Goal: Task Accomplishment & Management: Use online tool/utility

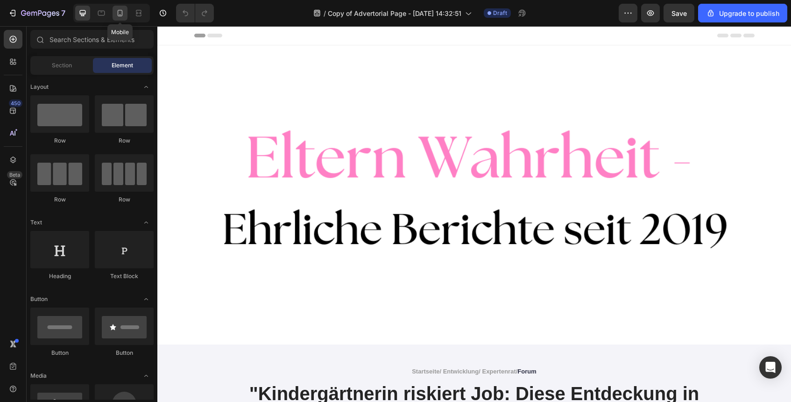
click at [121, 15] on icon at bounding box center [119, 12] width 9 height 9
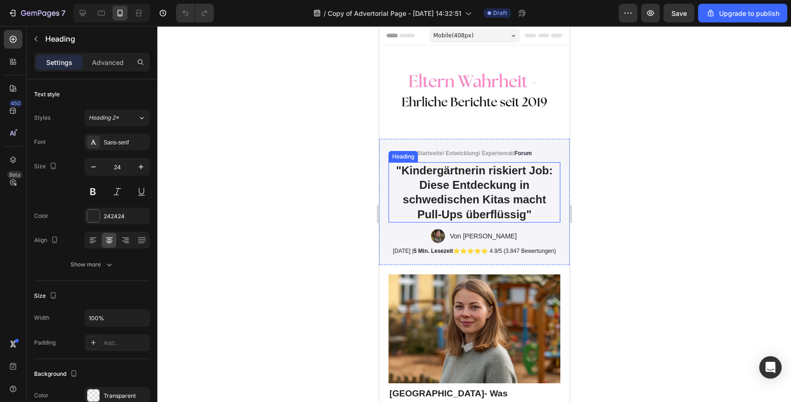
click at [484, 206] on h1 ""Kindergärtnerin riskiert Job: Diese Entdeckung in schwedischen Kitas macht Pul…" at bounding box center [474, 192] width 172 height 60
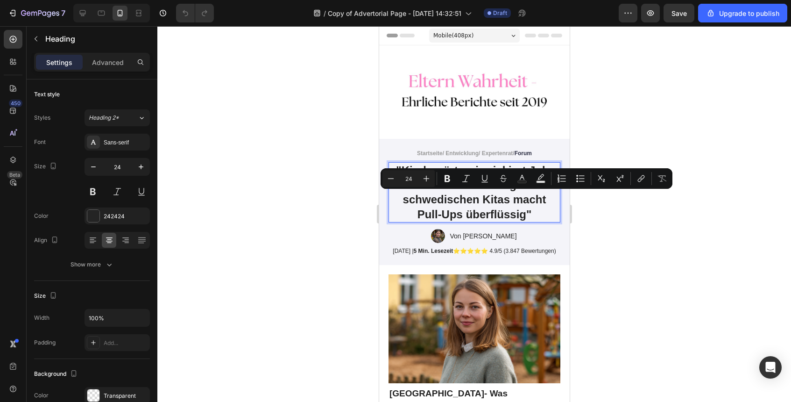
click at [484, 206] on p ""Kindergärtnerin riskiert Job: Diese Entdeckung in schwedischen Kitas macht Pul…" at bounding box center [474, 192] width 170 height 58
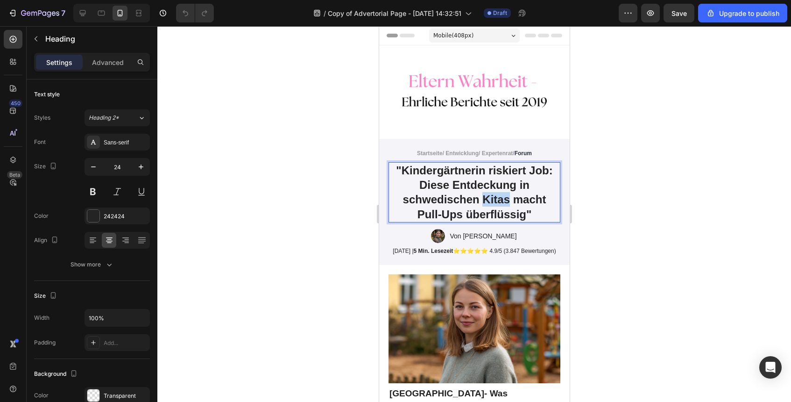
click at [484, 206] on p ""Kindergärtnerin riskiert Job: Diese Entdeckung in schwedischen Kitas macht Pul…" at bounding box center [474, 192] width 170 height 58
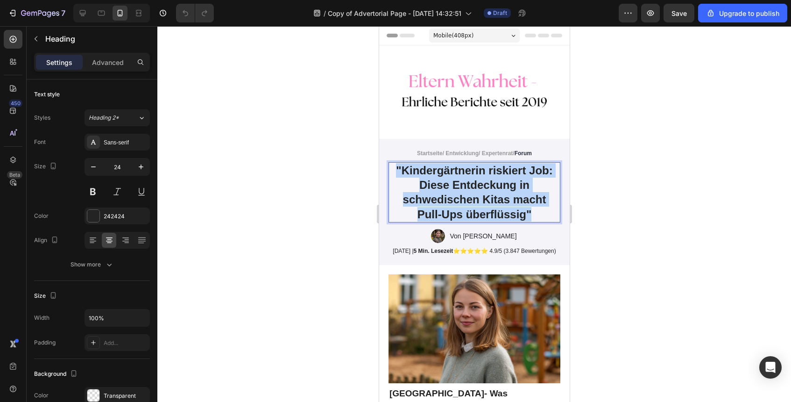
click at [484, 206] on p ""Kindergärtnerin riskiert Job: Diese Entdeckung in schwedischen Kitas macht Pul…" at bounding box center [474, 192] width 170 height 58
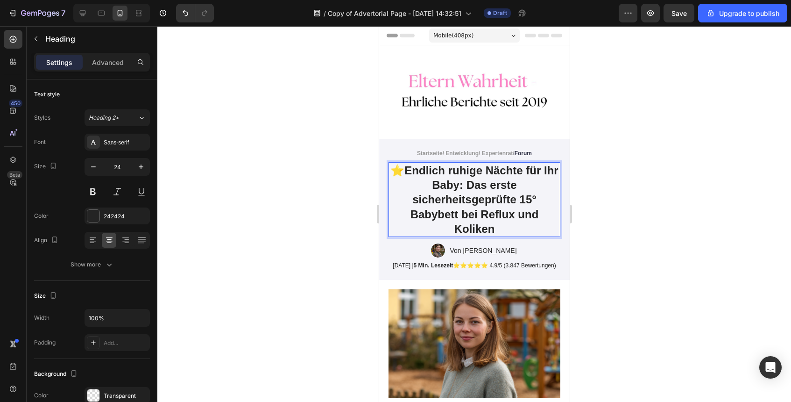
click at [409, 168] on strong "Endlich ruhige Nächte für Ihr Baby: Das erste" at bounding box center [481, 177] width 154 height 27
click at [395, 168] on p "⭐ Endlich ruhige Nächte für Ihr Baby: Das erste" at bounding box center [474, 177] width 170 height 29
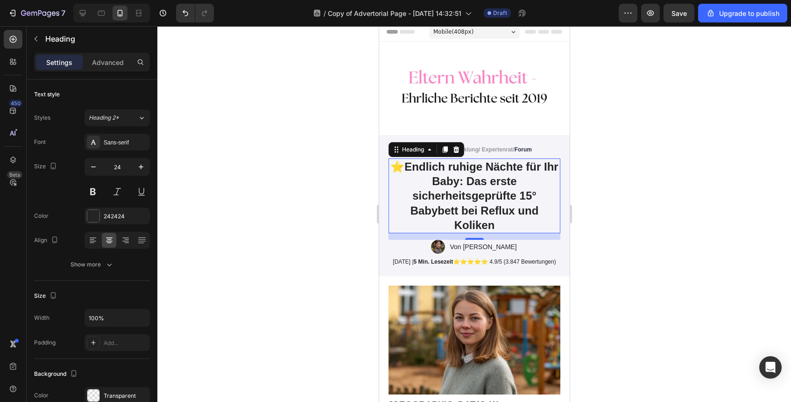
click at [644, 233] on div at bounding box center [474, 214] width 634 height 376
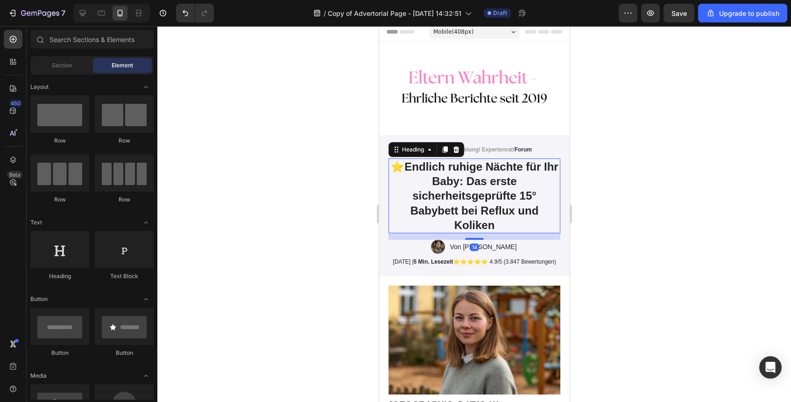
click at [539, 204] on p "⭐ Endlich ruhige Nächte für Ihr Baby: Das erste sicherheitsgeprüfte 15° Babybet…" at bounding box center [474, 195] width 170 height 73
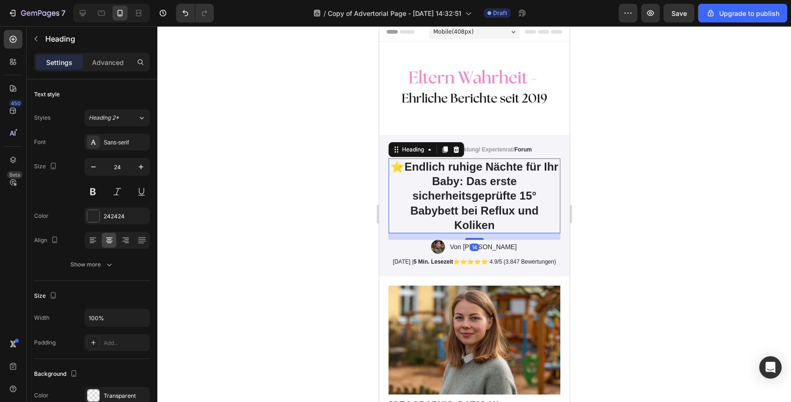
click at [605, 218] on div at bounding box center [474, 214] width 634 height 376
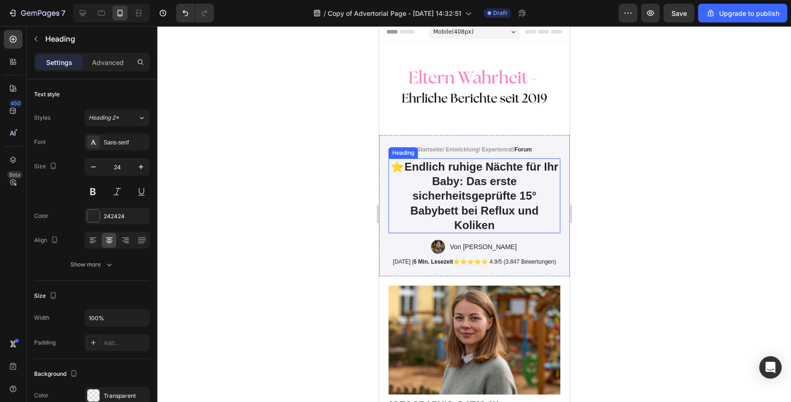
click at [504, 200] on strong "sicherheitsgeprüfte 15° Babybett bei Reflux und" at bounding box center [474, 202] width 128 height 27
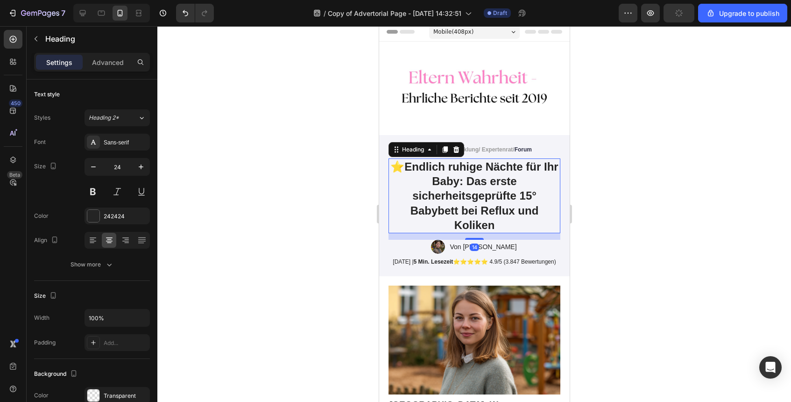
click at [612, 209] on div at bounding box center [474, 214] width 634 height 376
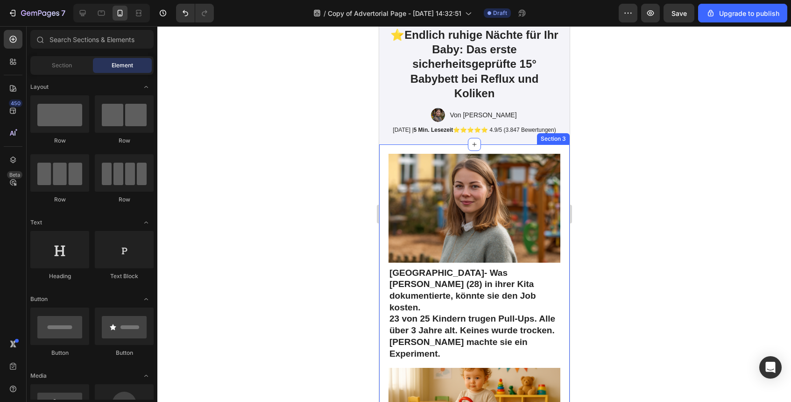
scroll to position [166, 0]
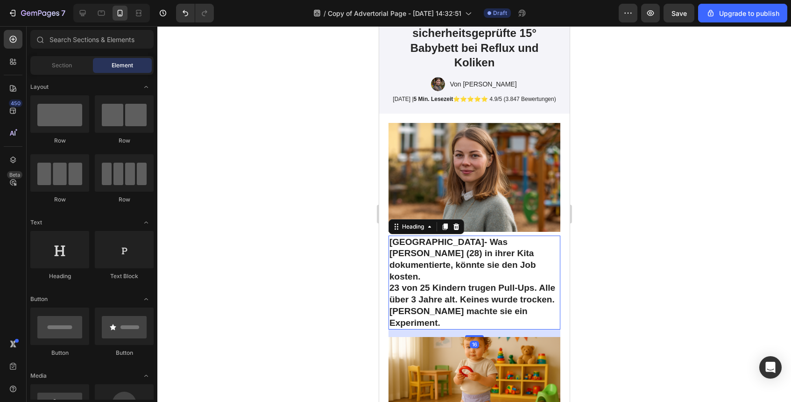
click at [473, 264] on h2 "BERLIN - Was Maria K. (28) in ihrer Kita dokumentierte, könnte sie den Job kost…" at bounding box center [474, 282] width 172 height 94
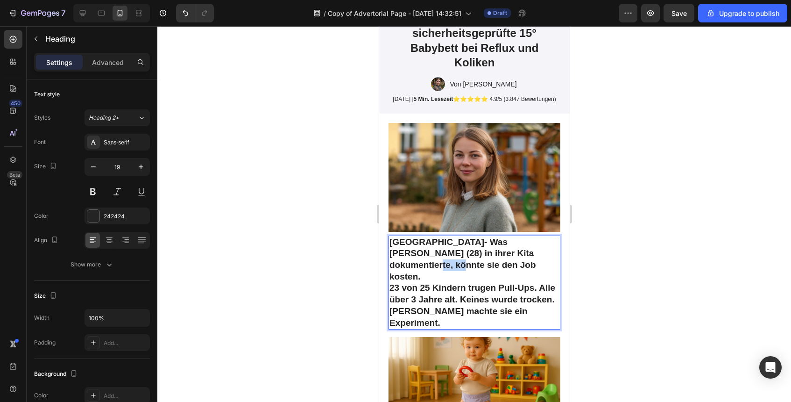
click at [473, 264] on h2 "BERLIN - Was Maria K. (28) in ihrer Kita dokumentierte, könnte sie den Job kost…" at bounding box center [474, 282] width 172 height 94
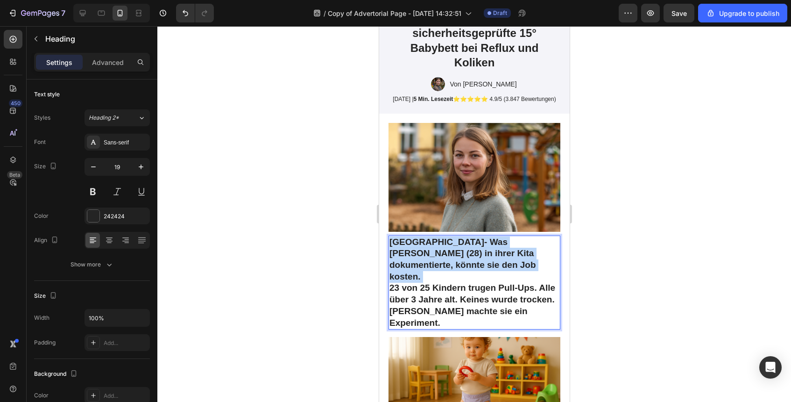
click at [473, 264] on p "BERLIN - Was Maria K. (28) in ihrer Kita dokumentierte, könnte sie den Job kost…" at bounding box center [474, 282] width 170 height 92
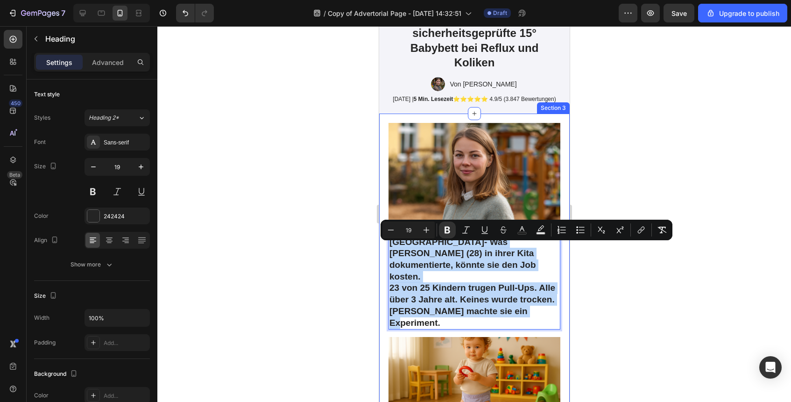
drag, startPoint x: 528, startPoint y: 306, endPoint x: 383, endPoint y: 247, distance: 156.5
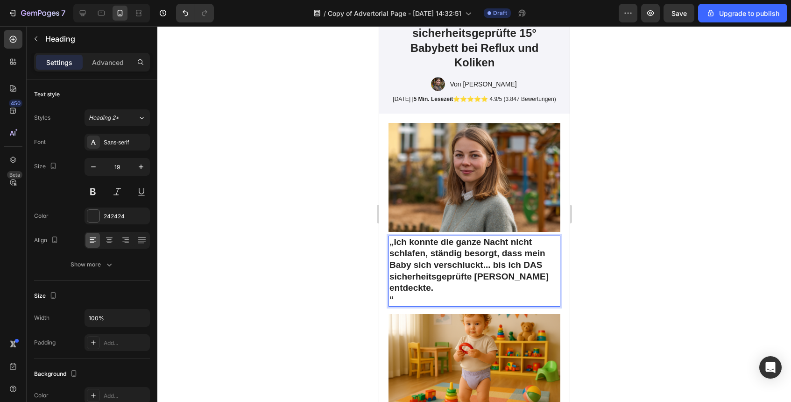
click at [392, 301] on strong "“" at bounding box center [391, 299] width 5 height 10
click at [389, 302] on h2 "„Ich konnte die ganze Nacht nicht schlafen, ständig besorgt, dass mein Baby sic…" at bounding box center [474, 270] width 172 height 71
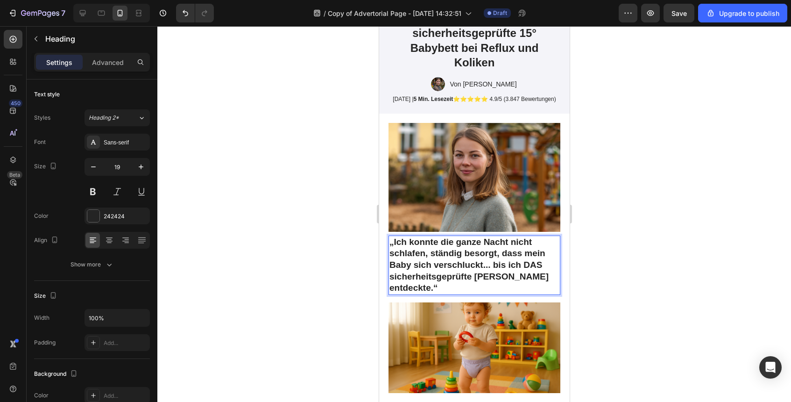
click at [445, 294] on p "entdeckte.“" at bounding box center [474, 288] width 170 height 12
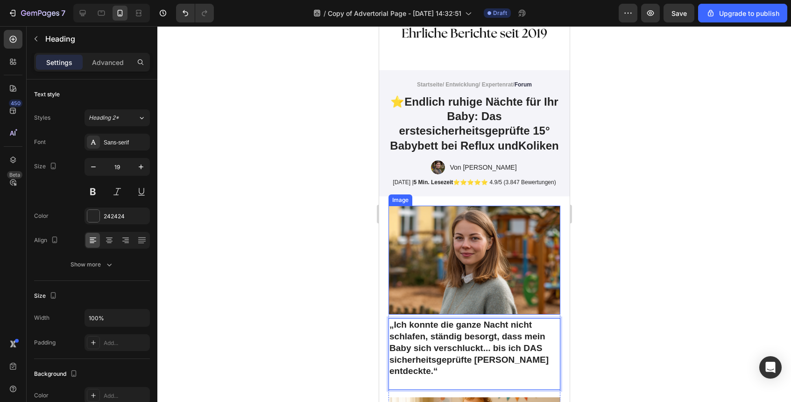
scroll to position [70, 0]
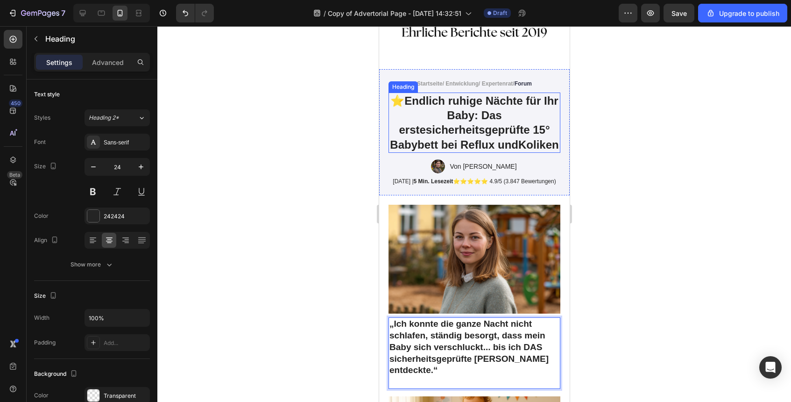
click at [522, 135] on strong "sicherheitsgeprüfte 15° Babybett bei Reflux und" at bounding box center [470, 136] width 160 height 27
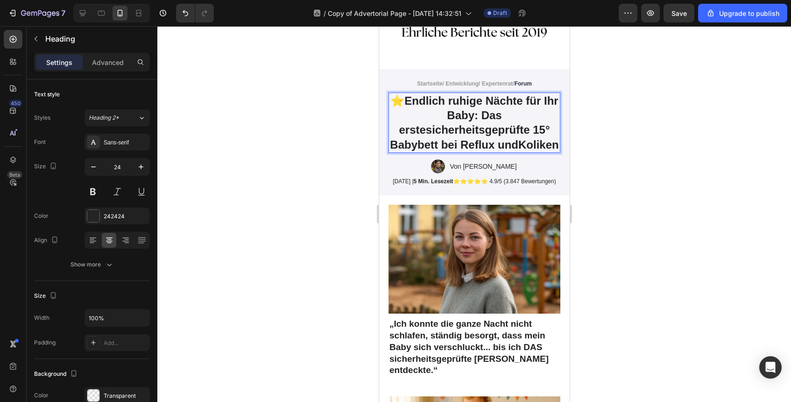
click at [519, 143] on strong "Endlich ruhige Nächte für Ihr Baby: Das erstesicherheitsgeprüfte 15° Babybett b…" at bounding box center [474, 122] width 169 height 57
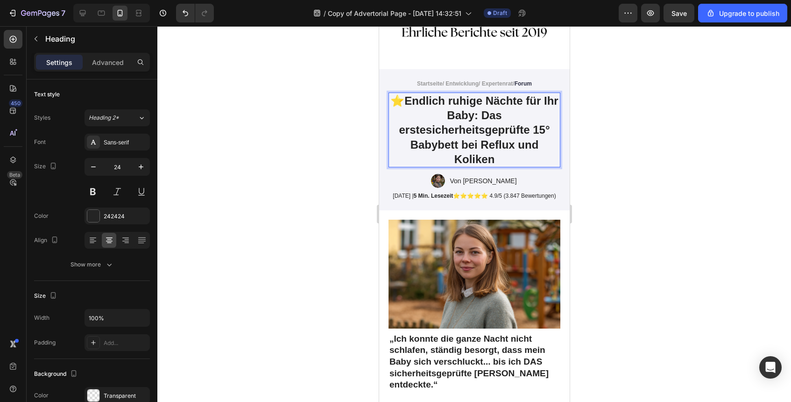
click at [530, 158] on p "⭐ Endlich ruhige Nächte für Ihr Baby: Das erstesicherheitsgeprüfte 15° Babybett…" at bounding box center [474, 129] width 170 height 73
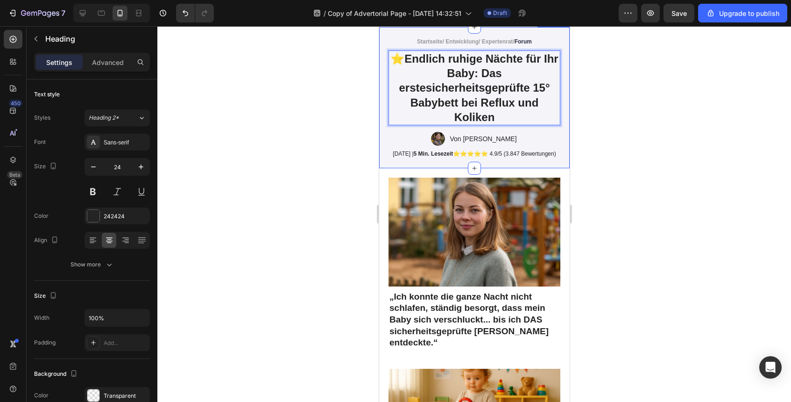
scroll to position [134, 0]
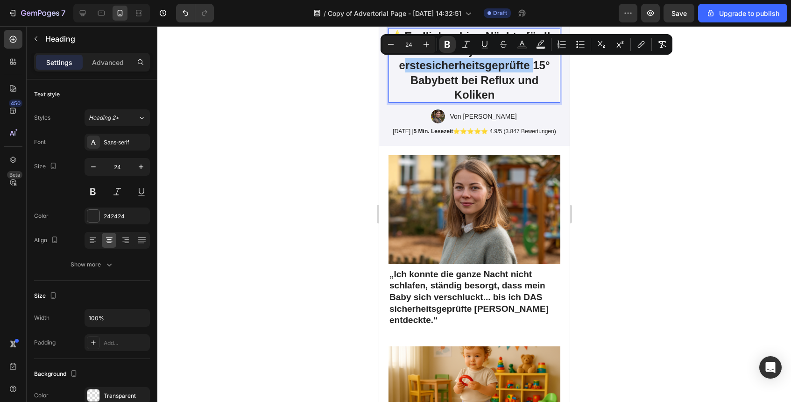
click at [590, 127] on div at bounding box center [474, 214] width 634 height 376
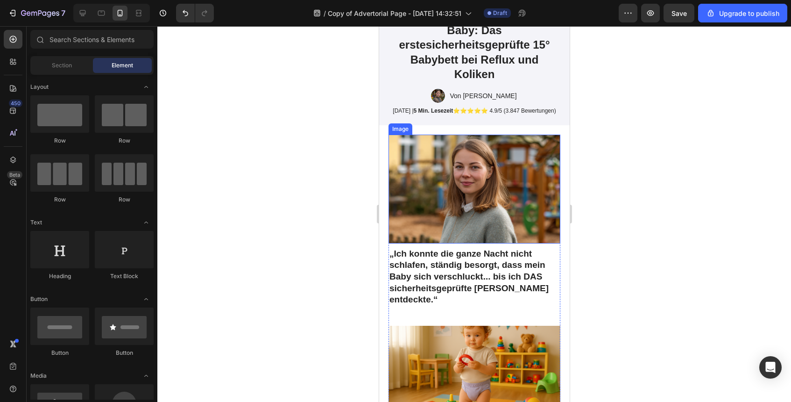
scroll to position [170, 0]
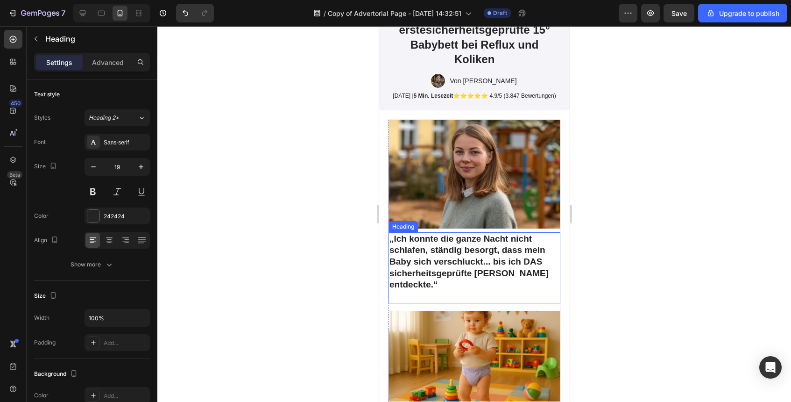
click at [476, 299] on p "⁠⁠⁠⁠⁠⁠⁠ „Ich konnte die ganze Nacht nicht schlafen, ständig besorgt, dass mein …" at bounding box center [474, 267] width 170 height 69
click at [112, 66] on p "Advanced" at bounding box center [108, 62] width 32 height 10
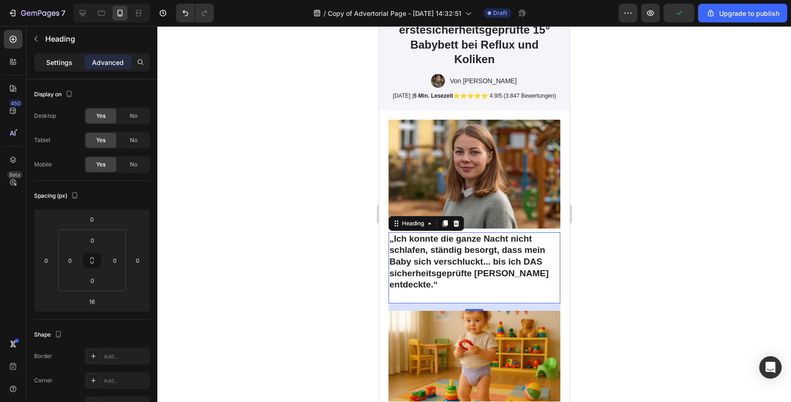
click at [62, 62] on p "Settings" at bounding box center [59, 62] width 26 height 10
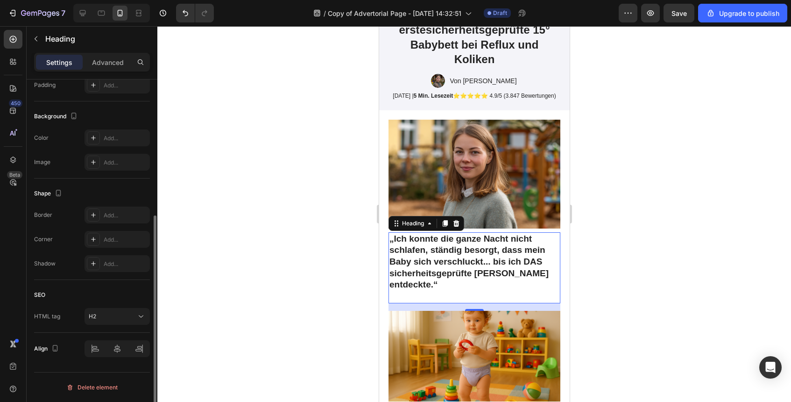
scroll to position [0, 0]
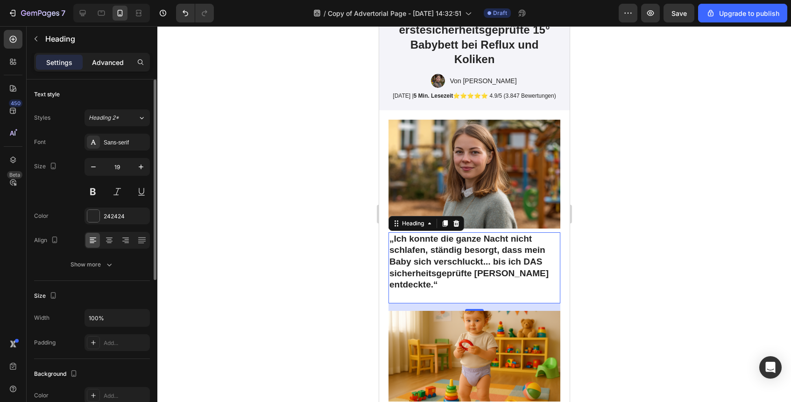
click at [112, 60] on p "Advanced" at bounding box center [108, 62] width 32 height 10
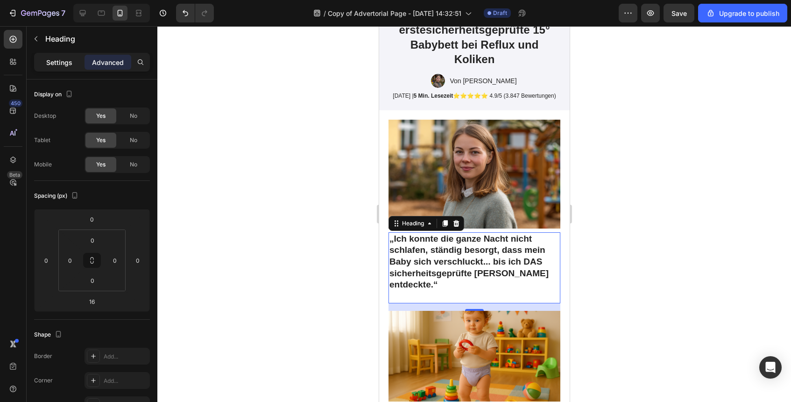
click at [73, 56] on div "Settings" at bounding box center [59, 62] width 47 height 15
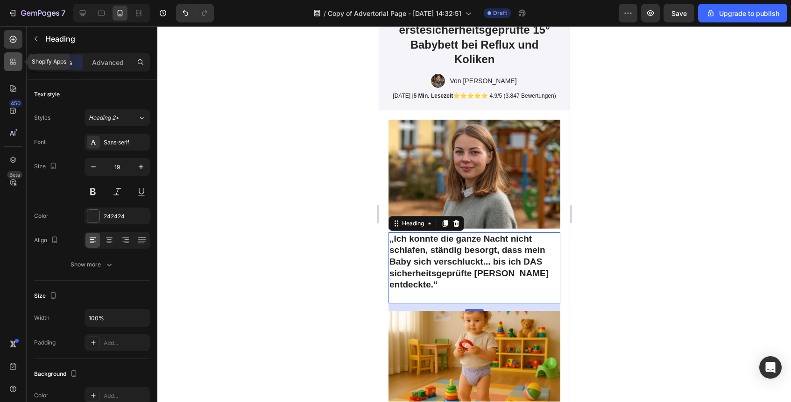
click at [13, 63] on icon at bounding box center [12, 61] width 9 height 9
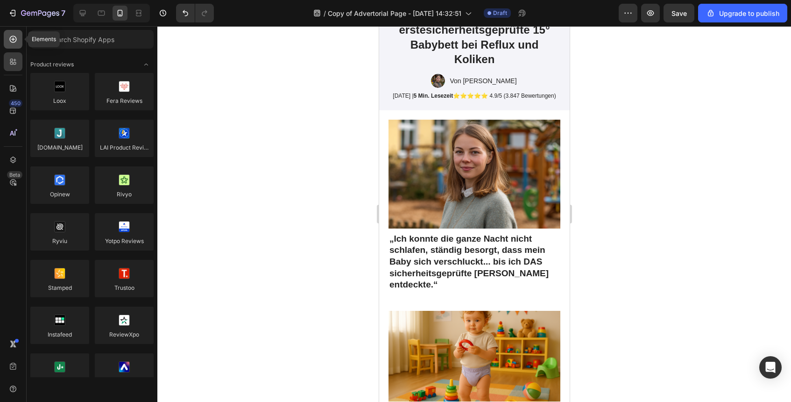
click at [13, 34] on div at bounding box center [13, 39] width 19 height 19
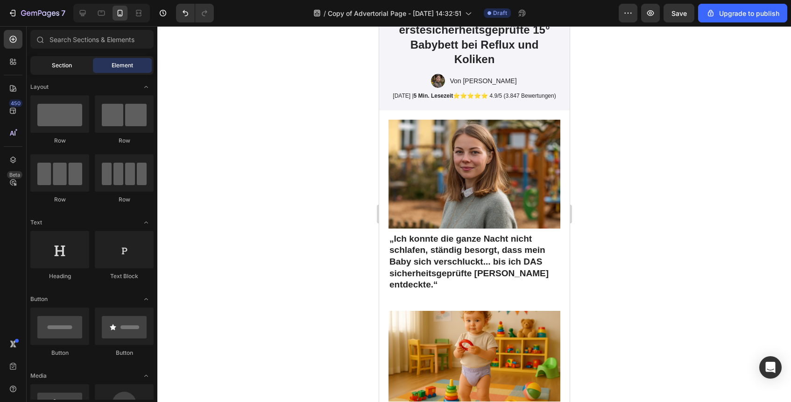
click at [71, 62] on span "Section" at bounding box center [62, 65] width 20 height 8
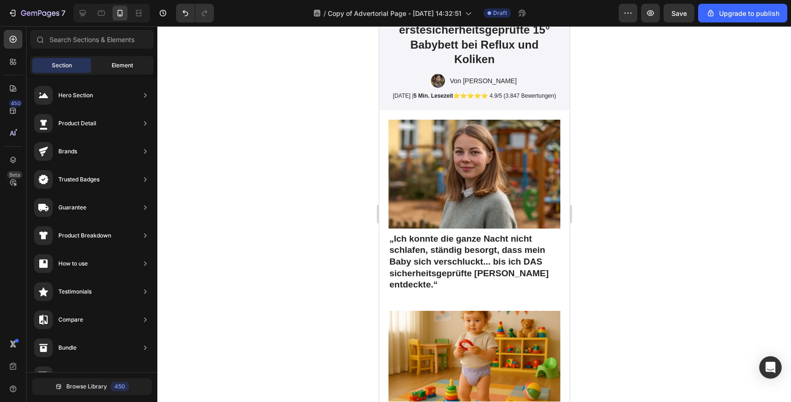
click at [114, 68] on span "Element" at bounding box center [122, 65] width 21 height 8
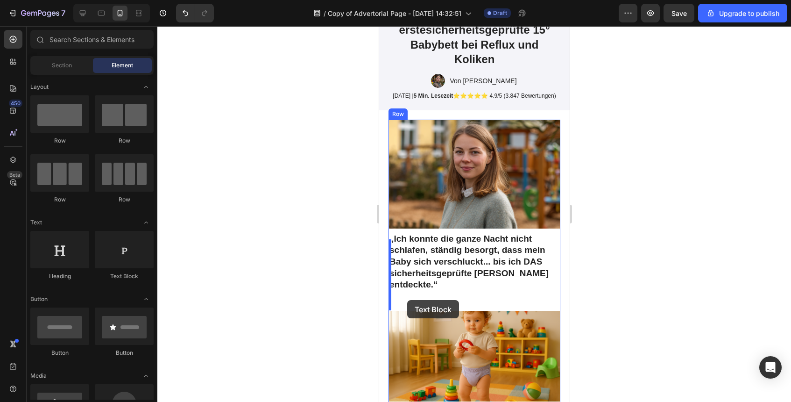
drag, startPoint x: 491, startPoint y: 276, endPoint x: 407, endPoint y: 300, distance: 87.5
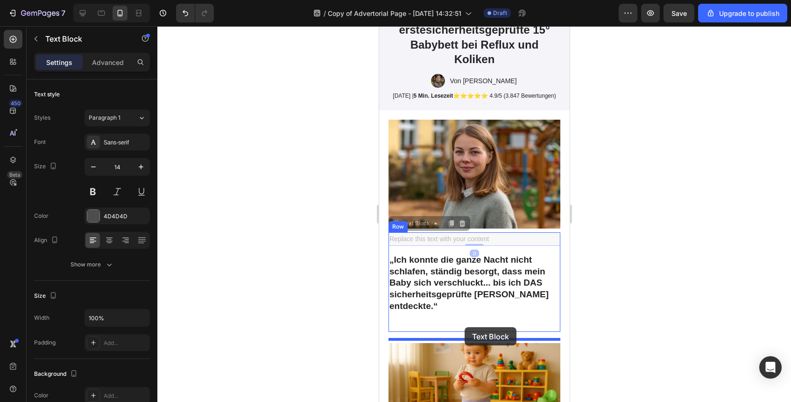
drag, startPoint x: 457, startPoint y: 239, endPoint x: 464, endPoint y: 327, distance: 87.6
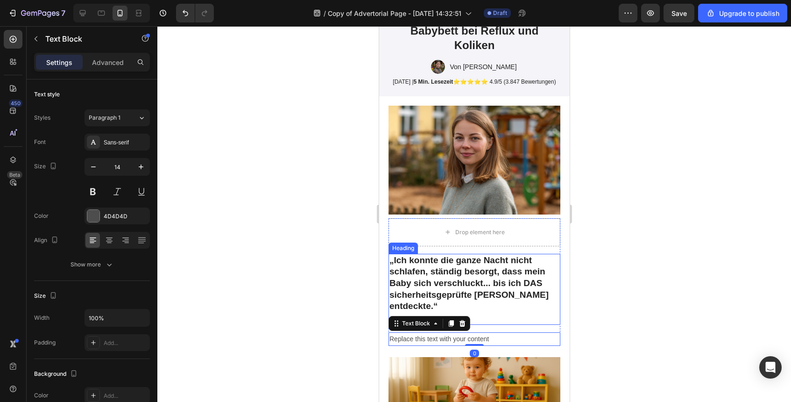
scroll to position [197, 0]
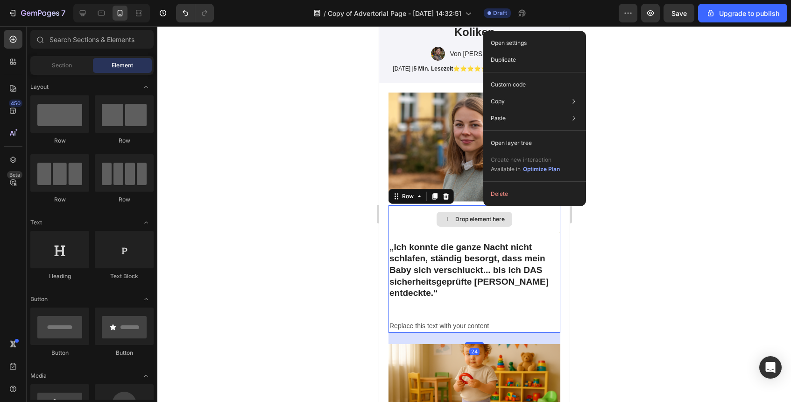
click at [547, 233] on div "Drop element here" at bounding box center [474, 219] width 172 height 28
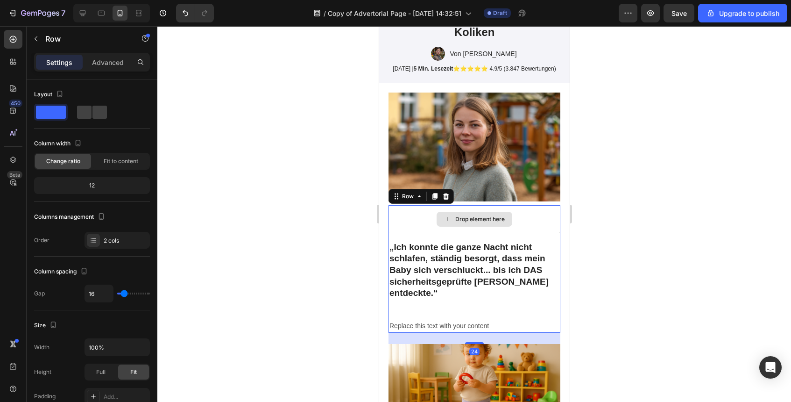
click at [517, 225] on div "Drop element here" at bounding box center [474, 219] width 172 height 28
click at [437, 197] on div "Row" at bounding box center [420, 196] width 65 height 15
click at [451, 204] on div "Row" at bounding box center [420, 196] width 65 height 15
click at [448, 200] on icon at bounding box center [445, 195] width 7 height 7
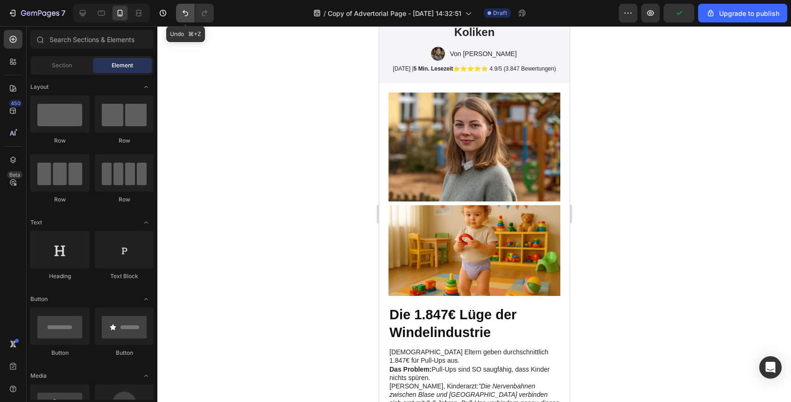
click at [184, 16] on icon "Undo/Redo" at bounding box center [185, 12] width 9 height 9
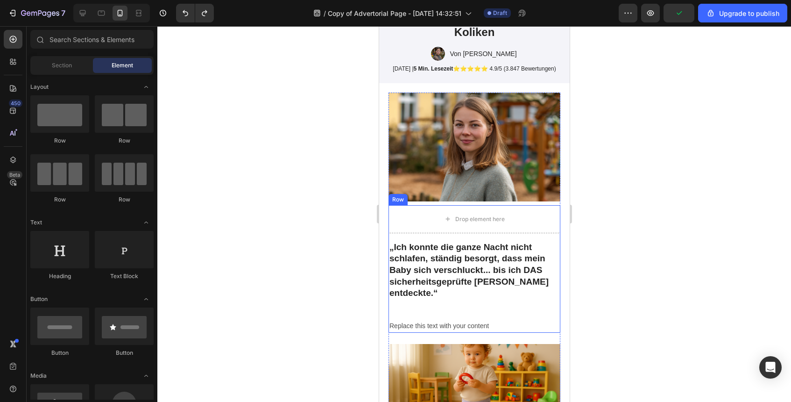
click at [550, 241] on div "Drop element here „Ich konnte die ganze Nacht nicht schlafen, ständig besorgt, …" at bounding box center [474, 269] width 172 height 128
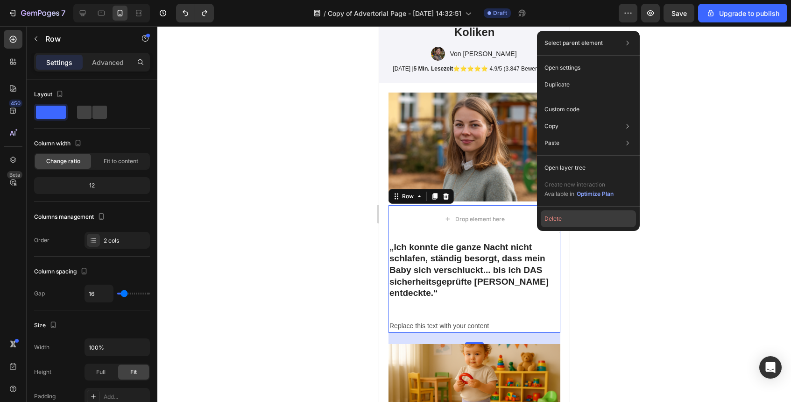
click at [547, 217] on button "Delete" at bounding box center [588, 218] width 95 height 17
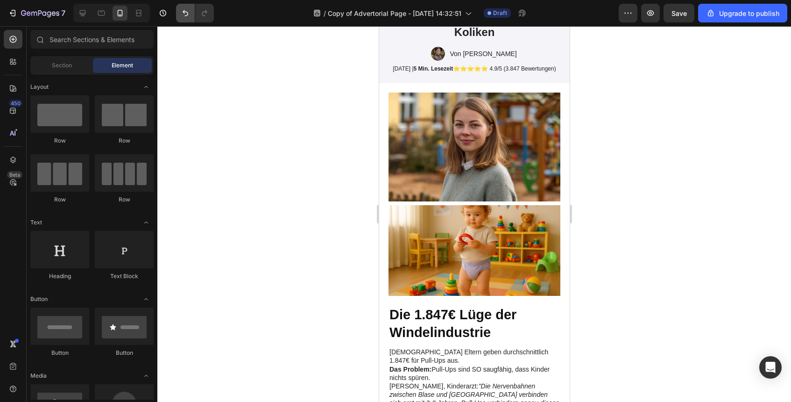
click at [184, 9] on icon "Undo/Redo" at bounding box center [185, 12] width 9 height 9
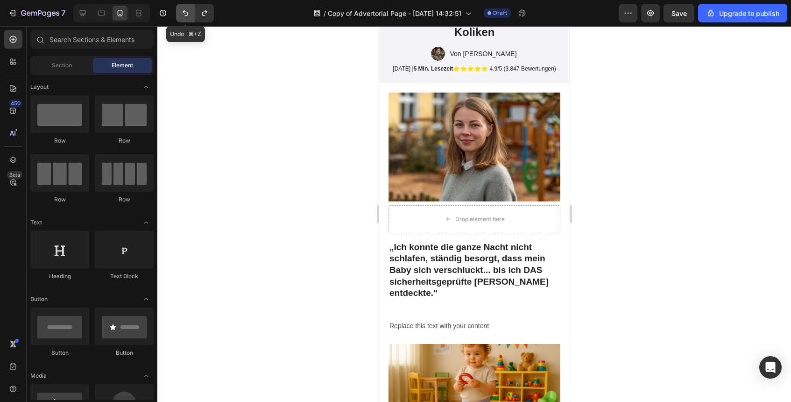
click at [184, 9] on icon "Undo/Redo" at bounding box center [185, 12] width 9 height 9
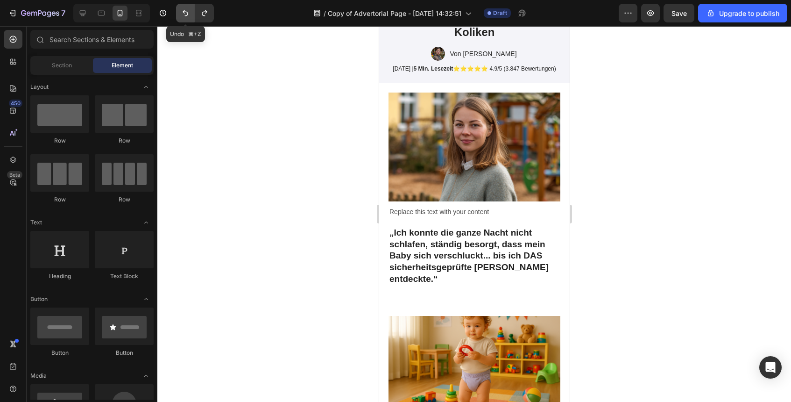
click at [184, 9] on icon "Undo/Redo" at bounding box center [185, 12] width 9 height 9
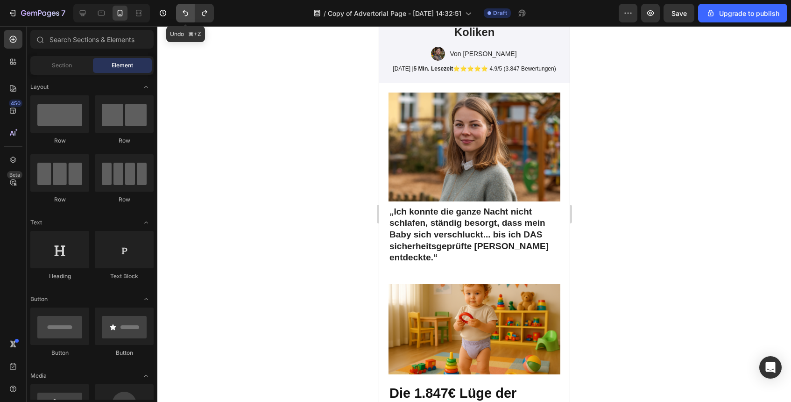
click at [184, 9] on icon "Undo/Redo" at bounding box center [185, 12] width 9 height 9
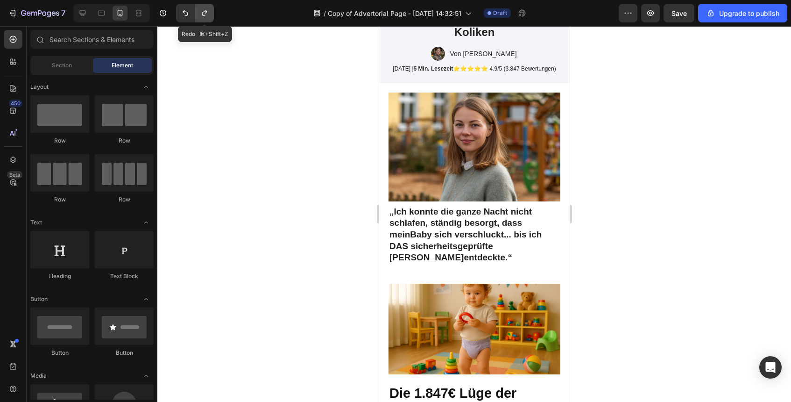
click at [206, 10] on icon "Undo/Redo" at bounding box center [204, 12] width 9 height 9
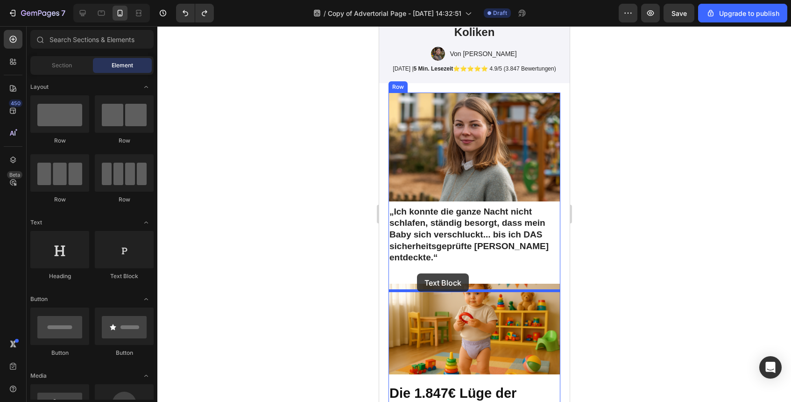
drag, startPoint x: 521, startPoint y: 292, endPoint x: 417, endPoint y: 273, distance: 105.9
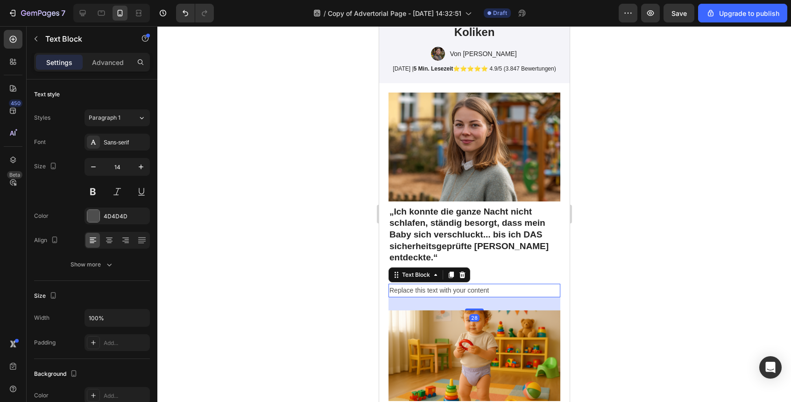
click at [665, 247] on div at bounding box center [474, 214] width 634 height 376
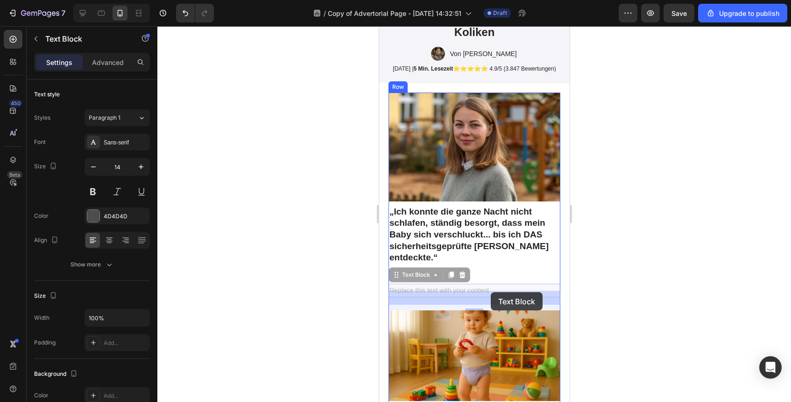
drag, startPoint x: 491, startPoint y: 297, endPoint x: 490, endPoint y: 292, distance: 5.3
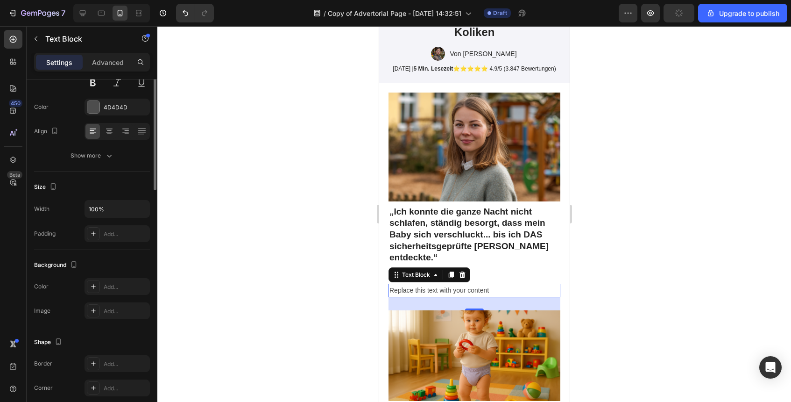
scroll to position [0, 0]
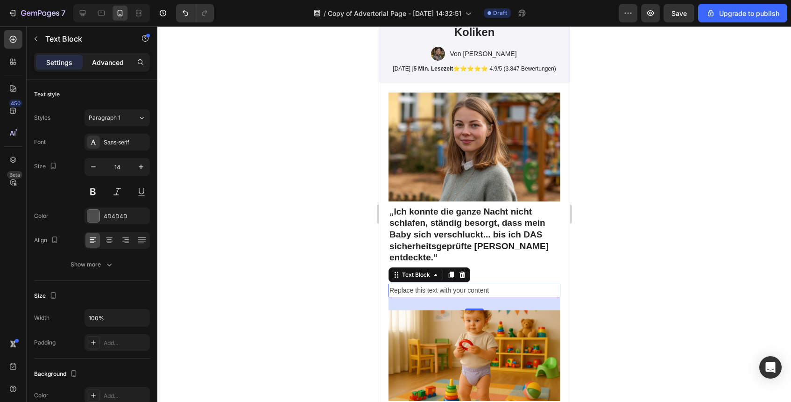
click at [116, 57] on p "Advanced" at bounding box center [108, 62] width 32 height 10
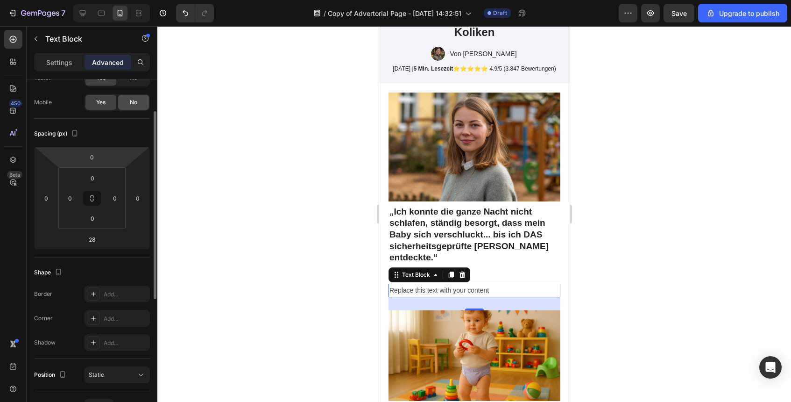
scroll to position [61, 0]
click at [62, 61] on p "Settings" at bounding box center [59, 62] width 26 height 10
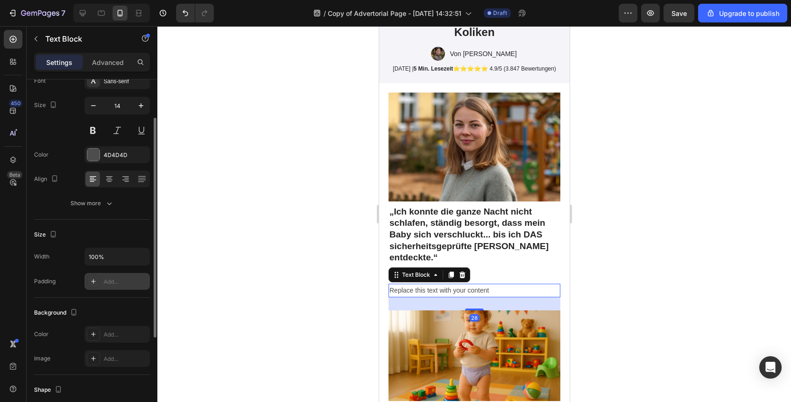
click at [124, 284] on div "Add..." at bounding box center [126, 281] width 44 height 8
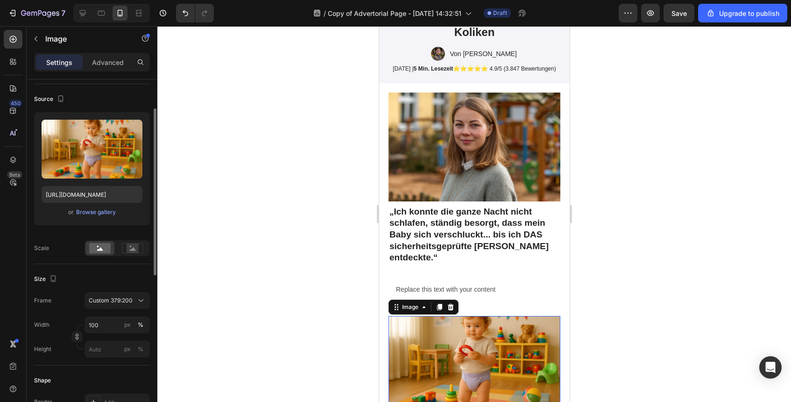
scroll to position [0, 0]
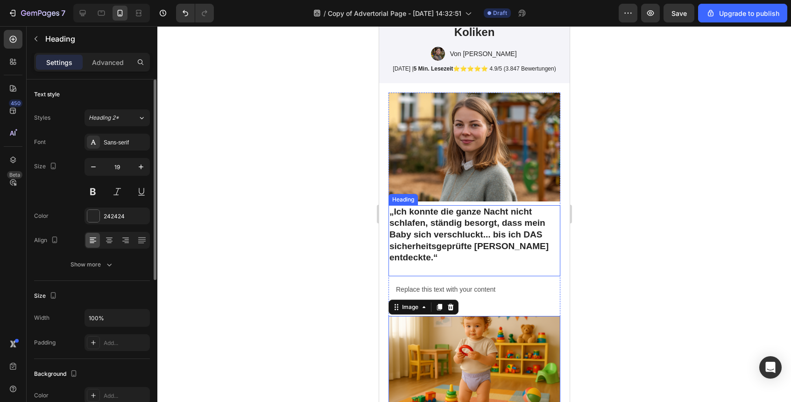
click at [478, 272] on h2 "„Ich konnte die ganze Nacht nicht schlafen, ständig besorgt, dass mein Baby sic…" at bounding box center [474, 240] width 172 height 71
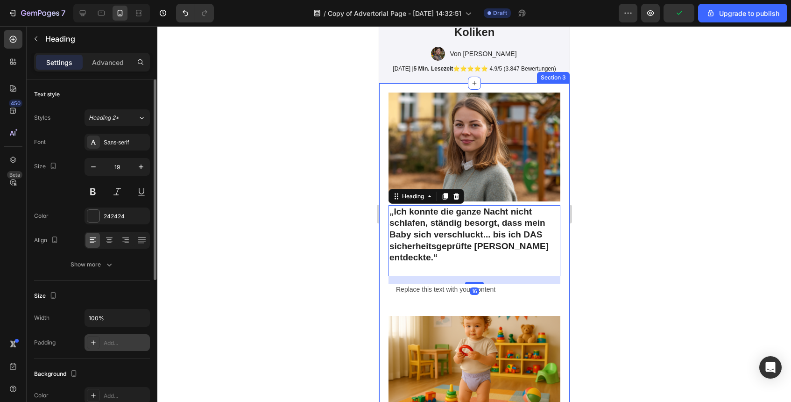
click at [136, 341] on div "Add..." at bounding box center [126, 343] width 44 height 8
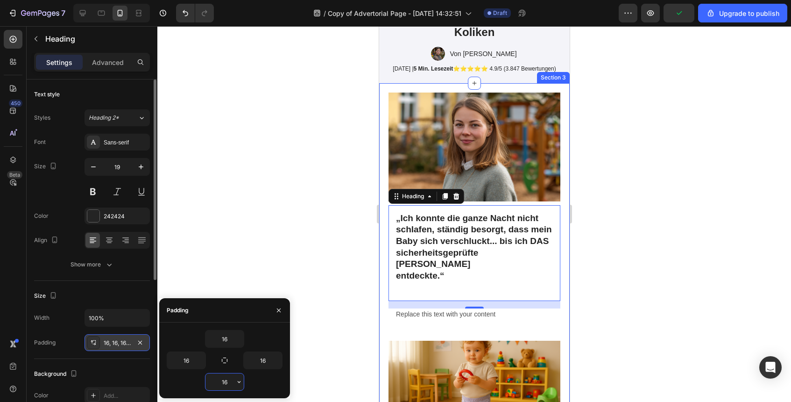
click at [222, 382] on input "16" at bounding box center [225, 381] width 38 height 17
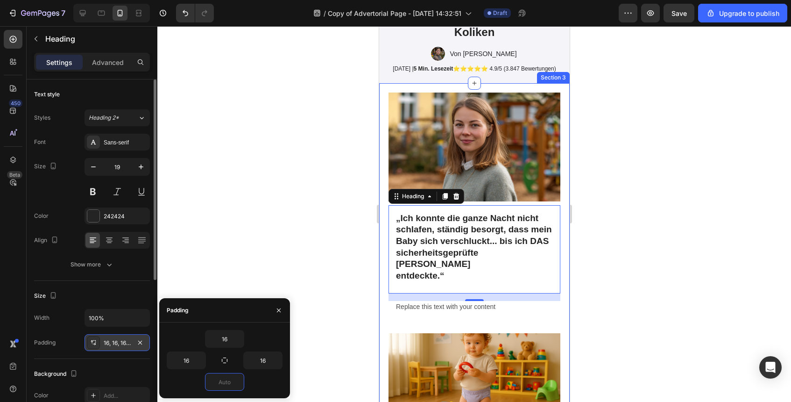
type input "0"
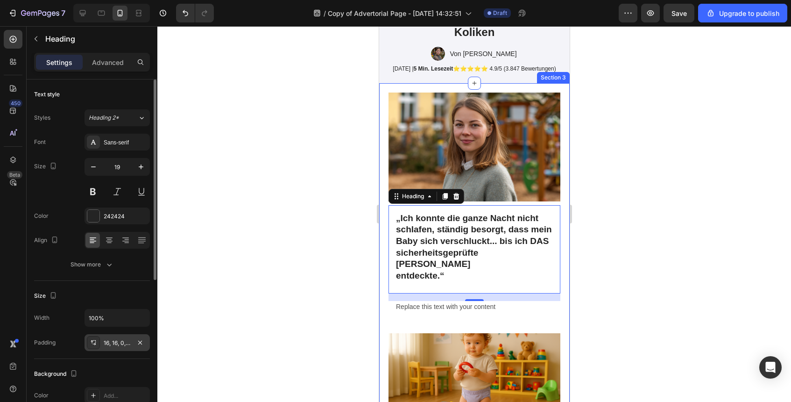
click at [120, 293] on div "Size" at bounding box center [92, 295] width 116 height 15
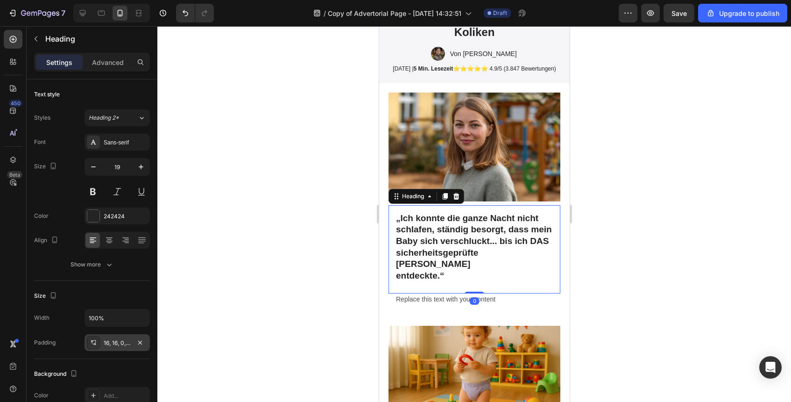
drag, startPoint x: 476, startPoint y: 295, endPoint x: 478, endPoint y: 270, distance: 24.9
click at [478, 270] on div "„Ich konnte die ganze Nacht nicht schlafen, ständig besorgt, dass mein Baby sic…" at bounding box center [474, 249] width 172 height 88
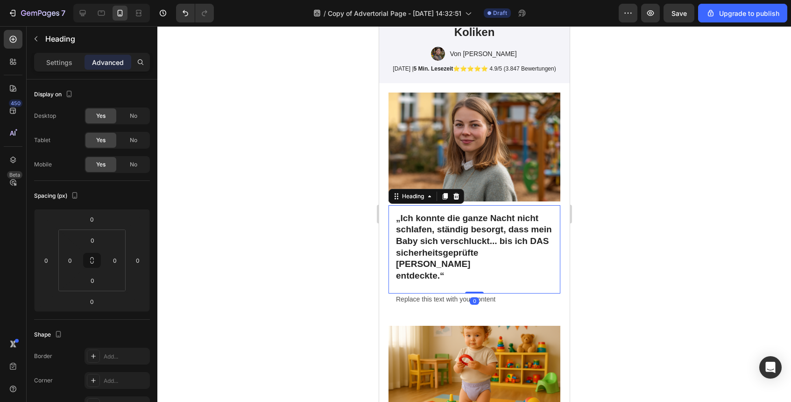
click at [487, 277] on h2 "„Ich konnte die ganze Nacht nicht schlafen, ständig besorgt, dass mein Baby sic…" at bounding box center [474, 249] width 172 height 88
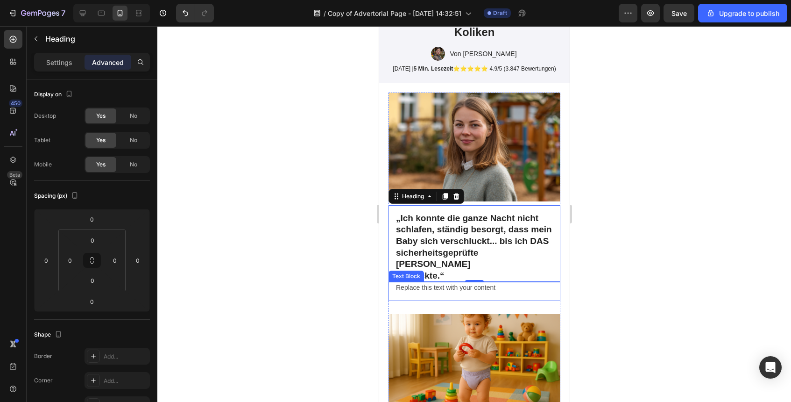
click at [602, 274] on div at bounding box center [474, 214] width 634 height 376
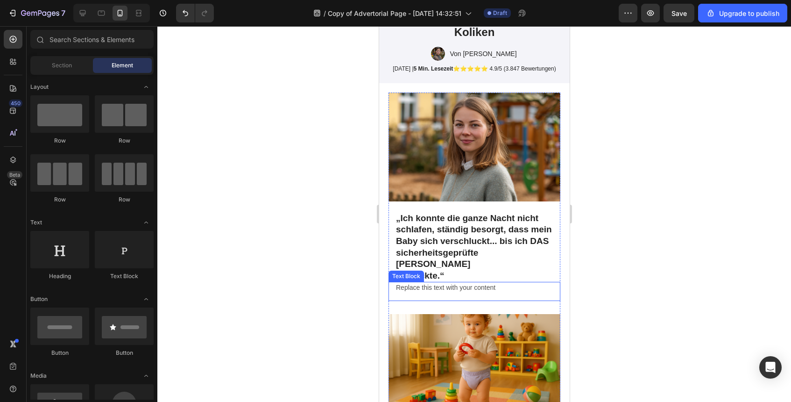
click at [497, 284] on div "Replace this text with your content" at bounding box center [474, 291] width 172 height 19
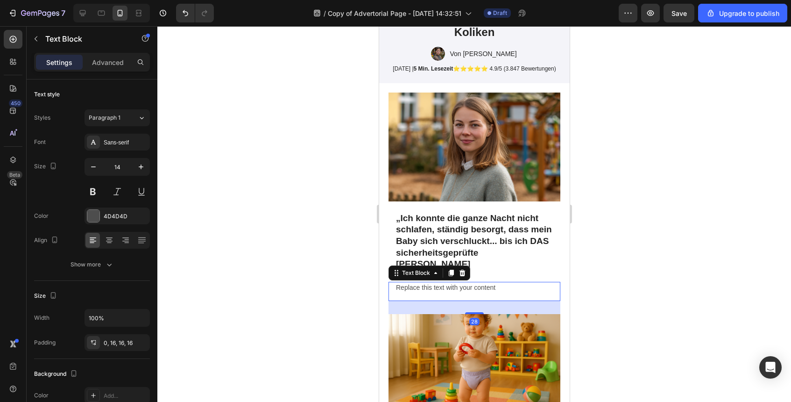
click at [497, 284] on div "Replace this text with your content" at bounding box center [474, 291] width 172 height 19
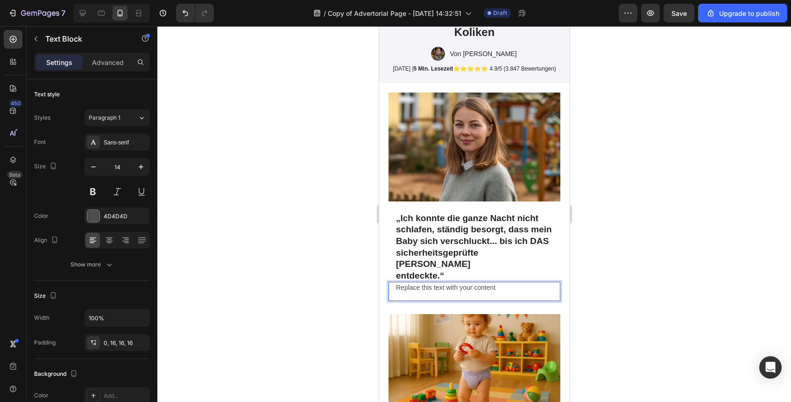
click at [497, 284] on p "Replace this text with your content" at bounding box center [474, 288] width 157 height 12
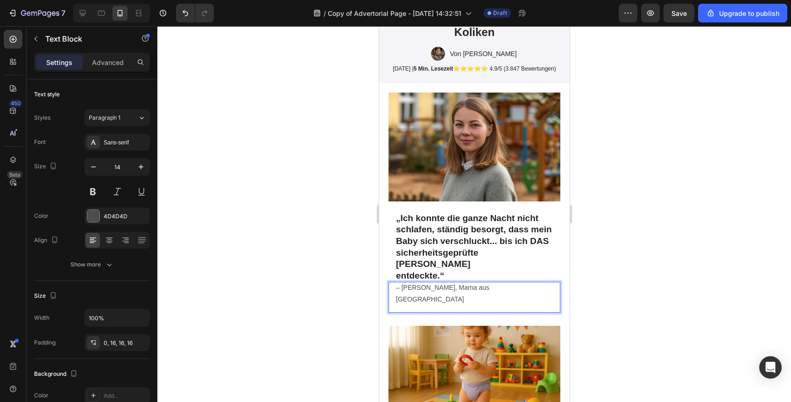
click at [733, 244] on div at bounding box center [474, 214] width 634 height 376
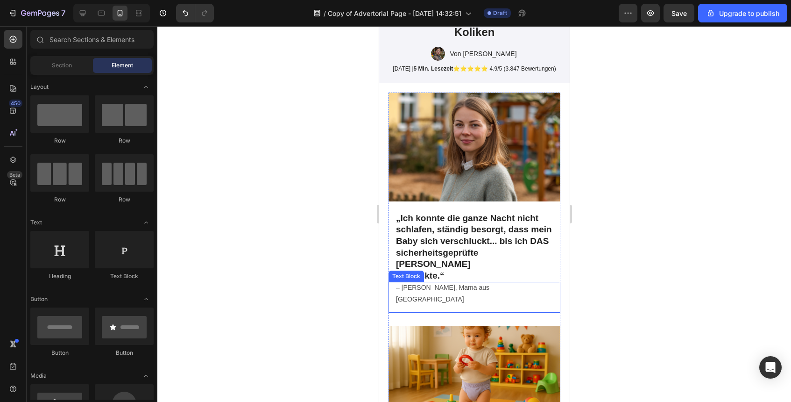
click at [481, 287] on p "– [PERSON_NAME], Mama aus [GEOGRAPHIC_DATA]" at bounding box center [474, 293] width 157 height 23
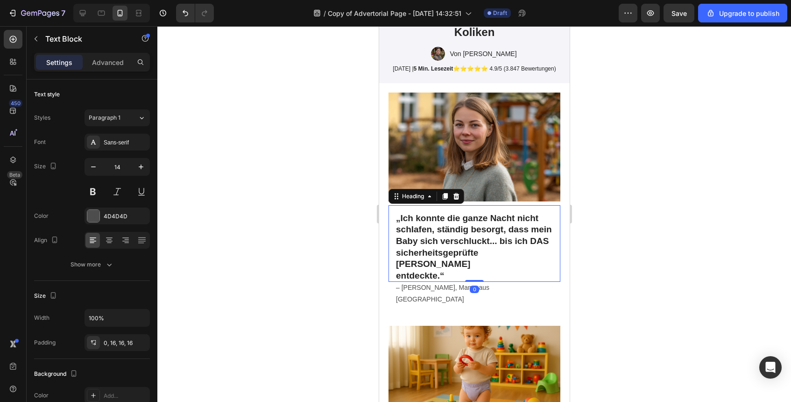
click at [416, 242] on p "⁠⁠⁠⁠⁠⁠⁠ „Ich konnte die ganze Nacht nicht schlafen, ständig besorgt, dass mein …" at bounding box center [474, 247] width 157 height 69
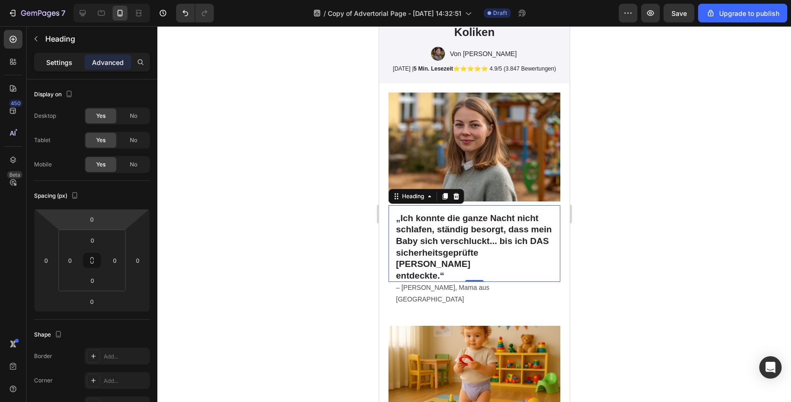
click at [63, 56] on div "Settings" at bounding box center [59, 62] width 47 height 15
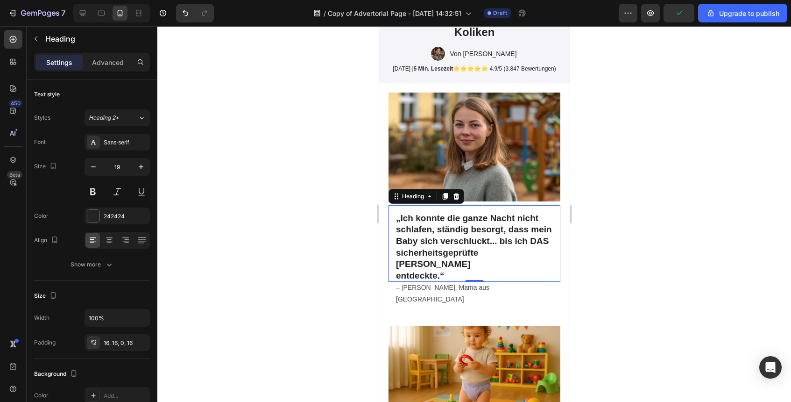
click at [596, 236] on div at bounding box center [474, 214] width 634 height 376
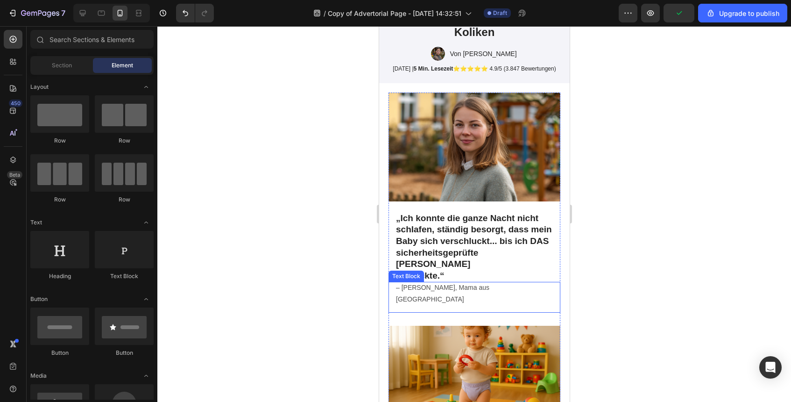
click at [481, 285] on p "– [PERSON_NAME], Mama aus [GEOGRAPHIC_DATA]" at bounding box center [474, 293] width 157 height 23
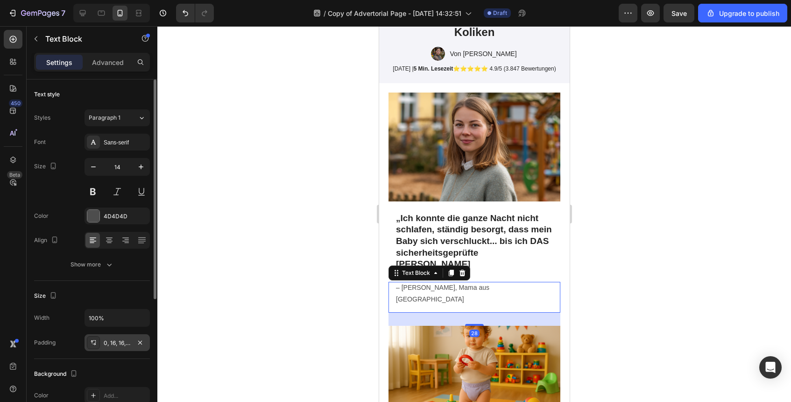
click at [115, 343] on div "0, 16, 16, 16" at bounding box center [117, 343] width 27 height 8
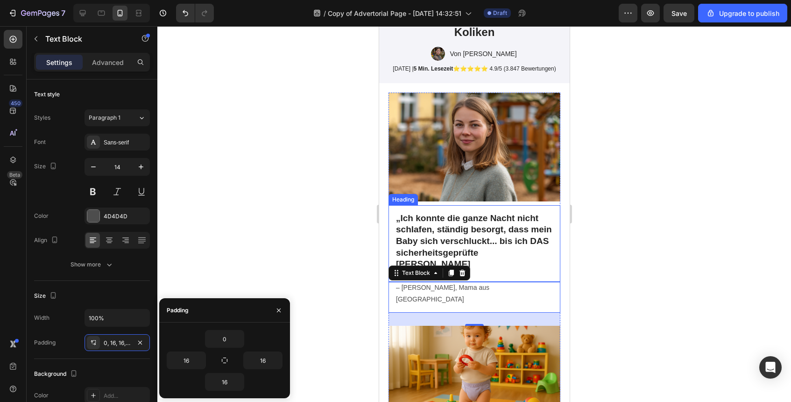
click at [483, 234] on strong "„Ich konnte die ganze Nacht nicht schlafen, ständig besorgt, dass mein" at bounding box center [474, 223] width 156 height 21
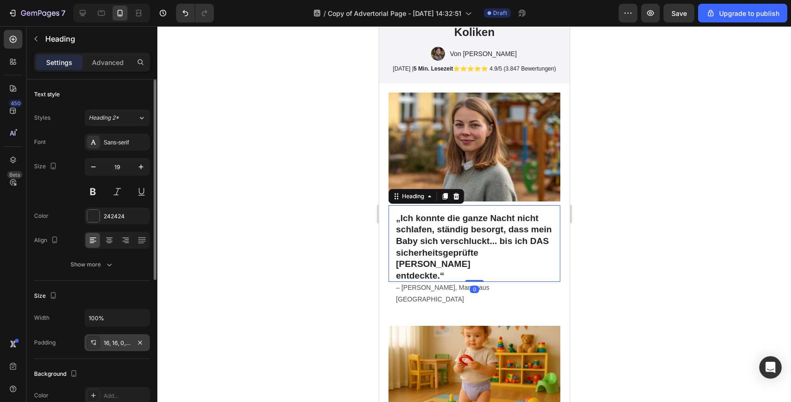
click at [125, 339] on div "16, 16, 0, 16" at bounding box center [117, 343] width 27 height 8
click at [106, 287] on div "Size Width 100% Padding 16, 16, 0, 16" at bounding box center [92, 320] width 116 height 78
click at [277, 280] on div at bounding box center [474, 214] width 634 height 376
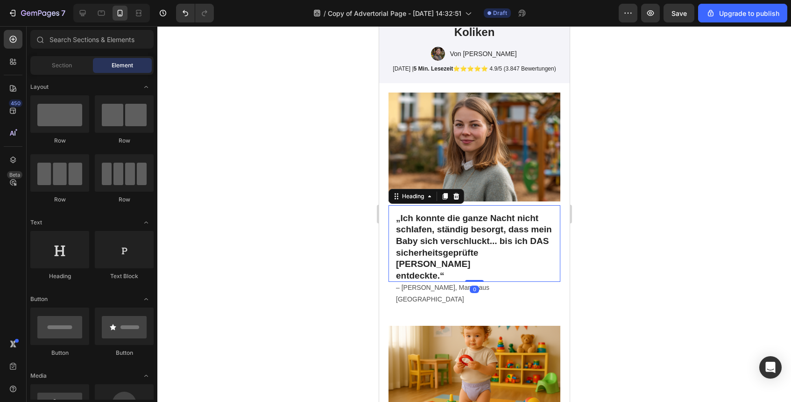
click at [491, 246] on strong "Baby sich verschluckt... bis ich DAS sicherheitsgeprüfte [PERSON_NAME]" at bounding box center [472, 252] width 153 height 33
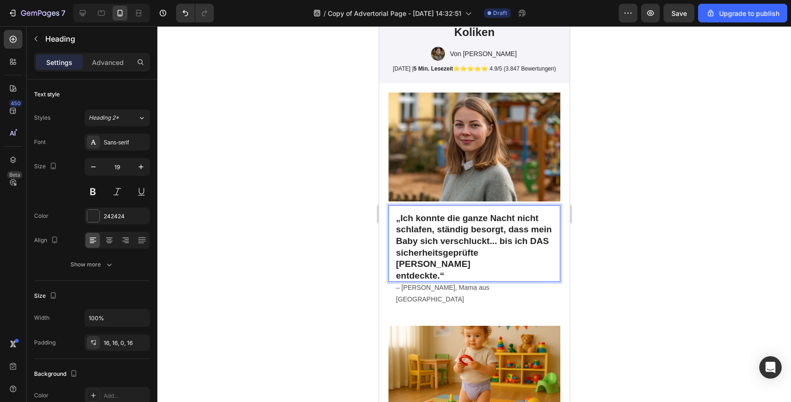
click at [621, 190] on div at bounding box center [474, 214] width 634 height 376
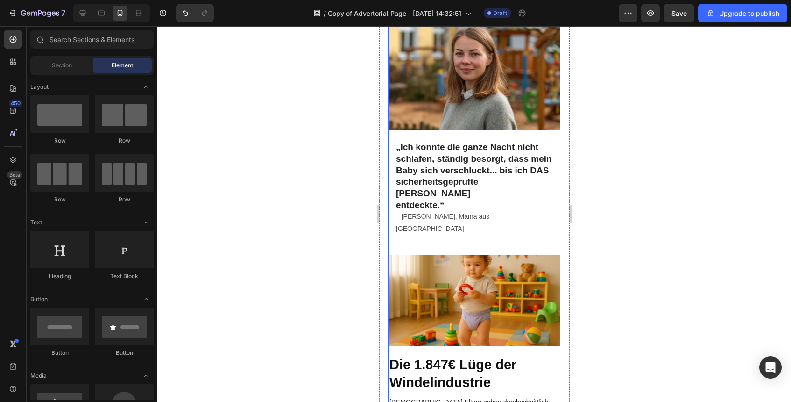
scroll to position [283, 0]
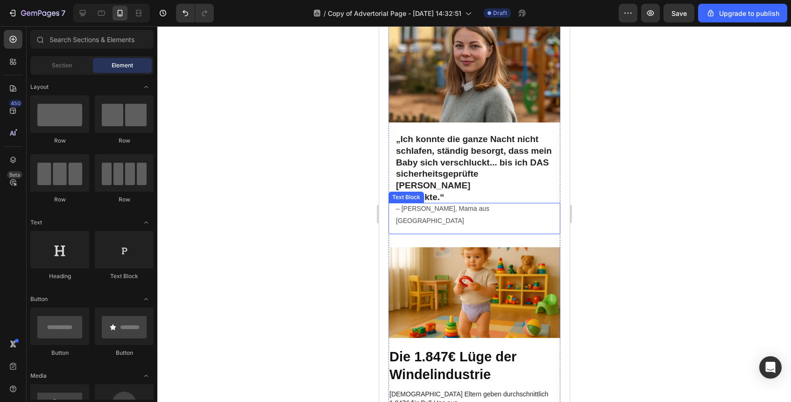
click at [478, 203] on p "– [PERSON_NAME], Mama aus [GEOGRAPHIC_DATA]" at bounding box center [474, 214] width 157 height 23
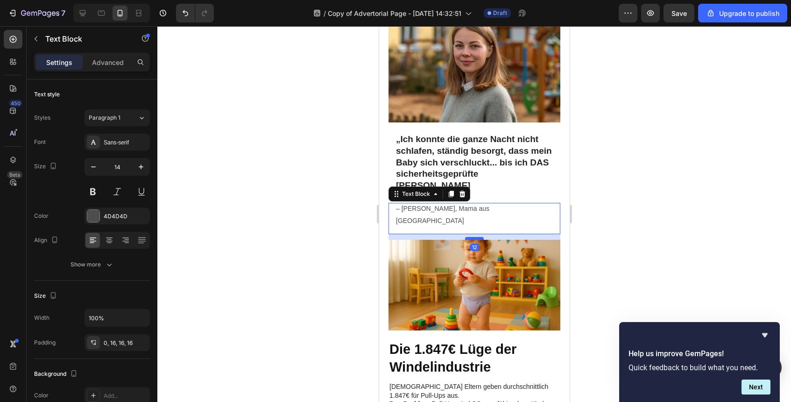
drag, startPoint x: 476, startPoint y: 222, endPoint x: 475, endPoint y: 215, distance: 7.5
click at [475, 237] on div at bounding box center [474, 238] width 19 height 3
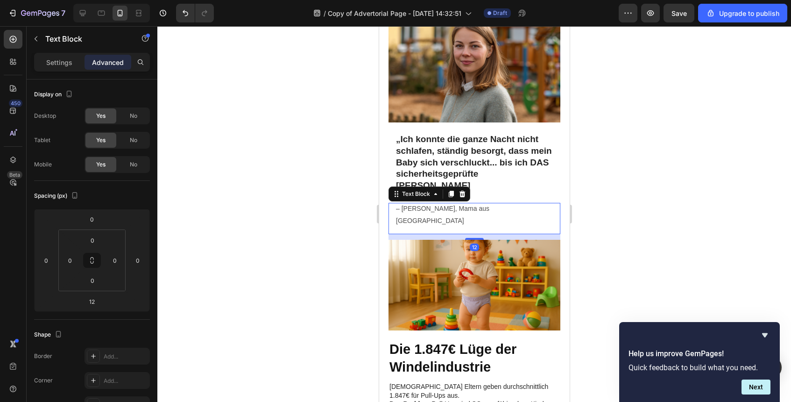
click at [627, 206] on div at bounding box center [474, 214] width 634 height 376
click at [509, 210] on div "– Julia M., Mama aus Berlin Text Block 12" at bounding box center [474, 218] width 172 height 31
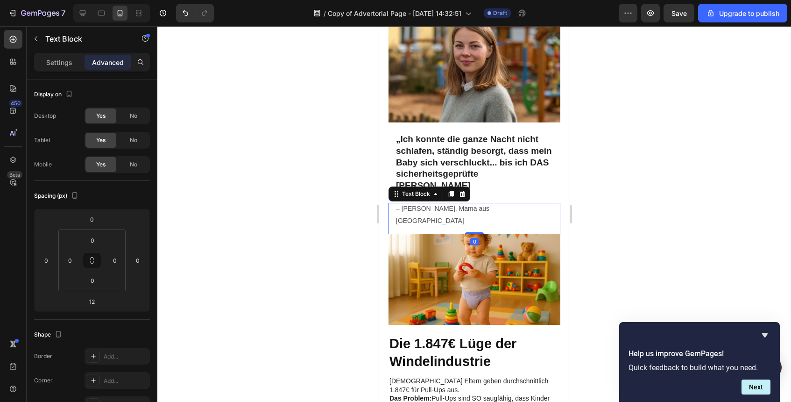
drag, startPoint x: 478, startPoint y: 215, endPoint x: 478, endPoint y: 196, distance: 19.6
click at [478, 203] on div "– Julia M., Mama aus Berlin Text Block 0" at bounding box center [474, 218] width 172 height 31
type input "0"
click at [633, 201] on div at bounding box center [474, 214] width 634 height 376
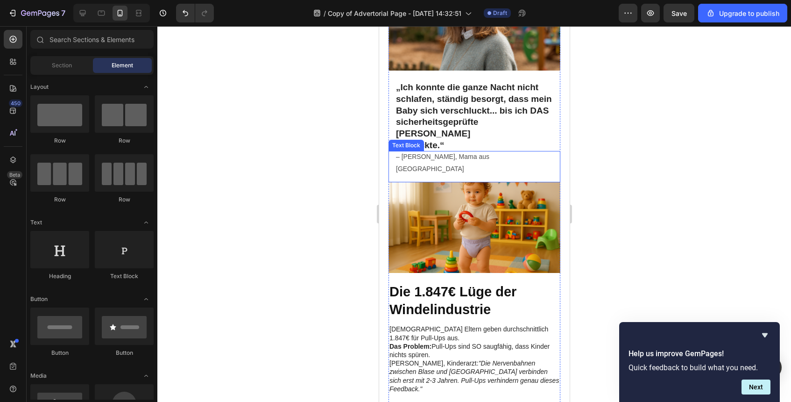
scroll to position [347, 0]
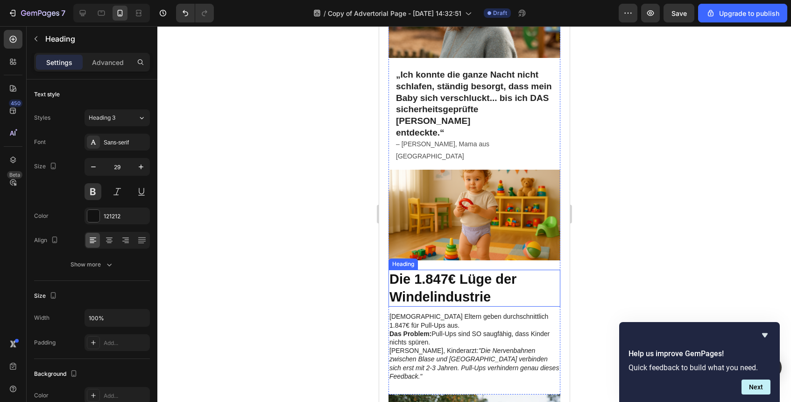
click at [479, 270] on h2 "Die 1.847€ Lüge der Windelindustrie" at bounding box center [474, 288] width 172 height 37
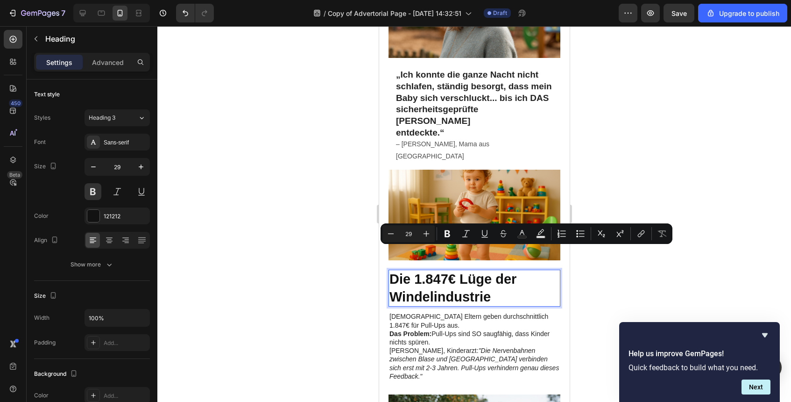
click at [471, 270] on p "Die 1.847€ Lüge der Windelindustrie" at bounding box center [474, 287] width 170 height 35
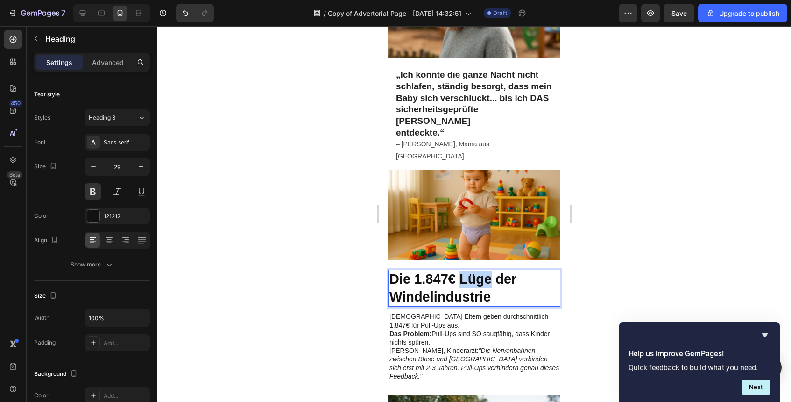
click at [471, 270] on p "Die 1.847€ Lüge der Windelindustrie" at bounding box center [474, 287] width 170 height 35
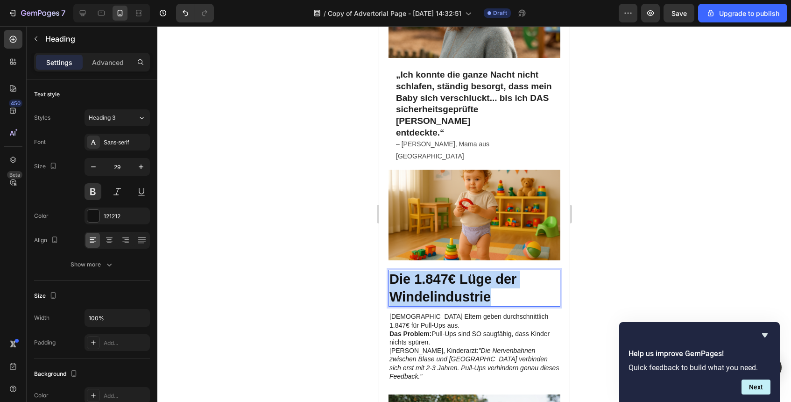
click at [471, 270] on p "Die 1.847€ Lüge der Windelindustrie" at bounding box center [474, 287] width 170 height 35
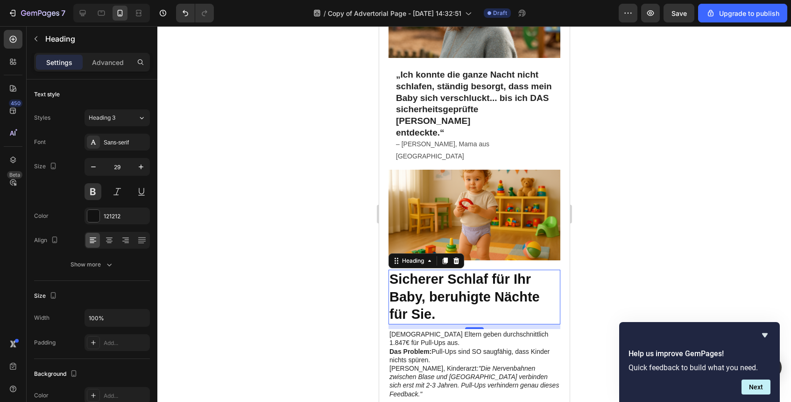
click at [599, 282] on div at bounding box center [474, 214] width 634 height 376
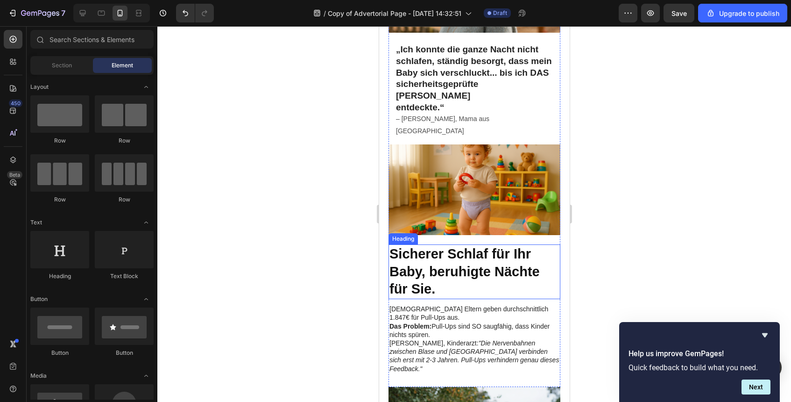
scroll to position [376, 0]
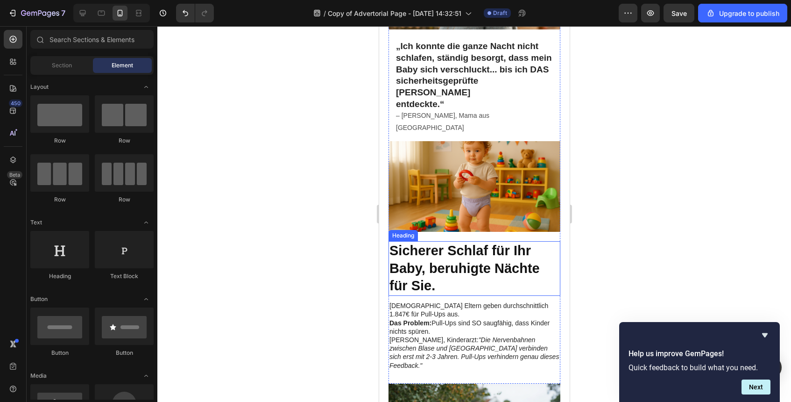
click at [493, 251] on strong "Sicherer Schlaf für Ihr Baby, beruhigte Nächte für Sie." at bounding box center [464, 268] width 150 height 50
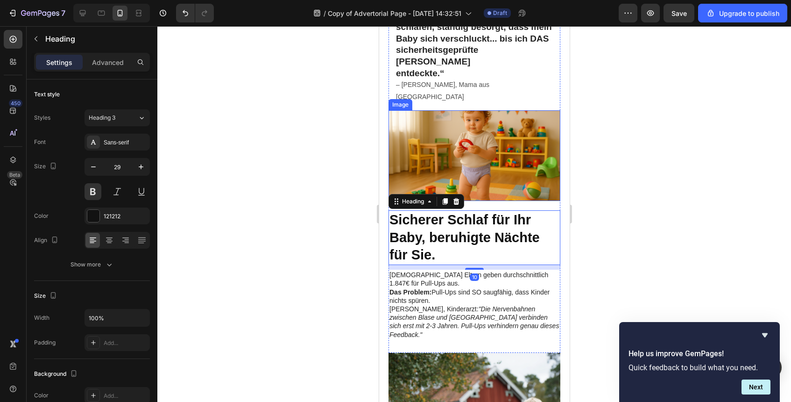
scroll to position [418, 0]
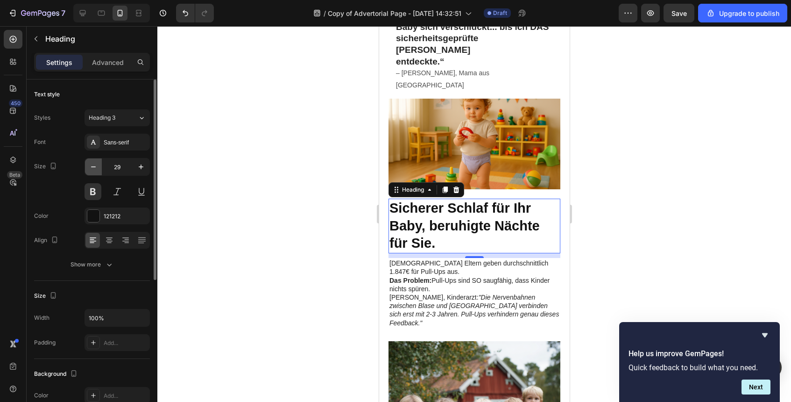
click at [99, 161] on button "button" at bounding box center [93, 166] width 17 height 17
type input "27"
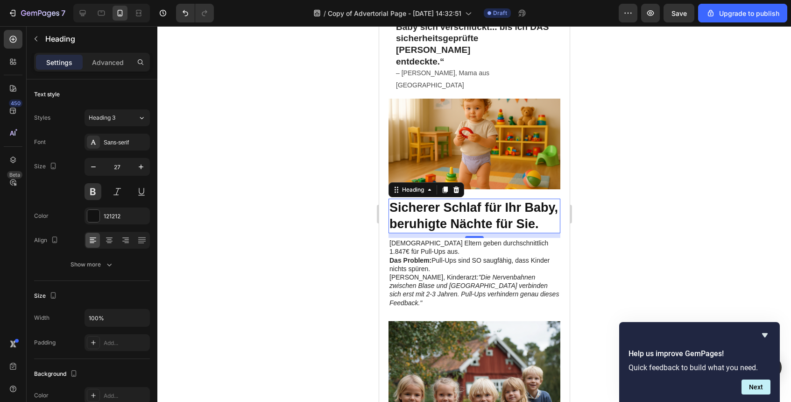
click at [588, 190] on div at bounding box center [474, 214] width 634 height 376
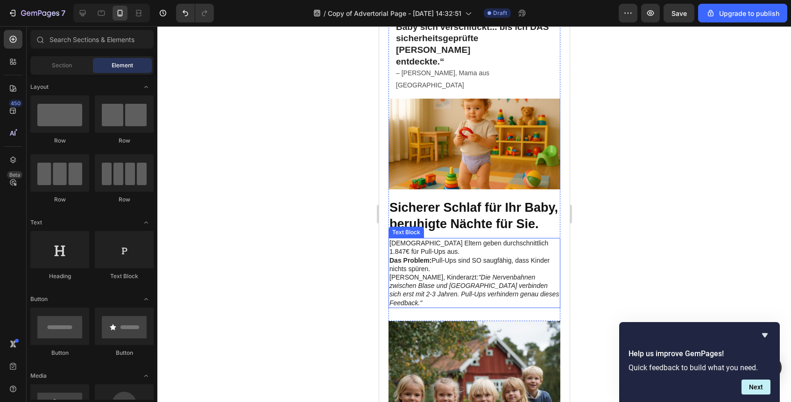
click at [512, 239] on p "Deutsche Eltern geben durchschnittlich 1.847€ für Pull-Ups aus." at bounding box center [474, 247] width 170 height 17
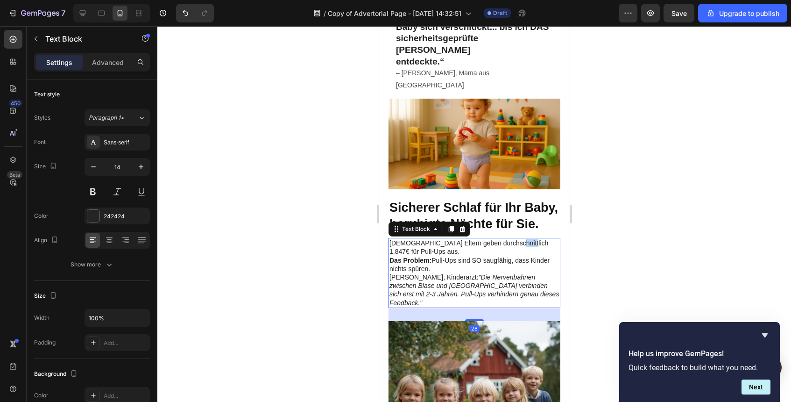
click at [512, 239] on p "Deutsche Eltern geben durchschnittlich 1.847€ für Pull-Ups aus." at bounding box center [474, 247] width 170 height 17
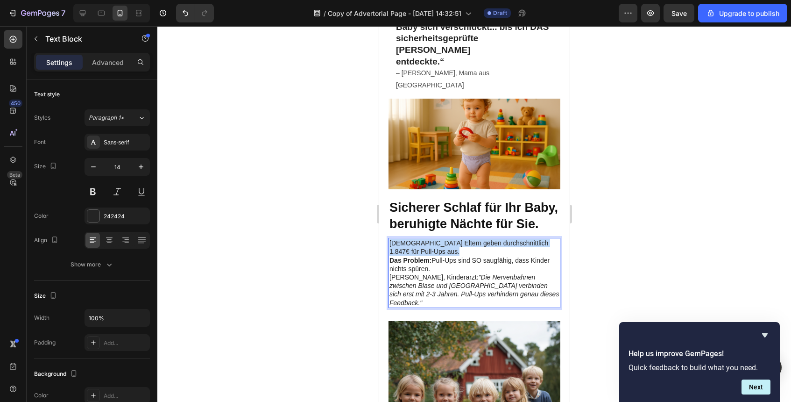
click at [512, 239] on p "Deutsche Eltern geben durchschnittlich 1.847€ für Pull-Ups aus." at bounding box center [474, 247] width 170 height 17
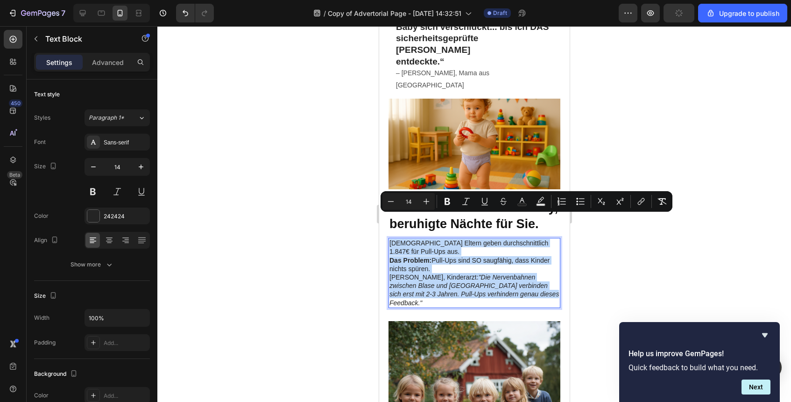
drag, startPoint x: 554, startPoint y: 270, endPoint x: 336, endPoint y: 195, distance: 230.1
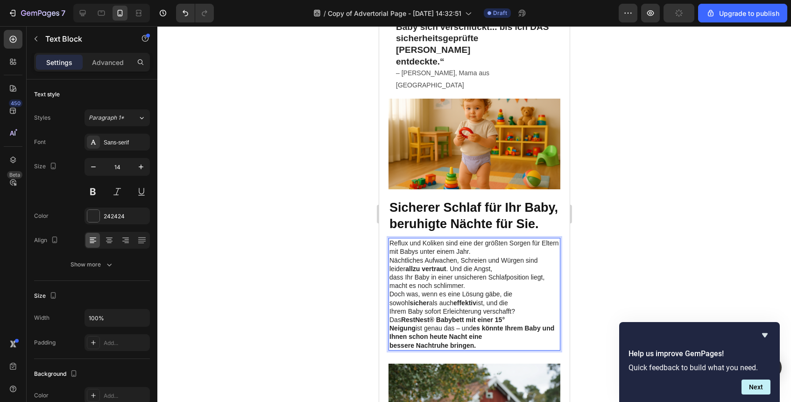
click at [499, 273] on p "dass Ihr Baby in einer unsicheren Schlafposition liegt, macht es noch schlimmer." at bounding box center [474, 281] width 170 height 17
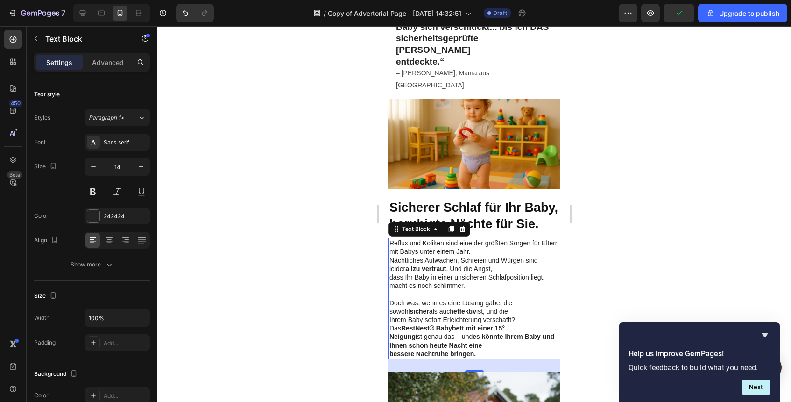
click at [625, 268] on div at bounding box center [474, 214] width 634 height 376
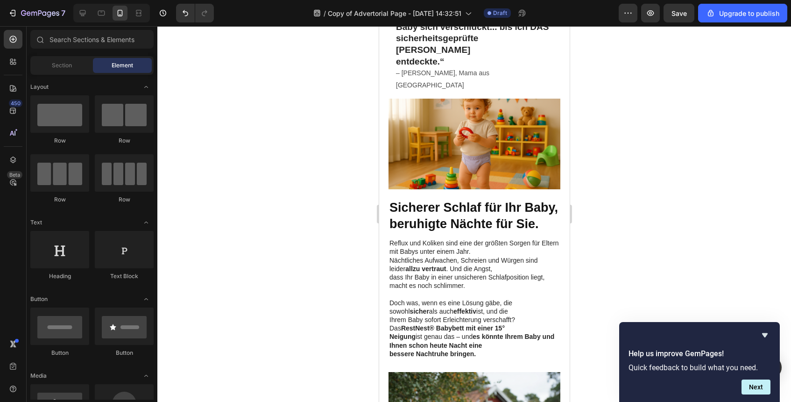
click at [667, 247] on div at bounding box center [474, 214] width 634 height 376
click at [764, 334] on icon "Hide survey" at bounding box center [765, 335] width 6 height 4
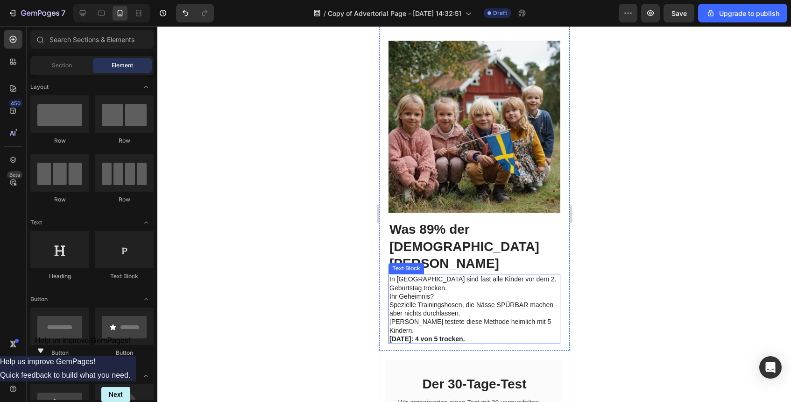
scroll to position [756, 0]
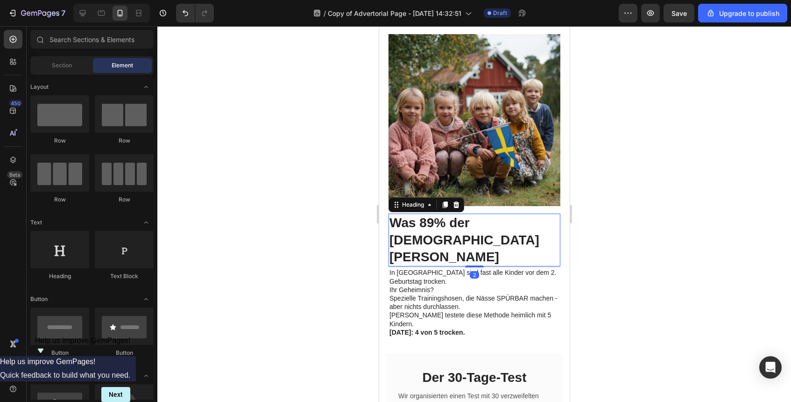
click at [462, 213] on h2 "Was 89% der Schweden anders machen" at bounding box center [474, 239] width 172 height 53
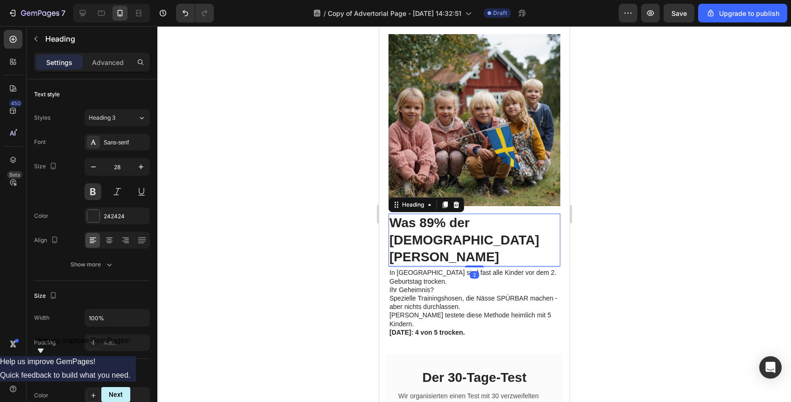
click at [462, 213] on h2 "Was 89% der Schweden anders machen" at bounding box center [474, 239] width 172 height 53
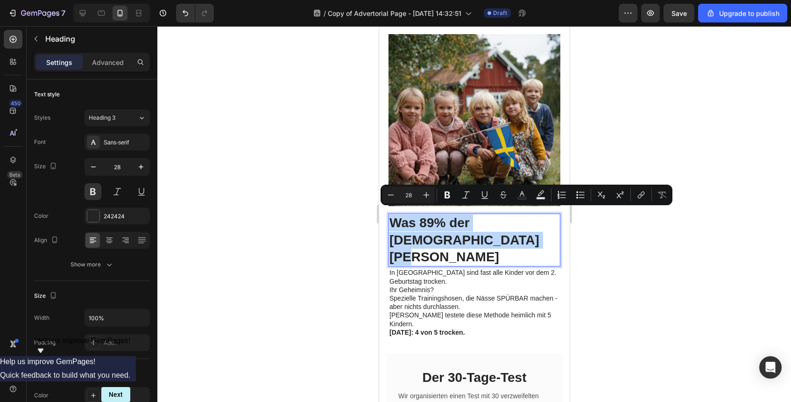
click at [462, 214] on p "Was 89% der Schweden anders machen" at bounding box center [474, 239] width 170 height 51
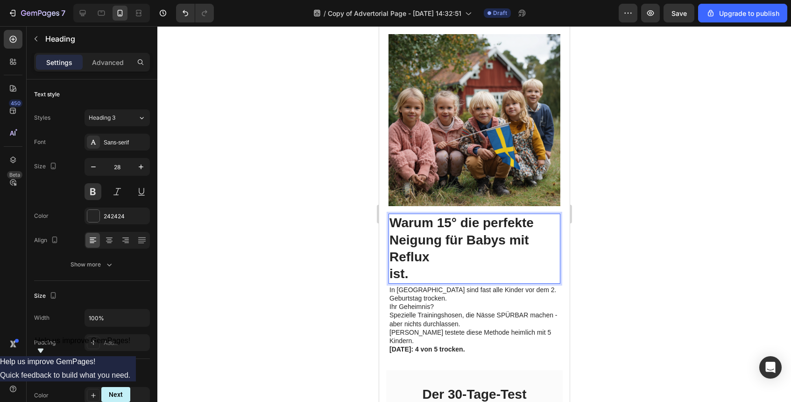
click at [438, 241] on p "Warum 15° die perfekte Neigung für Babys mit Reflux" at bounding box center [474, 239] width 170 height 51
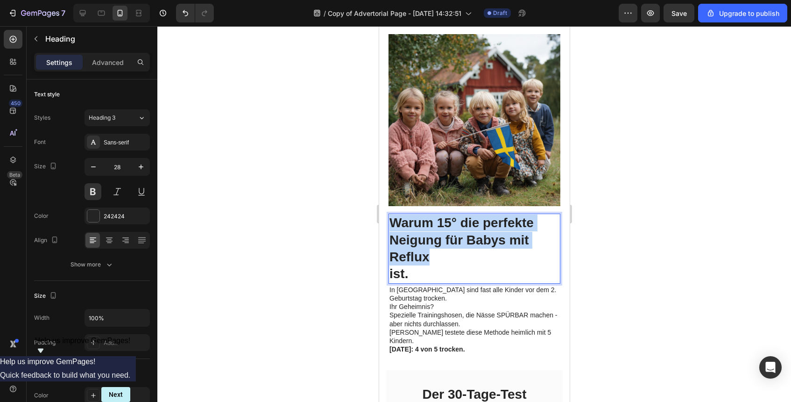
click at [438, 241] on p "Warum 15° die perfekte Neigung für Babys mit Reflux" at bounding box center [474, 239] width 170 height 51
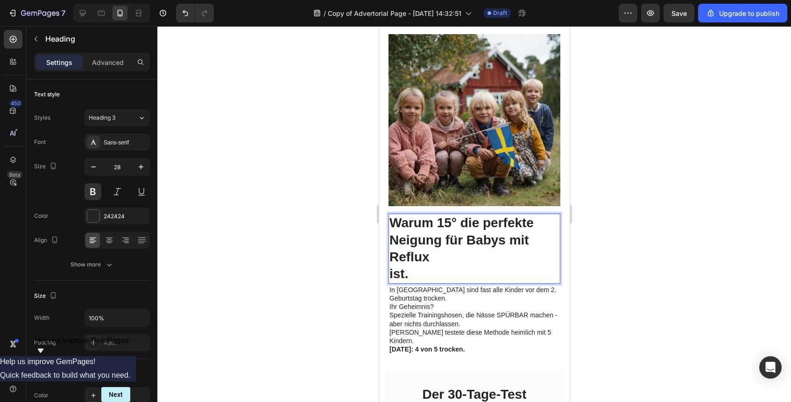
click at [426, 265] on p "ist." at bounding box center [474, 273] width 170 height 17
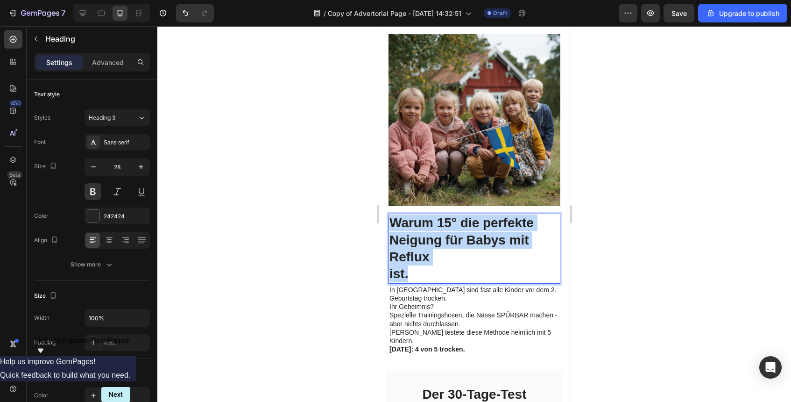
drag, startPoint x: 426, startPoint y: 251, endPoint x: 391, endPoint y: 195, distance: 65.9
click at [391, 213] on h2 "Warum 15° die perfekte Neigung für Babys mit Reflux ist." at bounding box center [474, 248] width 172 height 70
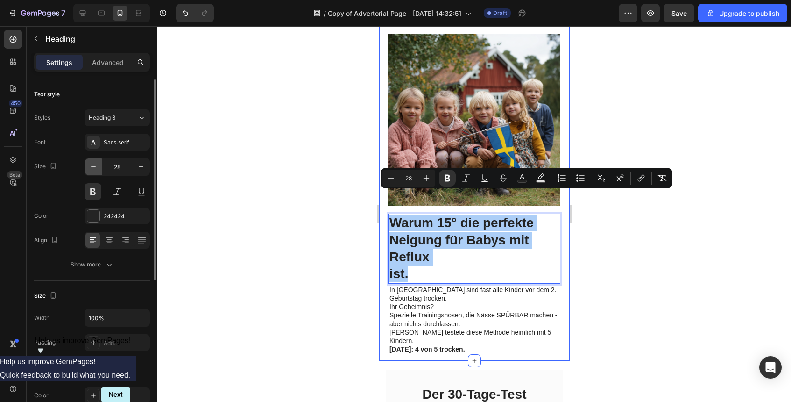
click at [97, 166] on icon "button" at bounding box center [93, 166] width 9 height 9
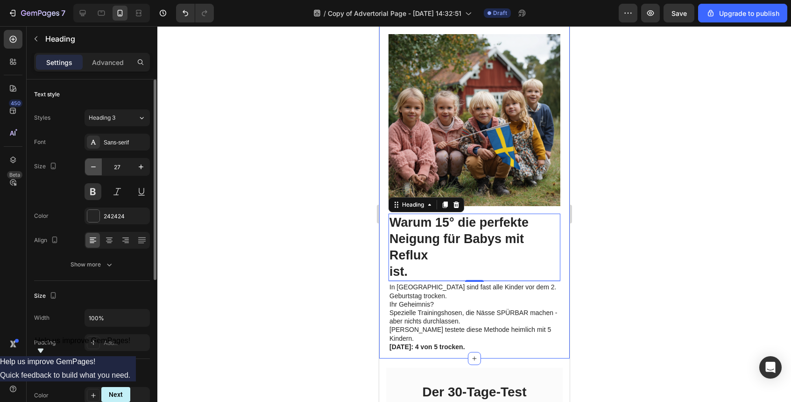
click at [97, 166] on icon "button" at bounding box center [93, 166] width 9 height 9
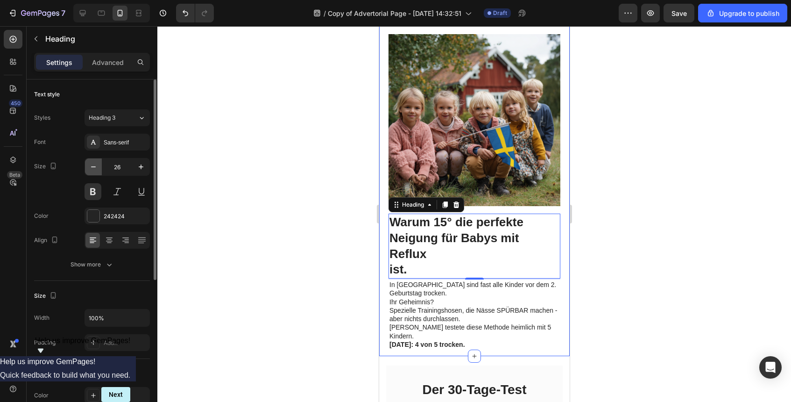
click at [97, 166] on icon "button" at bounding box center [93, 166] width 9 height 9
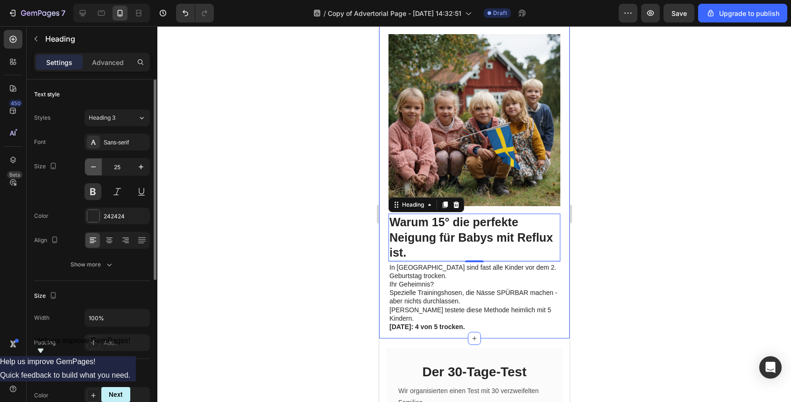
click at [97, 166] on icon "button" at bounding box center [93, 166] width 9 height 9
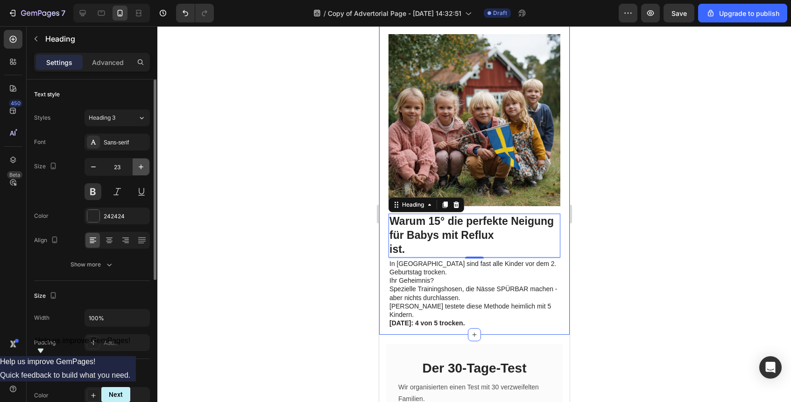
click at [137, 168] on icon "button" at bounding box center [140, 166] width 9 height 9
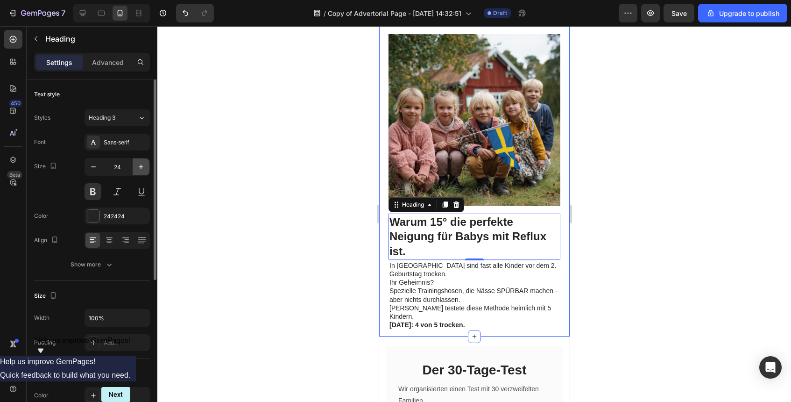
click at [137, 168] on icon "button" at bounding box center [140, 166] width 9 height 9
click at [147, 167] on button "button" at bounding box center [141, 166] width 17 height 17
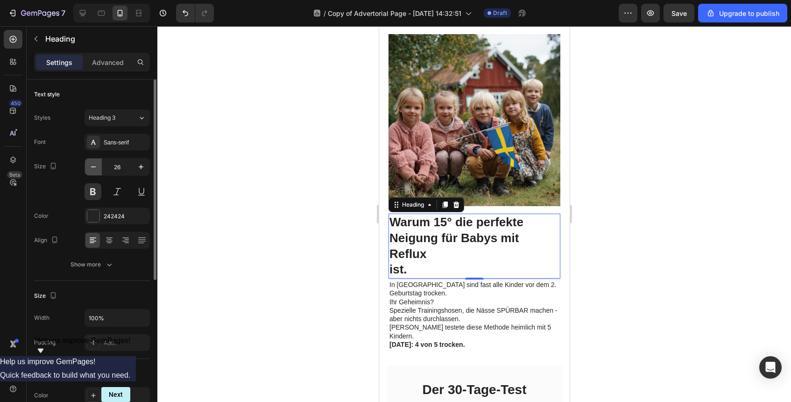
click at [93, 170] on icon "button" at bounding box center [93, 166] width 9 height 9
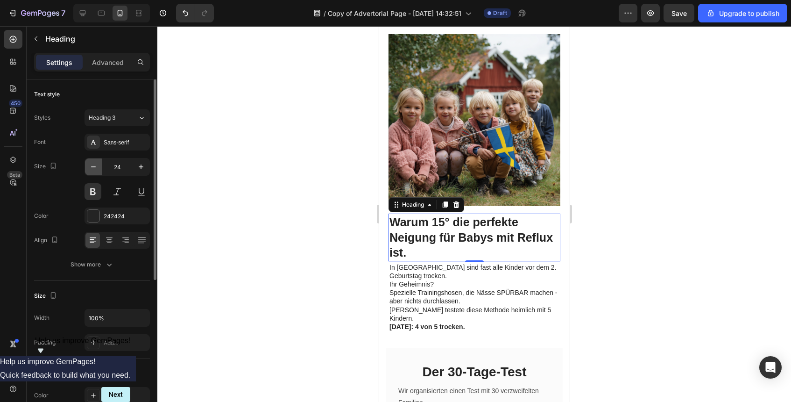
click at [93, 170] on icon "button" at bounding box center [93, 166] width 9 height 9
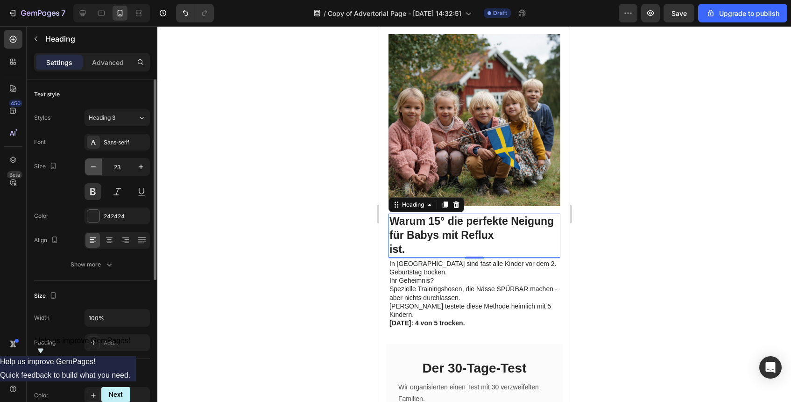
click at [93, 170] on icon "button" at bounding box center [93, 166] width 9 height 9
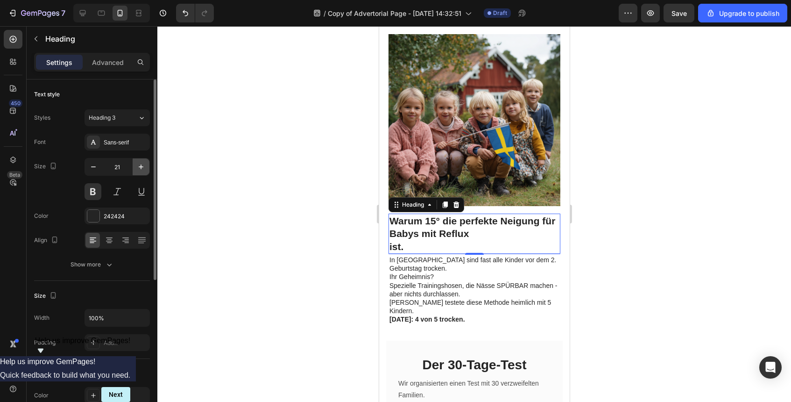
click at [143, 164] on icon "button" at bounding box center [140, 166] width 9 height 9
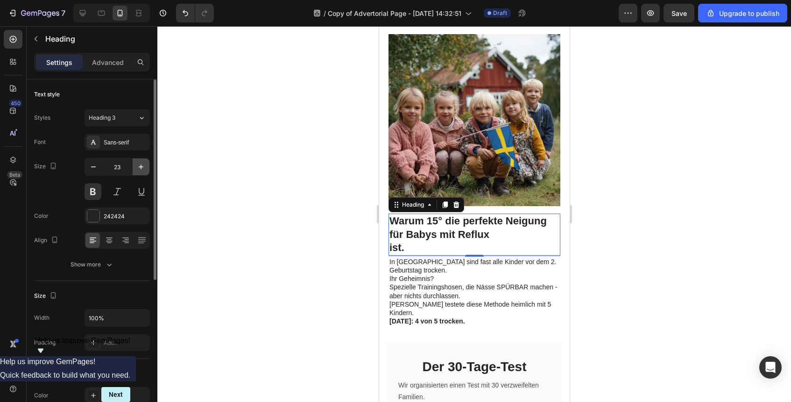
click at [143, 164] on icon "button" at bounding box center [140, 166] width 9 height 9
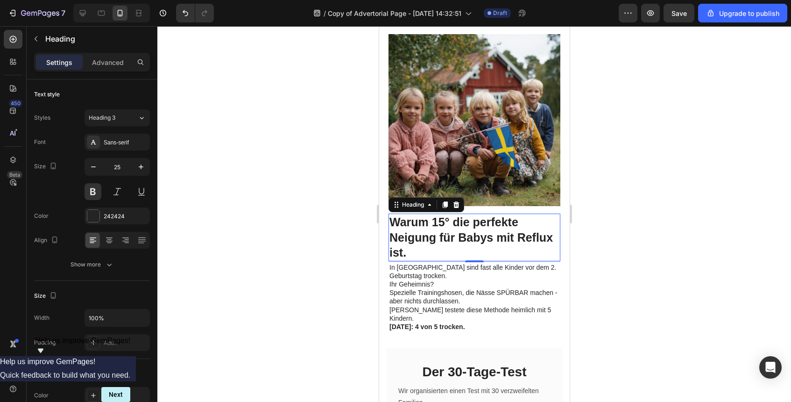
click at [482, 225] on p "Warum 15° die perfekte Neigung für Babys mit Reflux ist." at bounding box center [474, 237] width 170 height 46
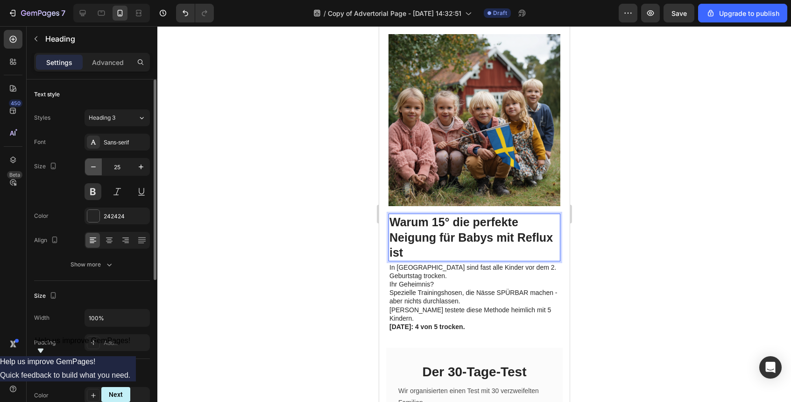
click at [99, 165] on button "button" at bounding box center [93, 166] width 17 height 17
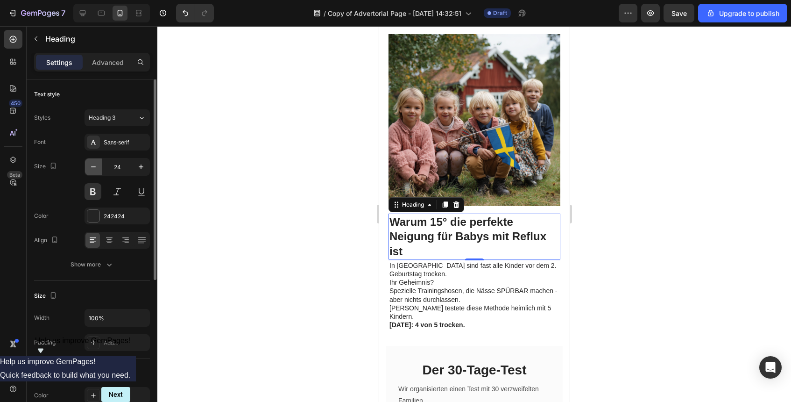
click at [99, 165] on button "button" at bounding box center [93, 166] width 17 height 17
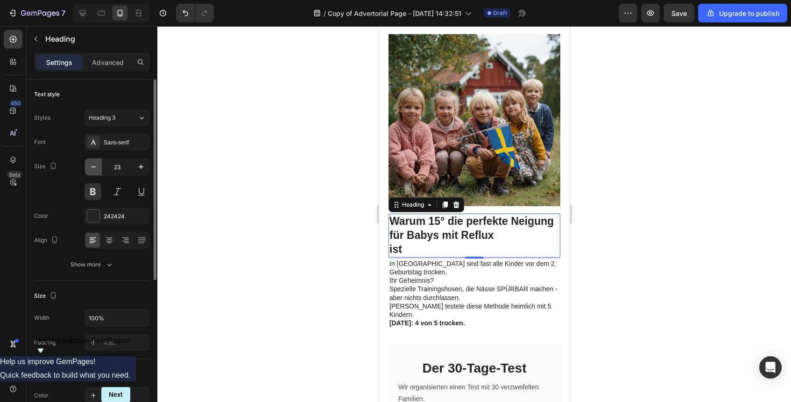
click at [99, 165] on button "button" at bounding box center [93, 166] width 17 height 17
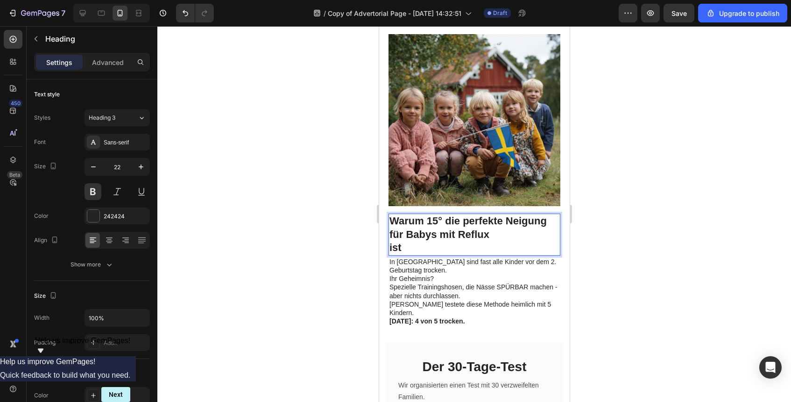
click at [391, 241] on strong "ist" at bounding box center [395, 247] width 12 height 12
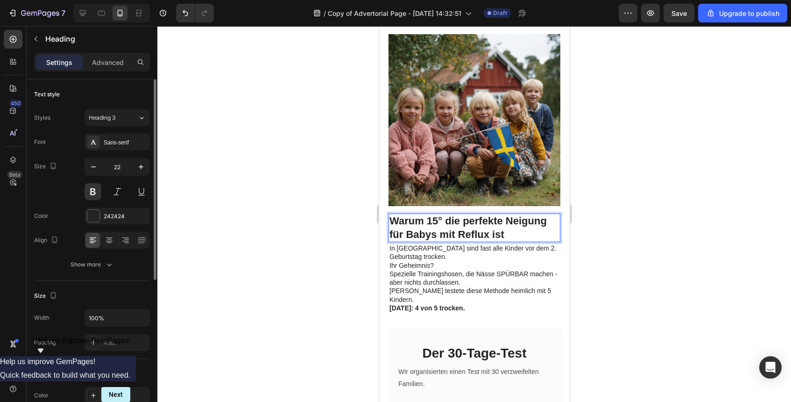
click at [144, 156] on div "Font Sans-serif Size 22 Color 242424 Align Show more" at bounding box center [92, 203] width 116 height 139
click at [144, 161] on button "button" at bounding box center [141, 166] width 17 height 17
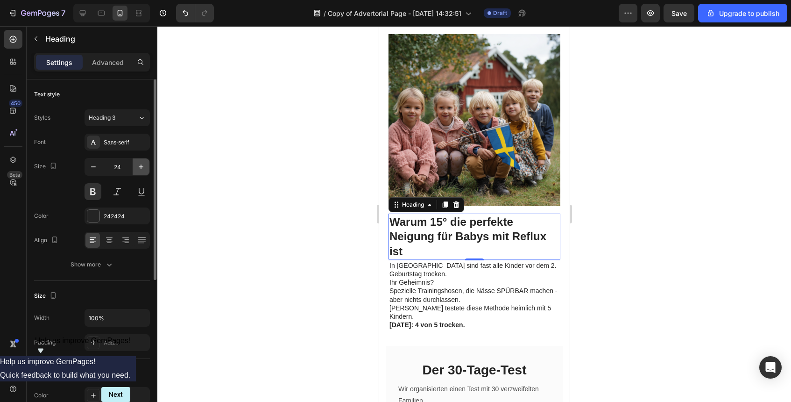
click at [144, 161] on button "button" at bounding box center [141, 166] width 17 height 17
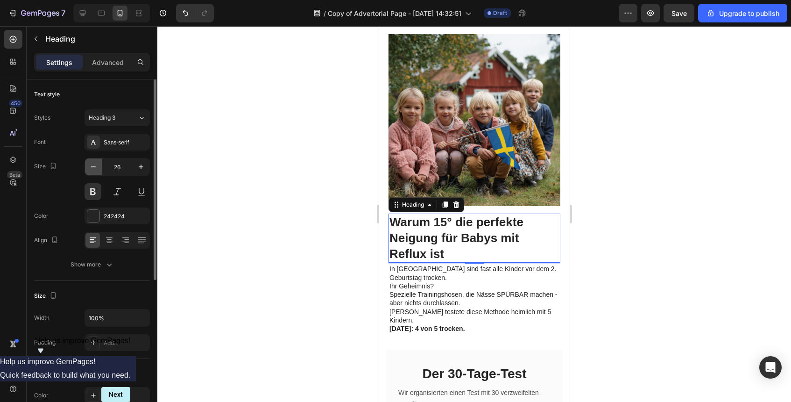
click at [94, 166] on icon "button" at bounding box center [93, 166] width 9 height 9
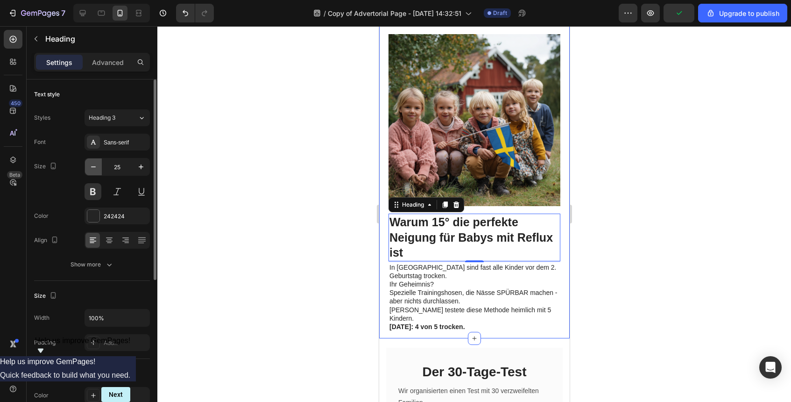
click at [96, 165] on icon "button" at bounding box center [93, 166] width 9 height 9
type input "23"
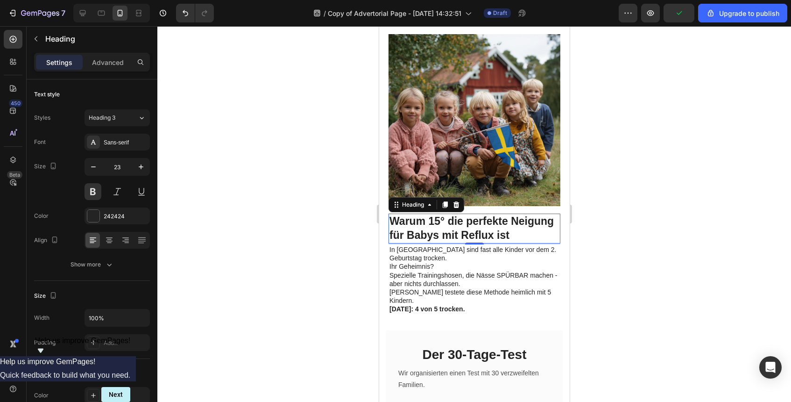
click at [670, 154] on div at bounding box center [474, 214] width 634 height 376
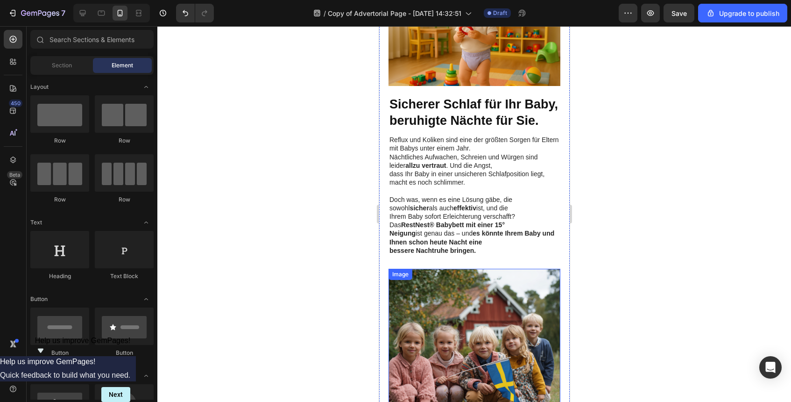
scroll to position [483, 0]
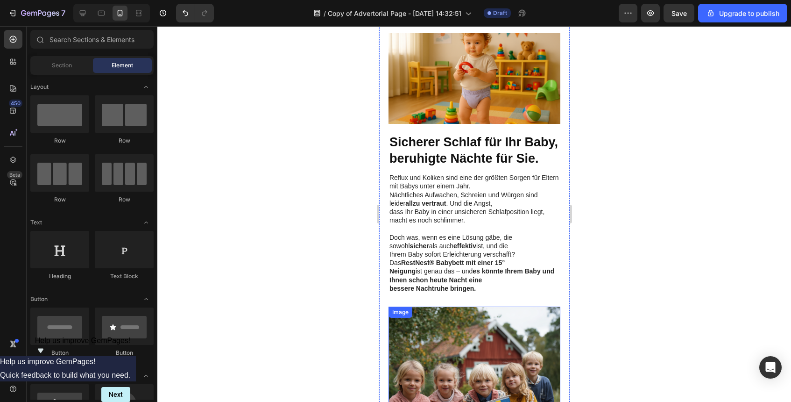
click at [476, 135] on strong "Sicherer Schlaf für Ihr Baby, beruhigte Nächte für Sie." at bounding box center [473, 150] width 169 height 30
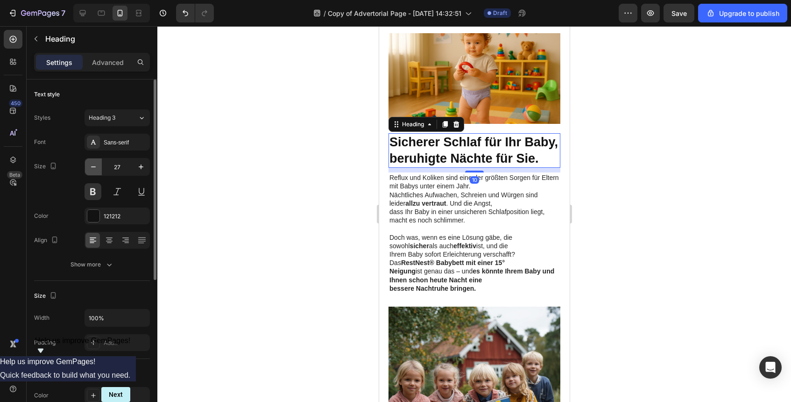
click at [92, 165] on icon "button" at bounding box center [93, 166] width 9 height 9
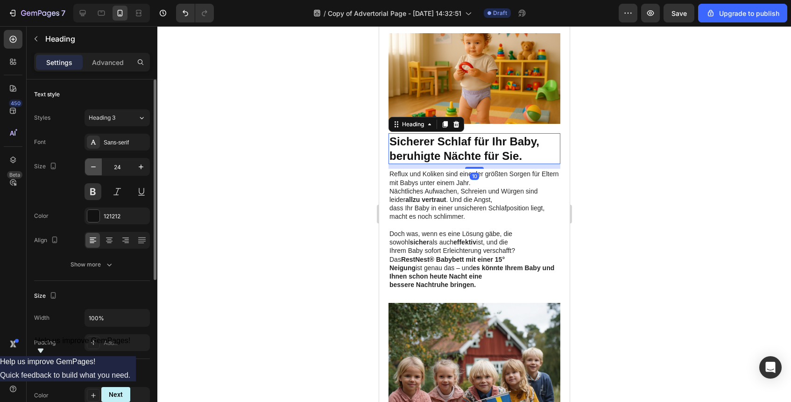
type input "23"
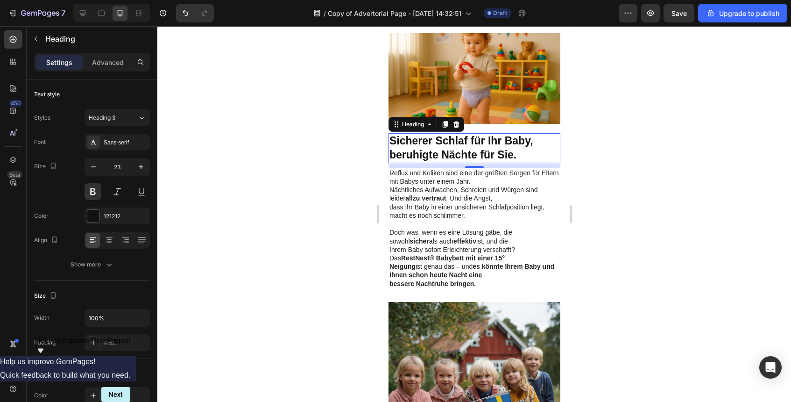
click at [608, 173] on div at bounding box center [474, 214] width 634 height 376
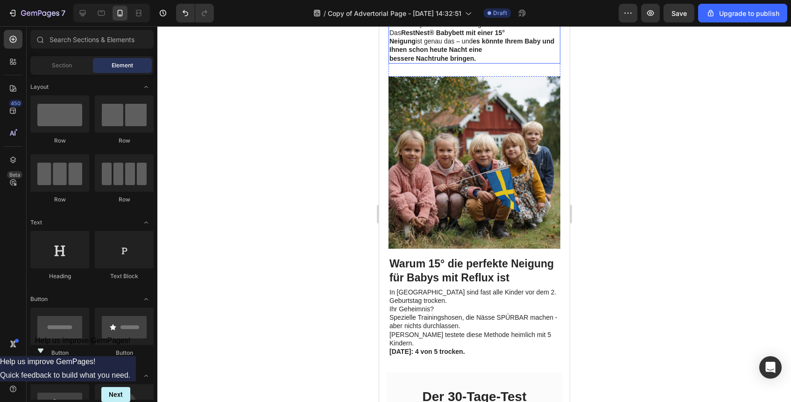
scroll to position [717, 0]
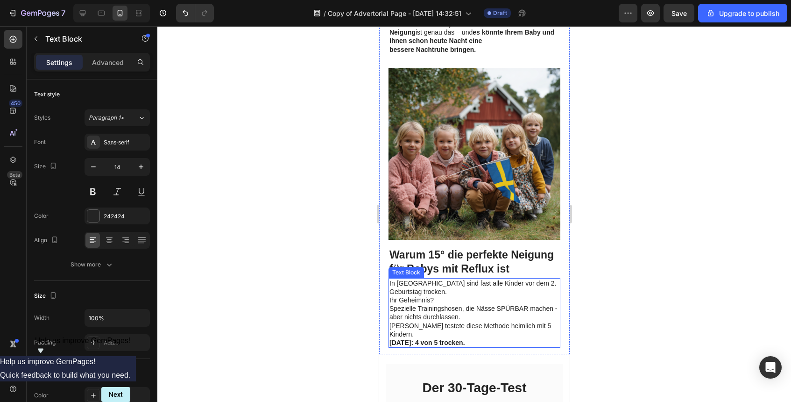
click at [474, 296] on p "Ihr Geheimnis?" at bounding box center [474, 300] width 170 height 8
drag, startPoint x: 513, startPoint y: 310, endPoint x: 472, endPoint y: 284, distance: 48.7
click at [503, 300] on div "In Stockholm sind fast alle Kinder vor dem 2. Geburtstag trocken. Ihr Geheimnis…" at bounding box center [474, 313] width 172 height 70
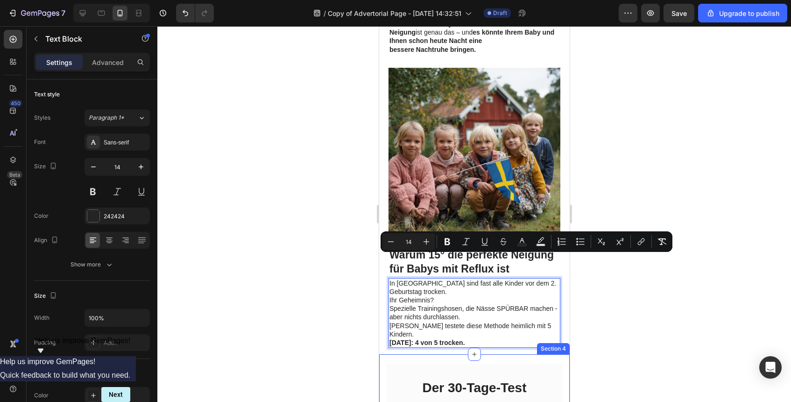
drag, startPoint x: 388, startPoint y: 256, endPoint x: 536, endPoint y: 330, distance: 165.0
click at [536, 331] on div "Image ⁠⁠⁠⁠⁠⁠⁠ „Ich konnte die ganze Nacht nicht schlafen, ständig besorgt, dass…" at bounding box center [474, 221] width 191 height 1787
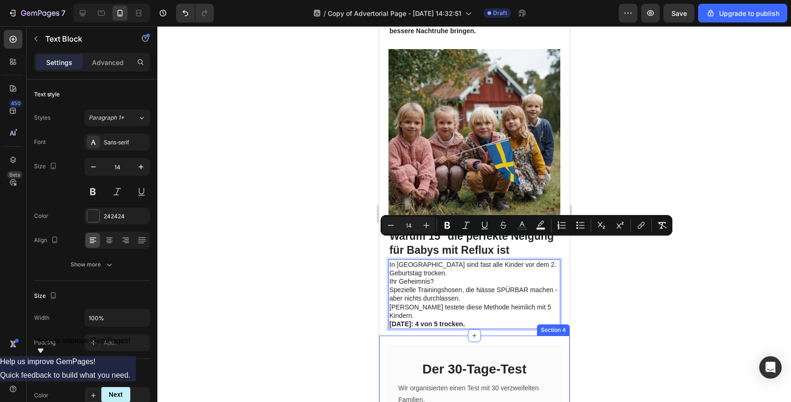
scroll to position [760, 0]
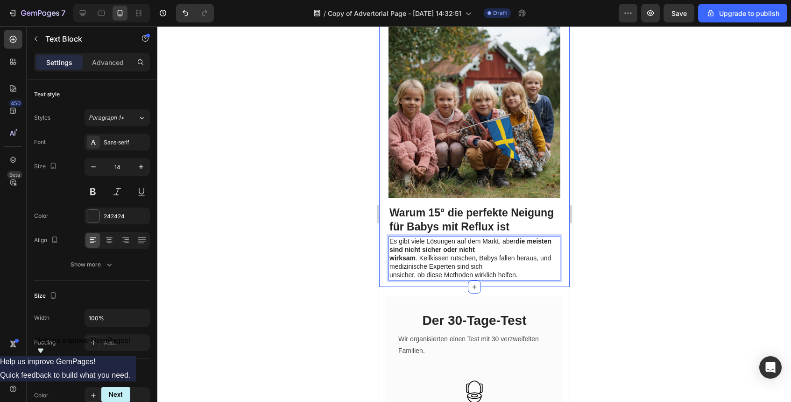
click at [618, 243] on div at bounding box center [474, 214] width 634 height 376
click at [524, 270] on p "unsicher, ob diese Methoden wirklich helfen." at bounding box center [474, 274] width 170 height 8
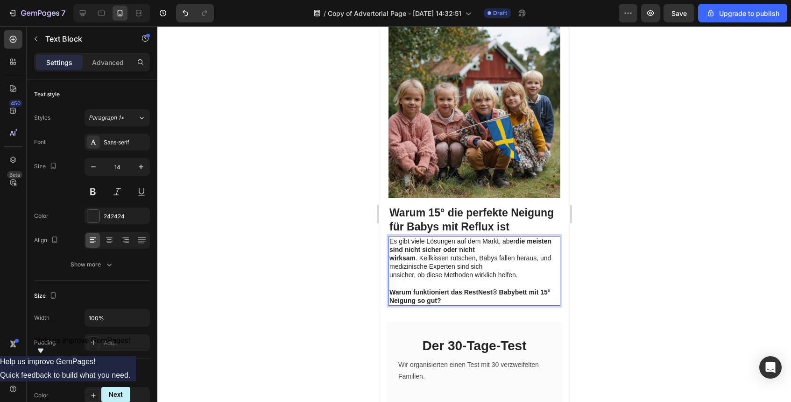
click at [661, 241] on div at bounding box center [474, 214] width 634 height 376
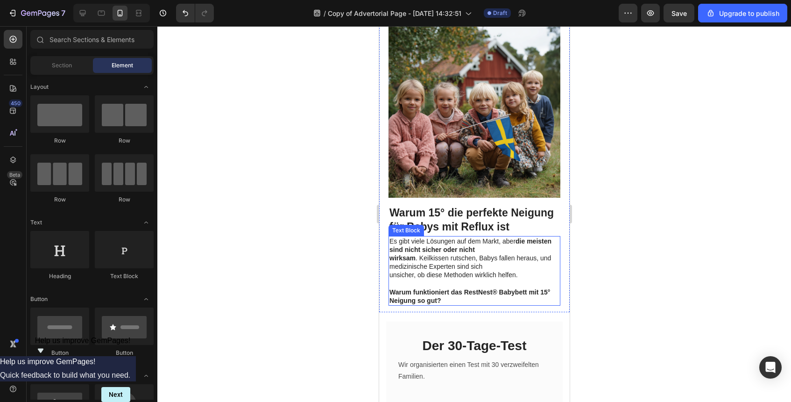
scroll to position [793, 0]
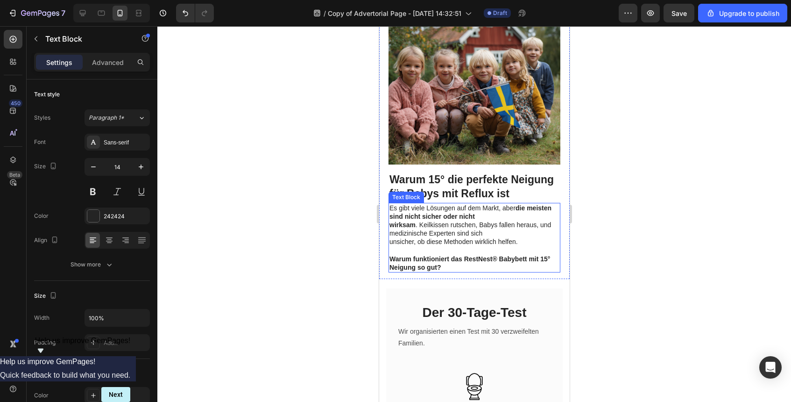
click at [465, 255] on p "Warum funktioniert das RestNest® Babybett mit 15° Neigung so gut?" at bounding box center [474, 263] width 170 height 17
click at [113, 65] on p "Advanced" at bounding box center [108, 62] width 32 height 10
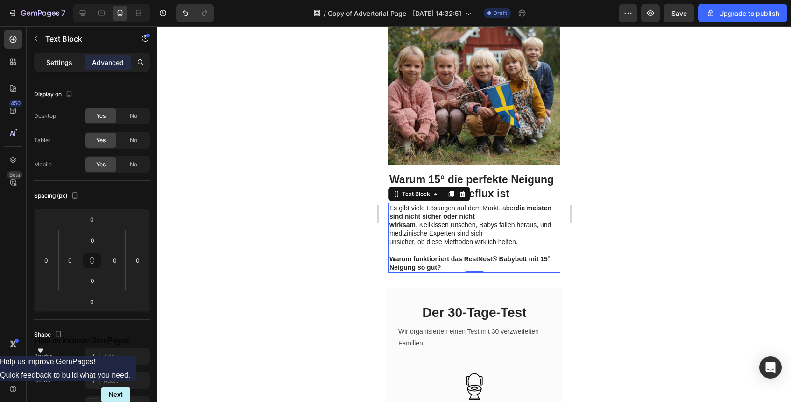
click at [74, 62] on div "Settings" at bounding box center [59, 62] width 47 height 15
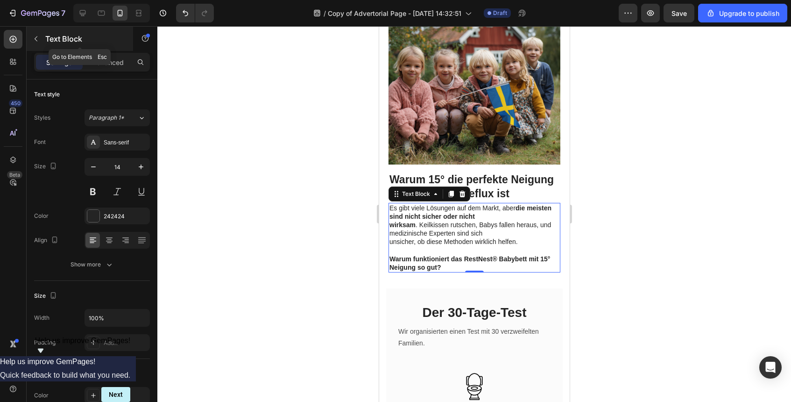
click at [46, 28] on div "Text Block" at bounding box center [80, 39] width 106 height 24
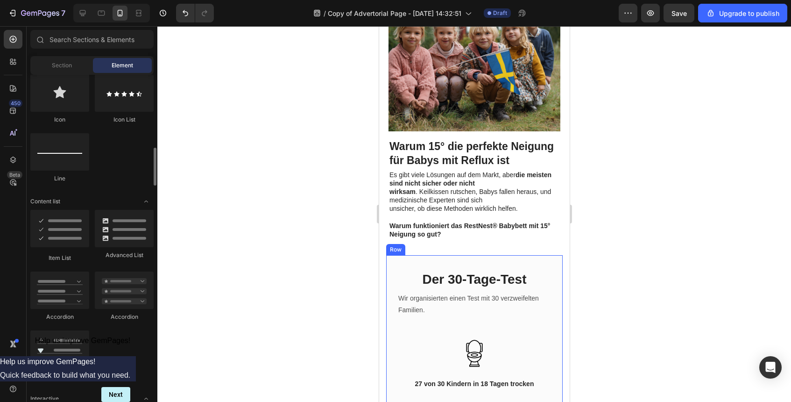
scroll to position [844, 0]
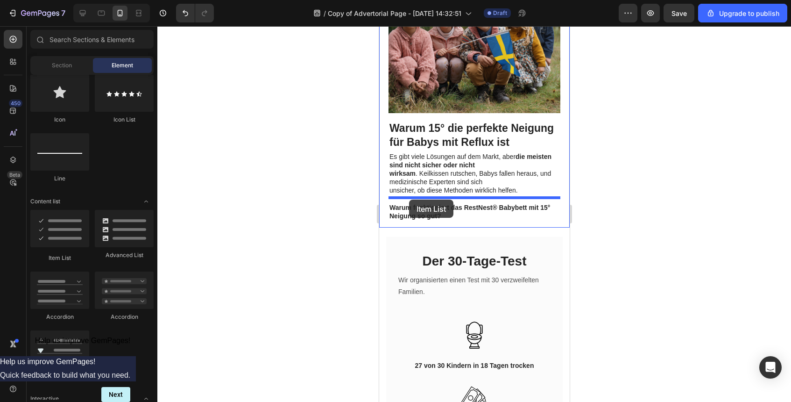
drag, startPoint x: 428, startPoint y: 269, endPoint x: 409, endPoint y: 199, distance: 71.7
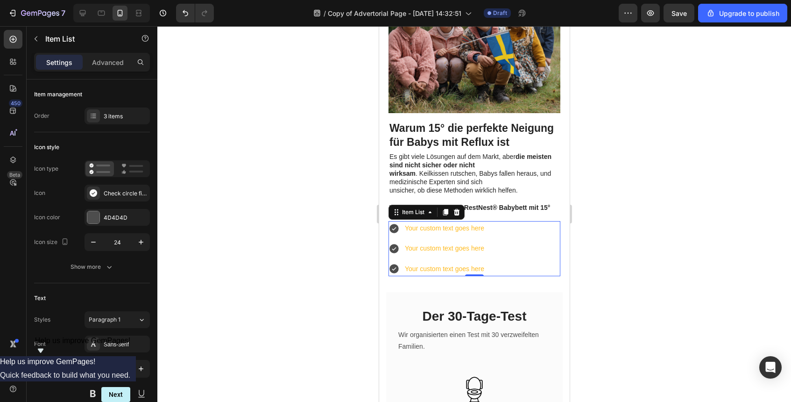
click at [589, 197] on div at bounding box center [474, 214] width 634 height 376
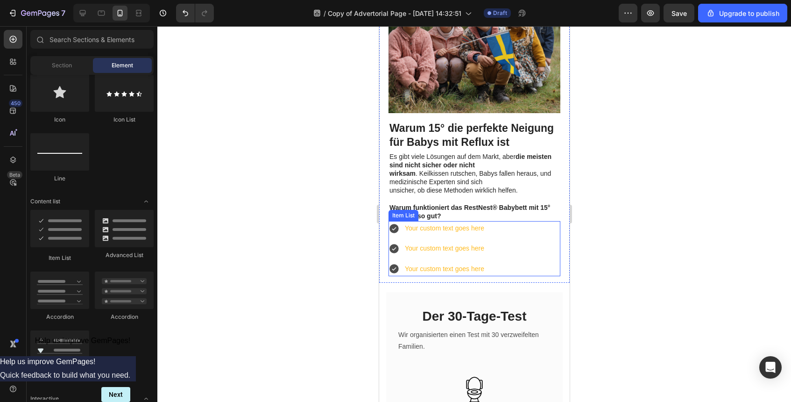
click at [438, 221] on div "Your custom text goes here" at bounding box center [444, 228] width 82 height 14
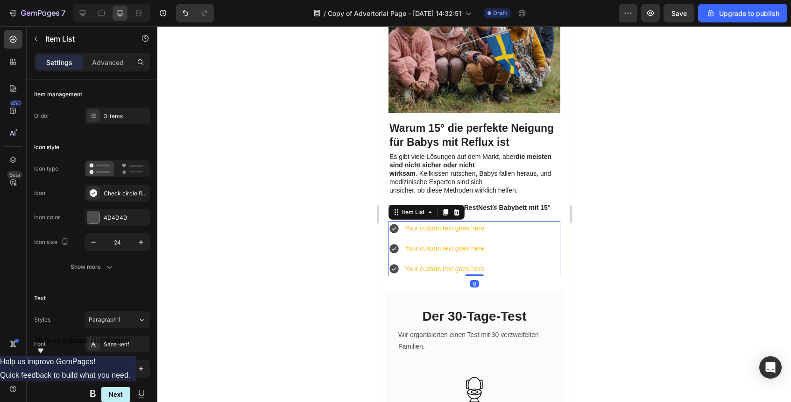
click at [438, 221] on div "Your custom text goes here" at bounding box center [444, 228] width 82 height 14
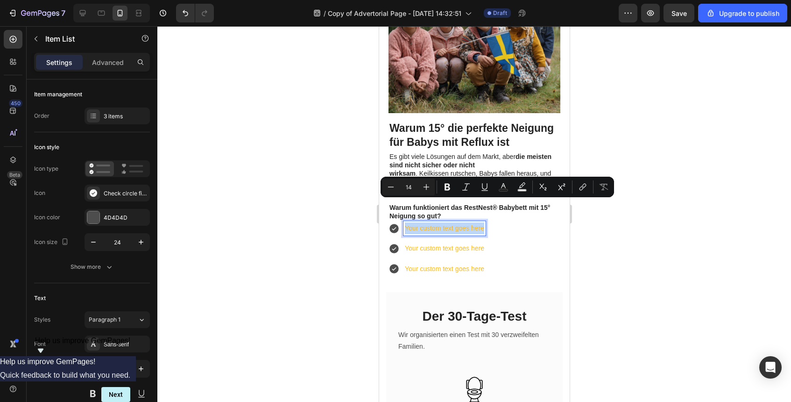
click at [438, 222] on p "Your custom text goes here" at bounding box center [444, 228] width 79 height 12
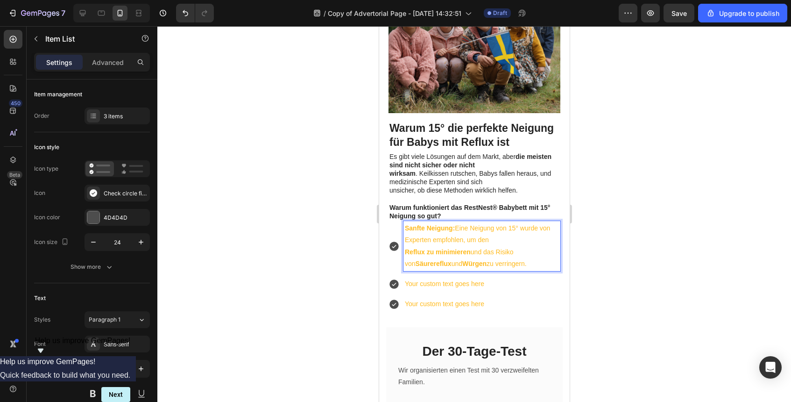
click at [468, 222] on p "Sanfte Neigung: Eine Neigung von 15° wurde von Experten empfohlen, um den" at bounding box center [482, 233] width 154 height 23
click at [532, 246] on p "Reflux zu minimieren und das Risiko von Säurereflux und Würgen zu verringern." at bounding box center [482, 257] width 154 height 23
click at [527, 246] on p "Reflux zu minimieren und das Risiko von Säurereflux und Würgen zu verringern." at bounding box center [482, 257] width 154 height 23
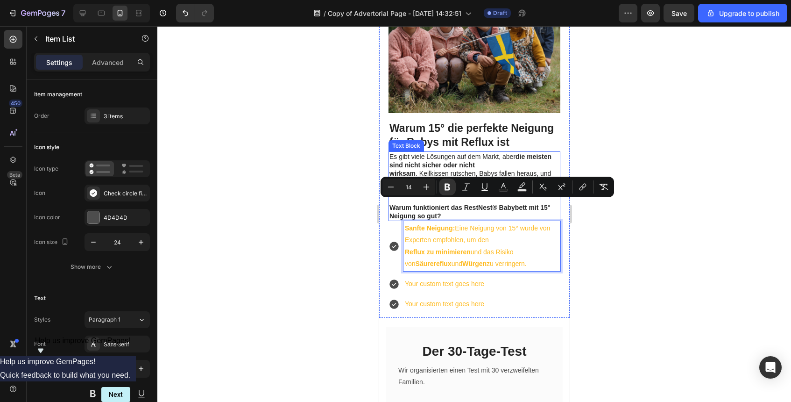
drag, startPoint x: 532, startPoint y: 242, endPoint x: 393, endPoint y: 189, distance: 148.2
click at [393, 189] on icon "Editor contextual toolbar" at bounding box center [390, 186] width 9 height 9
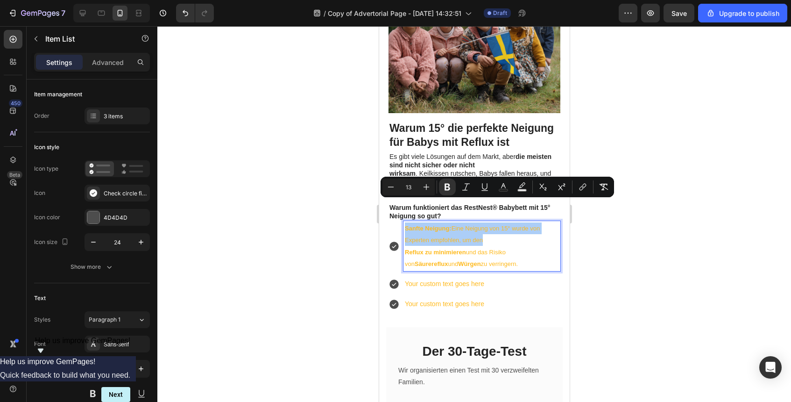
click at [393, 189] on icon "Editor contextual toolbar" at bounding box center [390, 186] width 9 height 9
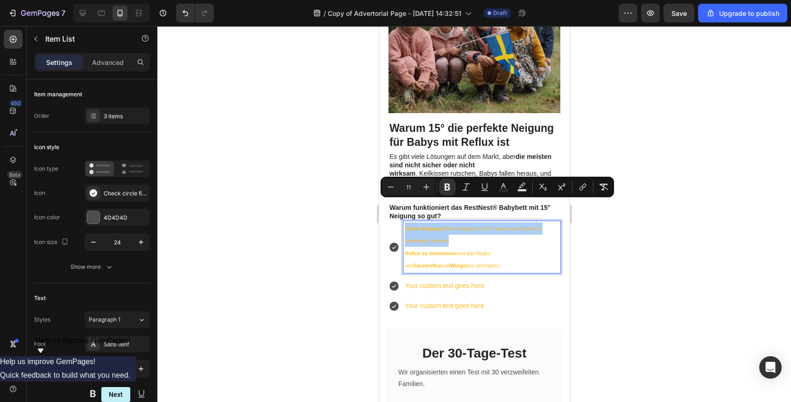
click at [393, 189] on icon "Editor contextual toolbar" at bounding box center [390, 186] width 9 height 9
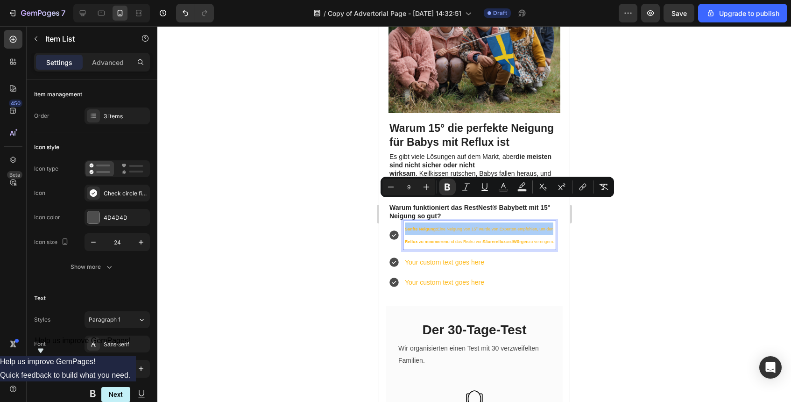
click at [393, 189] on icon "Editor contextual toolbar" at bounding box center [390, 186] width 9 height 9
type input "8"
click at [504, 188] on icon "Editor contextual toolbar" at bounding box center [503, 186] width 9 height 9
type input "FEB91C"
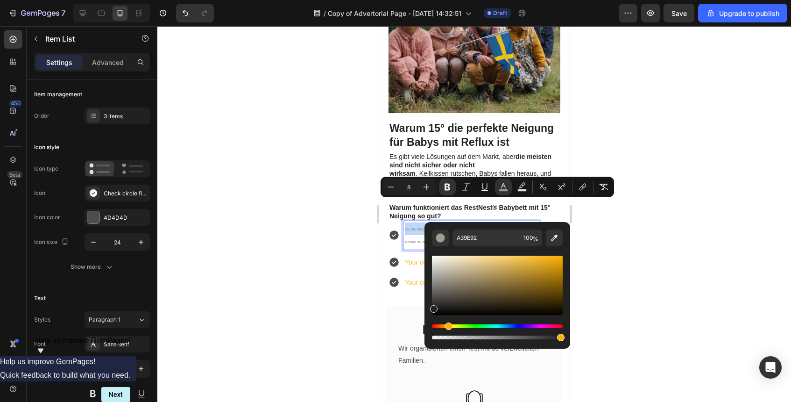
type input "212121"
drag, startPoint x: 824, startPoint y: 303, endPoint x: 400, endPoint y: 345, distance: 426.2
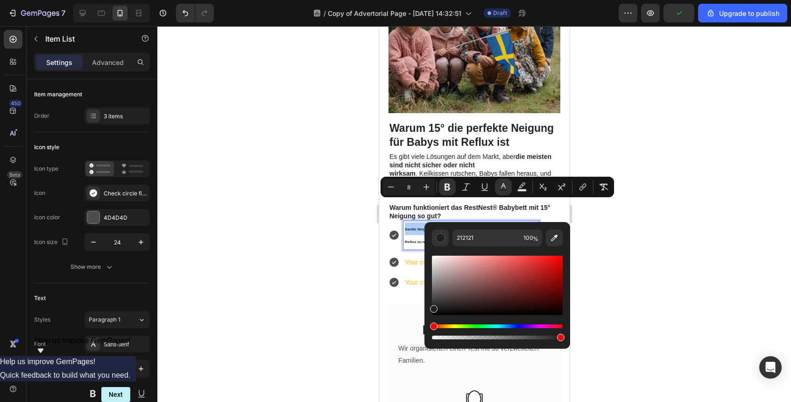
click at [626, 244] on div at bounding box center [474, 214] width 634 height 376
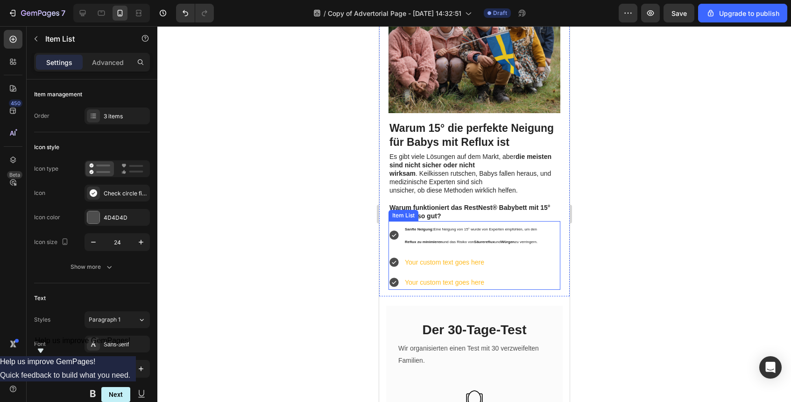
click at [498, 240] on span "Reflux zu minimieren und das Risiko von Säurereflux und Würgen zu verringern." at bounding box center [471, 242] width 133 height 4
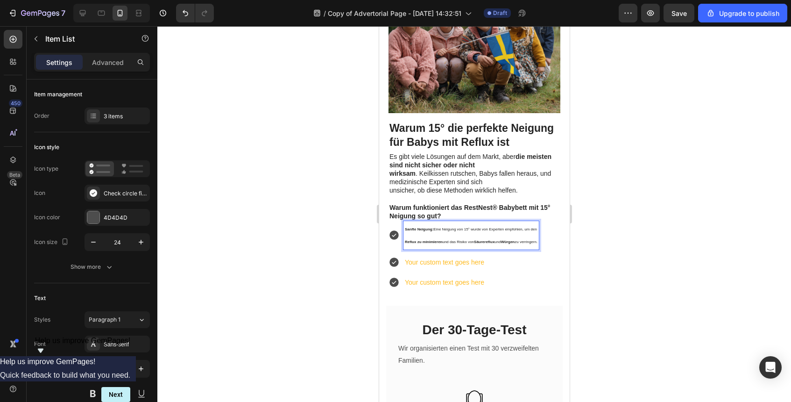
click at [589, 230] on div at bounding box center [474, 214] width 634 height 376
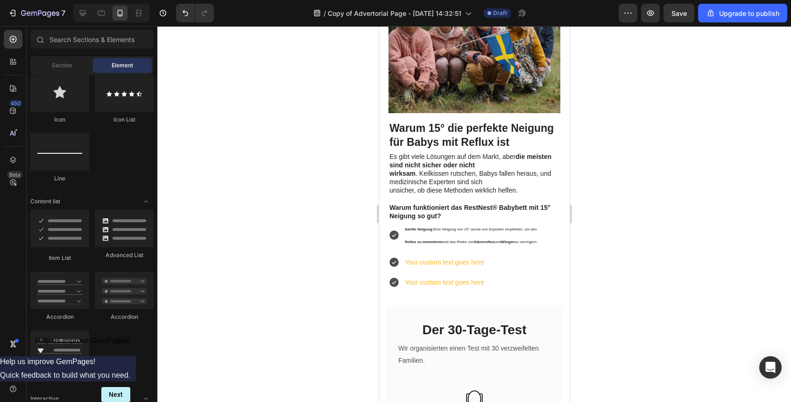
click at [633, 223] on div at bounding box center [474, 214] width 634 height 376
click at [427, 235] on p "Reflux zu minimieren und das Risiko von Säurereflux und Würgen zu verringern." at bounding box center [471, 241] width 133 height 13
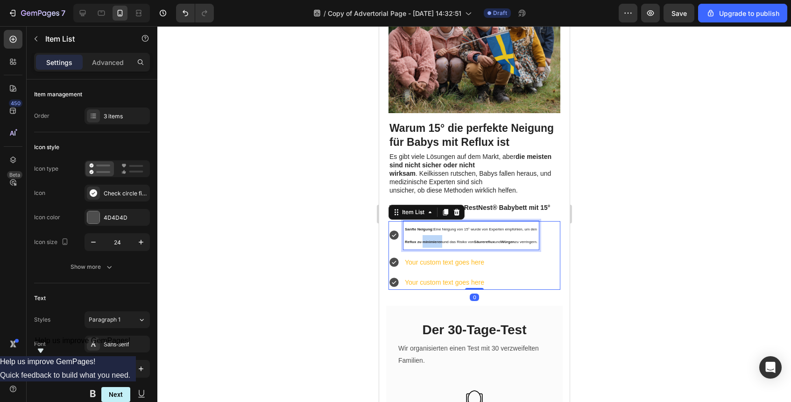
click at [427, 235] on p "Reflux zu minimieren und das Risiko von Säurereflux und Würgen zu verringern." at bounding box center [471, 241] width 133 height 13
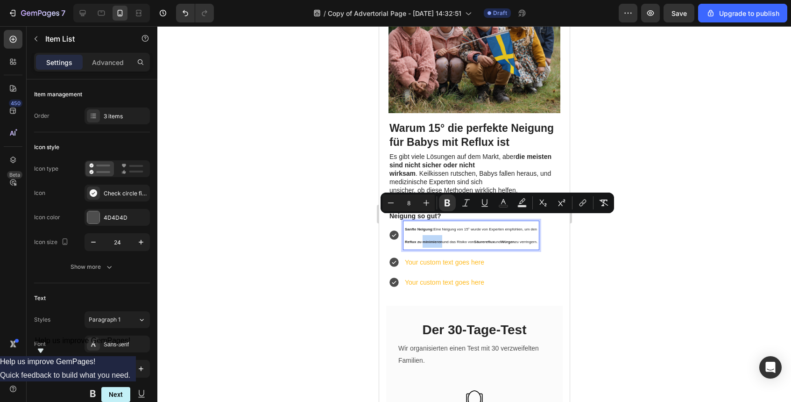
click at [412, 240] on strong "Reflux zu minimieren" at bounding box center [423, 242] width 37 height 4
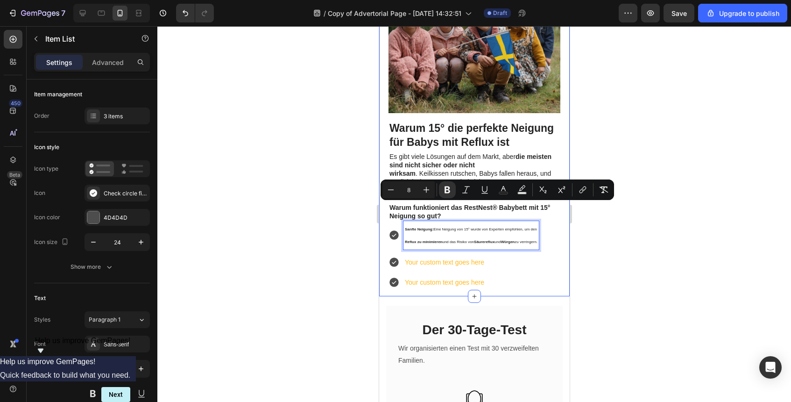
drag, startPoint x: 404, startPoint y: 205, endPoint x: 565, endPoint y: 241, distance: 165.8
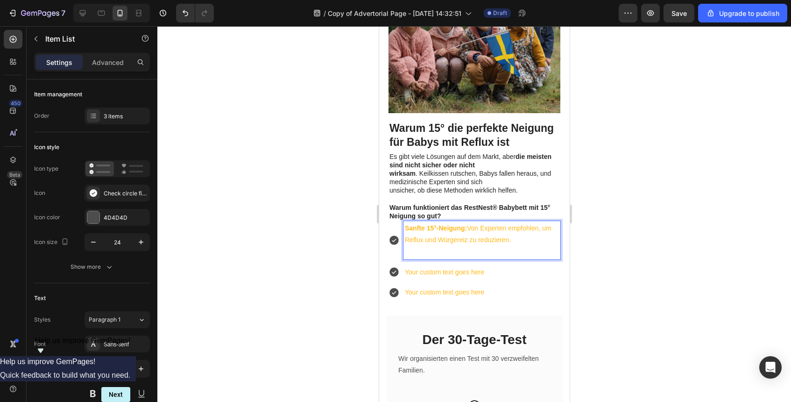
click at [463, 224] on strong "Sanfte 15°-Neigung:" at bounding box center [436, 227] width 62 height 7
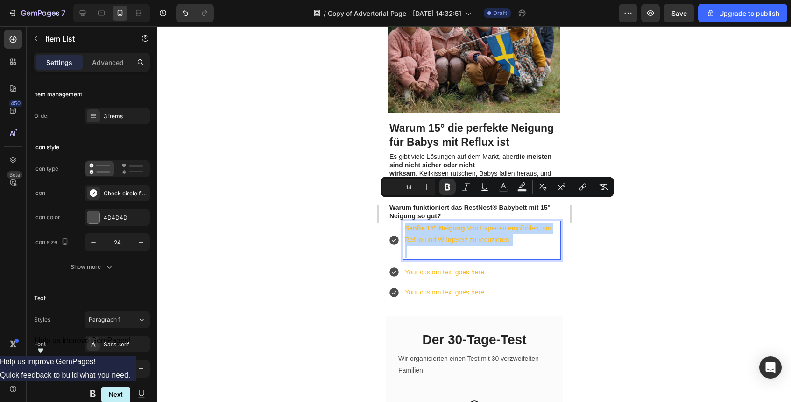
click at [485, 246] on p "Rich Text Editor. Editing area: main" at bounding box center [482, 252] width 154 height 12
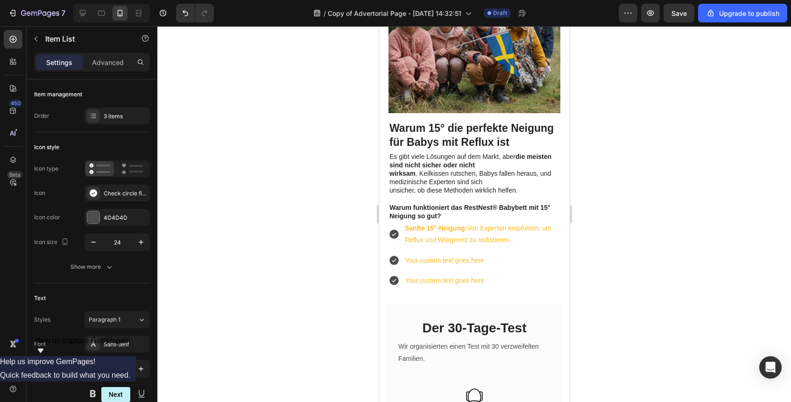
click at [485, 228] on div "Sanfte 15°-Neigung: Von Experten empfohlen, um Reflux und Würgereiz zu reduzier…" at bounding box center [474, 254] width 172 height 67
click at [483, 222] on p "Sanfte 15°-Neigung: Von Experten empfohlen, um Reflux und Würgereiz zu reduzier…" at bounding box center [482, 233] width 154 height 23
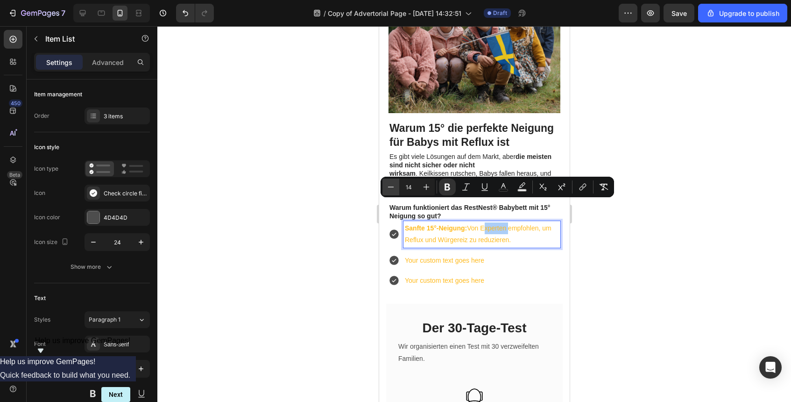
click at [393, 186] on icon "Editor contextual toolbar" at bounding box center [390, 186] width 9 height 9
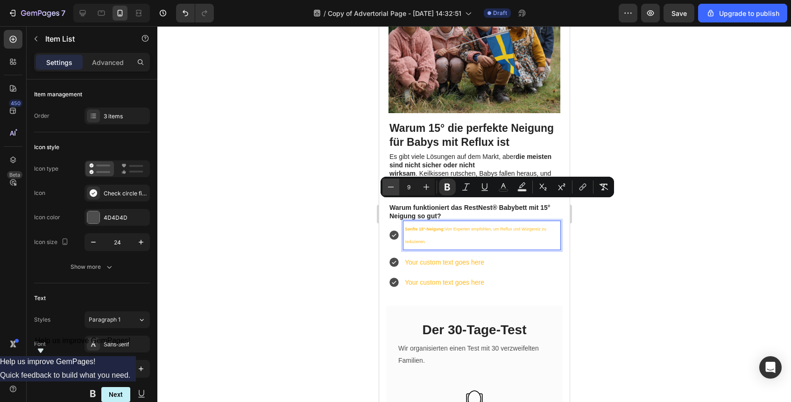
click at [393, 186] on icon "Editor contextual toolbar" at bounding box center [390, 186] width 9 height 9
type input "8"
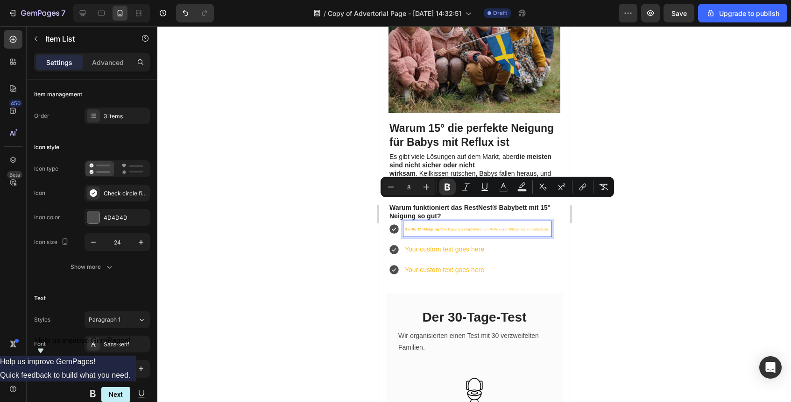
click at [726, 278] on div at bounding box center [474, 214] width 634 height 376
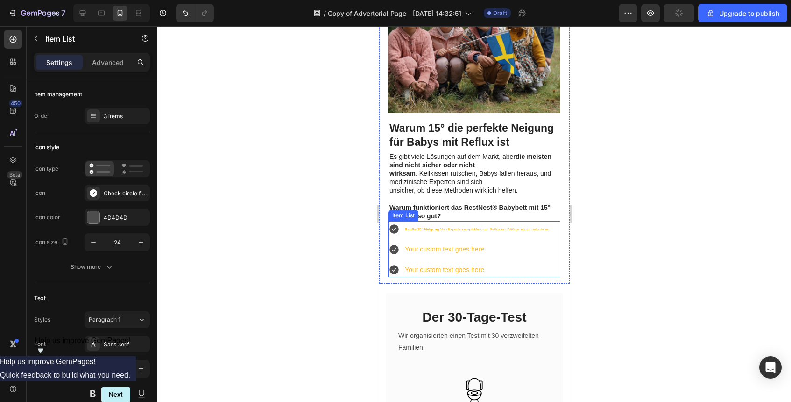
click at [534, 222] on p "Sanfte 15°-Neigung: Von Experten empfohlen, um Reflux und Würgereiz zu reduzier…" at bounding box center [477, 228] width 145 height 13
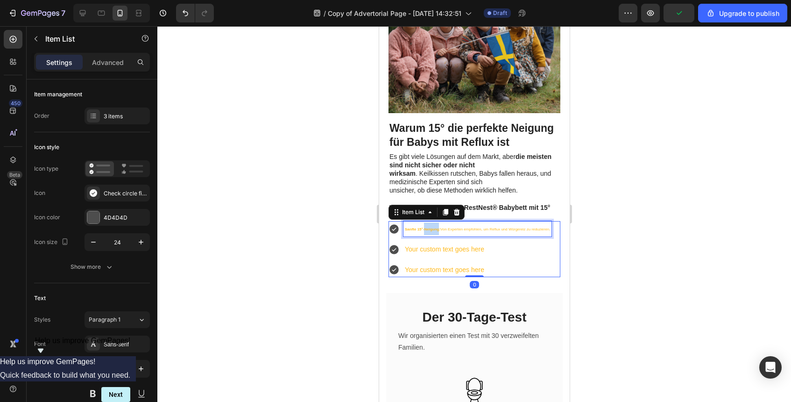
click at [434, 222] on p "Sanfte 15°-Neigung: Von Experten empfohlen, um Reflux und Würgereiz zu reduzier…" at bounding box center [477, 228] width 145 height 13
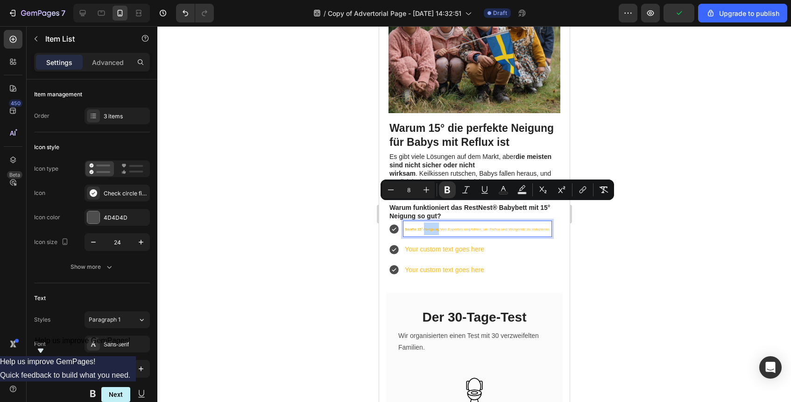
click at [434, 222] on p "Sanfte 15°-Neigung: Von Experten empfohlen, um Reflux und Würgereiz zu reduzier…" at bounding box center [477, 228] width 145 height 13
click at [427, 189] on icon "Editor contextual toolbar" at bounding box center [426, 189] width 9 height 9
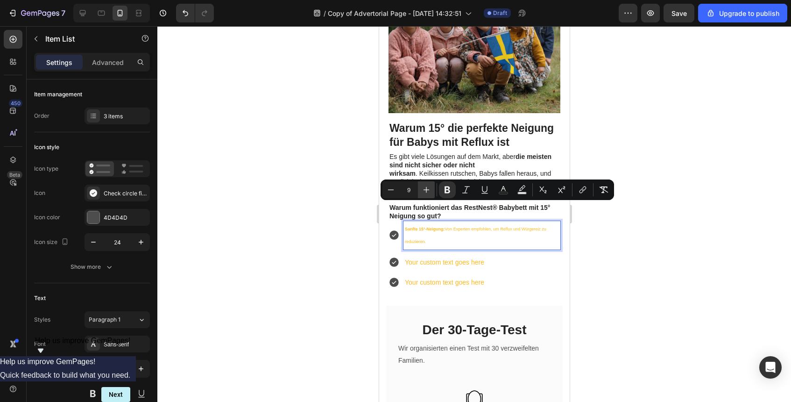
click at [427, 189] on icon "Editor contextual toolbar" at bounding box center [426, 189] width 9 height 9
type input "10"
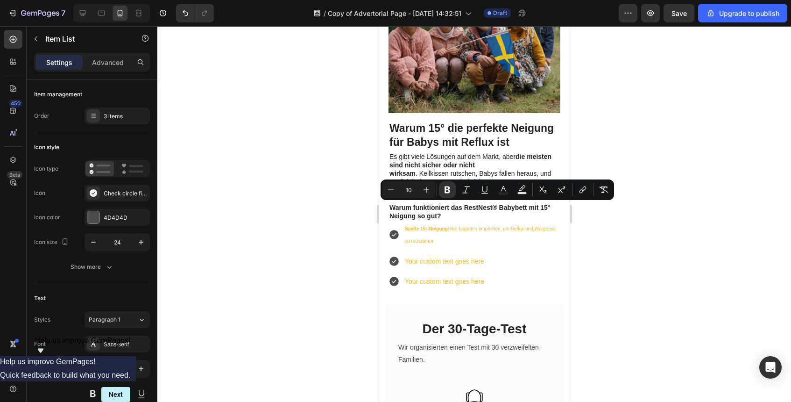
click at [674, 270] on div at bounding box center [474, 214] width 634 height 376
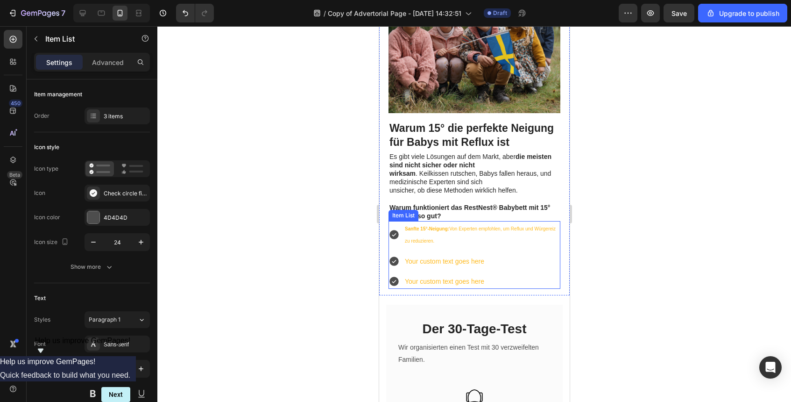
click at [463, 222] on p "Sanfte 15°-Neigung: Von Experten empfohlen, um Reflux und Würgereiz zu reduzier…" at bounding box center [482, 234] width 154 height 24
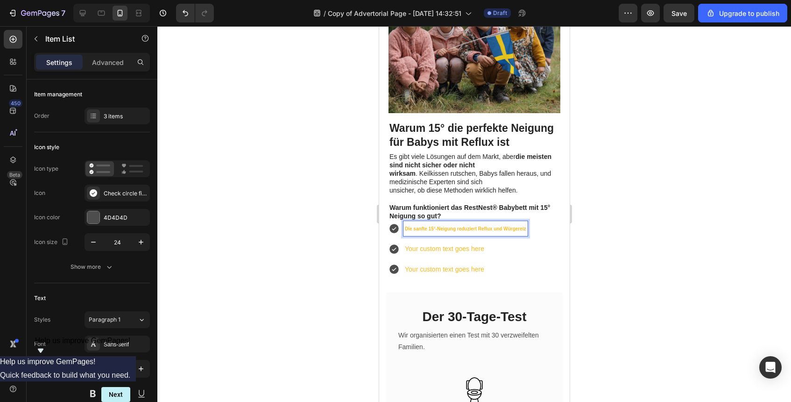
click at [598, 214] on div at bounding box center [474, 214] width 634 height 376
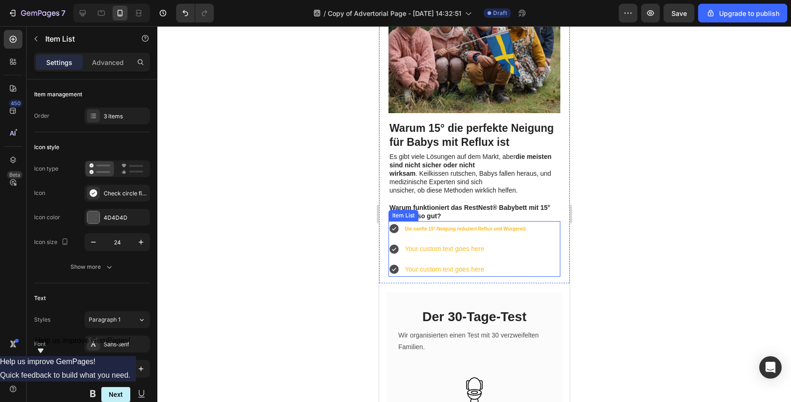
click at [510, 226] on strong "Die sanfte 15°-Neigung reduziert Reflux und Würgereiz" at bounding box center [465, 228] width 121 height 5
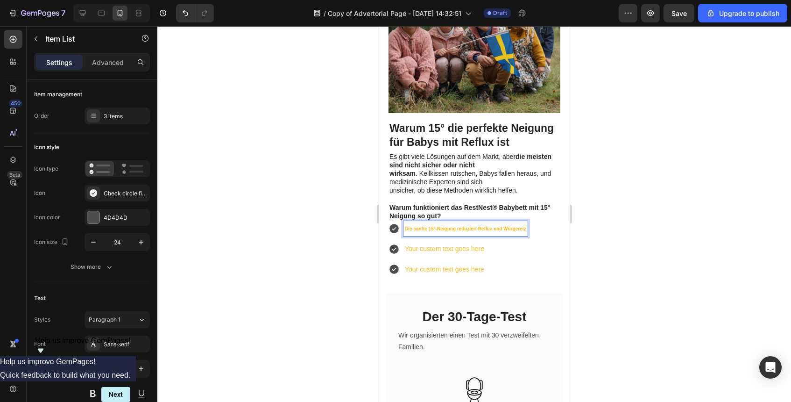
click at [510, 226] on strong "Die sanfte 15°-Neigung reduziert Reflux und Würgereiz" at bounding box center [465, 228] width 121 height 5
click at [451, 226] on strong "Die sanfte 15°-Neigung reduziert Reflux und Würgereiz" at bounding box center [465, 228] width 121 height 5
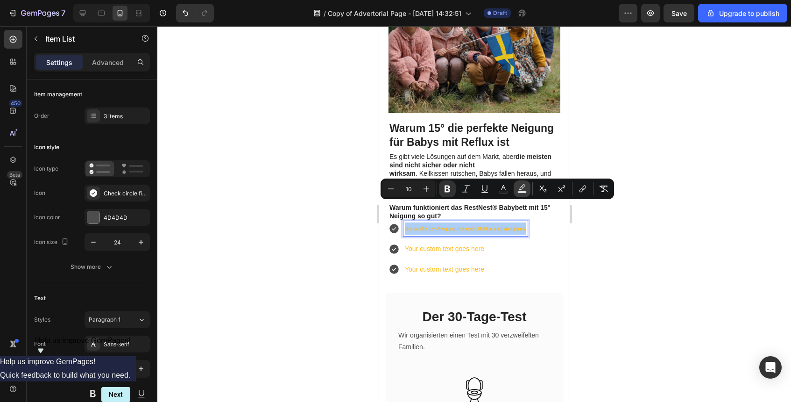
click at [523, 190] on icon "Editor contextual toolbar" at bounding box center [522, 188] width 9 height 9
type input "000000"
type input "77"
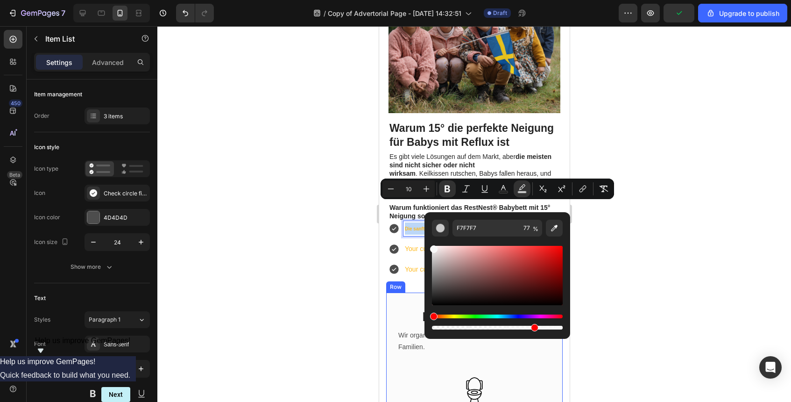
drag, startPoint x: 821, startPoint y: 287, endPoint x: 411, endPoint y: 343, distance: 413.5
drag, startPoint x: 814, startPoint y: 273, endPoint x: 428, endPoint y: 367, distance: 397.4
drag, startPoint x: 435, startPoint y: 302, endPoint x: 432, endPoint y: 214, distance: 87.9
click at [432, 214] on div "000000 77 %" at bounding box center [498, 271] width 146 height 119
type input "FFFFFF"
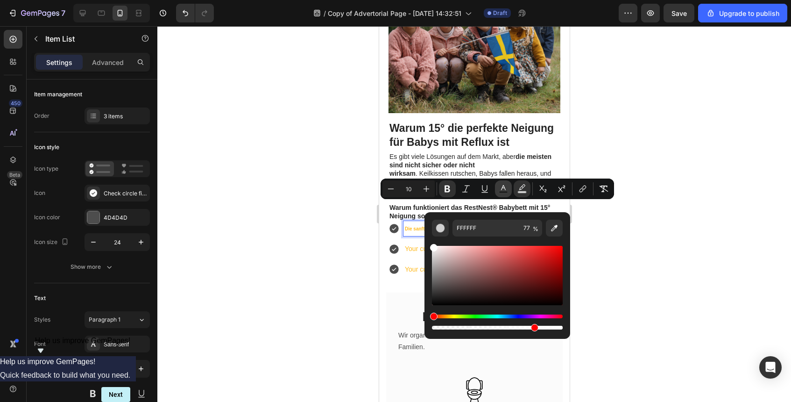
click at [508, 186] on button "Text Color" at bounding box center [503, 188] width 17 height 17
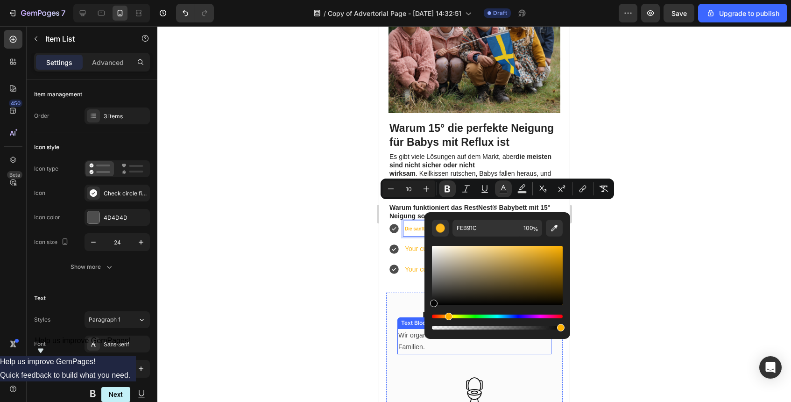
type input "050505"
drag, startPoint x: 836, startPoint y: 304, endPoint x: 400, endPoint y: 325, distance: 436.3
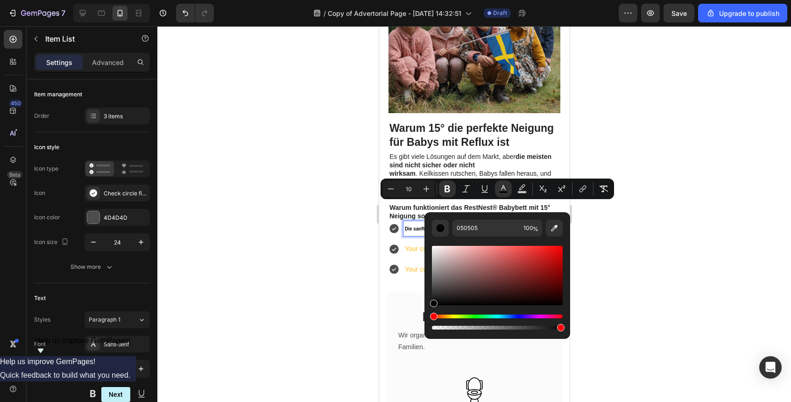
click at [405, 243] on p "Your custom text goes here" at bounding box center [465, 249] width 121 height 12
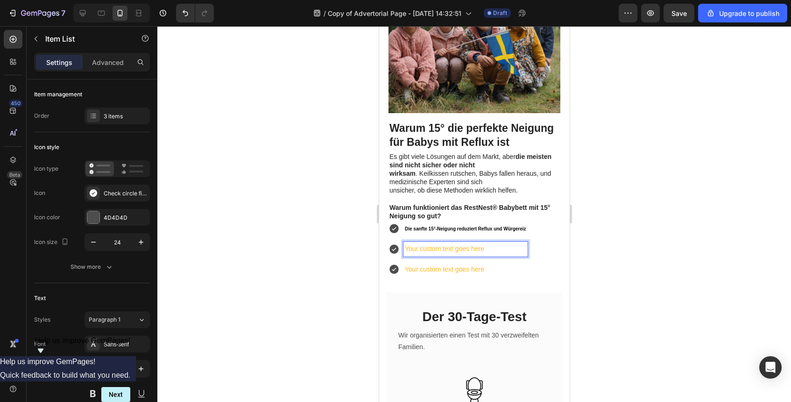
click at [437, 243] on p "Your custom text goes here" at bounding box center [465, 249] width 121 height 12
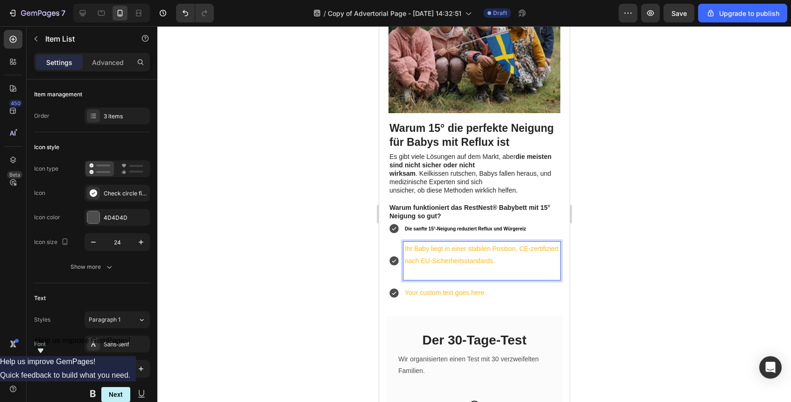
click at [477, 243] on p "Ihr Baby liegt in einer stabilen Position, CE-zertifiziert nach EU-Sicherheitss…" at bounding box center [482, 254] width 154 height 23
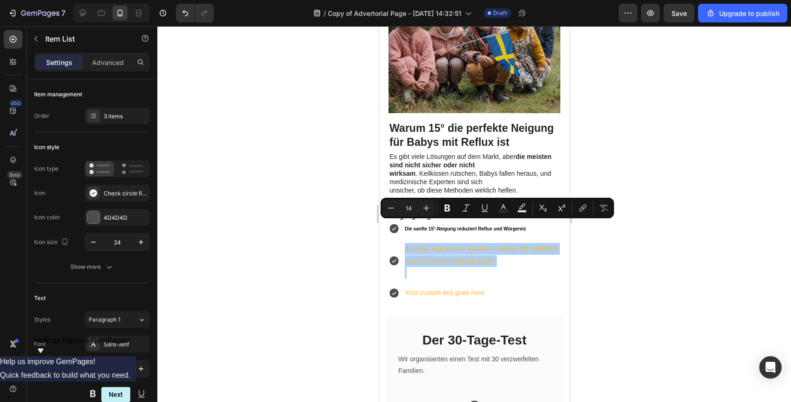
click at [614, 224] on div at bounding box center [474, 214] width 634 height 376
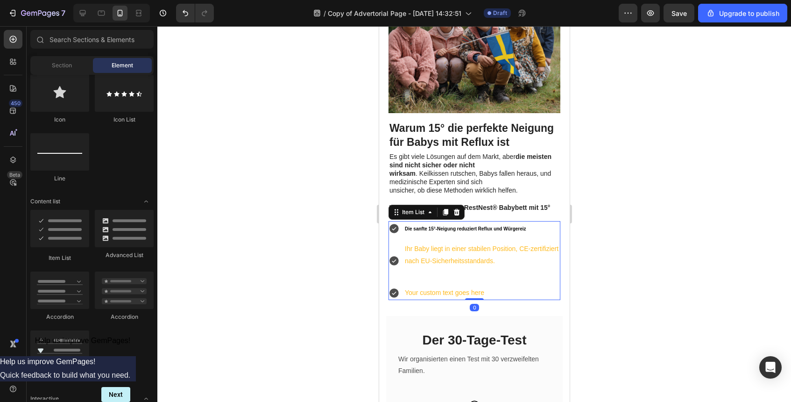
click at [494, 226] on strong "Die sanfte 15°-Neigung reduziert Reflux und Würgereiz" at bounding box center [465, 228] width 121 height 5
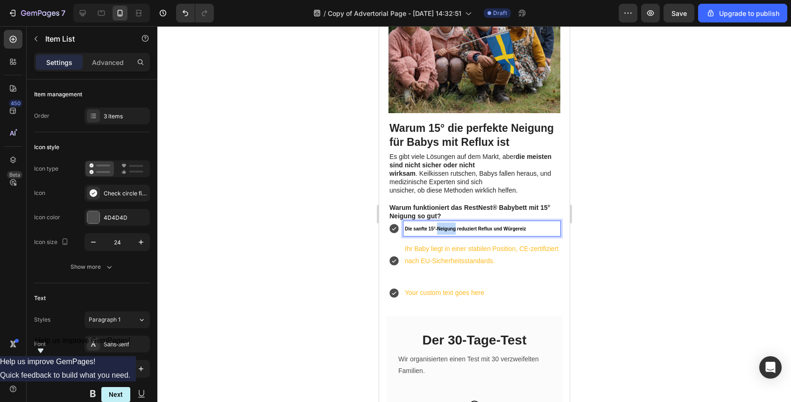
click at [454, 222] on p "Die sanfte 15°-Neigung reduziert Reflux und Würgereiz" at bounding box center [482, 228] width 154 height 12
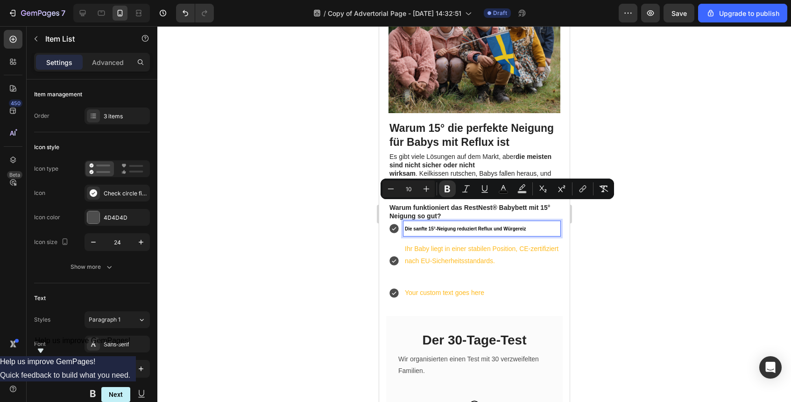
click at [434, 243] on p "Ihr Baby liegt in einer stabilen Position, CE-zertifiziert nach EU-Sicherheitss…" at bounding box center [482, 254] width 154 height 23
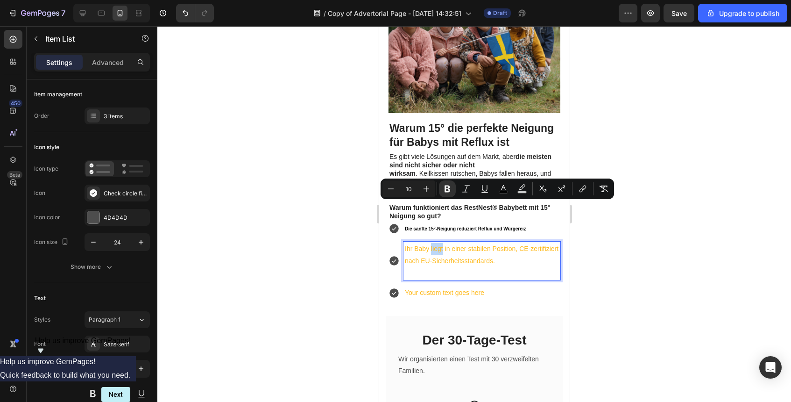
click at [434, 243] on p "Ihr Baby liegt in einer stabilen Position, CE-zertifiziert nach EU-Sicherheitss…" at bounding box center [482, 254] width 154 height 23
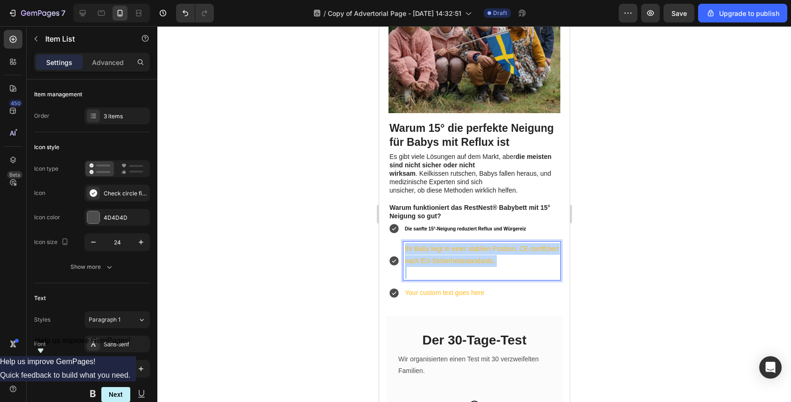
click at [434, 243] on p "Ihr Baby liegt in einer stabilen Position, CE-zertifiziert nach EU-Sicherheitss…" at bounding box center [482, 254] width 154 height 23
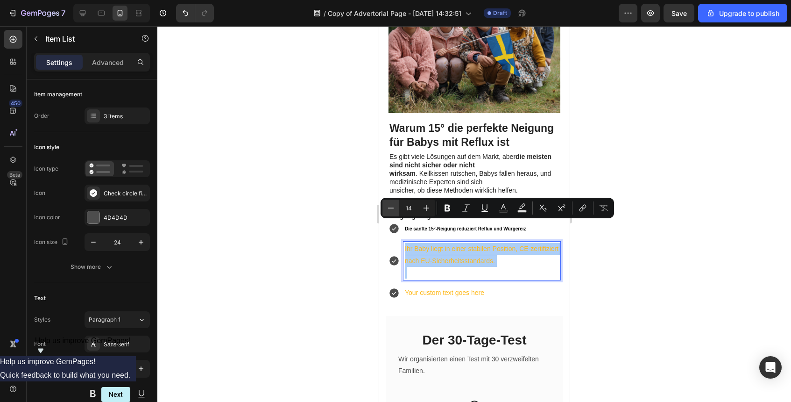
click at [389, 203] on icon "Editor contextual toolbar" at bounding box center [390, 207] width 9 height 9
type input "10"
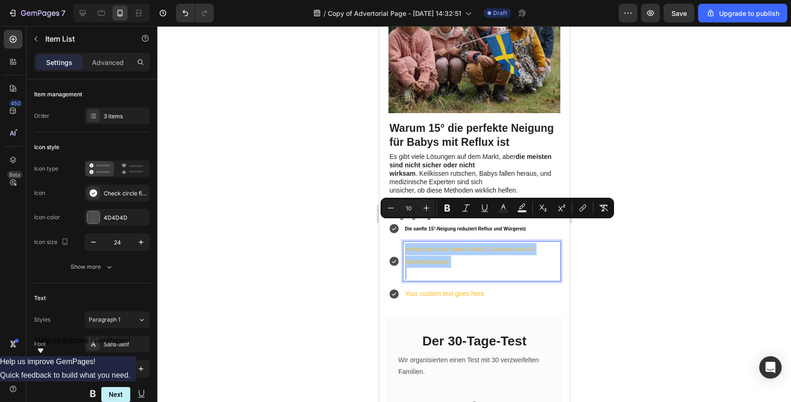
click at [615, 259] on div at bounding box center [474, 214] width 634 height 376
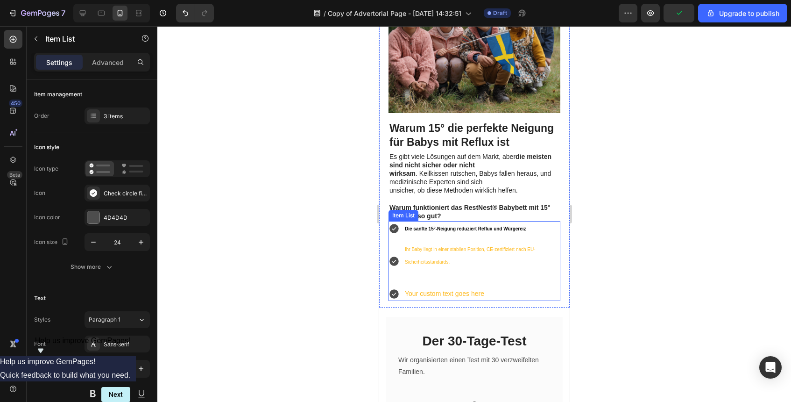
click at [494, 243] on p "Ihr Baby liegt in einer stabilen Position, CE-zertifiziert nach EU-Sicherheitss…" at bounding box center [482, 255] width 154 height 24
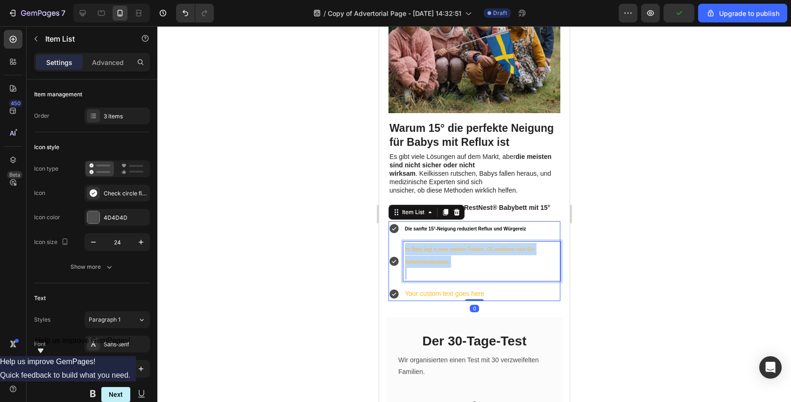
click at [494, 243] on p "Ihr Baby liegt in einer stabilen Position, CE-zertifiziert nach EU-Sicherheitss…" at bounding box center [482, 255] width 154 height 24
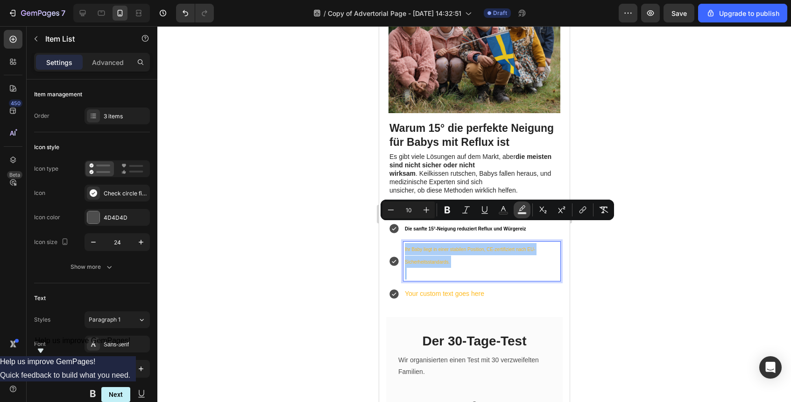
click at [521, 206] on icon "Editor contextual toolbar" at bounding box center [522, 209] width 9 height 9
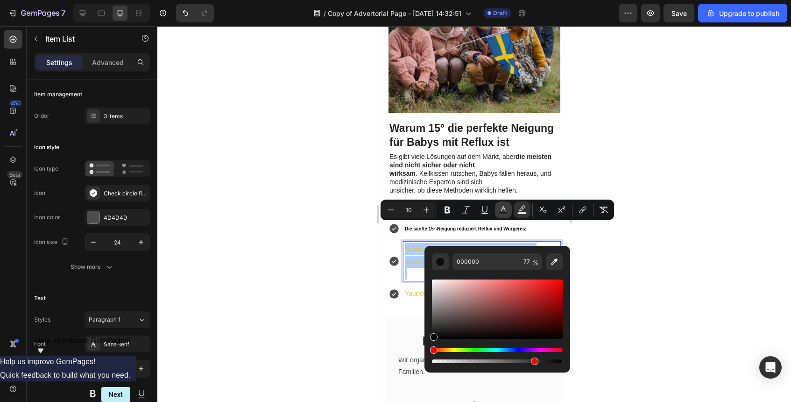
click at [497, 208] on button "Text Color" at bounding box center [503, 209] width 17 height 17
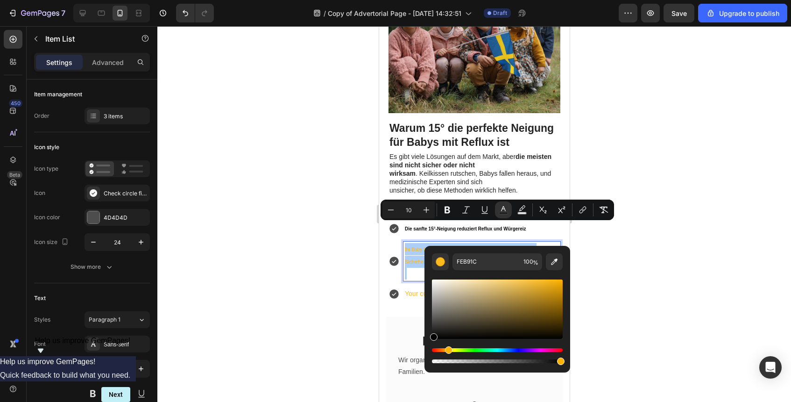
drag, startPoint x: 846, startPoint y: 329, endPoint x: 403, endPoint y: 366, distance: 444.8
type input "000000"
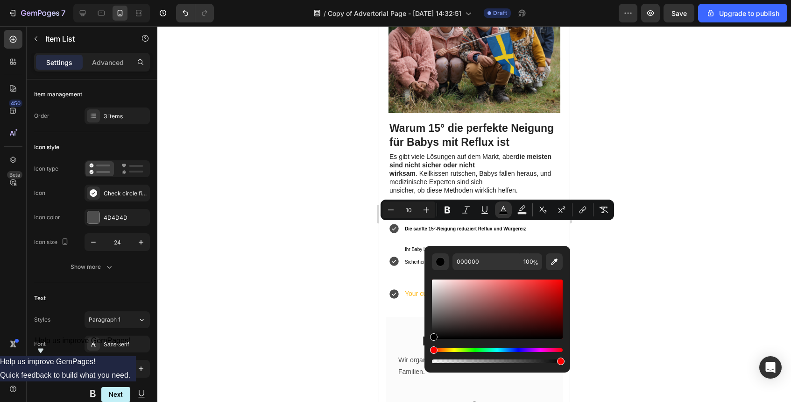
click at [644, 311] on div at bounding box center [474, 214] width 634 height 376
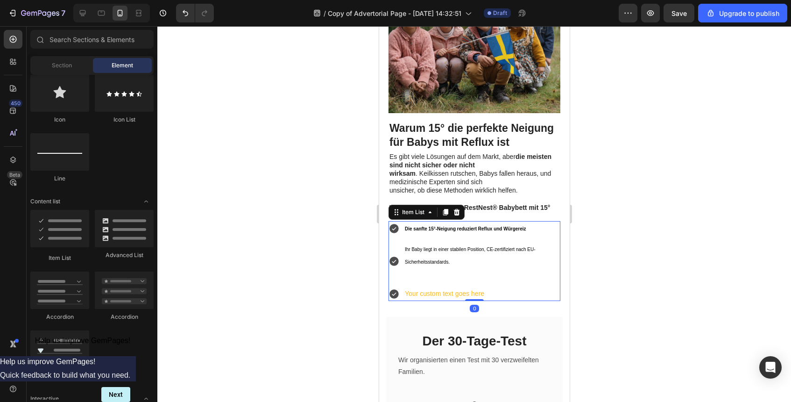
click at [410, 247] on span "Ihr Baby liegt in einer stabilen Position, CE-zertifiziert nach EU-Sicherheitss…" at bounding box center [470, 255] width 131 height 17
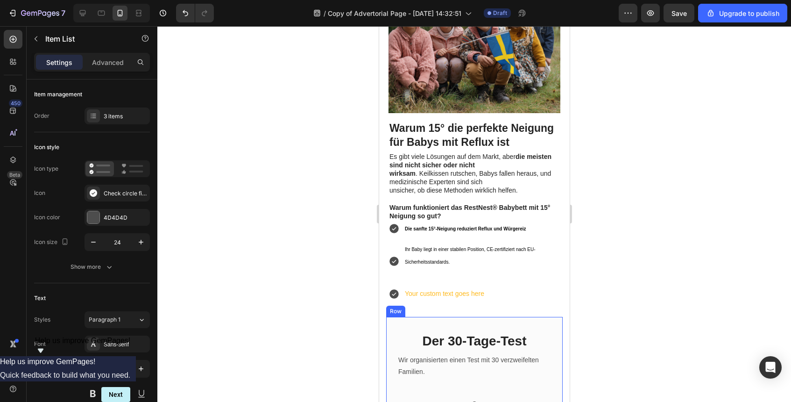
click at [598, 298] on div at bounding box center [474, 214] width 634 height 376
click at [483, 243] on p "Ihr Baby liegt in einer stabilen Position, CE-zertifiziert nach EU-Sicherheitss…" at bounding box center [482, 255] width 154 height 24
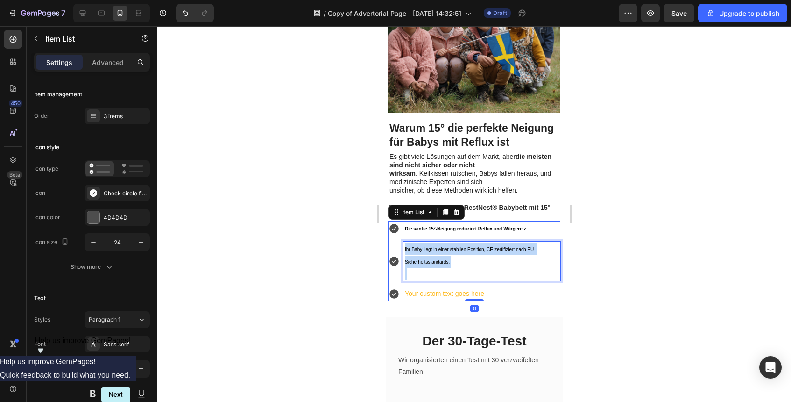
click at [483, 243] on p "Ihr Baby liegt in einer stabilen Position, CE-zertifiziert nach EU-Sicherheitss…" at bounding box center [482, 255] width 154 height 24
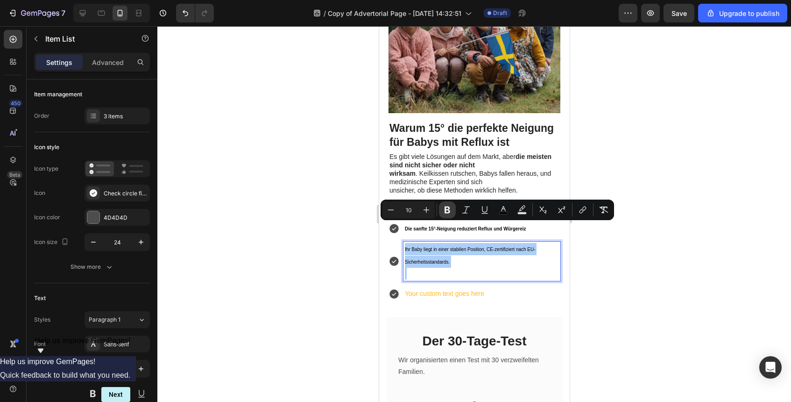
click at [442, 209] on button "Bold" at bounding box center [447, 209] width 17 height 17
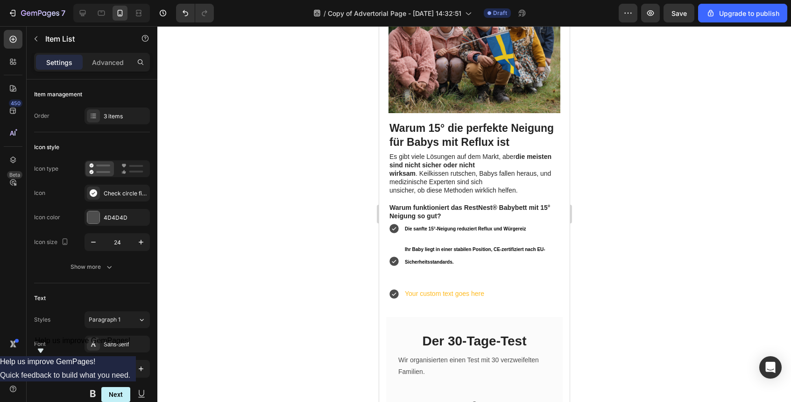
click at [606, 263] on div at bounding box center [474, 214] width 634 height 376
click at [394, 256] on icon at bounding box center [393, 261] width 11 height 11
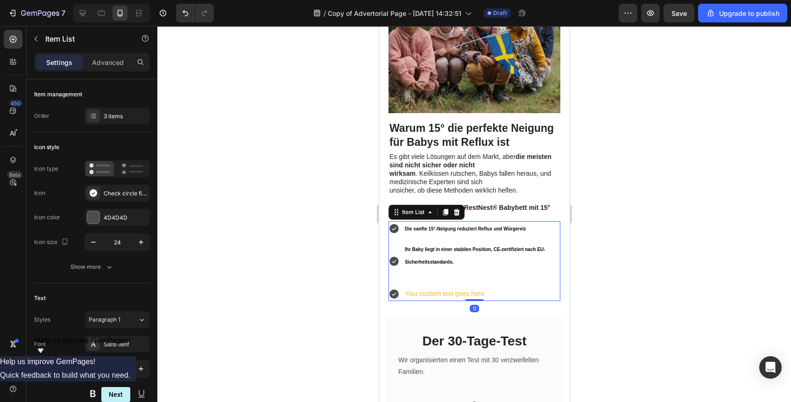
click at [401, 241] on div "Ihr Baby liegt in einer stabilen Position, CE-zertifiziert nach EU-Sicherheitss…" at bounding box center [474, 260] width 172 height 39
click at [404, 241] on div "Ihr Baby liegt in einer stabilen Position, CE-zertifiziert nach EU-Sicherheitss…" at bounding box center [481, 260] width 157 height 39
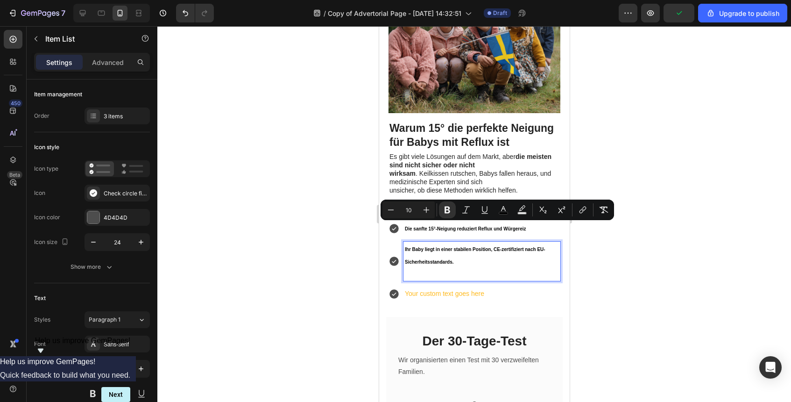
click at [404, 241] on div "Ihr Baby liegt in einer stabilen Position, CE-zertifiziert nach EU-Sicherheitss…" at bounding box center [481, 260] width 157 height 39
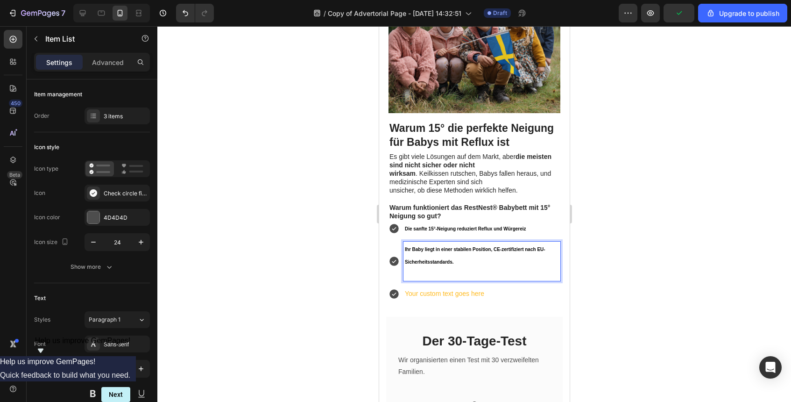
click at [405, 268] on p "Rich Text Editor. Editing area: main" at bounding box center [482, 274] width 154 height 12
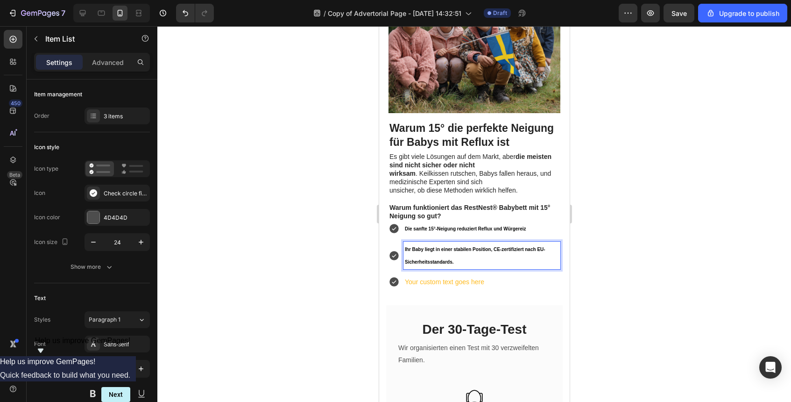
click at [648, 234] on div at bounding box center [474, 214] width 634 height 376
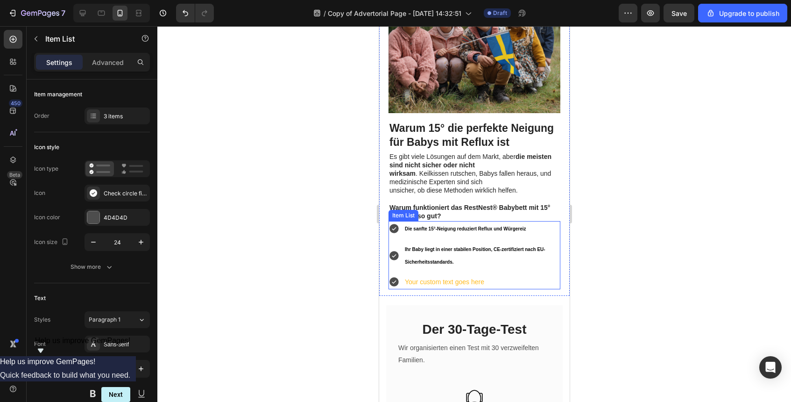
click at [482, 276] on p "Your custom text goes here" at bounding box center [482, 282] width 154 height 12
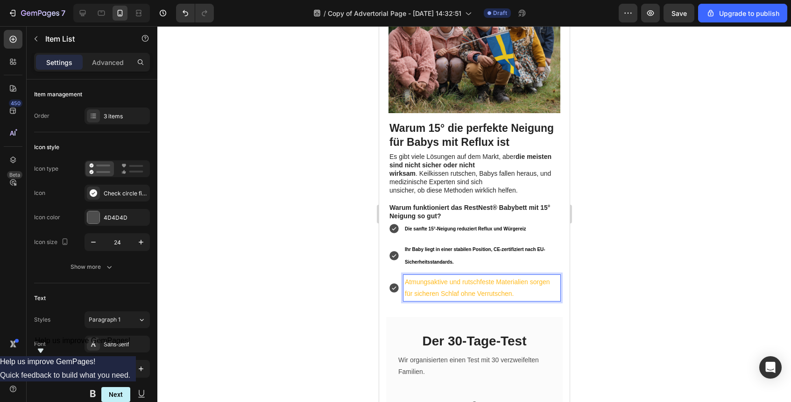
click at [457, 276] on p "Atmungsaktive und rutschfeste Materialien sorgen für sicheren Schlaf ohne Verru…" at bounding box center [482, 287] width 154 height 23
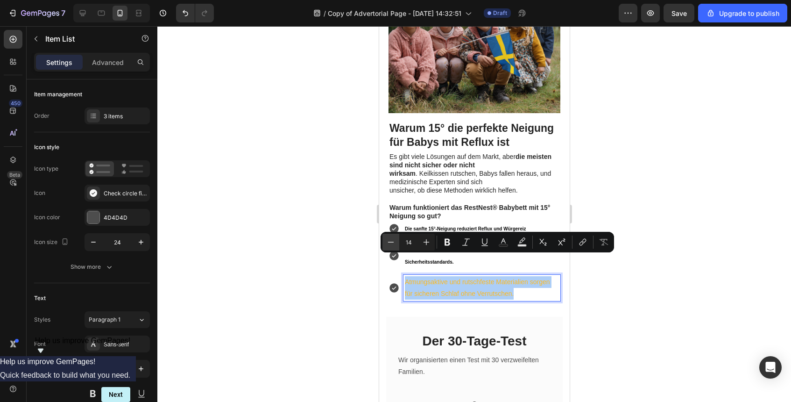
click at [387, 238] on icon "Editor contextual toolbar" at bounding box center [390, 241] width 9 height 9
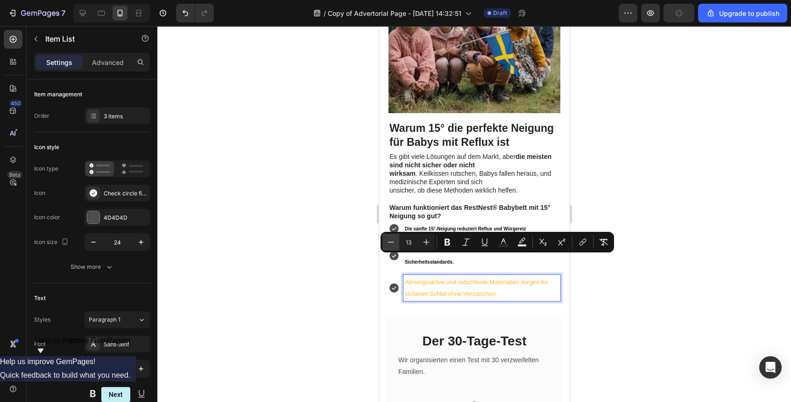
click at [387, 238] on icon "Editor contextual toolbar" at bounding box center [390, 241] width 9 height 9
type input "10"
click at [506, 243] on icon "Editor contextual toolbar" at bounding box center [503, 241] width 9 height 9
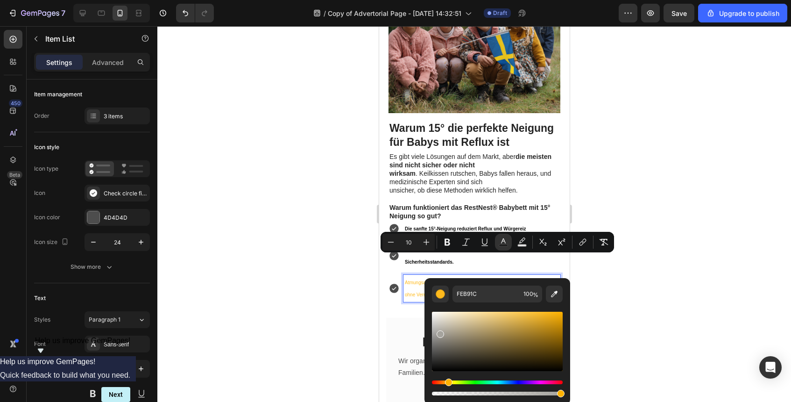
drag, startPoint x: 440, startPoint y: 328, endPoint x: 436, endPoint y: 425, distance: 96.3
click at [436, 0] on html "7 / Copy of Advertorial Page - Sep 25, 14:32:51 Draft Preview Save Upgrade to p…" at bounding box center [395, 0] width 791 height 0
type input "000000"
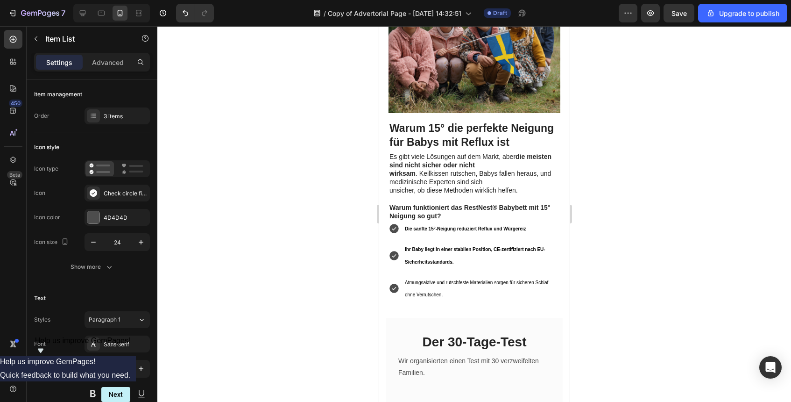
drag, startPoint x: 811, startPoint y: 399, endPoint x: 422, endPoint y: 376, distance: 389.8
click at [459, 276] on p "Atmungsaktive und rutschfeste Materialien sorgen für sicheren Schlaf ohne Verru…" at bounding box center [482, 288] width 154 height 24
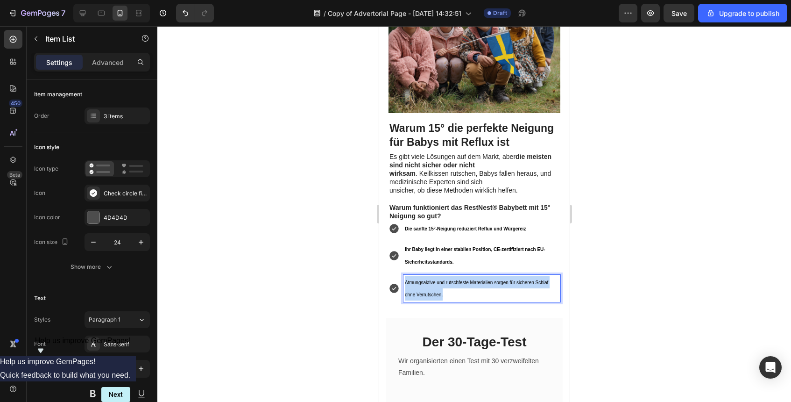
click at [459, 276] on p "Atmungsaktive und rutschfeste Materialien sorgen für sicheren Schlaf ohne Verru…" at bounding box center [482, 288] width 154 height 24
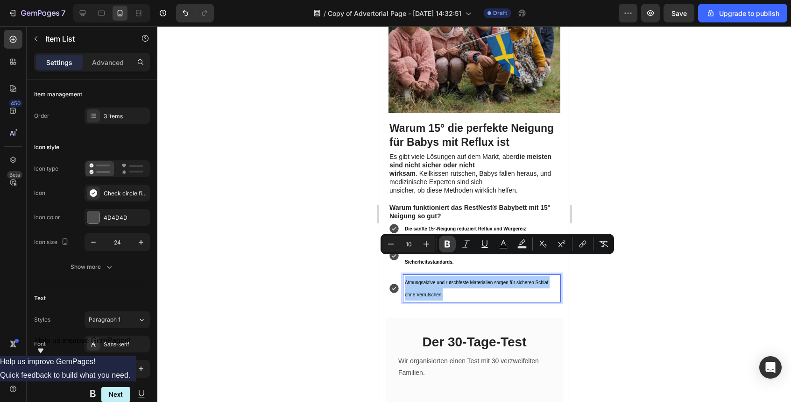
click at [449, 245] on icon "Editor contextual toolbar" at bounding box center [448, 244] width 6 height 7
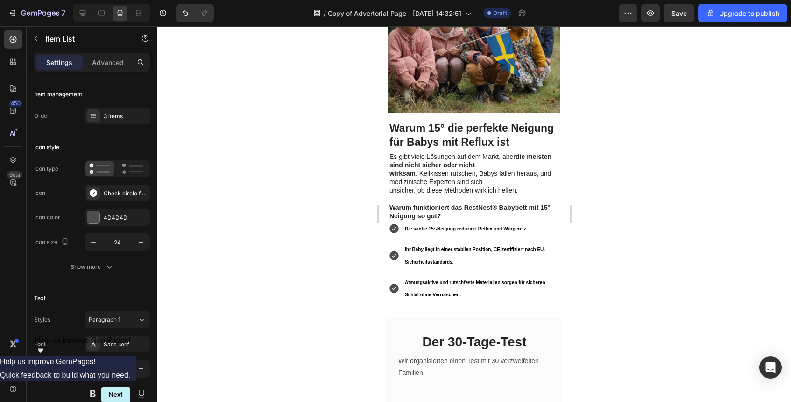
click at [629, 257] on div at bounding box center [474, 214] width 634 height 376
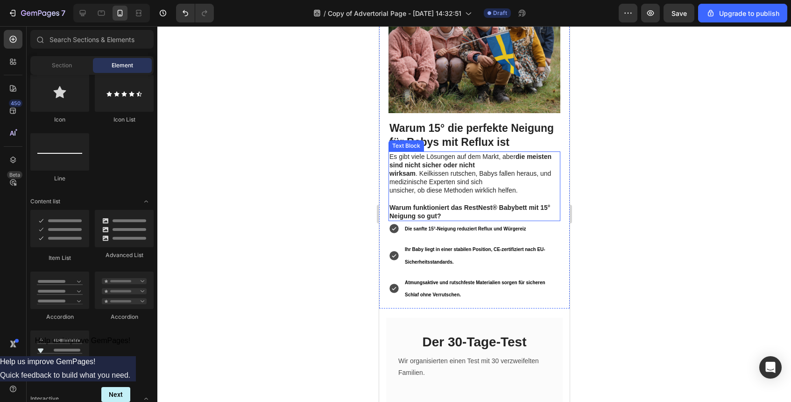
click at [511, 203] on p "Warum funktioniert das RestNest® Babybett mit 15° Neigung so gut?" at bounding box center [474, 211] width 170 height 17
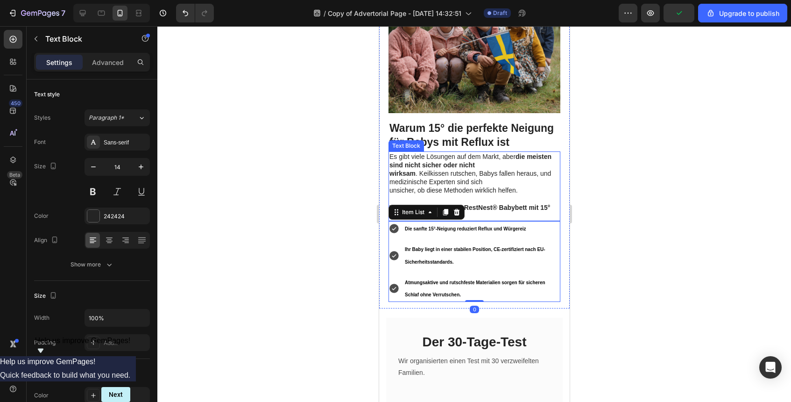
click at [483, 203] on p "Warum funktioniert das RestNest® Babybett mit 15° Neigung so gut?" at bounding box center [474, 211] width 170 height 17
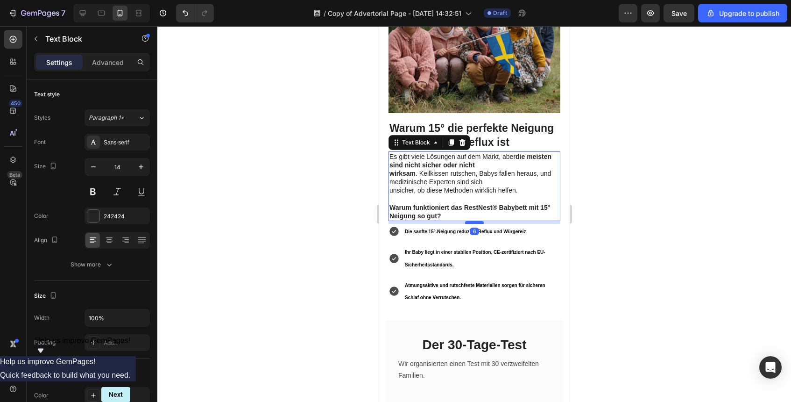
click at [478, 221] on div at bounding box center [474, 222] width 19 height 3
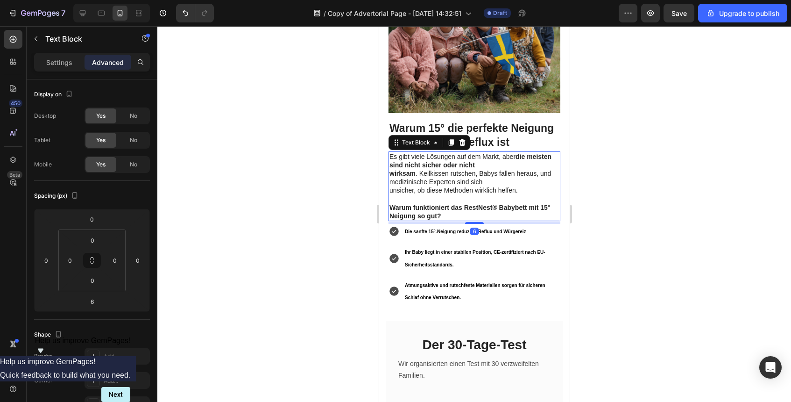
click at [633, 228] on div at bounding box center [474, 214] width 634 height 376
click at [501, 203] on p "Warum funktioniert das RestNest® Babybett mit 15° Neigung so gut?" at bounding box center [474, 211] width 170 height 17
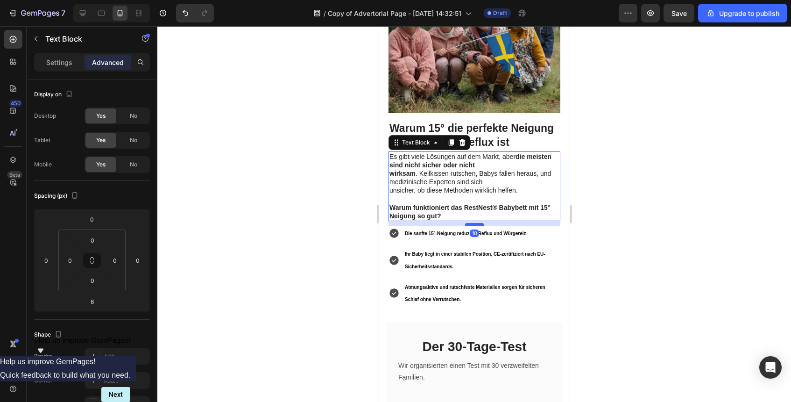
click at [478, 223] on div at bounding box center [474, 224] width 19 height 3
type input "10"
click at [638, 211] on div at bounding box center [474, 214] width 634 height 376
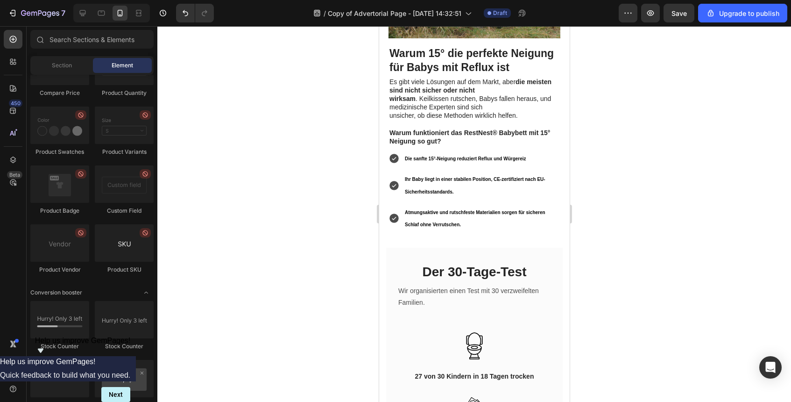
scroll to position [1205, 0]
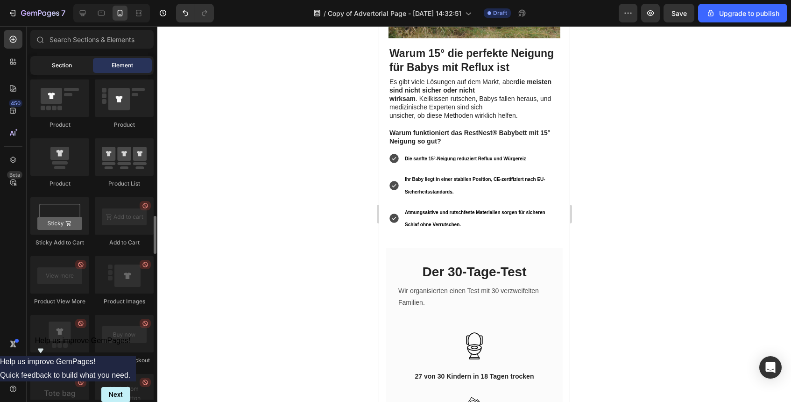
click at [74, 64] on div "Section" at bounding box center [61, 65] width 59 height 15
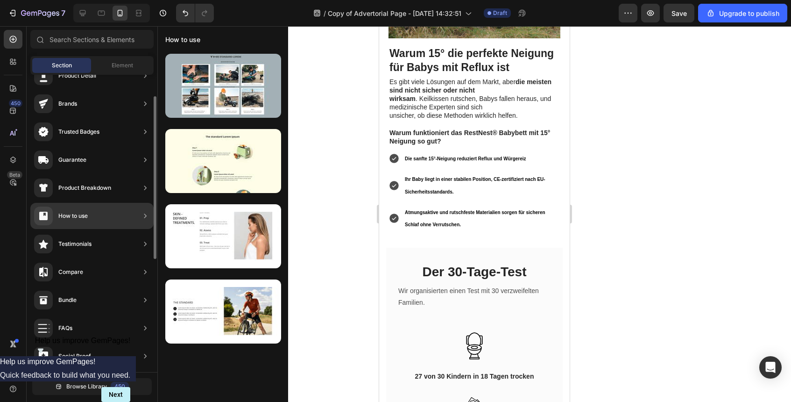
scroll to position [48, 0]
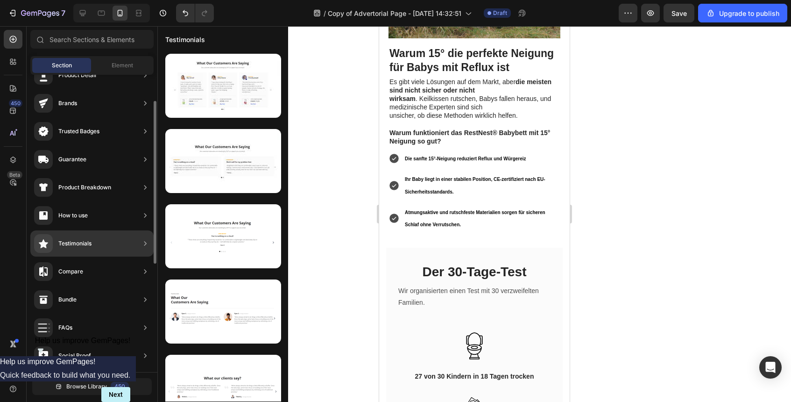
click at [119, 243] on div "Testimonials" at bounding box center [91, 243] width 123 height 26
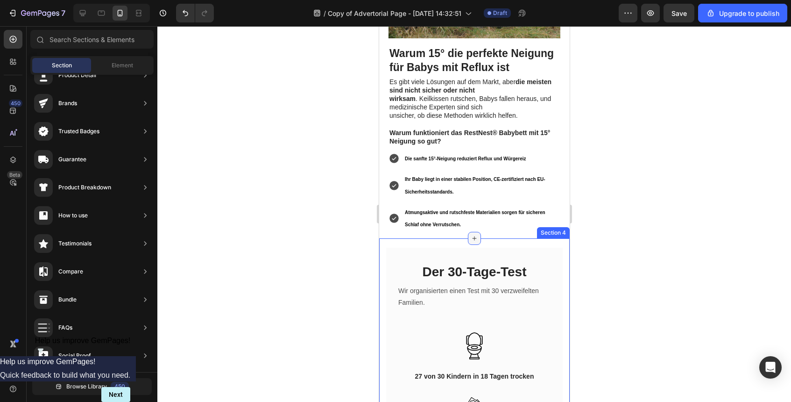
drag, startPoint x: 496, startPoint y: 268, endPoint x: 469, endPoint y: 221, distance: 54.2
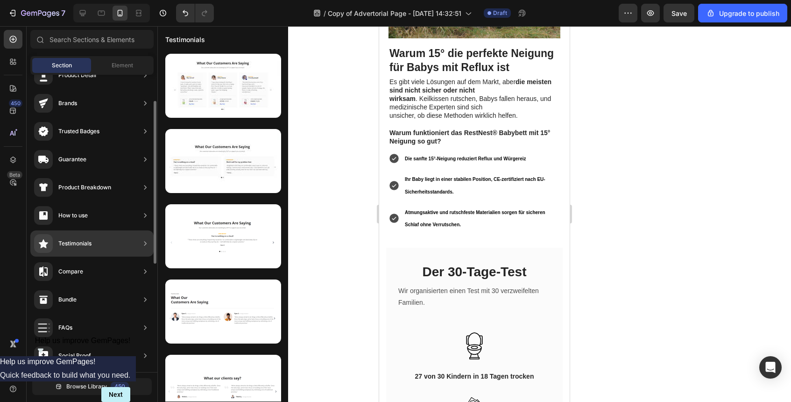
click at [125, 238] on div "Testimonials" at bounding box center [91, 243] width 123 height 26
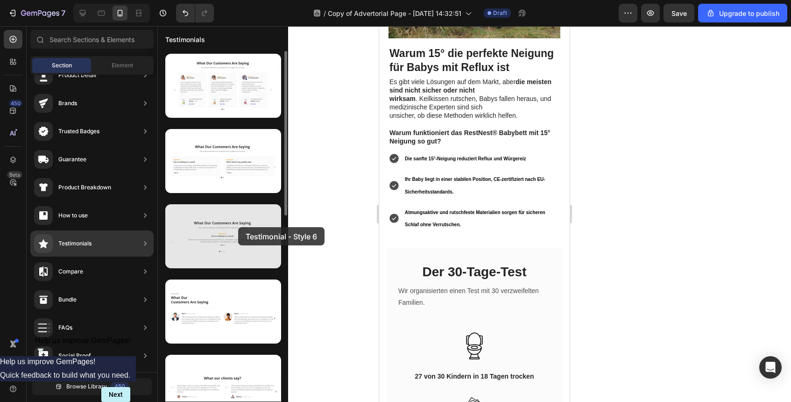
click at [226, 228] on div at bounding box center [223, 236] width 116 height 64
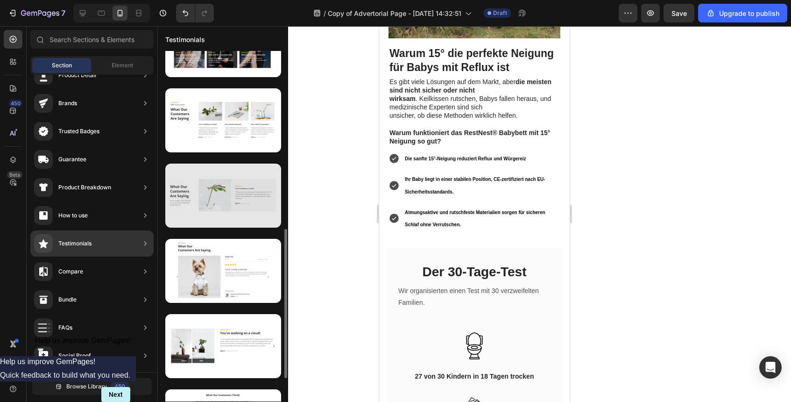
scroll to position [421, 0]
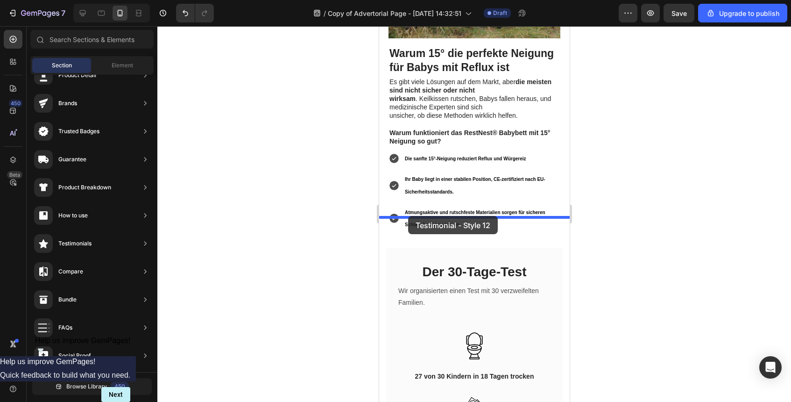
drag, startPoint x: 611, startPoint y: 282, endPoint x: 407, endPoint y: 215, distance: 214.3
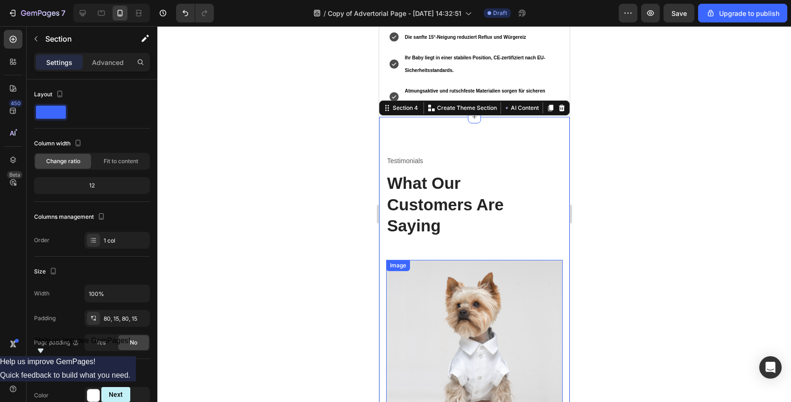
scroll to position [1030, 0]
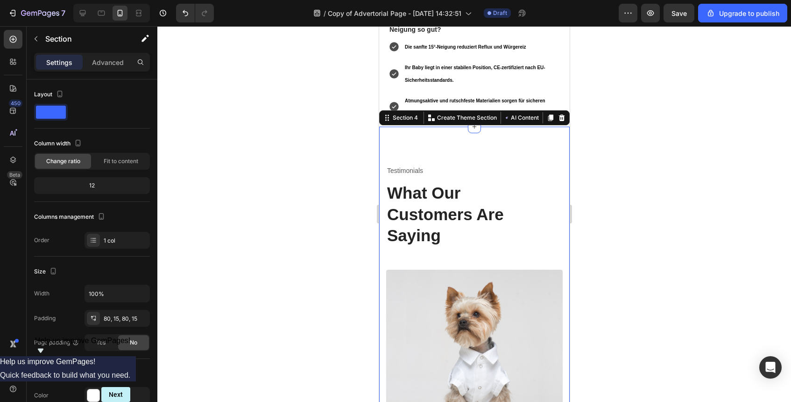
click at [109, 319] on div "80, 15, 80, 15" at bounding box center [117, 318] width 27 height 8
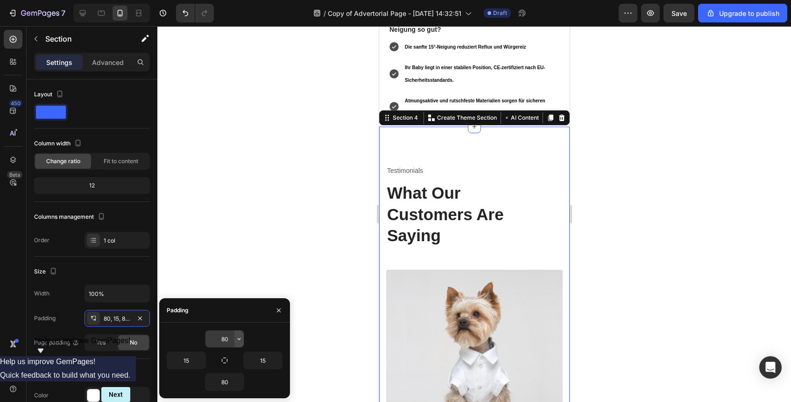
click at [235, 333] on button "button" at bounding box center [238, 338] width 9 height 17
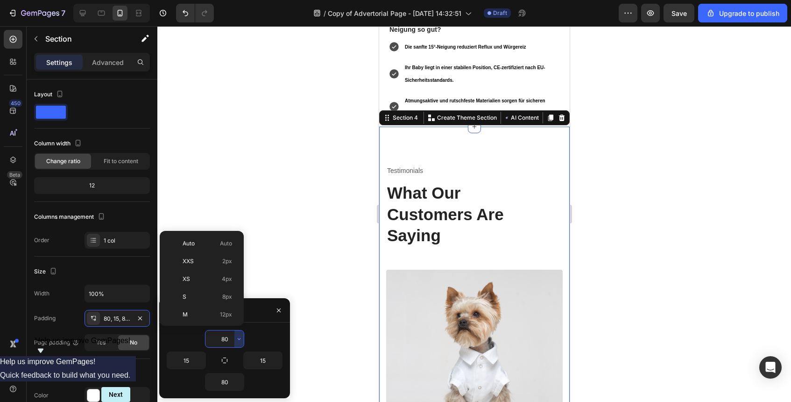
scroll to position [101, 0]
click at [224, 335] on input "80" at bounding box center [225, 338] width 38 height 17
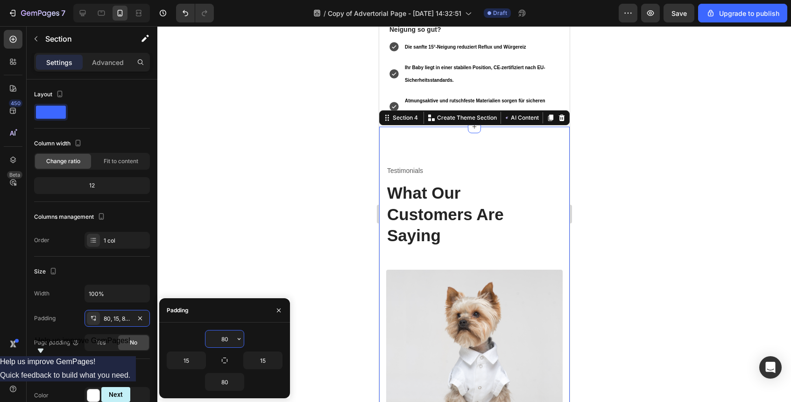
click at [224, 335] on input "80" at bounding box center [225, 338] width 38 height 17
type input "0"
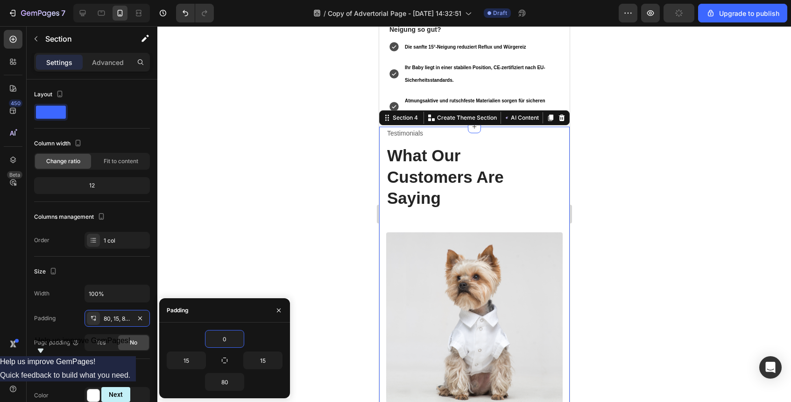
click at [618, 208] on div at bounding box center [474, 214] width 634 height 376
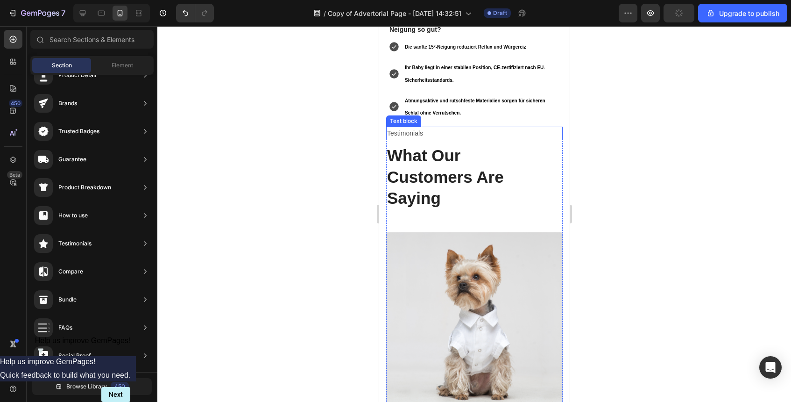
click at [413, 128] on p "Testimonials" at bounding box center [474, 134] width 175 height 12
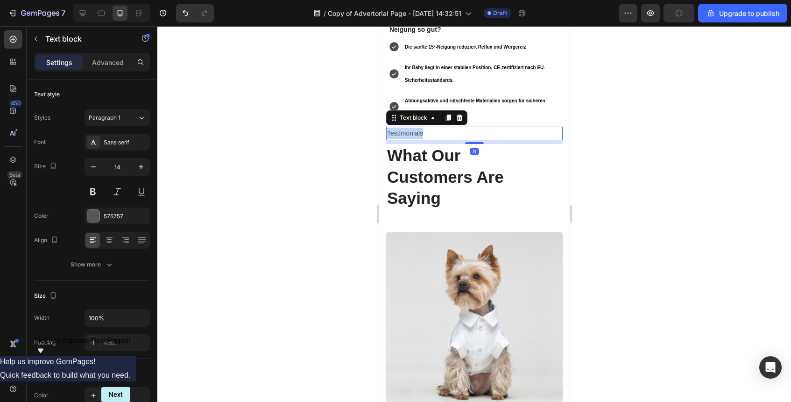
click at [413, 128] on p "Testimonials" at bounding box center [474, 134] width 175 height 12
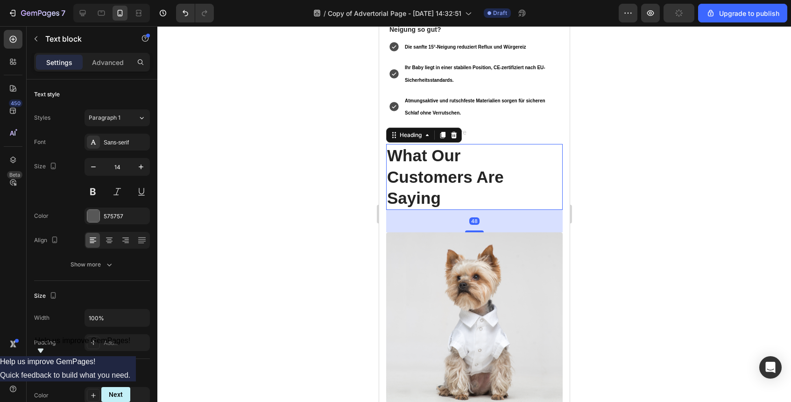
click at [477, 152] on p "What Our Customers Are Saying" at bounding box center [474, 177] width 175 height 64
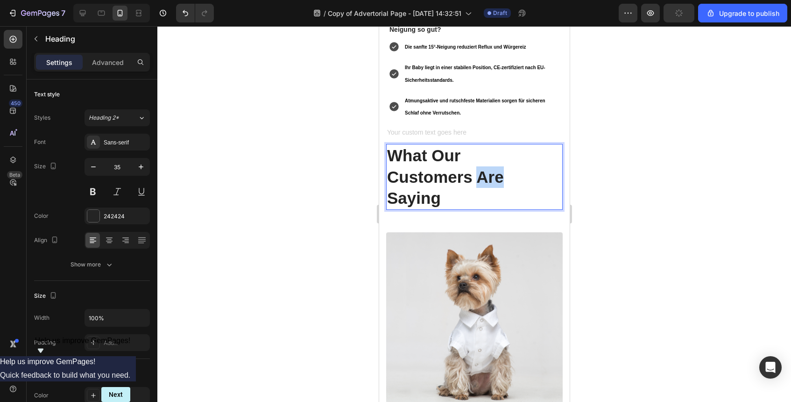
click at [477, 152] on p "What Our Customers Are Saying" at bounding box center [474, 177] width 175 height 64
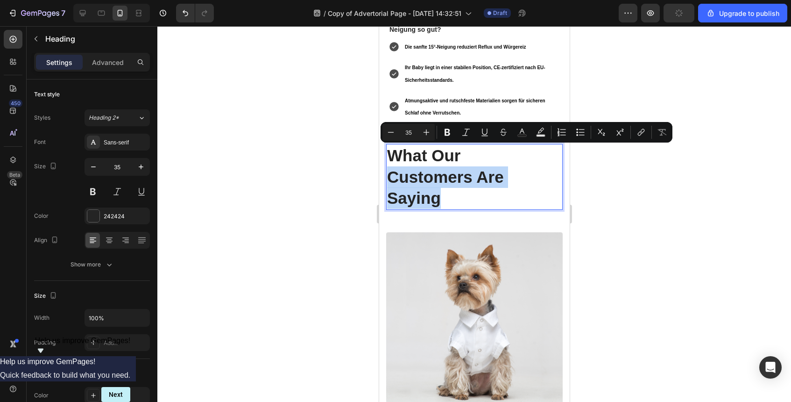
click at [472, 163] on p "What Our Customers Are Saying" at bounding box center [474, 177] width 175 height 64
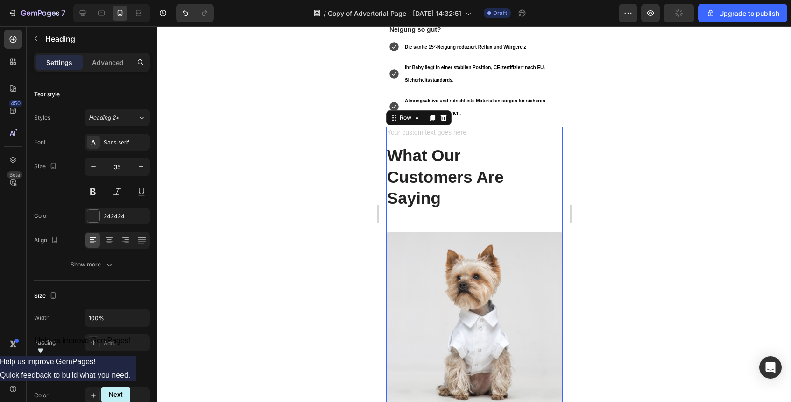
click at [477, 198] on div "Text block What Our Customers Are Saying Heading Image Megan Hall Text block Of…" at bounding box center [474, 386] width 177 height 518
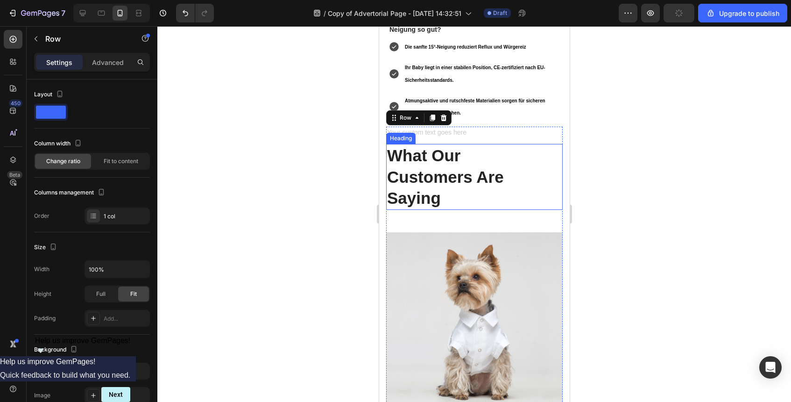
click at [457, 175] on p "What Our Customers Are Saying" at bounding box center [474, 177] width 175 height 64
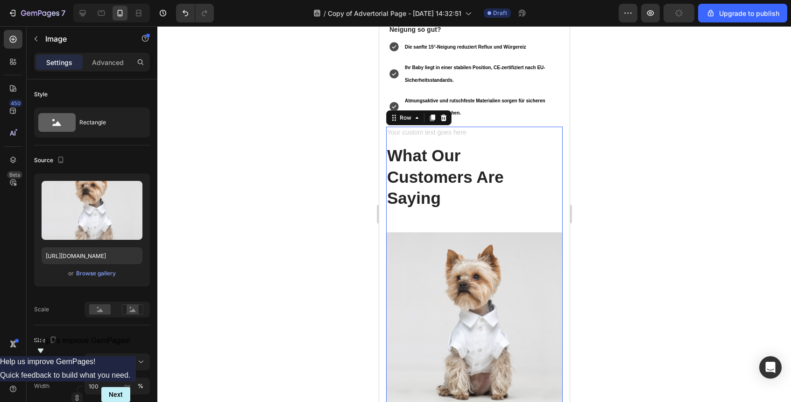
click at [478, 202] on div "Text block What Our Customers Are Saying Heading Image Drop element here Megan …" at bounding box center [474, 400] width 177 height 546
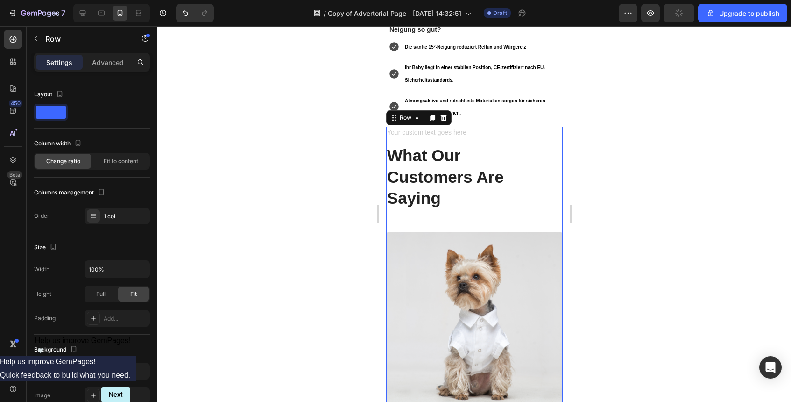
click at [479, 208] on div "Text block What Our Customers Are Saying Heading Image Drop element here Megan …" at bounding box center [474, 400] width 177 height 546
click at [603, 209] on div at bounding box center [474, 214] width 634 height 376
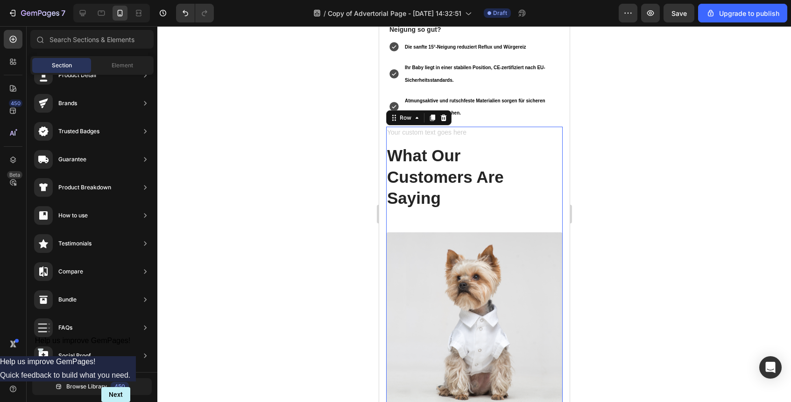
click at [513, 210] on div "Text block What Our Customers Are Saying Heading Image Drop element here Megan …" at bounding box center [474, 400] width 177 height 546
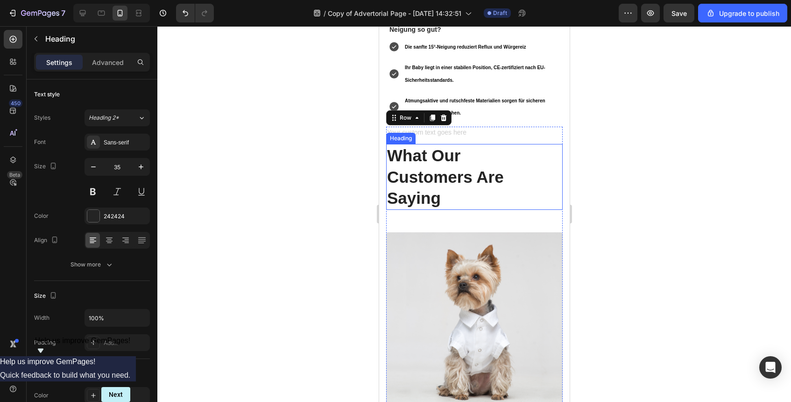
click at [466, 169] on p "What Our Customers Are Saying" at bounding box center [474, 177] width 175 height 64
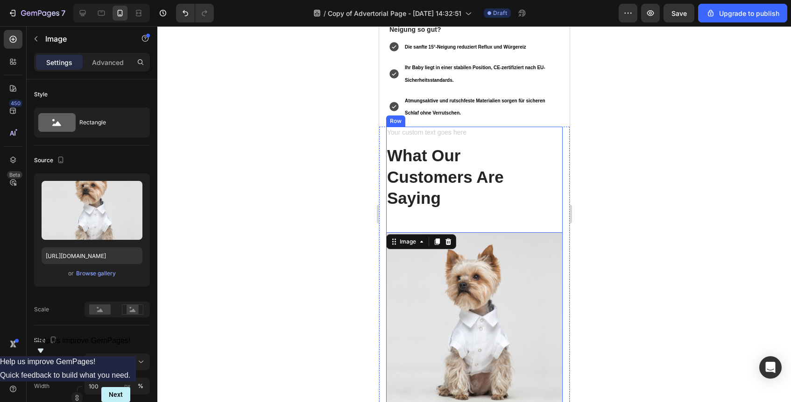
click at [474, 181] on p "What Our Customers Are Saying" at bounding box center [474, 177] width 175 height 64
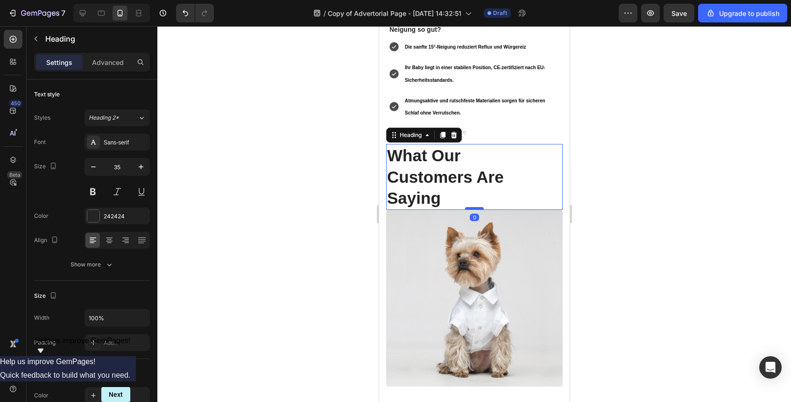
drag, startPoint x: 476, startPoint y: 210, endPoint x: 477, endPoint y: 187, distance: 22.9
click at [477, 207] on div at bounding box center [474, 208] width 19 height 3
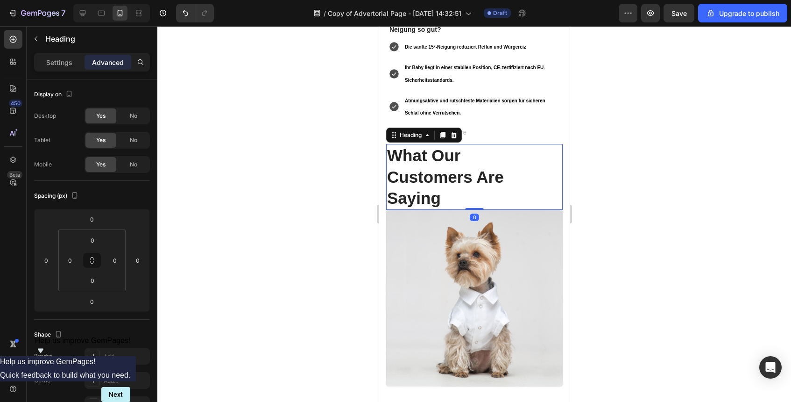
click at [668, 209] on div at bounding box center [474, 214] width 634 height 376
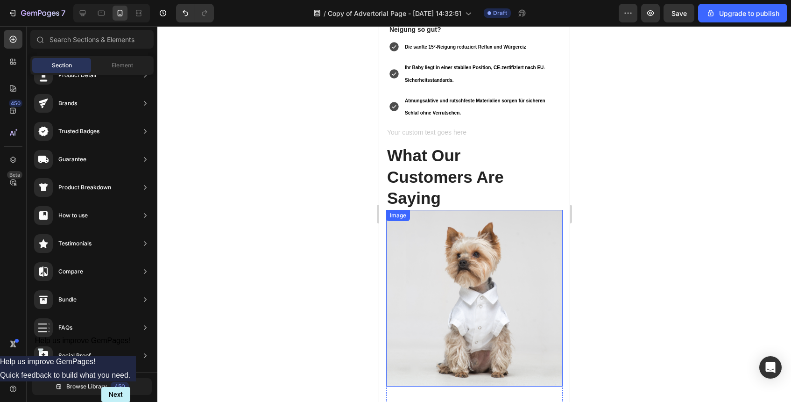
click at [478, 173] on p "What Our Customers Are Saying" at bounding box center [474, 177] width 175 height 64
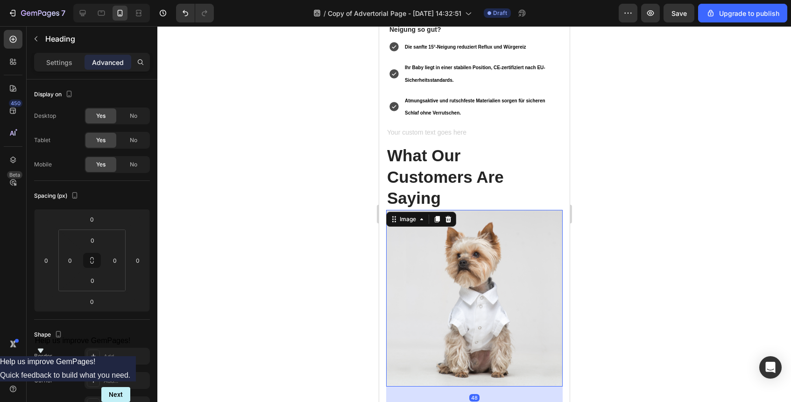
click at [476, 210] on img at bounding box center [474, 298] width 177 height 177
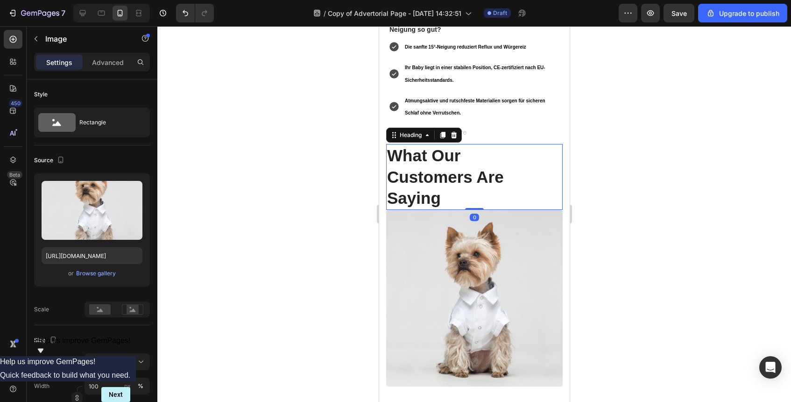
click at [476, 185] on p "What Our Customers Are Saying" at bounding box center [474, 177] width 175 height 64
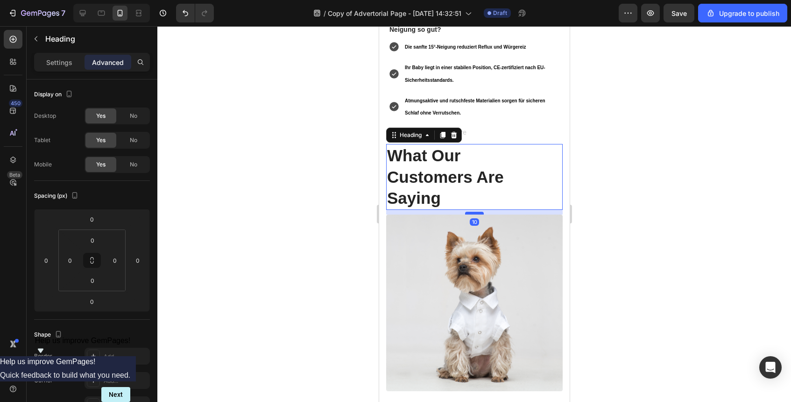
drag, startPoint x: 477, startPoint y: 188, endPoint x: 476, endPoint y: 193, distance: 4.7
click at [476, 212] on div at bounding box center [474, 213] width 19 height 3
type input "10"
click at [631, 179] on div at bounding box center [474, 214] width 634 height 376
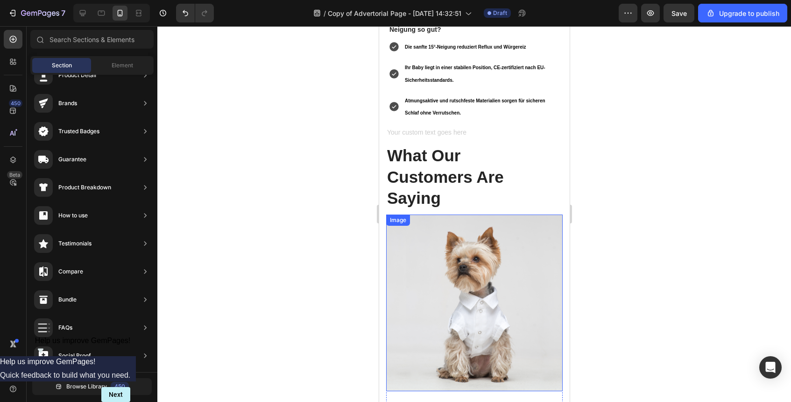
scroll to position [1043, 0]
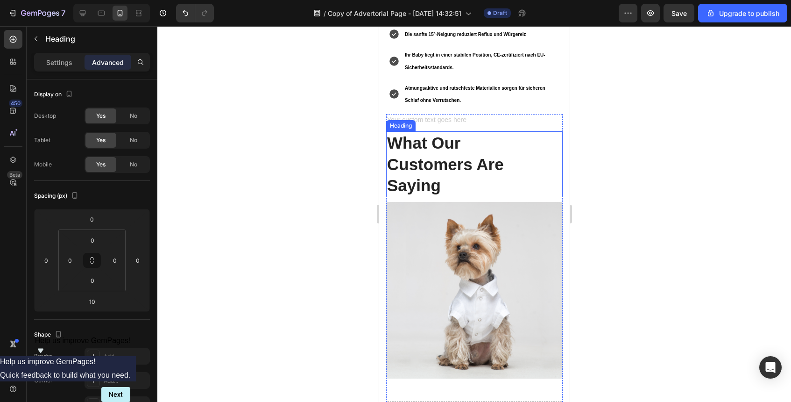
click at [431, 158] on p "What Our Customers Are Saying" at bounding box center [474, 164] width 175 height 64
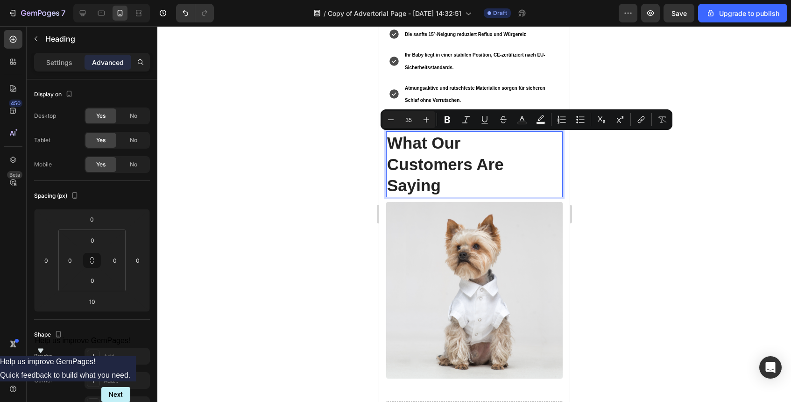
click at [455, 166] on p "What Our Customers Are Saying" at bounding box center [474, 164] width 175 height 64
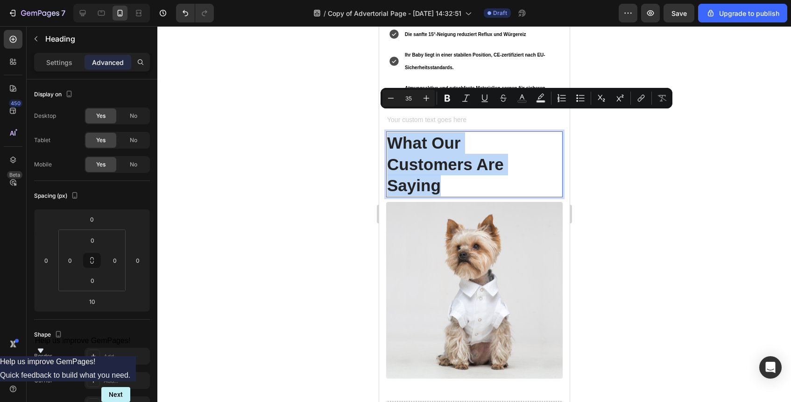
drag, startPoint x: 455, startPoint y: 166, endPoint x: 390, endPoint y: 124, distance: 78.0
click at [390, 132] on p "What Our Customers Are Saying" at bounding box center [474, 164] width 175 height 64
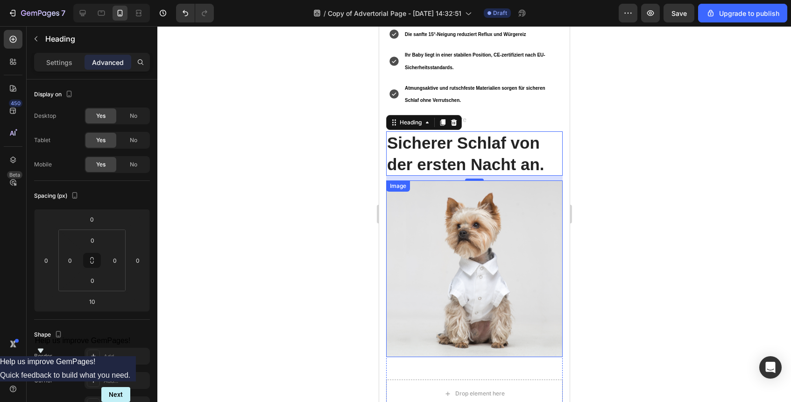
click at [588, 151] on div at bounding box center [474, 214] width 634 height 376
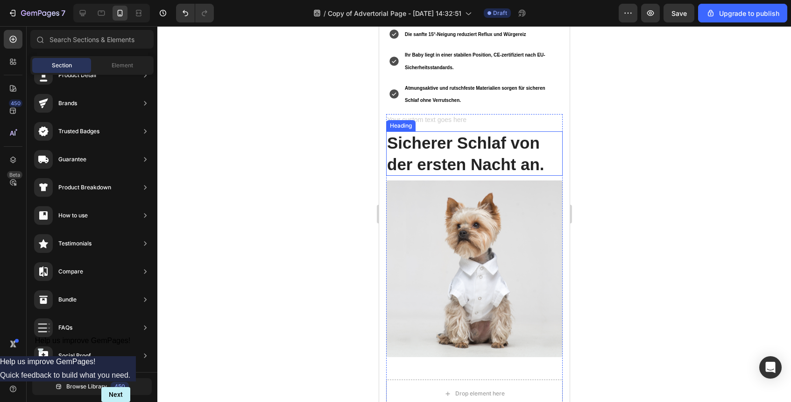
click at [513, 132] on p "⁠⁠⁠⁠⁠⁠⁠ Sicherer Schlaf von der ersten Nacht an." at bounding box center [474, 153] width 175 height 43
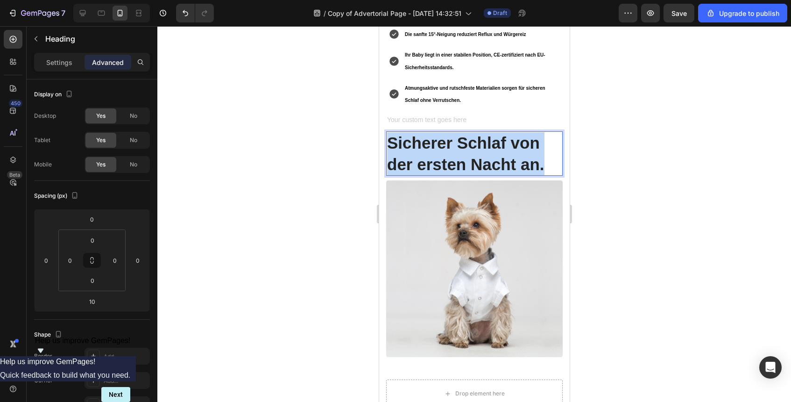
click at [513, 132] on p "Sicherer Schlaf von der ersten Nacht an." at bounding box center [474, 153] width 175 height 43
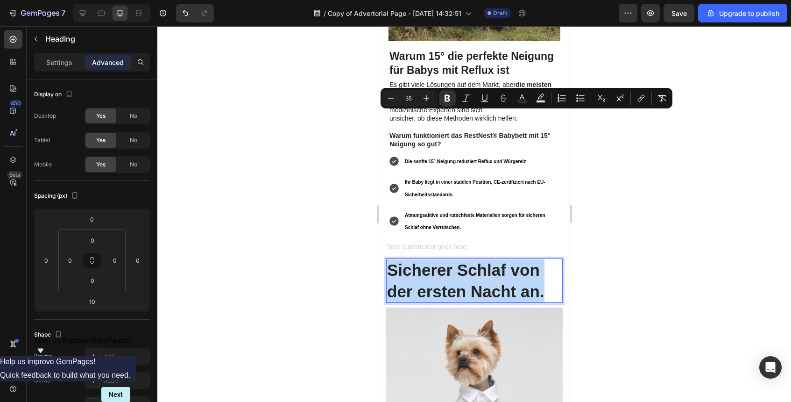
scroll to position [620, 0]
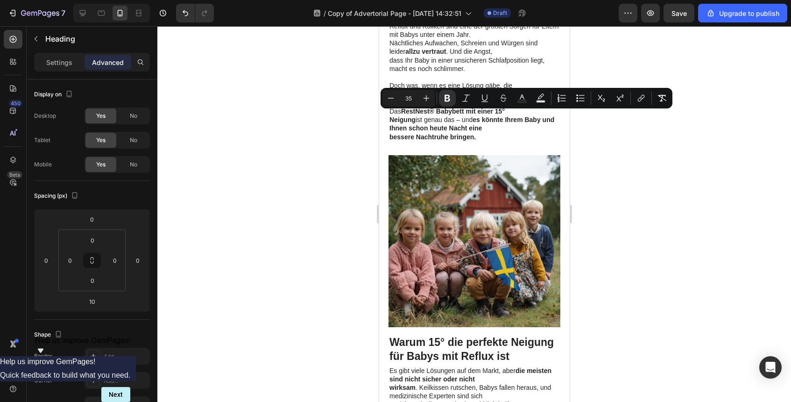
type input "16"
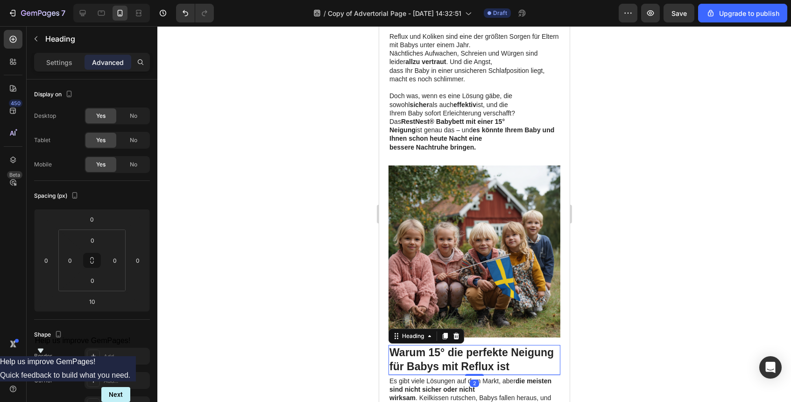
click at [495, 346] on strong "Warum 15° die perfekte Neigung für Babys mit Reflux ist" at bounding box center [471, 359] width 164 height 26
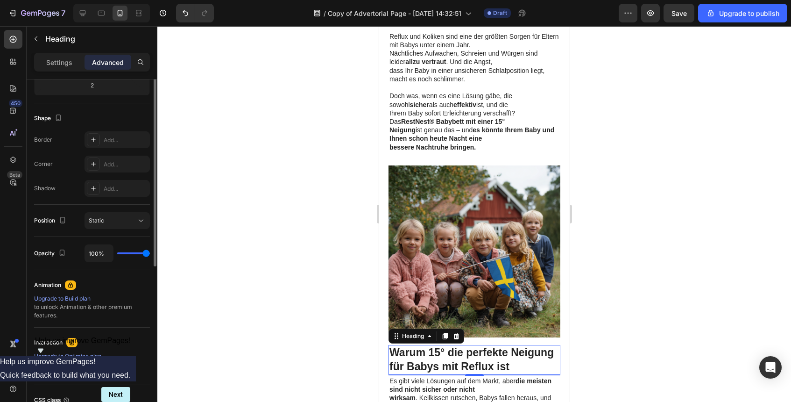
scroll to position [0, 0]
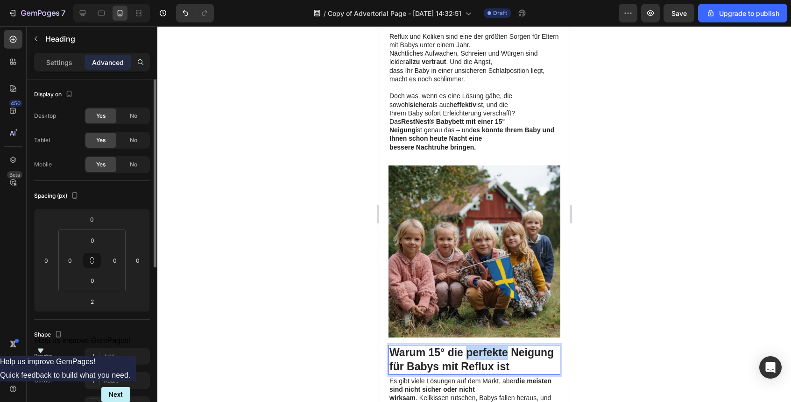
click at [476, 346] on strong "Warum 15° die perfekte Neigung für Babys mit Reflux ist" at bounding box center [471, 359] width 164 height 26
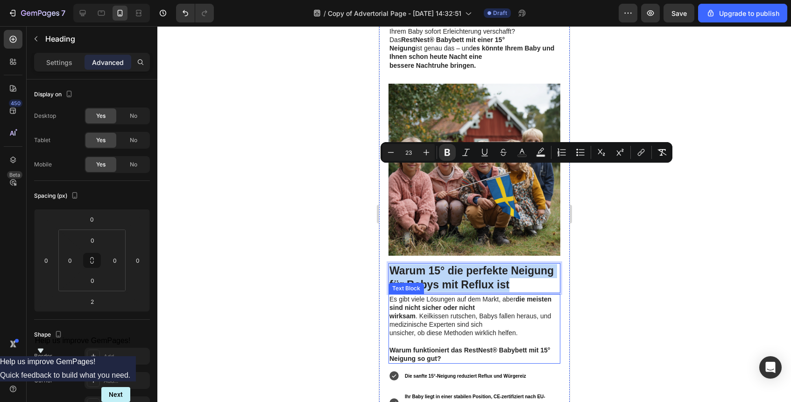
scroll to position [957, 0]
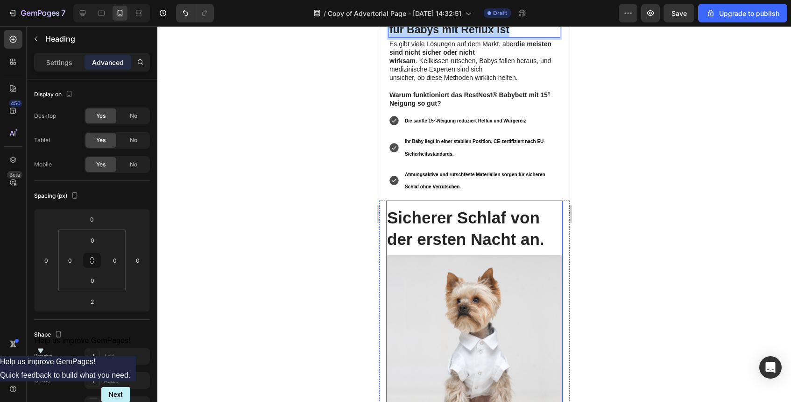
click at [473, 218] on strong "Sicherer Schlaf von der ersten Nacht an." at bounding box center [465, 228] width 157 height 40
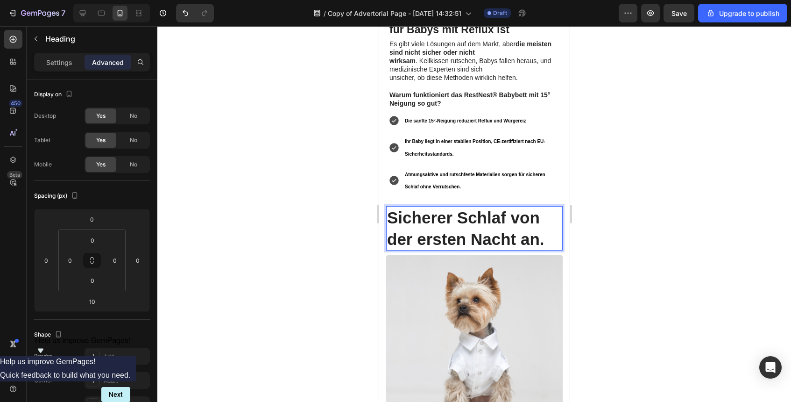
click at [473, 218] on strong "Sicherer Schlaf von der ersten Nacht an." at bounding box center [465, 228] width 157 height 40
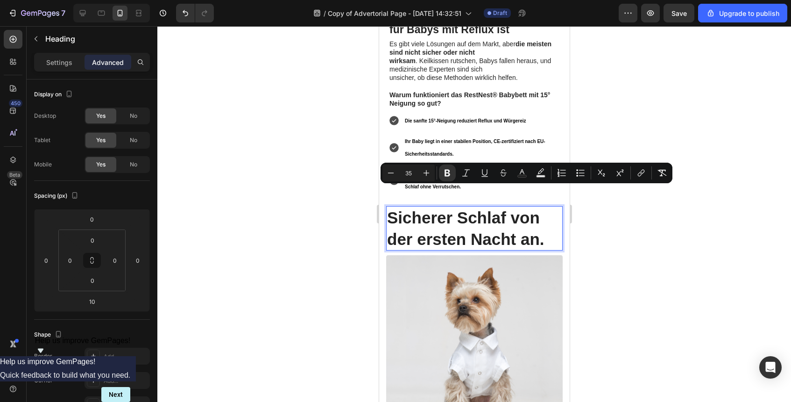
click at [414, 179] on div "Minus 35 Plus" at bounding box center [409, 172] width 52 height 17
click at [412, 176] on input "35" at bounding box center [408, 172] width 19 height 11
type input "23"
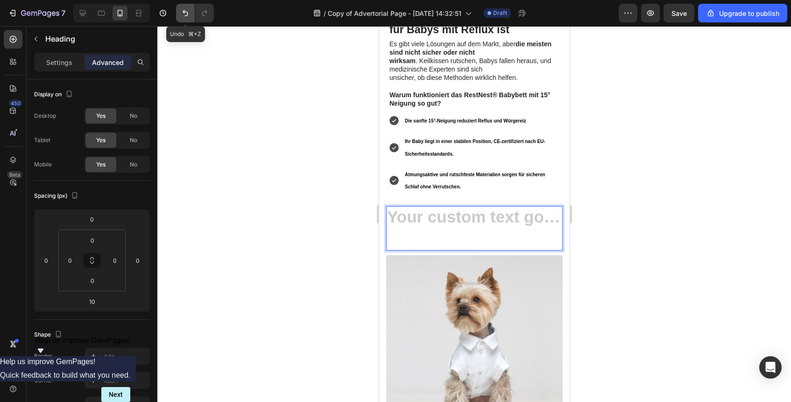
click at [188, 20] on button "Undo/Redo" at bounding box center [185, 13] width 19 height 19
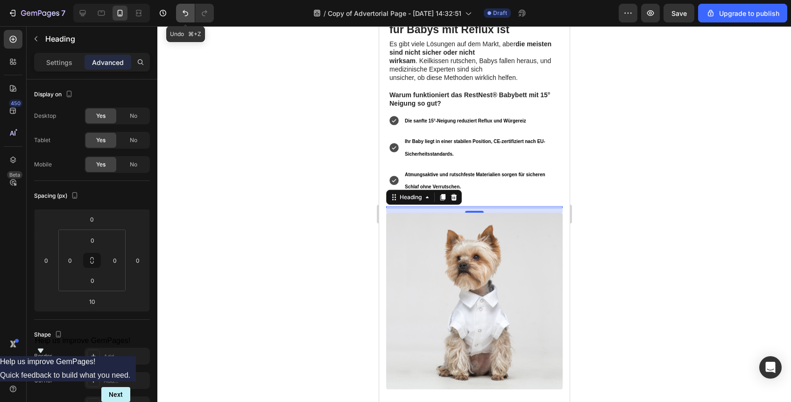
click at [184, 16] on icon "Undo/Redo" at bounding box center [185, 12] width 9 height 9
click at [190, 15] on icon "Undo/Redo" at bounding box center [185, 12] width 9 height 9
click at [662, 255] on div at bounding box center [474, 214] width 634 height 376
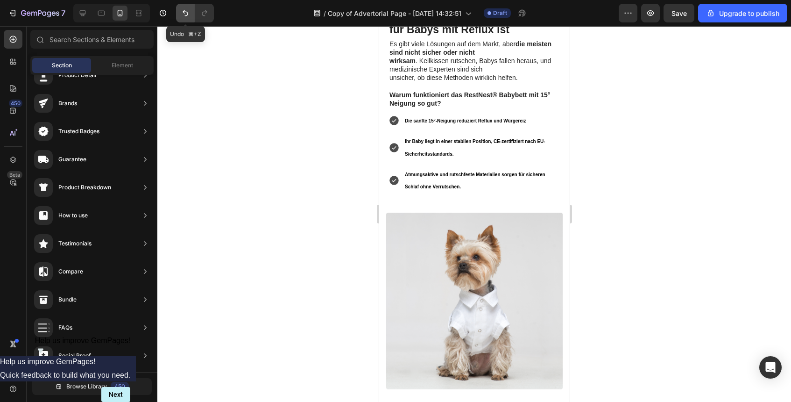
click at [190, 9] on button "Undo/Redo" at bounding box center [185, 13] width 19 height 19
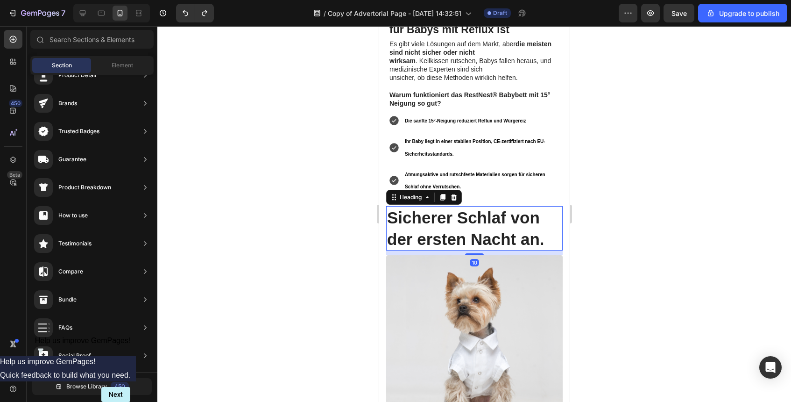
click at [518, 216] on strong "Sicherer Schlaf von der ersten Nacht an." at bounding box center [465, 228] width 157 height 40
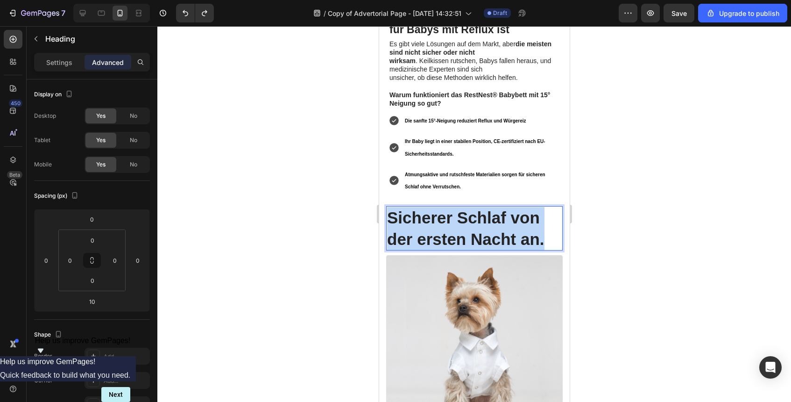
click at [518, 216] on strong "Sicherer Schlaf von der ersten Nacht an." at bounding box center [465, 228] width 157 height 40
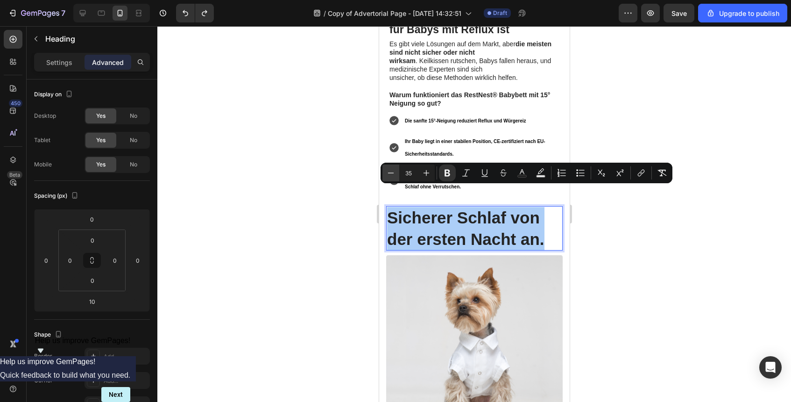
click at [394, 172] on icon "Editor contextual toolbar" at bounding box center [390, 172] width 9 height 9
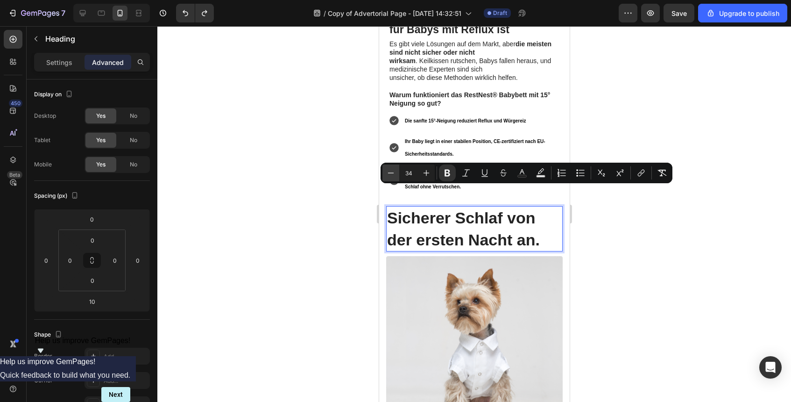
click at [394, 172] on icon "Editor contextual toolbar" at bounding box center [390, 172] width 9 height 9
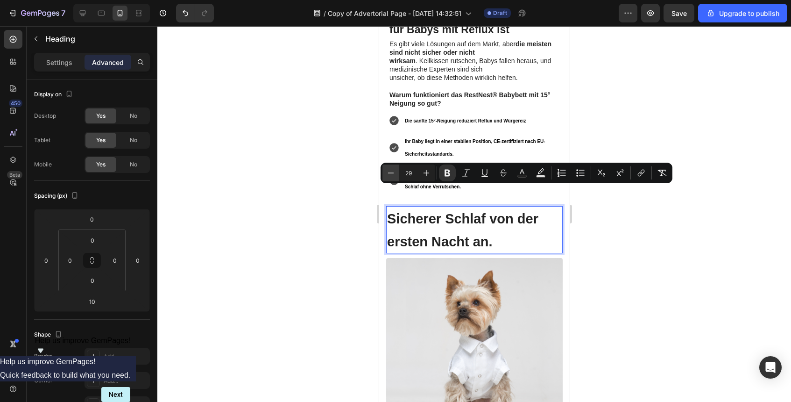
click at [394, 172] on icon "Editor contextual toolbar" at bounding box center [390, 172] width 9 height 9
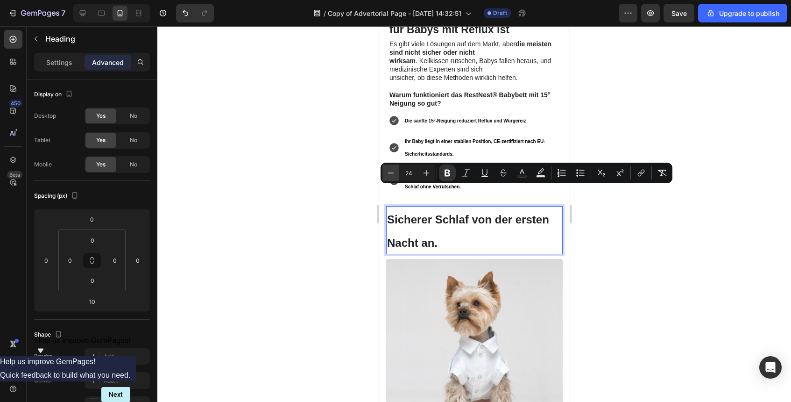
click at [394, 172] on icon "Editor contextual toolbar" at bounding box center [390, 172] width 9 height 9
type input "23"
click at [602, 231] on div at bounding box center [474, 214] width 634 height 376
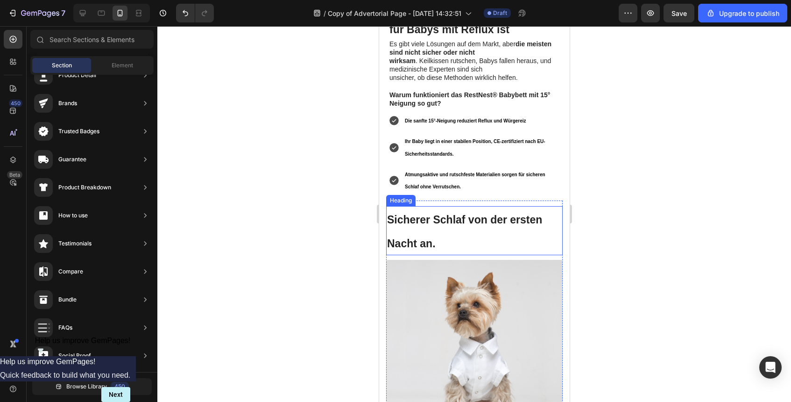
click at [501, 220] on p "⁠⁠⁠⁠⁠⁠⁠ Sicherer Schlaf von der ersten Nacht an." at bounding box center [474, 230] width 175 height 47
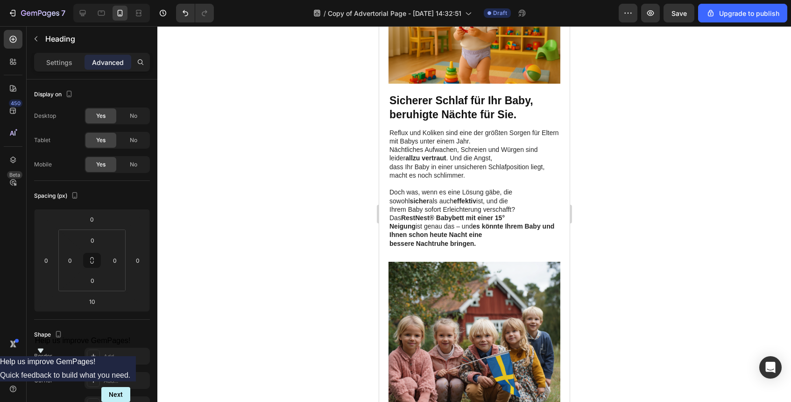
scroll to position [684, 0]
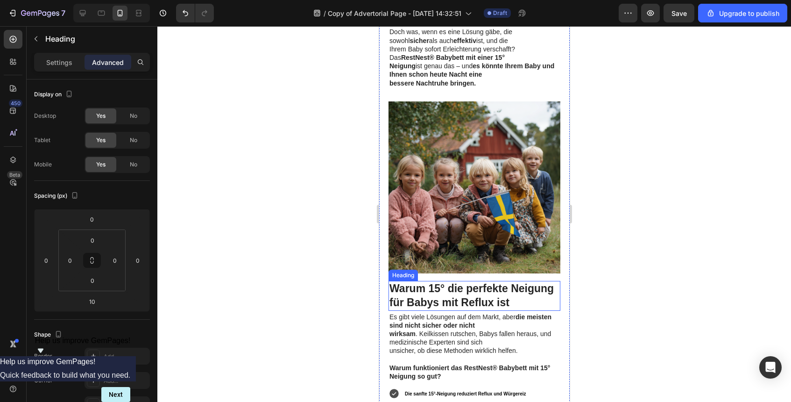
click at [488, 282] on strong "Warum 15° die perfekte Neigung für Babys mit Reflux ist" at bounding box center [471, 295] width 164 height 26
click at [476, 282] on strong "Warum 15° die perfekte Neigung für Babys mit Reflux ist" at bounding box center [471, 295] width 164 height 26
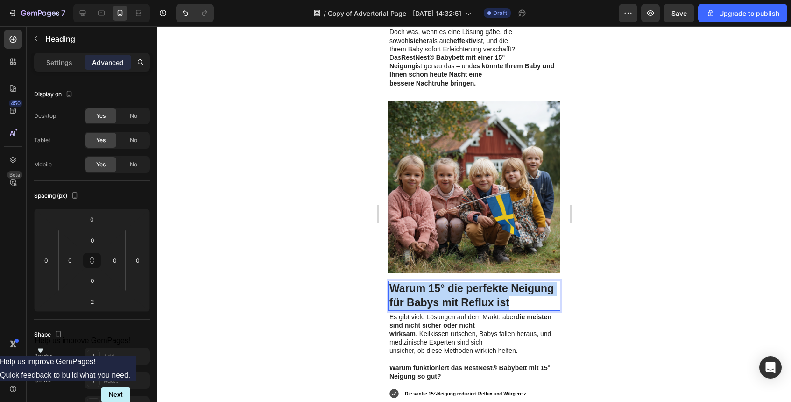
click at [476, 282] on strong "Warum 15° die perfekte Neigung für Babys mit Reflux ist" at bounding box center [471, 295] width 164 height 26
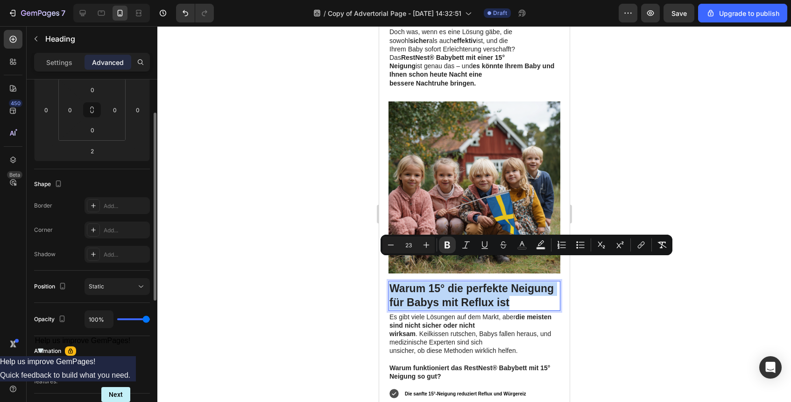
scroll to position [177, 0]
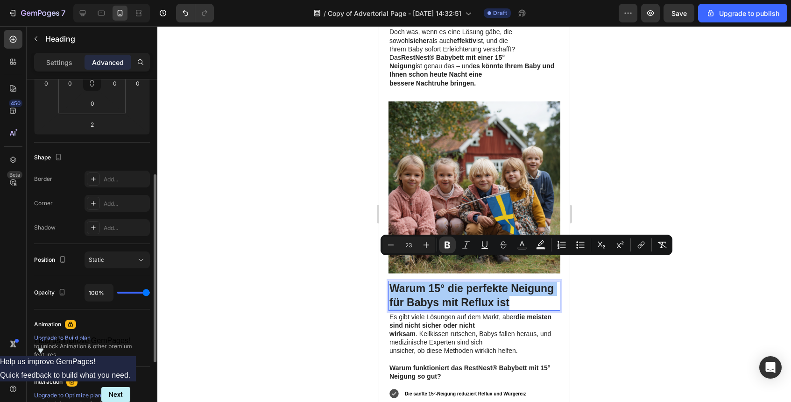
click at [63, 53] on div "Settings Advanced" at bounding box center [92, 62] width 116 height 19
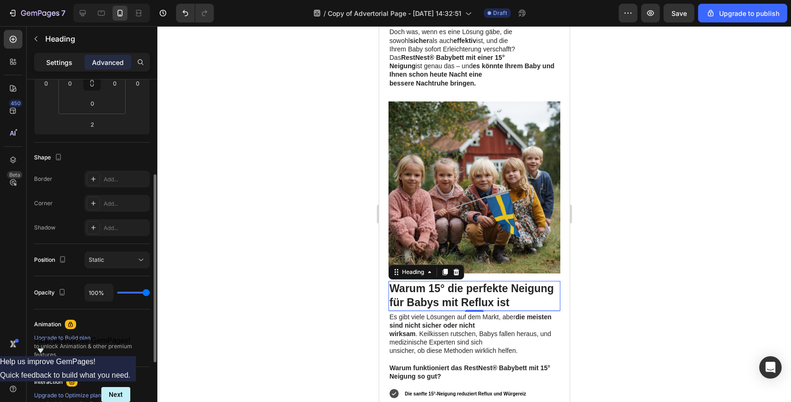
click at [63, 57] on p "Settings" at bounding box center [59, 62] width 26 height 10
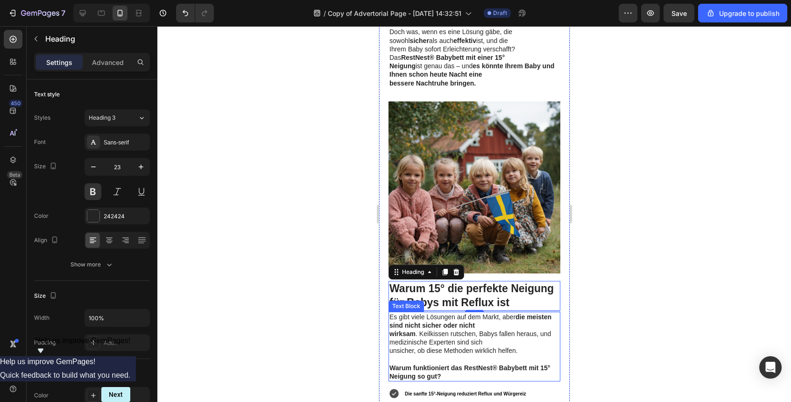
scroll to position [941, 0]
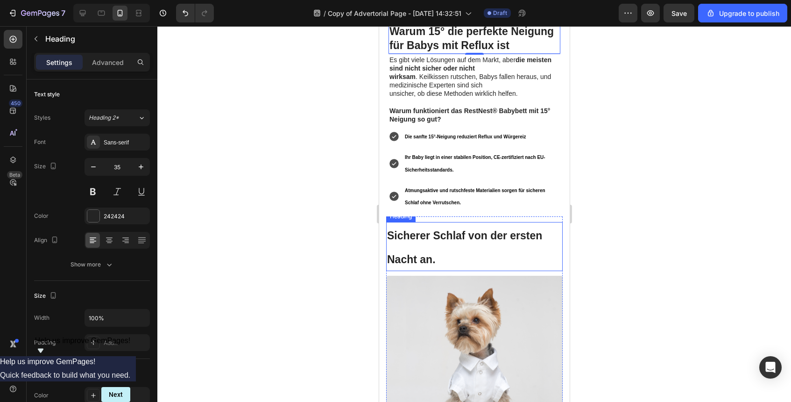
click at [479, 223] on h2 "Sicherer Schlaf von der ersten Nacht an." at bounding box center [474, 246] width 177 height 49
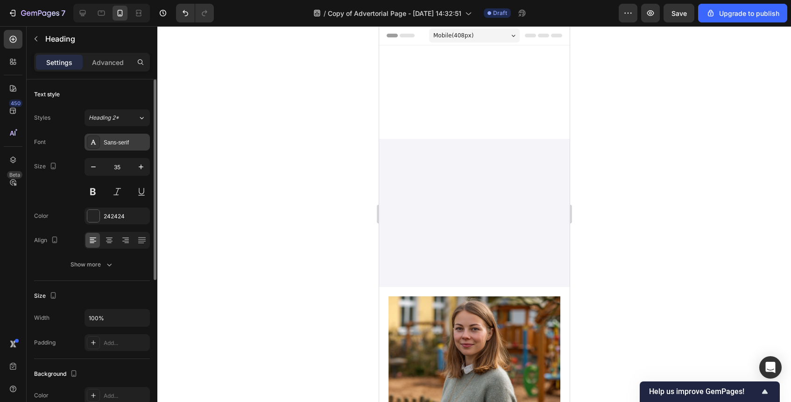
scroll to position [941, 0]
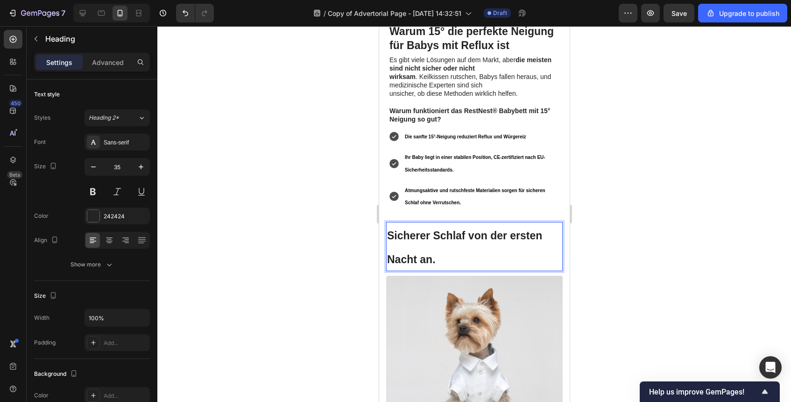
click at [415, 232] on strong "Sicherer Schlaf von der ersten Nacht an." at bounding box center [464, 247] width 155 height 36
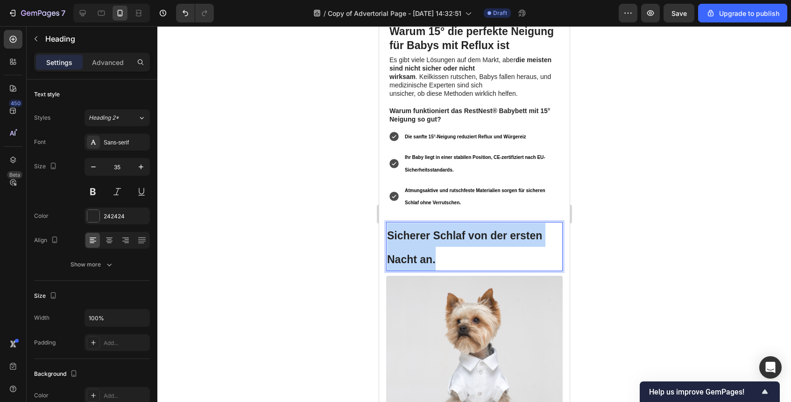
click at [415, 232] on strong "Sicherer Schlaf von der ersten Nacht an." at bounding box center [464, 247] width 155 height 36
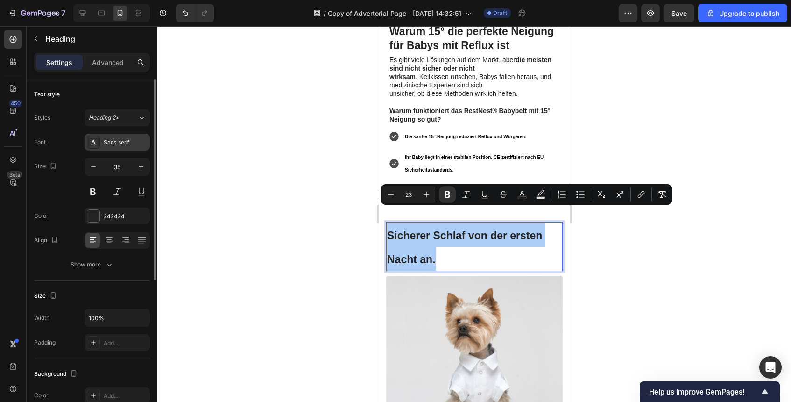
click at [125, 147] on div "Sans-serif" at bounding box center [117, 142] width 65 height 17
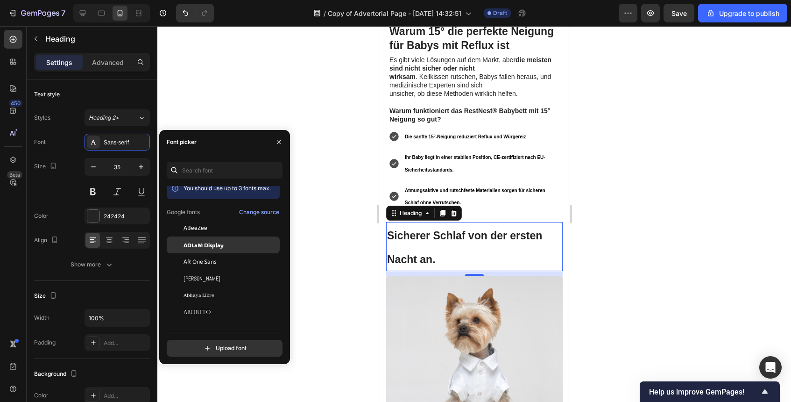
scroll to position [0, 0]
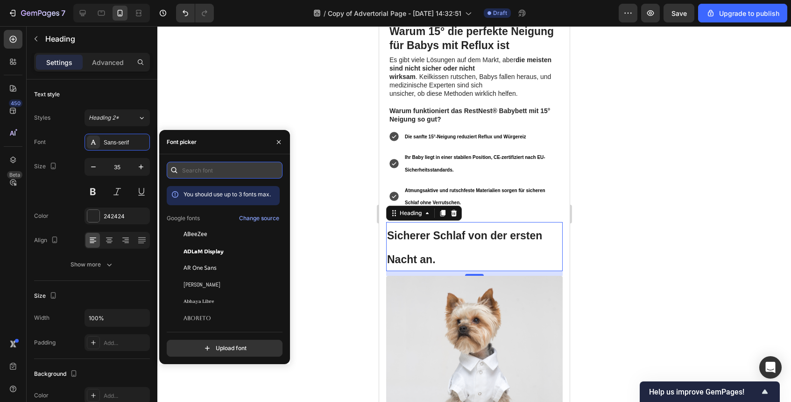
click at [222, 175] on input "text" at bounding box center [225, 170] width 116 height 17
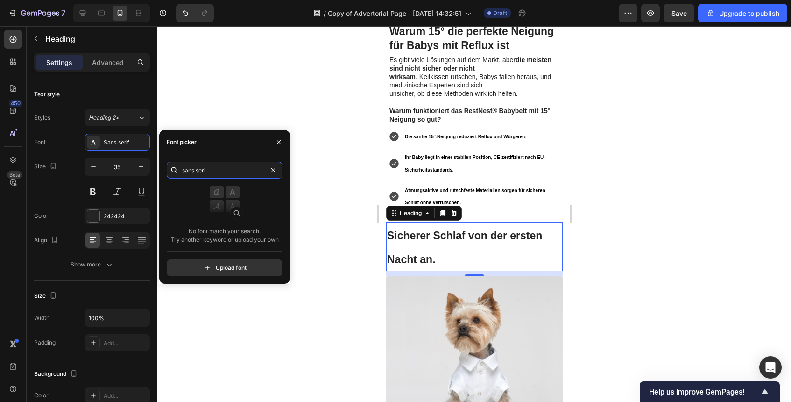
type input "sans serif"
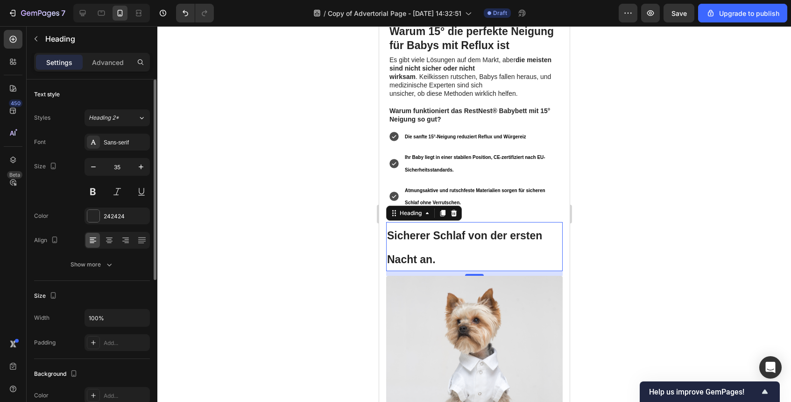
click at [74, 190] on div "Size 35" at bounding box center [92, 179] width 116 height 42
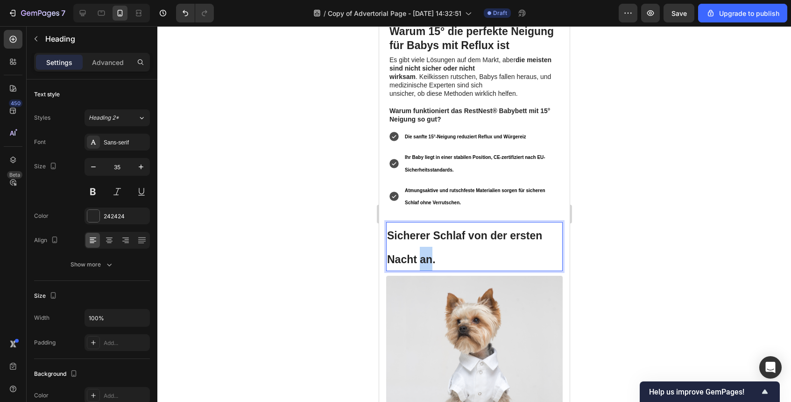
click at [420, 233] on strong "Sicherer Schlaf von der ersten Nacht an." at bounding box center [464, 247] width 155 height 36
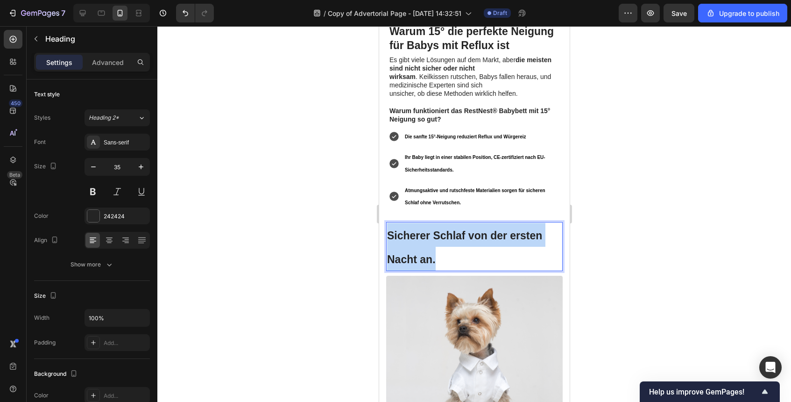
click at [420, 233] on strong "Sicherer Schlaf von der ersten Nacht an." at bounding box center [464, 247] width 155 height 36
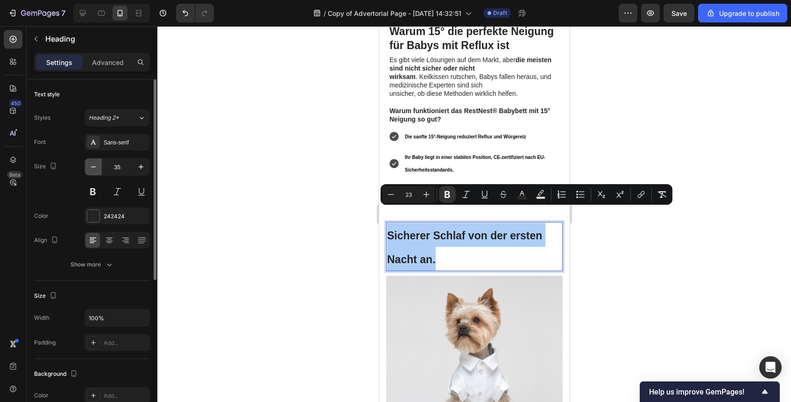
click at [93, 164] on icon "button" at bounding box center [93, 166] width 9 height 9
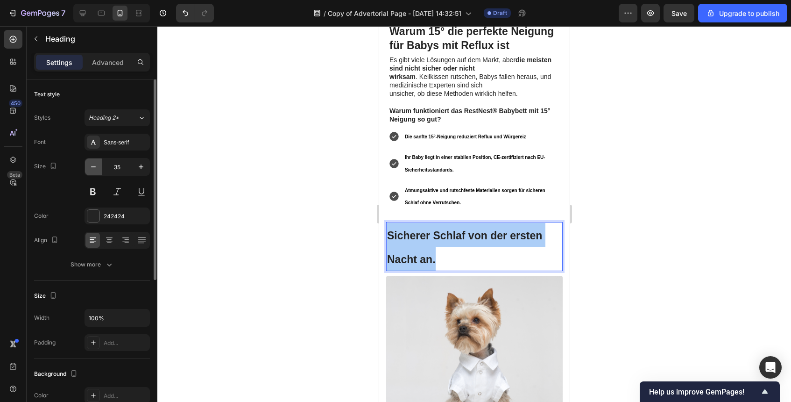
click at [93, 164] on icon "button" at bounding box center [93, 166] width 9 height 9
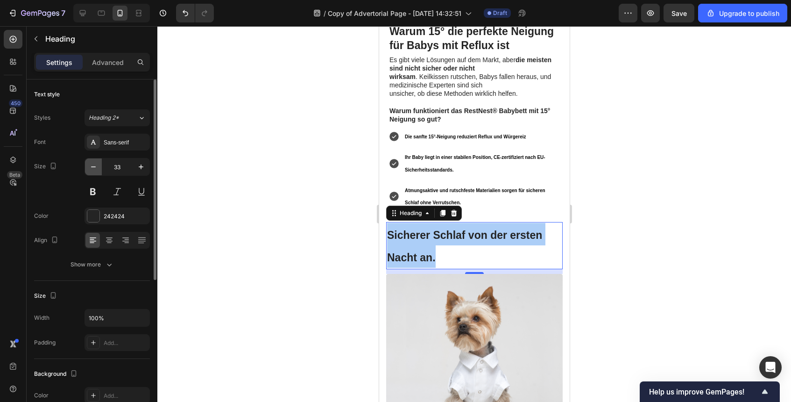
click at [93, 164] on icon "button" at bounding box center [93, 166] width 9 height 9
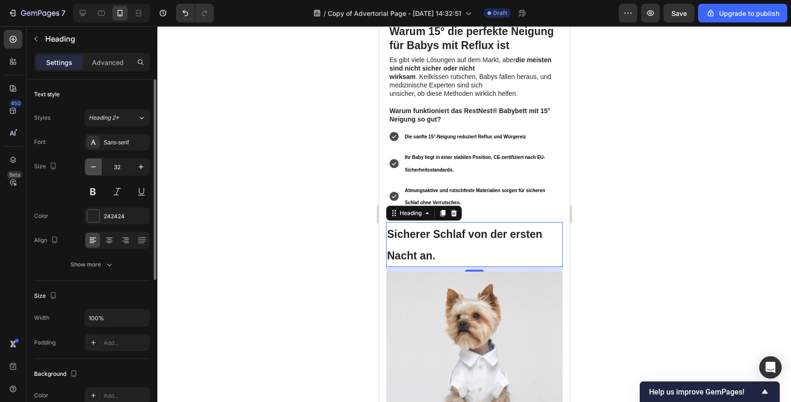
click at [93, 164] on icon "button" at bounding box center [93, 166] width 9 height 9
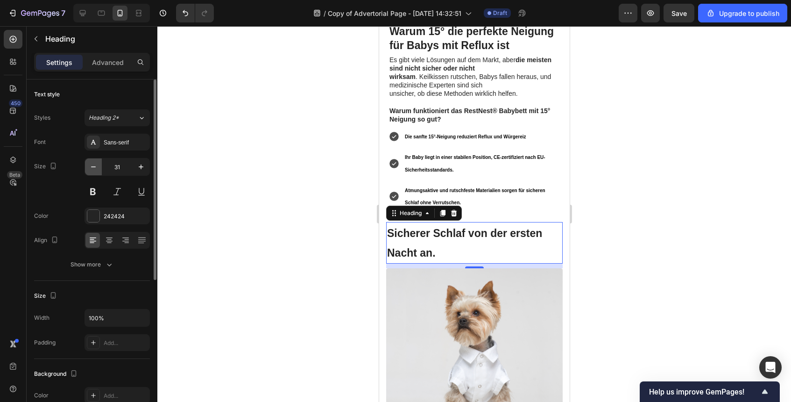
click at [93, 164] on icon "button" at bounding box center [93, 166] width 9 height 9
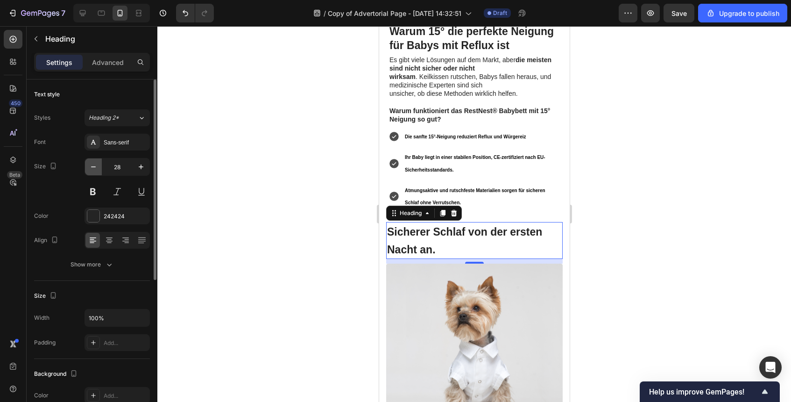
click at [93, 164] on icon "button" at bounding box center [93, 166] width 9 height 9
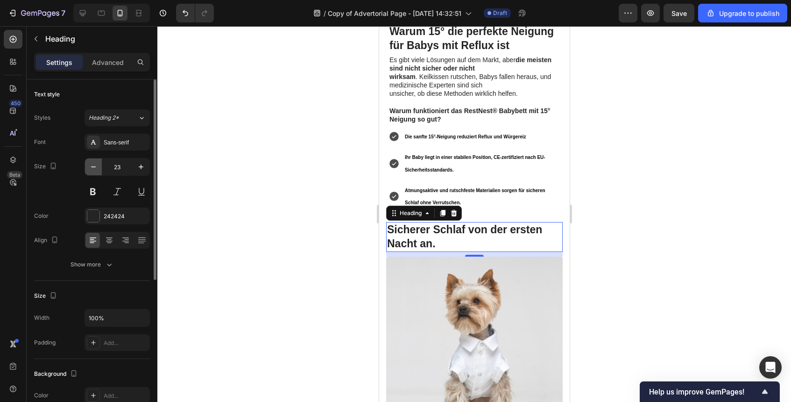
click at [93, 164] on icon "button" at bounding box center [93, 166] width 9 height 9
type input "22"
click at [583, 209] on div at bounding box center [474, 214] width 634 height 376
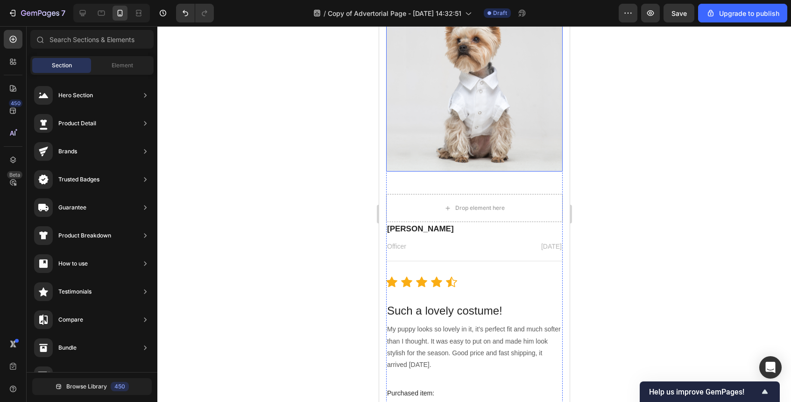
scroll to position [1211, 0]
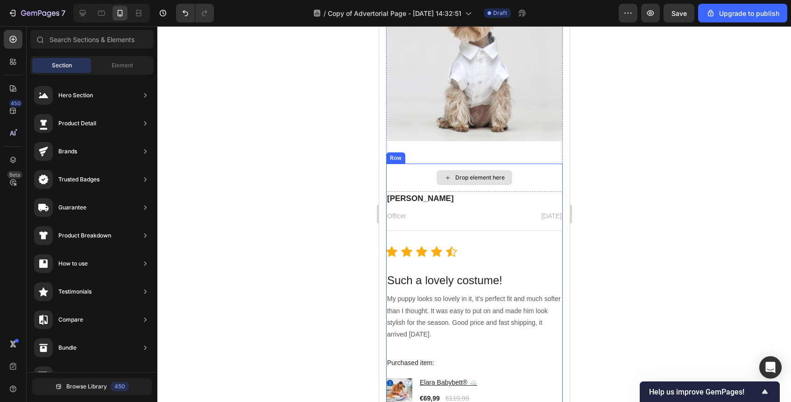
click at [523, 177] on div "Drop element here" at bounding box center [474, 177] width 177 height 28
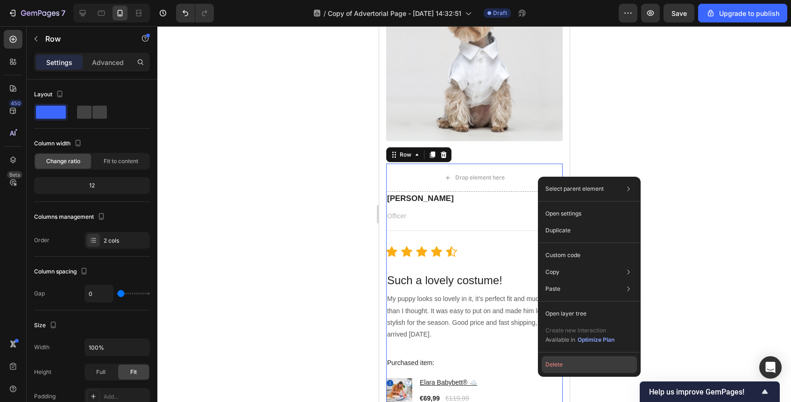
click at [566, 362] on button "Delete" at bounding box center [589, 364] width 95 height 17
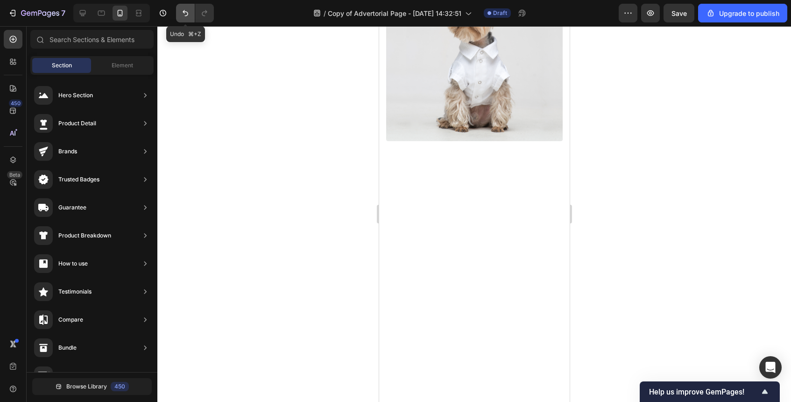
click at [187, 16] on icon "Undo/Redo" at bounding box center [185, 12] width 9 height 9
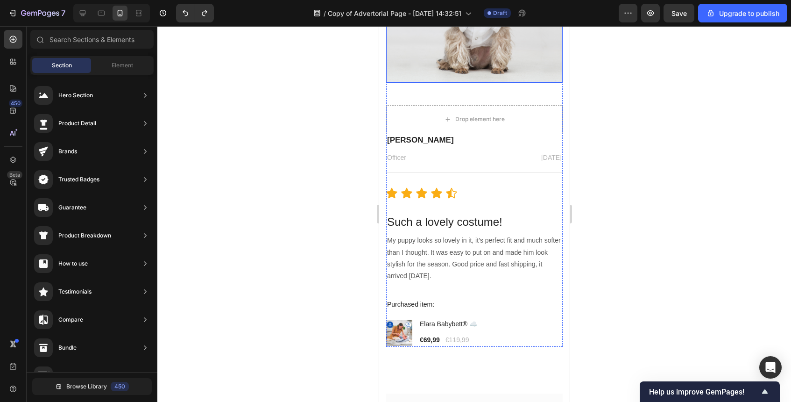
scroll to position [1249, 0]
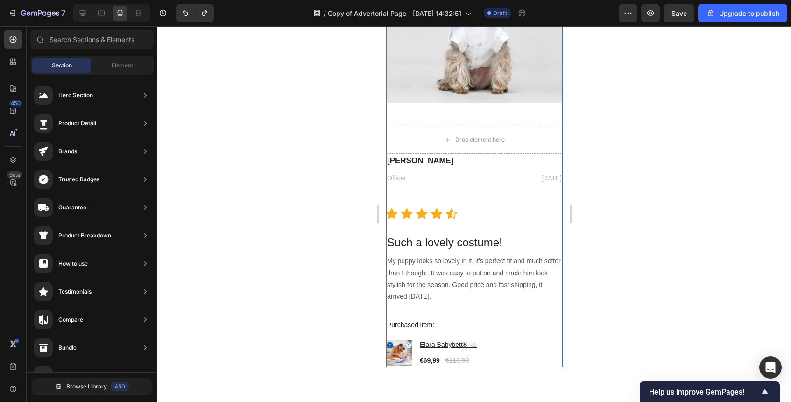
click at [448, 109] on div "Image Drop element here Megan Hall Text block Officer Text block February 22, 2…" at bounding box center [474, 147] width 177 height 440
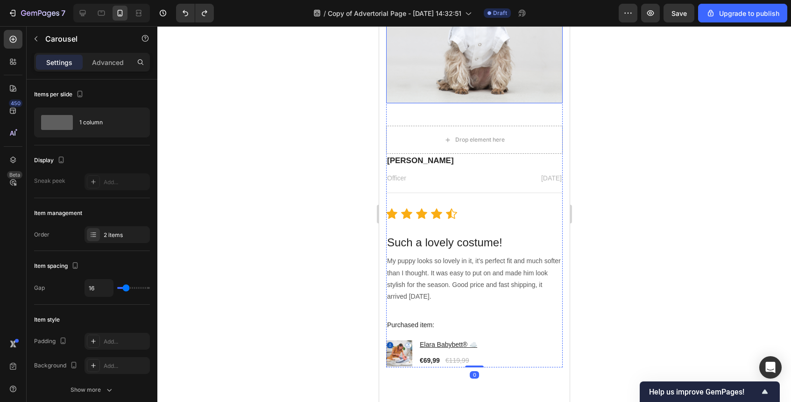
click at [464, 94] on img at bounding box center [474, 15] width 177 height 177
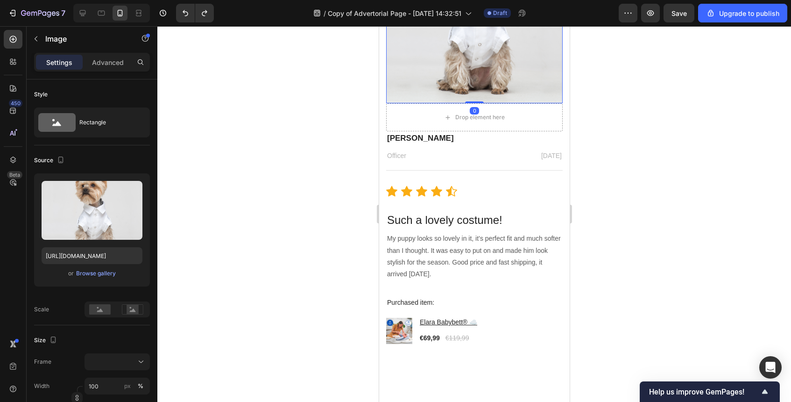
drag, startPoint x: 475, startPoint y: 123, endPoint x: 480, endPoint y: 91, distance: 32.7
click at [480, 91] on div "Image 0" at bounding box center [474, 15] width 177 height 177
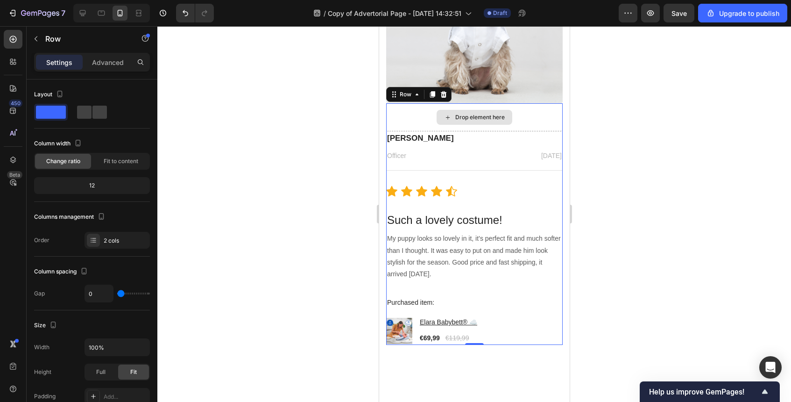
click at [512, 116] on div "Drop element here" at bounding box center [474, 117] width 177 height 28
click at [412, 113] on div "Drop element here" at bounding box center [474, 117] width 177 height 28
click at [551, 118] on div "Drop element here" at bounding box center [474, 117] width 177 height 28
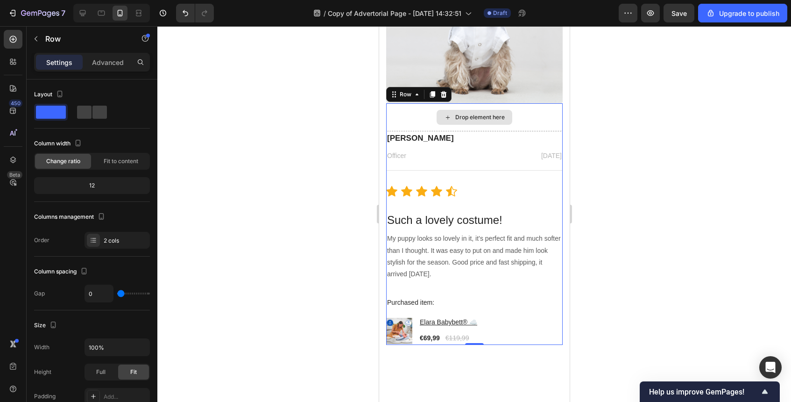
click at [499, 117] on div "Drop element here" at bounding box center [480, 117] width 50 height 7
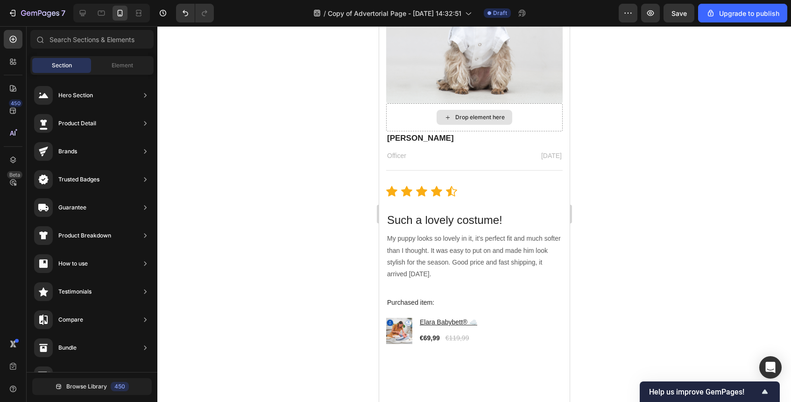
click at [499, 117] on div "Drop element here" at bounding box center [480, 117] width 50 height 7
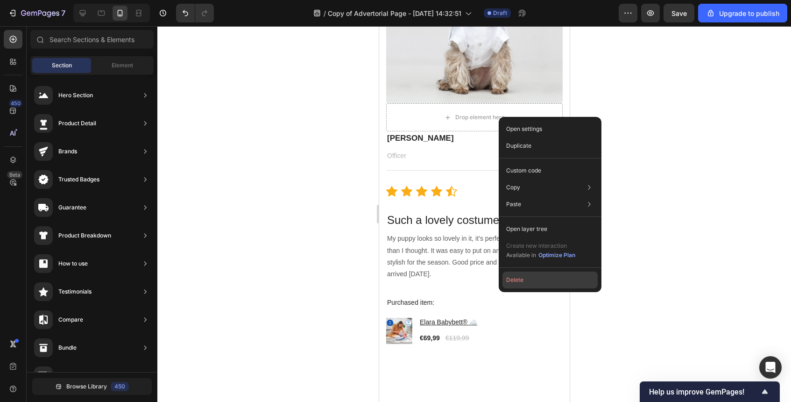
click at [529, 274] on button "Delete" at bounding box center [550, 279] width 95 height 17
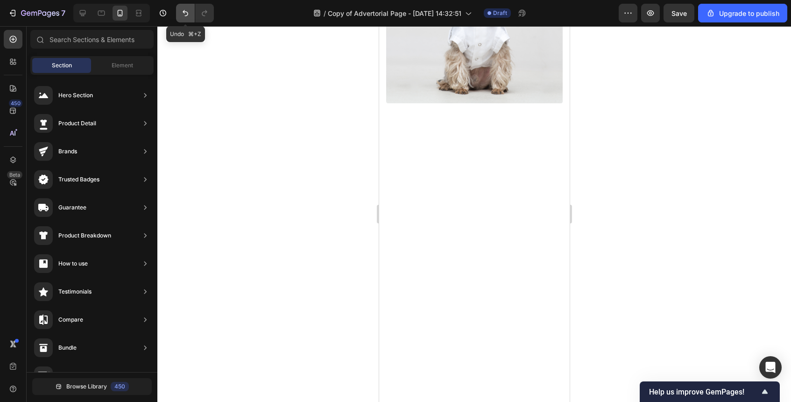
click at [177, 13] on button "Undo/Redo" at bounding box center [185, 13] width 19 height 19
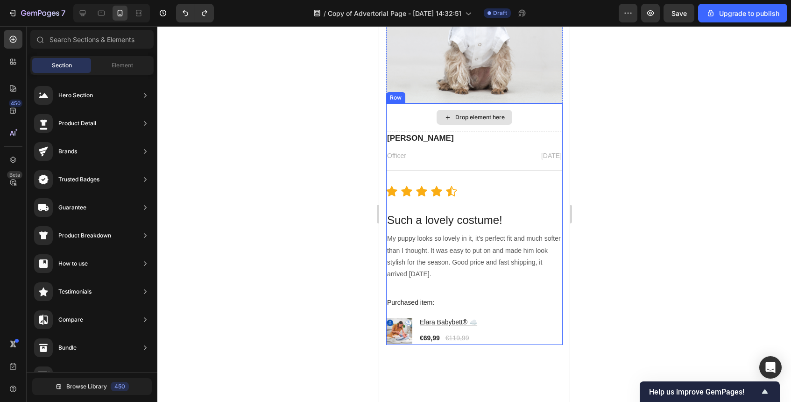
click at [540, 116] on div "Drop element here" at bounding box center [474, 117] width 177 height 28
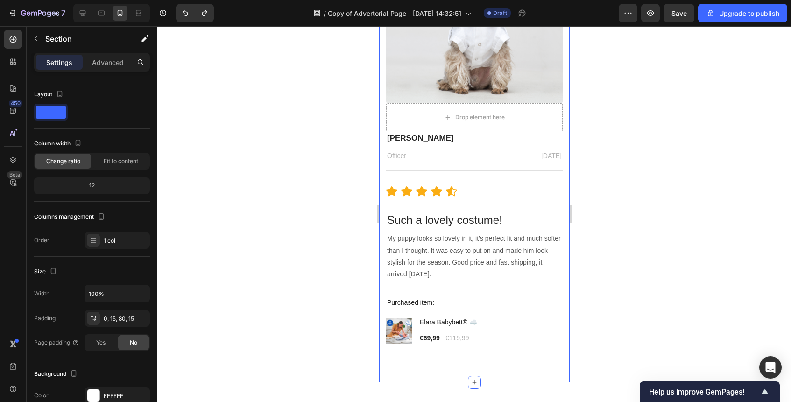
click at [567, 120] on div "Text block Sicherer Schlaf von der ersten Nacht an. Heading Image Drop element …" at bounding box center [474, 134] width 191 height 495
click at [560, 124] on div "Drop element here" at bounding box center [474, 117] width 177 height 28
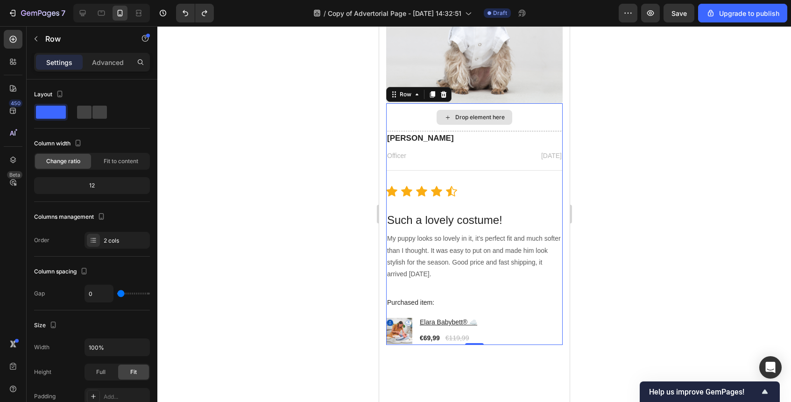
click at [540, 127] on div "Drop element here" at bounding box center [474, 117] width 177 height 28
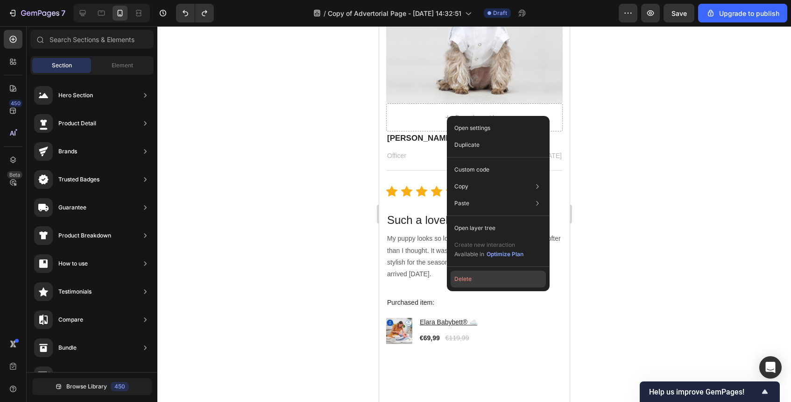
click at [480, 277] on button "Delete" at bounding box center [498, 278] width 95 height 17
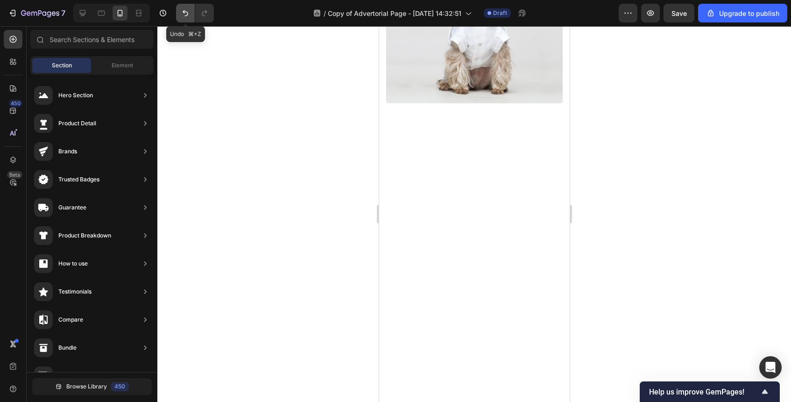
click at [189, 9] on icon "Undo/Redo" at bounding box center [185, 12] width 9 height 9
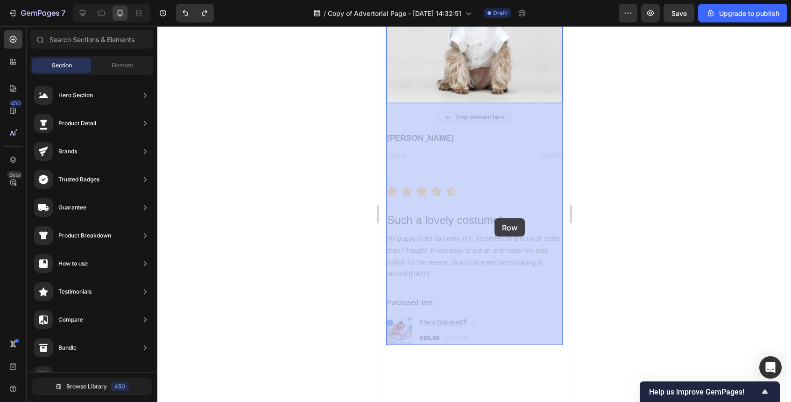
drag, startPoint x: 486, startPoint y: 120, endPoint x: 497, endPoint y: 220, distance: 100.6
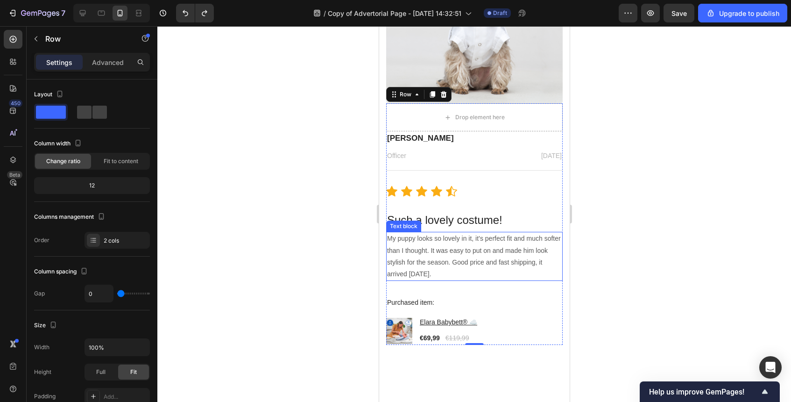
click at [459, 256] on p "My puppy looks so lovely in it, it’s perfect fit and much softer than I thought…" at bounding box center [474, 256] width 175 height 47
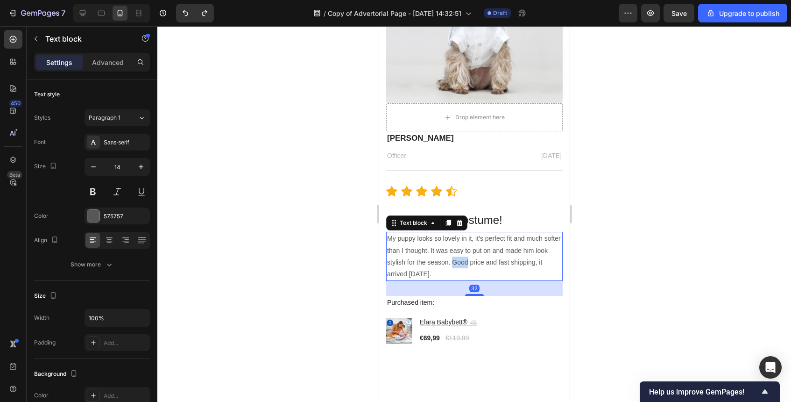
click at [459, 256] on p "My puppy looks so lovely in it, it’s perfect fit and much softer than I thought…" at bounding box center [474, 256] width 175 height 47
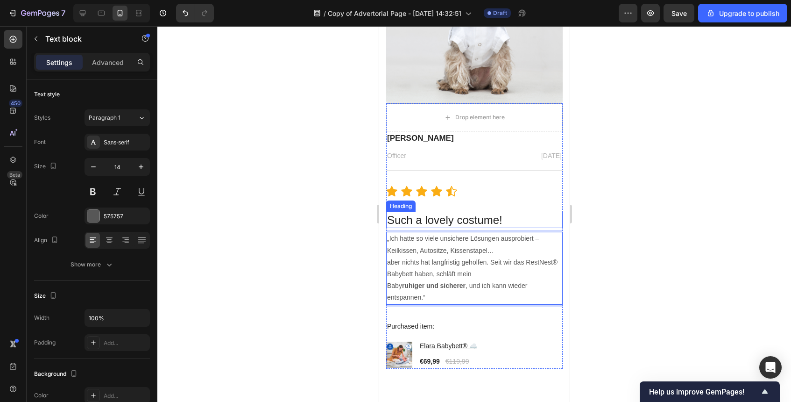
click at [444, 218] on p "Such a lovely costume!" at bounding box center [474, 220] width 175 height 14
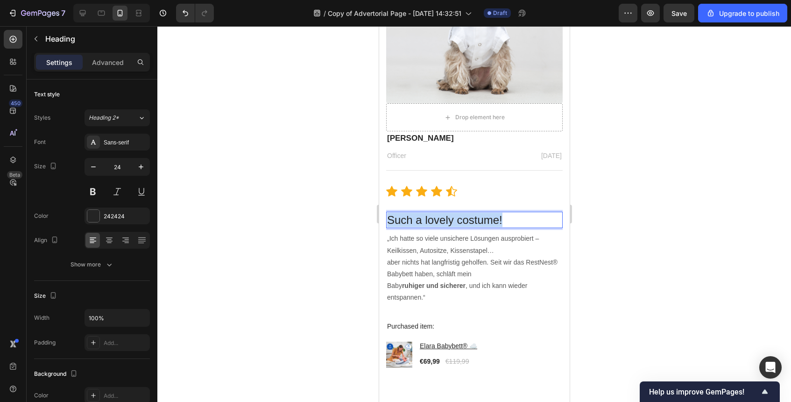
click at [444, 218] on p "Such a lovely costume!" at bounding box center [474, 220] width 175 height 14
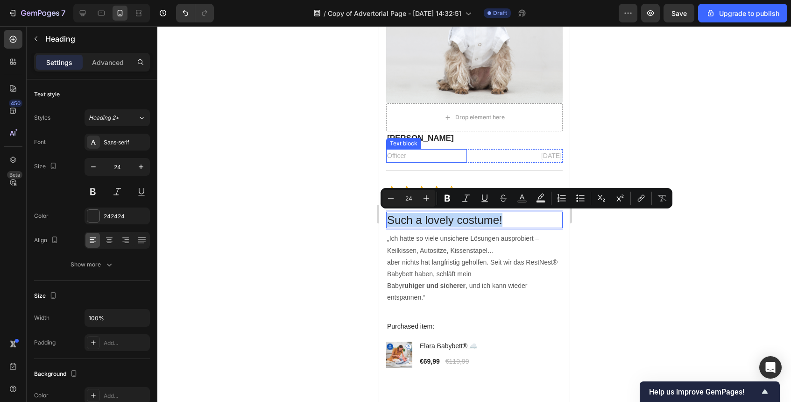
click at [409, 139] on div "Text block" at bounding box center [403, 143] width 31 height 8
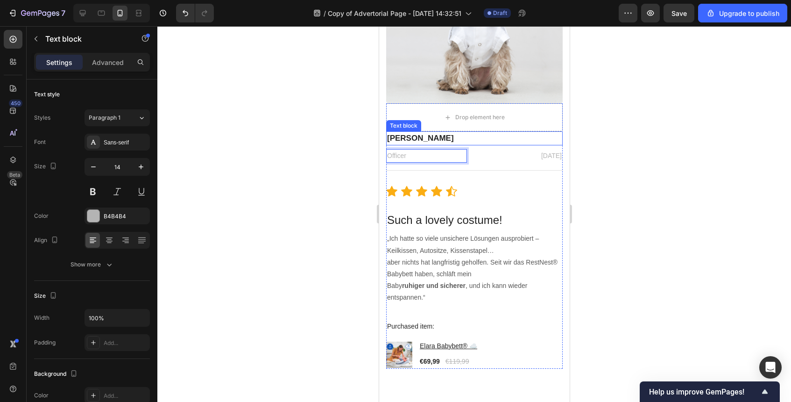
click at [411, 138] on p "Megan Hall" at bounding box center [474, 138] width 175 height 12
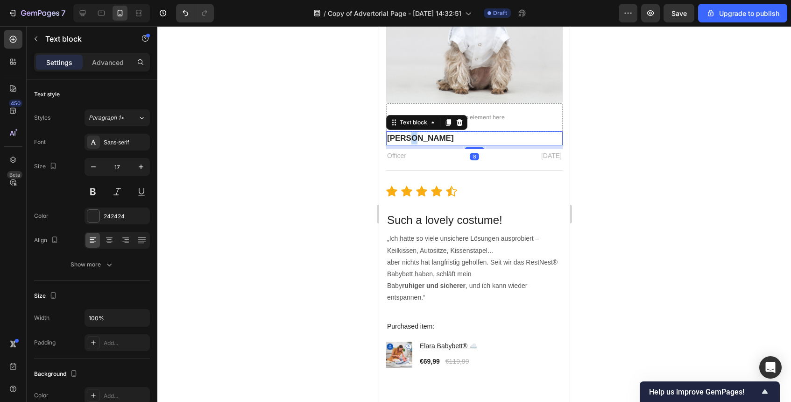
click at [411, 138] on p "Megan Hall" at bounding box center [474, 138] width 175 height 12
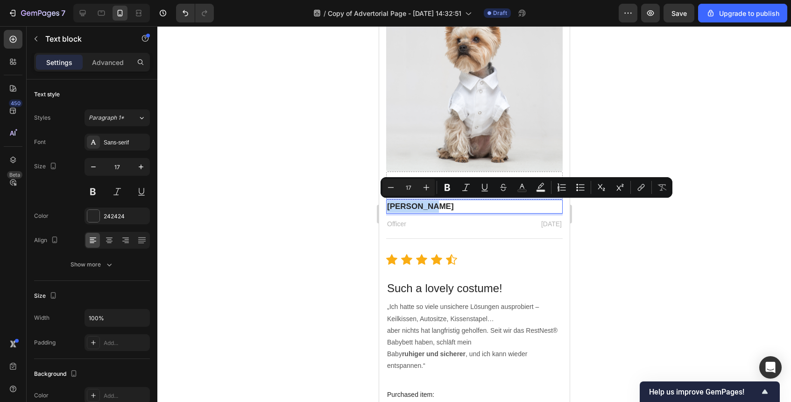
scroll to position [1168, 0]
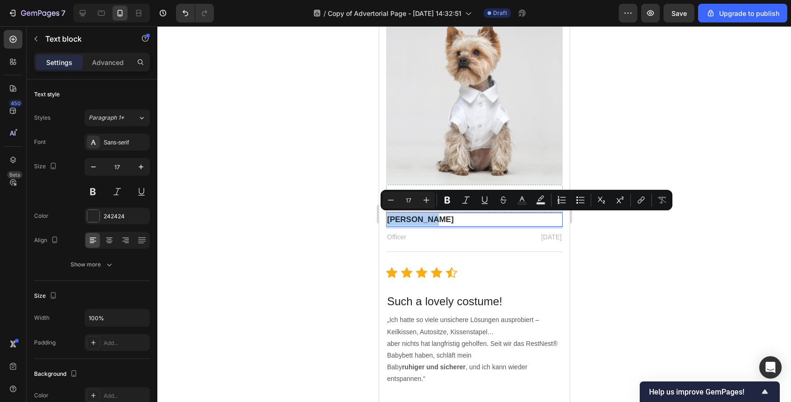
click at [597, 261] on div at bounding box center [474, 214] width 634 height 376
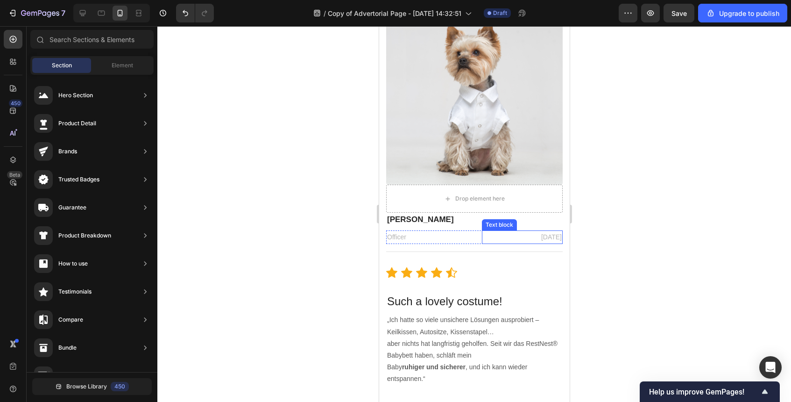
click at [537, 237] on p "February 22, 2022" at bounding box center [522, 237] width 79 height 12
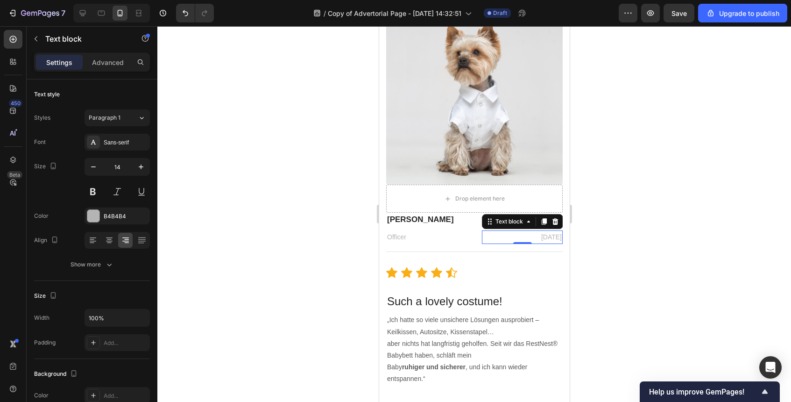
click at [537, 237] on p "February 22, 2022" at bounding box center [522, 237] width 79 height 12
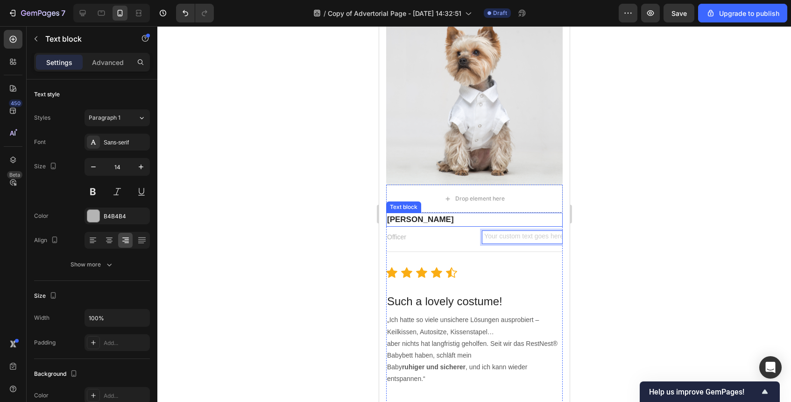
click at [410, 217] on p "Megan Hall" at bounding box center [474, 219] width 175 height 12
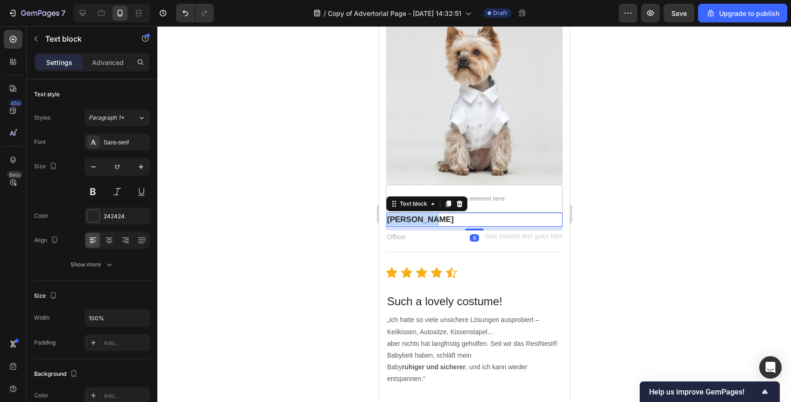
click at [410, 217] on p "Megan Hall" at bounding box center [474, 219] width 175 height 12
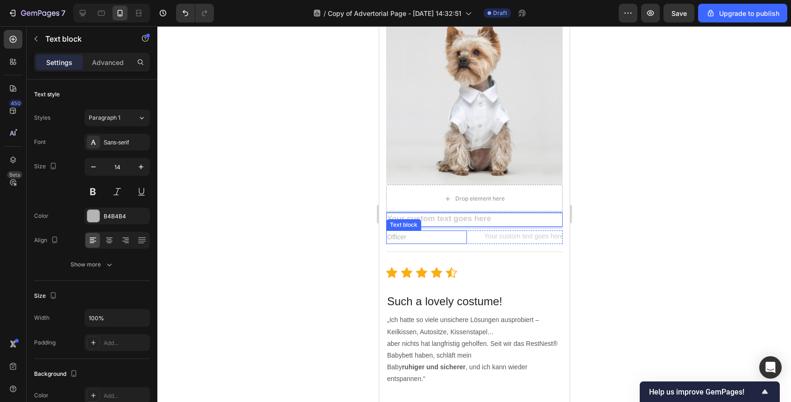
click at [397, 240] on p "Officer" at bounding box center [426, 237] width 79 height 12
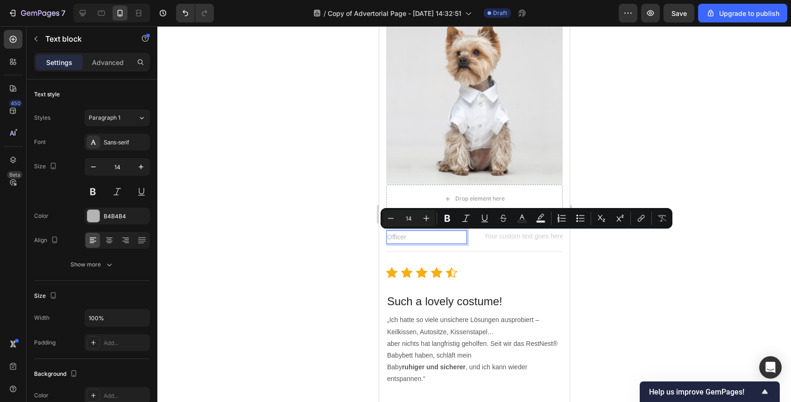
click at [447, 233] on p "Officer" at bounding box center [426, 237] width 79 height 12
click at [436, 237] on p "Officer" at bounding box center [426, 237] width 79 height 12
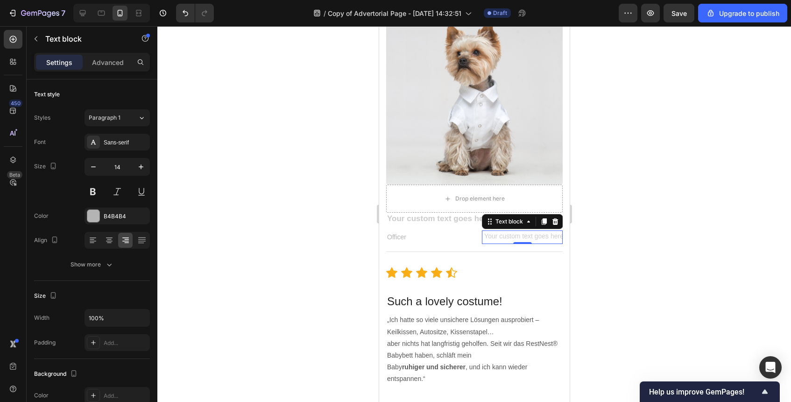
click at [522, 240] on div "Text block 0" at bounding box center [522, 237] width 81 height 14
click at [522, 240] on div "0" at bounding box center [522, 243] width 9 height 7
click at [554, 220] on icon at bounding box center [555, 221] width 6 height 7
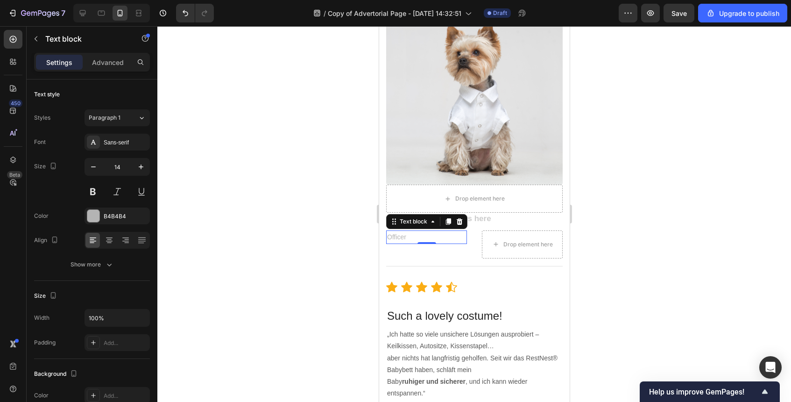
click at [427, 234] on p "Officer" at bounding box center [426, 237] width 79 height 12
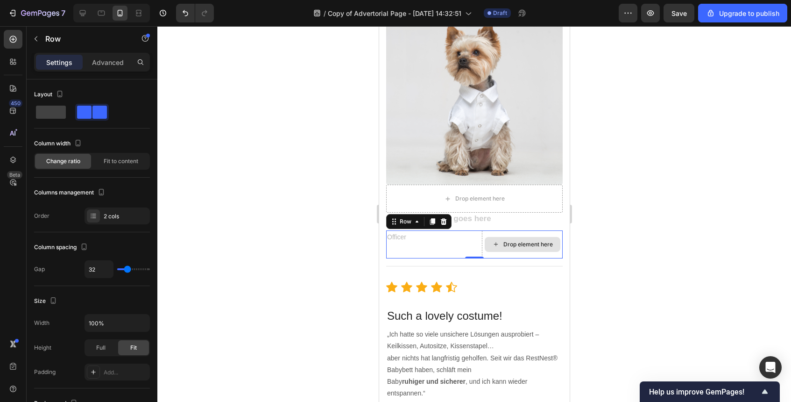
click at [516, 234] on div "Drop element here" at bounding box center [522, 244] width 81 height 28
click at [443, 220] on icon at bounding box center [443, 221] width 6 height 7
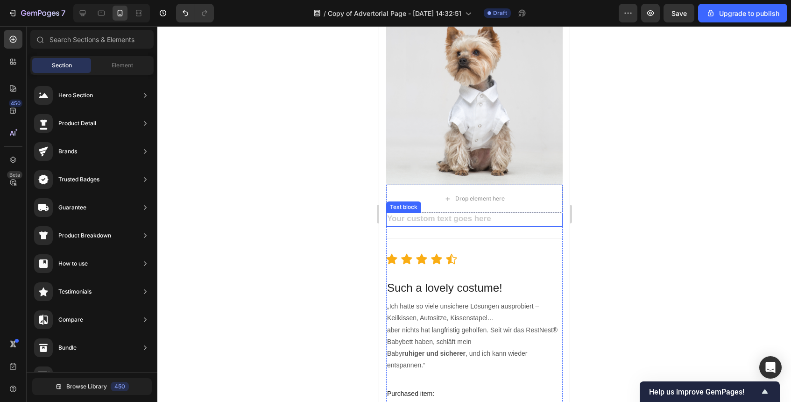
click at [444, 220] on div "Rich Text Editor. Editing area: main" at bounding box center [474, 220] width 177 height 14
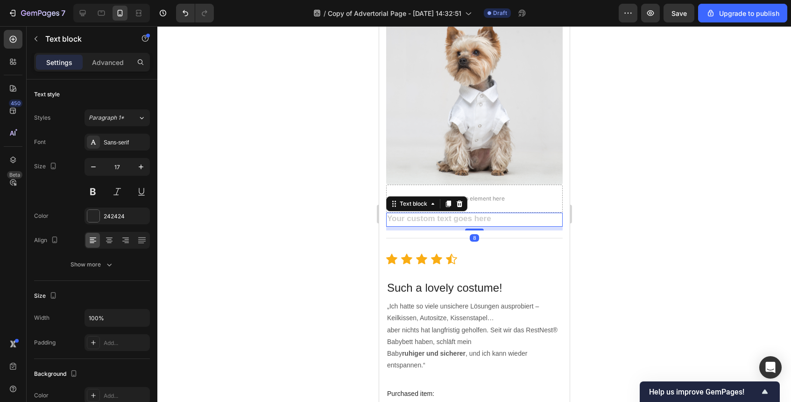
click at [444, 220] on div "Rich Text Editor. Editing area: main" at bounding box center [474, 220] width 177 height 14
click at [446, 220] on div "Rich Text Editor. Editing area: main" at bounding box center [474, 220] width 177 height 14
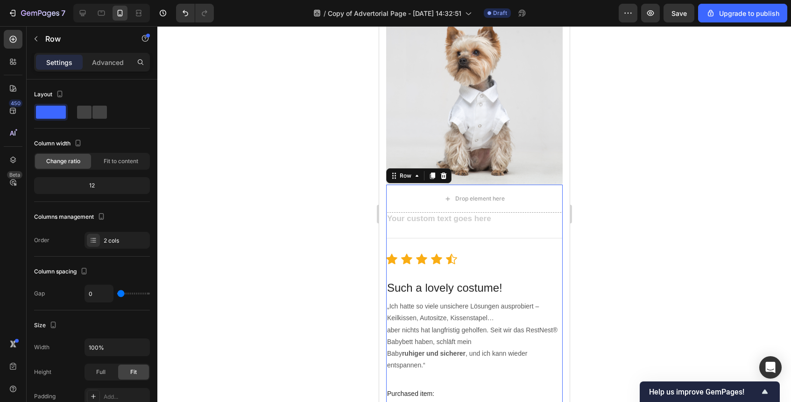
click at [437, 227] on div "Text block Title Line Icon Icon Icon Icon Icon Icon List Hoz Such a lovely cost…" at bounding box center [474, 324] width 177 height 223
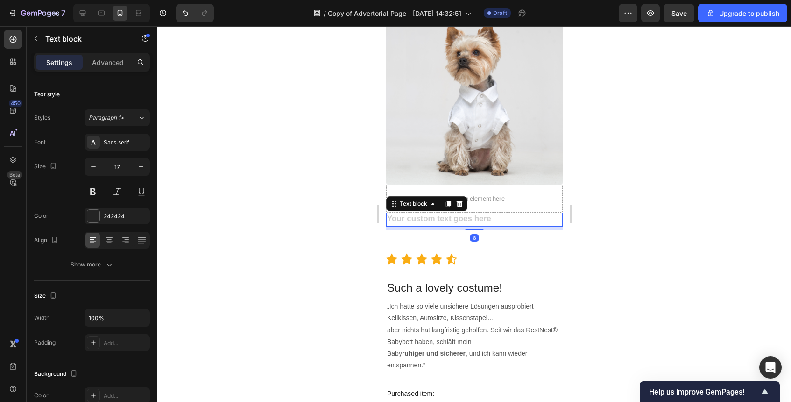
click at [440, 220] on div "Rich Text Editor. Editing area: main" at bounding box center [474, 220] width 177 height 14
click at [461, 205] on icon at bounding box center [459, 203] width 6 height 7
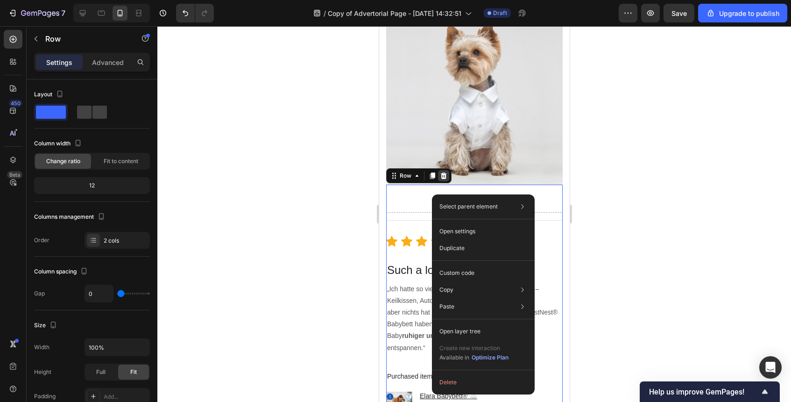
click at [443, 176] on icon at bounding box center [443, 175] width 6 height 7
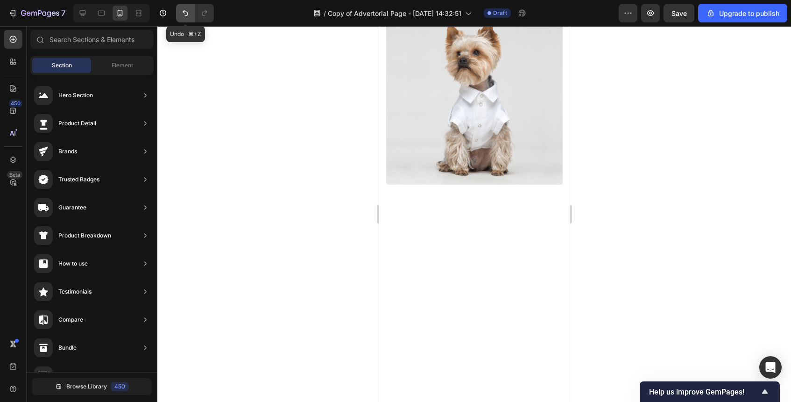
click at [185, 14] on icon "Undo/Redo" at bounding box center [185, 12] width 9 height 9
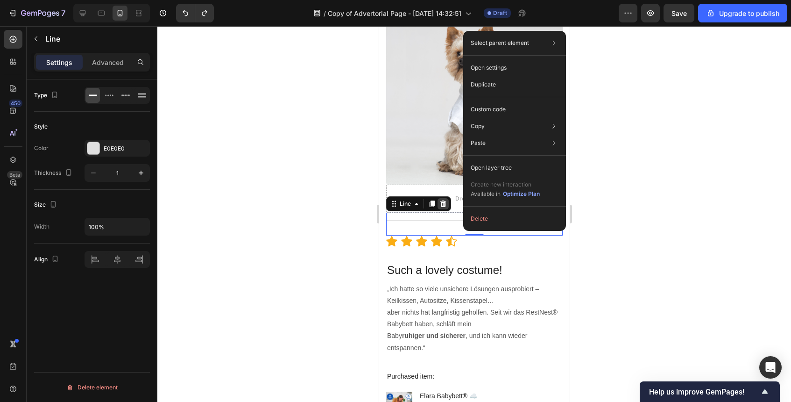
click at [444, 203] on icon at bounding box center [442, 203] width 7 height 7
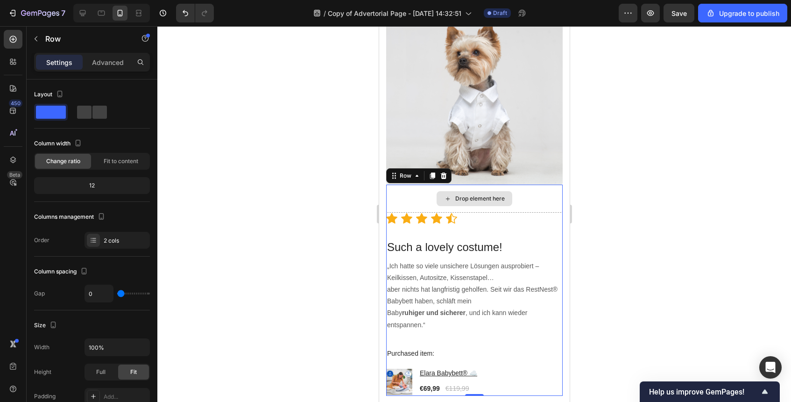
click at [421, 195] on div "Drop element here" at bounding box center [474, 199] width 177 height 28
click at [443, 178] on icon at bounding box center [443, 175] width 6 height 7
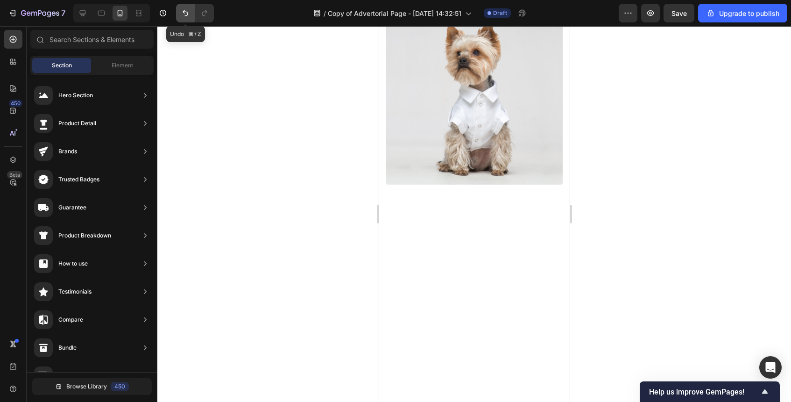
click at [189, 15] on icon "Undo/Redo" at bounding box center [185, 12] width 9 height 9
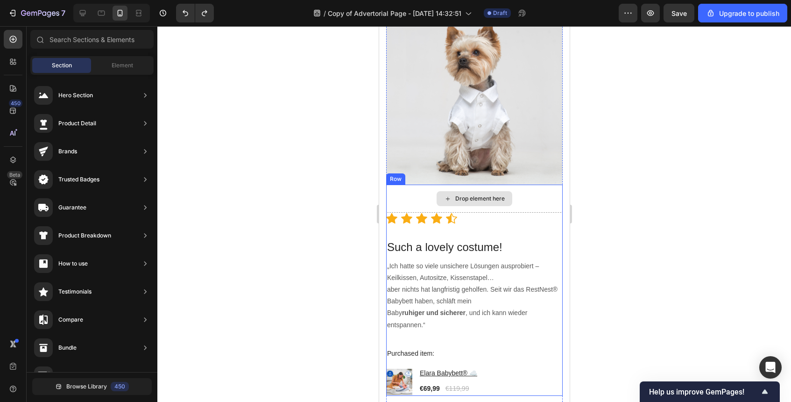
click at [487, 198] on div "Drop element here" at bounding box center [480, 198] width 50 height 7
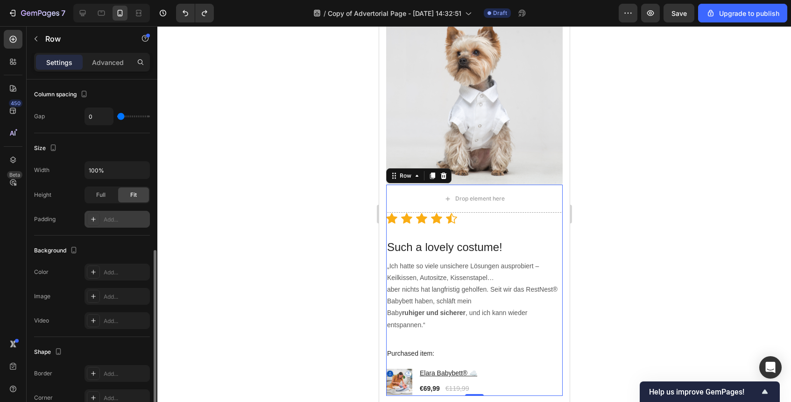
scroll to position [250, 0]
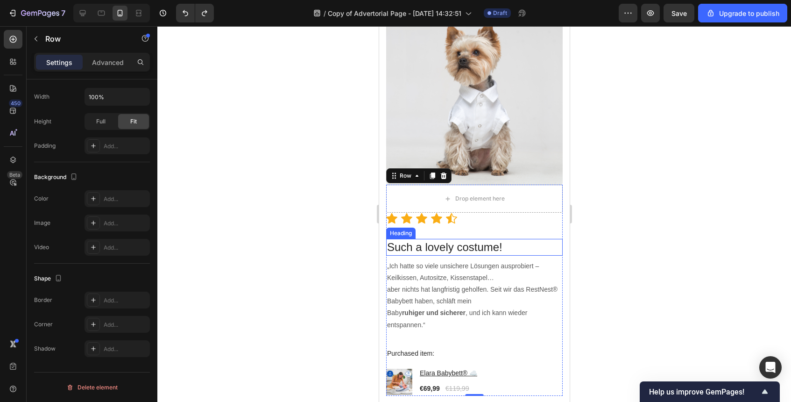
click at [477, 251] on p "Such a lovely costume!" at bounding box center [474, 247] width 175 height 14
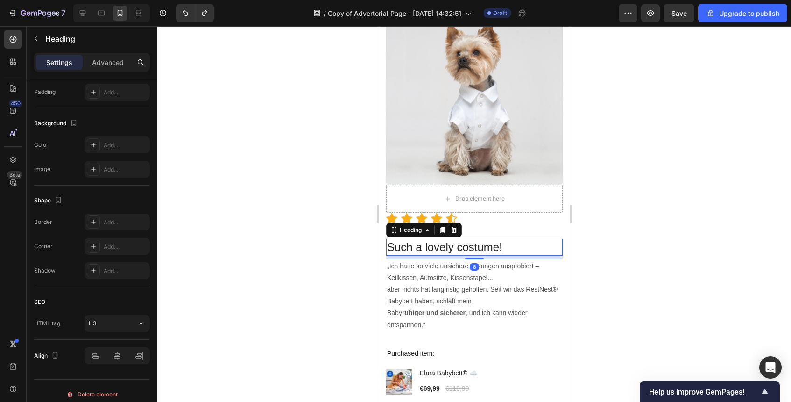
scroll to position [0, 0]
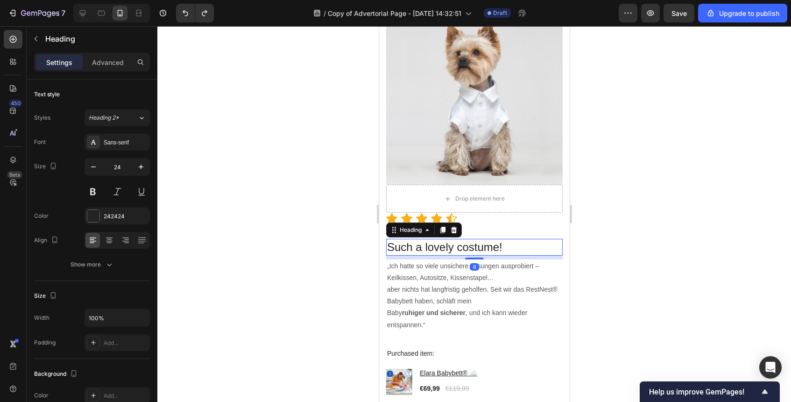
click at [477, 251] on p "Such a lovely costume!" at bounding box center [474, 247] width 175 height 14
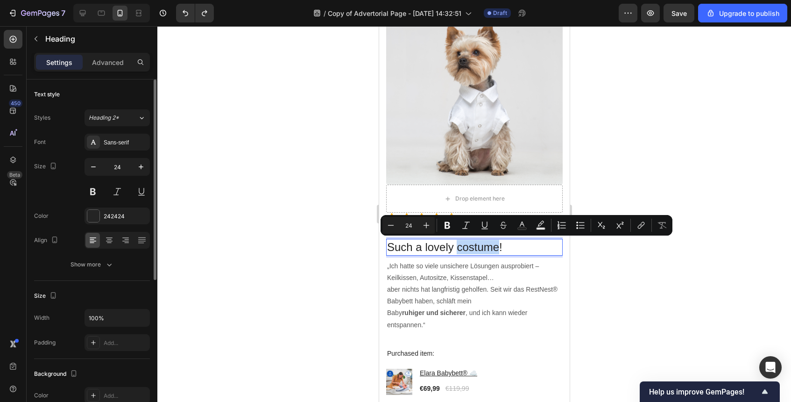
click at [477, 251] on p "Such a lovely costume!" at bounding box center [474, 247] width 175 height 14
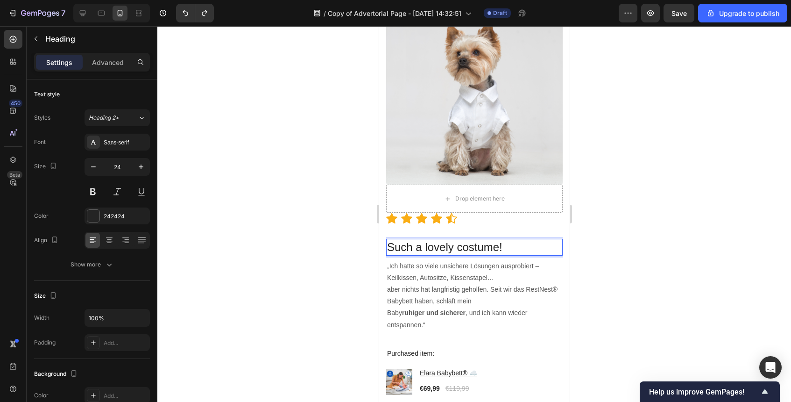
click at [477, 251] on p "Such a lovely costume!" at bounding box center [474, 247] width 175 height 14
click at [433, 248] on h3 "Rich Text Editor. Editing area: main" at bounding box center [474, 247] width 177 height 16
click at [631, 293] on div at bounding box center [474, 214] width 634 height 376
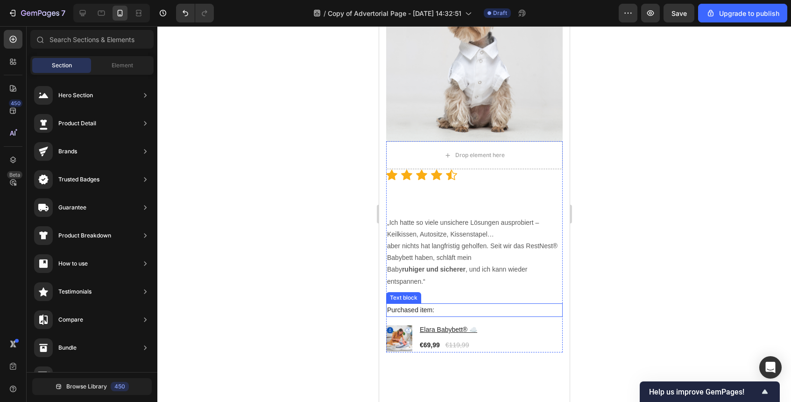
scroll to position [1263, 0]
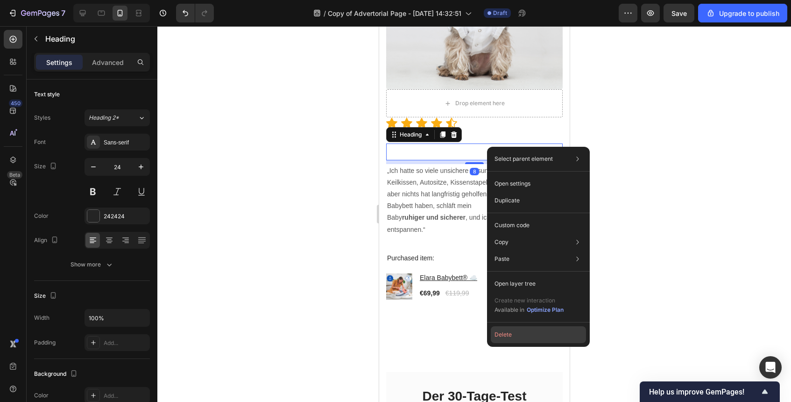
click at [507, 332] on button "Delete" at bounding box center [538, 334] width 95 height 17
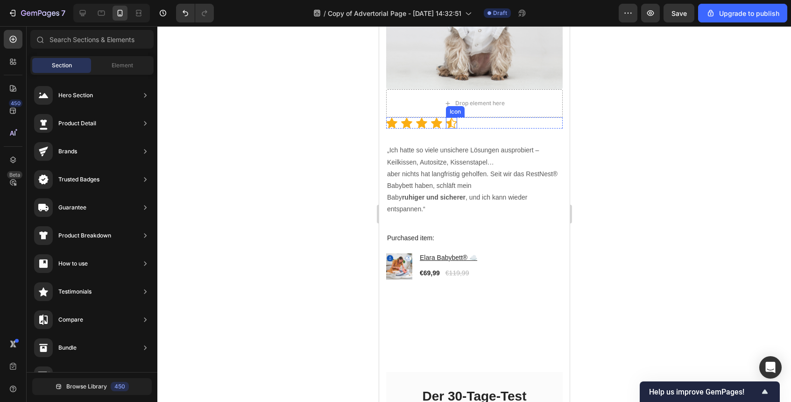
click at [453, 124] on div "Icon" at bounding box center [451, 122] width 11 height 11
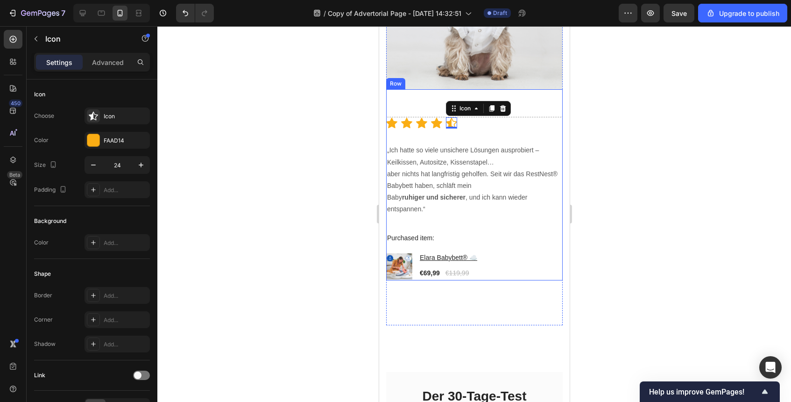
click at [467, 137] on div "Icon Icon Icon Icon Icon 0 Icon List Hoz „Ich hatte so viele unsichere Lösungen…" at bounding box center [474, 198] width 177 height 163
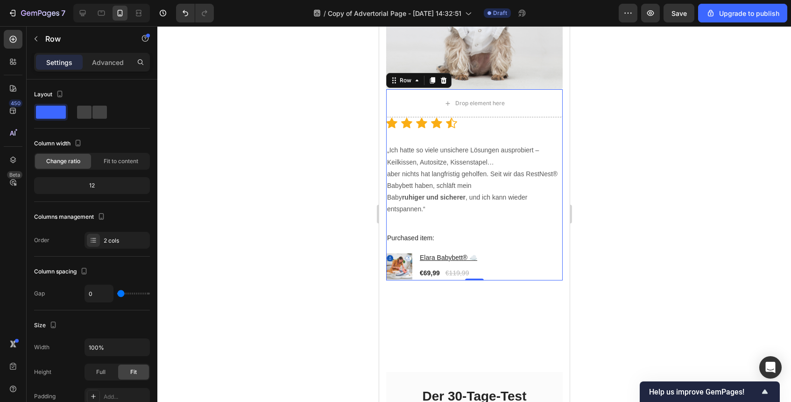
click at [457, 129] on div "Icon Icon Icon Icon Icon Icon List Hoz „Ich hatte so viele unsichere Lösungen a…" at bounding box center [474, 198] width 177 height 163
click at [446, 126] on icon at bounding box center [451, 122] width 11 height 11
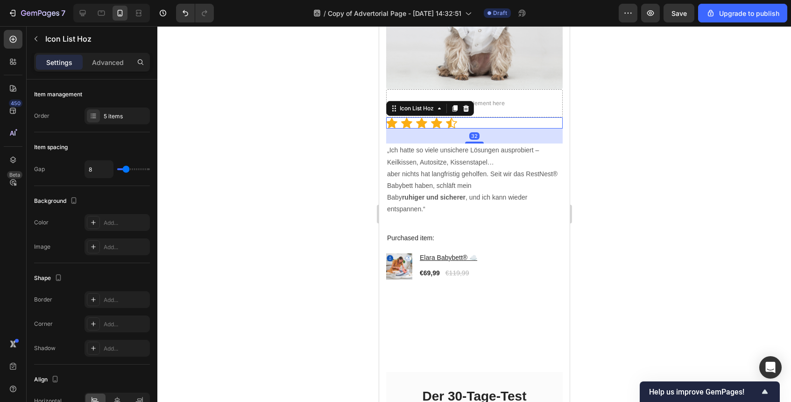
click at [477, 126] on div "Icon Icon Icon Icon Icon" at bounding box center [474, 122] width 177 height 11
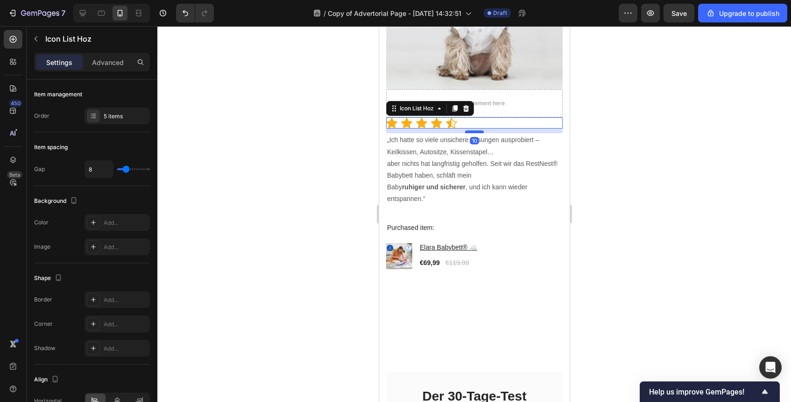
drag, startPoint x: 476, startPoint y: 142, endPoint x: 479, endPoint y: 131, distance: 10.8
click at [479, 131] on div at bounding box center [474, 131] width 19 height 3
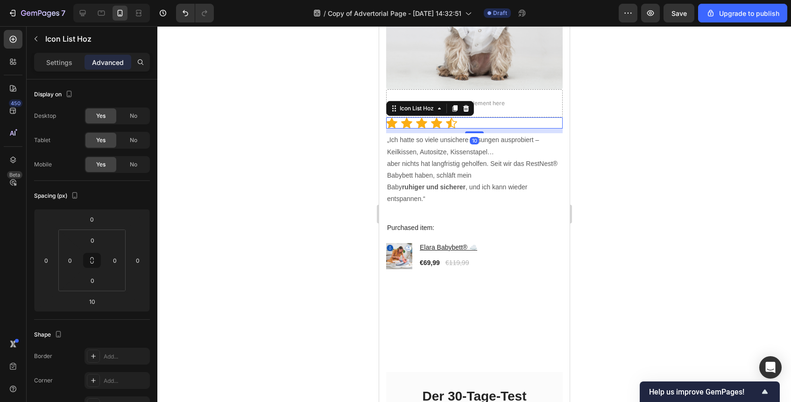
click at [597, 146] on div at bounding box center [474, 214] width 634 height 376
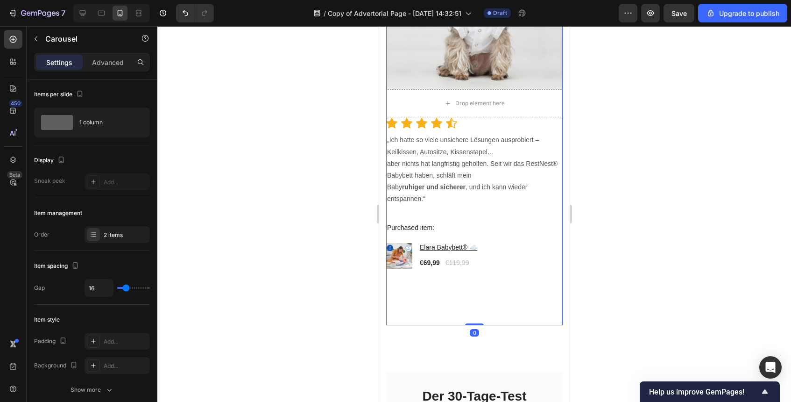
click at [503, 299] on div "Image Drop element here Icon Icon Icon Icon Icon Icon List Hoz „Ich hatte so vi…" at bounding box center [474, 119] width 177 height 412
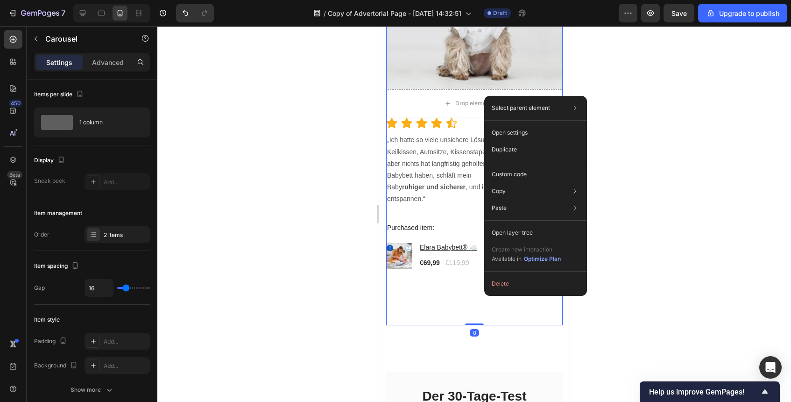
click at [447, 288] on div "Image Drop element here Icon Icon Icon Icon Icon Icon List Hoz „Ich hatte so vi…" at bounding box center [474, 119] width 177 height 412
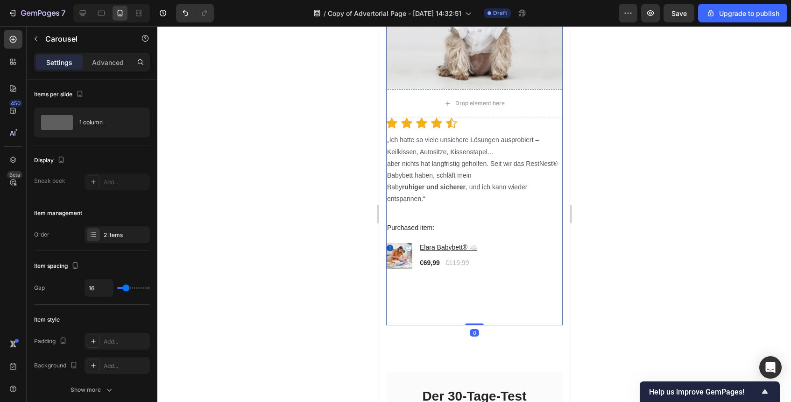
click at [447, 288] on div "Image Drop element here Icon Icon Icon Icon Icon Icon List Hoz „Ich hatte so vi…" at bounding box center [474, 119] width 177 height 412
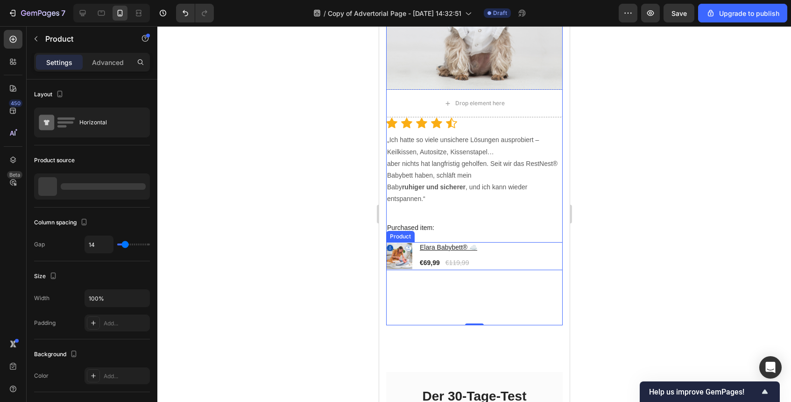
click at [489, 258] on div "Product Images & Gallery Elara Babybett® ☁️ Product Title €69,99 Product Price …" at bounding box center [474, 256] width 177 height 28
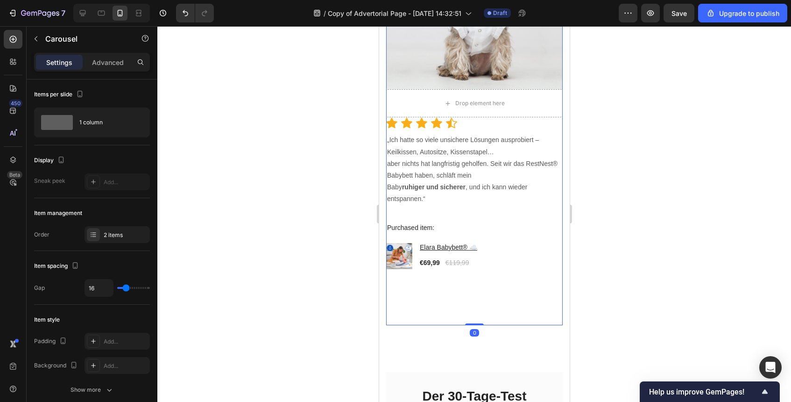
click at [477, 283] on div "Image Drop element here Icon Icon Icon Icon Icon Icon List Hoz „Ich hatte so vi…" at bounding box center [474, 119] width 177 height 412
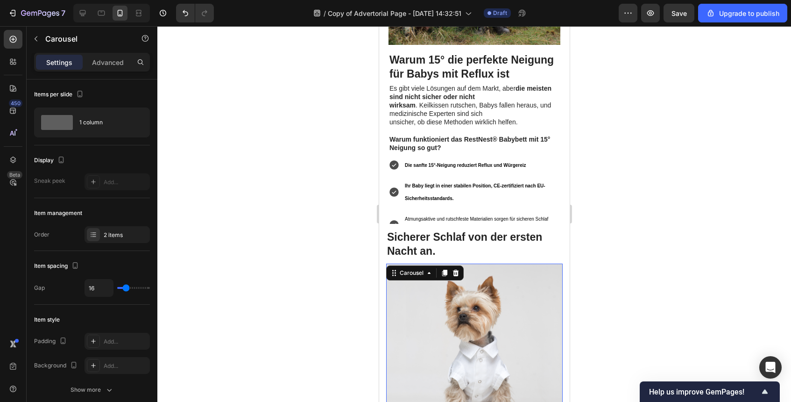
scroll to position [989, 0]
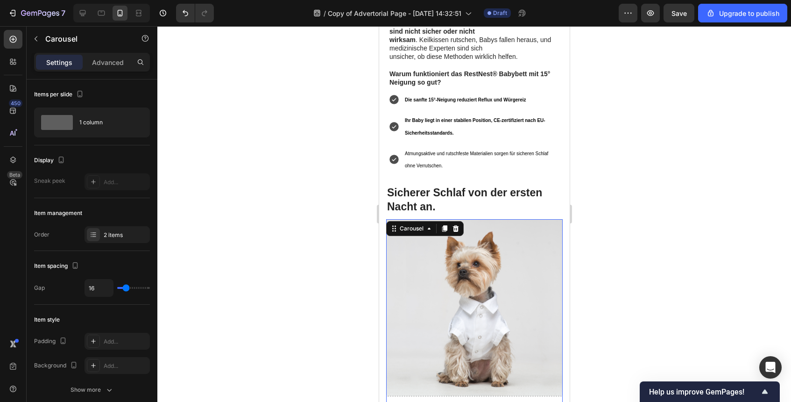
click at [621, 249] on div at bounding box center [474, 214] width 634 height 376
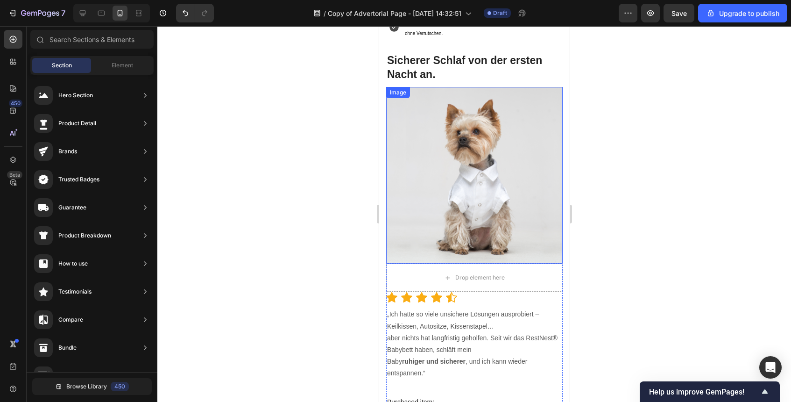
scroll to position [1135, 0]
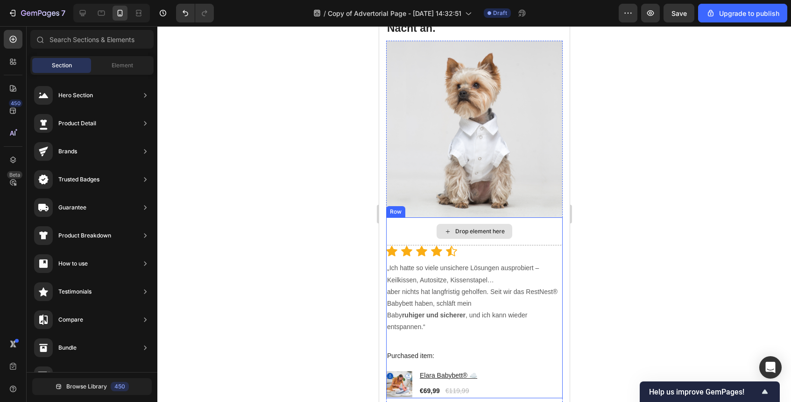
click at [504, 229] on div "Drop element here" at bounding box center [480, 230] width 50 height 7
click at [471, 230] on div "Drop element here" at bounding box center [480, 230] width 50 height 7
click at [472, 230] on div "Drop element here" at bounding box center [480, 230] width 50 height 7
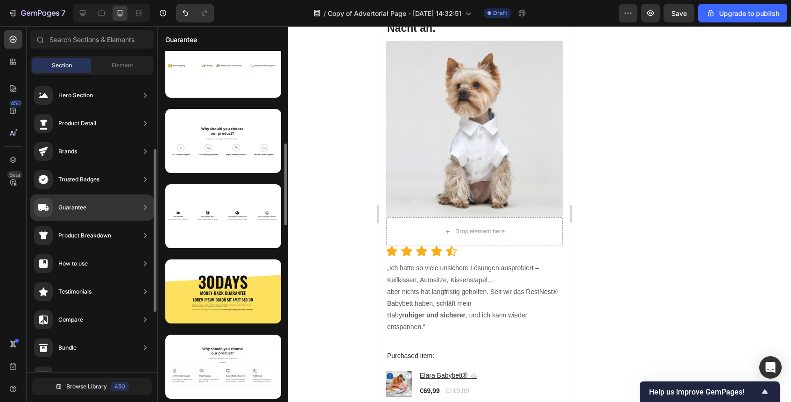
scroll to position [95, 0]
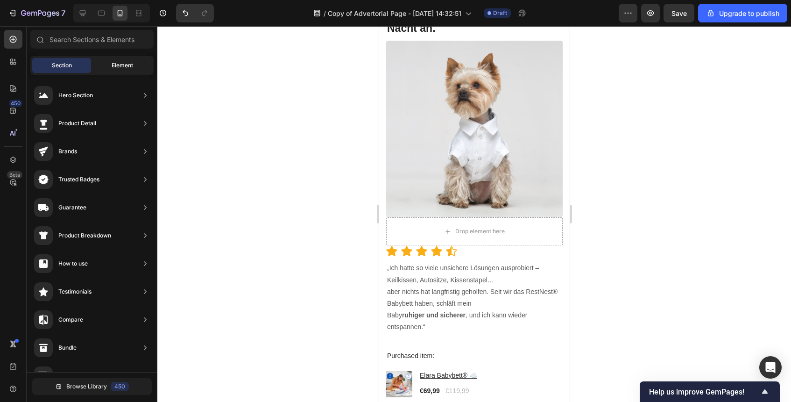
click at [131, 64] on span "Element" at bounding box center [122, 65] width 21 height 8
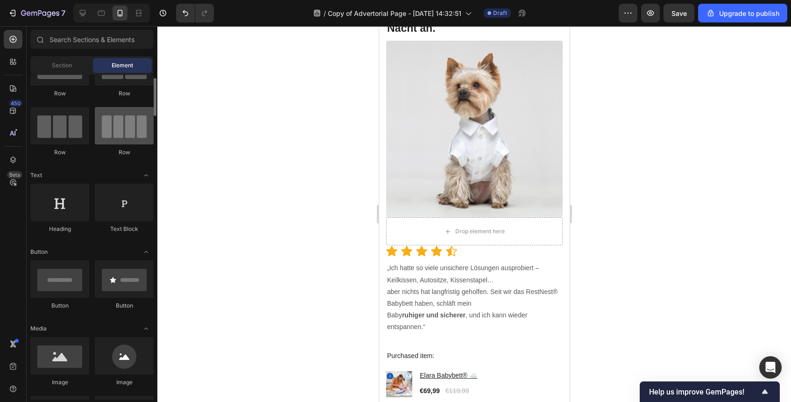
scroll to position [56, 0]
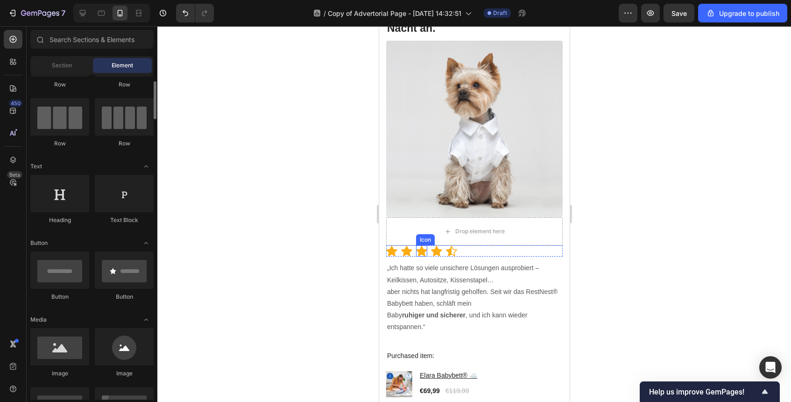
click at [424, 249] on icon at bounding box center [421, 251] width 11 height 11
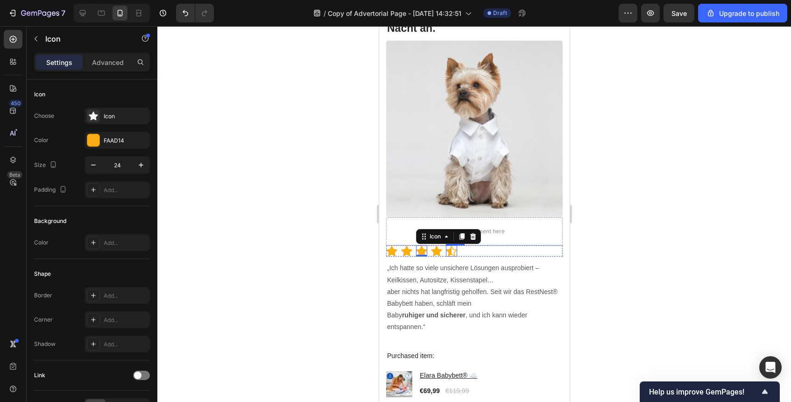
click at [463, 247] on div "Icon Icon Icon 0 Icon Icon" at bounding box center [474, 250] width 177 height 11
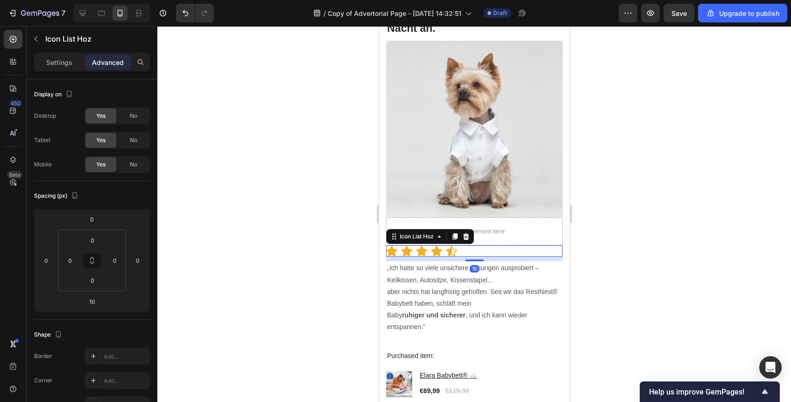
click at [463, 249] on div "Icon Icon Icon Icon Icon" at bounding box center [474, 250] width 177 height 11
click at [433, 239] on div "Icon List Hoz" at bounding box center [417, 236] width 38 height 8
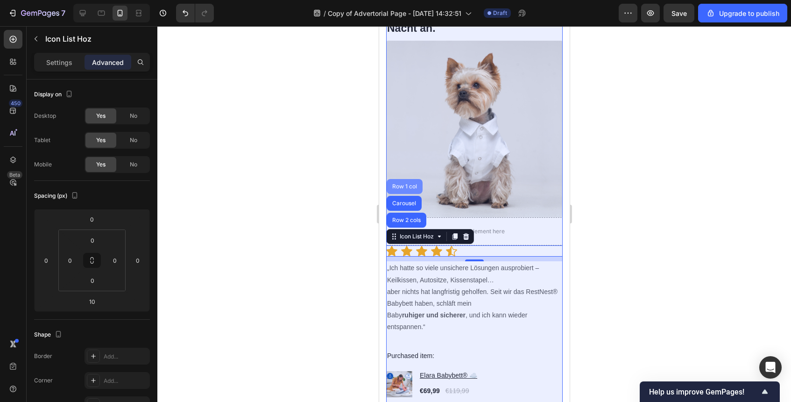
click at [407, 186] on div "Row 1 col" at bounding box center [404, 187] width 28 height 6
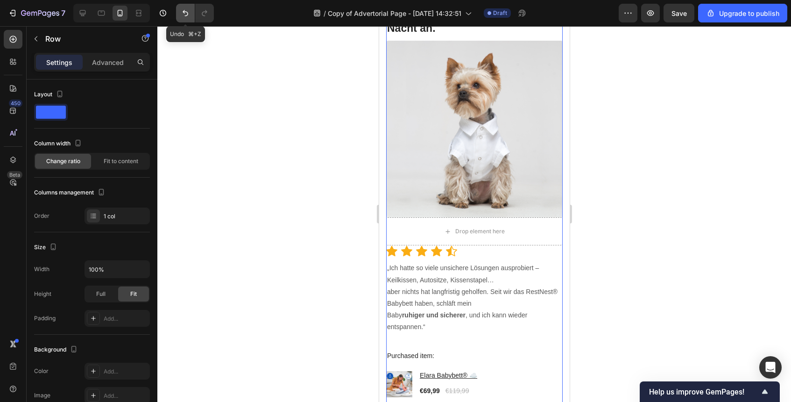
click at [186, 10] on icon "Undo/Redo" at bounding box center [185, 12] width 9 height 9
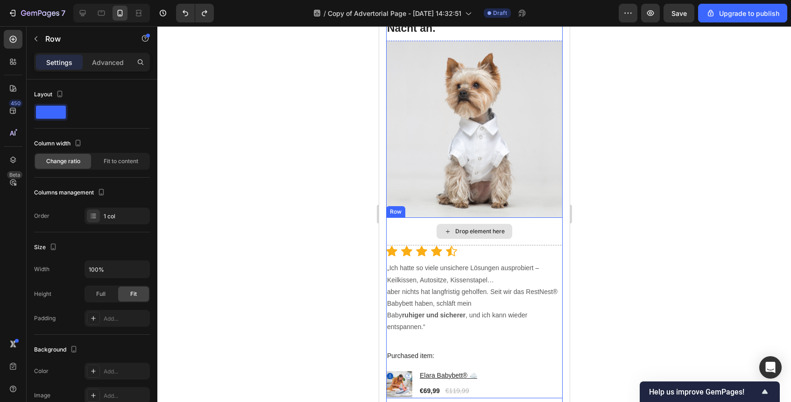
click at [499, 228] on div "Drop element here" at bounding box center [480, 230] width 50 height 7
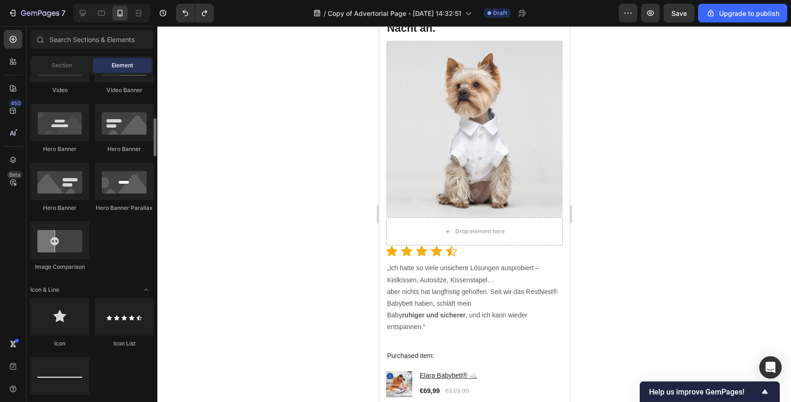
scroll to position [401, 0]
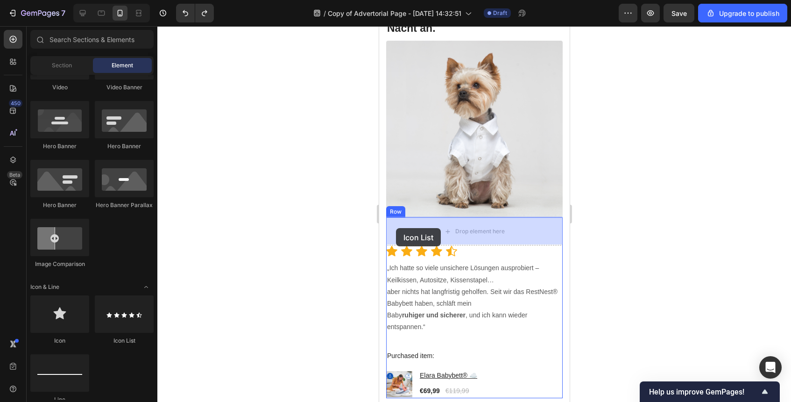
drag, startPoint x: 493, startPoint y: 337, endPoint x: 396, endPoint y: 227, distance: 146.3
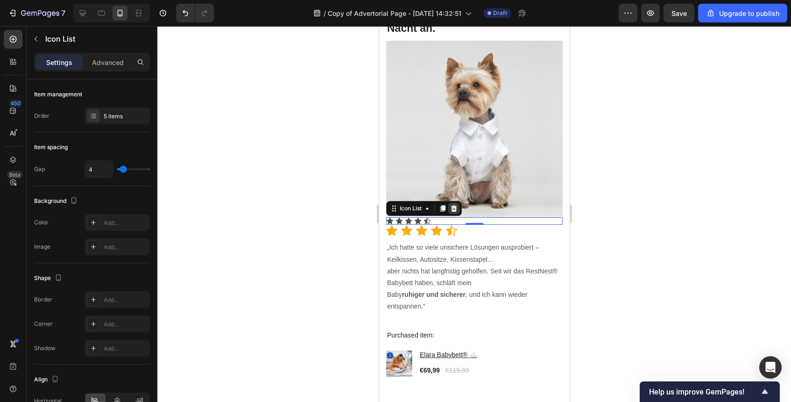
click at [452, 205] on icon at bounding box center [453, 208] width 7 height 7
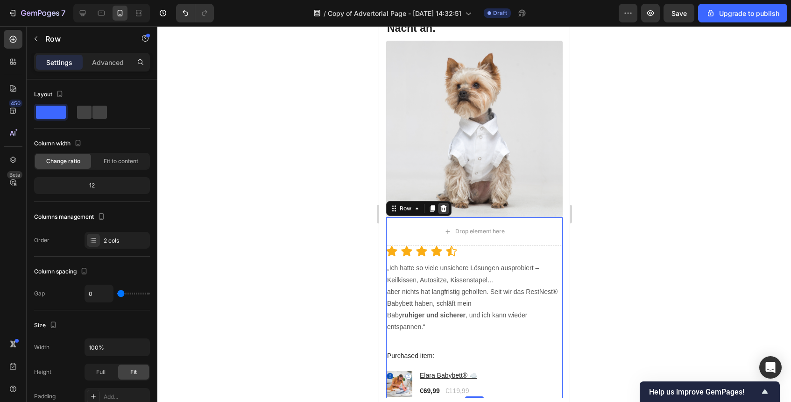
click at [445, 207] on icon at bounding box center [443, 208] width 6 height 7
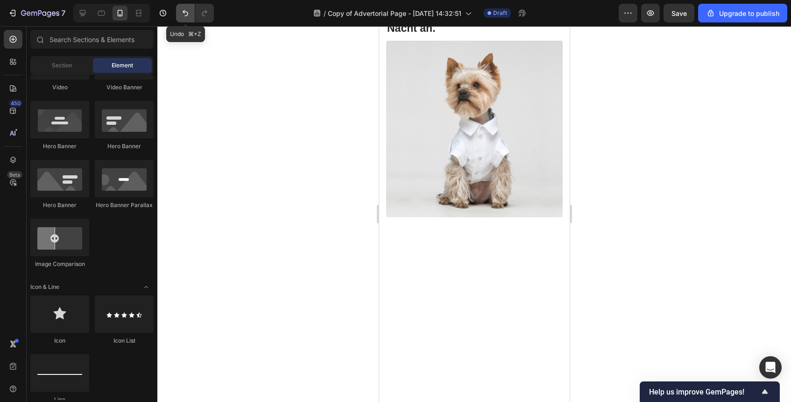
click at [185, 10] on icon "Undo/Redo" at bounding box center [185, 12] width 9 height 9
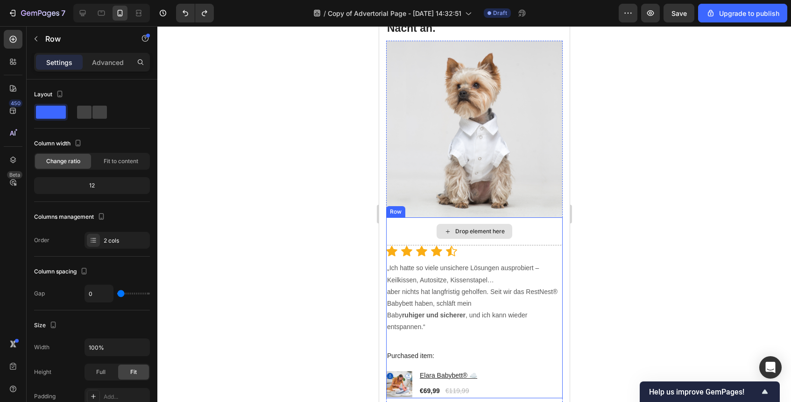
click at [434, 233] on div "Drop element here" at bounding box center [474, 231] width 177 height 28
click at [424, 219] on div "Drop element here" at bounding box center [474, 231] width 177 height 28
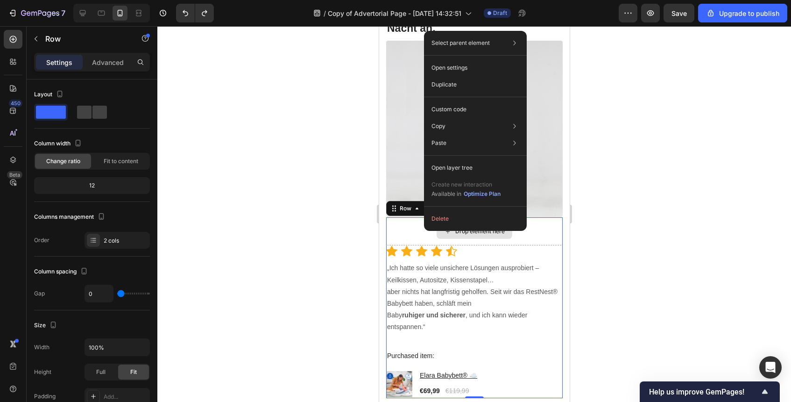
click at [413, 222] on div "Drop element here" at bounding box center [474, 231] width 177 height 28
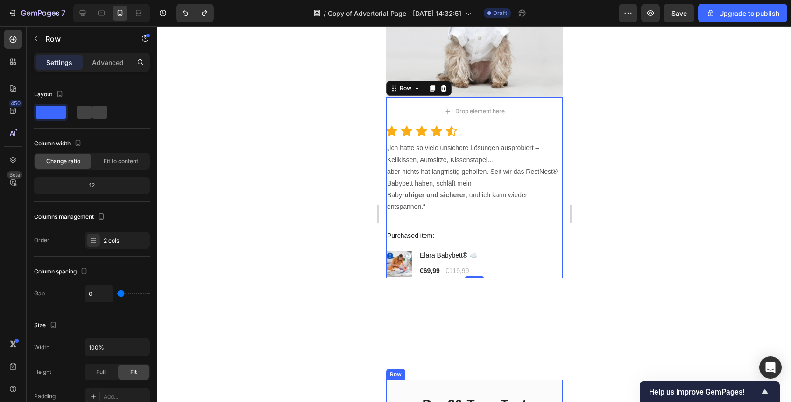
scroll to position [1197, 0]
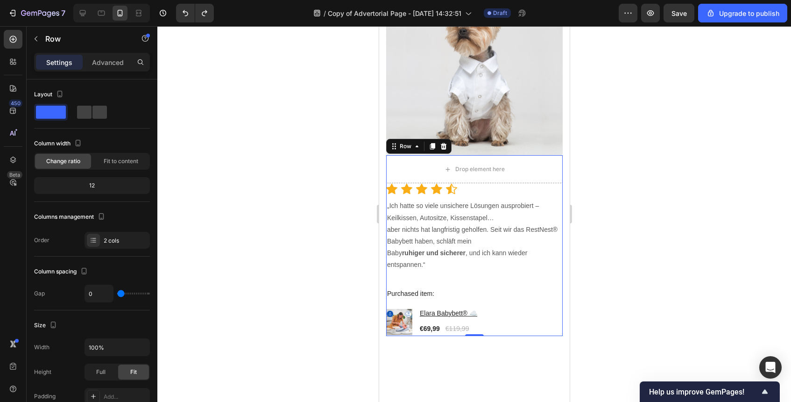
click at [620, 229] on div at bounding box center [474, 214] width 634 height 376
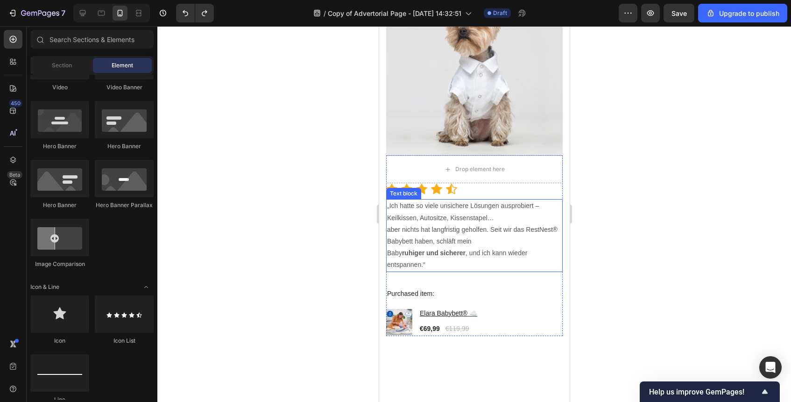
click at [426, 257] on p "Baby ruhiger und sicherer , und ich kann wieder entspannen.“" at bounding box center [474, 258] width 175 height 23
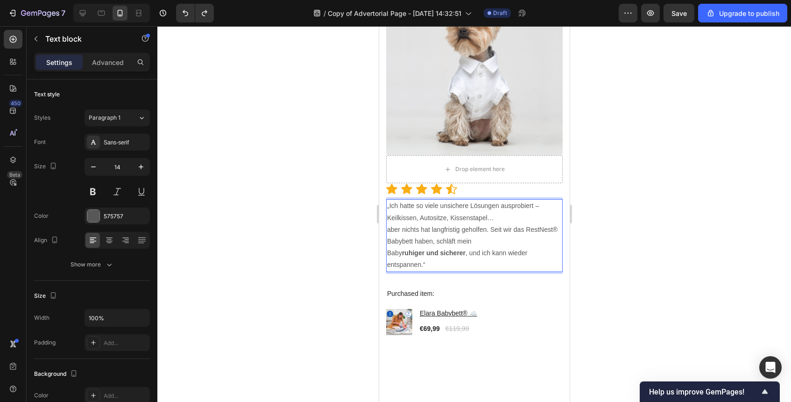
click at [429, 263] on p "Baby ruhiger und sicherer , und ich kann wieder entspannen.“" at bounding box center [474, 258] width 175 height 23
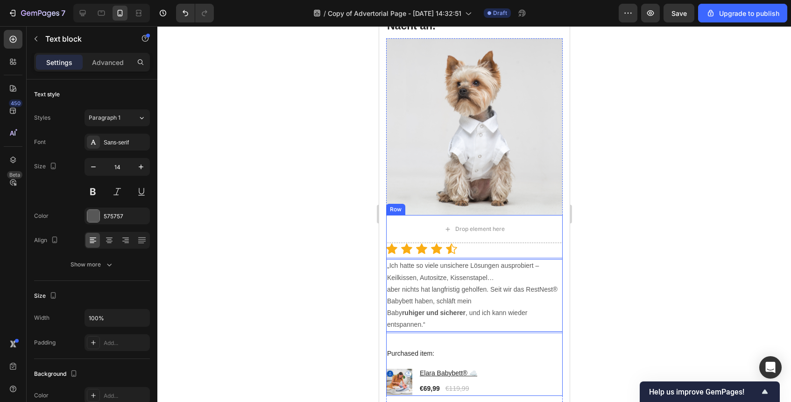
scroll to position [993, 0]
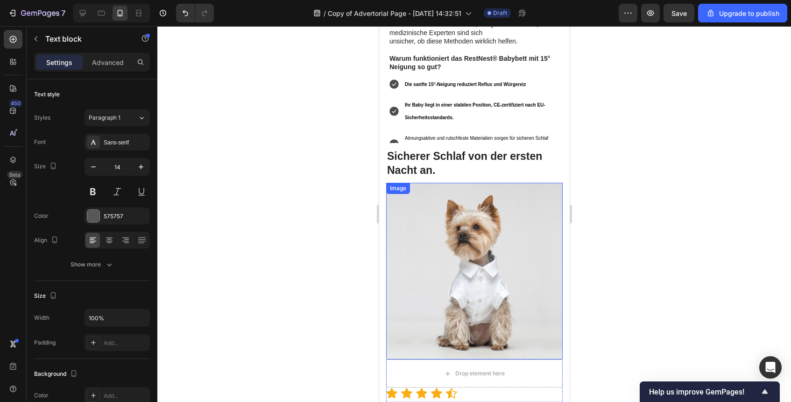
click at [523, 191] on img at bounding box center [474, 271] width 177 height 177
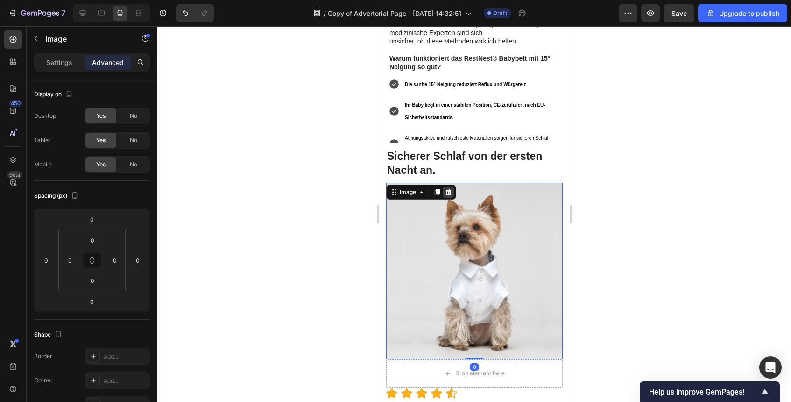
click at [446, 189] on icon at bounding box center [448, 192] width 6 height 7
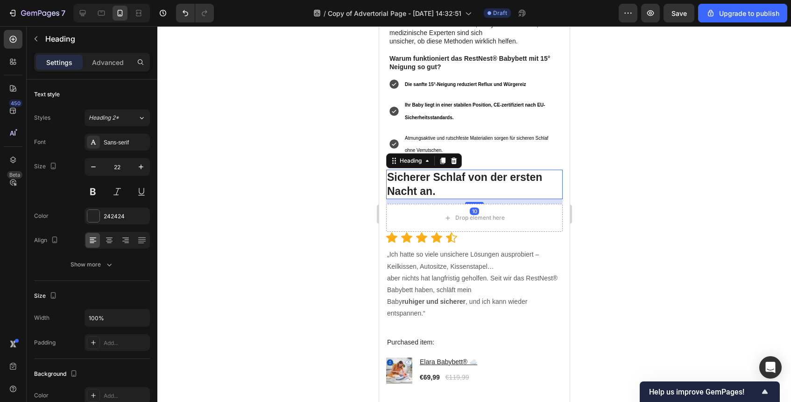
click at [402, 170] on h2 "Sicherer Schlaf von der ersten Nacht an." at bounding box center [474, 184] width 177 height 29
click at [454, 157] on icon at bounding box center [453, 160] width 7 height 7
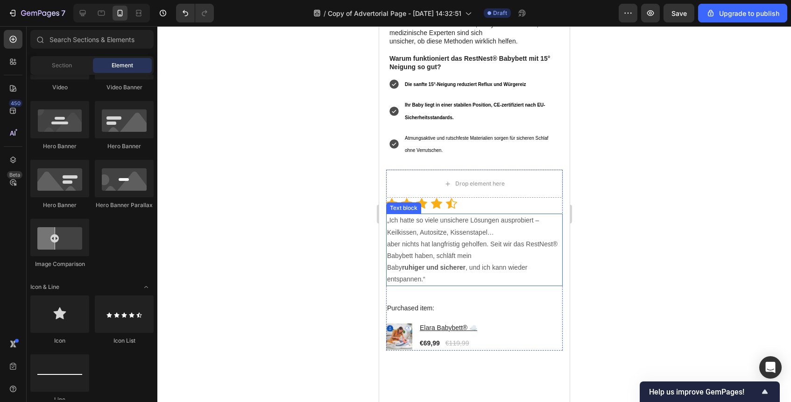
click at [452, 214] on p "„Ich hatte so viele unsichere Lösungen ausprobiert – Keilkissen, Autositze, Kis…" at bounding box center [474, 225] width 175 height 23
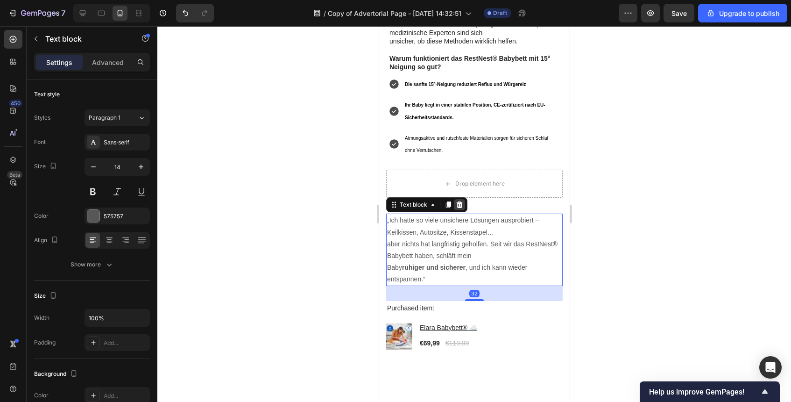
click at [460, 201] on icon at bounding box center [459, 204] width 6 height 7
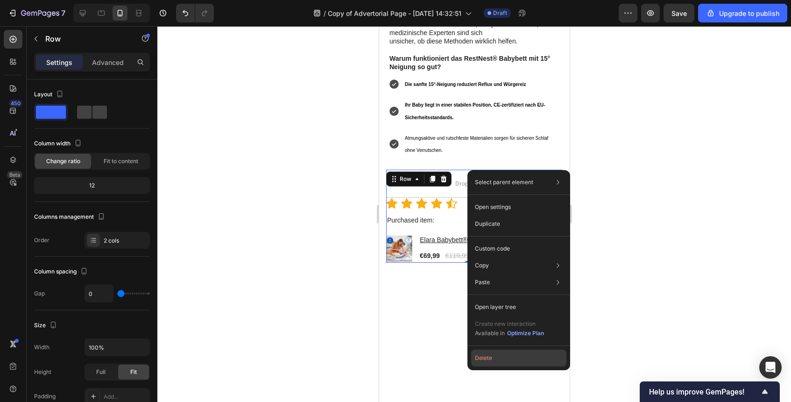
click at [490, 366] on button "Delete" at bounding box center [518, 357] width 95 height 17
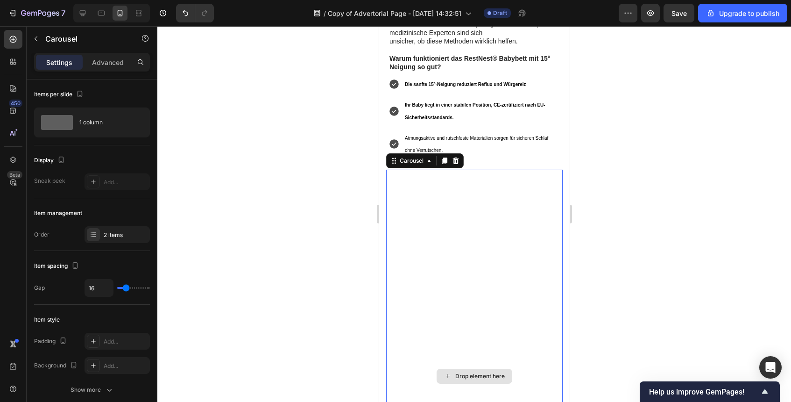
click at [450, 207] on div "Drop element here" at bounding box center [474, 376] width 177 height 412
click at [455, 157] on icon at bounding box center [456, 160] width 6 height 7
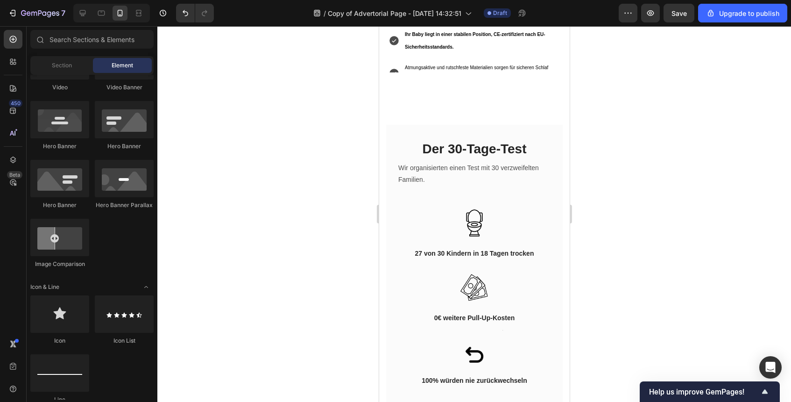
scroll to position [1030, 0]
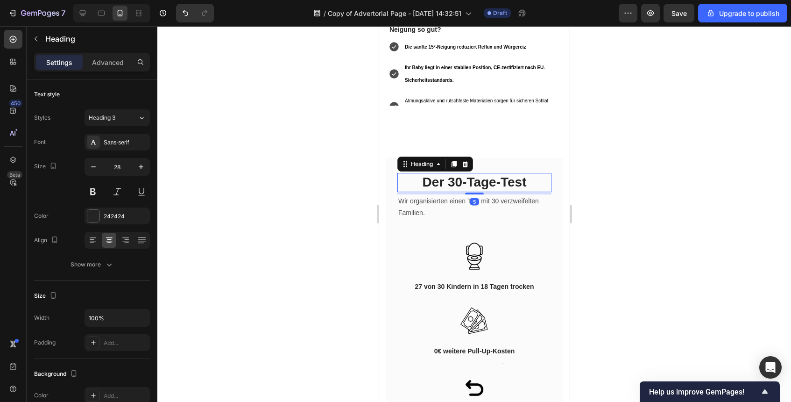
click at [535, 173] on h2 "Der 30-Tage-Test" at bounding box center [474, 182] width 154 height 19
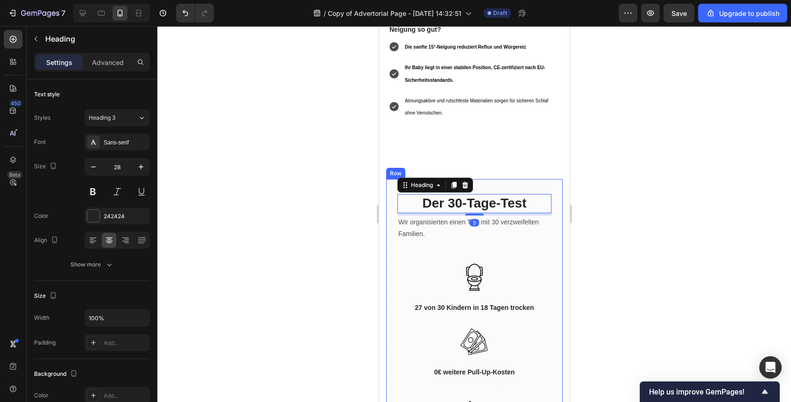
click at [538, 179] on div "Der 30-Tage-Test Heading 5 Wir organisierten einen Test mit 30 verzweifelten Fa…" at bounding box center [474, 316] width 177 height 275
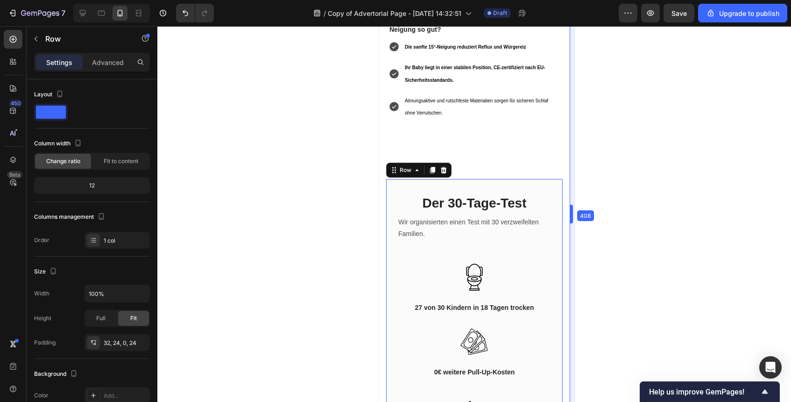
drag, startPoint x: 570, startPoint y: 153, endPoint x: 190, endPoint y: 127, distance: 380.7
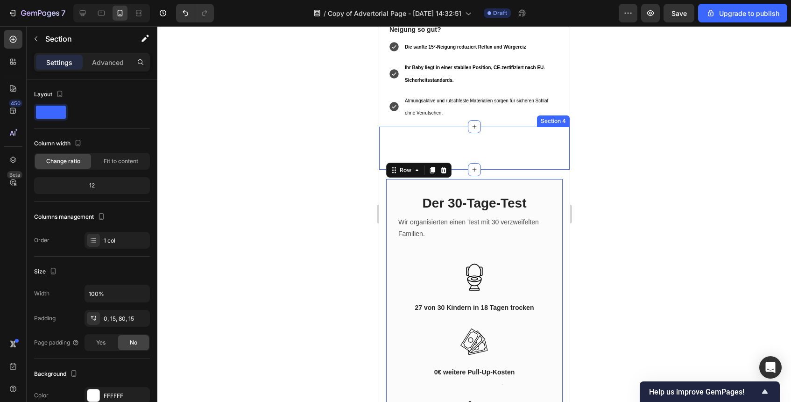
click at [476, 132] on div "Text block Row Section 4" at bounding box center [474, 148] width 191 height 43
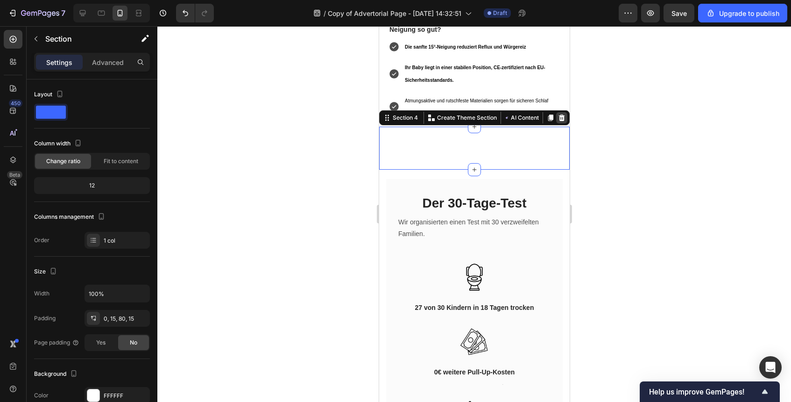
click at [562, 114] on icon at bounding box center [561, 117] width 7 height 7
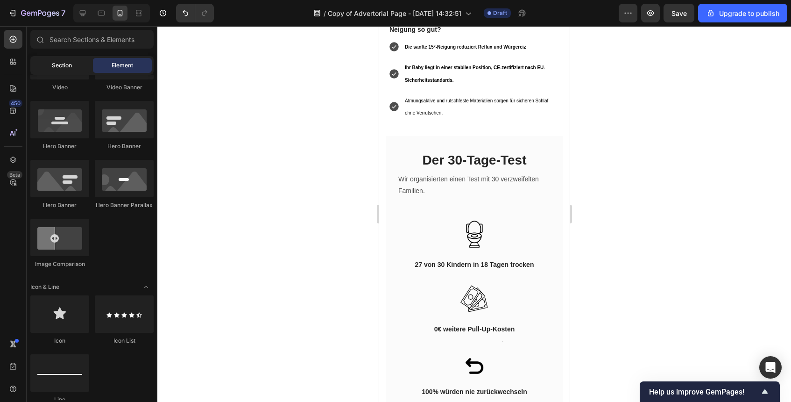
click at [68, 70] on div "Section" at bounding box center [61, 65] width 59 height 15
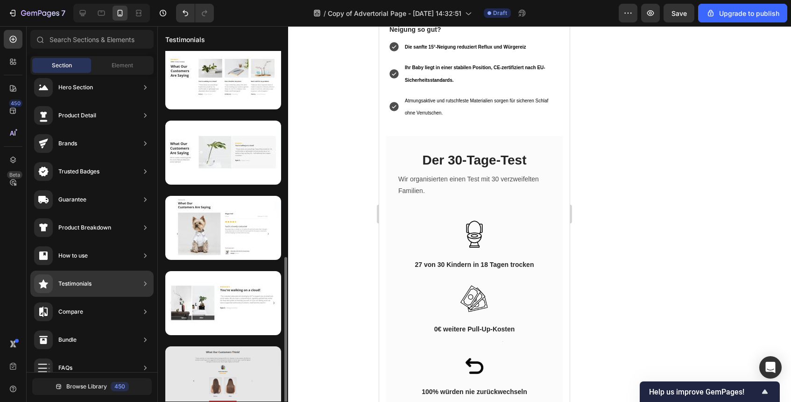
scroll to position [471, 0]
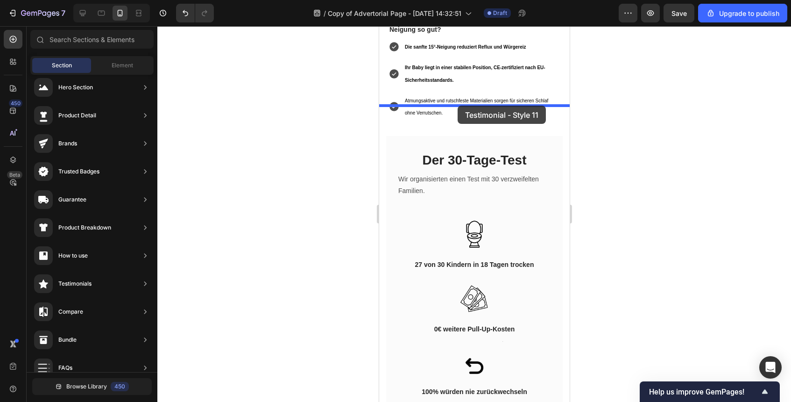
drag, startPoint x: 627, startPoint y: 371, endPoint x: 457, endPoint y: 106, distance: 315.1
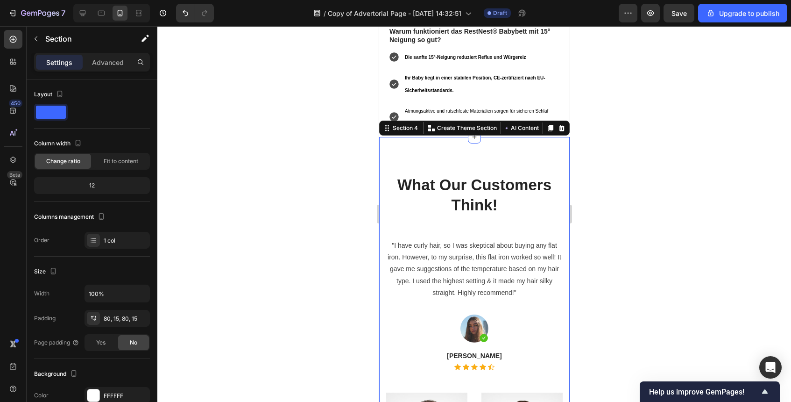
scroll to position [1021, 0]
click at [485, 138] on div "What Our Customers Think! Heading "I have curly hair, so I was skeptical about …" at bounding box center [474, 368] width 191 height 465
click at [629, 138] on div at bounding box center [474, 214] width 634 height 376
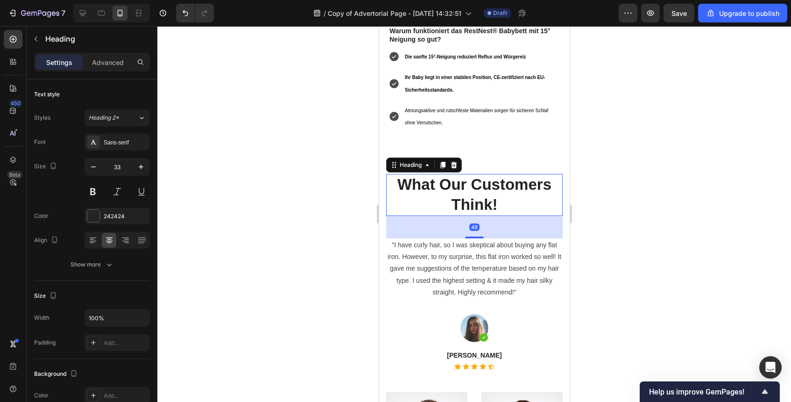
click at [481, 175] on p "What Our Customers Think!" at bounding box center [474, 195] width 175 height 40
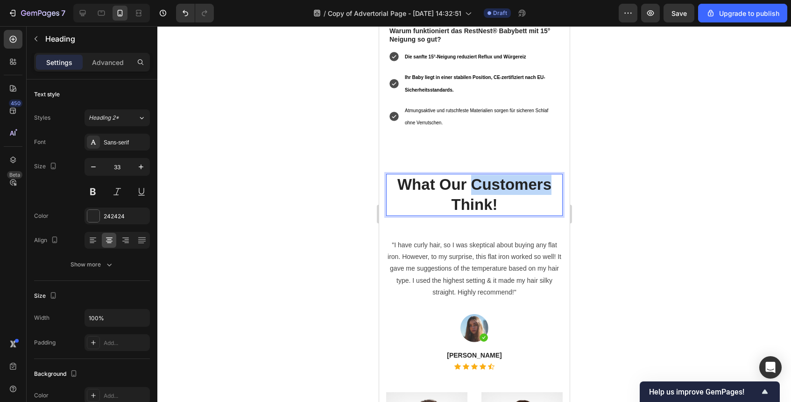
click at [481, 175] on p "What Our Customers Think!" at bounding box center [474, 195] width 175 height 40
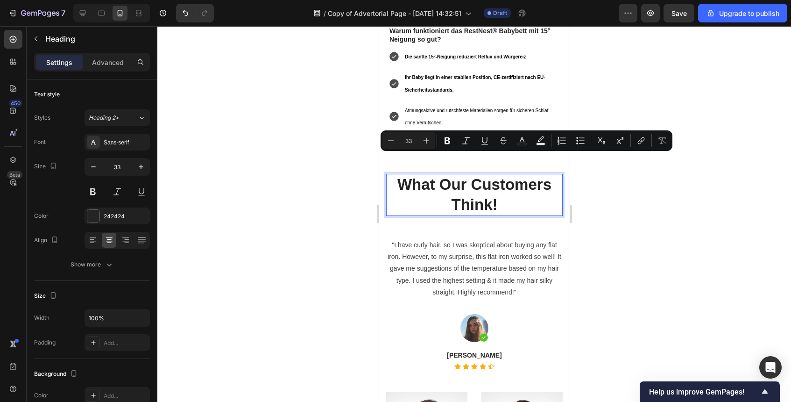
click at [481, 193] on p "What Our Customers Think!" at bounding box center [474, 195] width 175 height 40
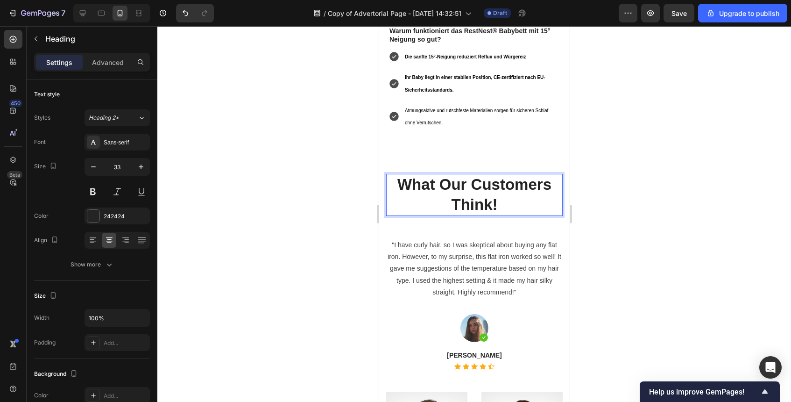
click at [640, 182] on div at bounding box center [474, 214] width 634 height 376
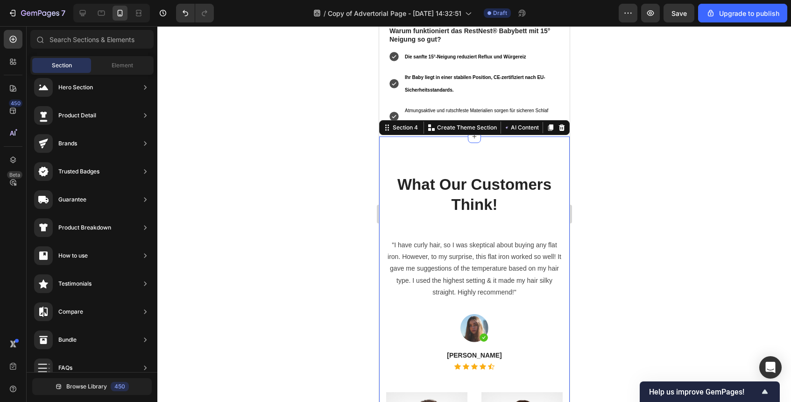
click at [549, 142] on div "What Our Customers Think! Heading "I have curly hair, so I was skeptical about …" at bounding box center [474, 368] width 191 height 465
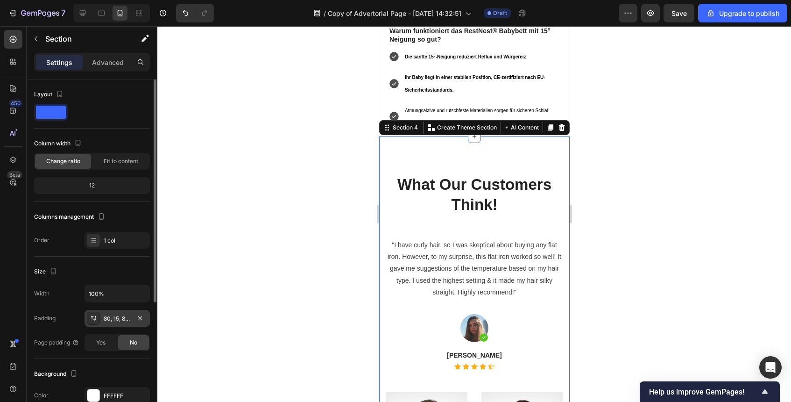
click at [115, 320] on div "80, 15, 80, 15" at bounding box center [117, 318] width 27 height 8
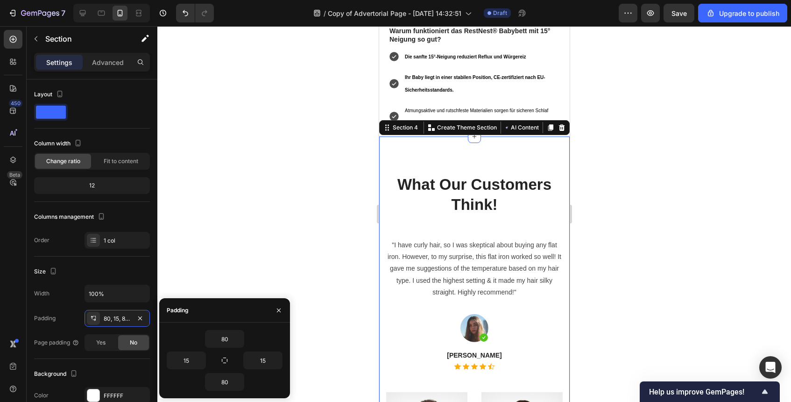
click at [201, 337] on div "80" at bounding box center [225, 339] width 116 height 18
click at [211, 337] on input "80" at bounding box center [225, 338] width 38 height 17
type input "0"
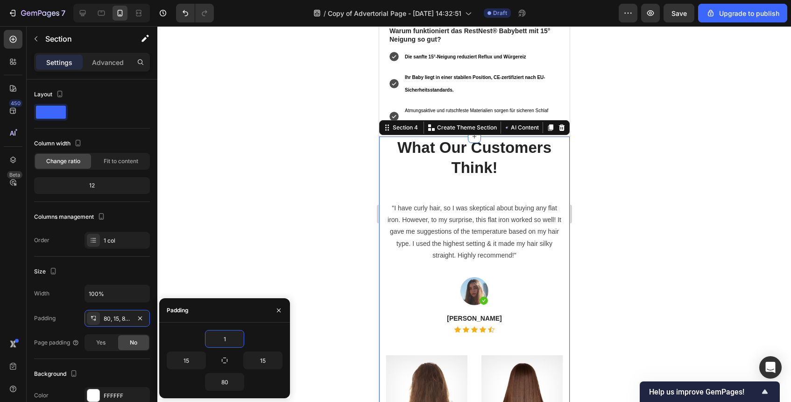
type input "10"
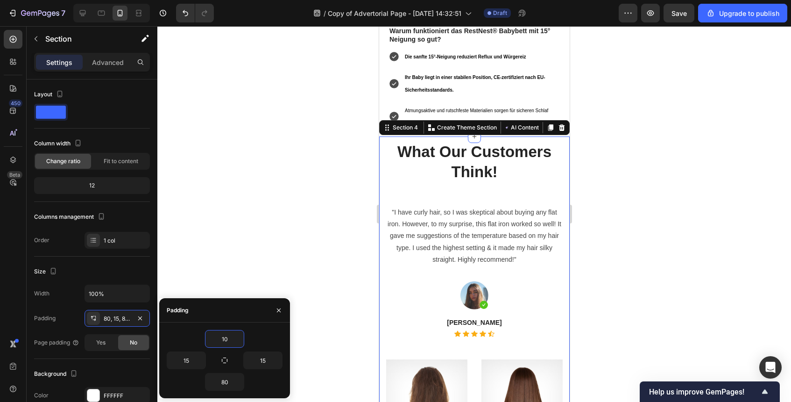
click at [627, 263] on div at bounding box center [474, 214] width 634 height 376
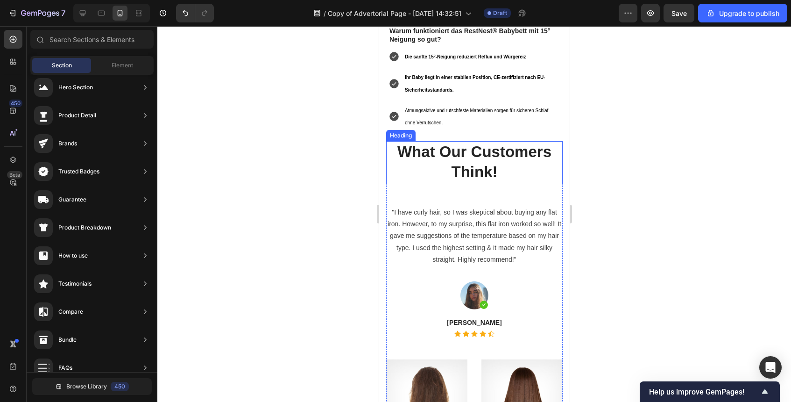
click at [481, 149] on p "What Our Customers Think!" at bounding box center [474, 162] width 175 height 40
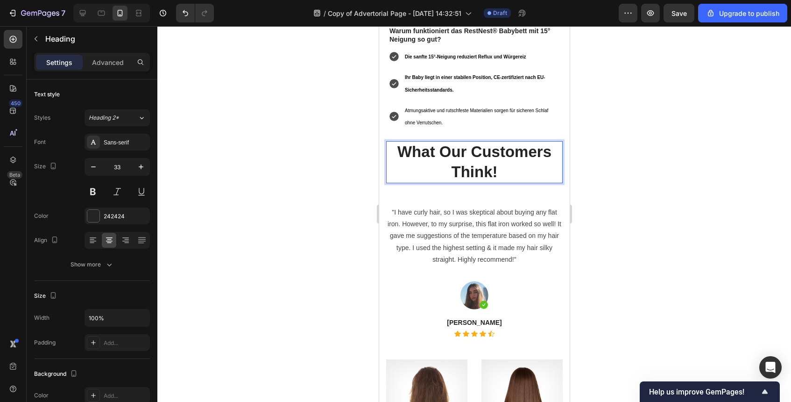
click at [480, 149] on p "What Our Customers Think!" at bounding box center [474, 162] width 175 height 40
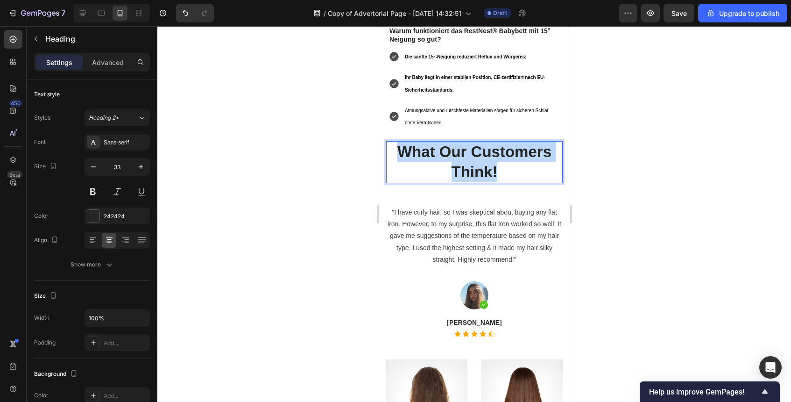
click at [480, 149] on p "What Our Customers Think!" at bounding box center [474, 162] width 175 height 40
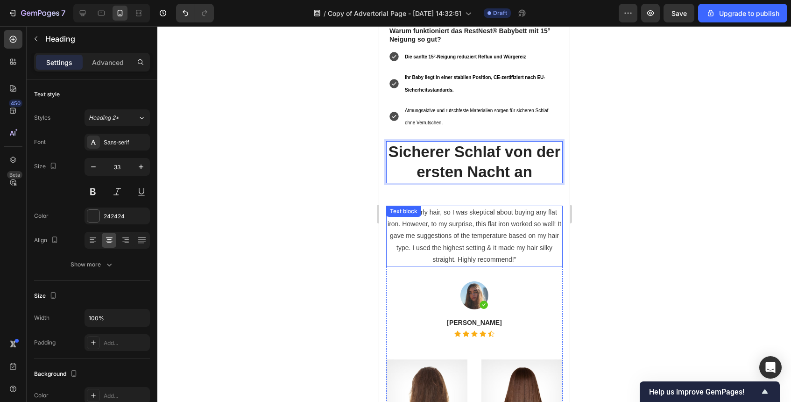
click at [646, 198] on div at bounding box center [474, 214] width 634 height 376
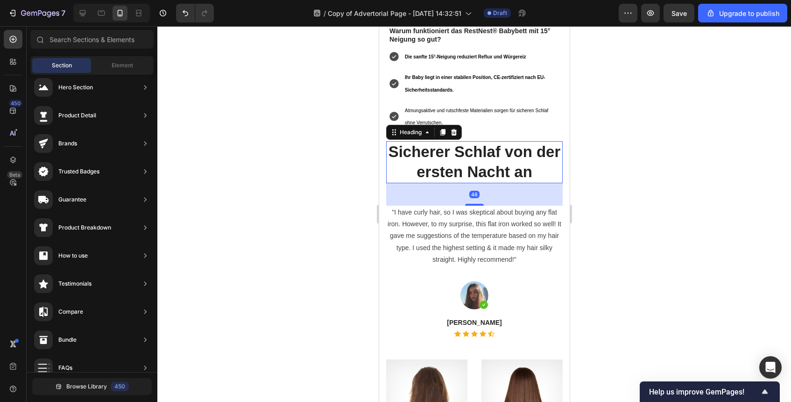
click at [519, 143] on strong "Sicherer Schlaf von der ersten Nacht an" at bounding box center [474, 161] width 172 height 37
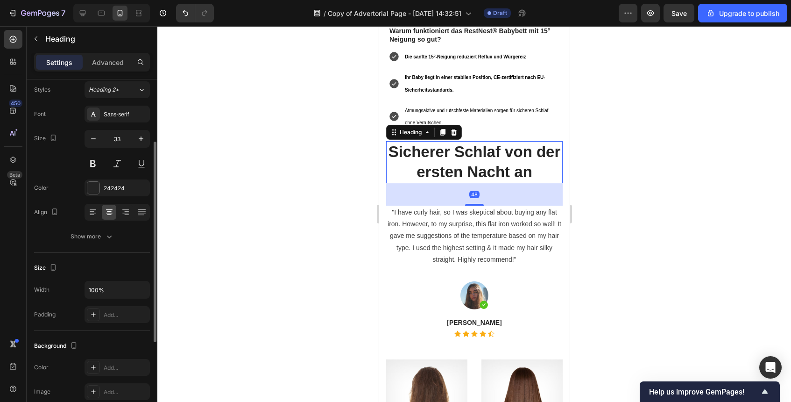
scroll to position [57, 0]
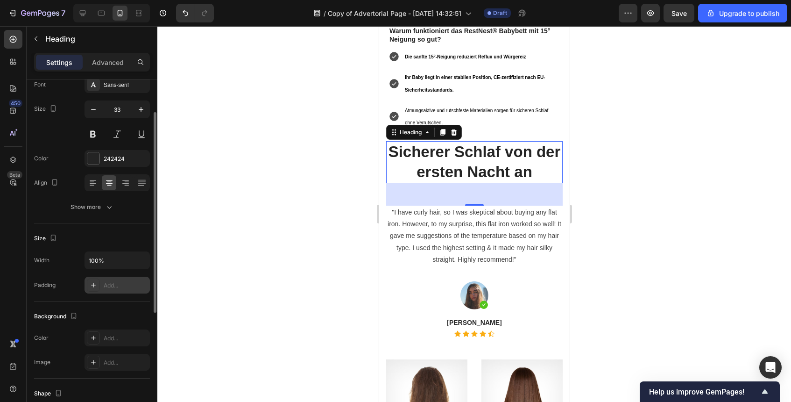
click at [124, 279] on div "Add..." at bounding box center [117, 285] width 65 height 17
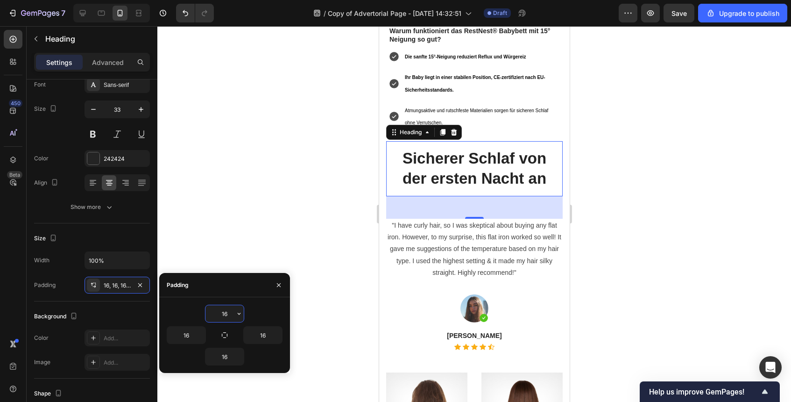
click at [667, 239] on div at bounding box center [474, 214] width 634 height 376
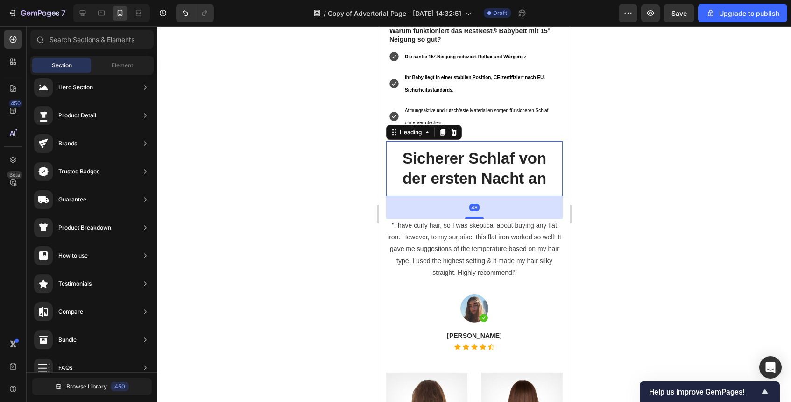
click at [531, 149] on strong "Sicherer Schlaf von der ersten Nacht an" at bounding box center [474, 167] width 144 height 37
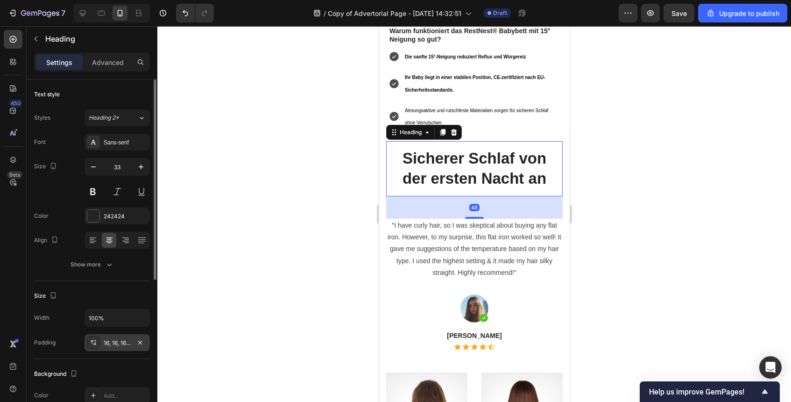
click at [118, 344] on div "16, 16, 16, 16" at bounding box center [117, 343] width 27 height 8
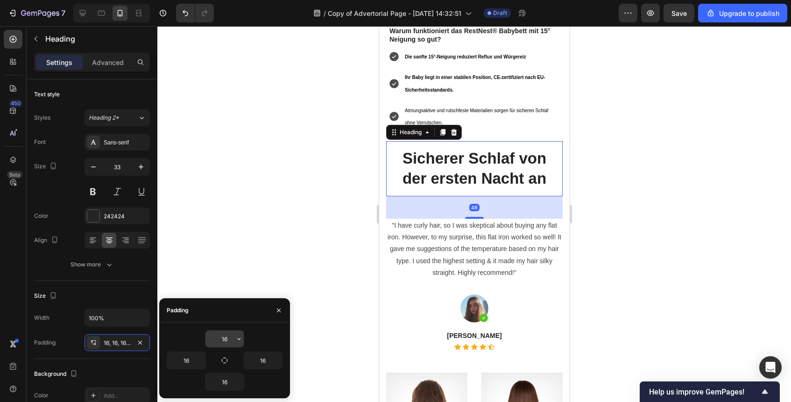
click at [232, 334] on input "16" at bounding box center [225, 338] width 38 height 17
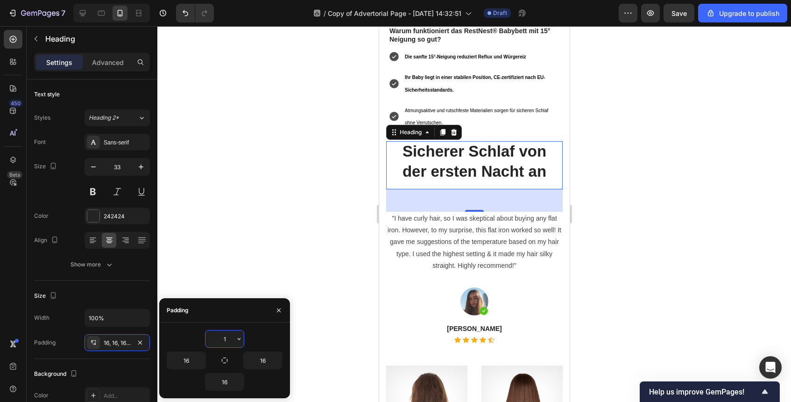
type input "12"
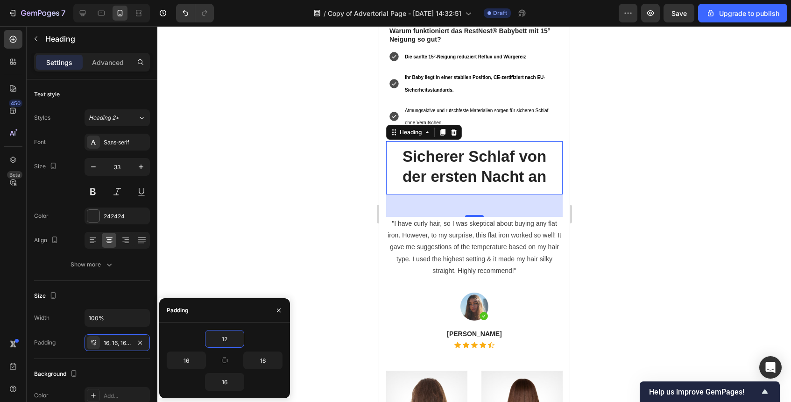
click at [746, 312] on div at bounding box center [474, 214] width 634 height 376
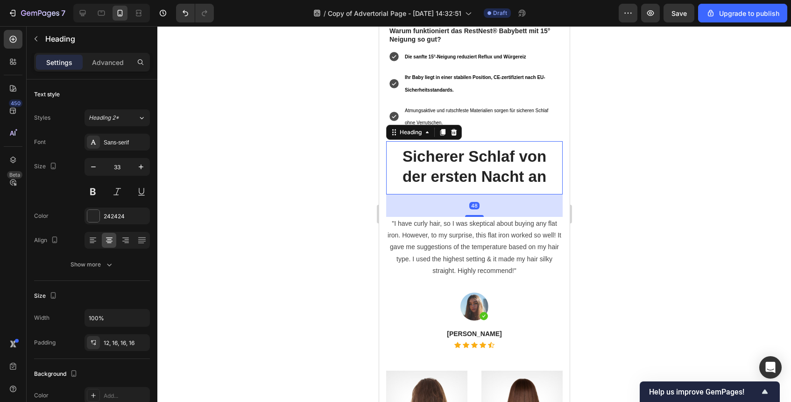
click at [521, 148] on strong "Sicherer Schlaf von der ersten Nacht an" at bounding box center [474, 166] width 144 height 37
click at [120, 339] on div "12, 16, 16, 16" at bounding box center [117, 343] width 27 height 8
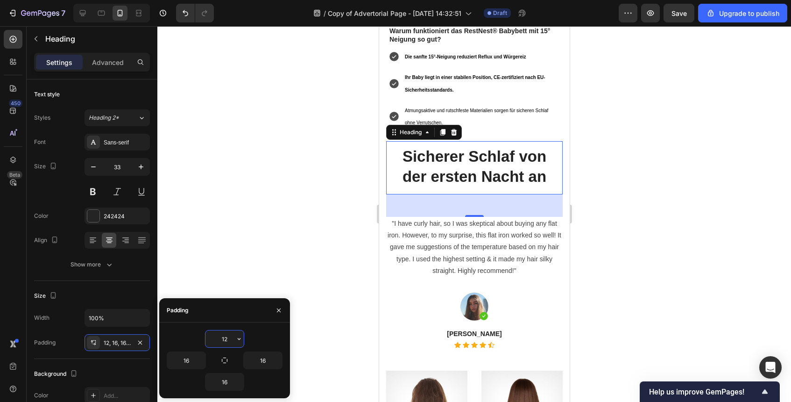
click at [225, 335] on input "12" at bounding box center [225, 338] width 38 height 17
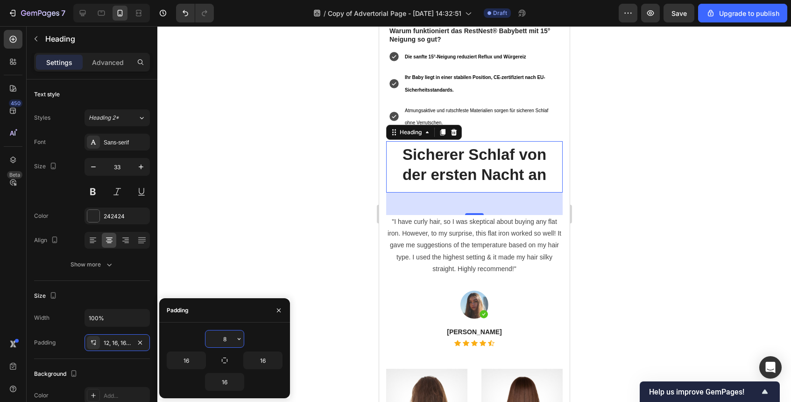
type input "8"
click at [627, 209] on div at bounding box center [474, 214] width 634 height 376
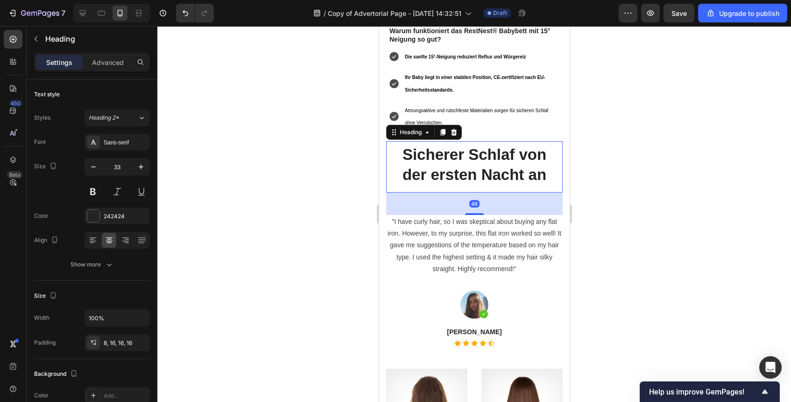
click at [487, 146] on strong "Sicherer Schlaf von der ersten Nacht an" at bounding box center [474, 164] width 144 height 37
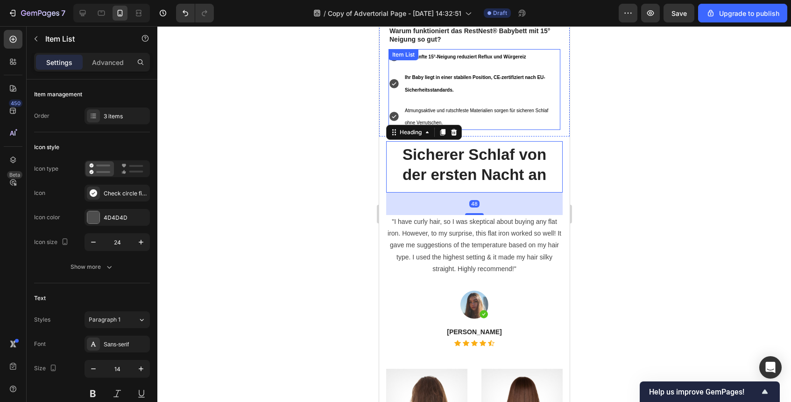
click at [496, 108] on span "Atmungsaktive und rutschfeste Materialien sorgen für sicheren Schlaf ohne Verru…" at bounding box center [476, 116] width 143 height 17
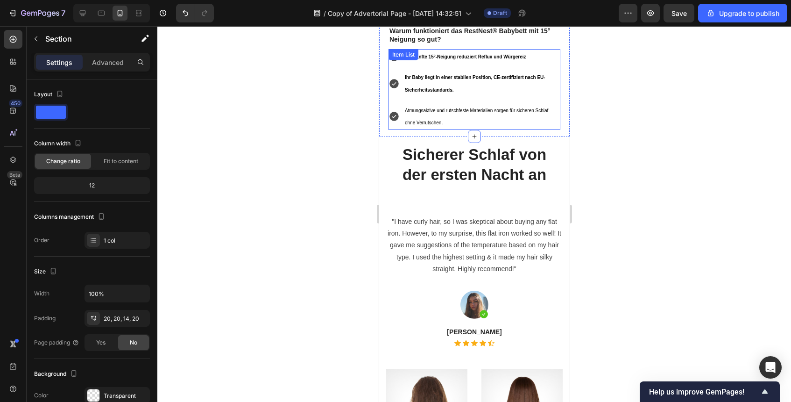
click at [442, 104] on p "Atmungsaktive und rutschfeste Materialien sorgen für sicheren Schlaf ohne Verru…" at bounding box center [482, 116] width 154 height 24
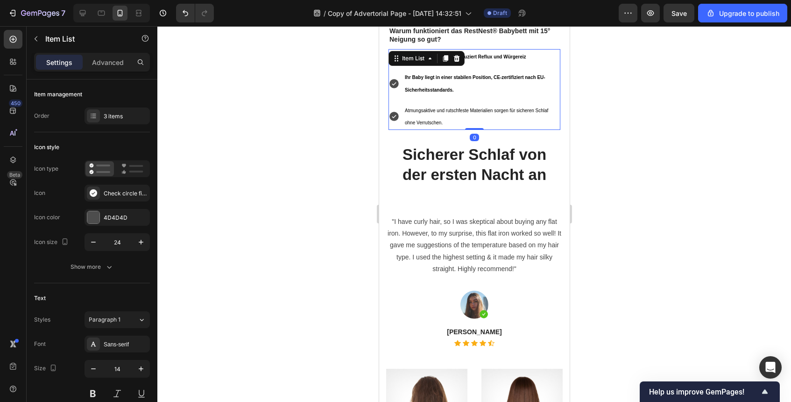
click at [479, 105] on div "Die sanfte 15°-Neigung reduziert Reflux und Würgereiz Ihr Baby liegt in einer s…" at bounding box center [474, 89] width 172 height 81
type input "100%"
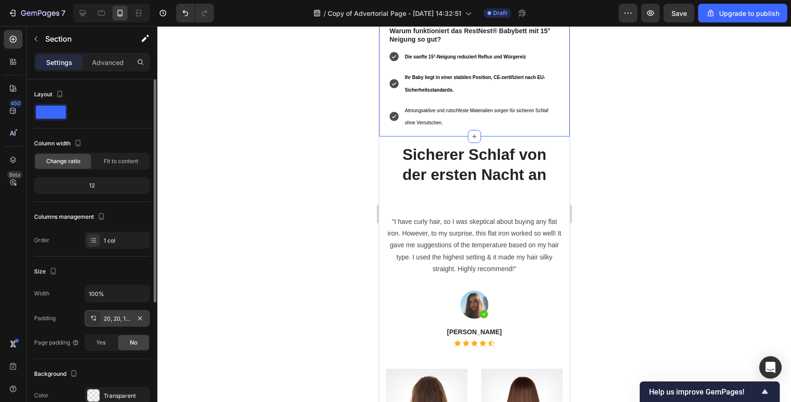
click at [121, 318] on div "20, 20, 14, 20" at bounding box center [117, 318] width 27 height 8
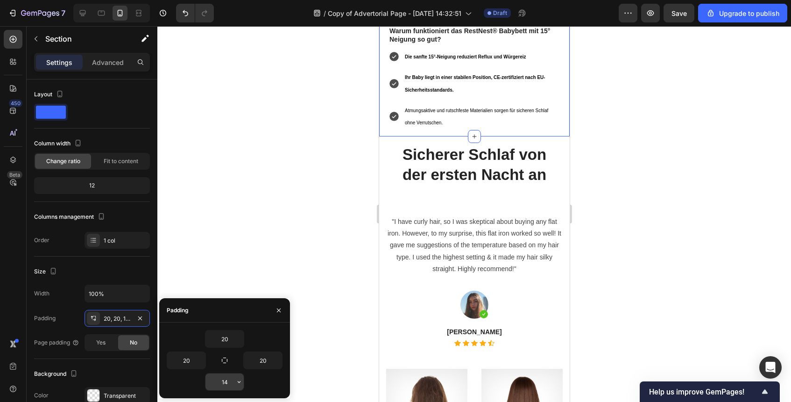
click at [230, 378] on input "14" at bounding box center [225, 381] width 38 height 17
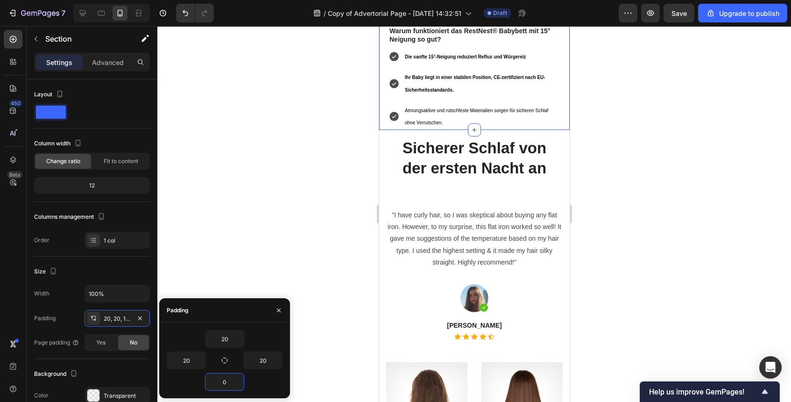
click at [649, 239] on div at bounding box center [474, 214] width 634 height 376
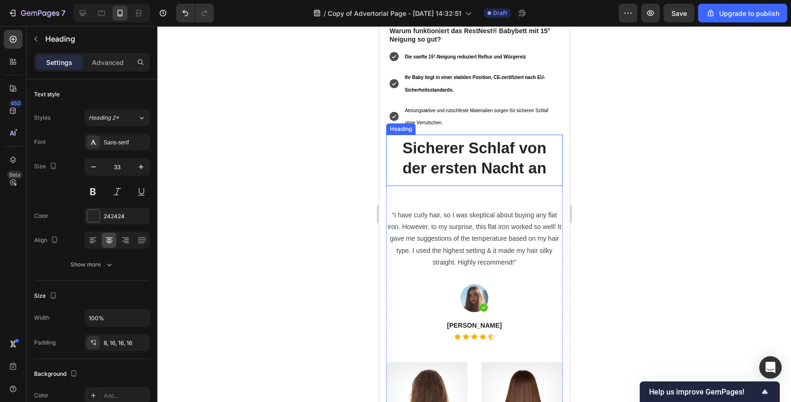
click at [496, 154] on strong "Sicherer Schlaf von der ersten Nacht an" at bounding box center [474, 157] width 144 height 37
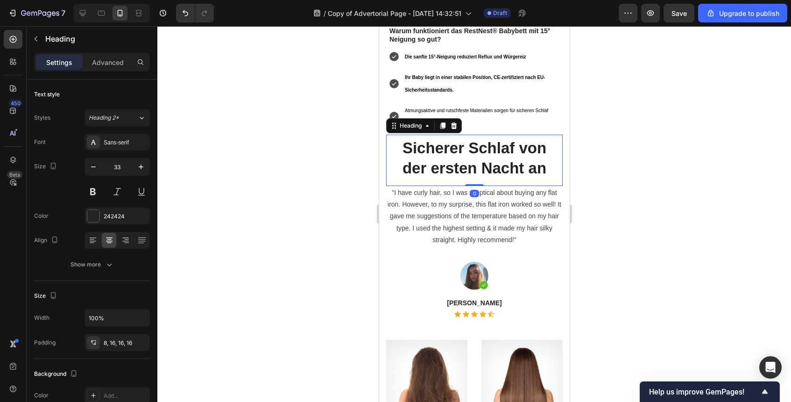
drag, startPoint x: 480, startPoint y: 186, endPoint x: 481, endPoint y: 161, distance: 25.2
click at [481, 161] on div "⁠⁠⁠⁠⁠⁠⁠ Sicherer Schlaf von der ersten Nacht an Heading 0" at bounding box center [474, 160] width 177 height 51
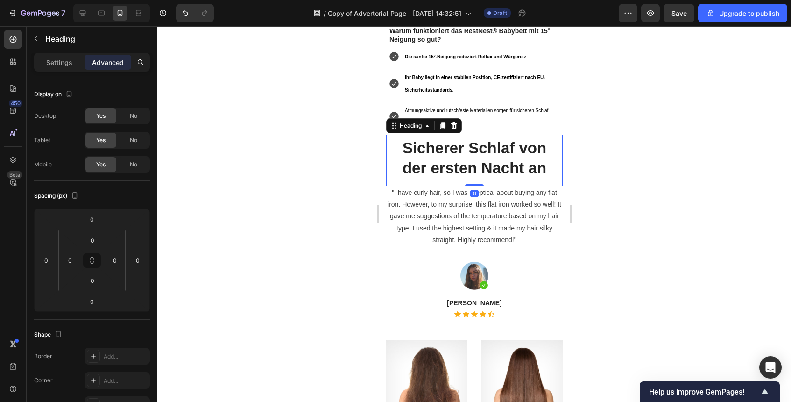
click at [641, 175] on div at bounding box center [474, 214] width 634 height 376
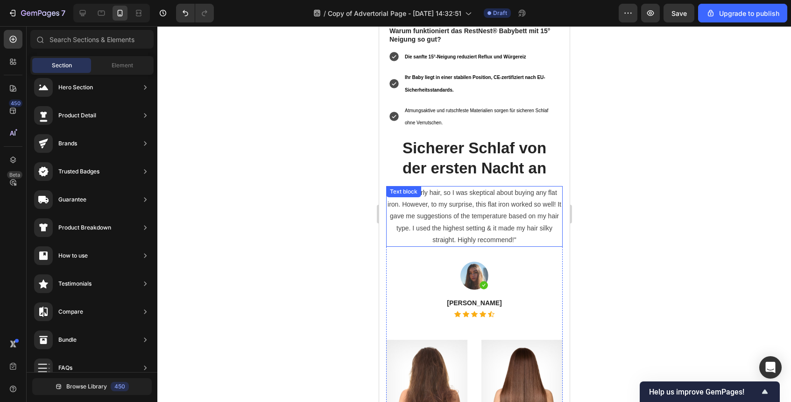
click at [501, 187] on p ""I have curly hair, so I was skeptical about buying any flat iron. However, to …" at bounding box center [474, 216] width 175 height 59
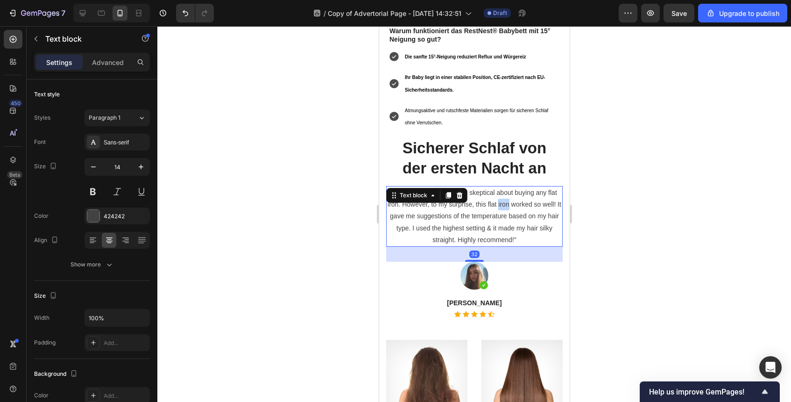
click at [501, 187] on p ""I have curly hair, so I was skeptical about buying any flat iron. However, to …" at bounding box center [474, 216] width 175 height 59
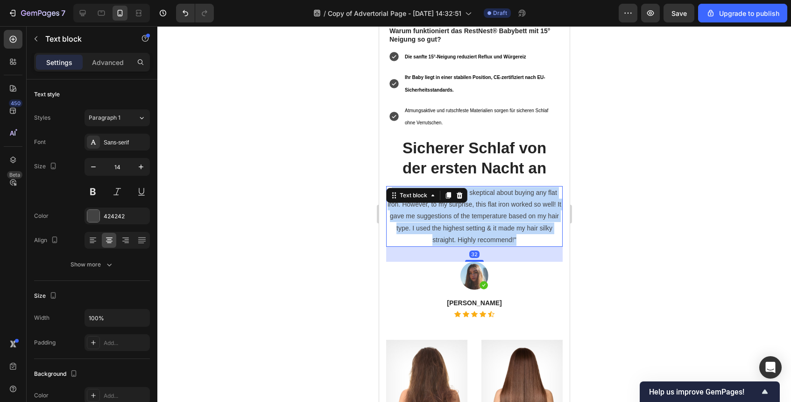
click at [501, 187] on p ""I have curly hair, so I was skeptical about buying any flat iron. However, to …" at bounding box center [474, 216] width 175 height 59
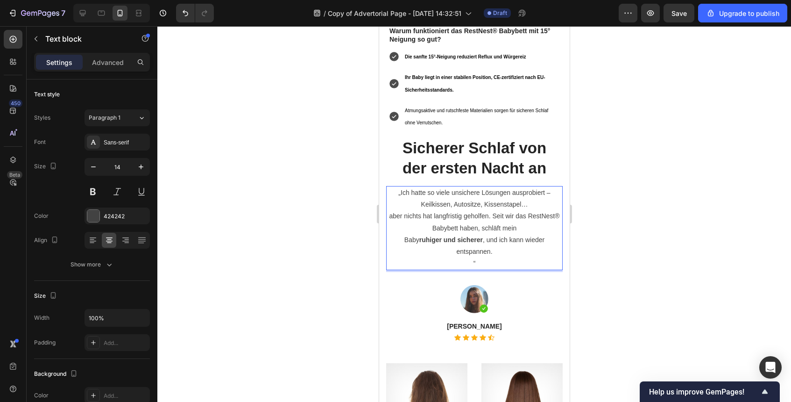
click at [467, 257] on p "“" at bounding box center [474, 263] width 175 height 12
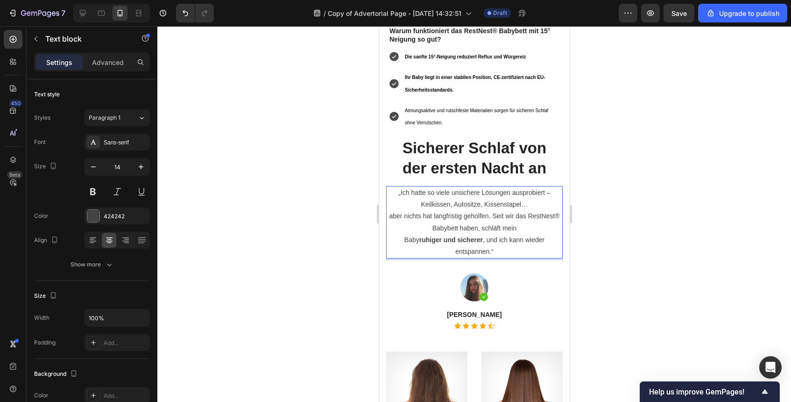
click at [687, 177] on div at bounding box center [474, 214] width 634 height 376
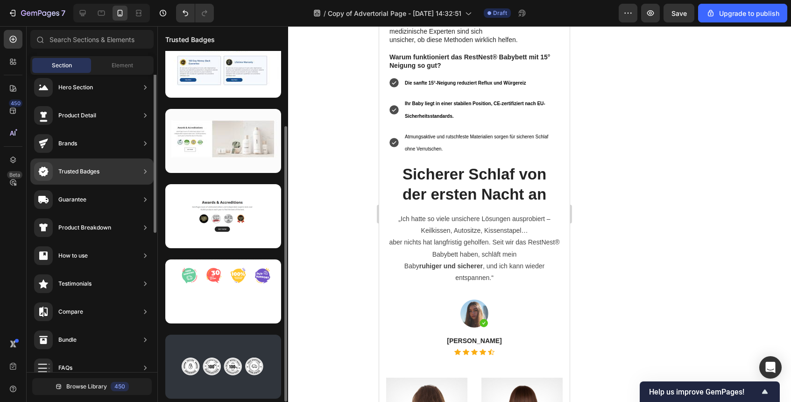
scroll to position [0, 0]
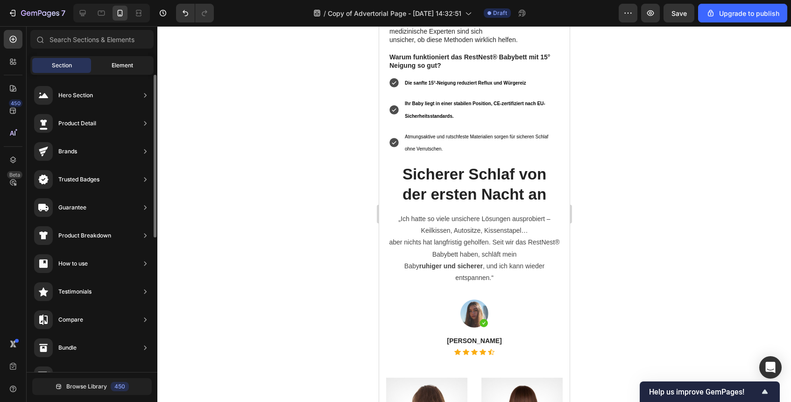
click at [131, 69] on span "Element" at bounding box center [122, 65] width 21 height 8
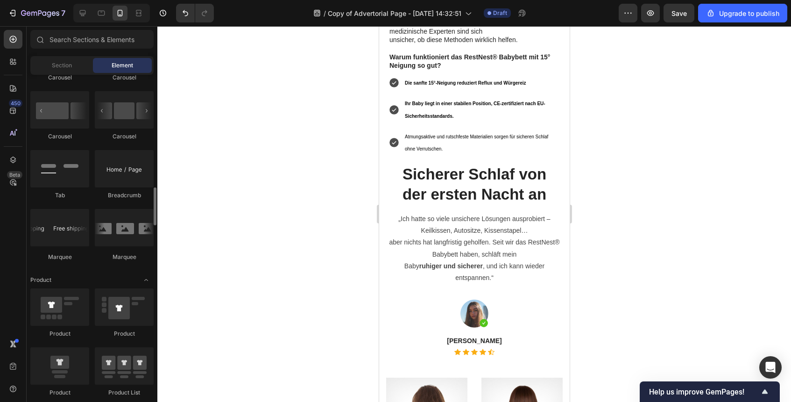
scroll to position [981, 0]
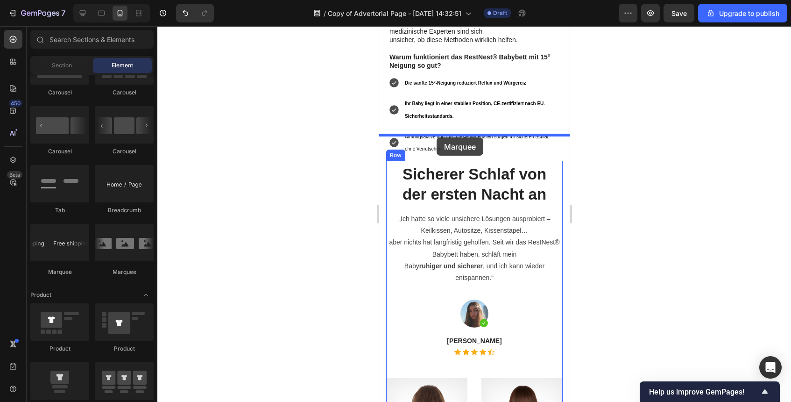
drag, startPoint x: 449, startPoint y: 280, endPoint x: 436, endPoint y: 137, distance: 143.0
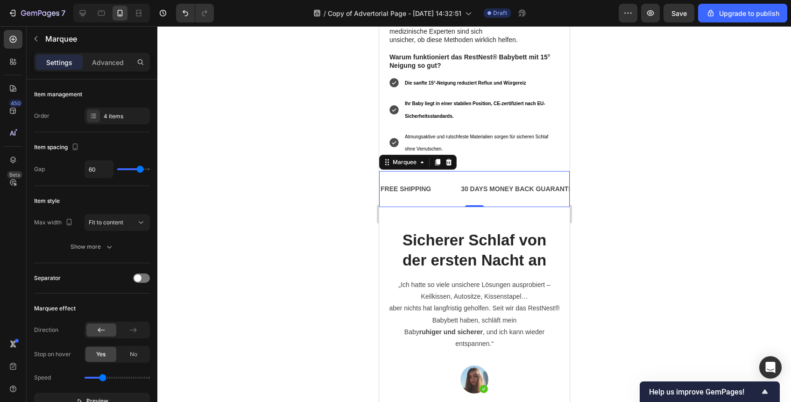
click at [731, 163] on div at bounding box center [474, 214] width 634 height 376
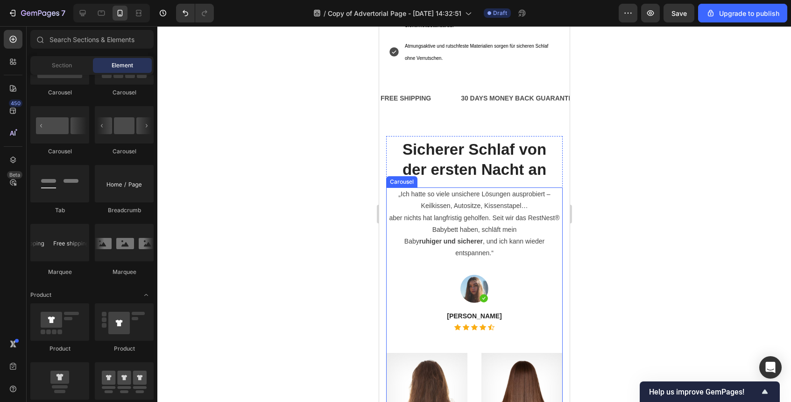
scroll to position [1101, 0]
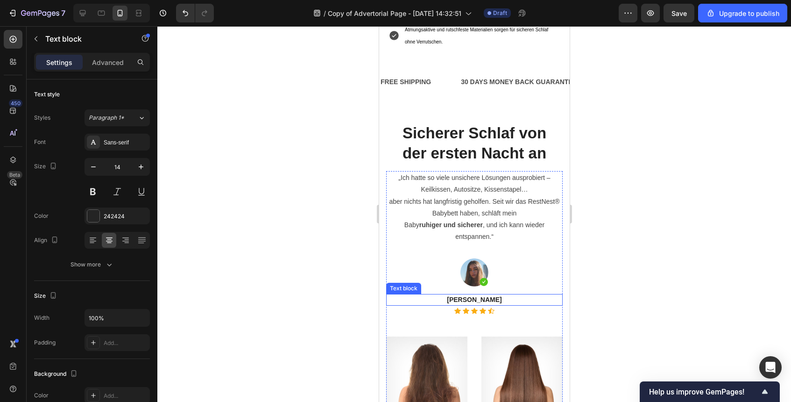
click at [481, 295] on p "Violet Martinez" at bounding box center [474, 300] width 175 height 10
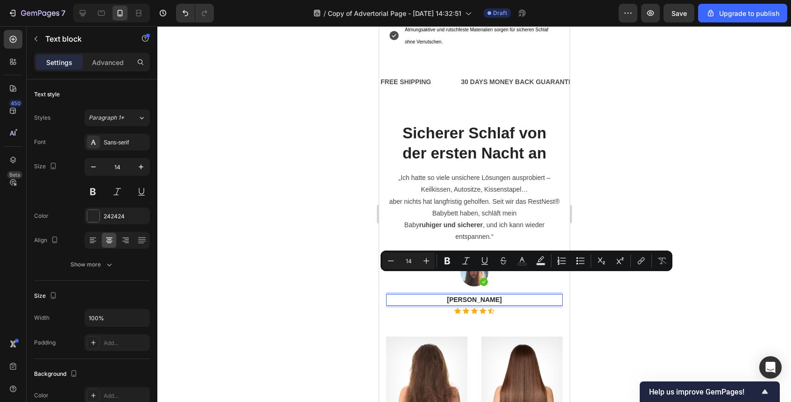
click at [472, 295] on p "Violet Martinez" at bounding box center [474, 300] width 175 height 10
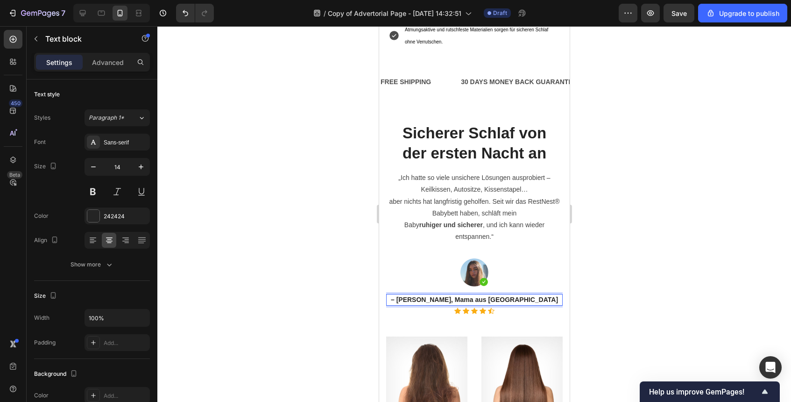
click at [426, 295] on p "– Martina S., Mama aus Frankfurt" at bounding box center [474, 300] width 175 height 10
click at [722, 246] on div at bounding box center [474, 214] width 634 height 376
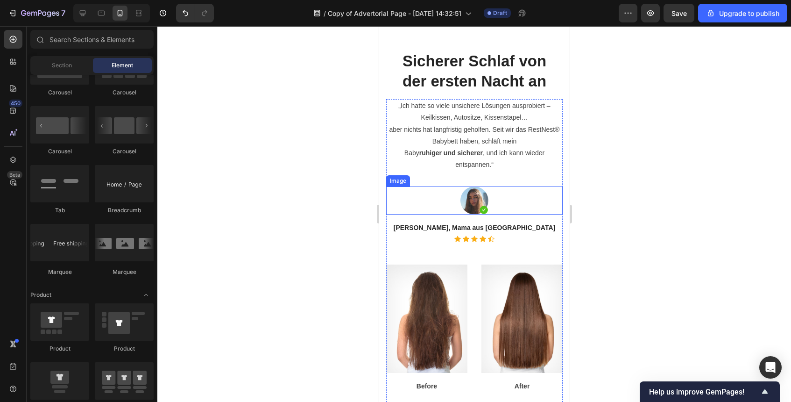
scroll to position [1222, 0]
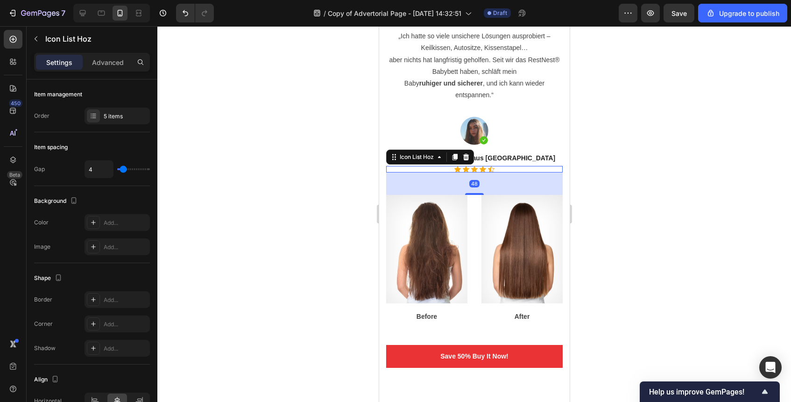
click at [495, 169] on div "Icon Icon Icon Icon Icon" at bounding box center [474, 169] width 177 height 7
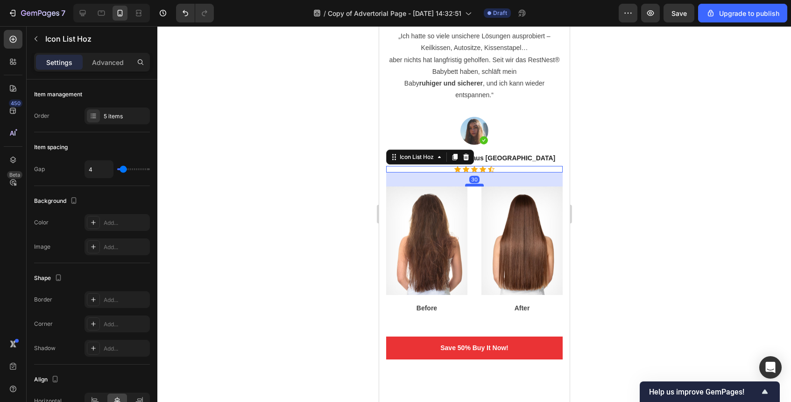
drag, startPoint x: 476, startPoint y: 193, endPoint x: 476, endPoint y: 185, distance: 8.5
click at [476, 185] on div at bounding box center [474, 185] width 19 height 3
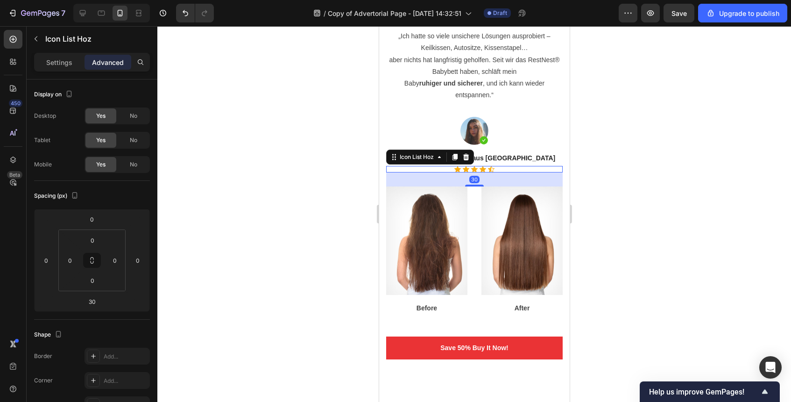
click at [514, 183] on div "30" at bounding box center [474, 179] width 177 height 14
click at [672, 188] on div at bounding box center [474, 214] width 634 height 376
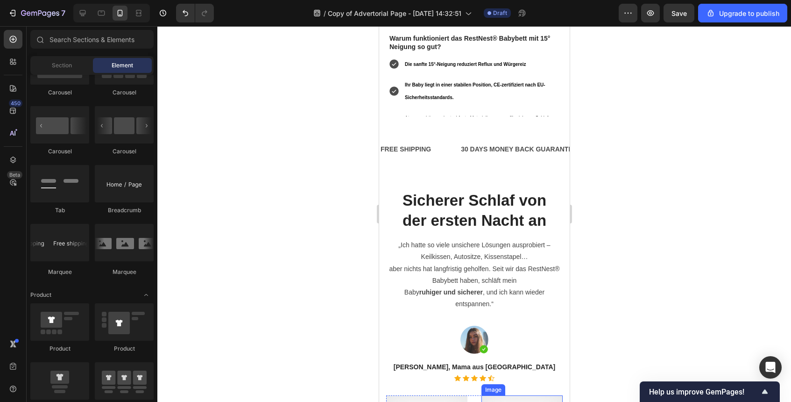
scroll to position [1017, 0]
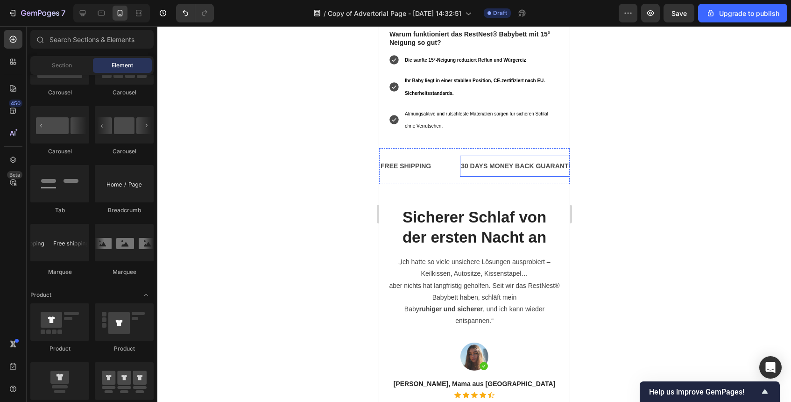
click at [509, 159] on div "30 DAYS MONEY BACK GUARANTEE" at bounding box center [519, 166] width 118 height 14
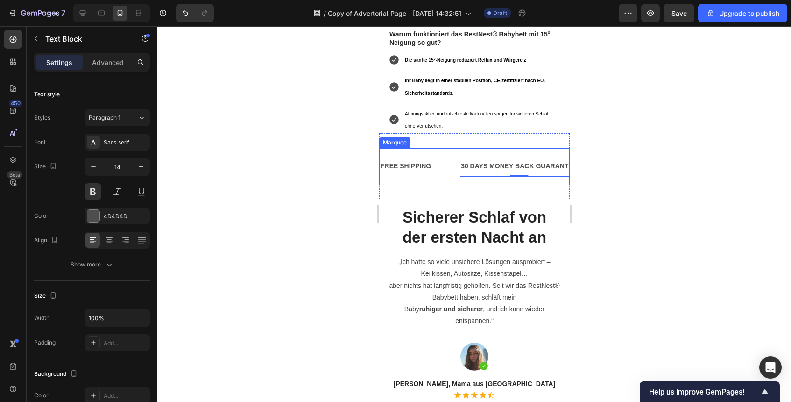
click at [477, 161] on div "FREE SHIPPING Text Block 30 DAYS MONEY BACK GUARANTEE Text Block 0 LIMITED TIME…" at bounding box center [474, 166] width 191 height 36
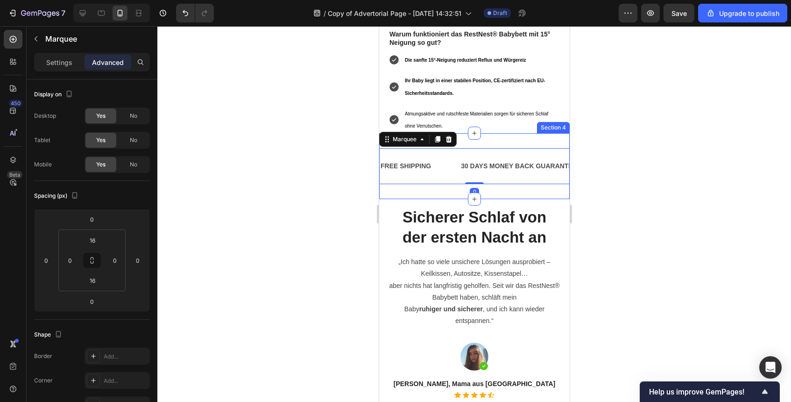
click at [485, 168] on div "FREE SHIPPING Text Block 30 DAYS MONEY BACK GUARANTEE Text Block LIMITED TIME 5…" at bounding box center [474, 166] width 191 height 66
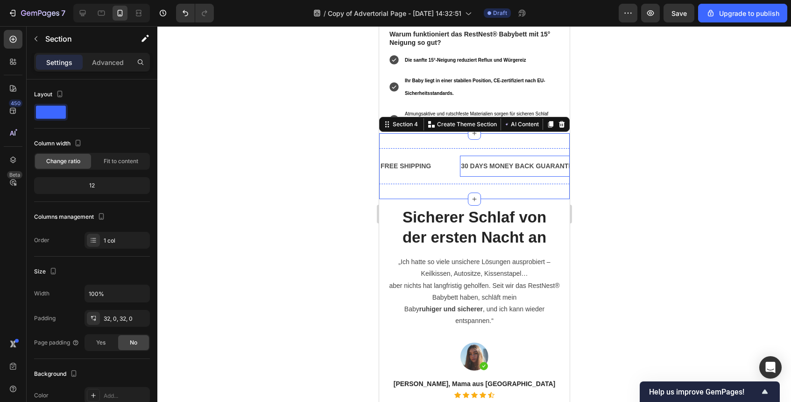
click at [473, 159] on div "30 DAYS MONEY BACK GUARANTEE" at bounding box center [519, 166] width 118 height 14
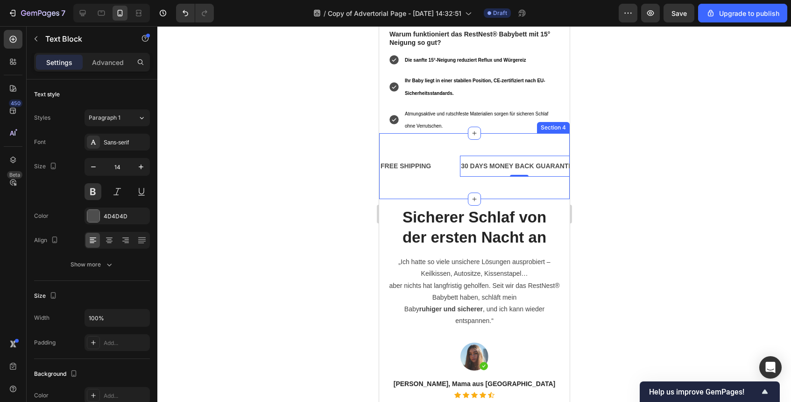
click at [502, 174] on div "FREE SHIPPING Text Block 30 DAYS MONEY BACK GUARANTEE Text Block 0 LIMITED TIME…" at bounding box center [474, 166] width 191 height 66
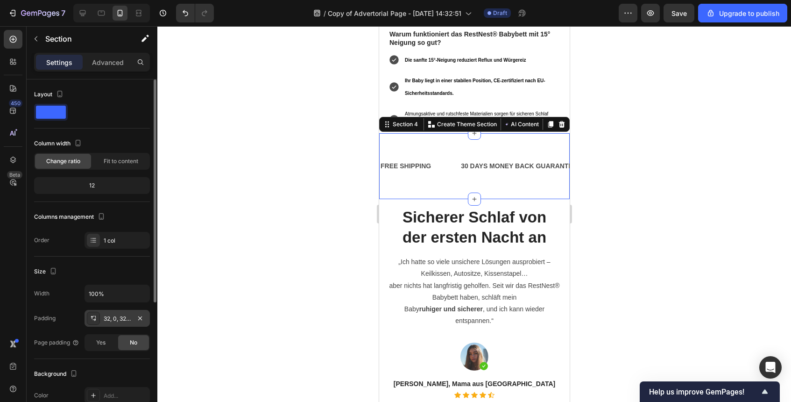
click at [110, 315] on div "32, 0, 32, 0" at bounding box center [117, 318] width 27 height 8
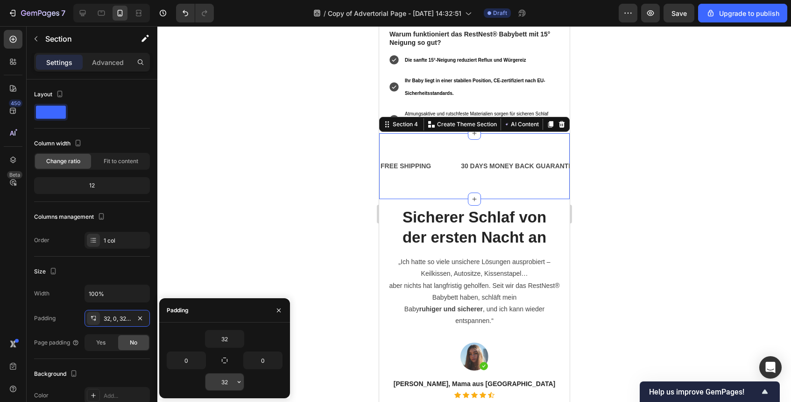
click at [226, 374] on input "32" at bounding box center [225, 381] width 38 height 17
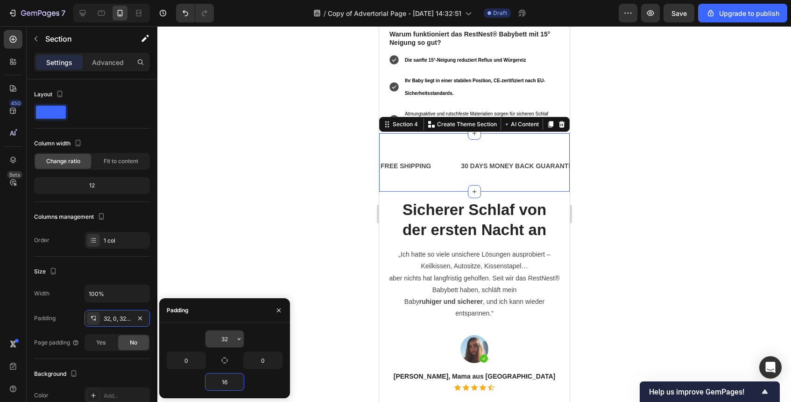
type input "16"
click at [227, 344] on input "32" at bounding box center [225, 338] width 38 height 17
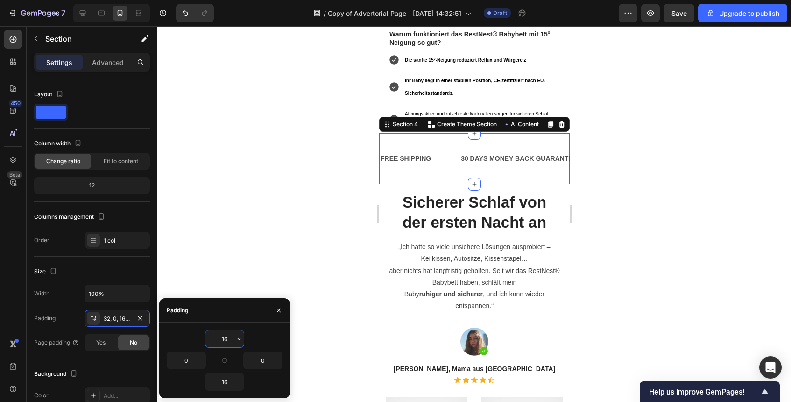
type input "16"
click at [645, 261] on div at bounding box center [474, 214] width 634 height 376
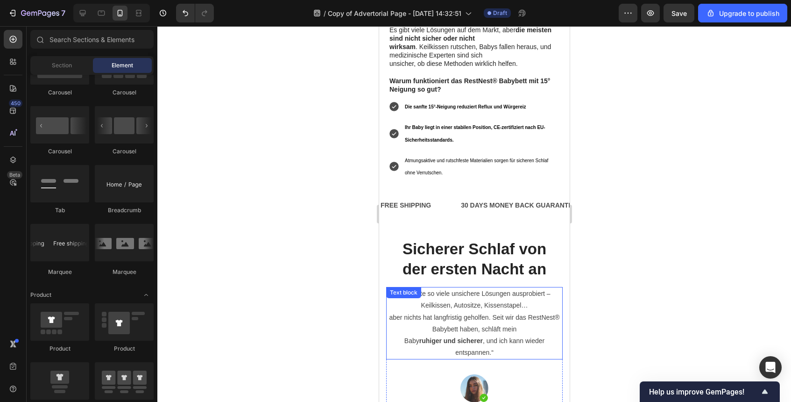
scroll to position [922, 0]
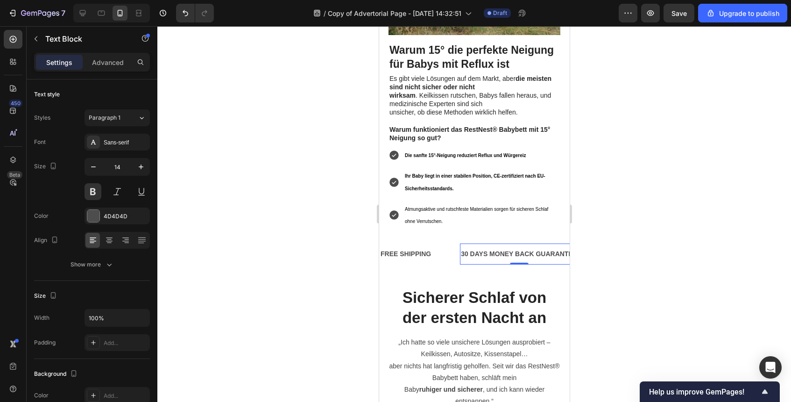
click at [530, 247] on div "30 DAYS MONEY BACK GUARANTEE" at bounding box center [519, 254] width 118 height 14
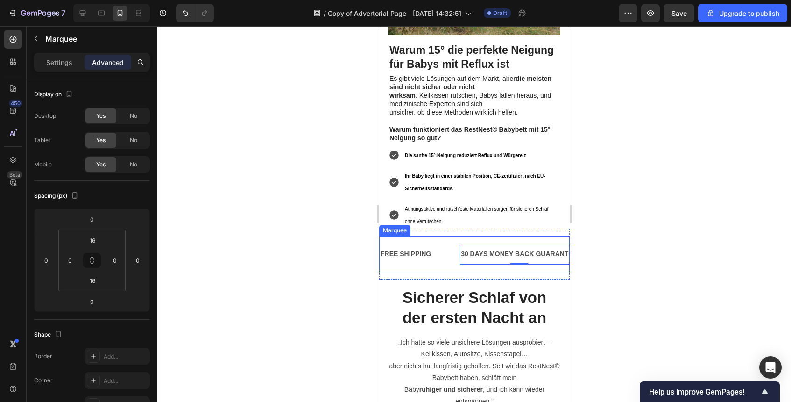
click at [536, 247] on div "FREE SHIPPING Text Block 30 DAYS MONEY BACK GUARANTEE Text Block 0 LIMITED TIME…" at bounding box center [474, 254] width 191 height 36
click at [605, 224] on div at bounding box center [474, 214] width 634 height 376
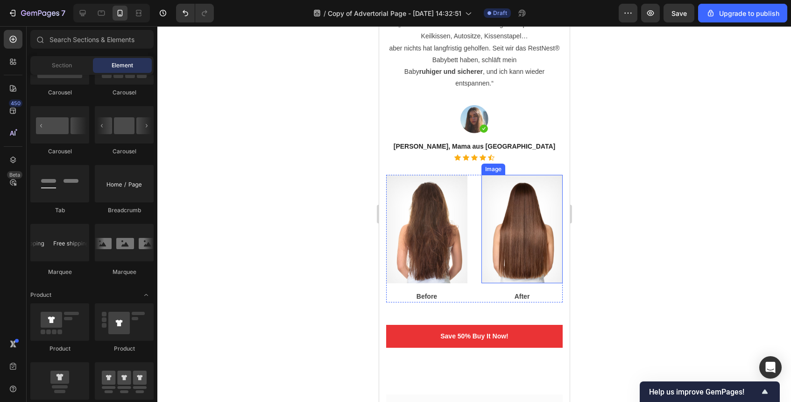
scroll to position [1222, 0]
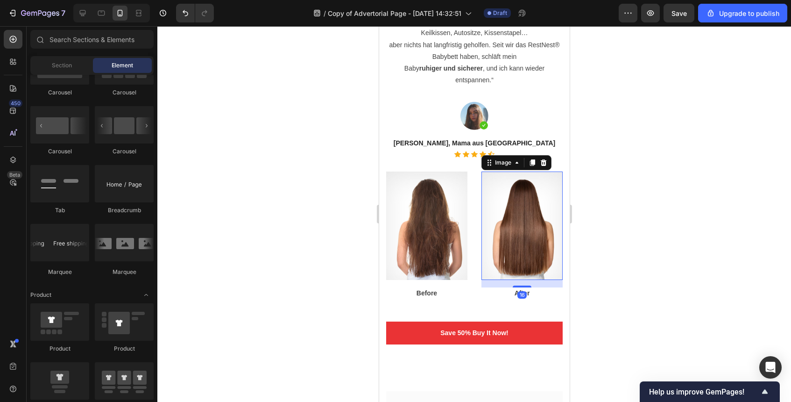
click at [510, 235] on img at bounding box center [521, 225] width 81 height 108
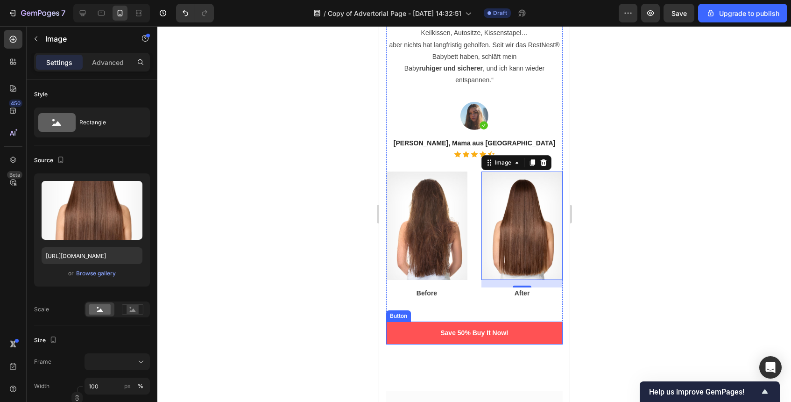
click at [549, 331] on button "Save 50% Buy It Now!" at bounding box center [474, 332] width 177 height 23
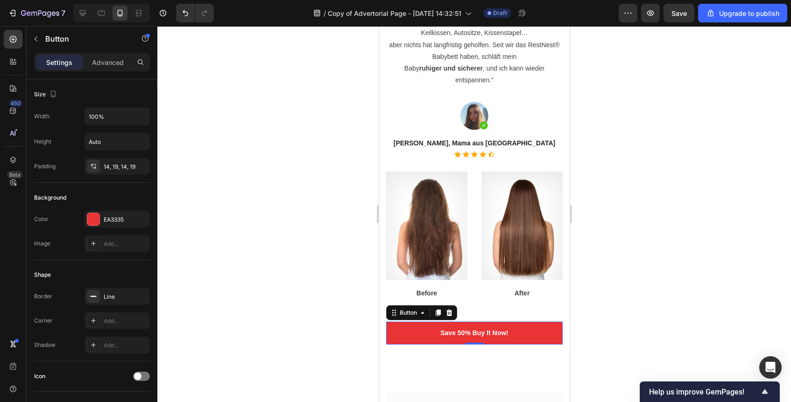
click at [642, 310] on div at bounding box center [474, 214] width 634 height 376
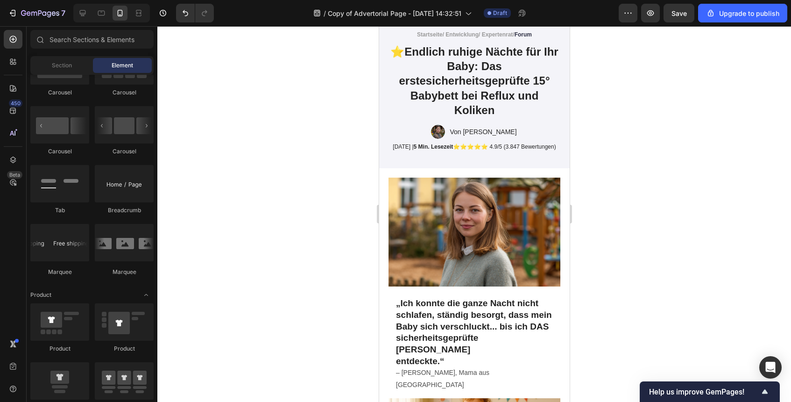
scroll to position [121, 0]
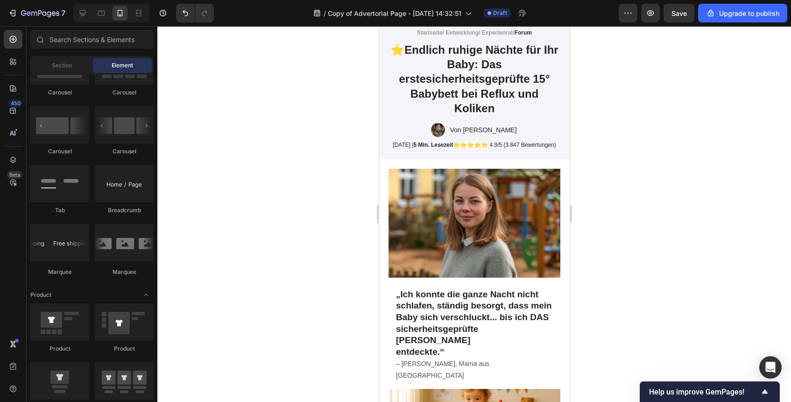
click at [489, 226] on img at bounding box center [474, 223] width 172 height 109
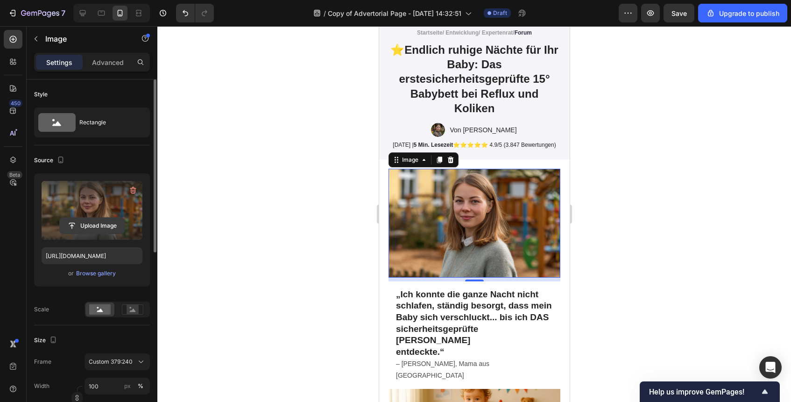
click at [116, 218] on input "file" at bounding box center [92, 226] width 64 height 16
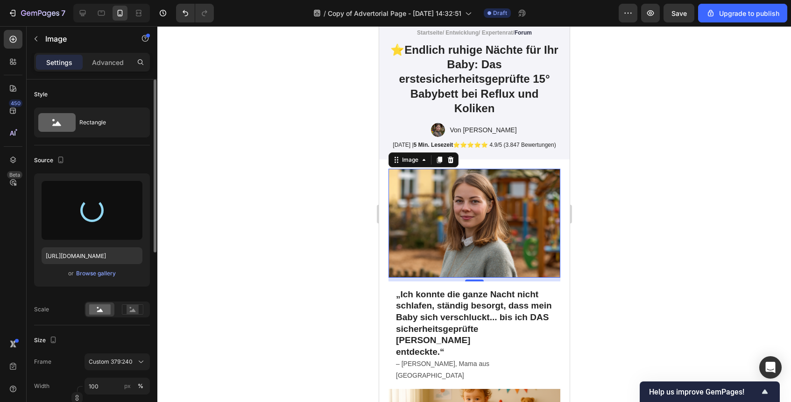
type input "https://cdn.shopify.com/s/files/1/0915/9285/1833/files/gempages_585888952540463…"
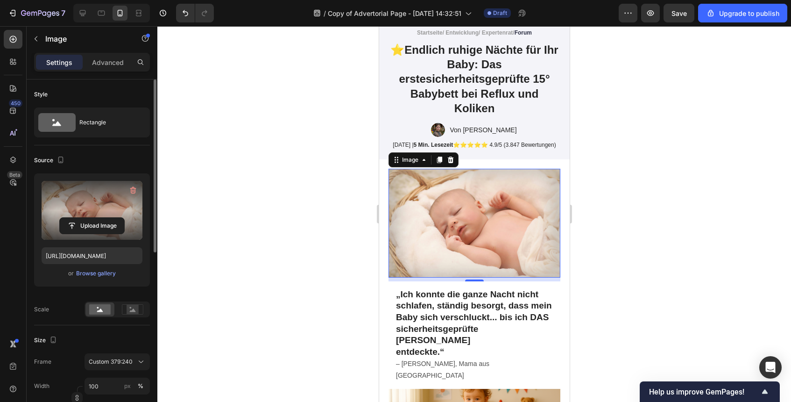
click at [639, 233] on div at bounding box center [474, 214] width 634 height 376
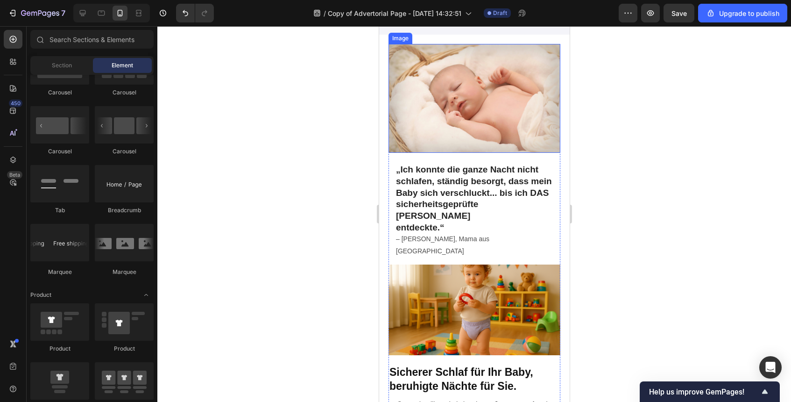
scroll to position [295, 0]
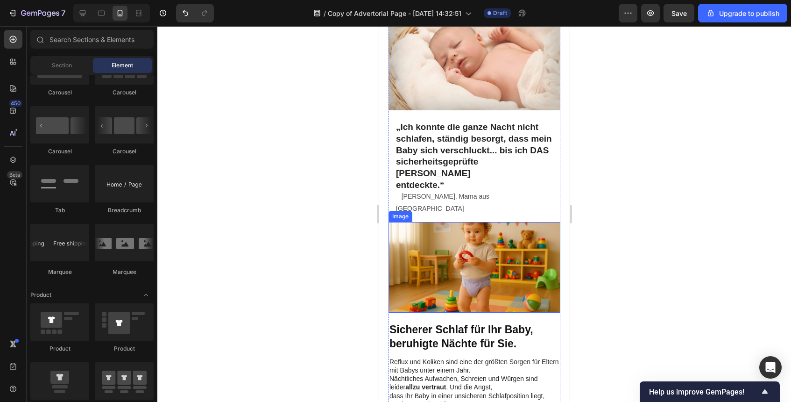
click at [544, 235] on img at bounding box center [474, 267] width 172 height 91
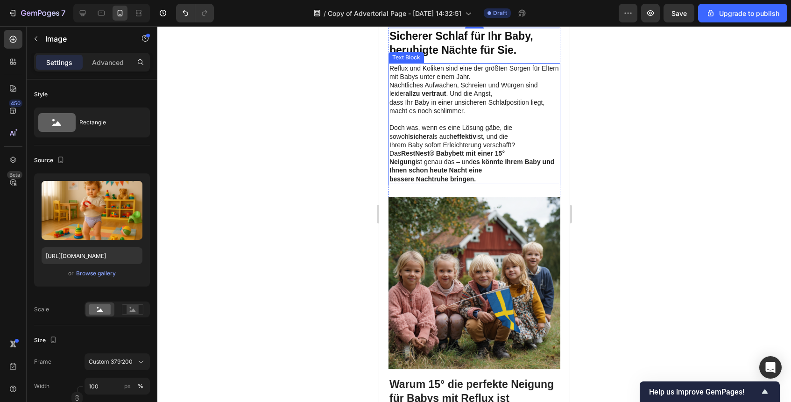
scroll to position [553, 0]
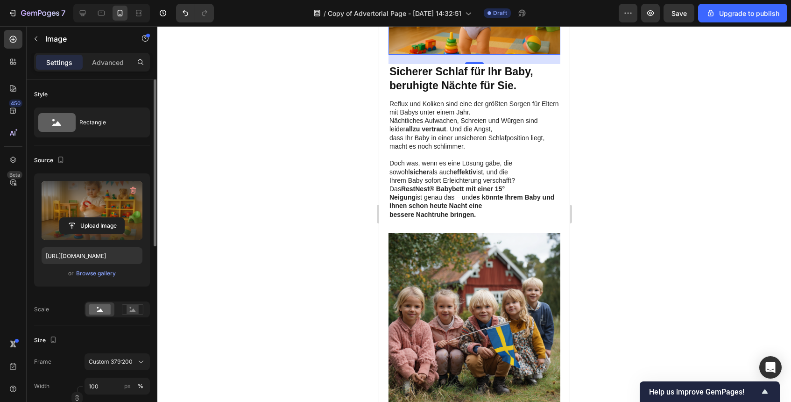
click at [104, 210] on label at bounding box center [92, 210] width 101 height 59
click at [104, 218] on input "file" at bounding box center [92, 226] width 64 height 16
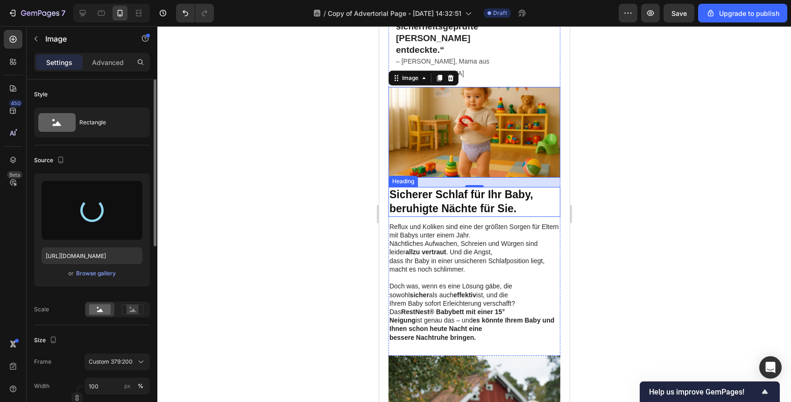
scroll to position [442, 0]
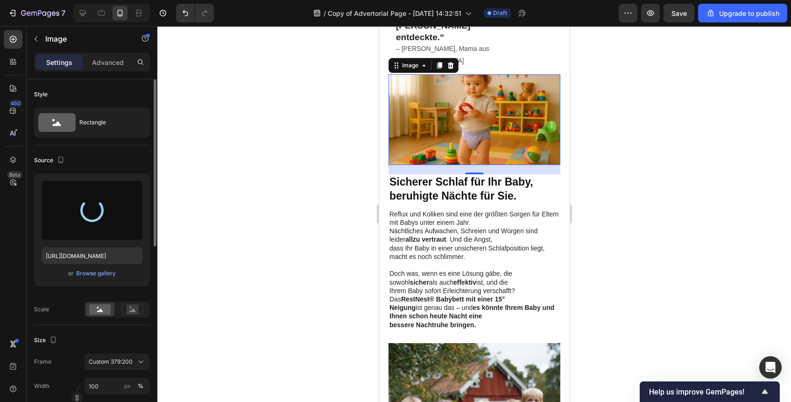
type input "https://cdn.shopify.com/s/files/1/0915/9285/1833/files/gempages_585888952540463…"
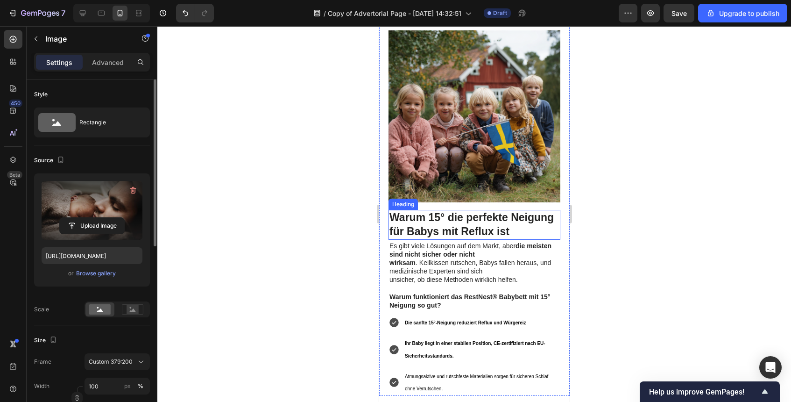
scroll to position [696, 0]
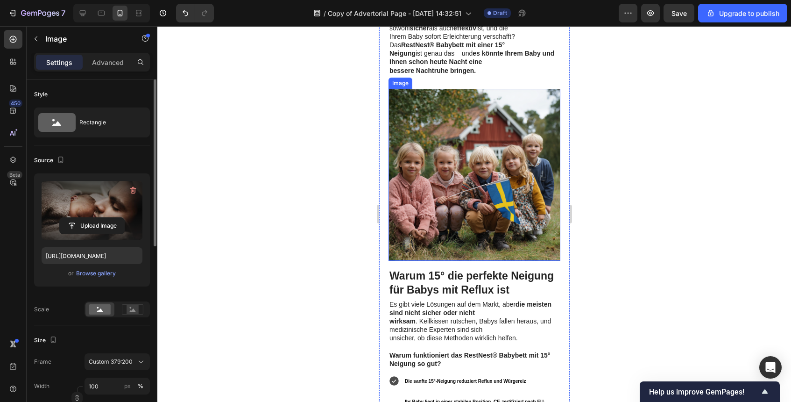
click at [512, 205] on img at bounding box center [474, 175] width 172 height 172
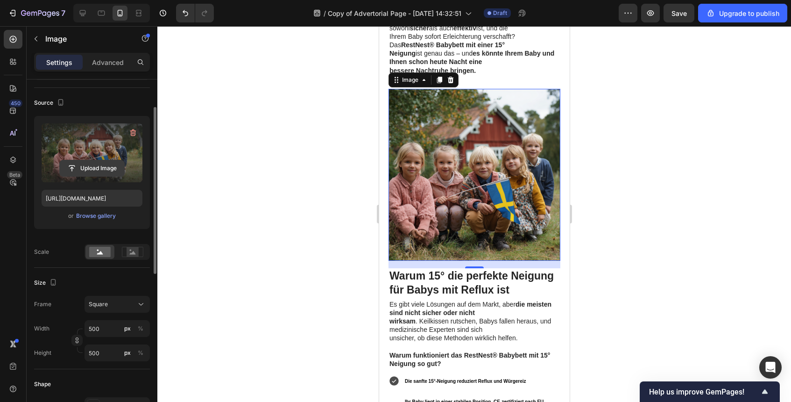
click at [118, 168] on input "file" at bounding box center [92, 168] width 64 height 16
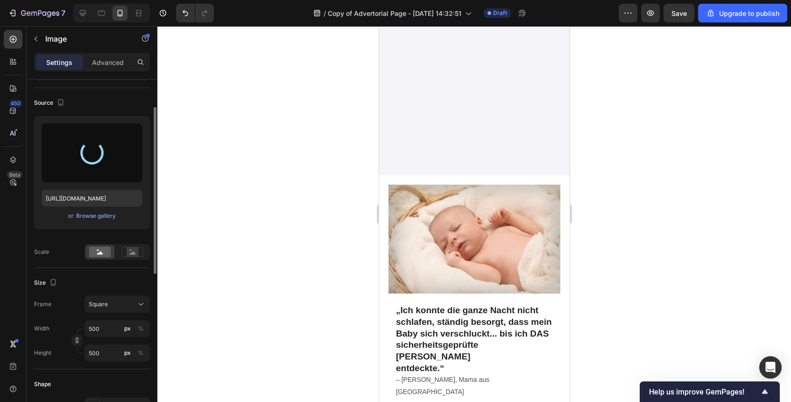
scroll to position [0, 0]
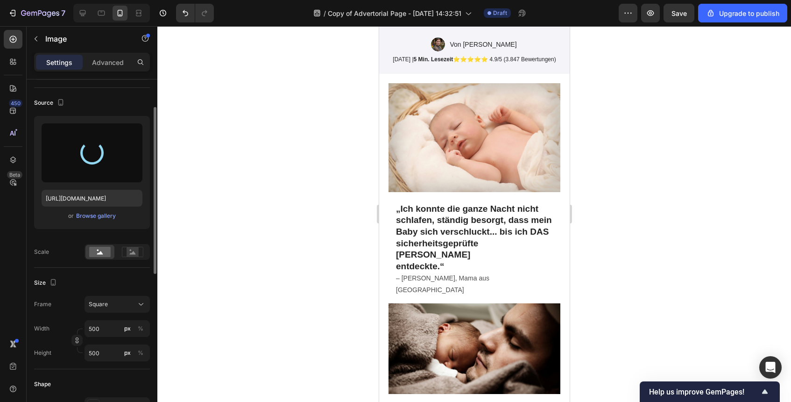
type input "https://cdn.shopify.com/s/files/1/0915/9285/1833/files/gempages_585888952540463…"
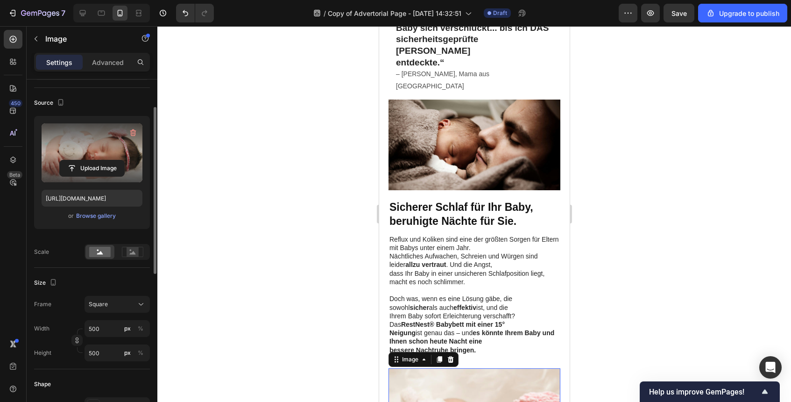
scroll to position [426, 0]
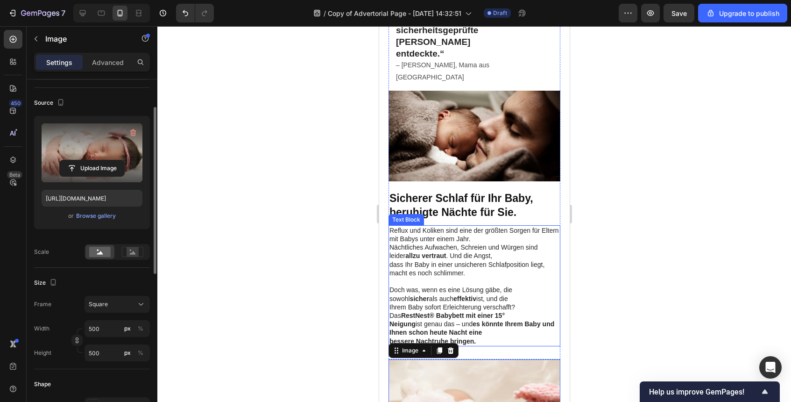
click at [632, 221] on div at bounding box center [474, 214] width 634 height 376
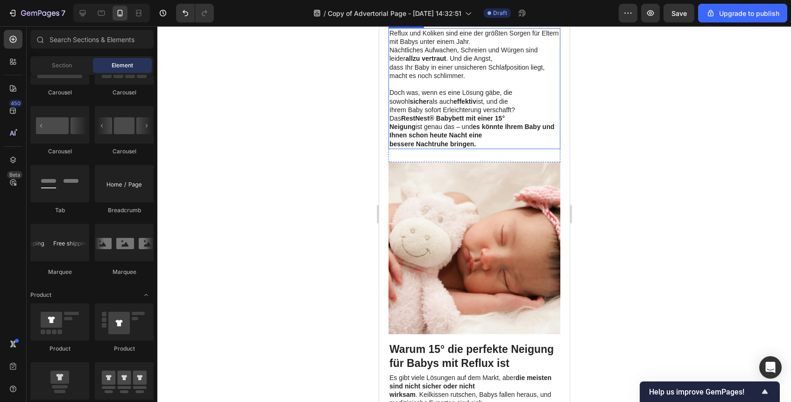
scroll to position [626, 0]
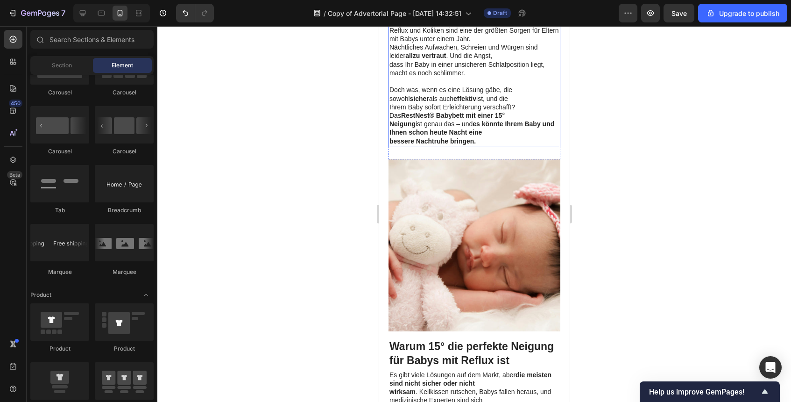
click at [544, 226] on img at bounding box center [474, 245] width 172 height 172
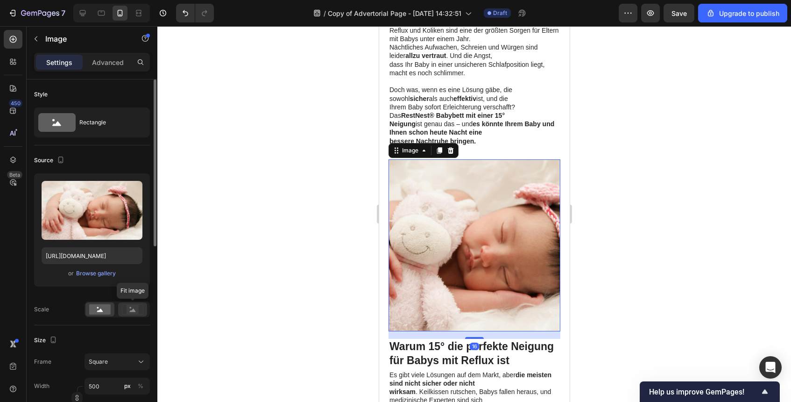
click at [138, 314] on rect at bounding box center [132, 309] width 21 height 10
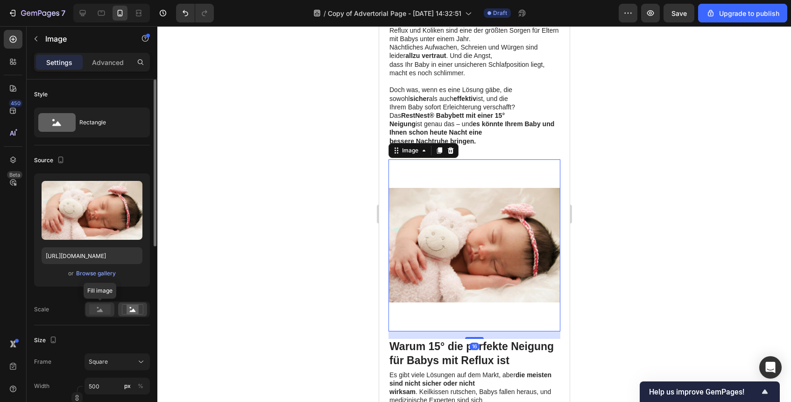
click at [98, 312] on icon at bounding box center [100, 309] width 6 height 3
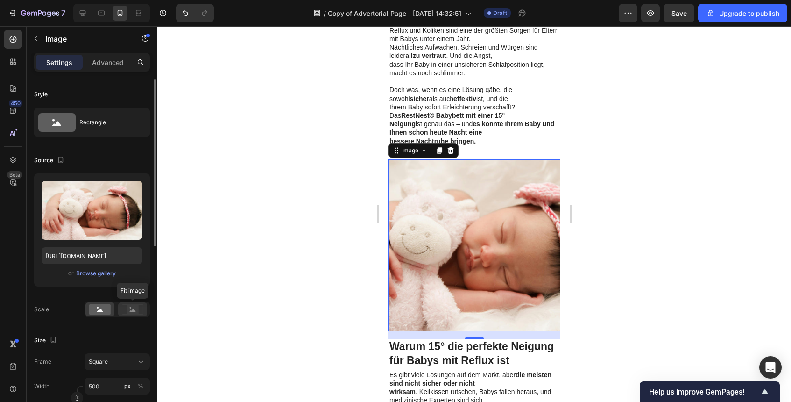
click at [127, 311] on rect at bounding box center [133, 309] width 12 height 9
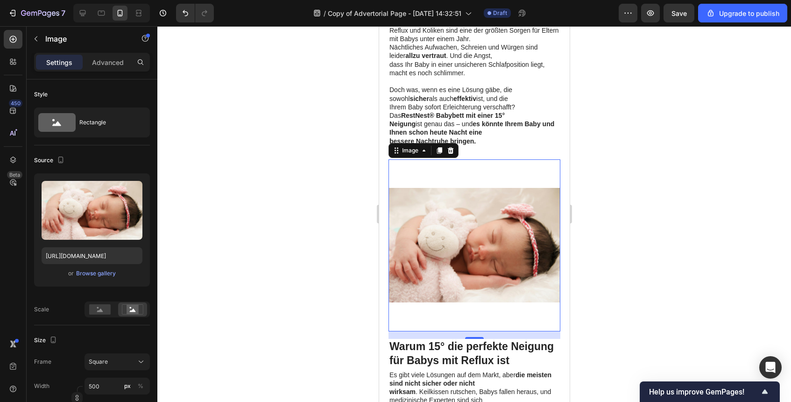
click at [638, 205] on div at bounding box center [474, 214] width 634 height 376
click at [491, 159] on img at bounding box center [474, 245] width 172 height 172
click at [486, 194] on img at bounding box center [474, 245] width 172 height 172
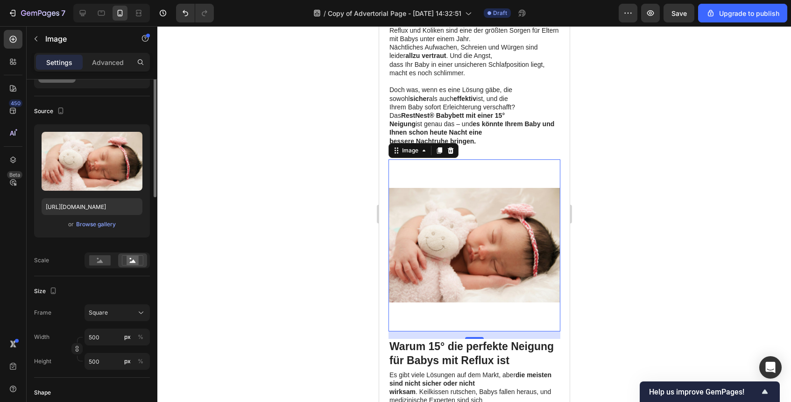
scroll to position [0, 0]
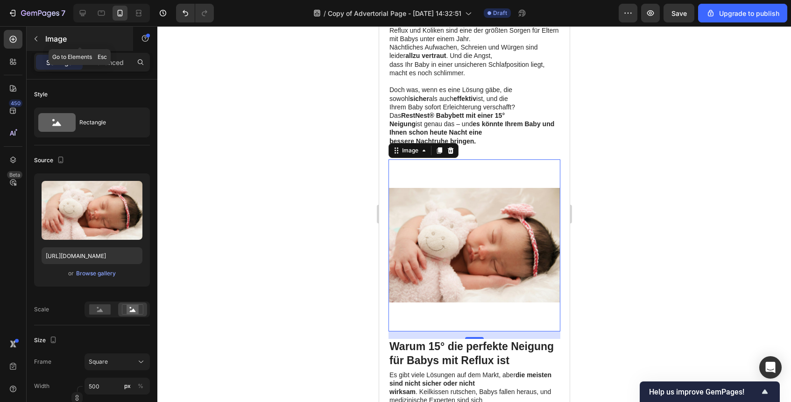
click at [36, 38] on icon "button" at bounding box center [35, 38] width 7 height 7
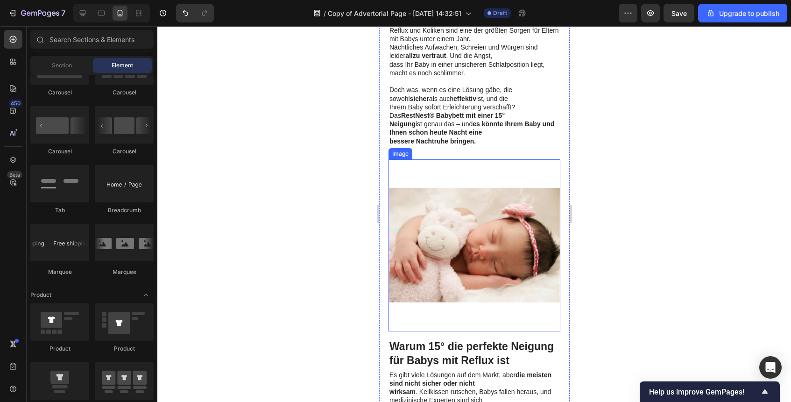
click at [441, 192] on img at bounding box center [474, 245] width 172 height 172
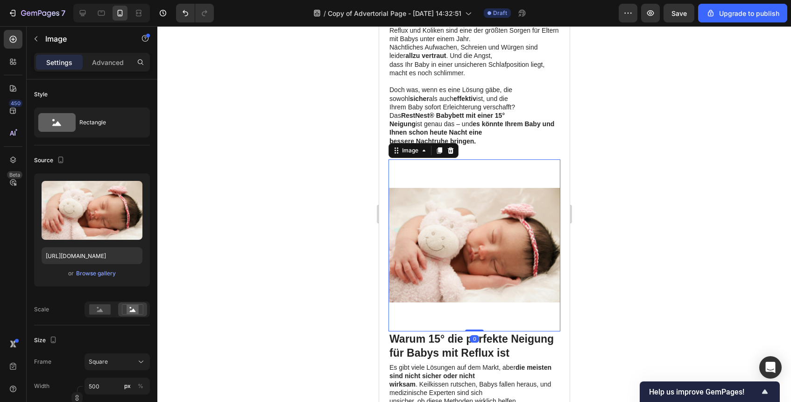
drag, startPoint x: 476, startPoint y: 314, endPoint x: 478, endPoint y: 300, distance: 14.1
click at [478, 300] on div "Image 0" at bounding box center [474, 245] width 172 height 172
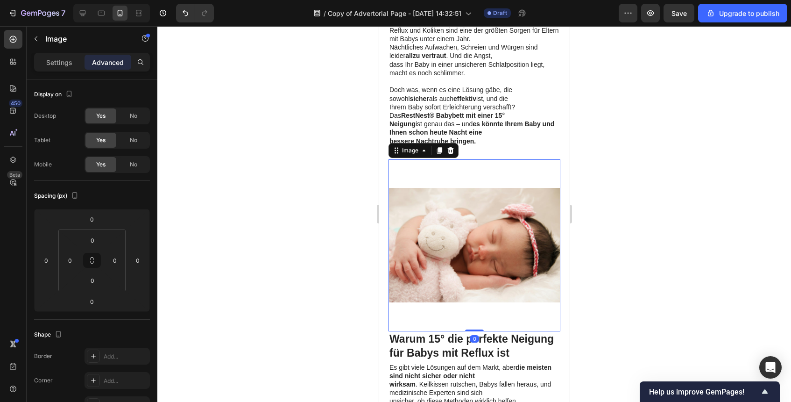
click at [499, 297] on img at bounding box center [474, 245] width 172 height 172
click at [102, 226] on div "0" at bounding box center [91, 219] width 23 height 15
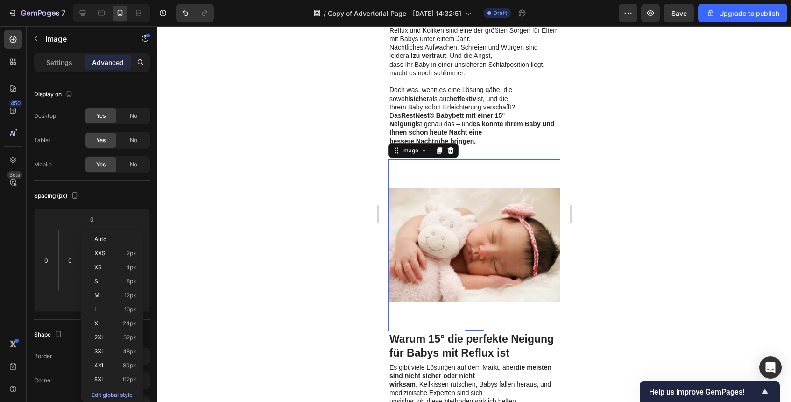
click at [326, 236] on div at bounding box center [474, 214] width 634 height 376
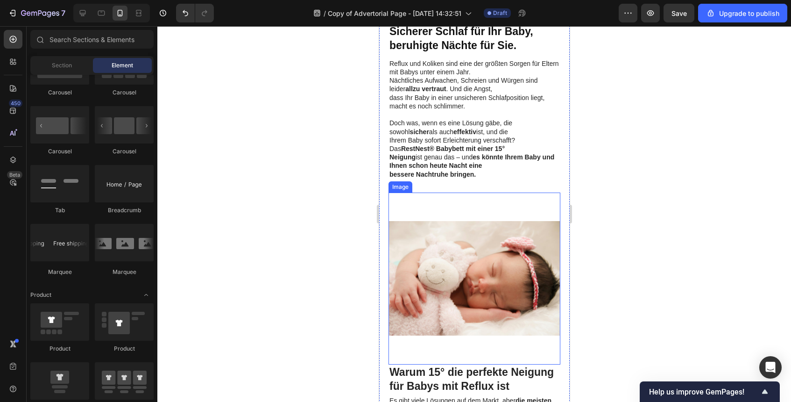
scroll to position [531, 0]
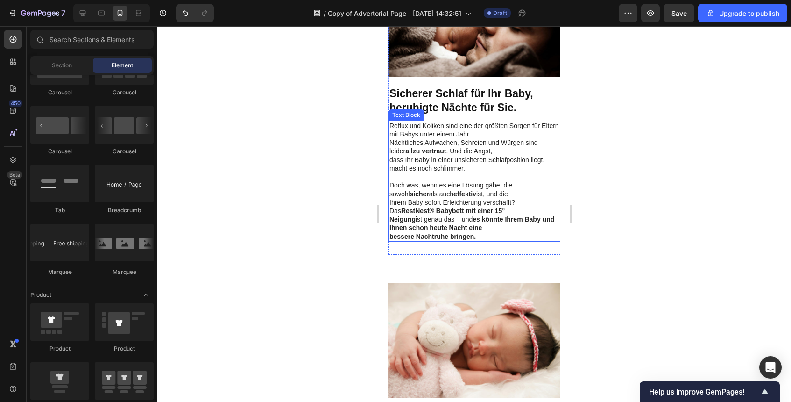
click at [508, 232] on p "bessere Nachtruhe bringen." at bounding box center [474, 236] width 170 height 8
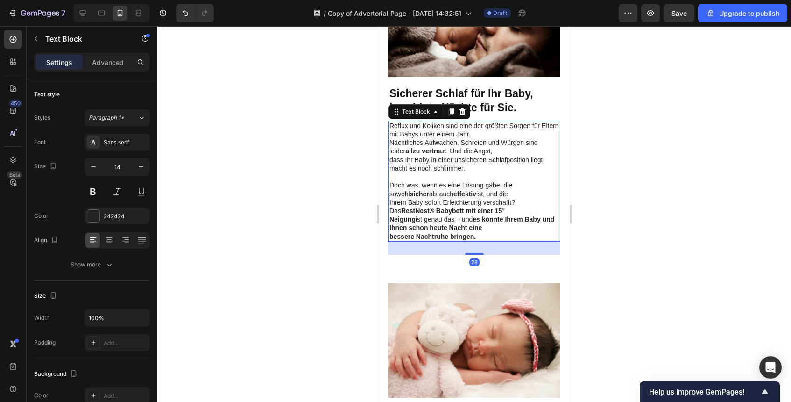
drag, startPoint x: 477, startPoint y: 230, endPoint x: 479, endPoint y: 187, distance: 43.0
click at [479, 187] on div "Reflux und Koliken sind eine der größten Sorgen für Eltern mit Babys unter eine…" at bounding box center [474, 181] width 172 height 121
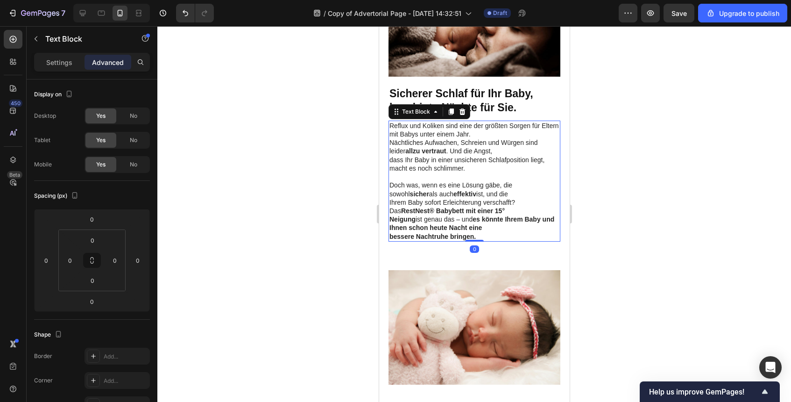
click at [685, 237] on div at bounding box center [474, 214] width 634 height 376
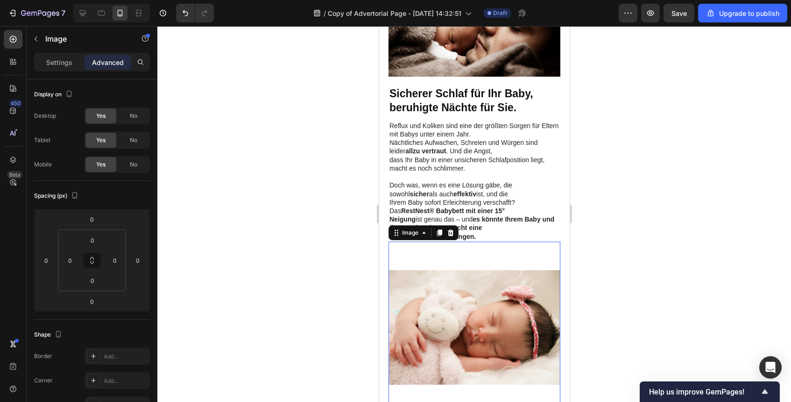
click at [497, 241] on img at bounding box center [474, 327] width 172 height 172
click at [66, 60] on p "Settings" at bounding box center [59, 62] width 26 height 10
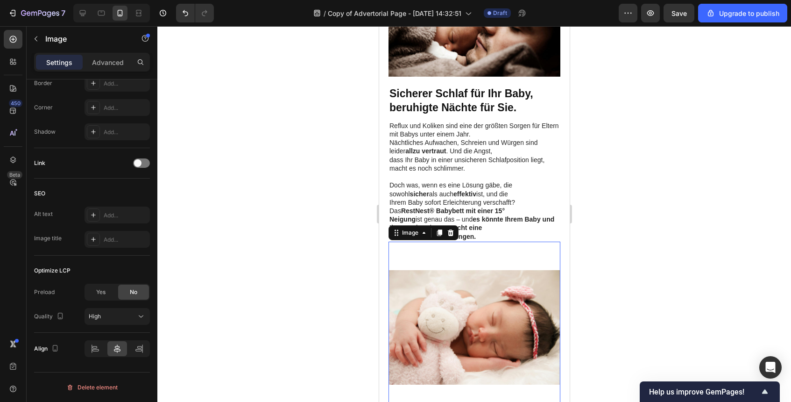
scroll to position [574, 0]
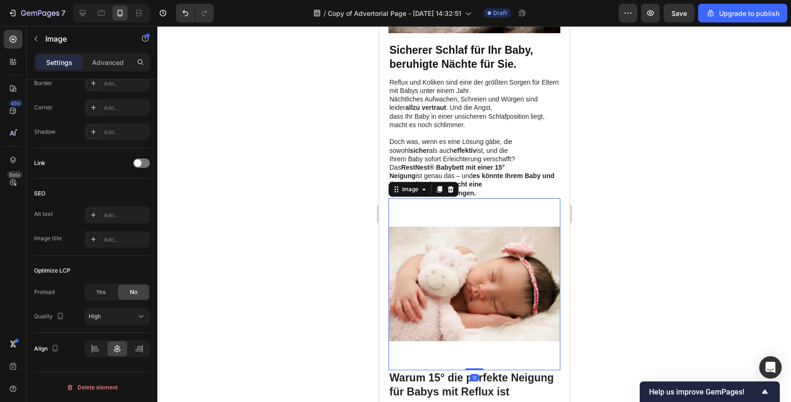
drag, startPoint x: 476, startPoint y: 344, endPoint x: 479, endPoint y: 305, distance: 39.8
click at [479, 305] on div "Image 0" at bounding box center [474, 284] width 172 height 172
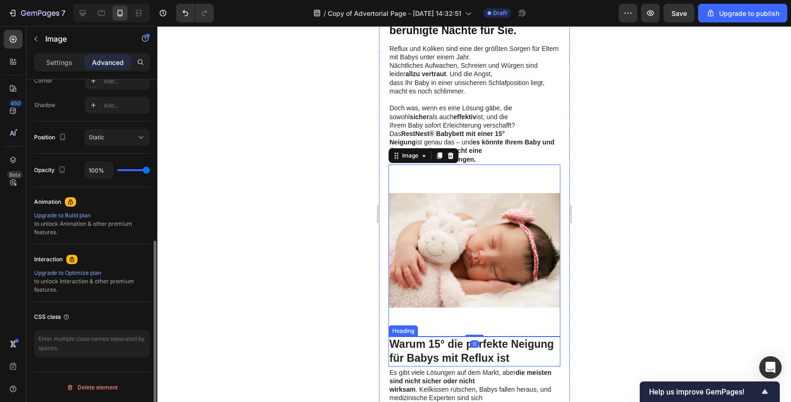
scroll to position [619, 0]
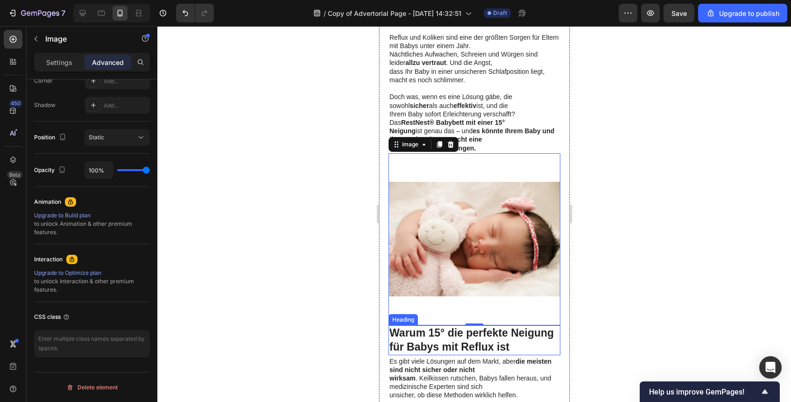
click at [488, 327] on strong "Warum 15° die perfekte Neigung für Babys mit Reflux ist" at bounding box center [471, 340] width 164 height 26
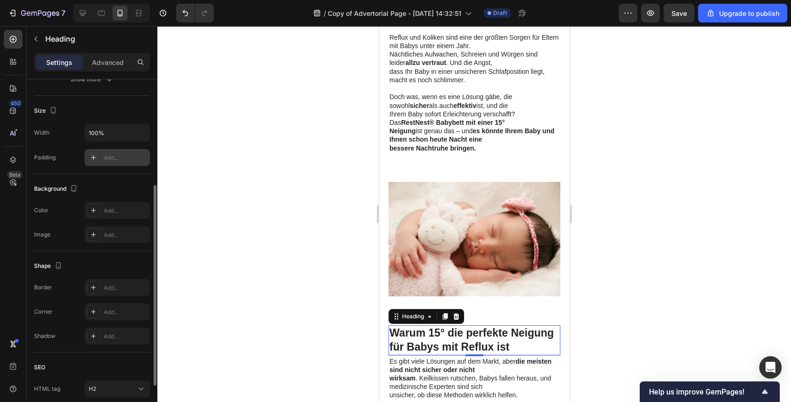
scroll to position [186, 0]
click at [125, 160] on div "Add..." at bounding box center [126, 157] width 44 height 8
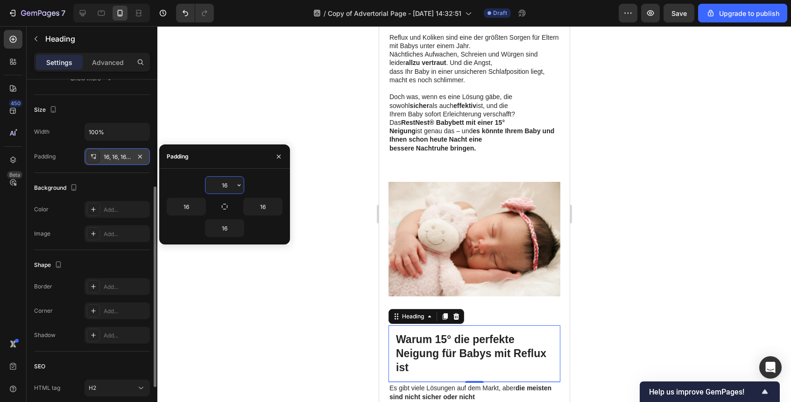
type input "0"
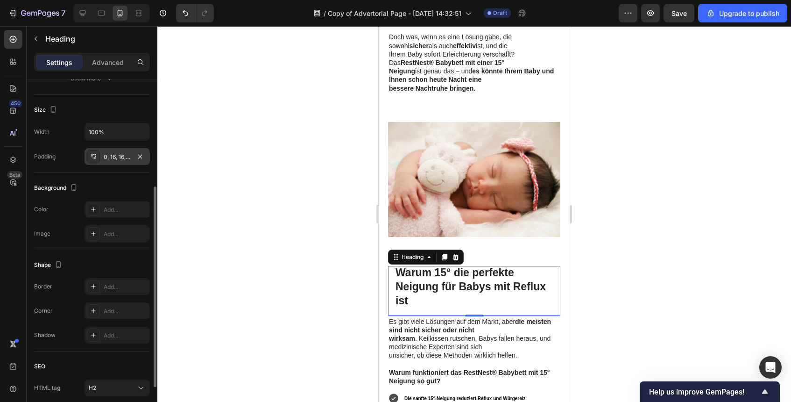
scroll to position [607, 0]
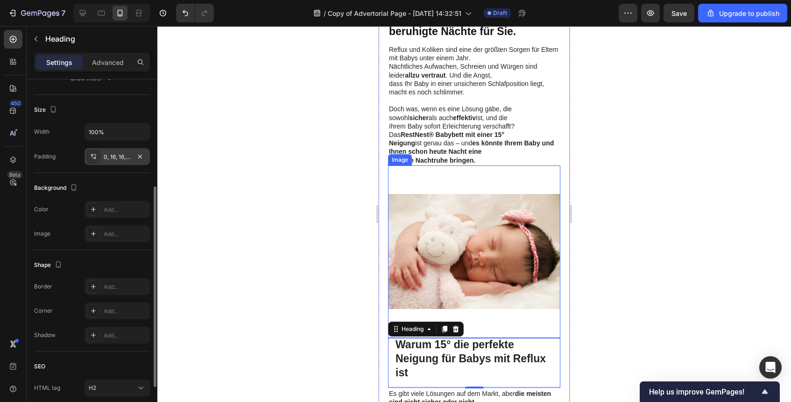
click at [513, 237] on img at bounding box center [474, 251] width 172 height 172
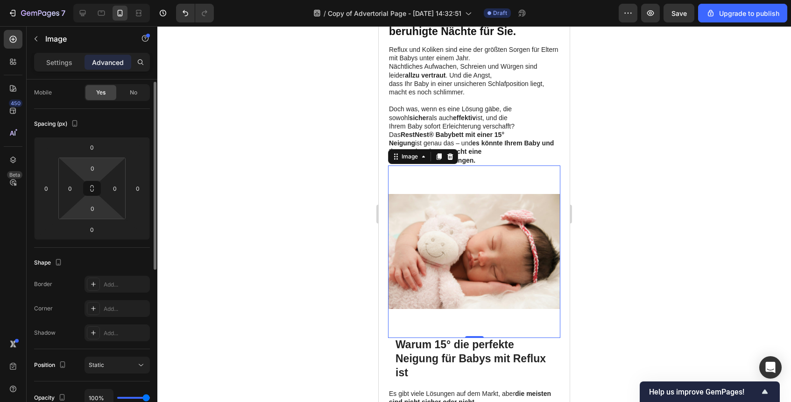
scroll to position [85, 0]
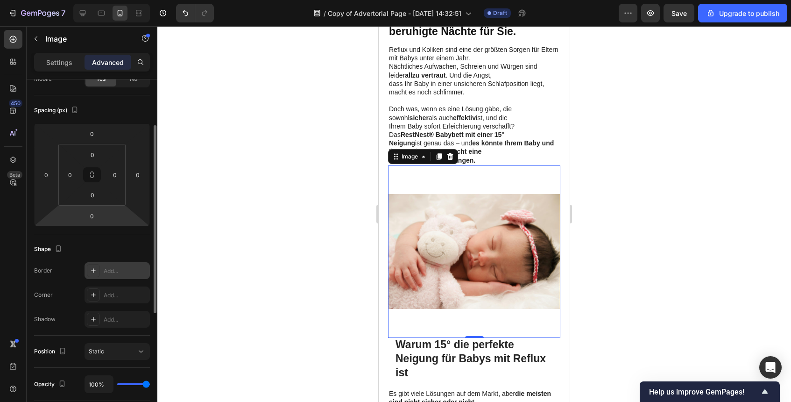
click at [119, 271] on div "Add..." at bounding box center [126, 271] width 44 height 8
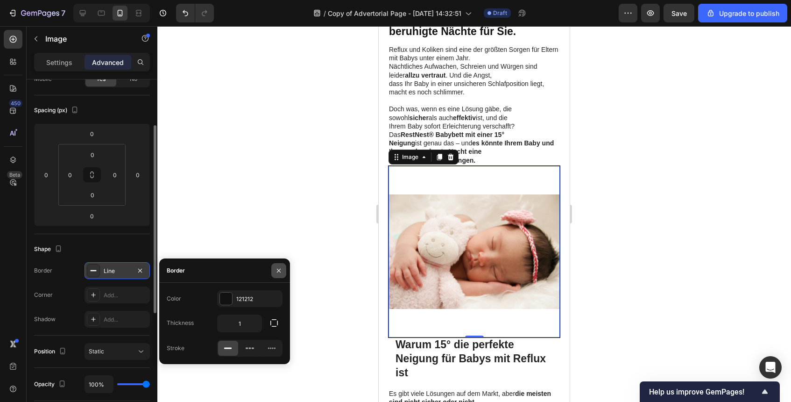
click at [282, 268] on icon "button" at bounding box center [278, 270] width 7 height 7
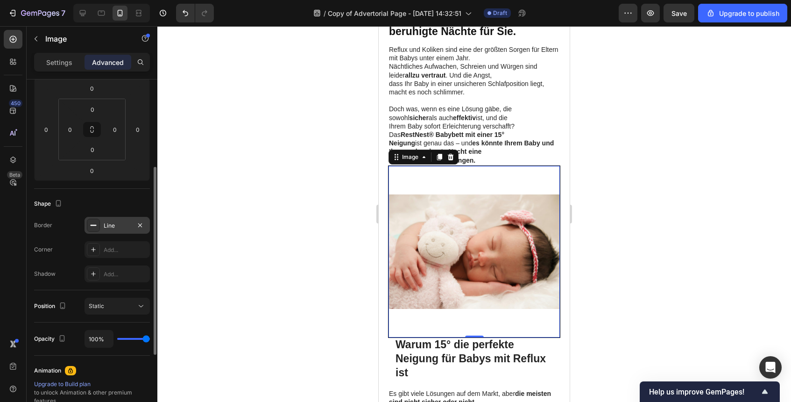
scroll to position [143, 0]
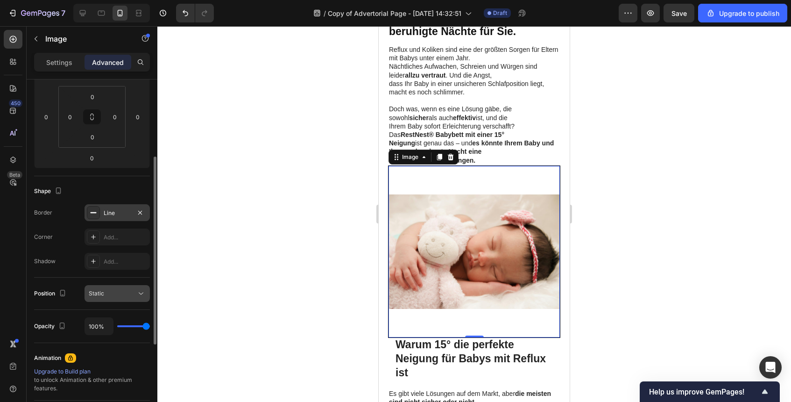
click at [128, 295] on div "Static" at bounding box center [113, 293] width 48 height 8
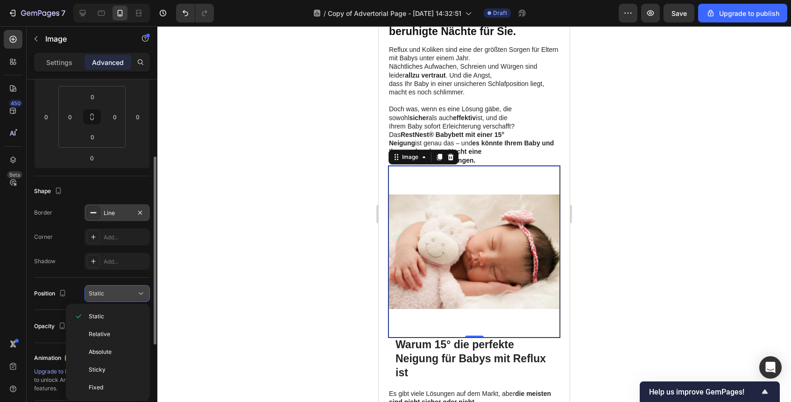
scroll to position [148, 0]
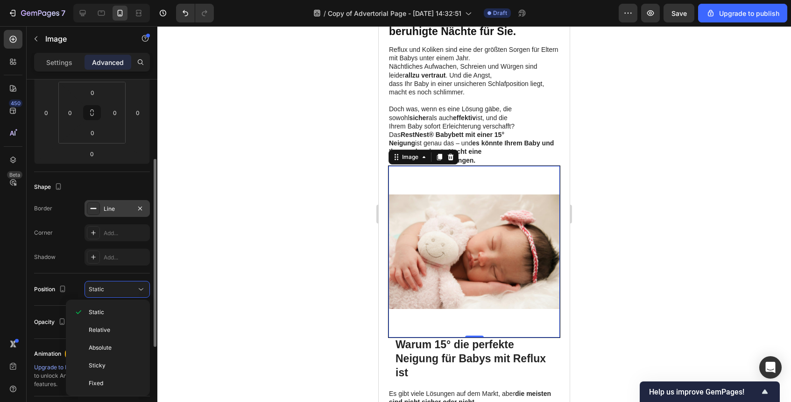
click at [37, 355] on div "Animation" at bounding box center [47, 353] width 27 height 8
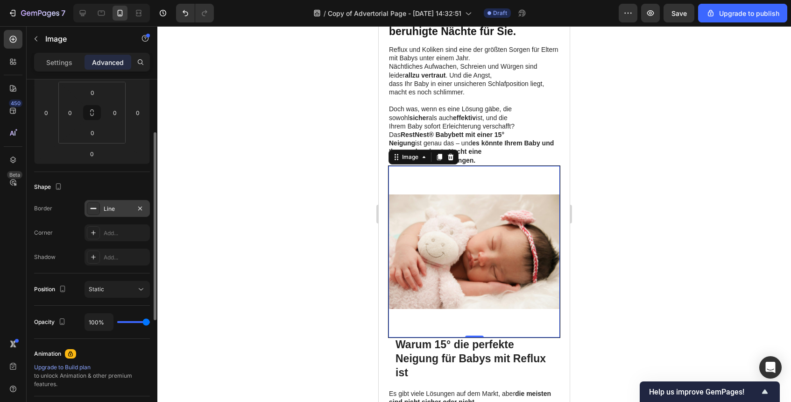
scroll to position [0, 0]
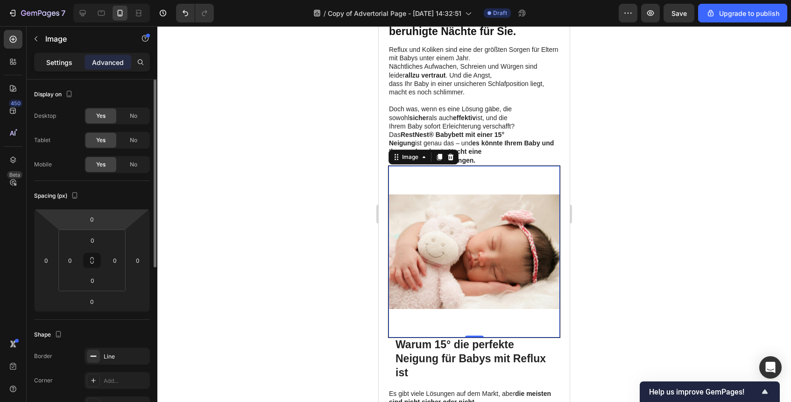
click at [69, 59] on p "Settings" at bounding box center [59, 62] width 26 height 10
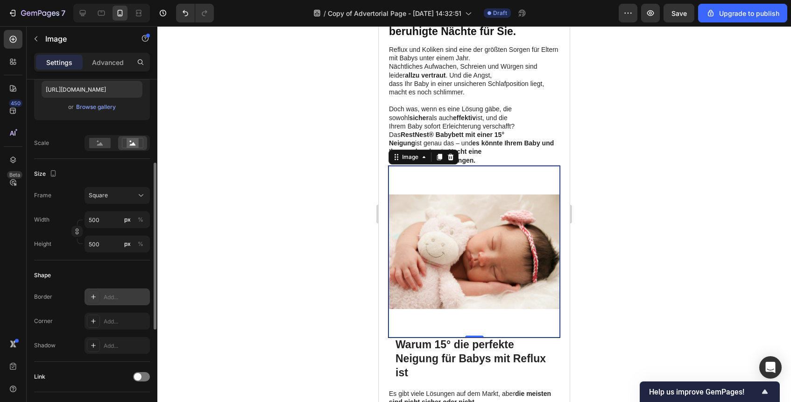
scroll to position [169, 0]
click at [117, 297] on div "Add..." at bounding box center [126, 295] width 44 height 8
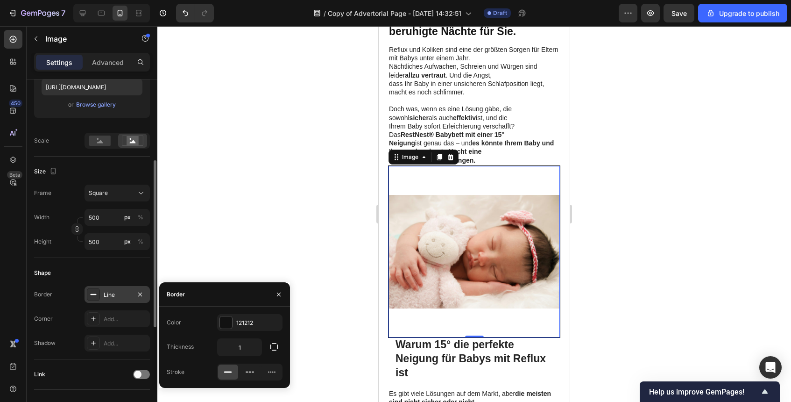
click at [59, 292] on div "Border Line" at bounding box center [92, 294] width 116 height 17
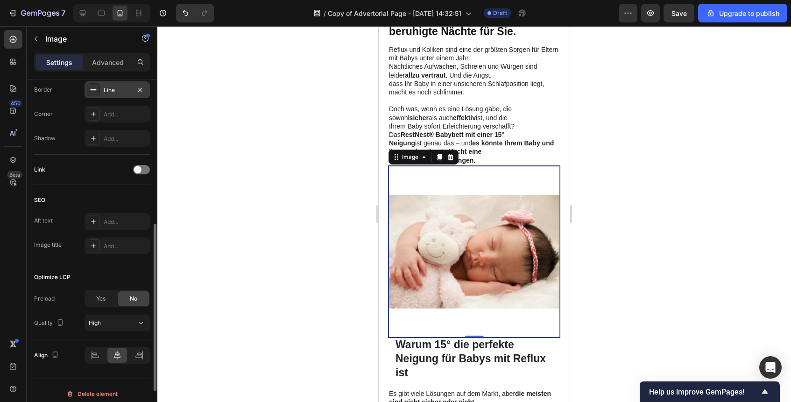
scroll to position [380, 0]
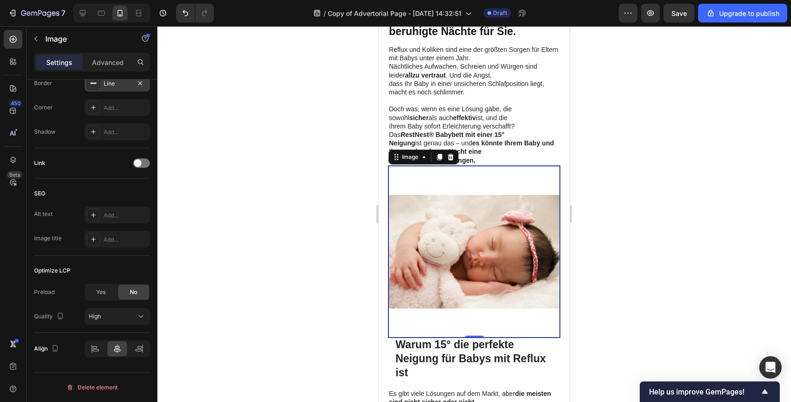
click at [515, 166] on img at bounding box center [474, 251] width 171 height 171
click at [628, 175] on div at bounding box center [474, 214] width 634 height 376
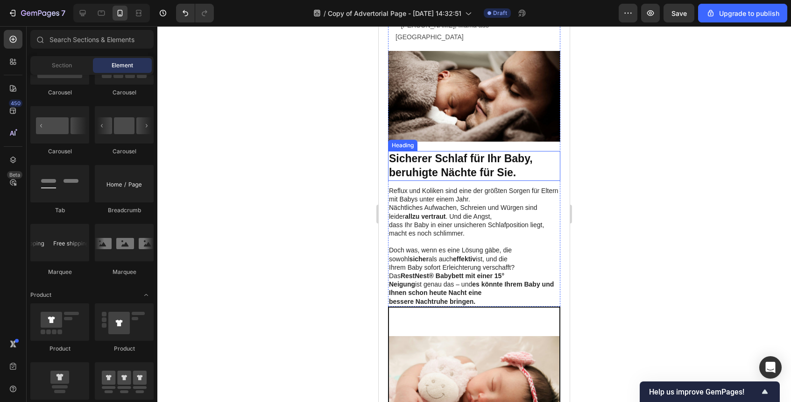
scroll to position [454, 0]
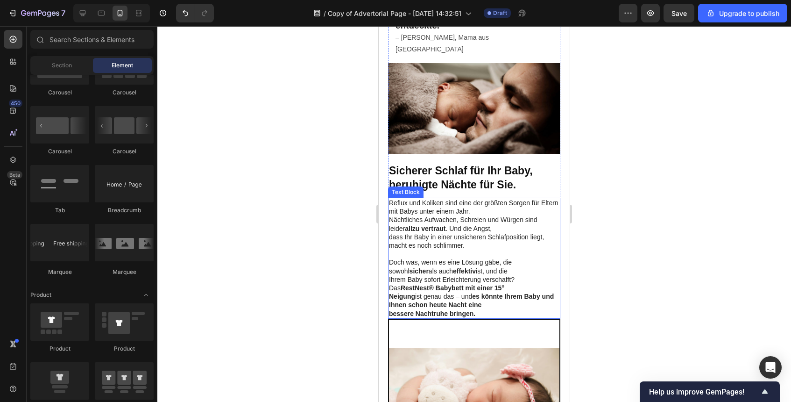
click at [613, 284] on div at bounding box center [474, 214] width 634 height 376
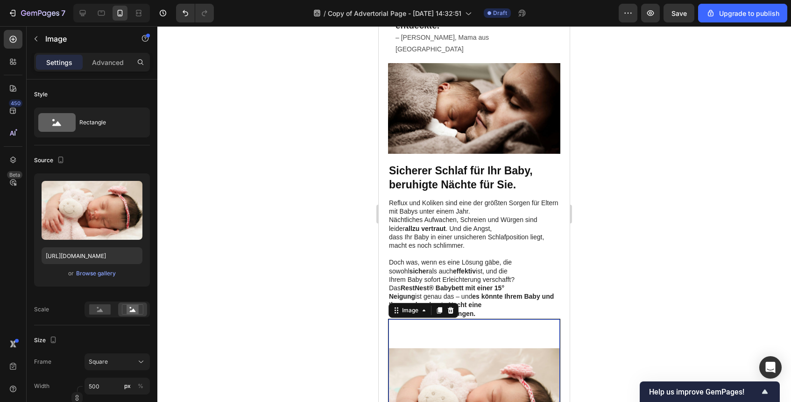
click at [512, 319] on img at bounding box center [474, 404] width 171 height 171
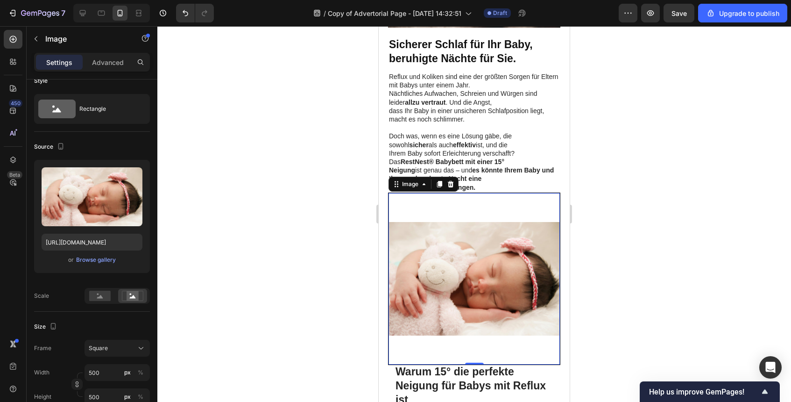
scroll to position [579, 0]
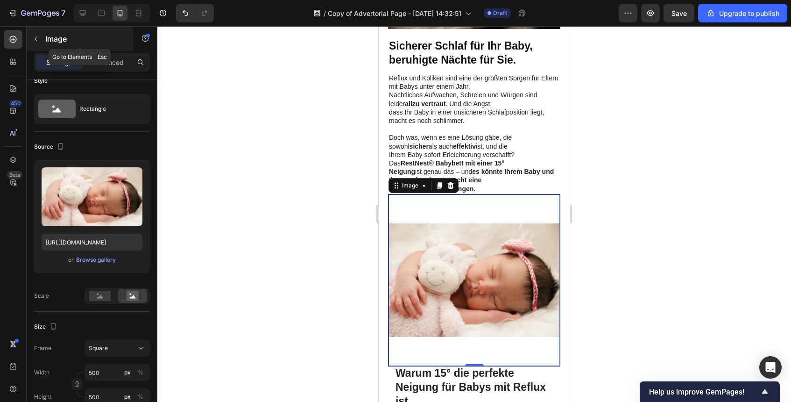
click at [37, 36] on icon "button" at bounding box center [36, 38] width 3 height 5
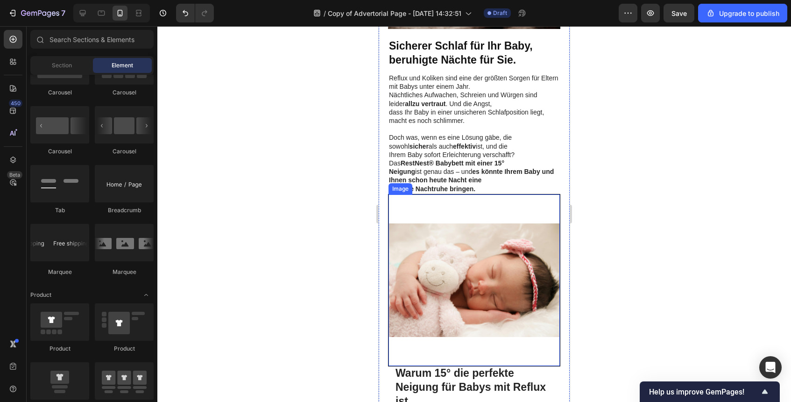
click at [513, 254] on img at bounding box center [474, 279] width 171 height 171
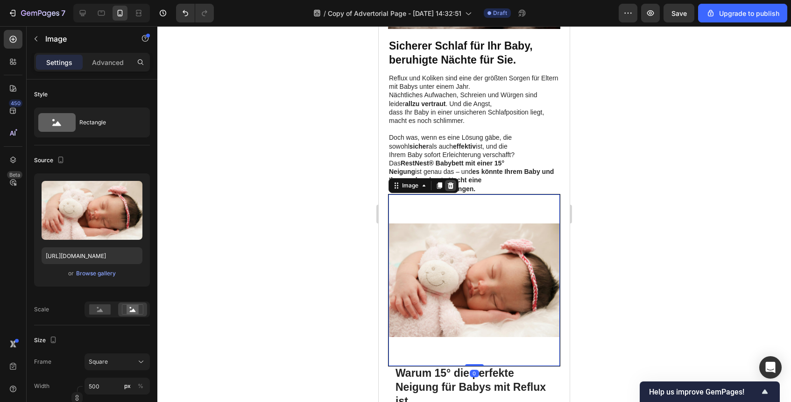
click at [452, 182] on icon at bounding box center [451, 185] width 6 height 7
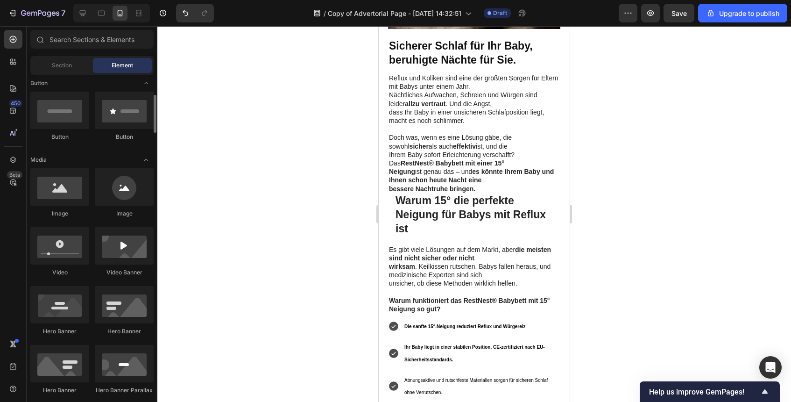
scroll to position [211, 0]
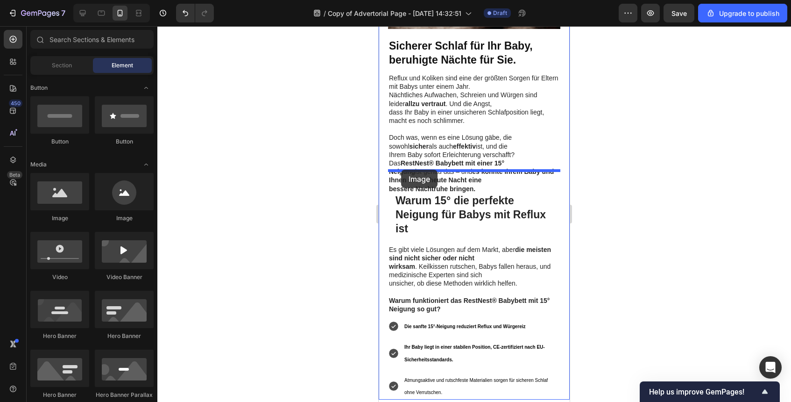
drag, startPoint x: 438, startPoint y: 225, endPoint x: 401, endPoint y: 170, distance: 66.1
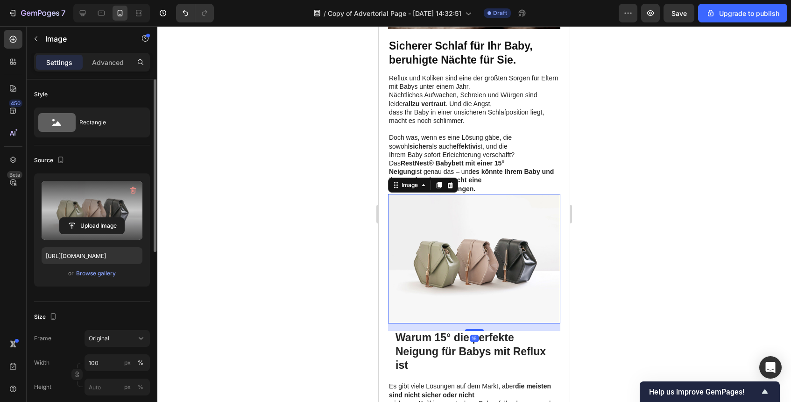
click at [59, 201] on label at bounding box center [92, 210] width 101 height 59
click at [60, 218] on input "file" at bounding box center [92, 226] width 64 height 16
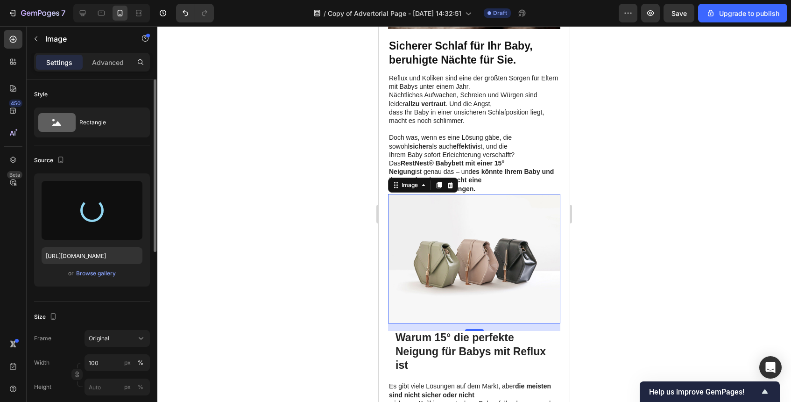
type input "https://cdn.shopify.com/s/files/1/0915/9285/1833/files/gempages_585888952540463…"
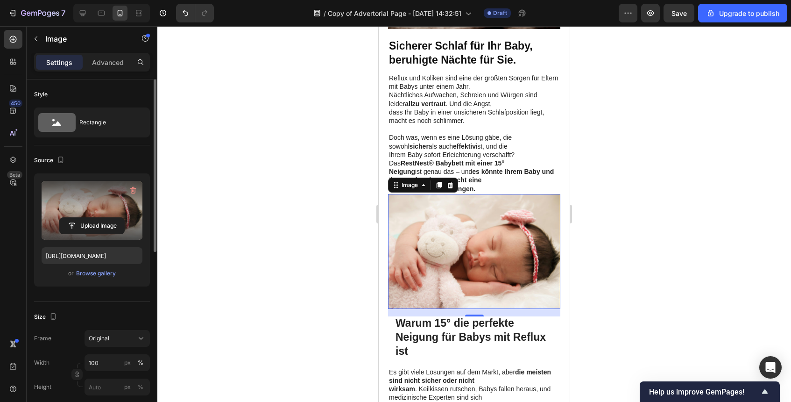
click at [652, 259] on div at bounding box center [474, 214] width 634 height 376
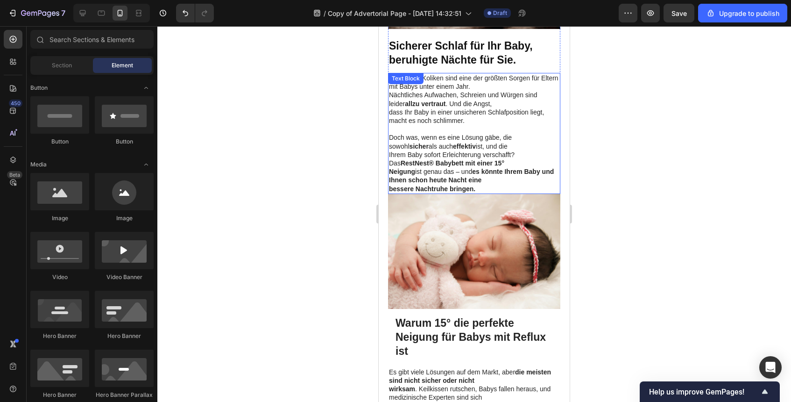
click at [489, 167] on p "Neigung ist genau das – und es könnte Ihrem Baby und Ihnen schon heute Nacht ei…" at bounding box center [474, 175] width 170 height 17
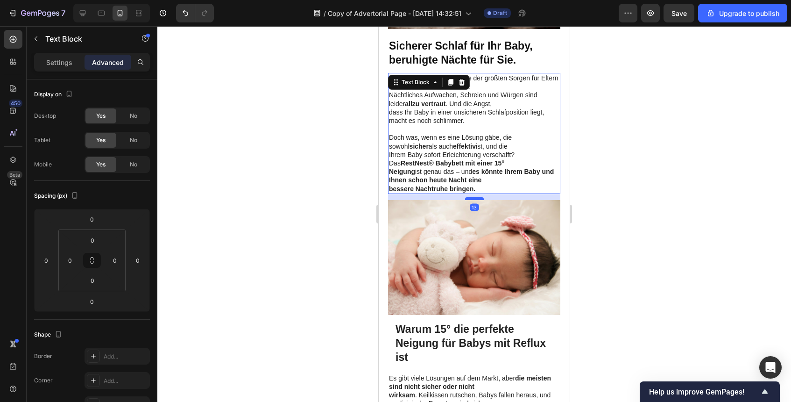
drag, startPoint x: 475, startPoint y: 168, endPoint x: 475, endPoint y: 174, distance: 6.1
click at [475, 197] on div at bounding box center [474, 198] width 19 height 3
type input "13"
click at [595, 199] on div at bounding box center [474, 214] width 634 height 376
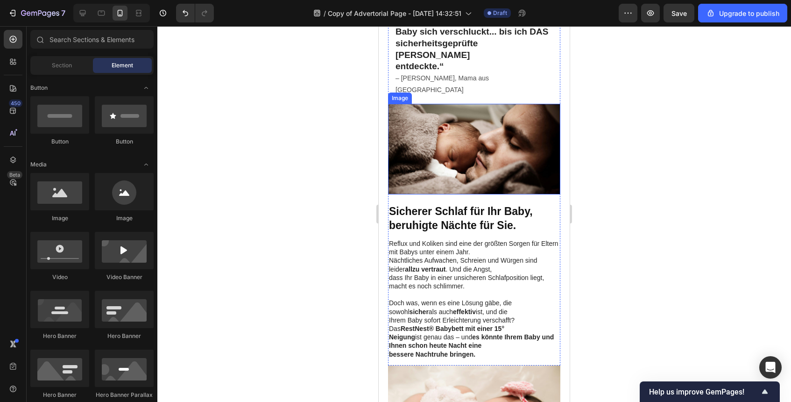
scroll to position [416, 0]
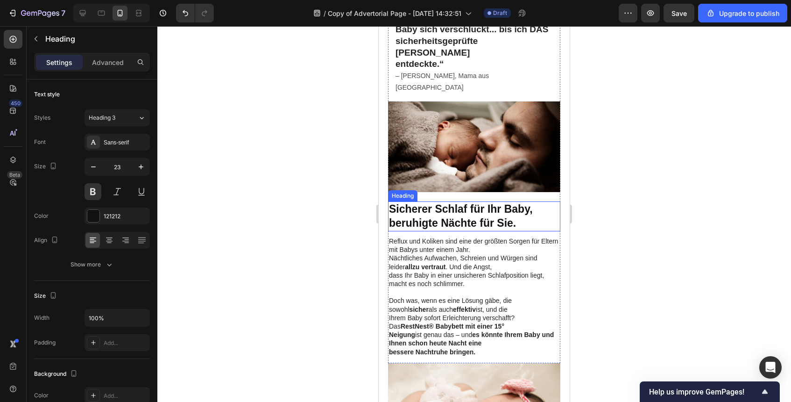
click at [528, 204] on h2 "Sicherer Schlaf für Ihr Baby, beruhigte Nächte für Sie." at bounding box center [474, 216] width 172 height 30
click at [527, 204] on h2 "Sicherer Schlaf für Ihr Baby, beruhigte Nächte für Sie." at bounding box center [474, 216] width 172 height 30
click at [613, 185] on div at bounding box center [474, 214] width 634 height 376
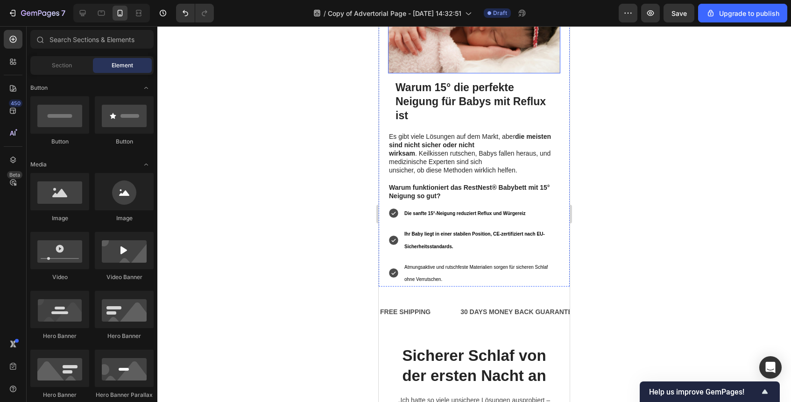
scroll to position [822, 0]
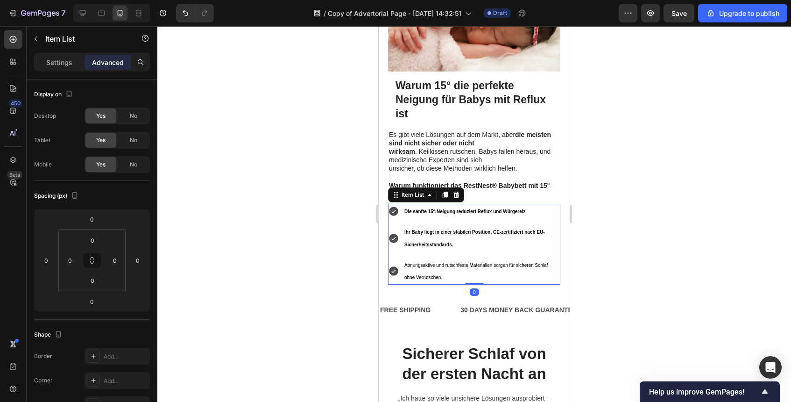
click at [499, 259] on p "Atmungsaktive und rutschfeste Materialien sorgen für sicheren Schlaf ohne Verru…" at bounding box center [482, 271] width 155 height 24
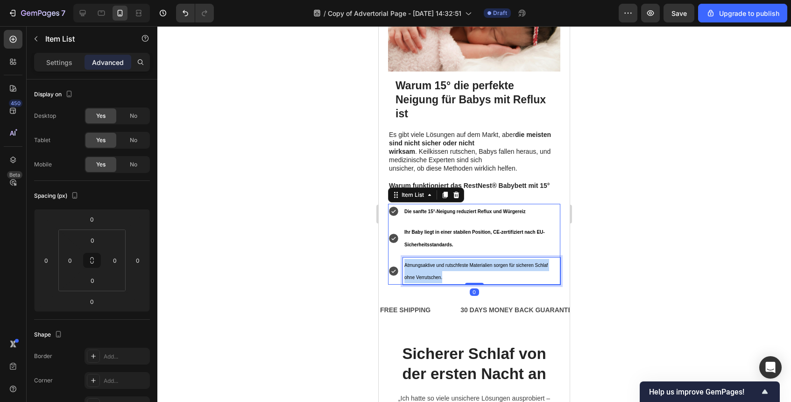
click at [499, 259] on p "Atmungsaktive und rutschfeste Materialien sorgen für sicheren Schlaf ohne Verru…" at bounding box center [482, 271] width 155 height 24
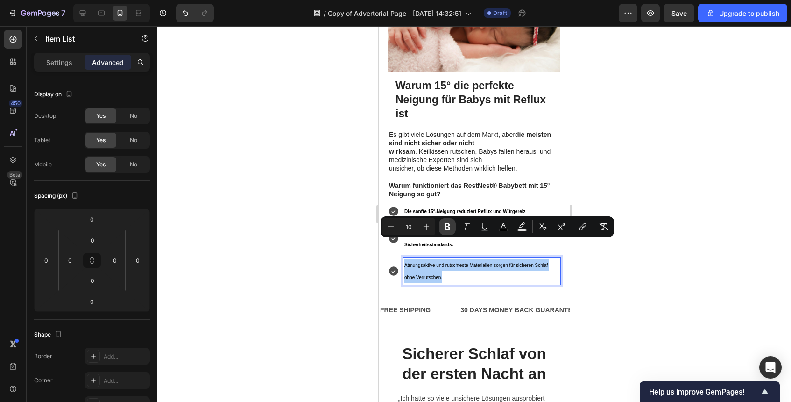
click at [449, 224] on icon "Editor contextual toolbar" at bounding box center [448, 226] width 6 height 7
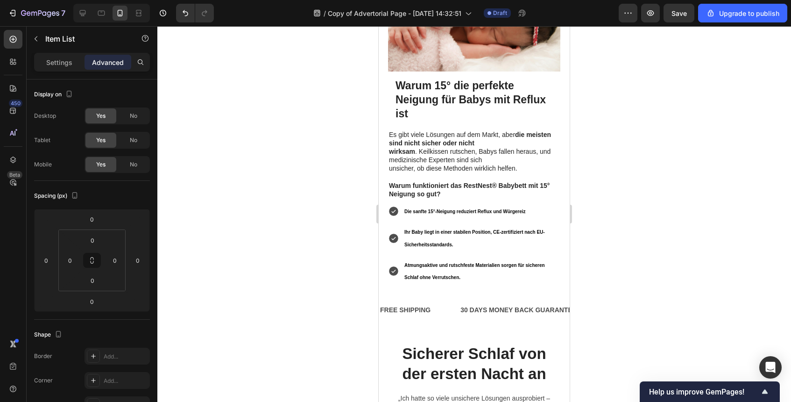
click at [604, 281] on div at bounding box center [474, 214] width 634 height 376
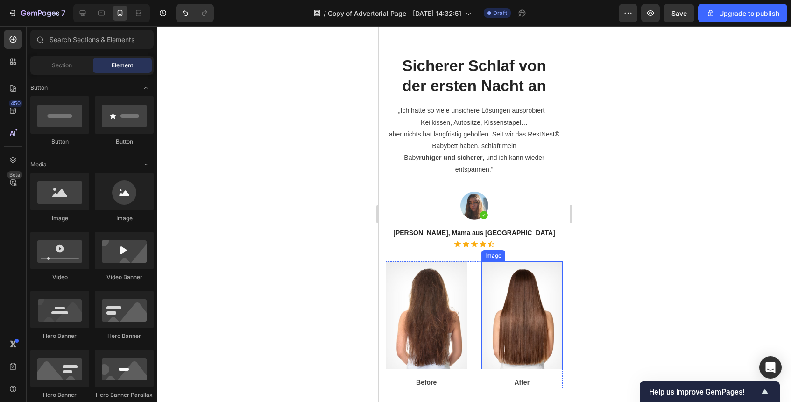
scroll to position [1087, 0]
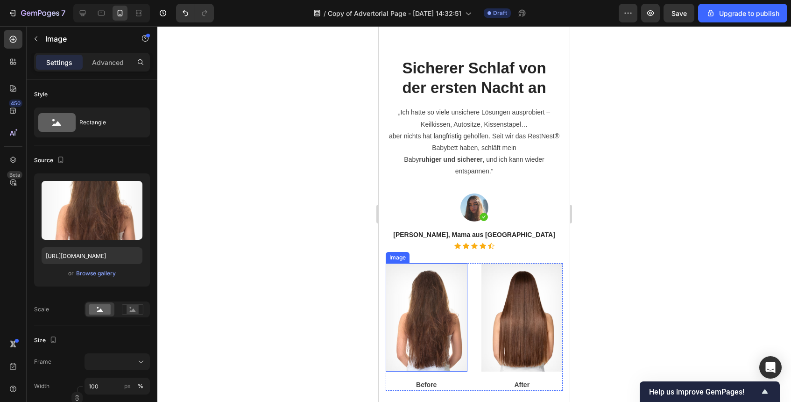
click at [464, 285] on img at bounding box center [427, 317] width 82 height 108
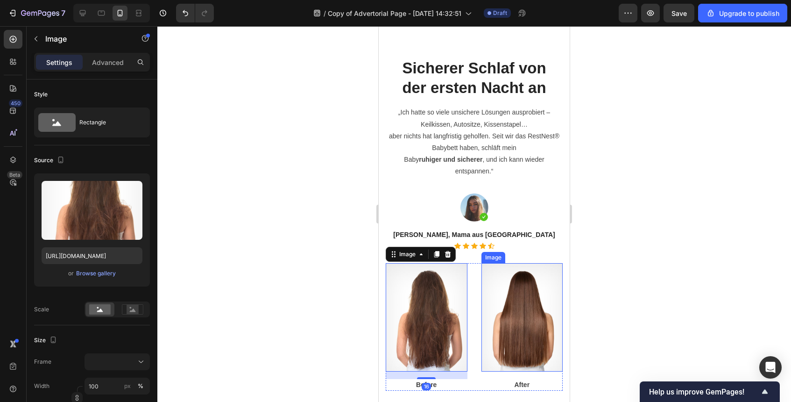
click at [501, 339] on img at bounding box center [523, 317] width 82 height 108
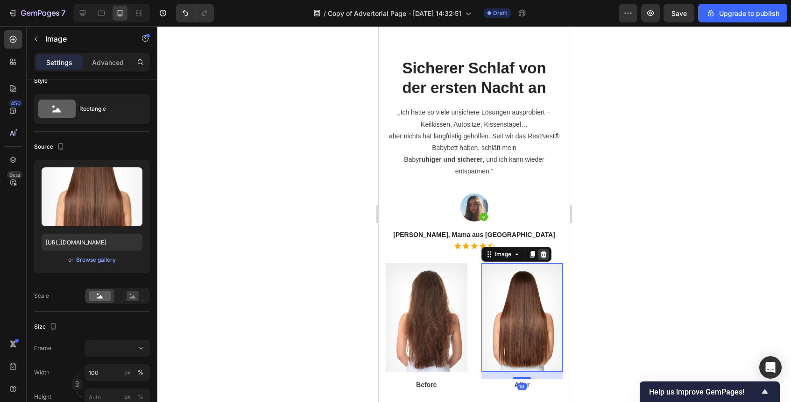
click at [542, 256] on icon at bounding box center [543, 253] width 6 height 7
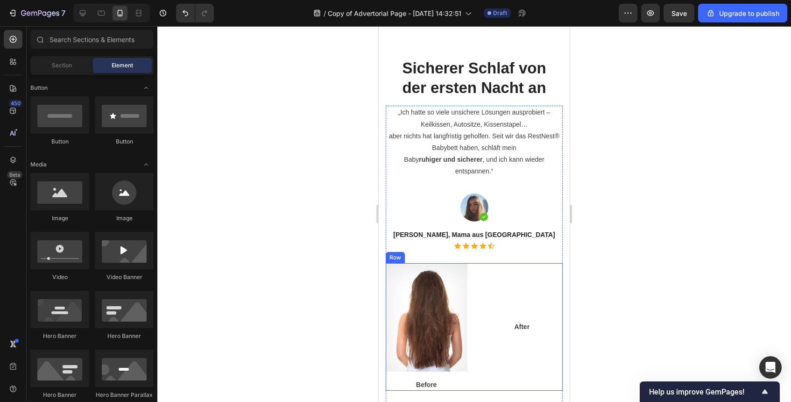
click at [520, 311] on div "After Text block" at bounding box center [523, 327] width 82 height 128
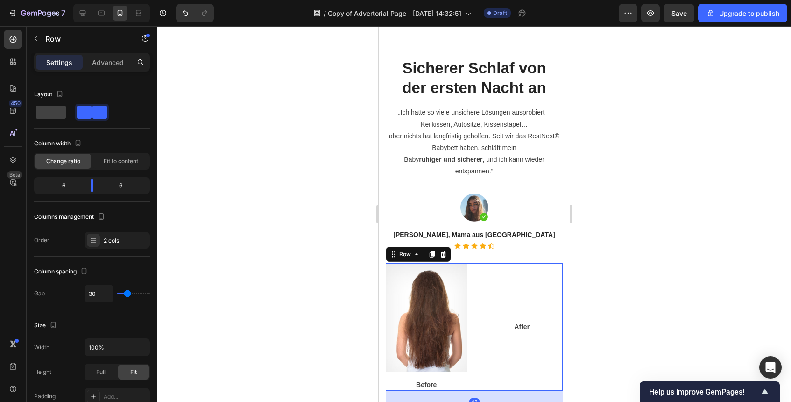
click at [520, 312] on div "After Text block" at bounding box center [523, 327] width 82 height 128
click at [56, 112] on span at bounding box center [51, 112] width 30 height 13
type input "0"
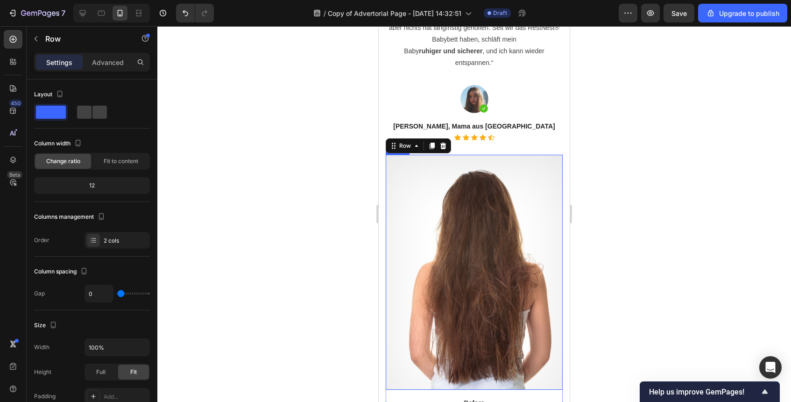
scroll to position [1317, 0]
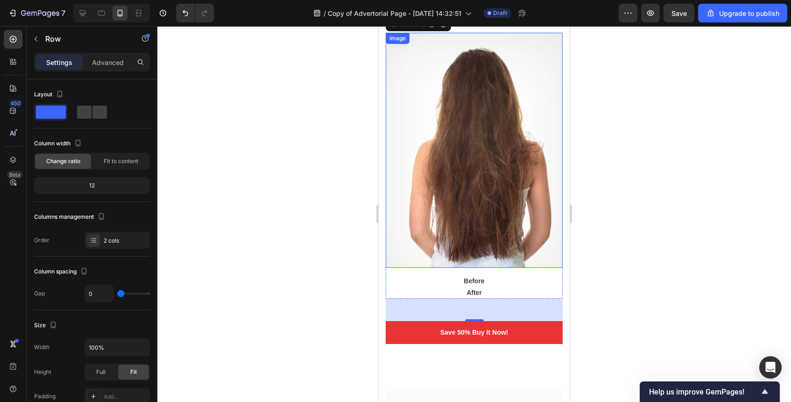
click at [490, 218] on img at bounding box center [474, 150] width 177 height 235
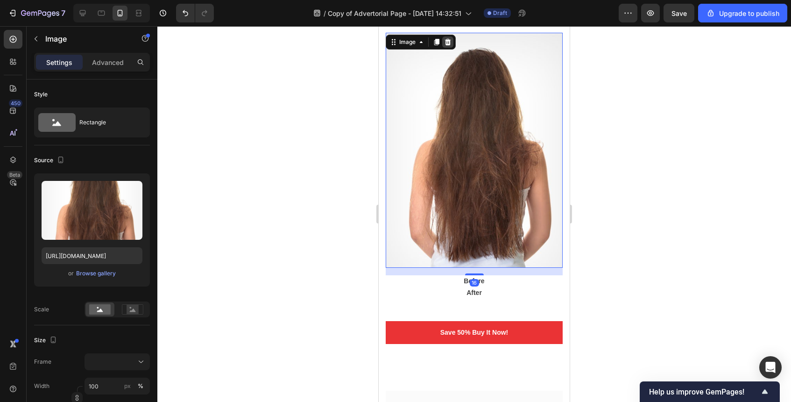
click at [448, 43] on icon at bounding box center [447, 41] width 7 height 7
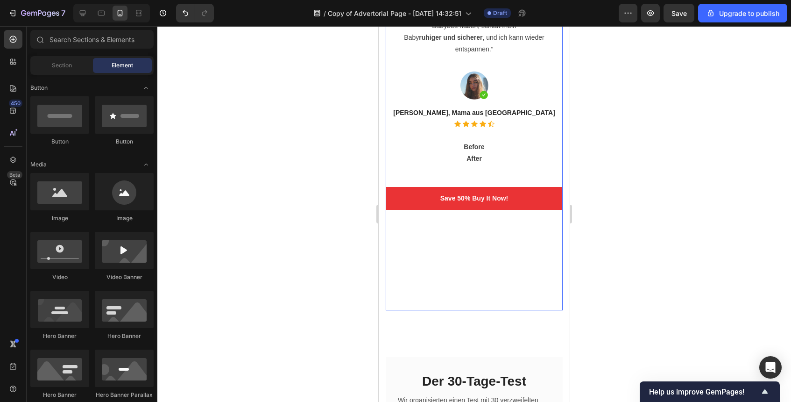
scroll to position [1183, 0]
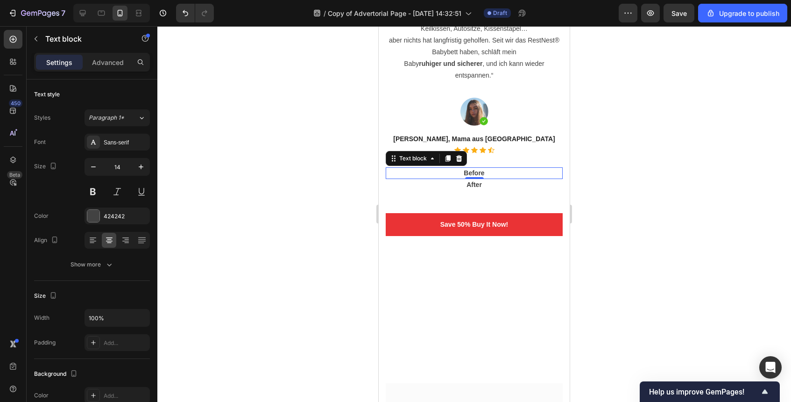
click at [471, 174] on p "Before" at bounding box center [474, 173] width 175 height 10
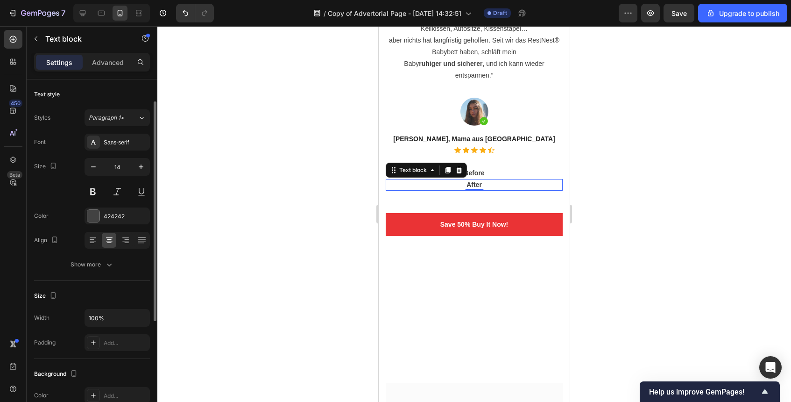
scroll to position [14, 0]
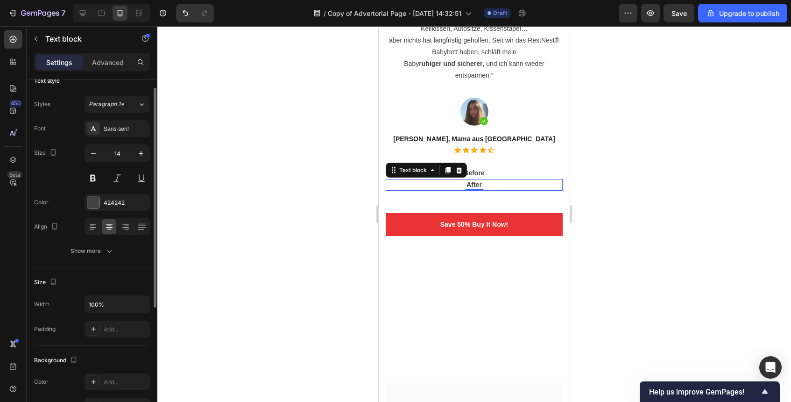
click at [490, 185] on p "After" at bounding box center [474, 185] width 175 height 10
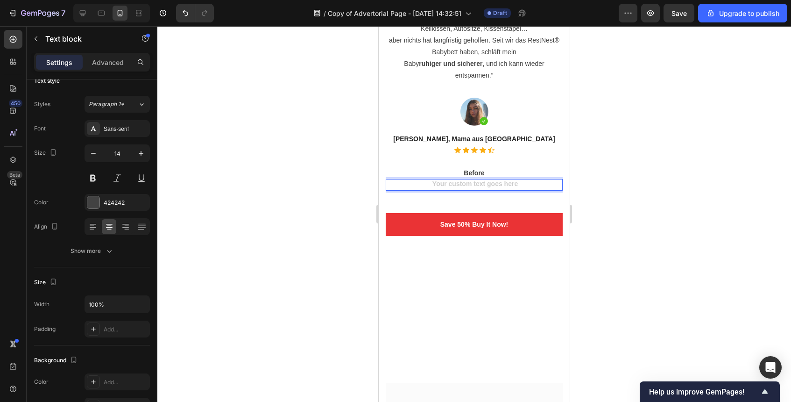
click at [503, 175] on p "Before" at bounding box center [474, 173] width 175 height 10
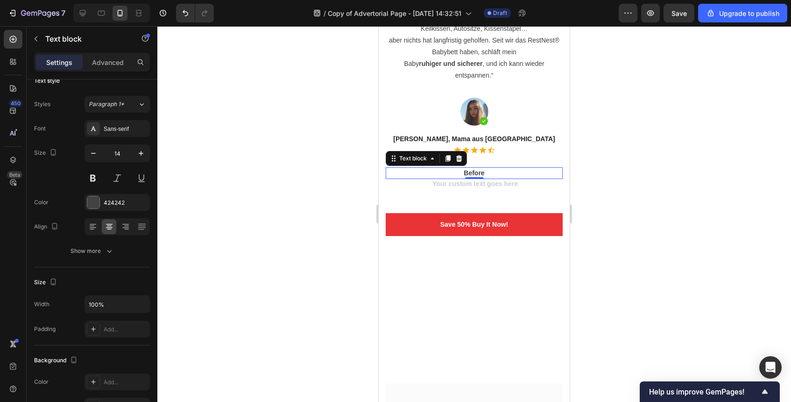
click at [503, 175] on p "Before" at bounding box center [474, 173] width 175 height 10
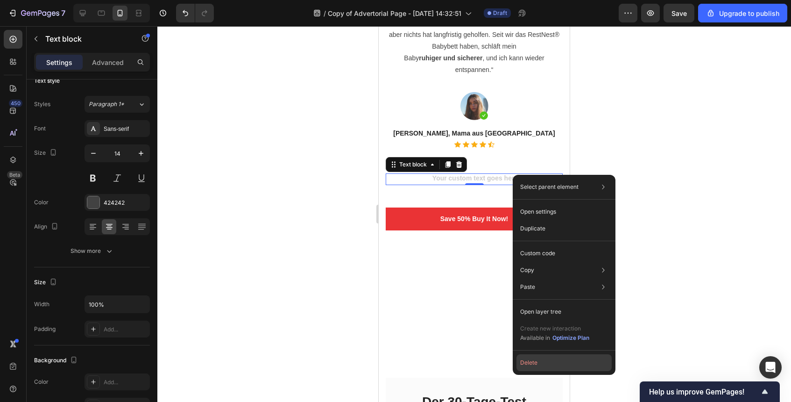
click at [543, 362] on button "Delete" at bounding box center [564, 362] width 95 height 17
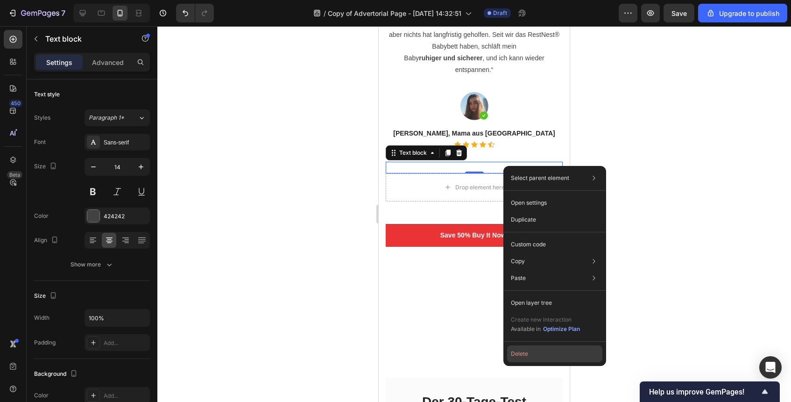
click at [552, 358] on button "Delete" at bounding box center [554, 353] width 95 height 17
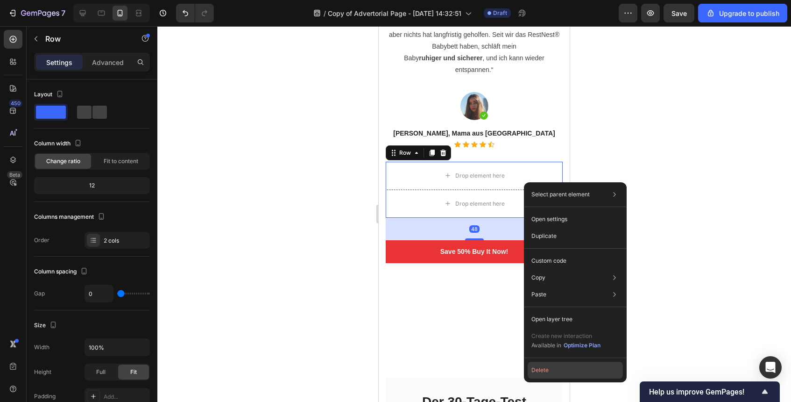
click at [545, 368] on button "Delete" at bounding box center [575, 370] width 95 height 17
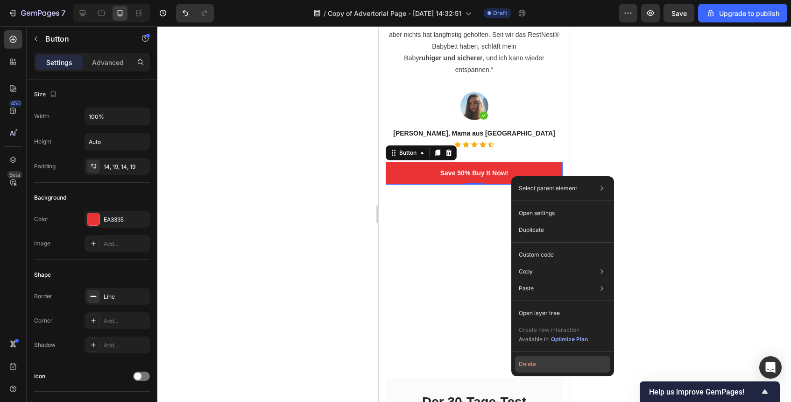
click at [548, 361] on button "Delete" at bounding box center [562, 363] width 95 height 17
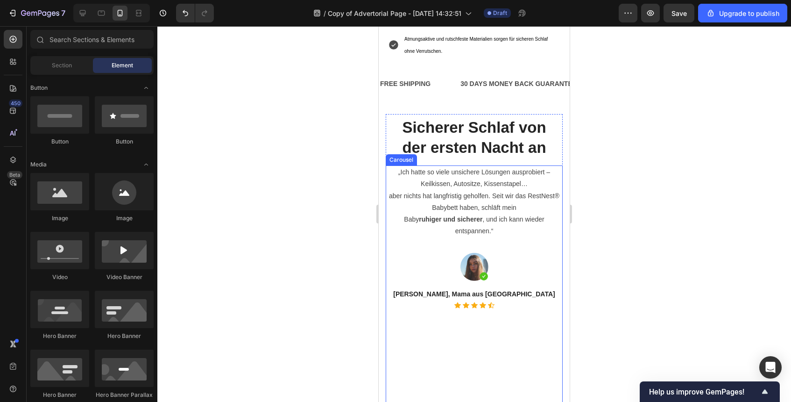
scroll to position [1062, 0]
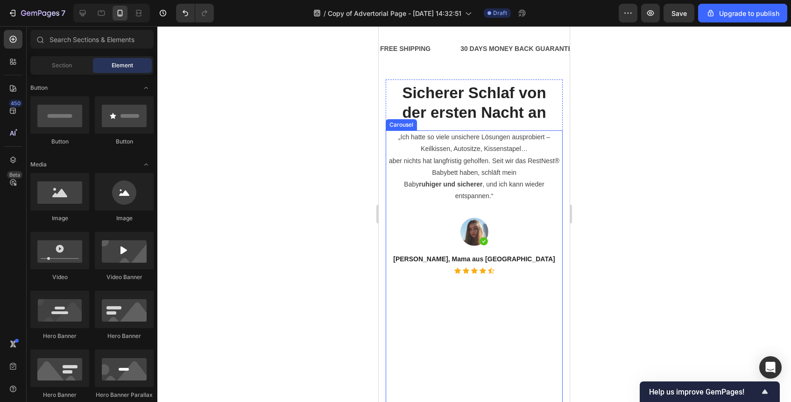
click at [481, 203] on div "„Ich hatte so viele unsichere Lösungen ausprobiert – Keilkissen, Autositze, Kis…" at bounding box center [474, 293] width 177 height 327
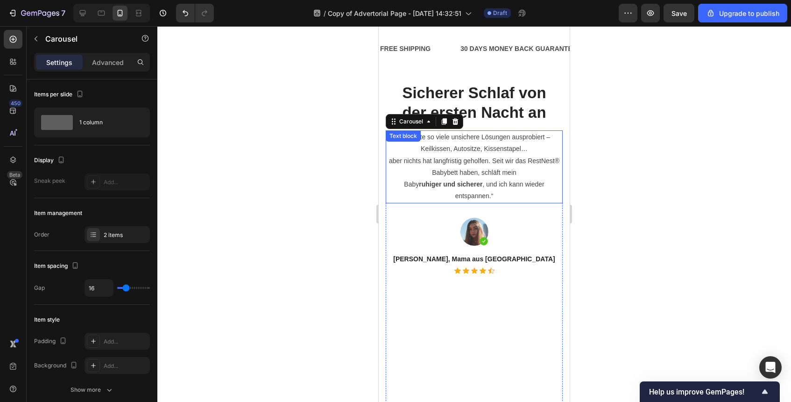
click at [481, 199] on p "Baby ruhiger und sicherer , und ich kann wieder entspannen.“" at bounding box center [474, 189] width 175 height 23
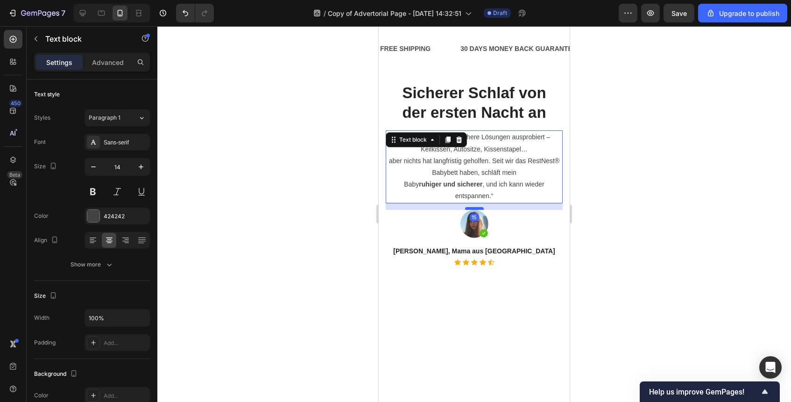
drag, startPoint x: 477, startPoint y: 217, endPoint x: 483, endPoint y: 208, distance: 10.4
click at [483, 208] on div at bounding box center [474, 208] width 19 height 3
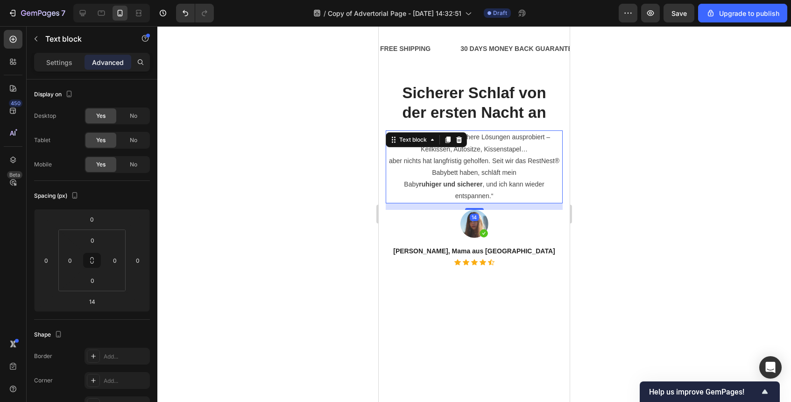
click at [619, 247] on div at bounding box center [474, 214] width 634 height 376
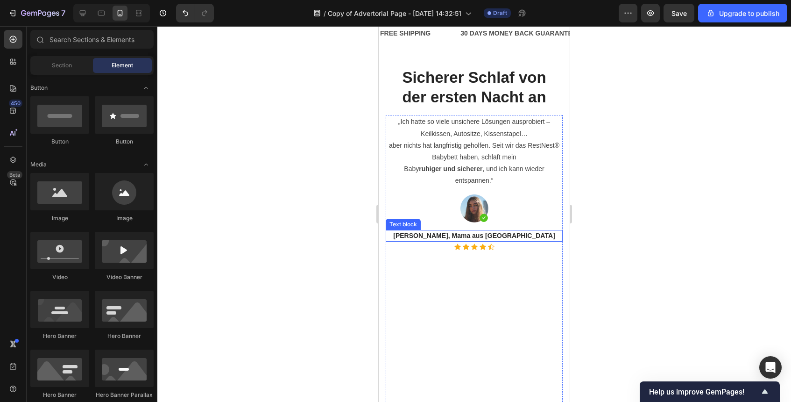
scroll to position [1089, 0]
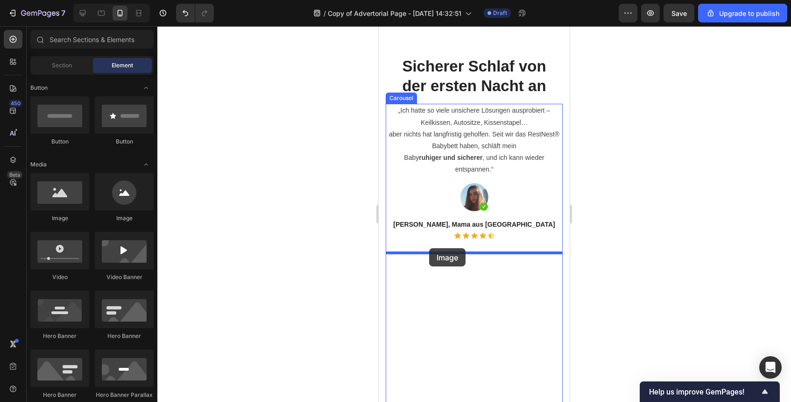
drag, startPoint x: 457, startPoint y: 213, endPoint x: 429, endPoint y: 248, distance: 44.9
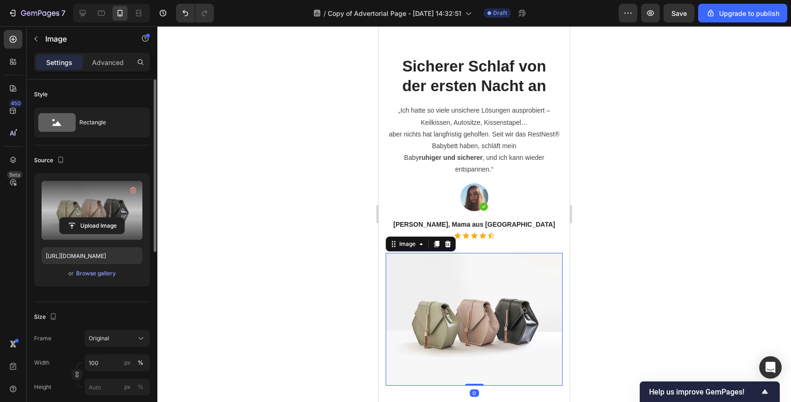
click at [109, 213] on label at bounding box center [92, 210] width 101 height 59
click at [109, 218] on input "file" at bounding box center [92, 226] width 64 height 16
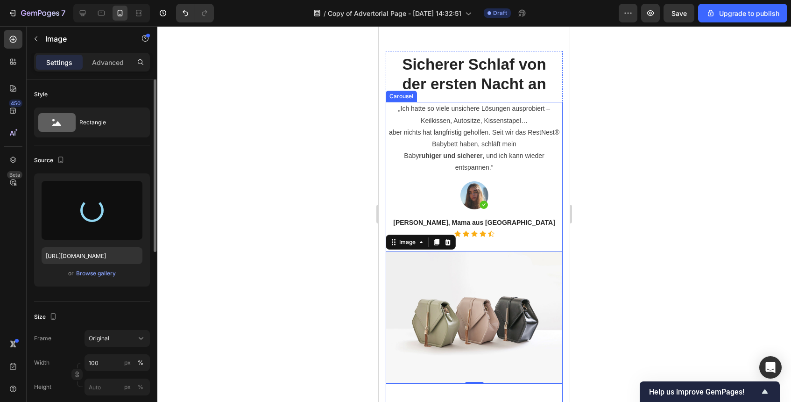
scroll to position [1098, 0]
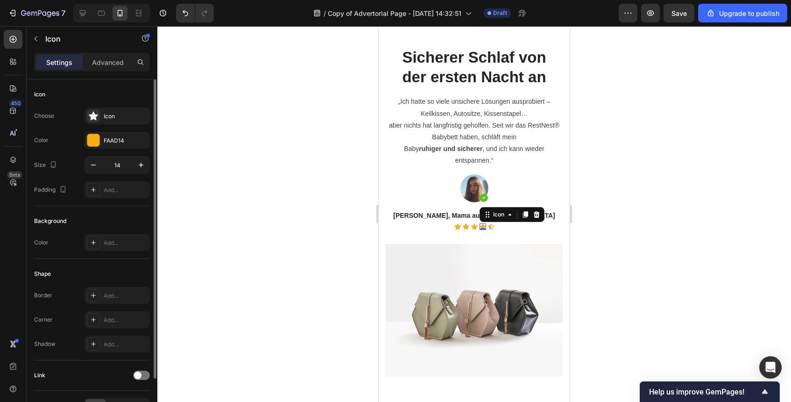
click at [485, 221] on div "„Ich hatte so viele unsichere Lösungen ausprobiert – Keilkissen, Autositze, Kis…" at bounding box center [474, 258] width 177 height 327
click at [500, 224] on div "Icon Icon Icon Icon 0 Icon" at bounding box center [474, 226] width 177 height 7
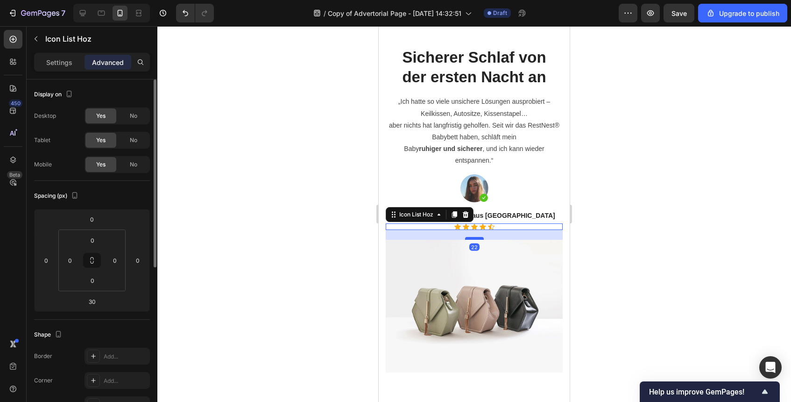
drag, startPoint x: 475, startPoint y: 242, endPoint x: 480, endPoint y: 236, distance: 8.0
click at [479, 237] on div at bounding box center [474, 238] width 19 height 3
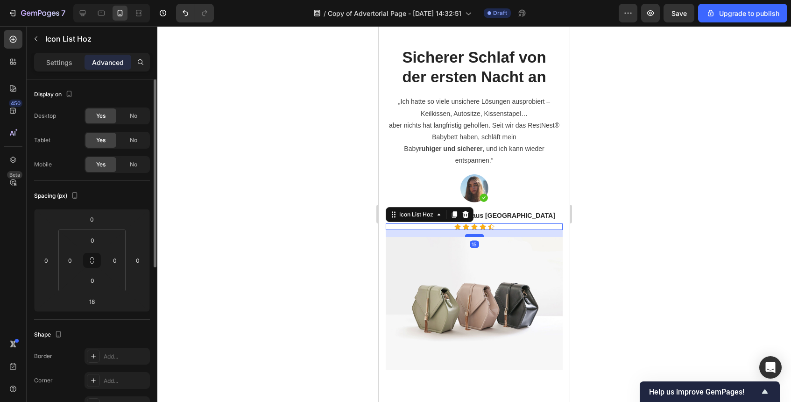
click at [482, 235] on div at bounding box center [474, 235] width 19 height 3
type input "15"
click at [597, 260] on div at bounding box center [474, 214] width 634 height 376
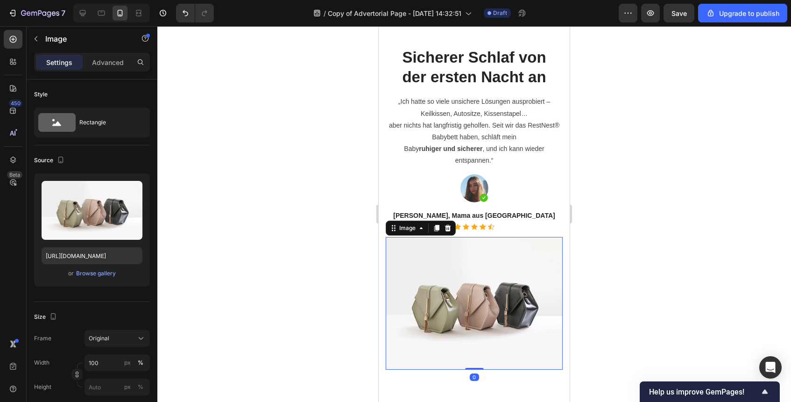
click at [526, 272] on img at bounding box center [474, 303] width 177 height 133
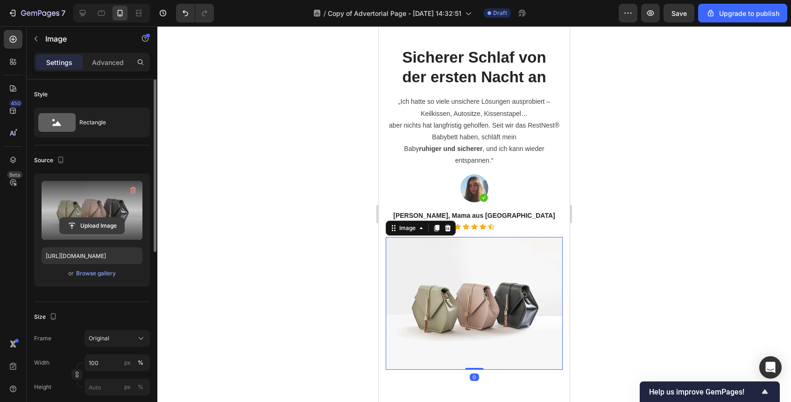
click at [91, 220] on input "file" at bounding box center [92, 226] width 64 height 16
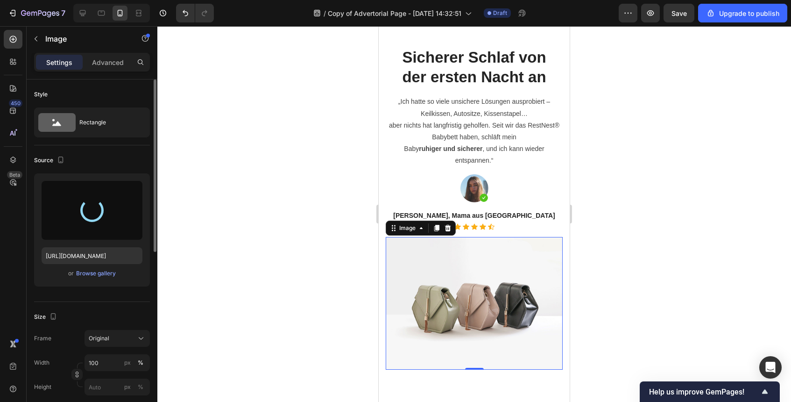
type input "https://cdn.shopify.com/s/files/1/0915/9285/1833/files/gempages_585888952540463…"
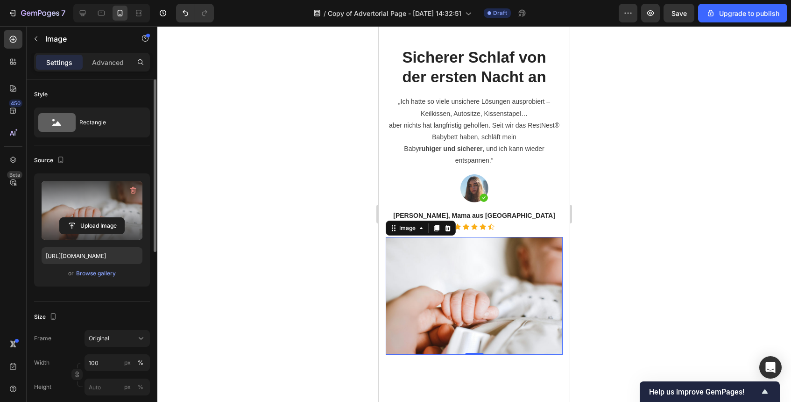
click at [620, 281] on div at bounding box center [474, 214] width 634 height 376
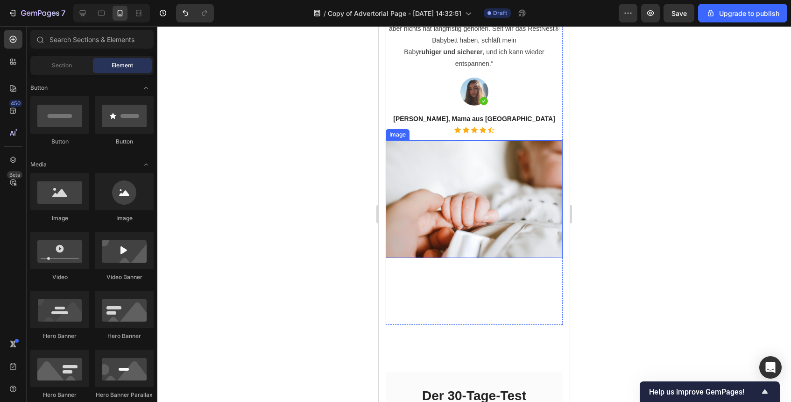
scroll to position [1202, 0]
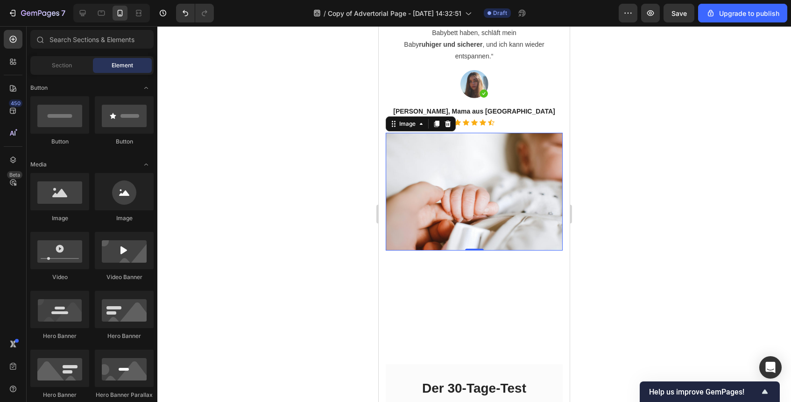
click at [481, 133] on img at bounding box center [474, 192] width 177 height 118
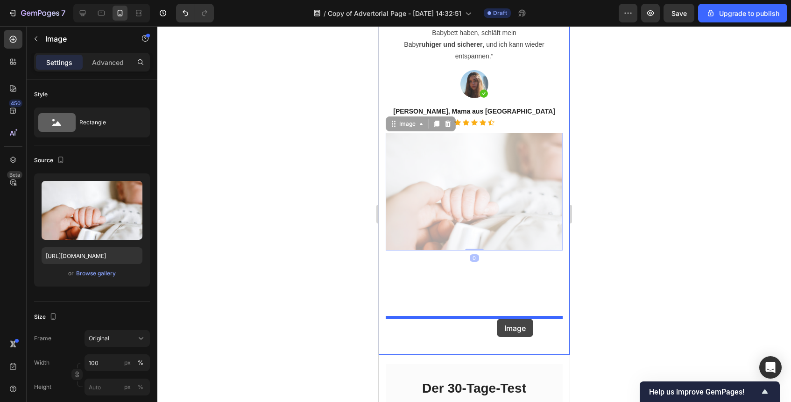
drag, startPoint x: 490, startPoint y: 209, endPoint x: 497, endPoint y: 319, distance: 110.9
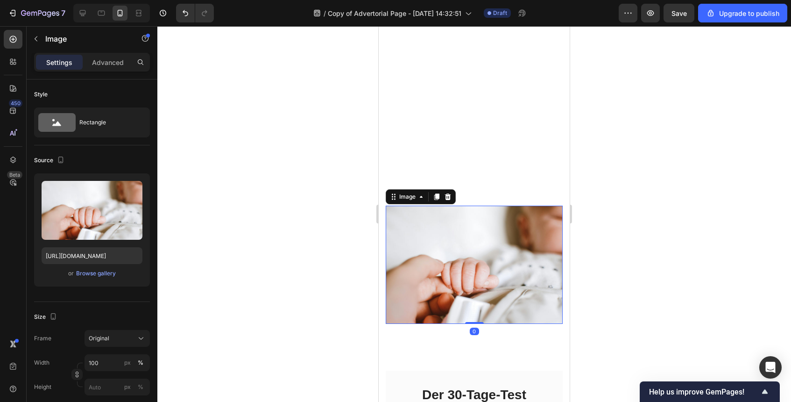
scroll to position [1444, 0]
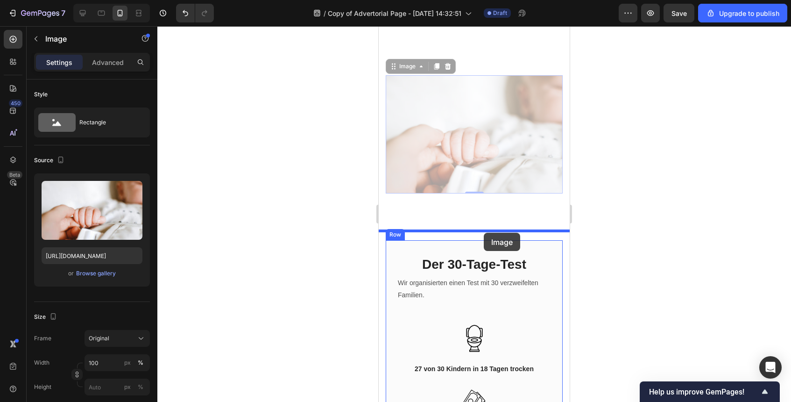
drag, startPoint x: 472, startPoint y: 135, endPoint x: 484, endPoint y: 233, distance: 97.9
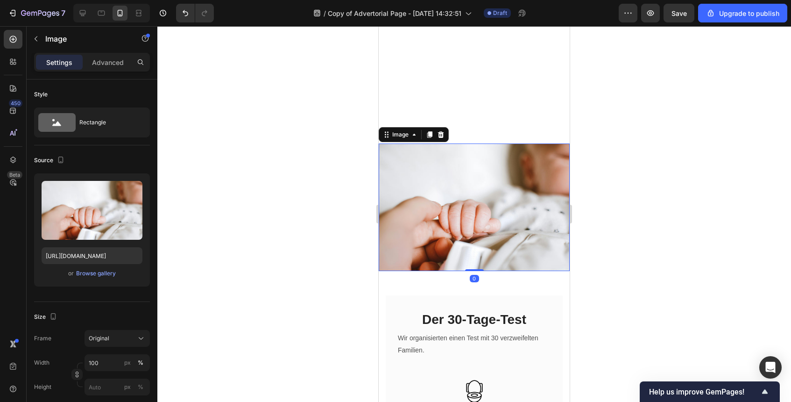
scroll to position [1312, 0]
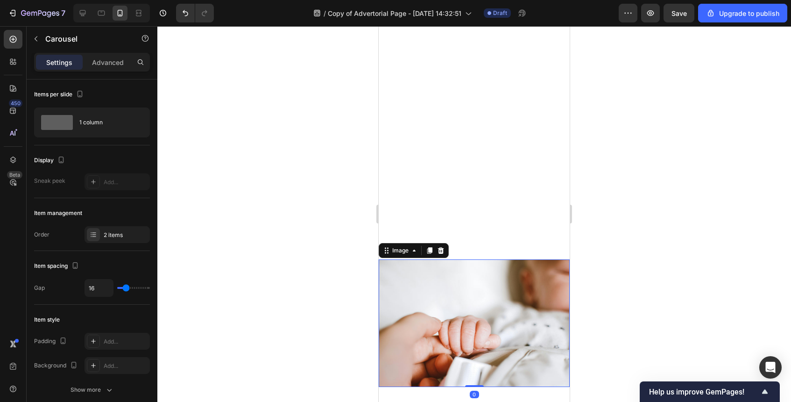
click at [484, 192] on div "„Ich hatte so viele unsichere Lösungen ausprobiert – Keilkissen, Autositze, Kis…" at bounding box center [474, 43] width 177 height 327
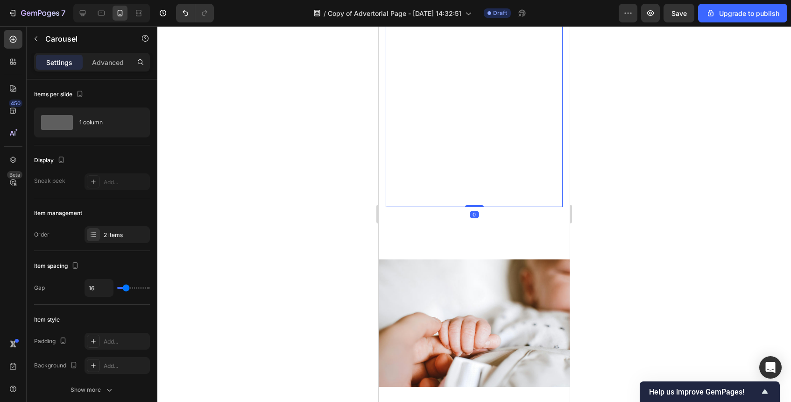
click at [484, 192] on div "„Ich hatte so viele unsichere Lösungen ausprobiert – Keilkissen, Autositze, Kis…" at bounding box center [474, 43] width 177 height 327
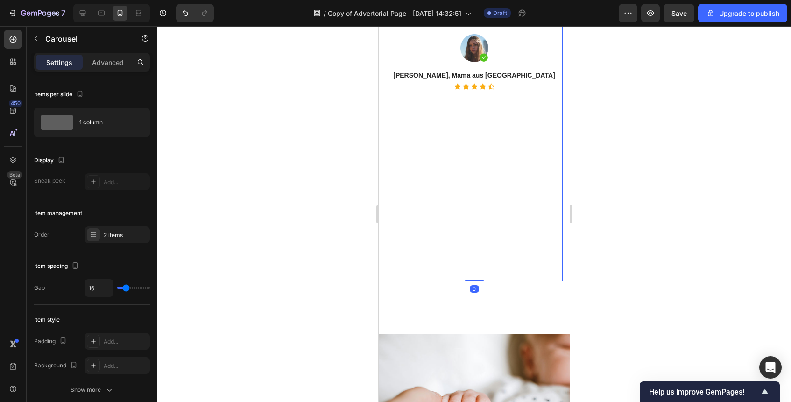
scroll to position [1222, 0]
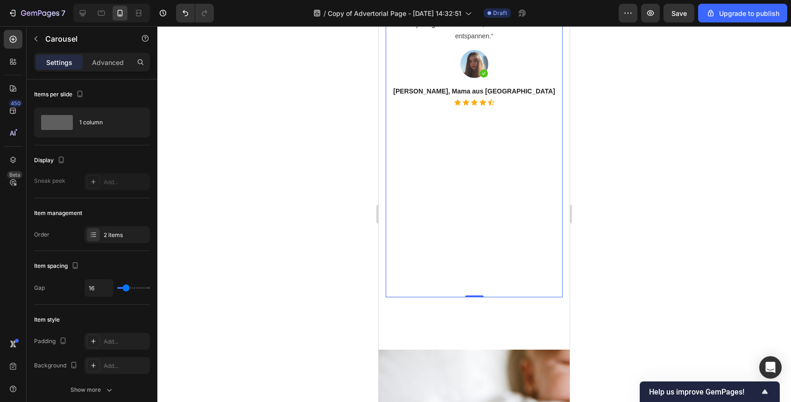
click at [476, 178] on div "„Ich hatte so viele unsichere Lösungen ausprobiert – Keilkissen, Autositze, Kis…" at bounding box center [474, 134] width 177 height 327
click at [485, 234] on div "„Ich hatte so viele unsichere Lösungen ausprobiert – Keilkissen, Autositze, Kis…" at bounding box center [474, 134] width 177 height 327
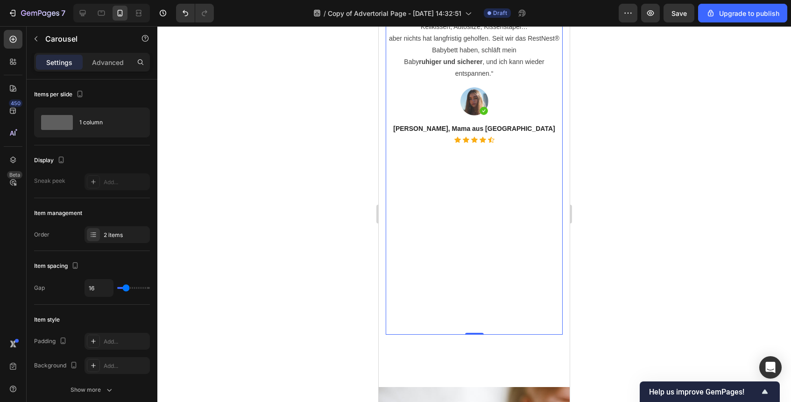
scroll to position [1150, 0]
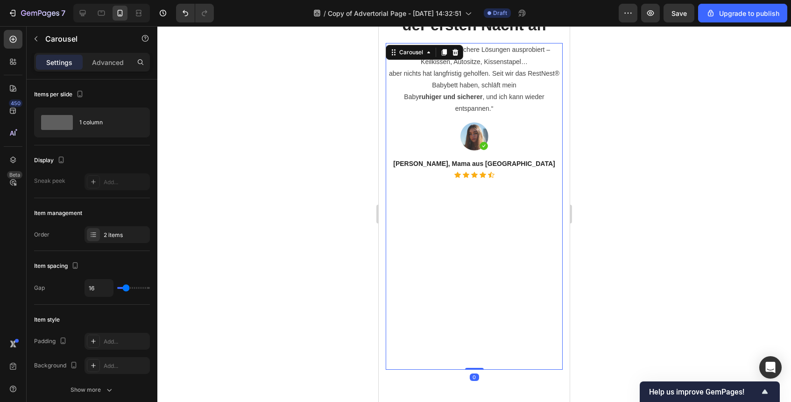
drag, startPoint x: 479, startPoint y: 368, endPoint x: 491, endPoint y: 277, distance: 91.5
click at [490, 279] on div "„Ich hatte so viele unsichere Lösungen ausprobiert – Keilkissen, Autositze, Kis…" at bounding box center [474, 206] width 177 height 327
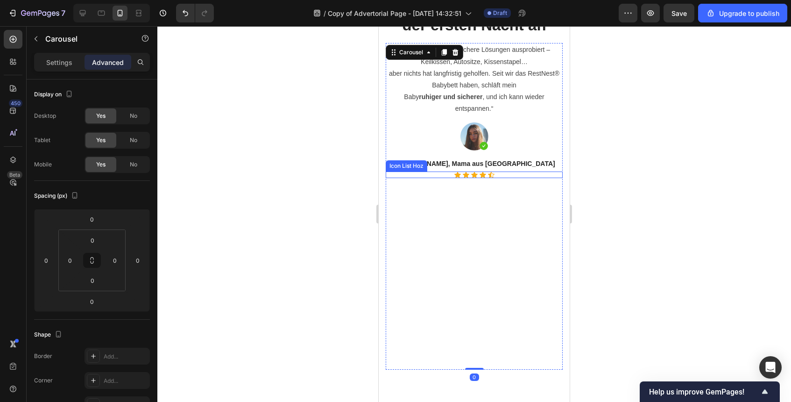
click at [502, 171] on div "Icon Icon Icon Icon Icon" at bounding box center [474, 174] width 177 height 7
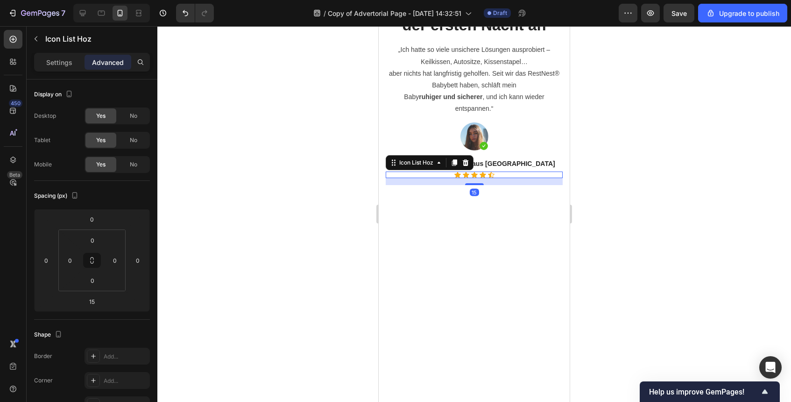
drag, startPoint x: 476, startPoint y: 184, endPoint x: 478, endPoint y: 160, distance: 23.9
click at [476, 183] on div at bounding box center [474, 184] width 19 height 2
type input "0"
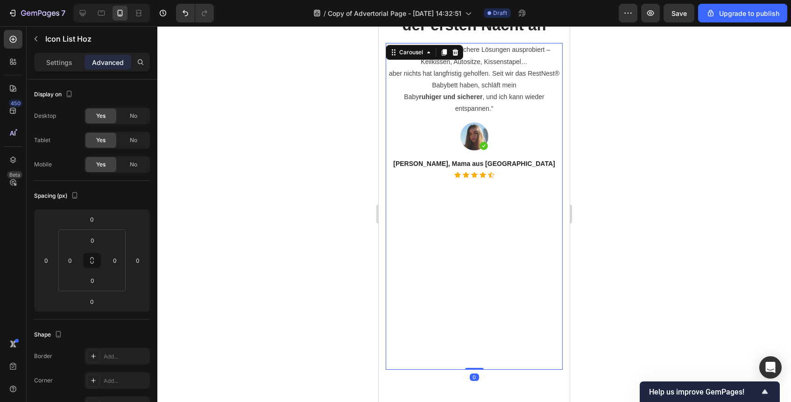
click at [498, 236] on div "„Ich hatte so viele unsichere Lösungen ausprobiert – Keilkissen, Autositze, Kis…" at bounding box center [474, 206] width 177 height 327
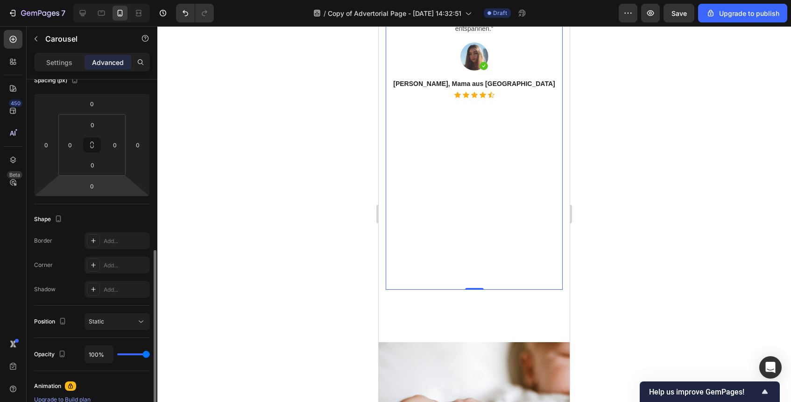
scroll to position [204, 0]
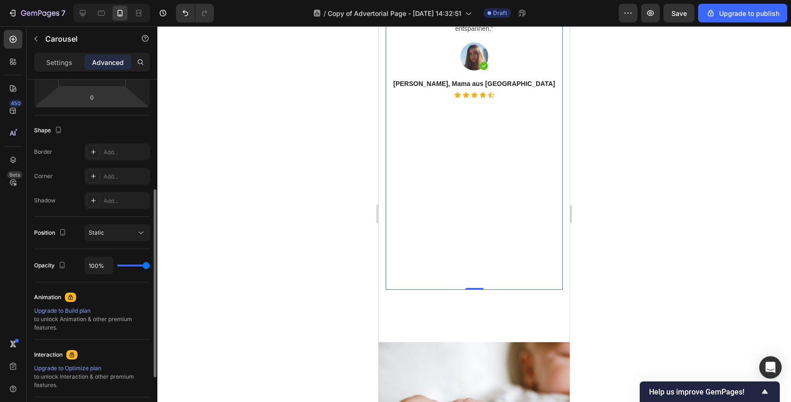
click at [442, 162] on div "„Ich hatte so viele unsichere Lösungen ausprobiert – Keilkissen, Autositze, Kis…" at bounding box center [474, 126] width 177 height 327
click at [69, 66] on p "Settings" at bounding box center [59, 62] width 26 height 10
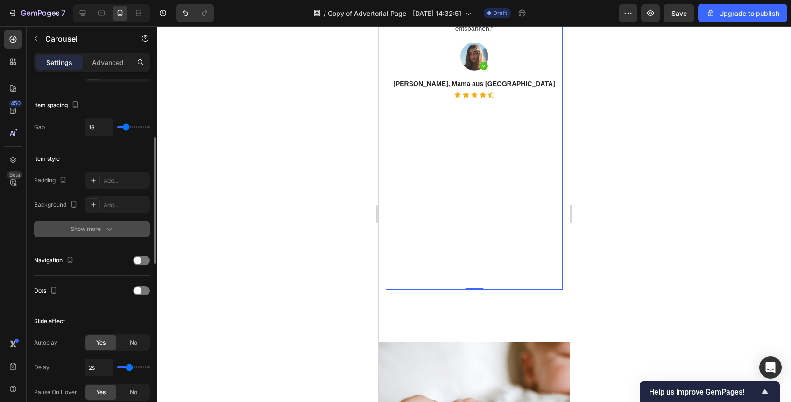
scroll to position [170, 0]
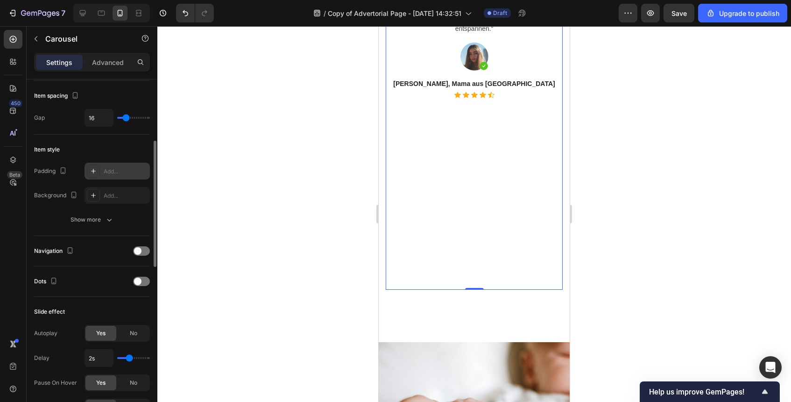
click at [129, 178] on div "Add..." at bounding box center [117, 171] width 65 height 17
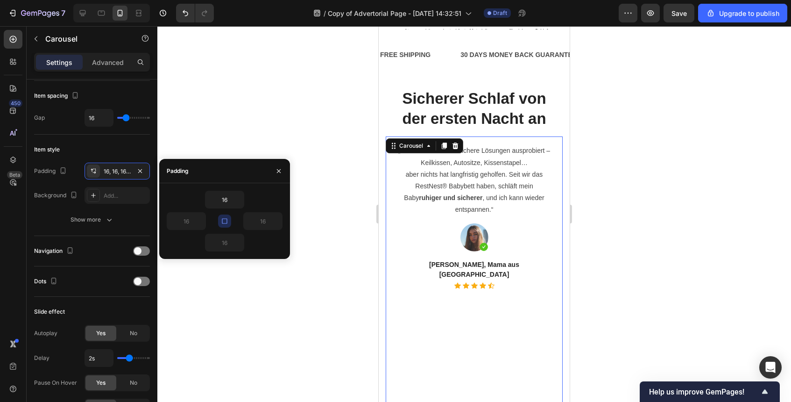
scroll to position [1058, 0]
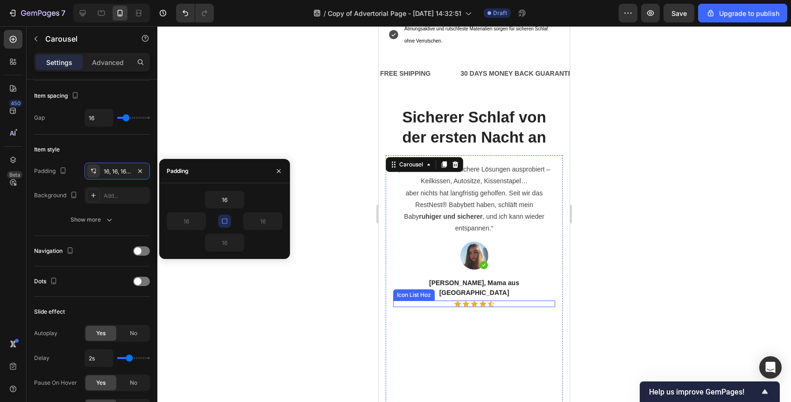
click at [504, 300] on div "Icon Icon Icon Icon Icon" at bounding box center [474, 303] width 162 height 7
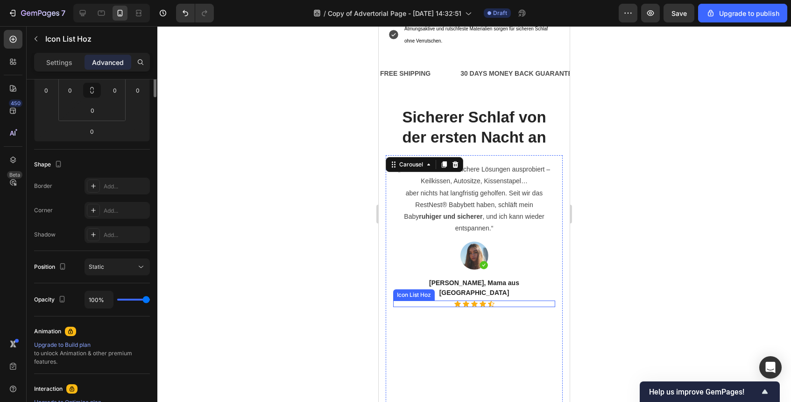
scroll to position [0, 0]
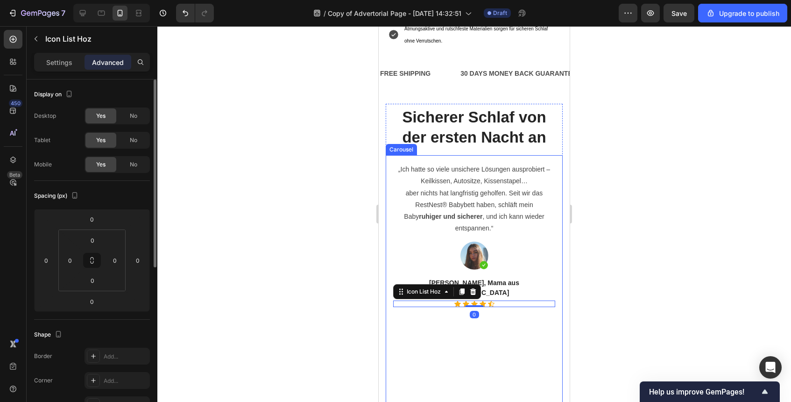
click at [441, 293] on div "„Ich hatte so viele unsichere Lösungen ausprobiert – Keilkissen, Autositze, Kis…" at bounding box center [474, 321] width 162 height 317
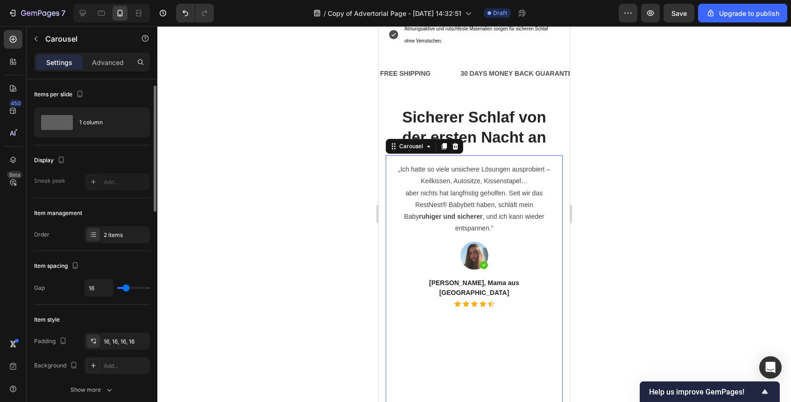
scroll to position [35, 0]
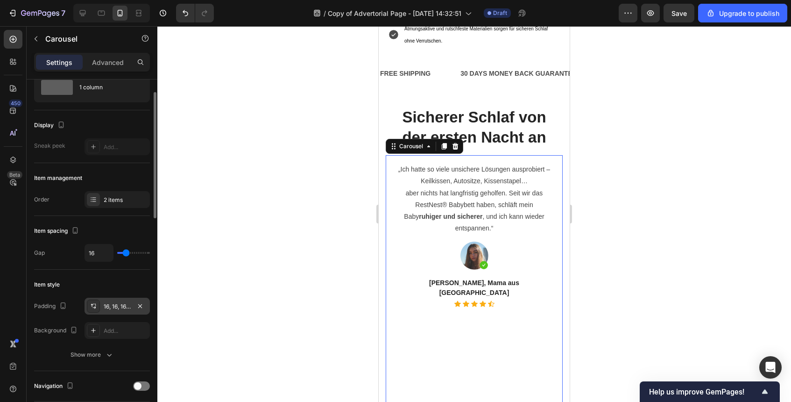
click at [110, 307] on div "16, 16, 16, 16" at bounding box center [117, 306] width 27 height 8
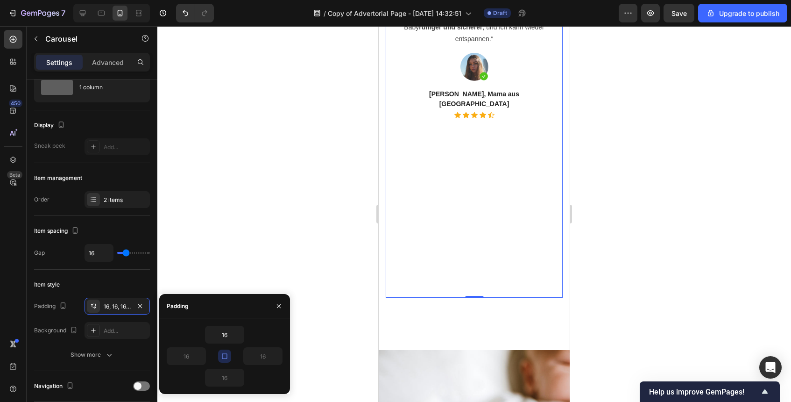
scroll to position [1228, 0]
click at [469, 279] on div "„Ich hatte so viele unsichere Lösungen ausprobiert – Keilkissen, Autositze, Kis…" at bounding box center [474, 130] width 162 height 317
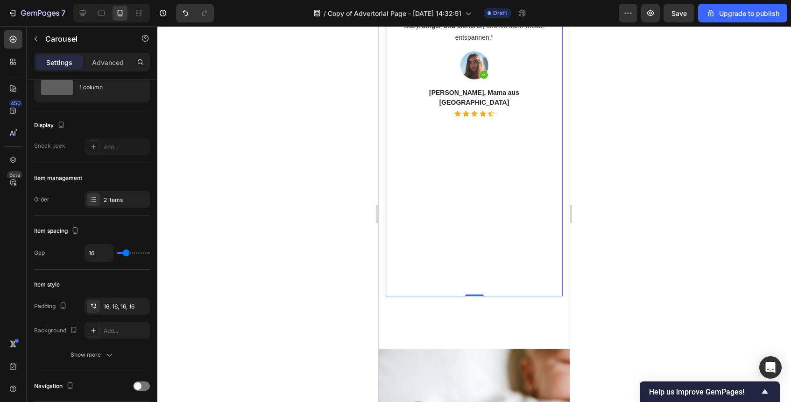
click at [469, 279] on div "„Ich hatte so viele unsichere Lösungen ausprobiert – Keilkissen, Autositze, Kis…" at bounding box center [474, 130] width 162 height 317
drag, startPoint x: 472, startPoint y: 295, endPoint x: 484, endPoint y: 218, distance: 78.0
click at [484, 218] on div "„Ich hatte so viele unsichere Lösungen ausprobiert – Keilkissen, Autositze, Kis…" at bounding box center [474, 131] width 177 height 332
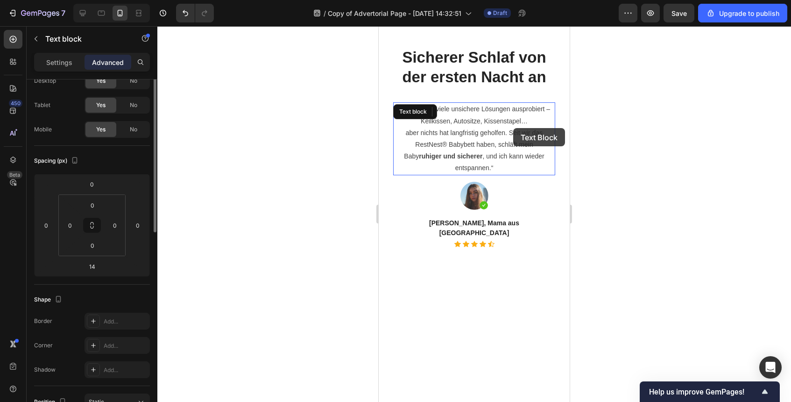
scroll to position [0, 0]
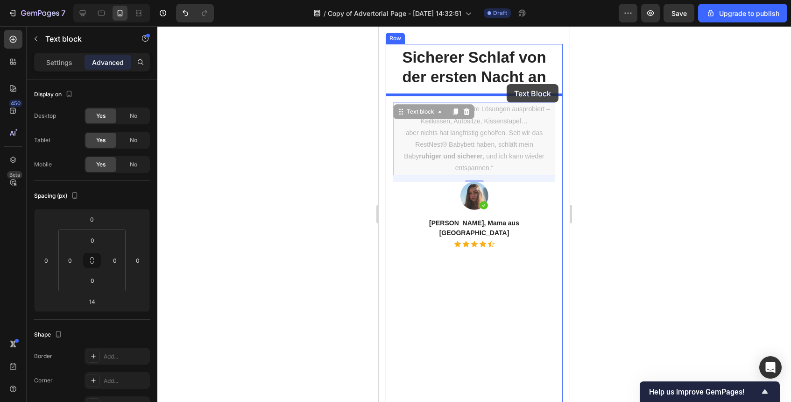
drag, startPoint x: 513, startPoint y: 155, endPoint x: 507, endPoint y: 87, distance: 68.0
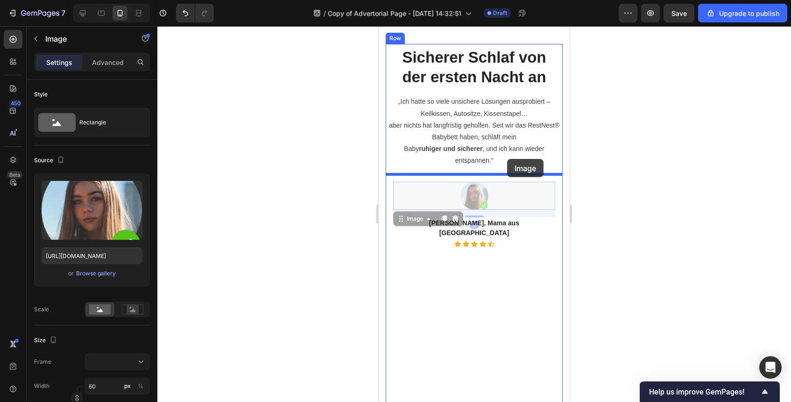
drag, startPoint x: 507, startPoint y: 187, endPoint x: 507, endPoint y: 159, distance: 28.5
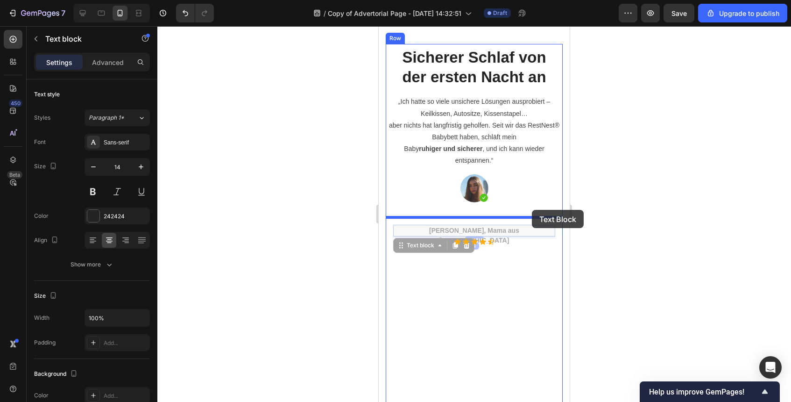
drag, startPoint x: 531, startPoint y: 233, endPoint x: 532, endPoint y: 210, distance: 23.4
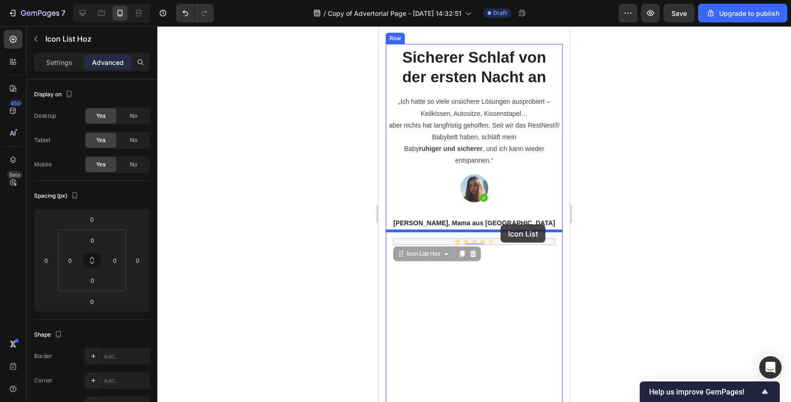
drag, startPoint x: 500, startPoint y: 240, endPoint x: 501, endPoint y: 224, distance: 15.9
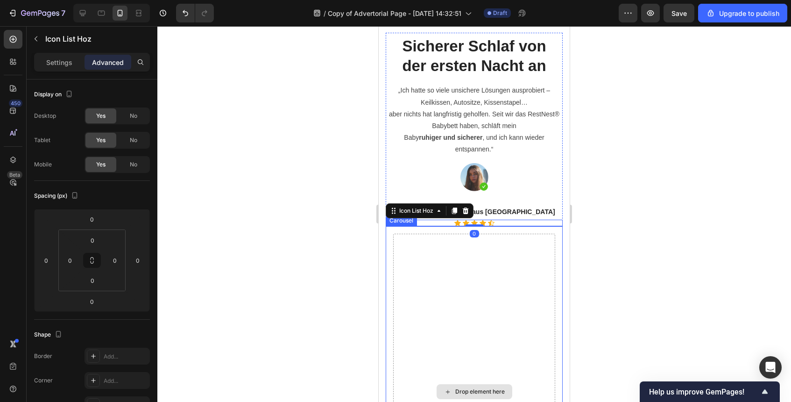
scroll to position [1109, 0]
click at [507, 283] on div "Drop element here" at bounding box center [474, 391] width 162 height 317
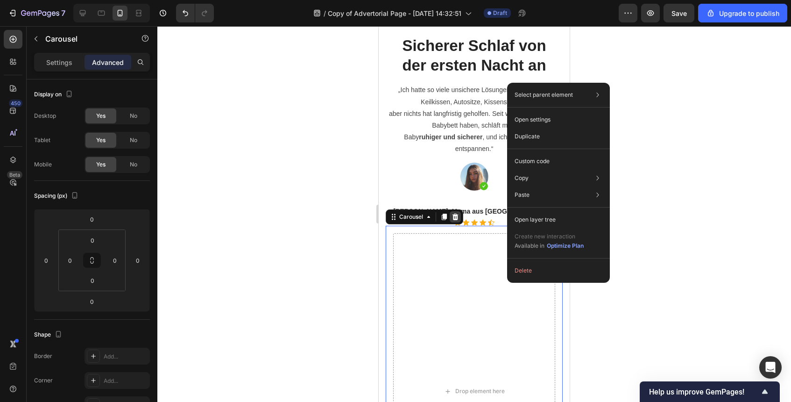
click at [460, 216] on div at bounding box center [455, 216] width 11 height 11
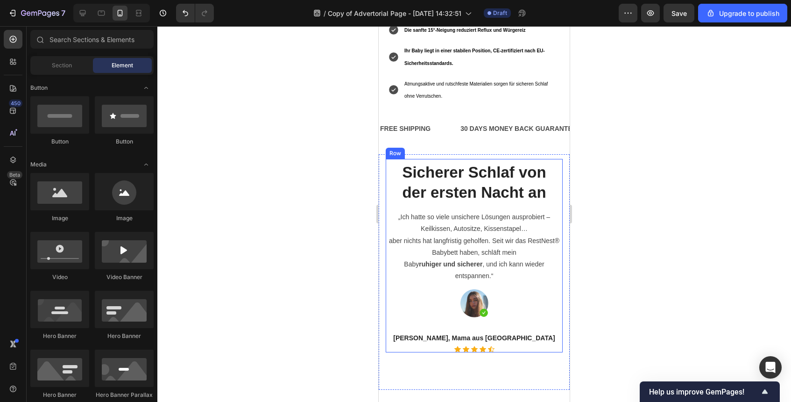
scroll to position [981, 0]
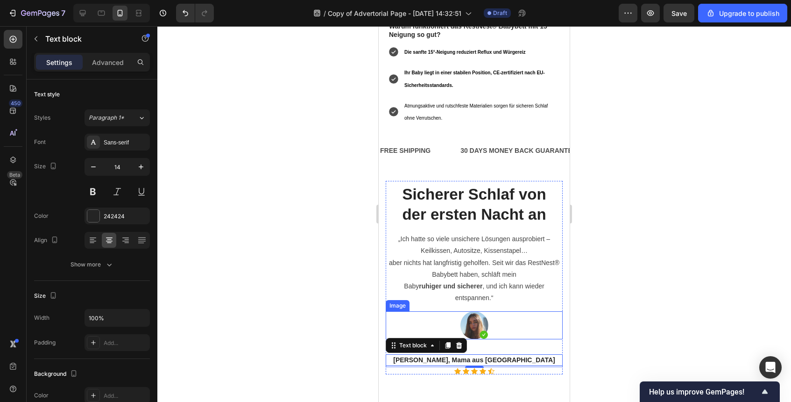
click at [495, 311] on div at bounding box center [474, 325] width 177 height 28
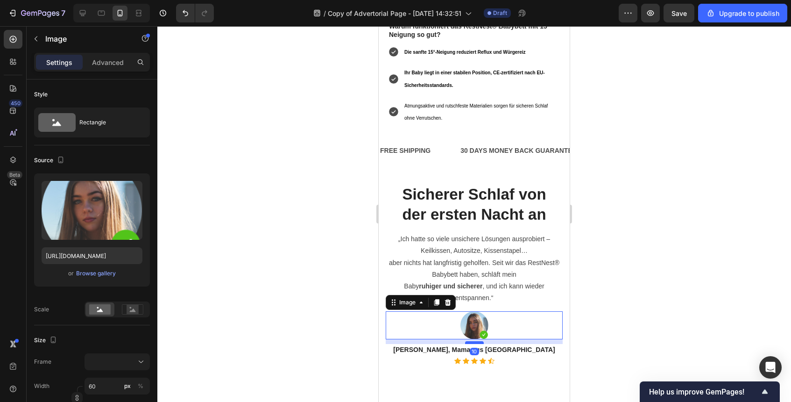
drag, startPoint x: 478, startPoint y: 332, endPoint x: 482, endPoint y: 322, distance: 10.9
click at [482, 341] on div at bounding box center [474, 342] width 19 height 3
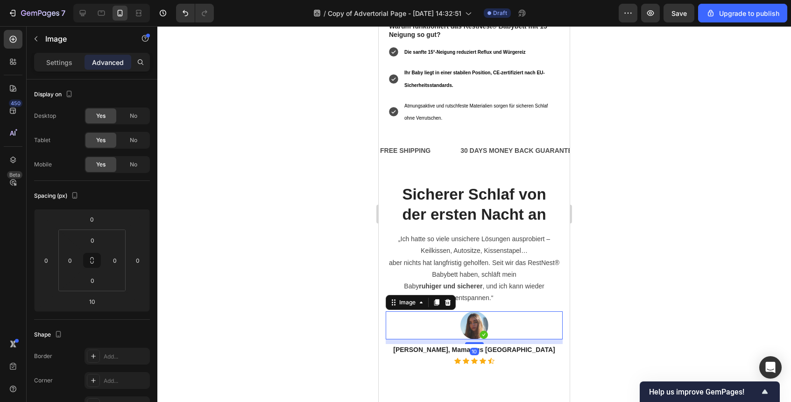
click at [595, 327] on div at bounding box center [474, 214] width 634 height 376
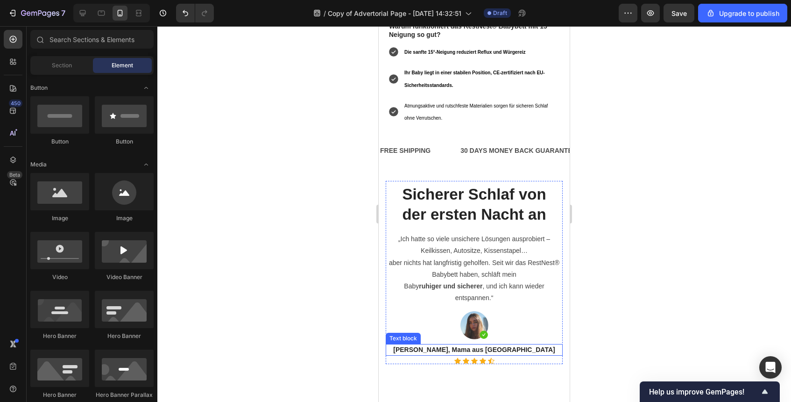
scroll to position [1051, 0]
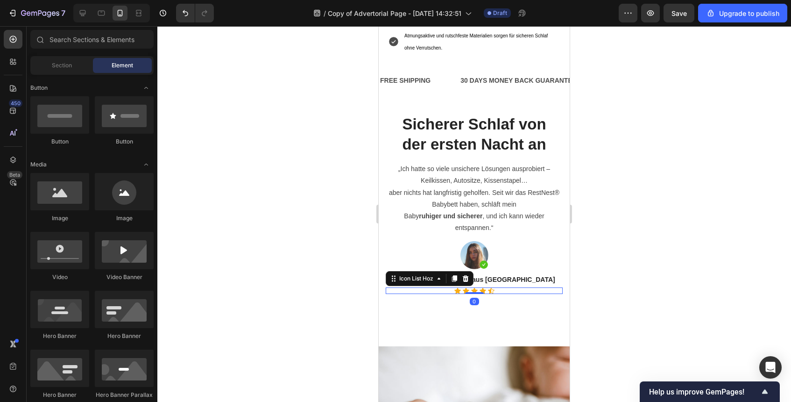
click at [499, 287] on div "Icon Icon Icon Icon Icon" at bounding box center [474, 290] width 177 height 7
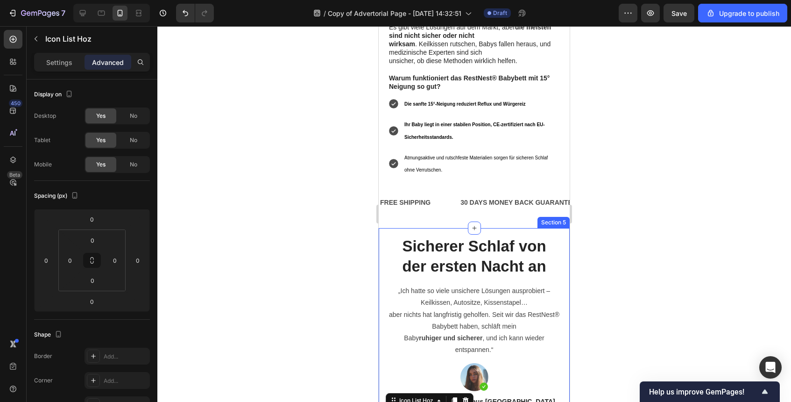
scroll to position [867, 0]
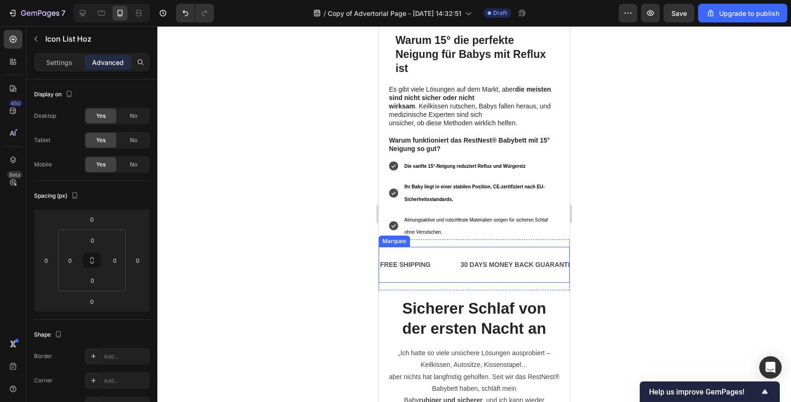
click at [506, 260] on div "FREE SHIPPING Text Block 30 DAYS MONEY BACK GUARANTEE Text Block LIMITED TIME 5…" at bounding box center [474, 265] width 191 height 36
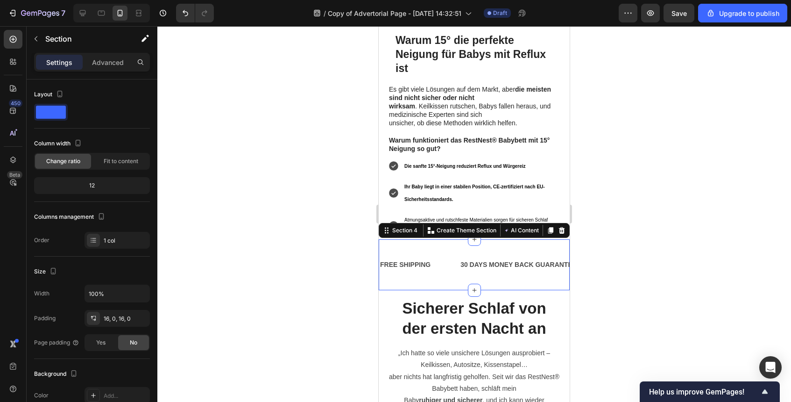
click at [496, 267] on div "FREE SHIPPING Text Block 30 DAYS MONEY BACK GUARANTEE Text Block LIMITED TIME 5…" at bounding box center [474, 264] width 191 height 51
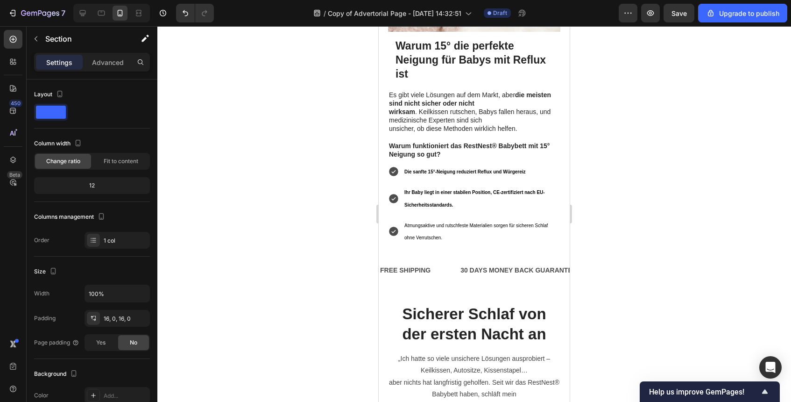
scroll to position [878, 0]
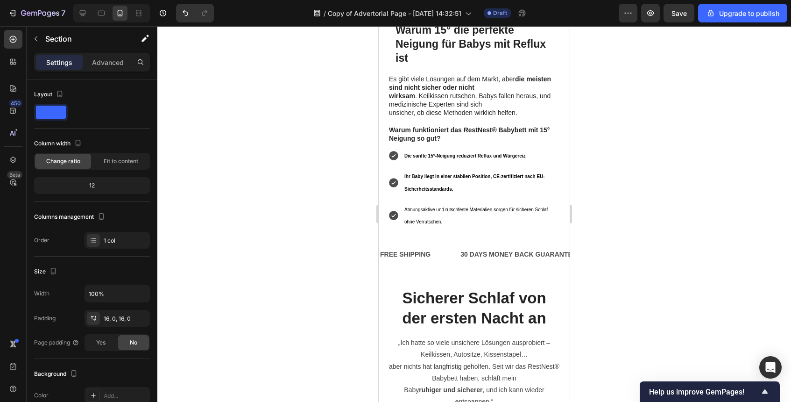
click at [611, 265] on div at bounding box center [474, 214] width 634 height 376
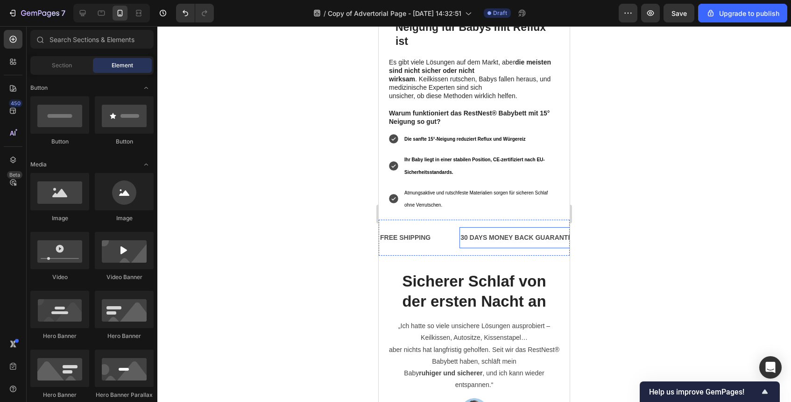
scroll to position [907, 0]
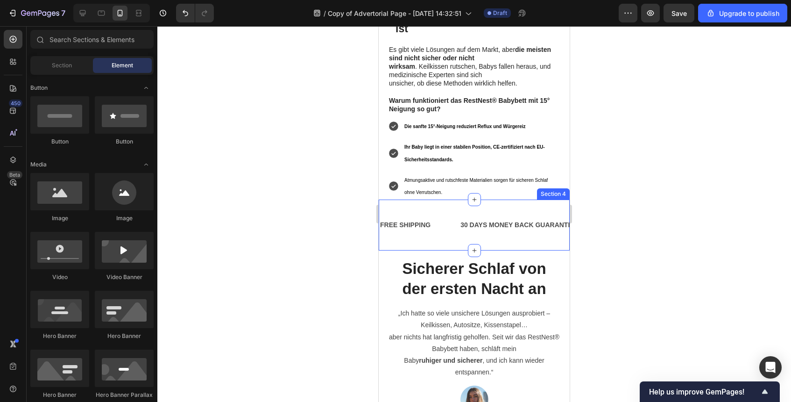
click at [495, 227] on div "FREE SHIPPING Text Block 30 DAYS MONEY BACK GUARANTEE Text Block LIMITED TIME 5…" at bounding box center [474, 224] width 191 height 51
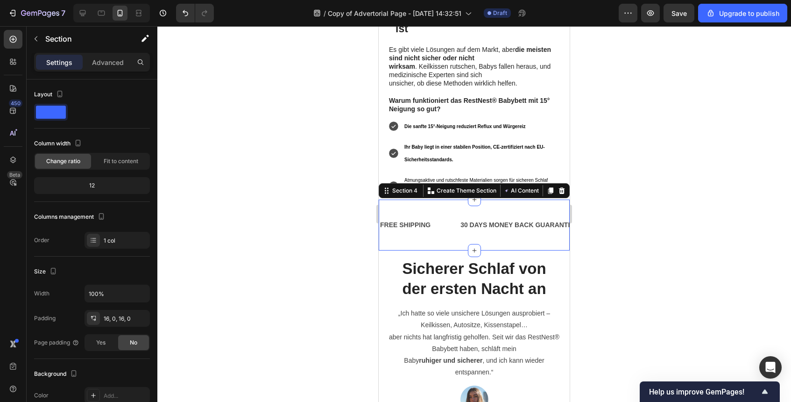
click at [613, 270] on div at bounding box center [474, 214] width 634 height 376
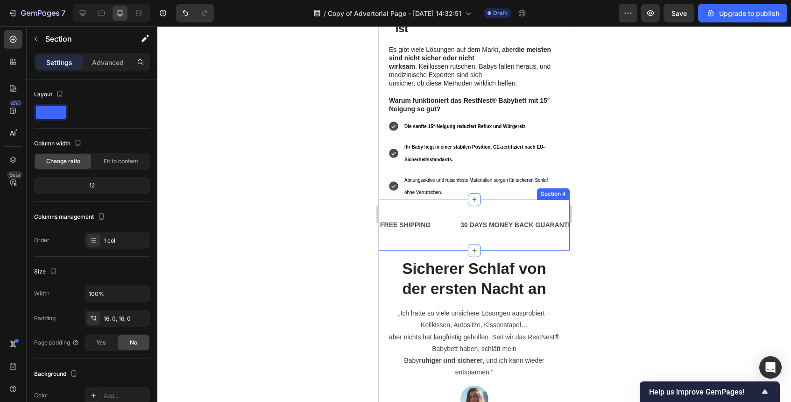
click at [541, 224] on div "FREE SHIPPING Text Block 30 DAYS MONEY BACK GUARANTEE Text Block LIMITED TIME 5…" at bounding box center [474, 224] width 191 height 51
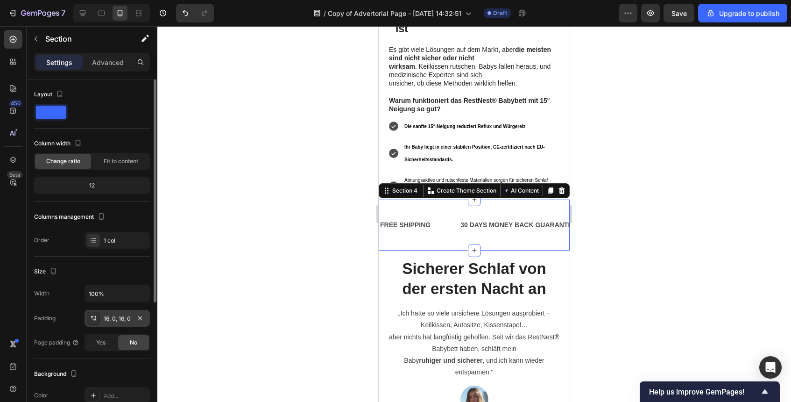
click at [114, 321] on div "16, 0, 16, 0" at bounding box center [117, 318] width 27 height 8
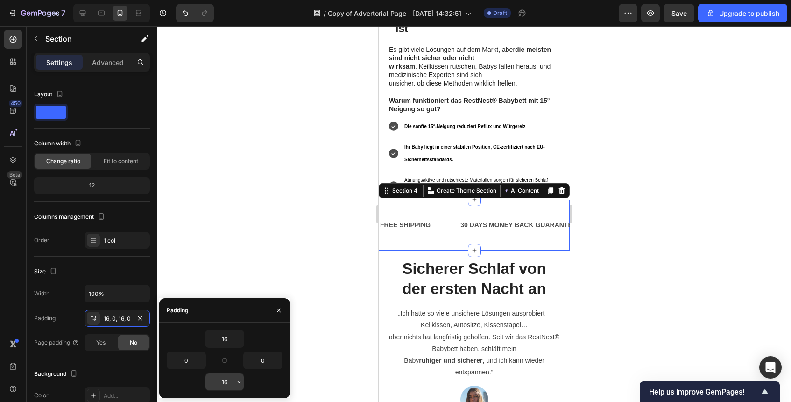
click at [217, 381] on input "16" at bounding box center [225, 381] width 38 height 17
type input "0"
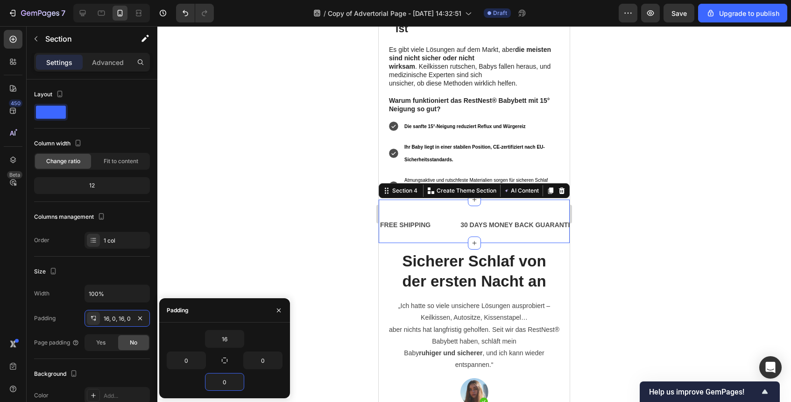
click at [615, 329] on div at bounding box center [474, 214] width 634 height 376
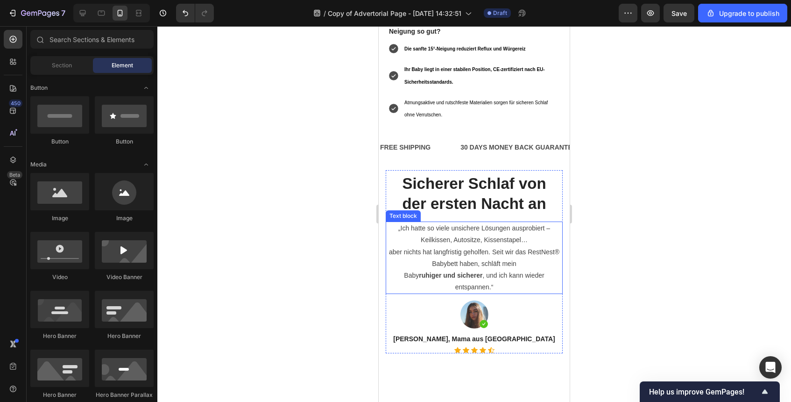
scroll to position [985, 0]
click at [534, 142] on div "FREE SHIPPING Text Block 30 DAYS MONEY BACK GUARANTEE Text Block LIMITED TIME 5…" at bounding box center [474, 147] width 191 height 36
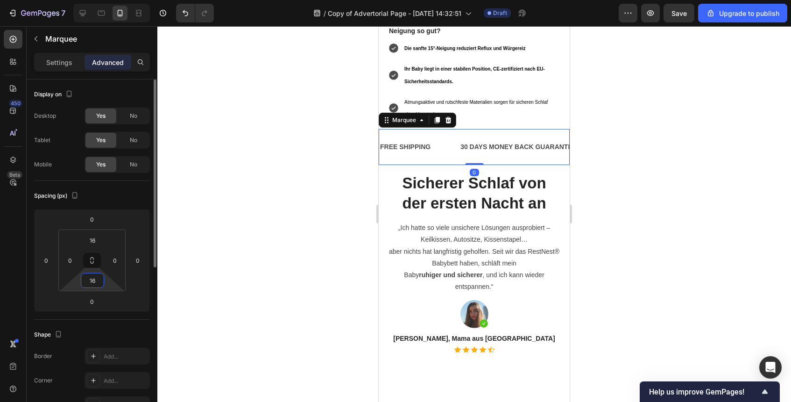
click at [88, 284] on input "16" at bounding box center [92, 280] width 19 height 14
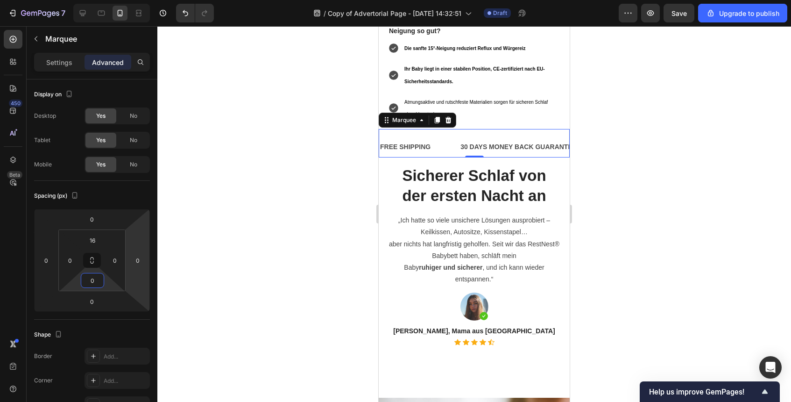
type input "0"
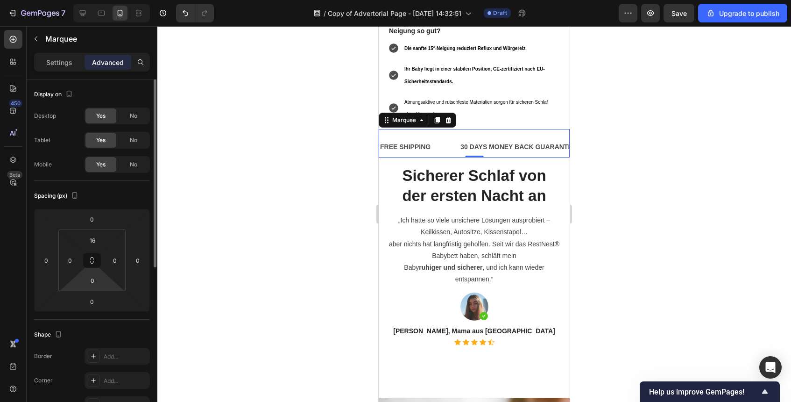
click at [142, 201] on div "Spacing (px)" at bounding box center [92, 195] width 116 height 15
click at [652, 259] on div at bounding box center [474, 214] width 634 height 376
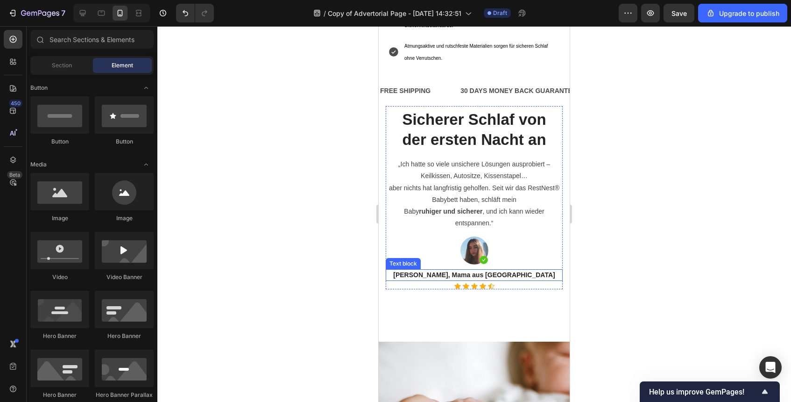
scroll to position [1054, 0]
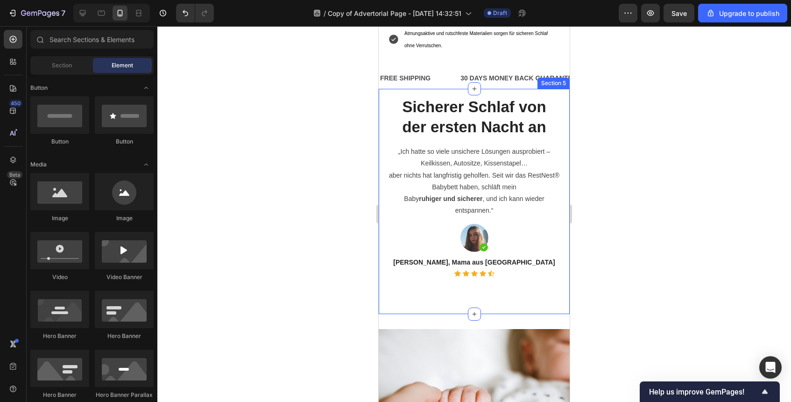
click at [519, 271] on div "Sicherer Schlaf von der ersten Nacht an Heading „Ich hatte so viele unsichere L…" at bounding box center [474, 201] width 191 height 225
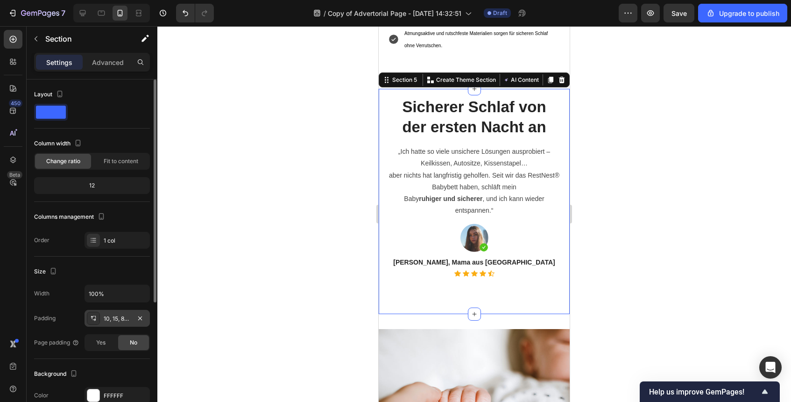
click at [133, 319] on div "10, 15, 80, 15" at bounding box center [117, 318] width 65 height 17
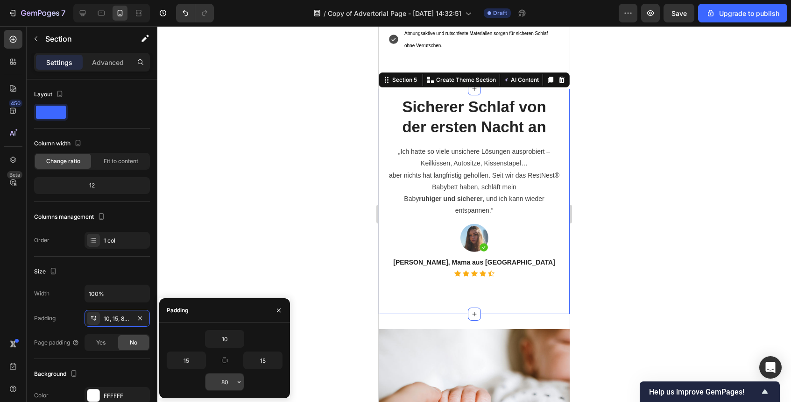
click at [227, 381] on input "80" at bounding box center [225, 381] width 38 height 17
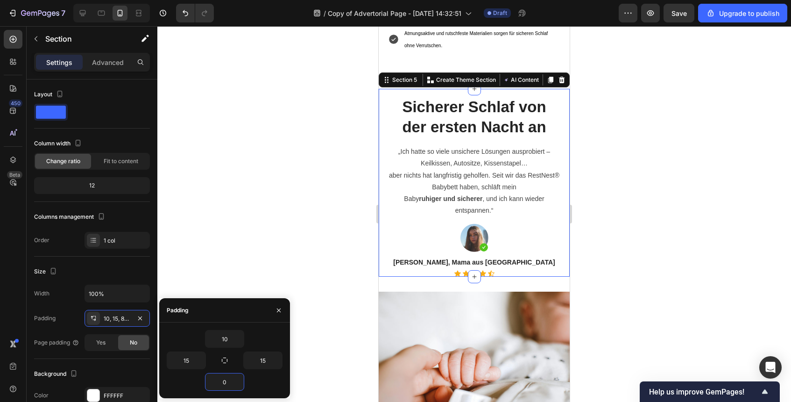
click at [638, 299] on div at bounding box center [474, 214] width 634 height 376
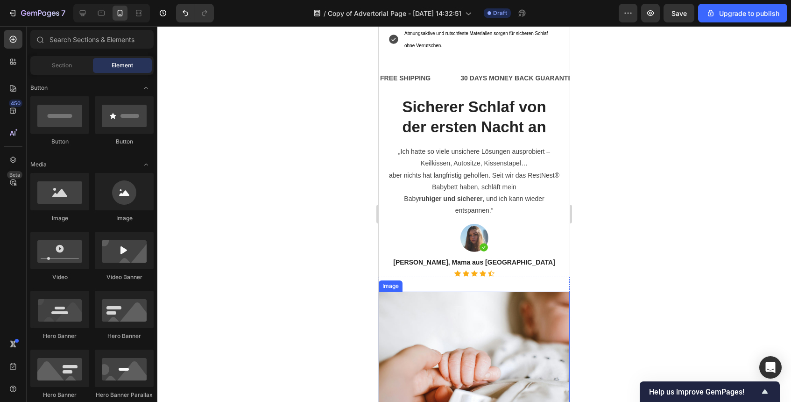
click at [514, 291] on img at bounding box center [474, 355] width 191 height 128
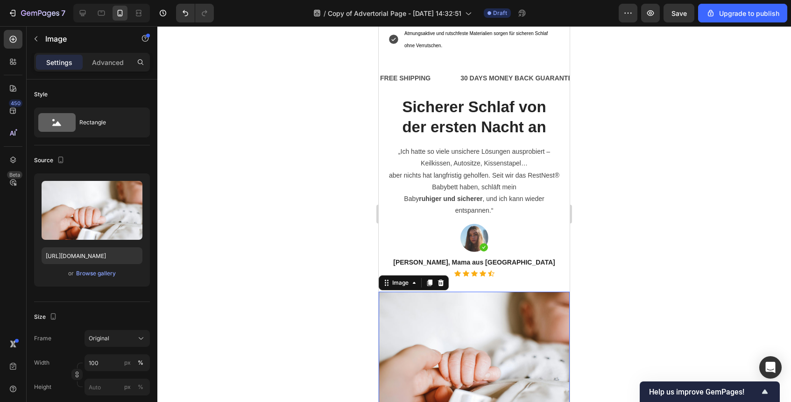
click at [507, 291] on img at bounding box center [474, 355] width 191 height 128
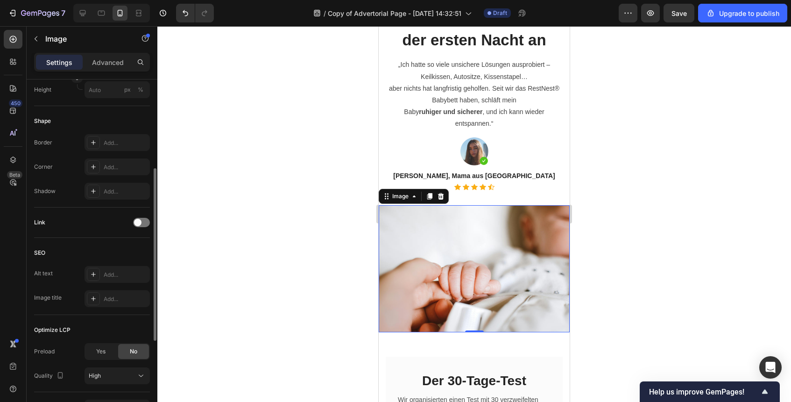
scroll to position [310, 0]
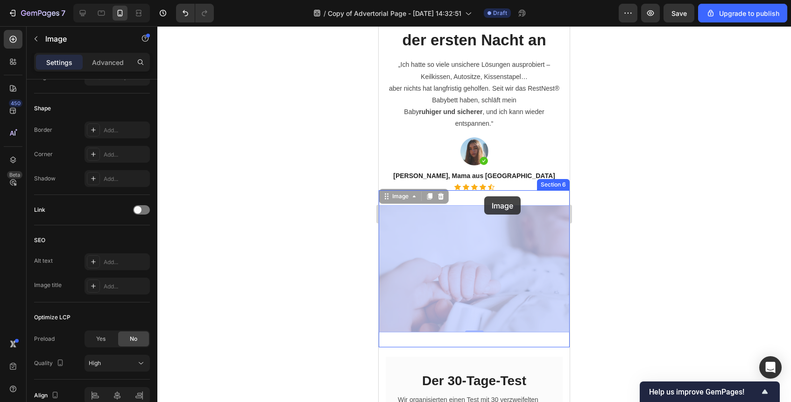
drag, startPoint x: 485, startPoint y: 226, endPoint x: 484, endPoint y: 196, distance: 29.4
click at [484, 196] on div "Mobile ( 409 px) iPhone 13 Mini iPhone 13 Pro iPhone 11 Pro Max iPhone 15 Pro M…" at bounding box center [474, 106] width 191 height 2399
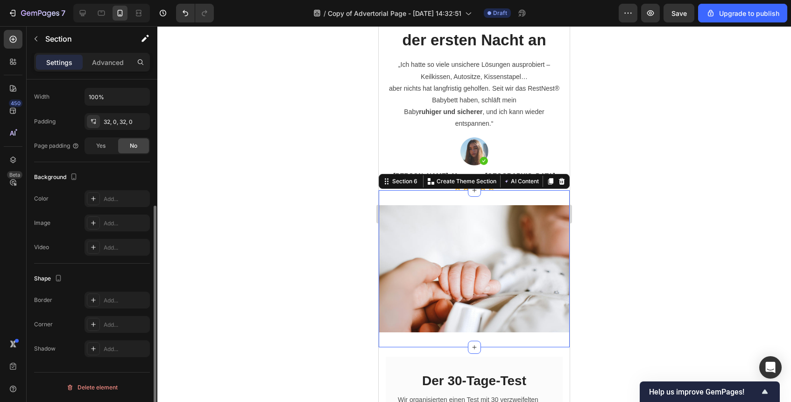
scroll to position [0, 0]
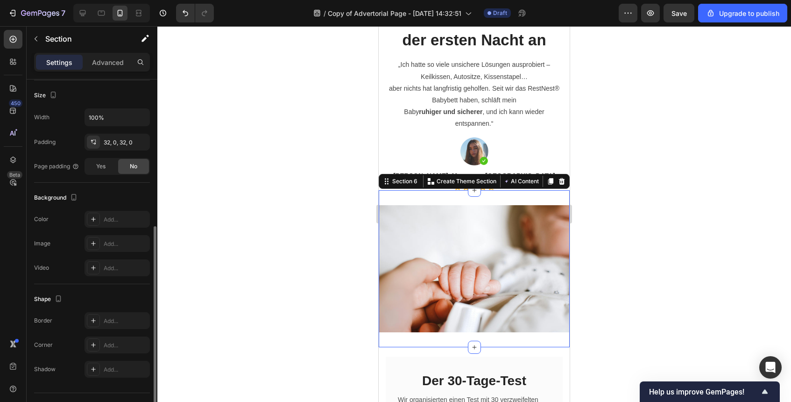
click at [510, 196] on div "Image Section 6 You can create reusable sections Create Theme Section AI Conten…" at bounding box center [474, 268] width 191 height 157
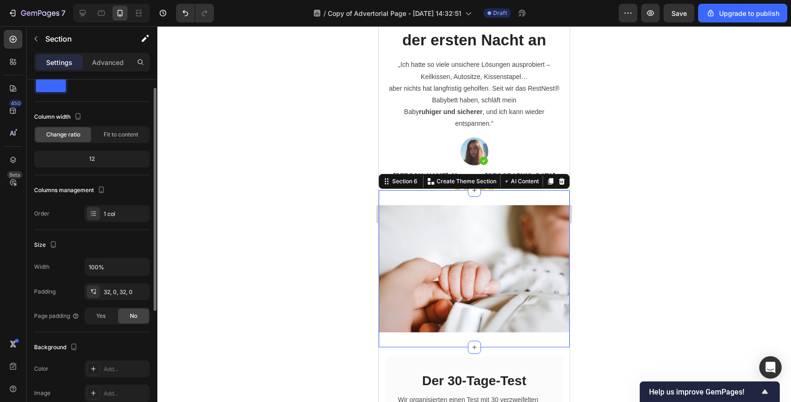
scroll to position [34, 0]
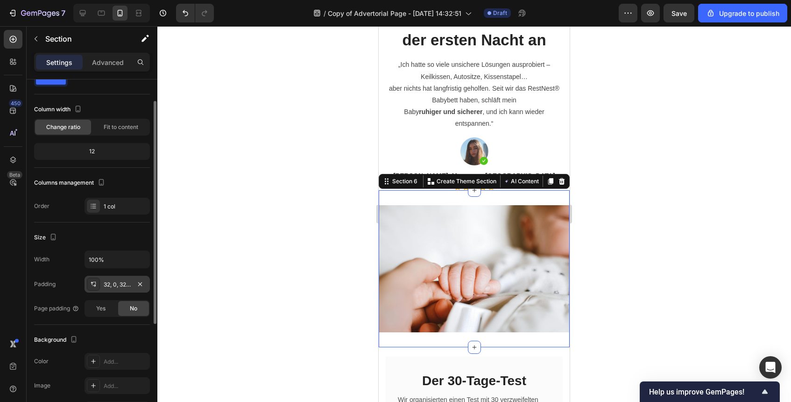
click at [120, 289] on div "32, 0, 32, 0" at bounding box center [117, 284] width 65 height 17
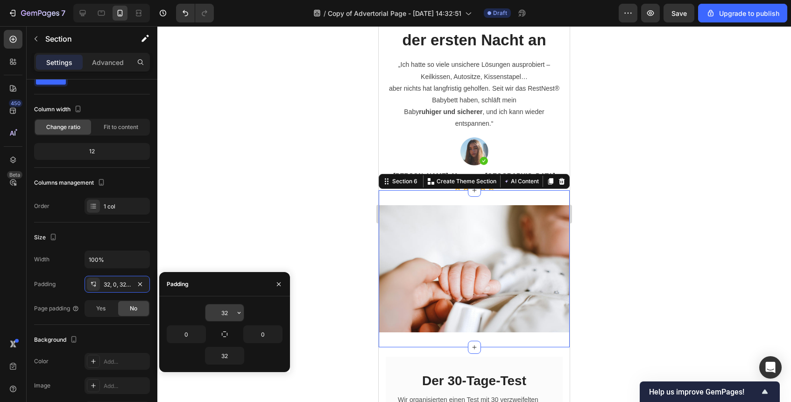
click at [228, 314] on input "32" at bounding box center [225, 312] width 38 height 17
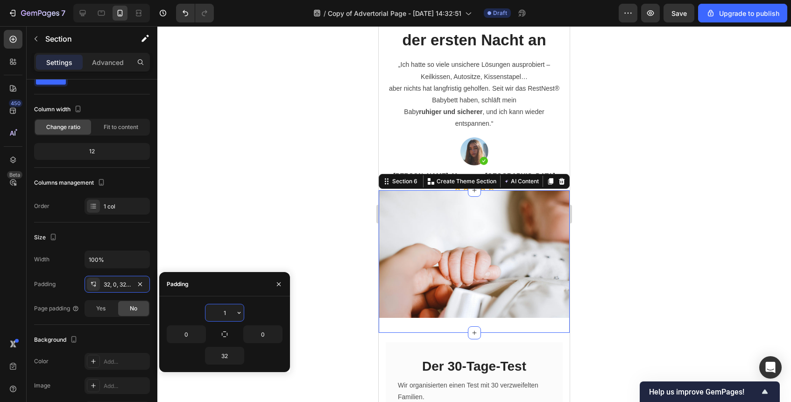
type input "16"
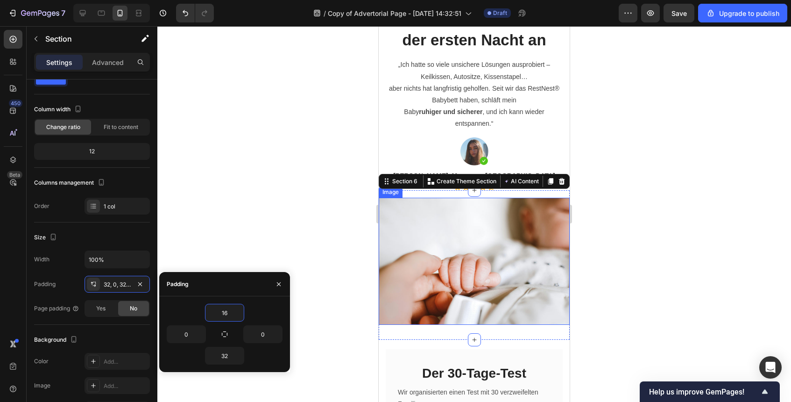
click at [667, 251] on div at bounding box center [474, 214] width 634 height 376
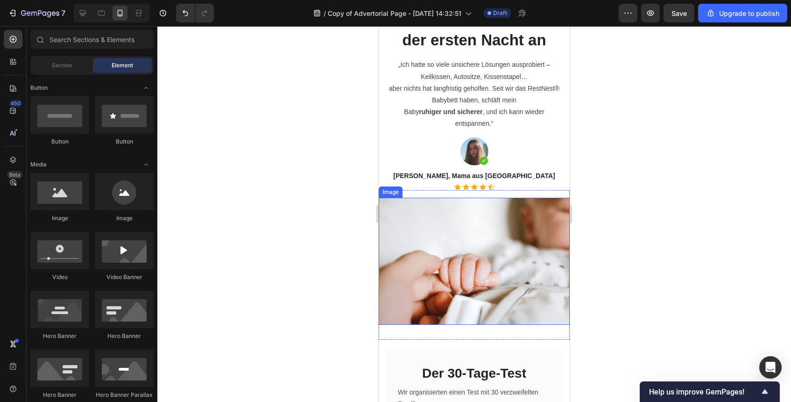
click at [660, 254] on div at bounding box center [474, 214] width 634 height 376
click at [556, 150] on div at bounding box center [474, 151] width 177 height 28
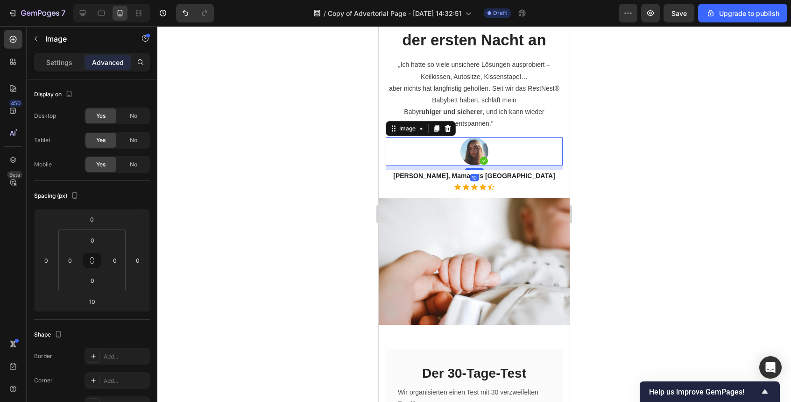
click at [626, 193] on div at bounding box center [474, 214] width 634 height 376
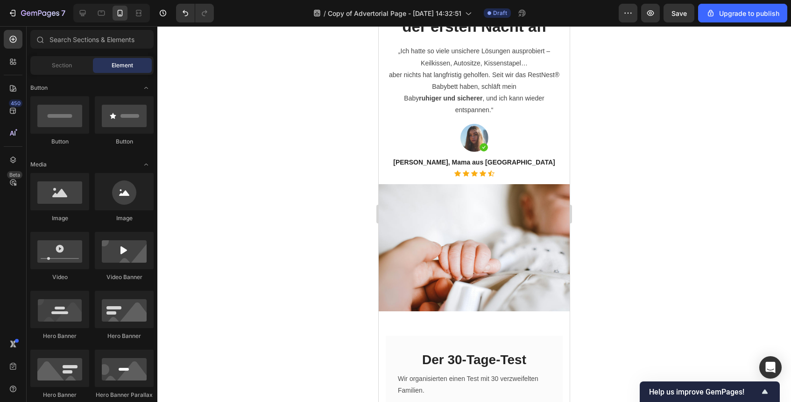
scroll to position [1134, 0]
click at [520, 171] on div "Icon Icon Icon Icon Icon" at bounding box center [474, 173] width 177 height 7
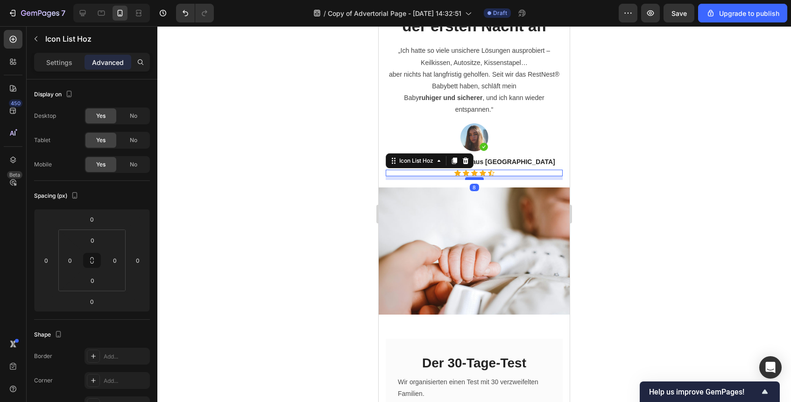
click at [483, 179] on div at bounding box center [474, 178] width 19 height 3
type input "8"
click at [651, 216] on div at bounding box center [474, 214] width 634 height 376
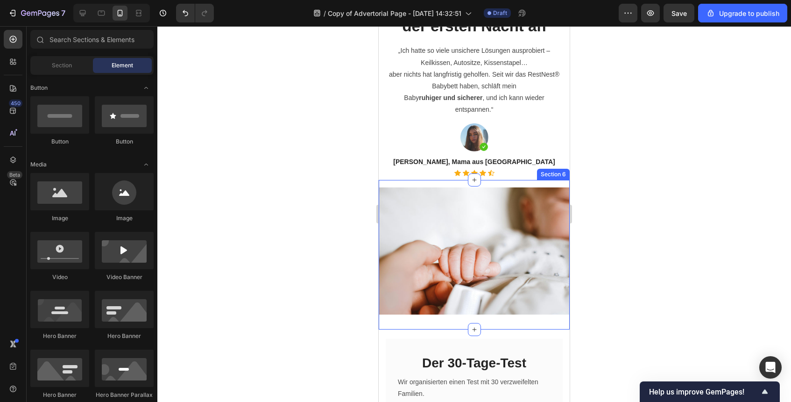
click at [651, 216] on div at bounding box center [474, 214] width 634 height 376
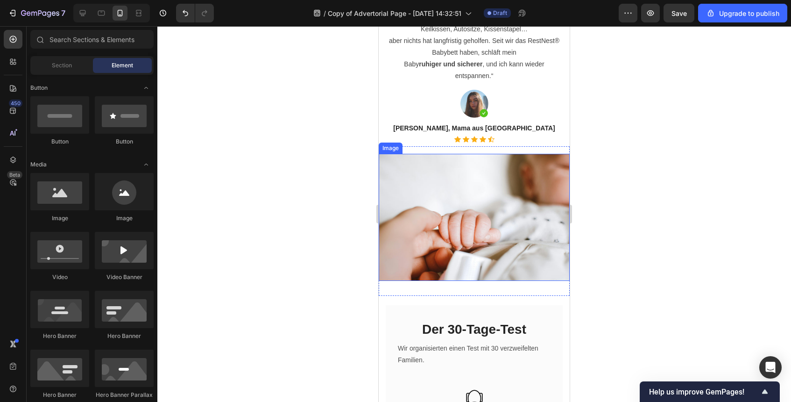
scroll to position [1185, 0]
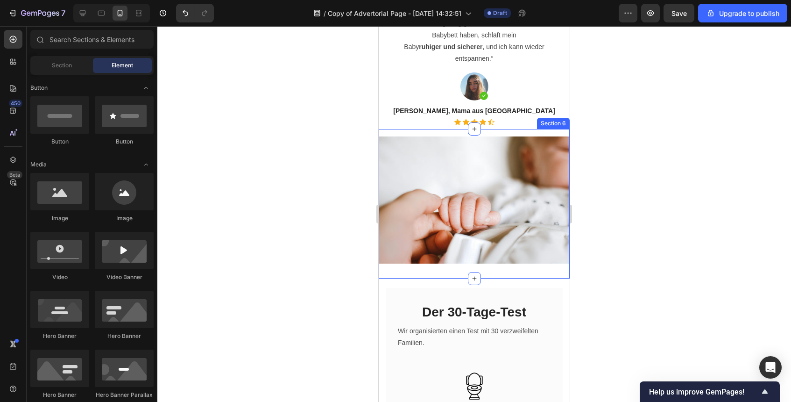
click at [487, 267] on div "Image Section 6" at bounding box center [474, 204] width 191 height 150
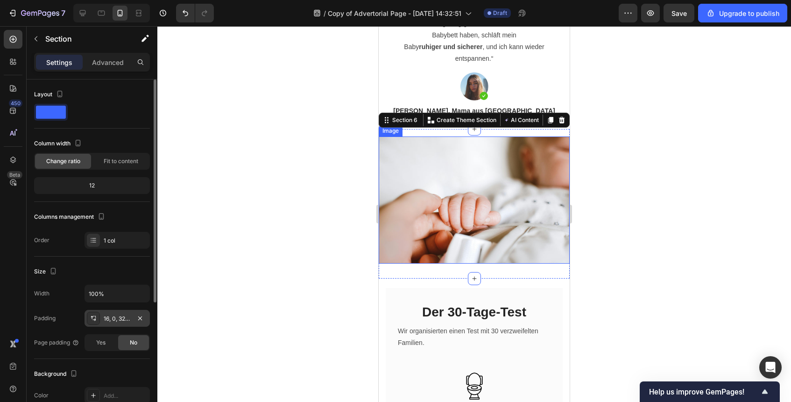
click at [133, 320] on div "16, 0, 32, 0" at bounding box center [117, 318] width 65 height 17
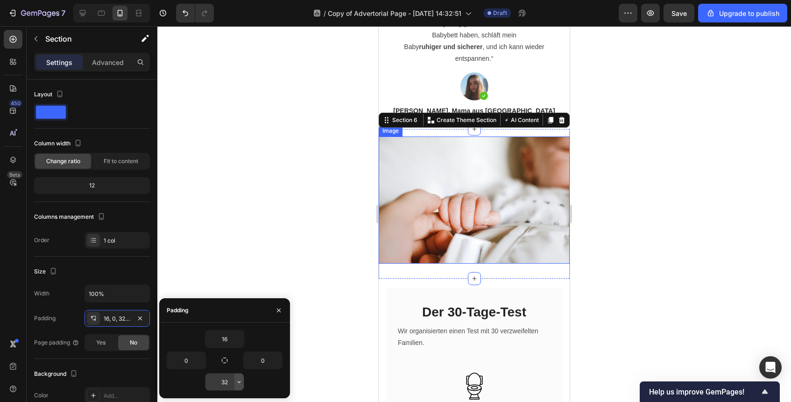
click at [234, 380] on button "button" at bounding box center [238, 381] width 9 height 17
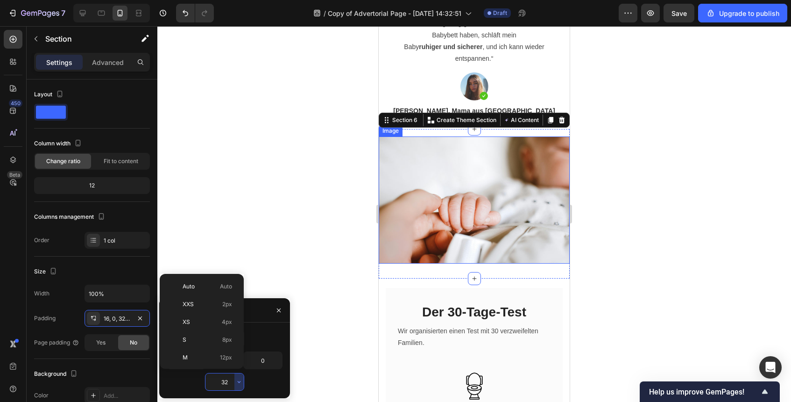
scroll to position [67, 0]
click at [232, 380] on input "32" at bounding box center [225, 381] width 38 height 17
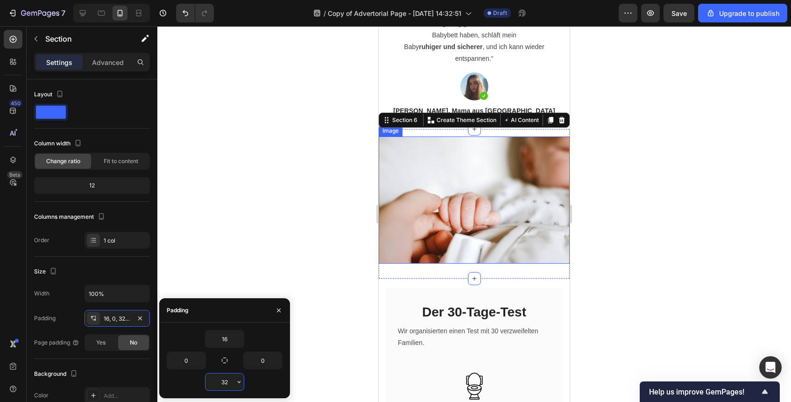
click at [232, 380] on input "32" at bounding box center [225, 381] width 38 height 17
type input "0"
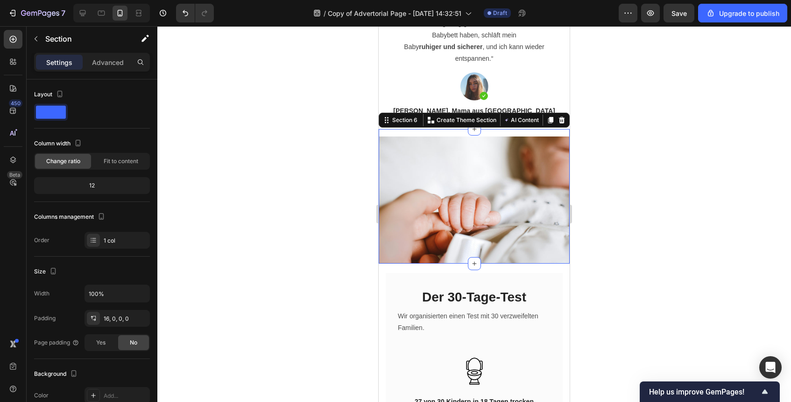
click at [642, 300] on div at bounding box center [474, 214] width 634 height 376
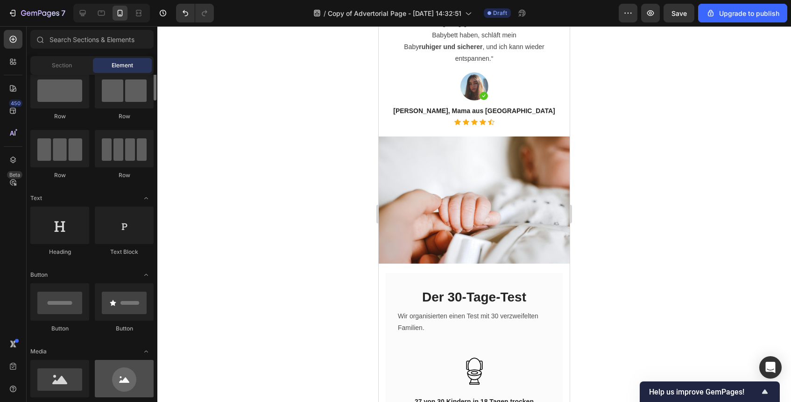
scroll to position [27, 0]
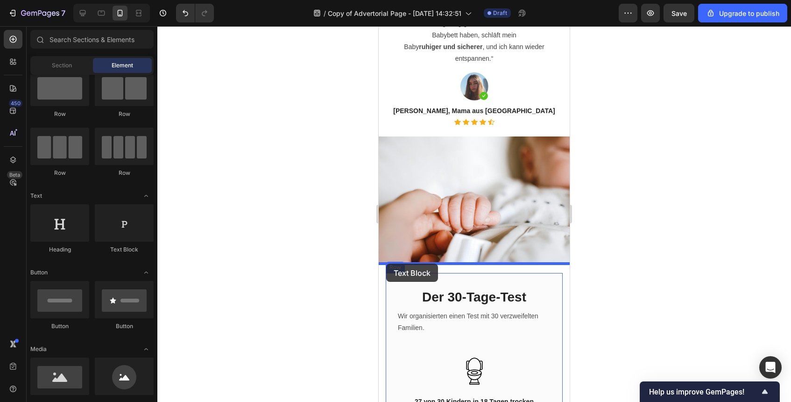
drag, startPoint x: 509, startPoint y: 242, endPoint x: 386, endPoint y: 263, distance: 124.7
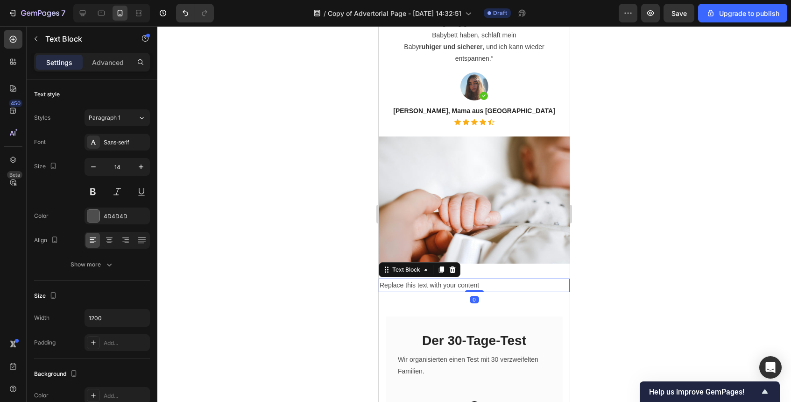
click at [578, 256] on div at bounding box center [474, 214] width 634 height 376
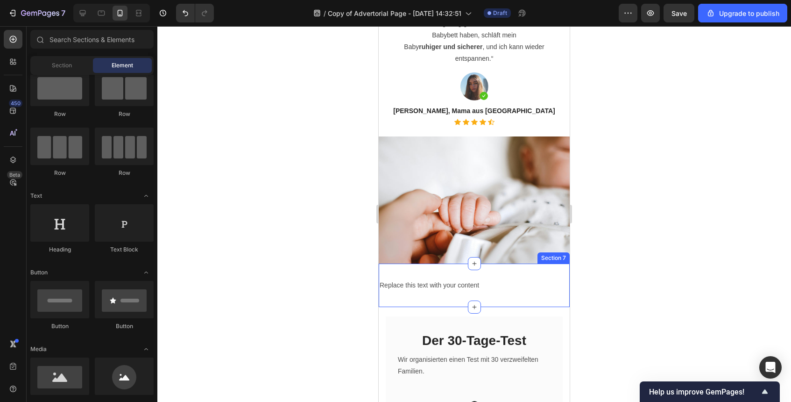
click at [456, 275] on div "Replace this text with your content Text Block Section 7" at bounding box center [474, 284] width 191 height 43
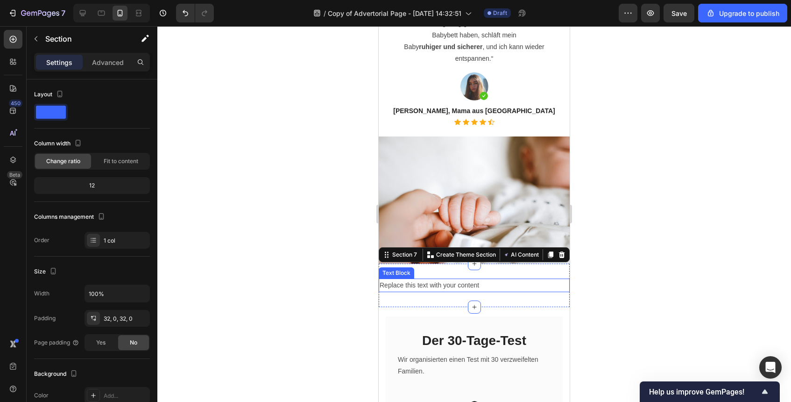
click at [456, 288] on div "Replace this text with your content" at bounding box center [474, 285] width 191 height 14
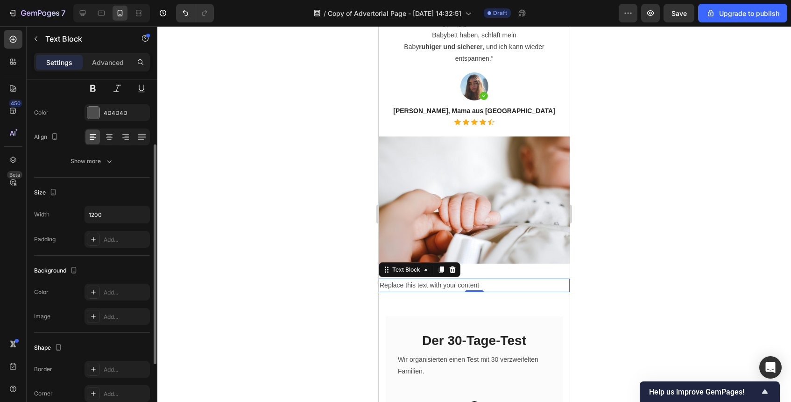
scroll to position [205, 0]
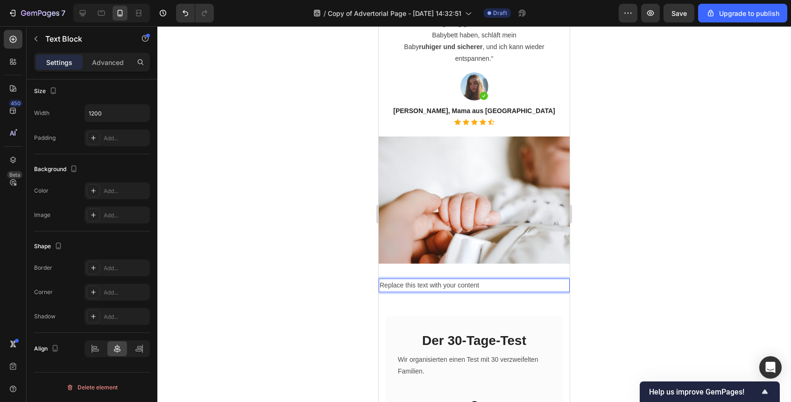
click at [497, 283] on div "Replace this text with your content" at bounding box center [474, 285] width 191 height 14
click at [497, 283] on p "Replace this text with your content" at bounding box center [474, 285] width 189 height 12
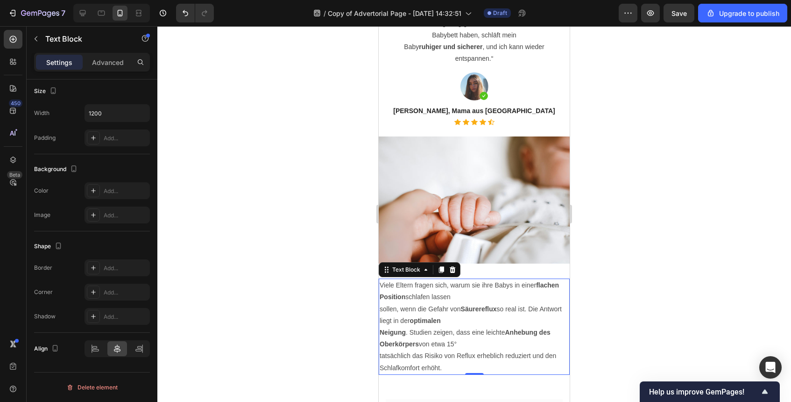
click at [628, 295] on div at bounding box center [474, 214] width 634 height 376
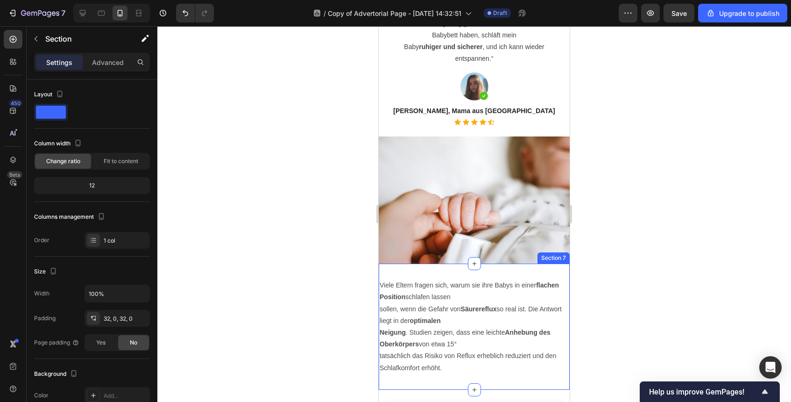
click at [457, 267] on div "Viele Eltern fragen sich, warum sie ihre Babys in einer flachen Position schlaf…" at bounding box center [474, 326] width 191 height 126
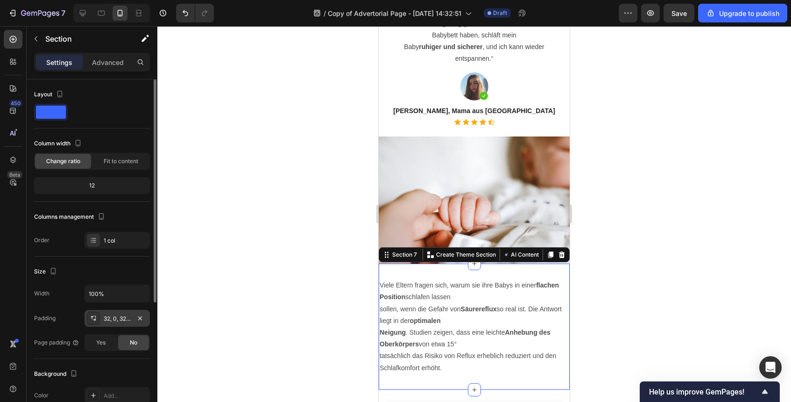
click at [105, 322] on div "32, 0, 32, 0" at bounding box center [117, 318] width 27 height 8
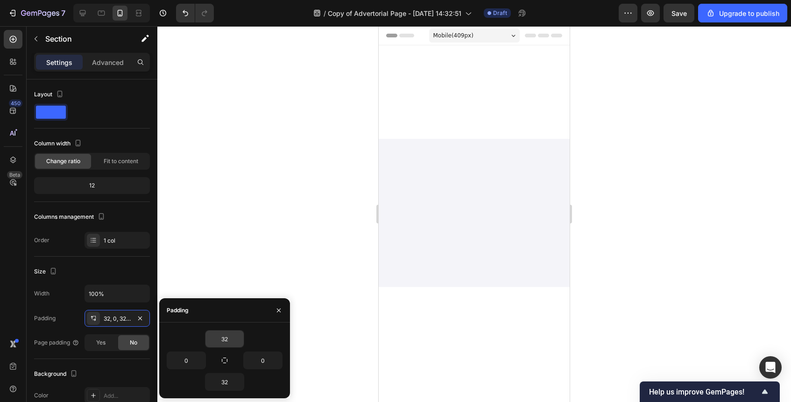
scroll to position [1185, 0]
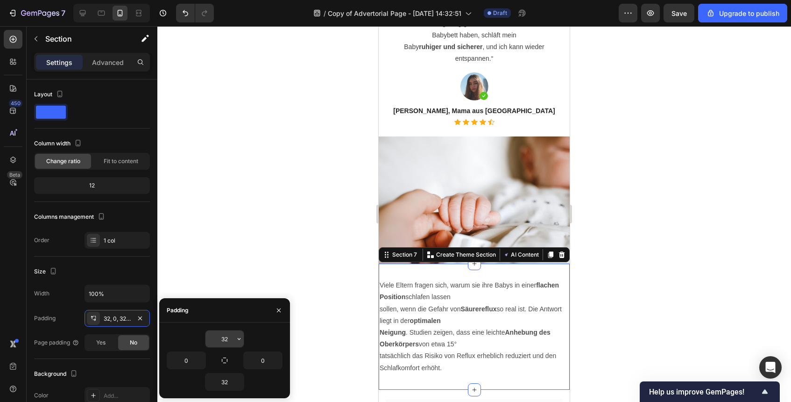
click at [225, 333] on input "32" at bounding box center [225, 338] width 38 height 17
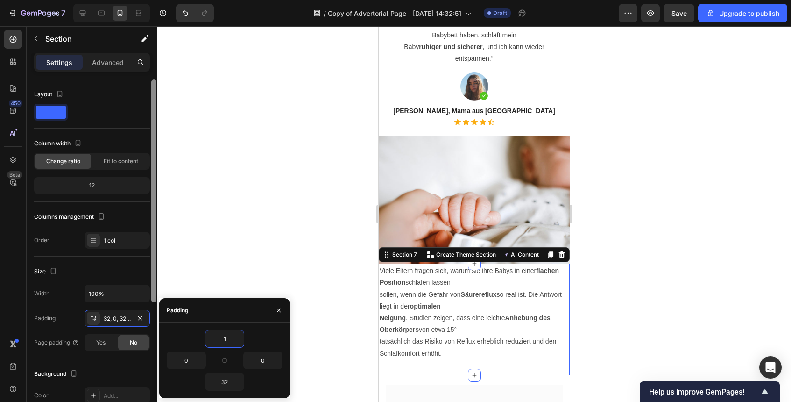
type input "16"
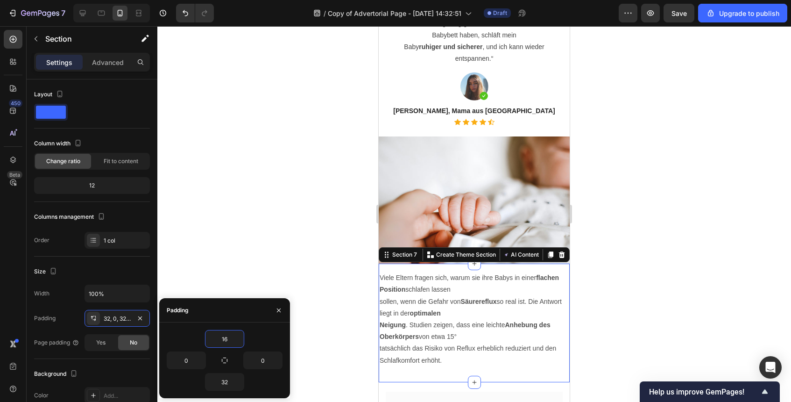
click at [731, 296] on div at bounding box center [474, 214] width 634 height 376
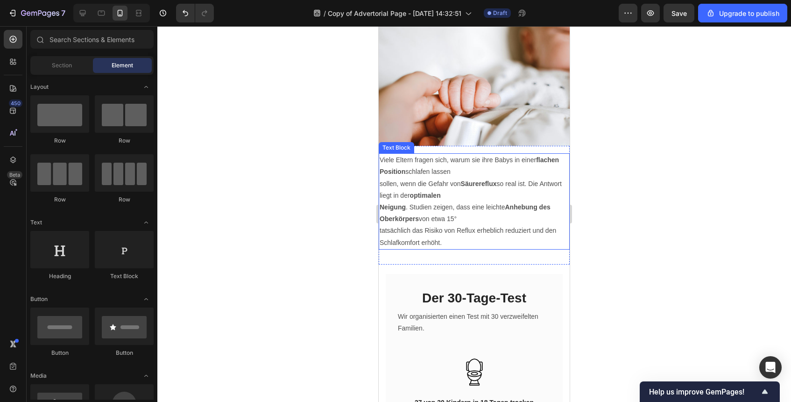
scroll to position [1336, 0]
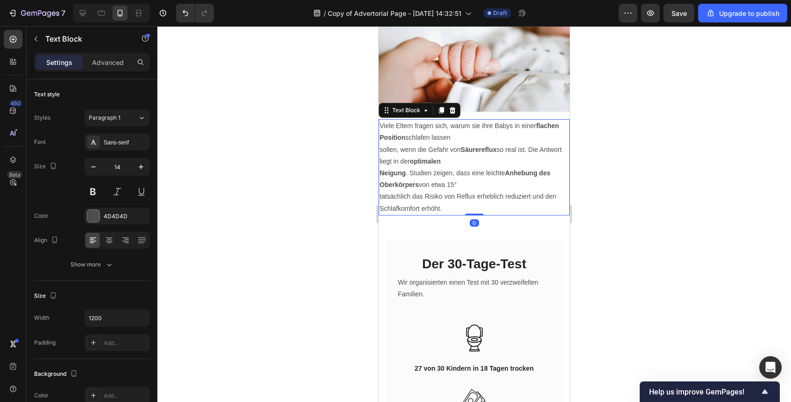
click at [463, 150] on strong "Säurereflux" at bounding box center [479, 149] width 36 height 7
click at [380, 148] on p "sollen, wenn die Gefahr von Säurereflux so real ist. Die Antwort liegt in der o…" at bounding box center [474, 155] width 189 height 23
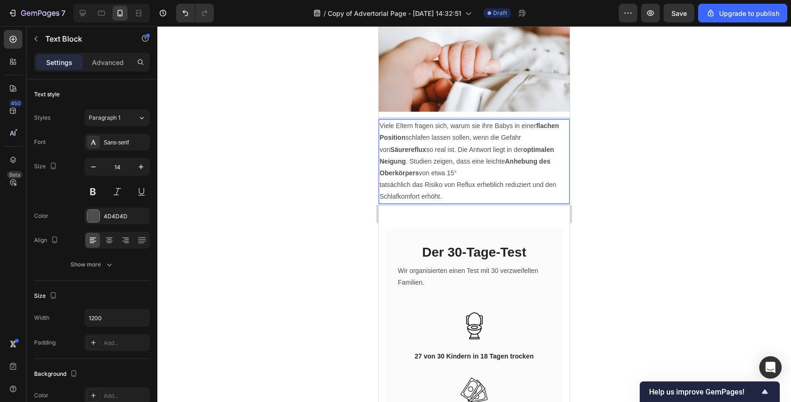
click at [659, 158] on div at bounding box center [474, 214] width 634 height 376
click at [454, 193] on p "tatsächlich das Risiko von Reflux erheblich reduziert und den Schlafkomfort erh…" at bounding box center [474, 190] width 189 height 23
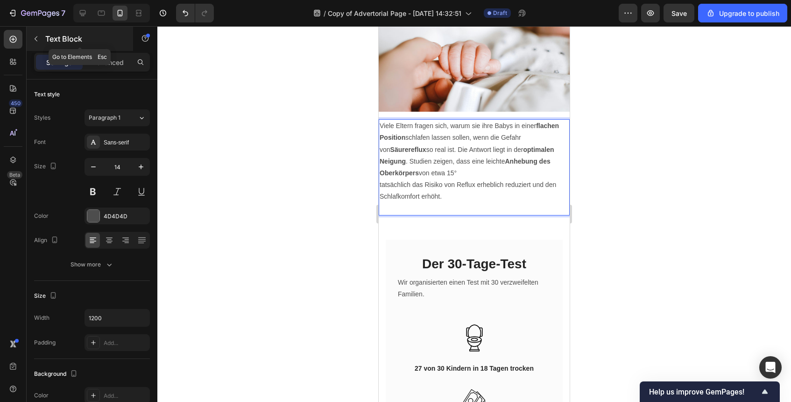
click at [44, 35] on div "Text Block" at bounding box center [80, 39] width 106 height 24
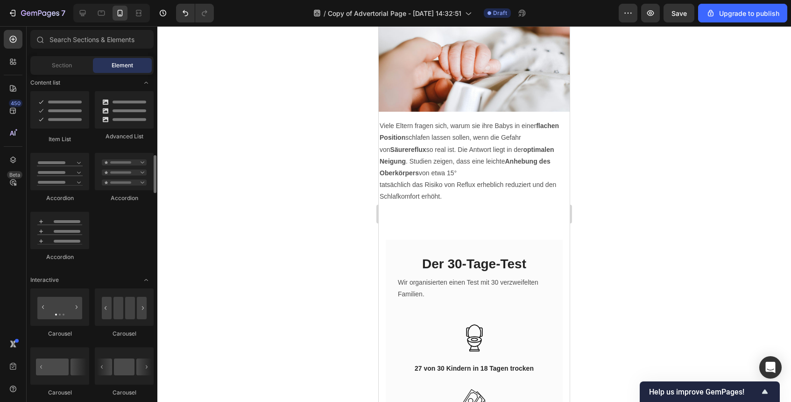
scroll to position [708, 0]
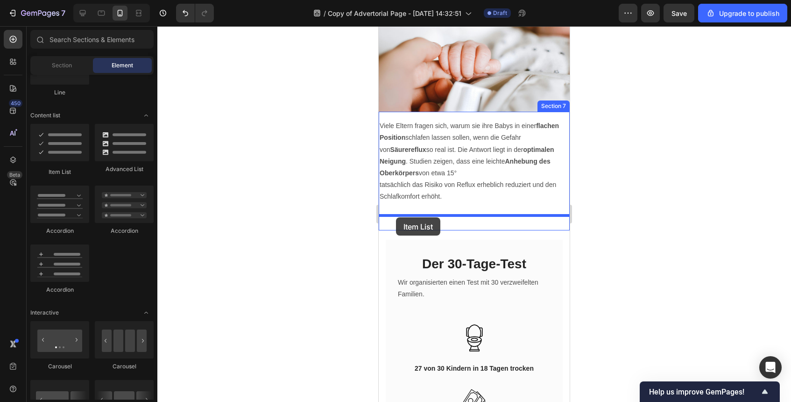
drag, startPoint x: 456, startPoint y: 179, endPoint x: 396, endPoint y: 217, distance: 71.4
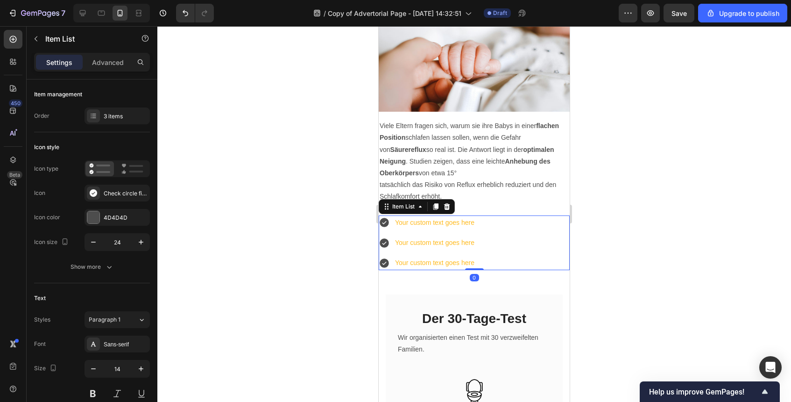
click at [467, 226] on div "Your custom text goes here" at bounding box center [435, 222] width 82 height 14
click at [467, 226] on p "Your custom text goes here" at bounding box center [434, 223] width 79 height 12
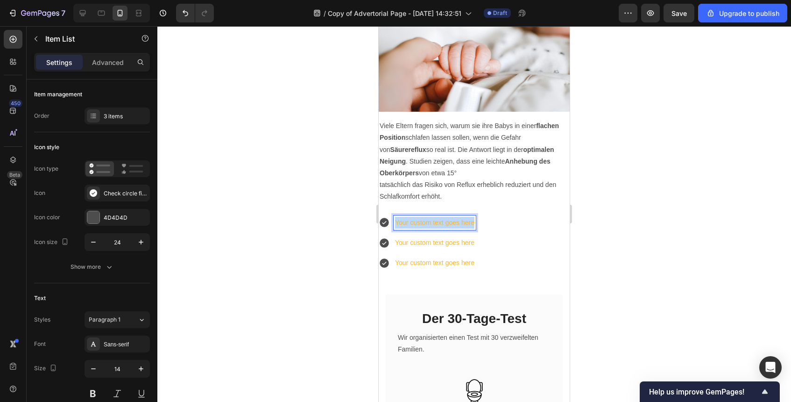
click at [467, 226] on p "Your custom text goes here" at bounding box center [434, 223] width 79 height 12
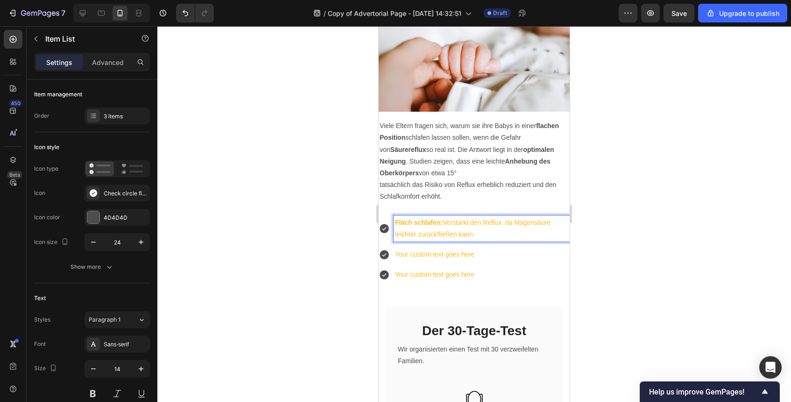
click at [460, 228] on p "Flach schlafen: Verstärkt den Reflux, da Magensäure leichter zurückfließen kann." at bounding box center [481, 228] width 173 height 23
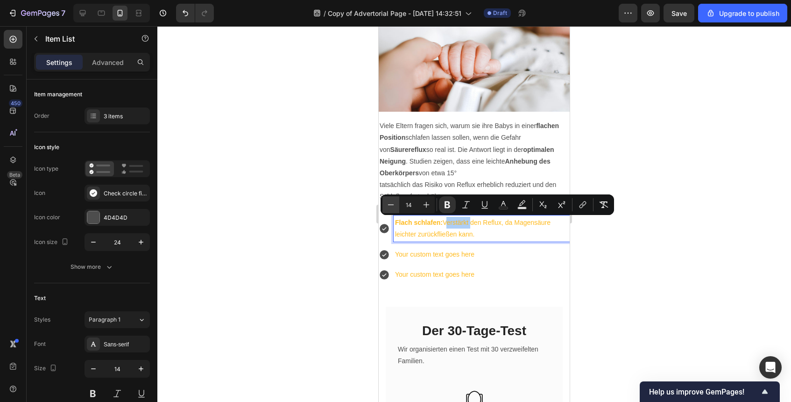
click at [391, 206] on icon "Editor contextual toolbar" at bounding box center [390, 204] width 9 height 9
type input "10"
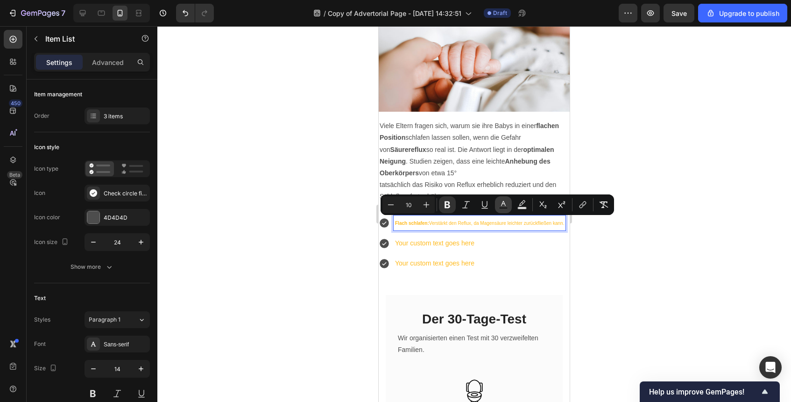
click at [507, 209] on rect "Editor contextual toolbar" at bounding box center [503, 208] width 9 height 2
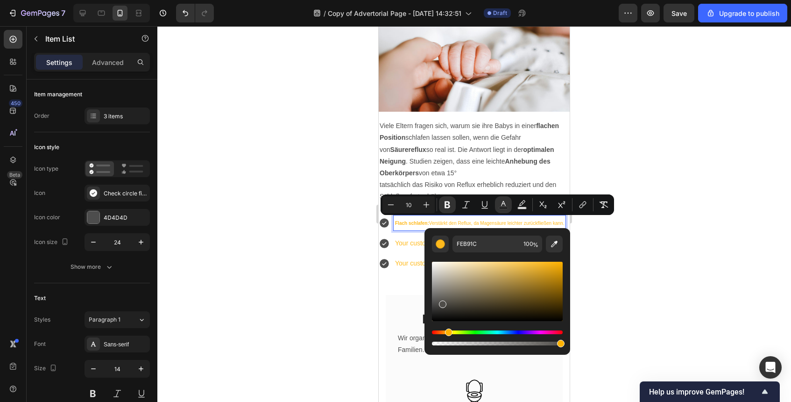
drag, startPoint x: 829, startPoint y: 310, endPoint x: 412, endPoint y: 362, distance: 420.8
type input "000000"
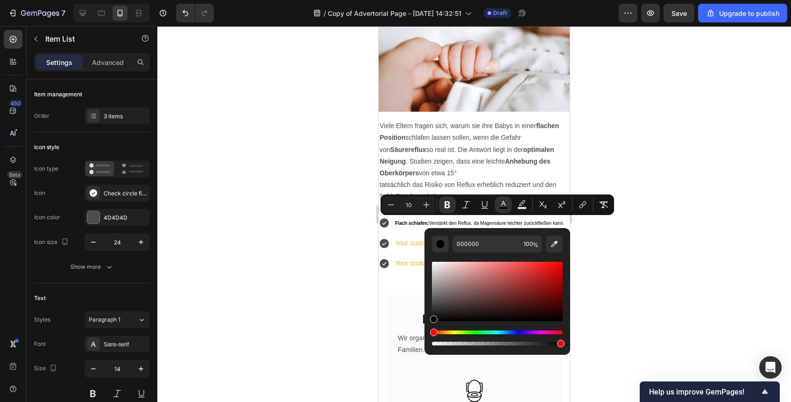
click at [728, 266] on div at bounding box center [474, 214] width 634 height 376
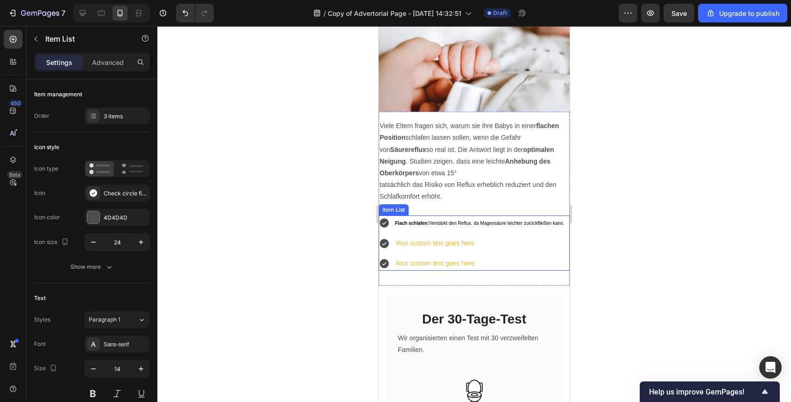
click at [455, 248] on p "Your custom text goes here" at bounding box center [479, 243] width 169 height 12
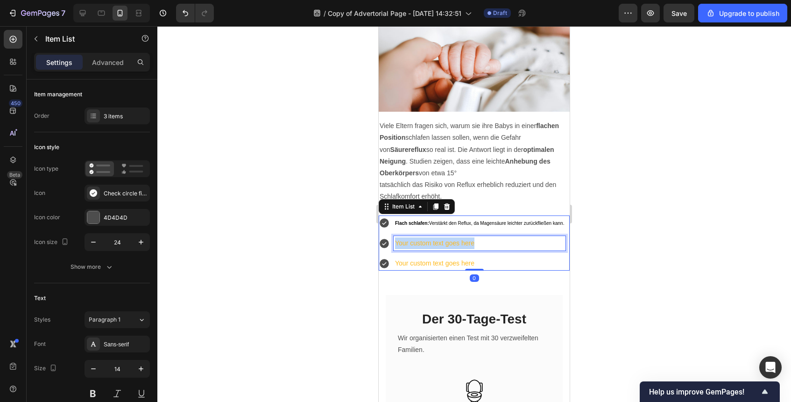
click at [455, 248] on p "Your custom text goes here" at bounding box center [479, 243] width 169 height 12
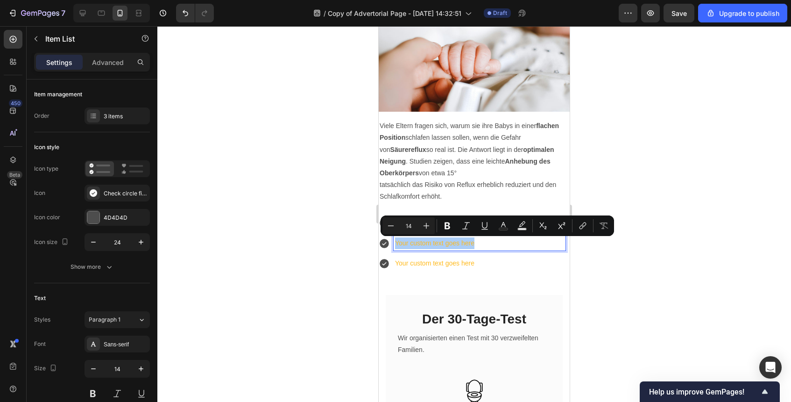
click at [637, 291] on div at bounding box center [474, 214] width 634 height 376
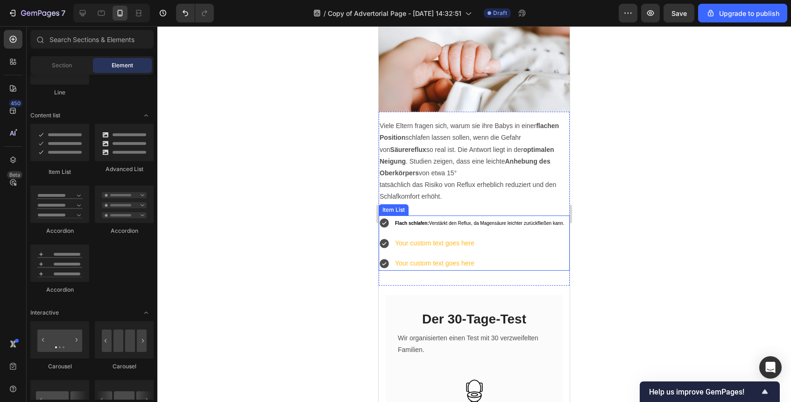
click at [482, 225] on span "Flach schlafen: Verstärkt den Reflux, da Magensäure leichter zurückfließen kann." at bounding box center [479, 222] width 169 height 5
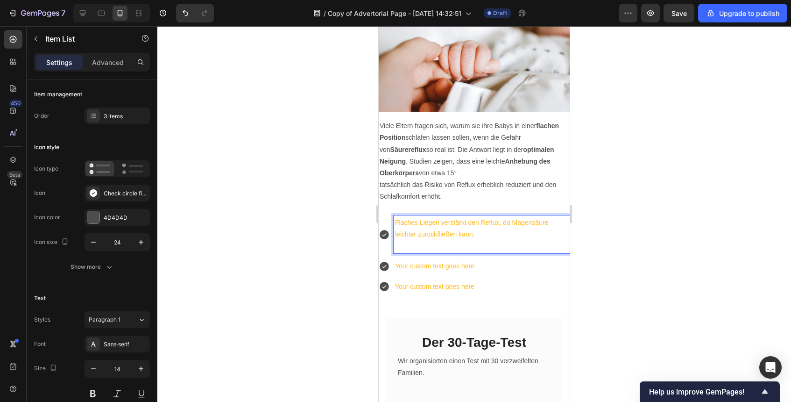
click at [482, 225] on p "Flaches Liegen verstärkt den Reflux, da Magensäure leichter zurückfließen kann." at bounding box center [481, 228] width 173 height 23
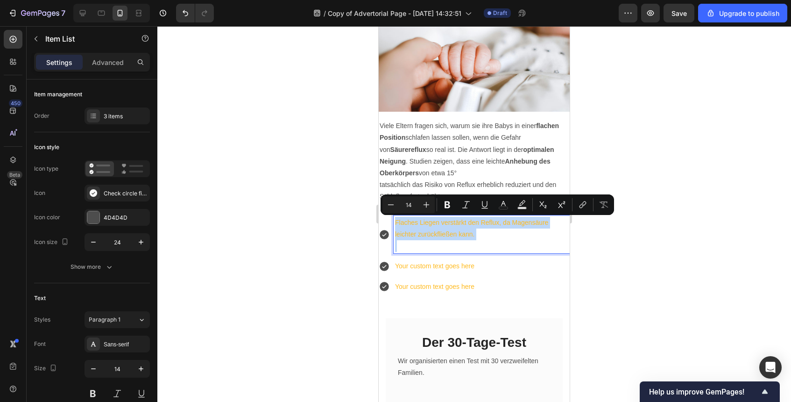
click at [458, 242] on p "Rich Text Editor. Editing area: main" at bounding box center [481, 246] width 173 height 12
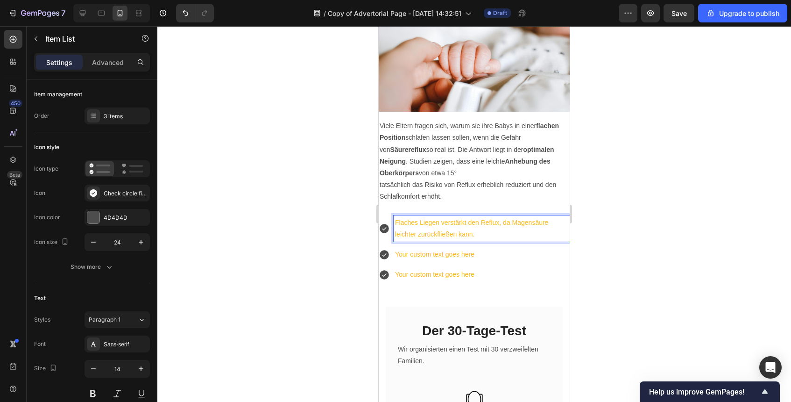
click at [458, 242] on div "Flaches Liegen verstärkt den Reflux, da Magensäure leichter zurückfließen kann.…" at bounding box center [474, 248] width 191 height 67
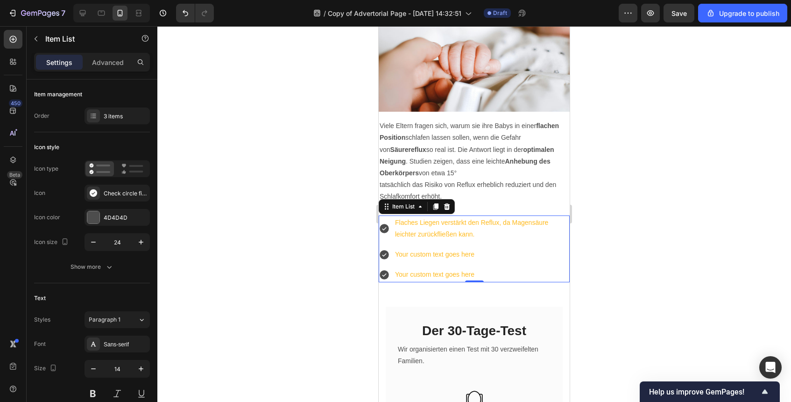
click at [458, 242] on div "Flaches Liegen verstärkt den Reflux, da Magensäure leichter zurückfließen kann.…" at bounding box center [474, 248] width 191 height 67
click at [460, 237] on p "Flaches Liegen verstärkt den Reflux, da Magensäure leichter zurückfließen kann." at bounding box center [481, 228] width 173 height 23
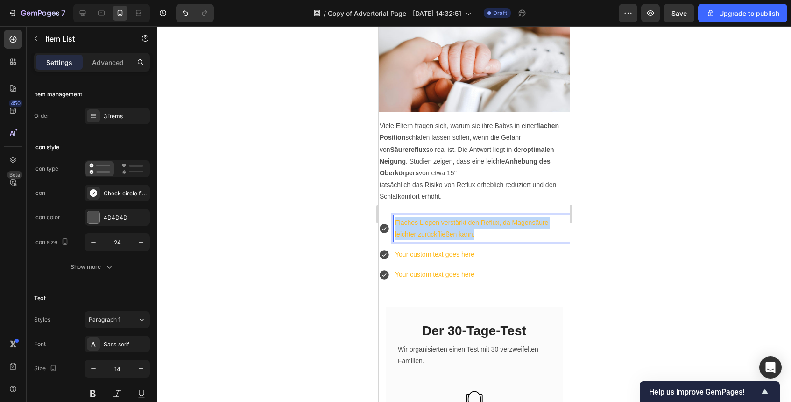
click at [460, 237] on p "Flaches Liegen verstärkt den Reflux, da Magensäure leichter zurückfließen kann." at bounding box center [481, 228] width 173 height 23
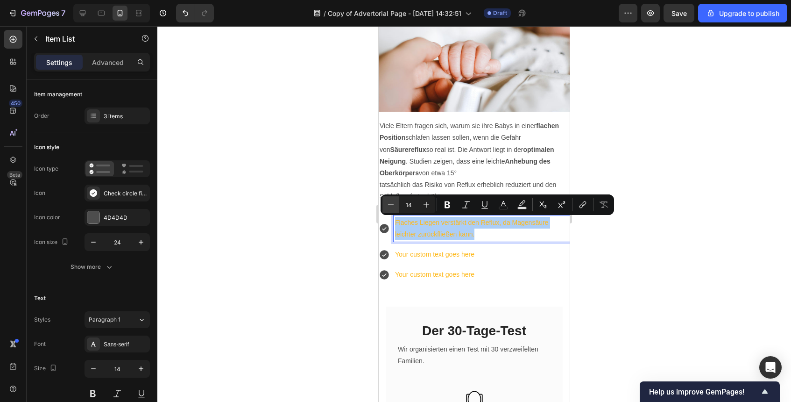
click at [396, 204] on button "Minus" at bounding box center [391, 204] width 17 height 17
type input "10"
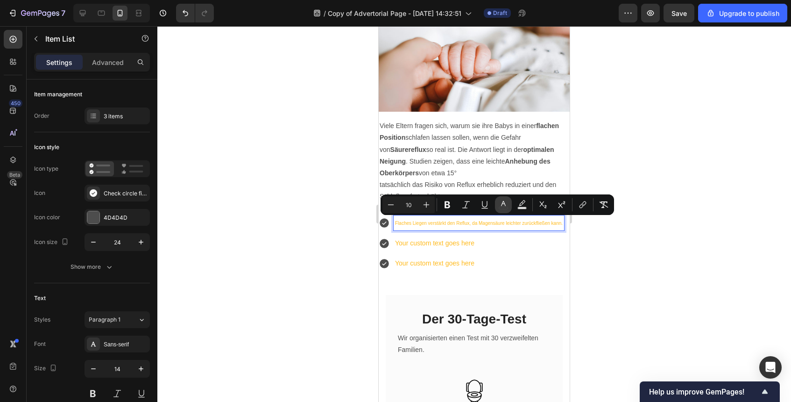
click at [502, 205] on icon "Editor contextual toolbar" at bounding box center [503, 203] width 5 height 5
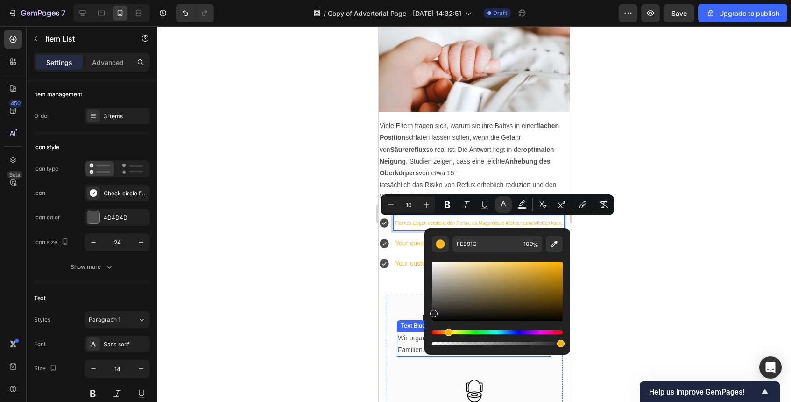
drag, startPoint x: 831, startPoint y: 304, endPoint x: 405, endPoint y: 346, distance: 428.1
type input "262626"
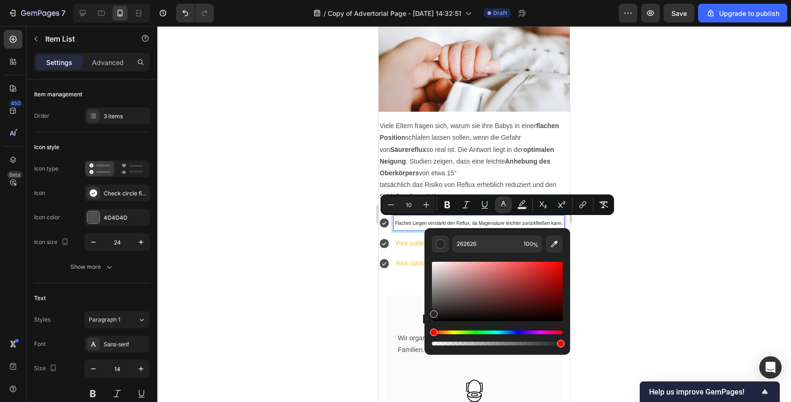
click at [672, 293] on div at bounding box center [474, 214] width 634 height 376
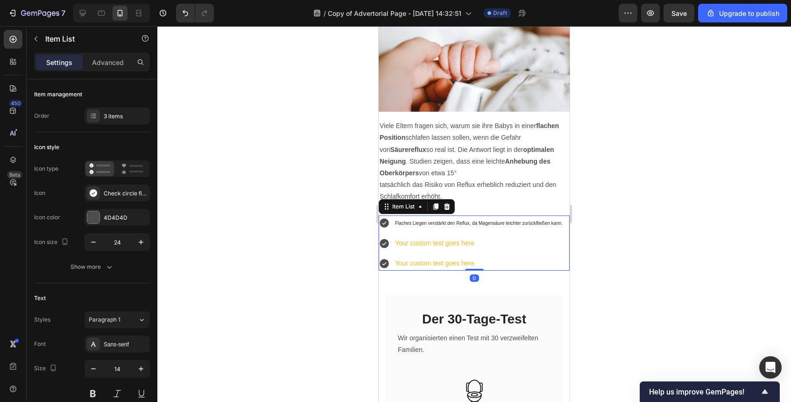
click at [533, 225] on span "Flaches Liegen verstärkt den Reflux, da Magensäure leichter zurückfließen kann." at bounding box center [479, 222] width 168 height 5
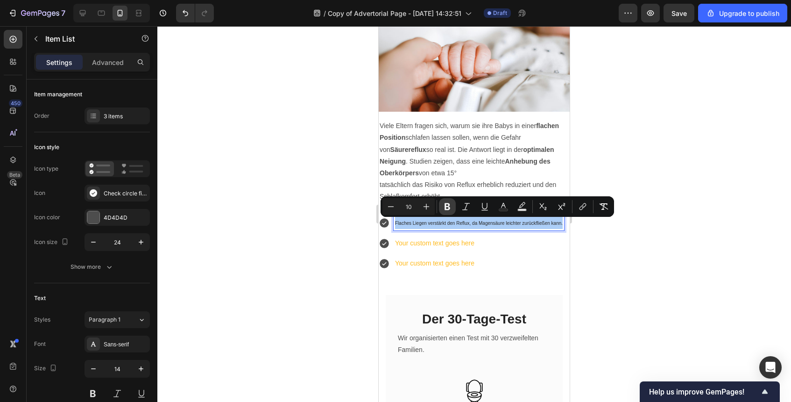
click at [447, 207] on icon "Editor contextual toolbar" at bounding box center [447, 206] width 9 height 9
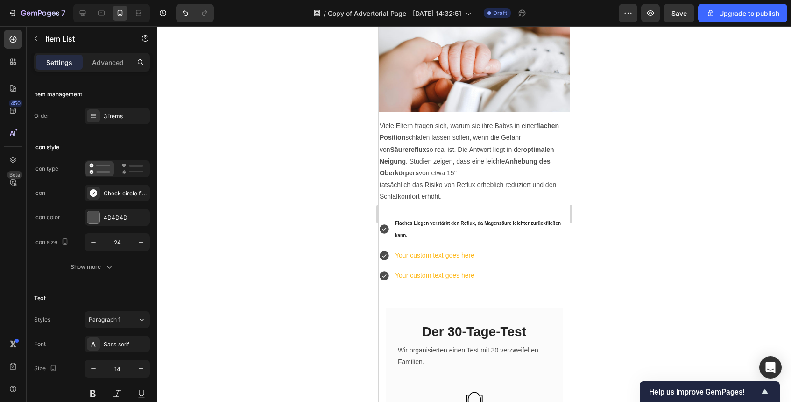
click at [447, 231] on p "Flaches Liegen verstärkt den Reflux, da Magensäure leichter zurückfließen kann." at bounding box center [481, 229] width 173 height 24
click at [626, 258] on div at bounding box center [474, 214] width 634 height 376
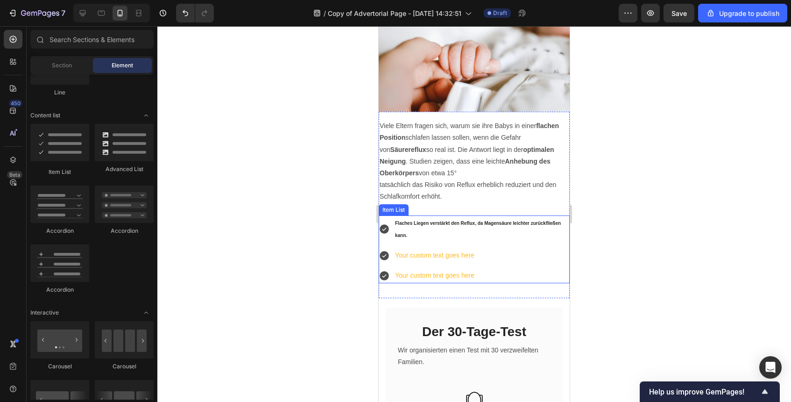
click at [513, 225] on strong "Flaches Liegen verstärkt den Reflux, da Magensäure leichter zurückfließen kann." at bounding box center [478, 228] width 166 height 17
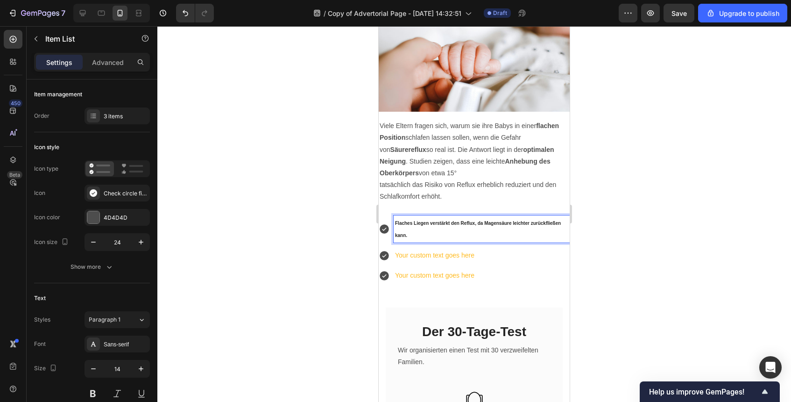
click at [426, 225] on strong "Flaches Liegen verstärkt den Reflux, da Magensäure leichter zurückfließen kann." at bounding box center [478, 228] width 166 height 17
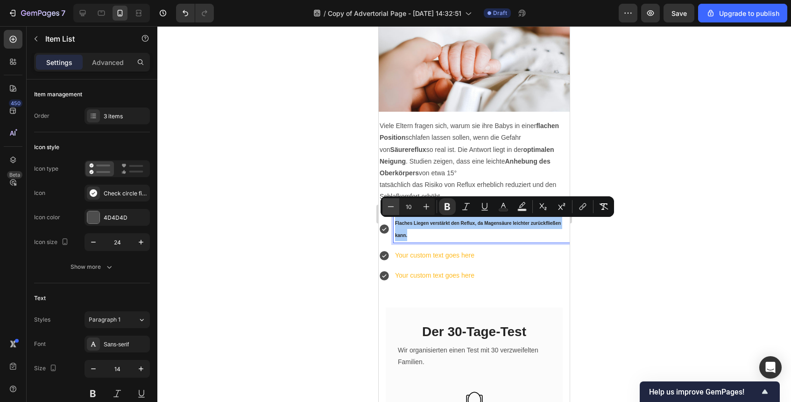
click at [387, 202] on icon "Editor contextual toolbar" at bounding box center [390, 206] width 9 height 9
type input "9"
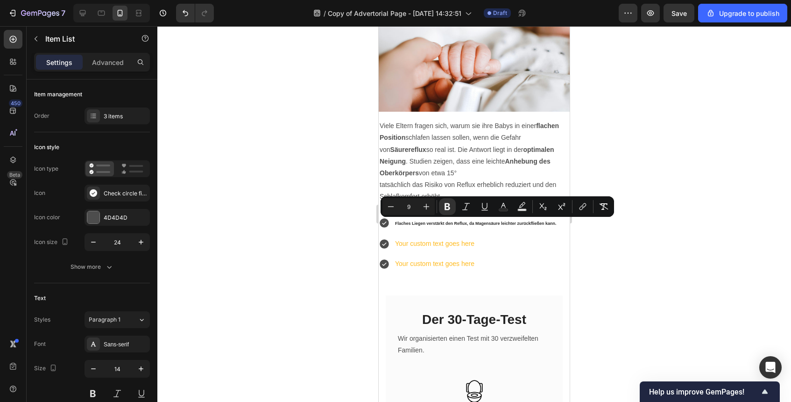
click at [662, 282] on div at bounding box center [474, 214] width 634 height 376
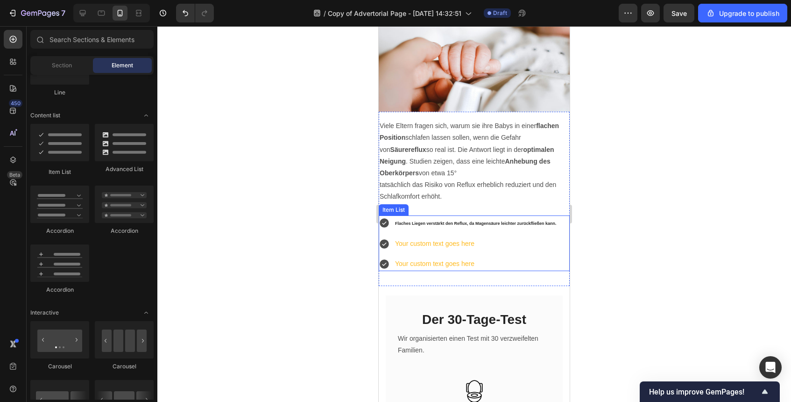
click at [498, 220] on p "Flaches Liegen verstärkt den Reflux, da Magensäure leichter zurückfließen kann." at bounding box center [476, 223] width 162 height 13
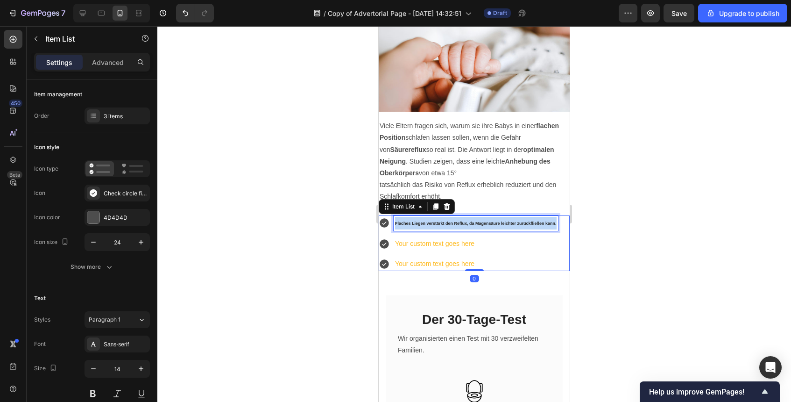
click at [498, 220] on p "Flaches Liegen verstärkt den Reflux, da Magensäure leichter zurückfließen kann." at bounding box center [476, 223] width 162 height 13
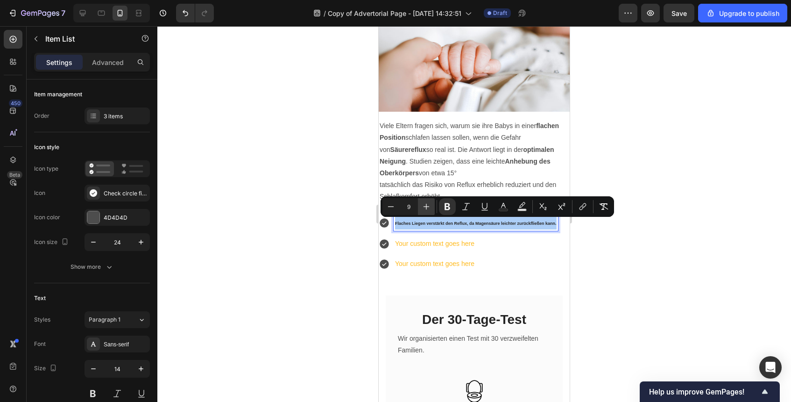
click at [426, 205] on icon "Editor contextual toolbar" at bounding box center [426, 206] width 9 height 9
type input "10"
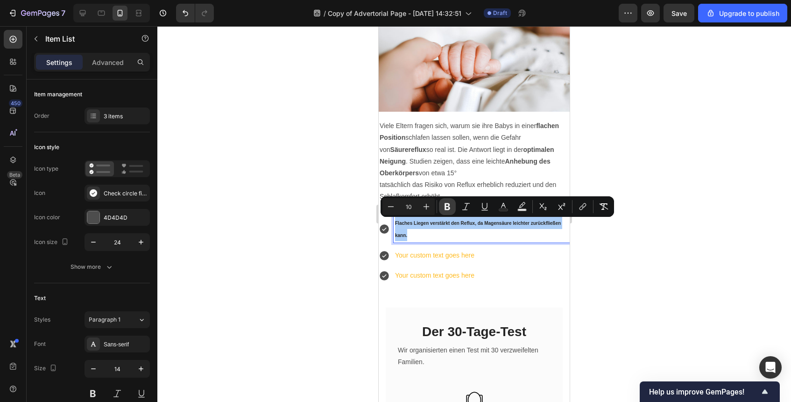
click at [447, 206] on icon "Editor contextual toolbar" at bounding box center [447, 206] width 9 height 9
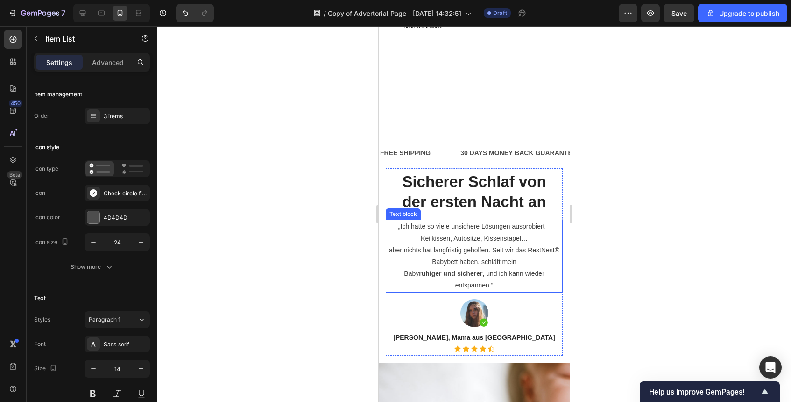
scroll to position [959, 0]
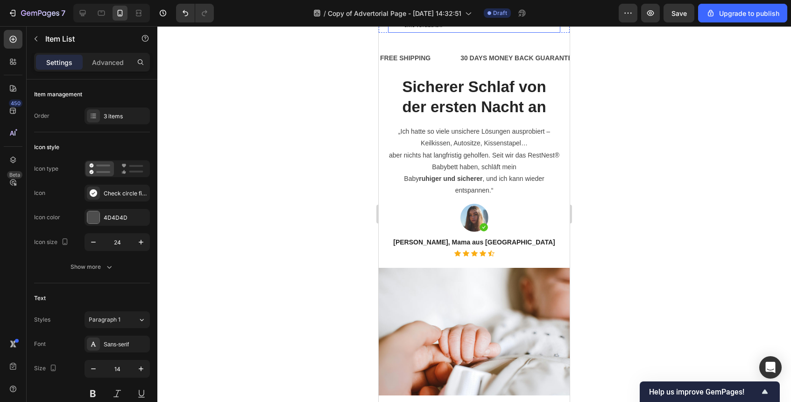
click at [457, 31] on p "Atmungsaktive und rutschfeste Materialien sorgen für sicheren Schlaf ohne Verru…" at bounding box center [482, 19] width 155 height 24
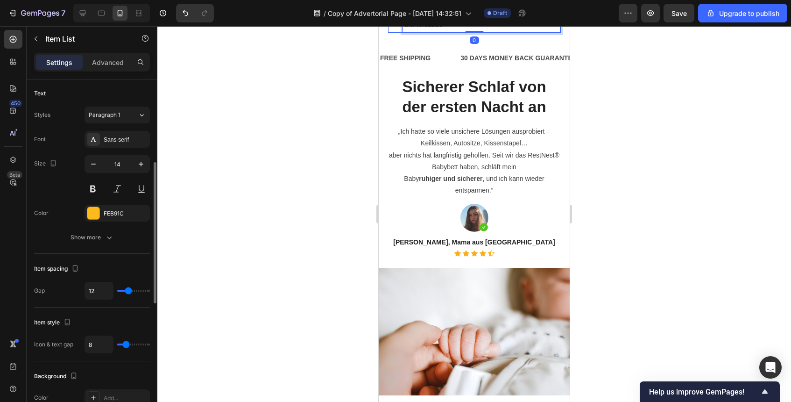
click at [457, 31] on p "Atmungsaktive und rutschfeste Materialien sorgen für sicheren Schlaf ohne Verru…" at bounding box center [482, 19] width 155 height 24
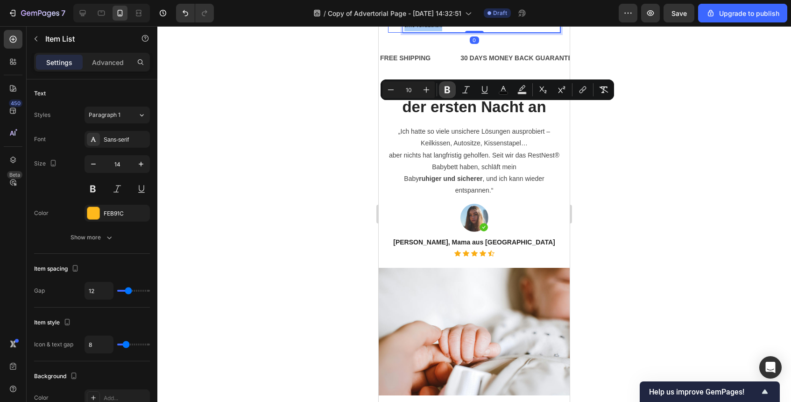
click at [447, 92] on icon "Editor contextual toolbar" at bounding box center [448, 89] width 6 height 7
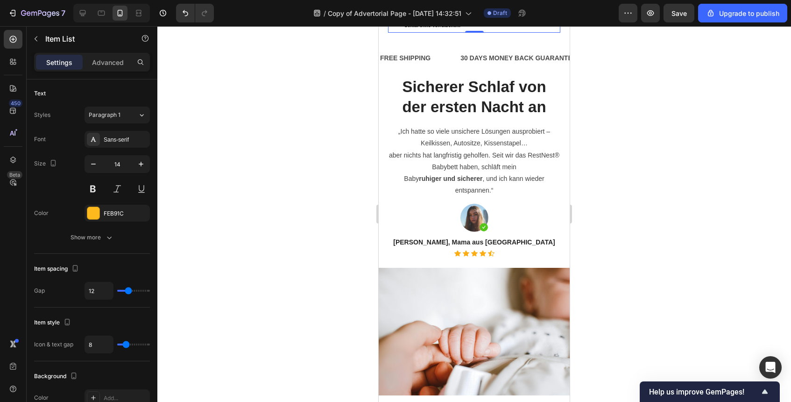
click at [591, 144] on div at bounding box center [474, 214] width 634 height 376
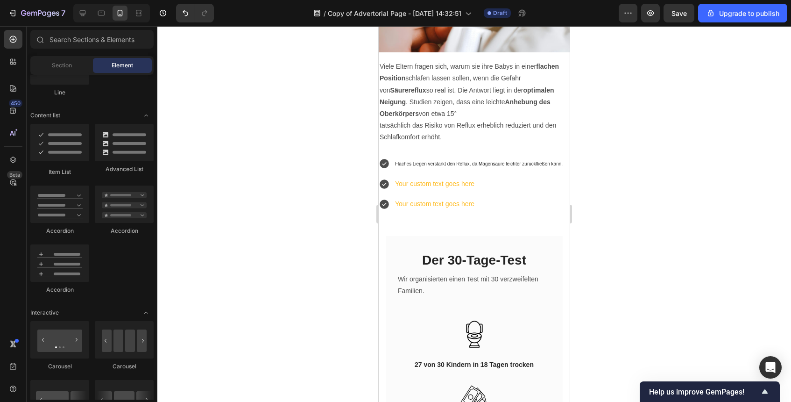
scroll to position [1416, 0]
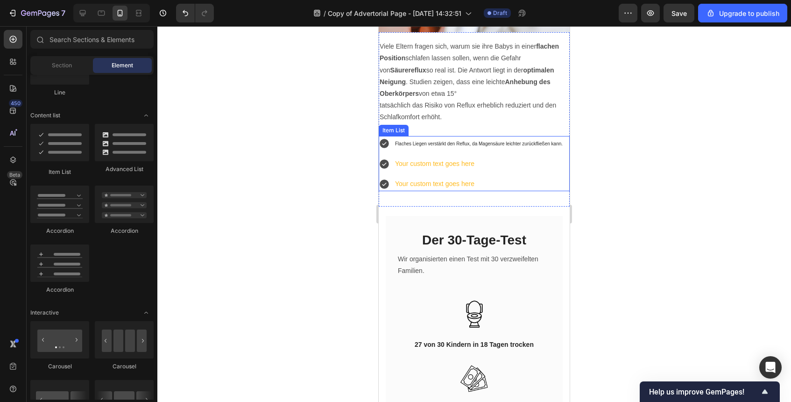
click at [502, 142] on span "Flaches Liegen verstärkt den Reflux, da Magensäure leichter zurückfließen kann." at bounding box center [479, 143] width 168 height 5
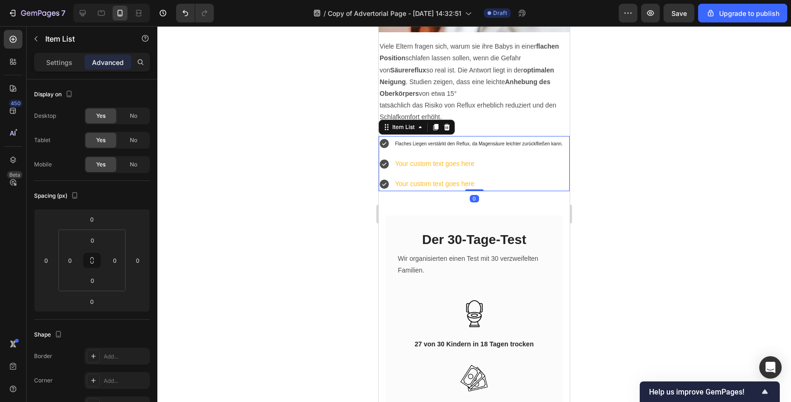
click at [502, 142] on span "Flaches Liegen verstärkt den Reflux, da Magensäure leichter zurückfließen kann." at bounding box center [479, 143] width 168 height 5
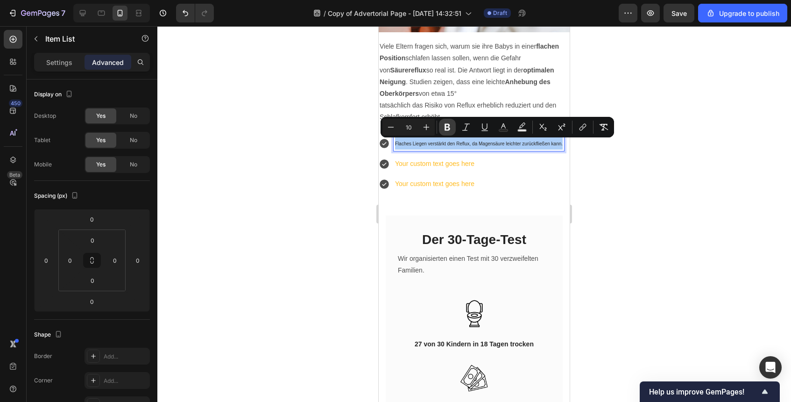
click at [447, 127] on icon "Editor contextual toolbar" at bounding box center [447, 126] width 9 height 9
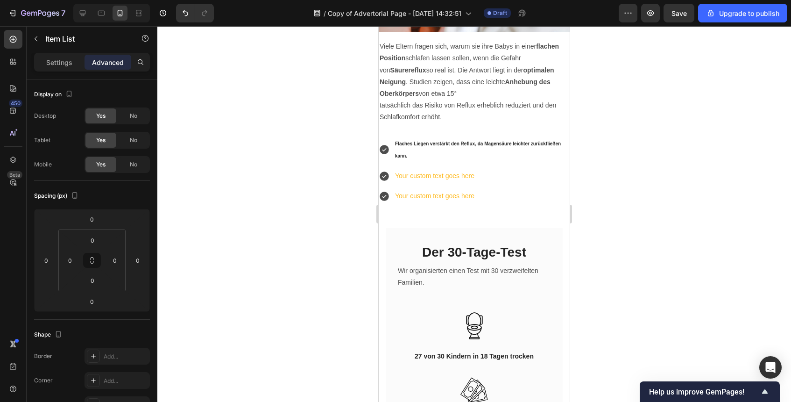
click at [647, 192] on div at bounding box center [474, 214] width 634 height 376
click at [489, 153] on p "Flaches Liegen verstärkt den Reflux, da Magensäure leichter zurückfließen kann." at bounding box center [481, 149] width 173 height 24
click at [484, 179] on p "Your custom text goes here" at bounding box center [481, 176] width 173 height 12
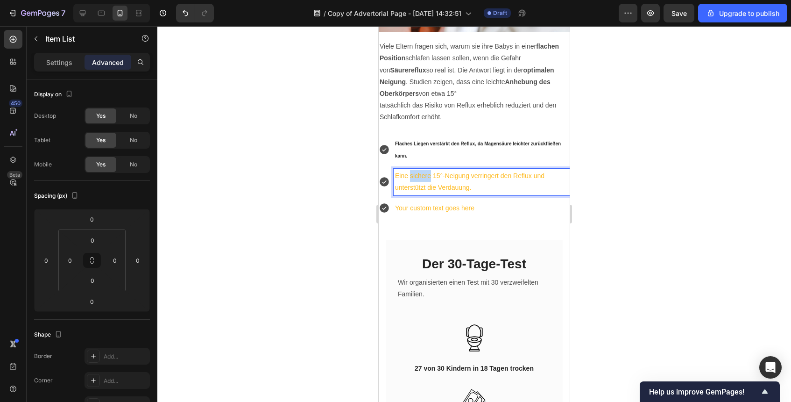
click at [419, 174] on p "Eine sichere 15°-Neigung verringert den Reflux und unterstützt die Verdauung." at bounding box center [481, 181] width 173 height 23
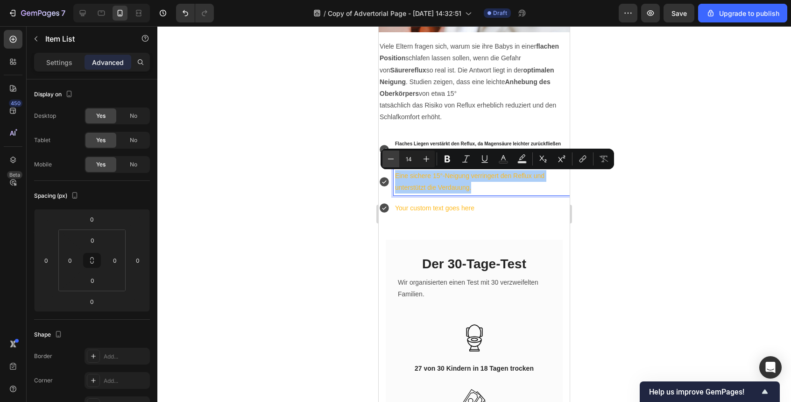
click at [391, 156] on icon "Editor contextual toolbar" at bounding box center [390, 158] width 9 height 9
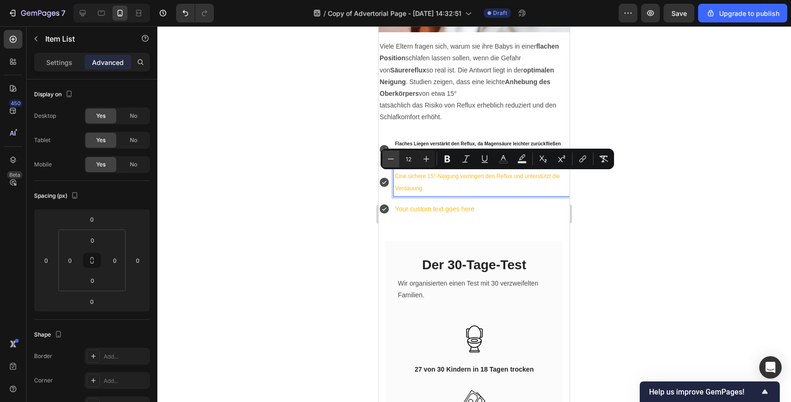
click at [391, 156] on icon "Editor contextual toolbar" at bounding box center [390, 158] width 9 height 9
type input "10"
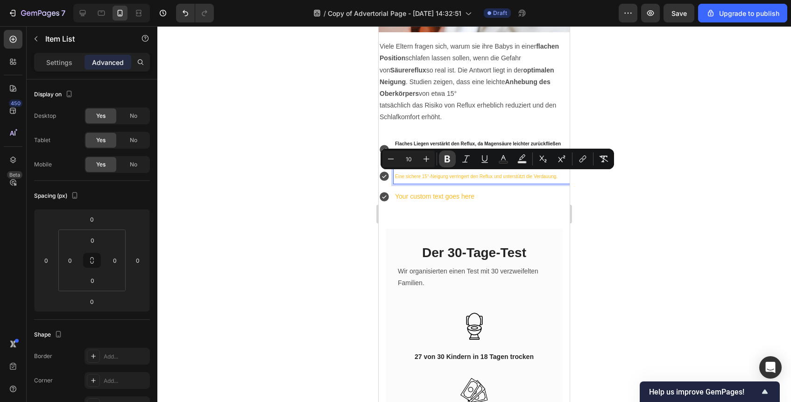
click at [446, 160] on icon "Editor contextual toolbar" at bounding box center [448, 159] width 6 height 7
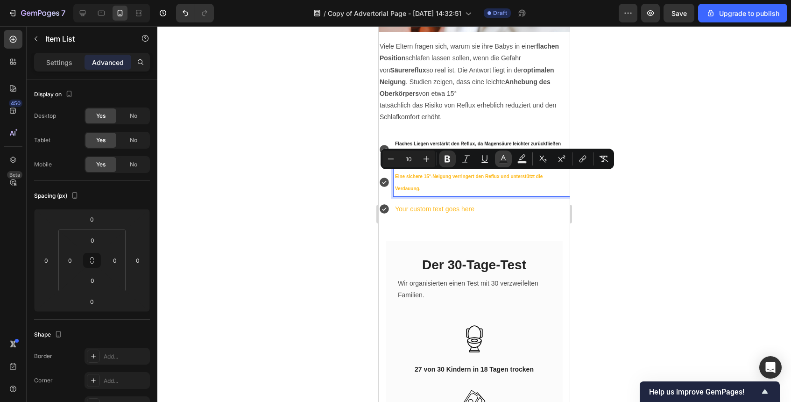
click at [501, 158] on icon "Editor contextual toolbar" at bounding box center [503, 158] width 9 height 9
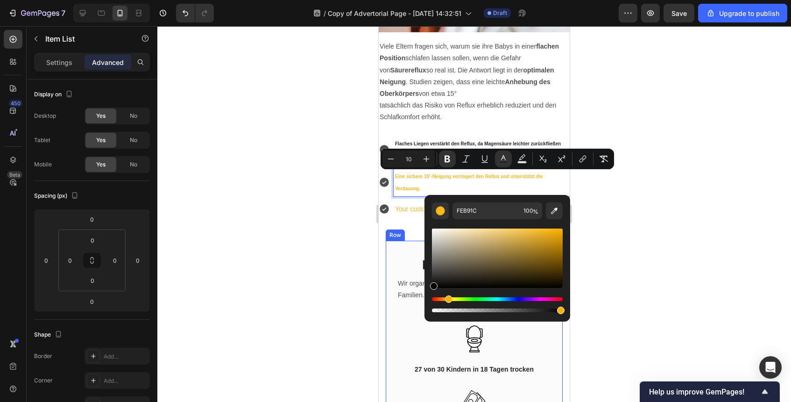
drag, startPoint x: 851, startPoint y: 274, endPoint x: 405, endPoint y: 310, distance: 447.1
type input "000000"
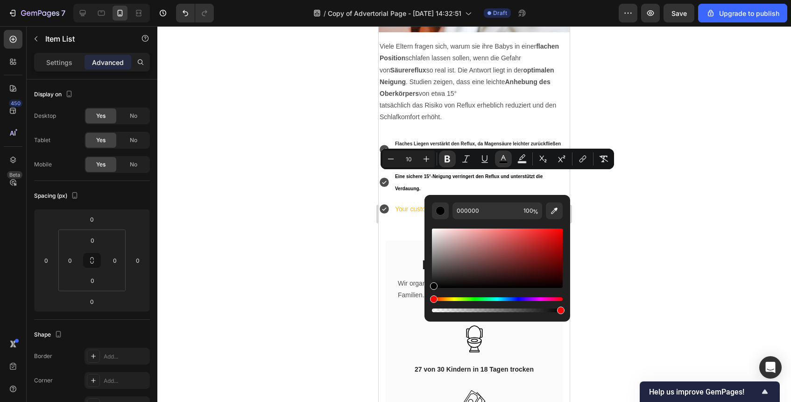
click at [691, 211] on div at bounding box center [474, 214] width 634 height 376
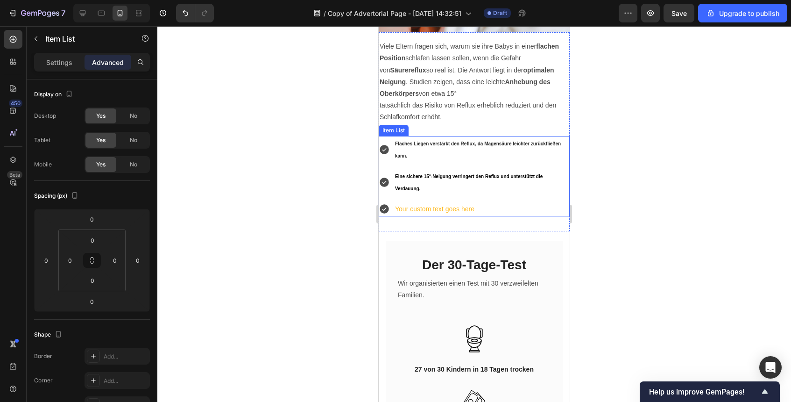
click at [436, 210] on p "Your custom text goes here" at bounding box center [481, 209] width 173 height 12
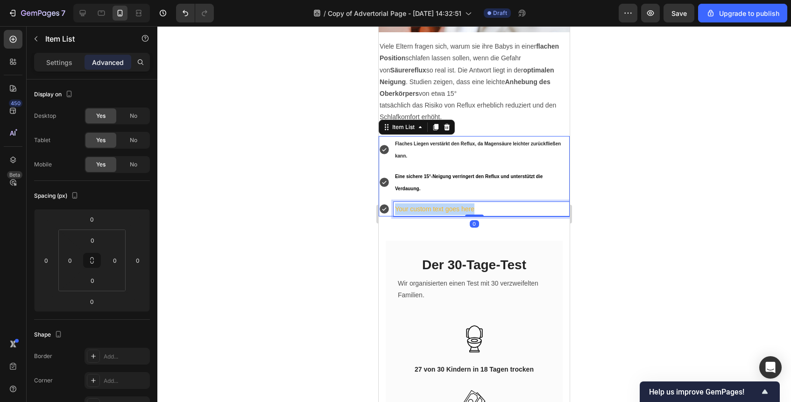
click at [436, 210] on p "Your custom text goes here" at bounding box center [481, 209] width 173 height 12
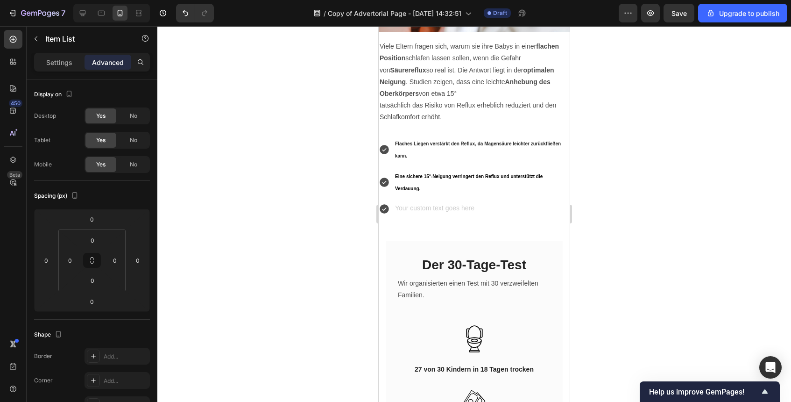
scroll to position [1412, 0]
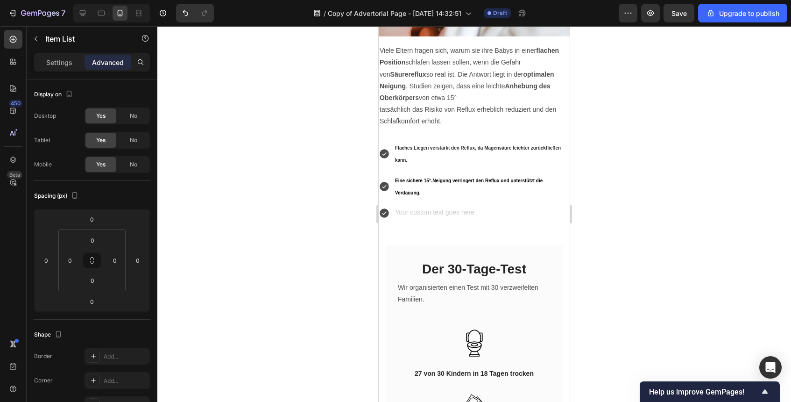
click at [387, 213] on icon at bounding box center [384, 212] width 9 height 9
click at [419, 212] on p "Rich Text Editor. Editing area: main" at bounding box center [481, 213] width 173 height 12
click at [410, 216] on p "Rich Text Editor. Editing area: main" at bounding box center [481, 213] width 173 height 12
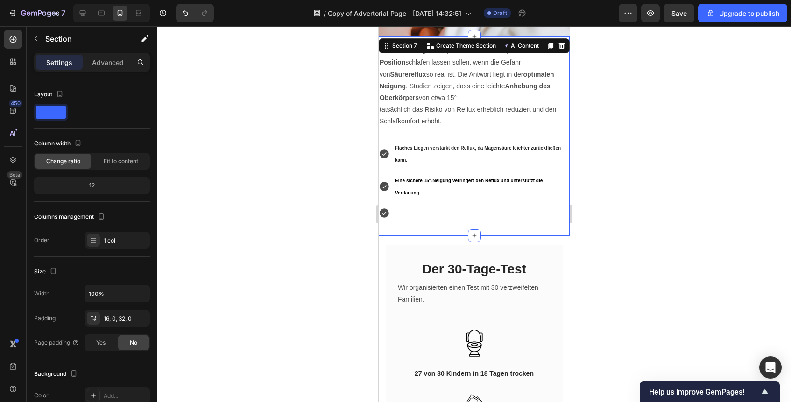
click at [401, 233] on div "Viele Eltern fragen sich, warum sie ihre Babys in einer flachen Position schlaf…" at bounding box center [474, 135] width 191 height 199
click at [412, 219] on p "Rich Text Editor. Editing area: main" at bounding box center [481, 213] width 173 height 12
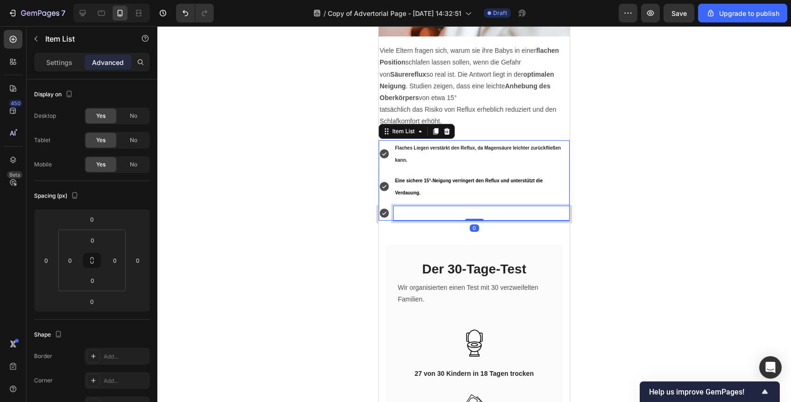
click at [437, 217] on p "Rich Text Editor. Editing area: main" at bounding box center [481, 213] width 173 height 12
click at [387, 215] on icon at bounding box center [384, 212] width 9 height 9
click at [423, 219] on p "Rich Text Editor. Editing area: main" at bounding box center [481, 213] width 173 height 12
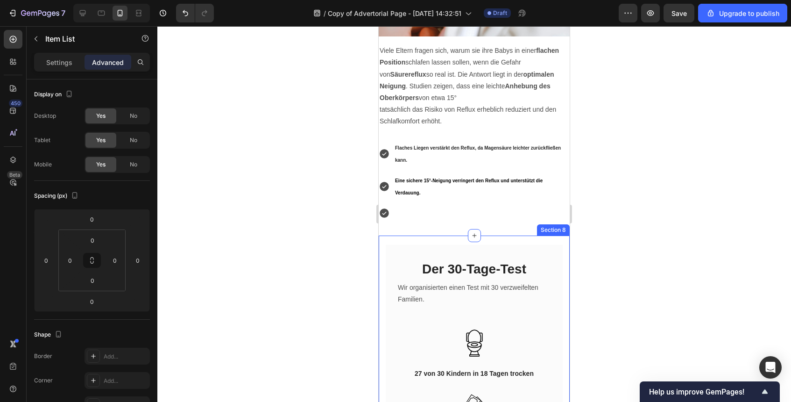
click at [595, 252] on div at bounding box center [474, 214] width 634 height 376
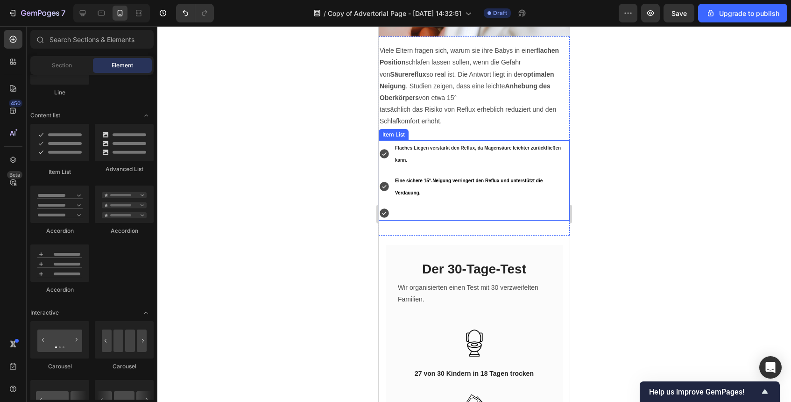
click at [534, 213] on p "Rich Text Editor. Editing area: main" at bounding box center [481, 213] width 173 height 12
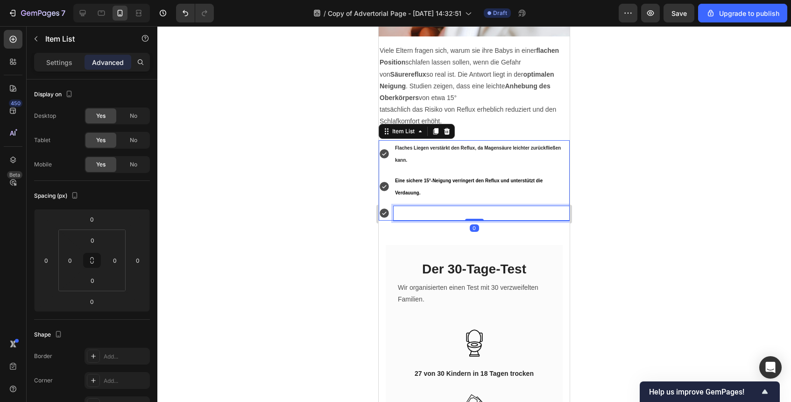
click at [520, 212] on p "Rich Text Editor. Editing area: main" at bounding box center [481, 213] width 173 height 12
click at [481, 219] on p "Rich Text Editor. Editing area: main" at bounding box center [481, 213] width 173 height 12
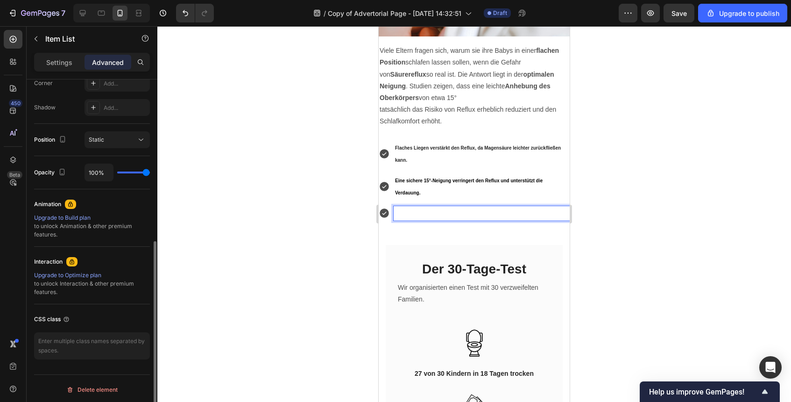
scroll to position [299, 0]
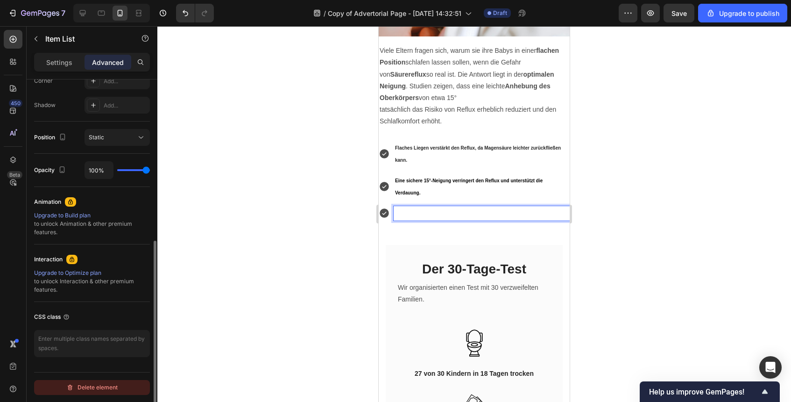
click at [123, 387] on button "Delete element" at bounding box center [92, 387] width 116 height 15
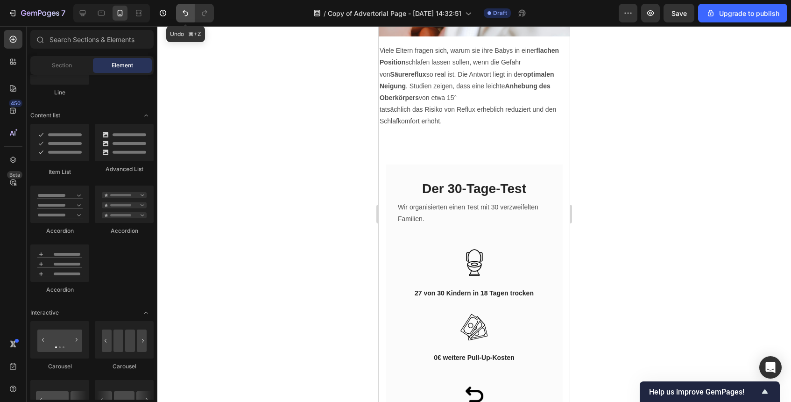
click at [182, 15] on icon "Undo/Redo" at bounding box center [185, 12] width 9 height 9
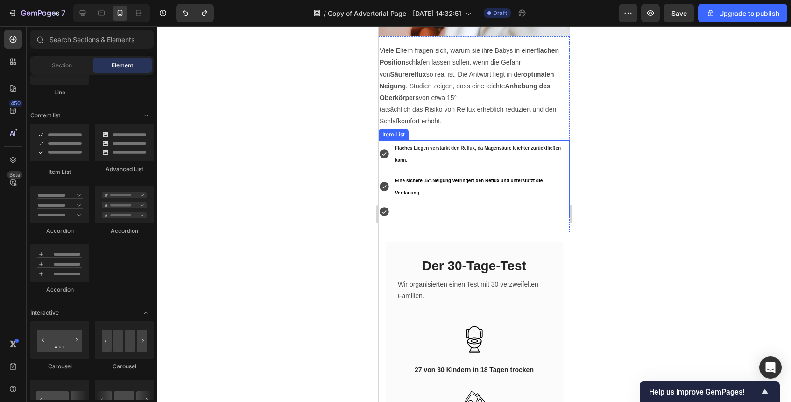
click at [424, 213] on div at bounding box center [482, 211] width 176 height 3
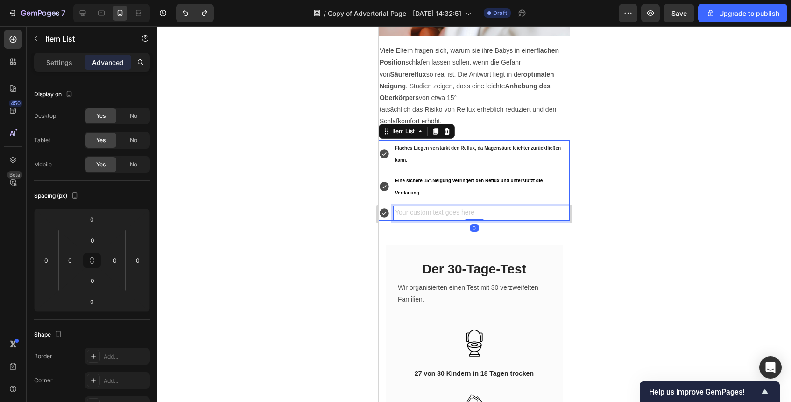
click at [431, 214] on div "Rich Text Editor. Editing area: main" at bounding box center [482, 213] width 176 height 14
click at [385, 215] on icon at bounding box center [384, 212] width 9 height 9
click at [428, 218] on div "Rich Text Editor. Editing area: main" at bounding box center [482, 213] width 176 height 14
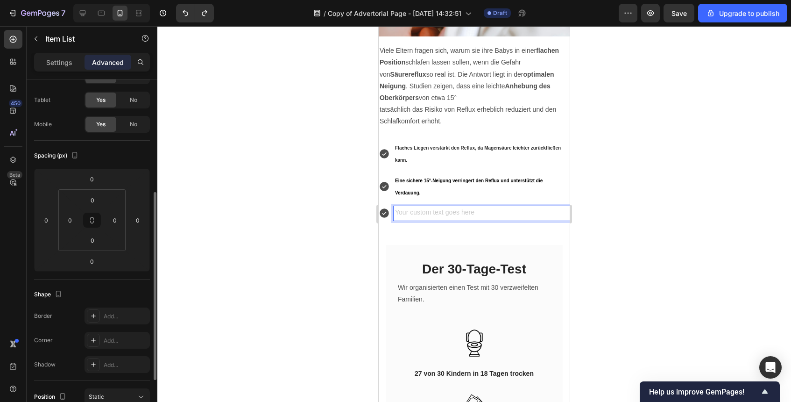
scroll to position [0, 0]
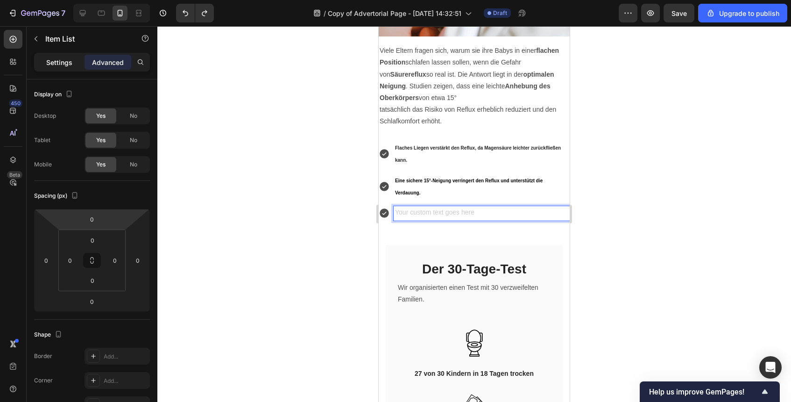
click at [66, 57] on p "Settings" at bounding box center [59, 62] width 26 height 10
type input "8"
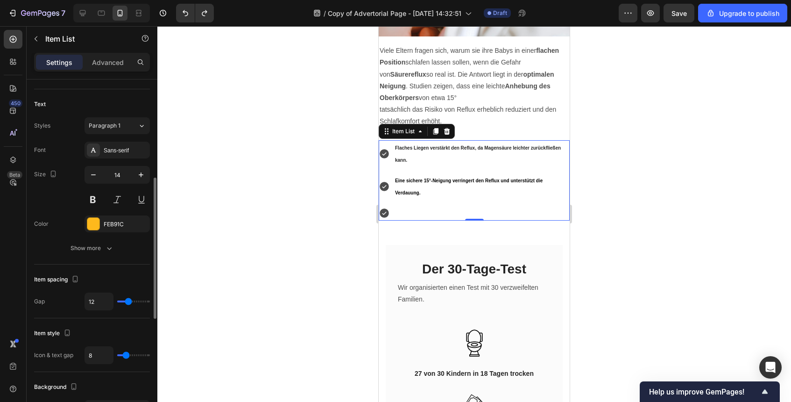
scroll to position [152, 0]
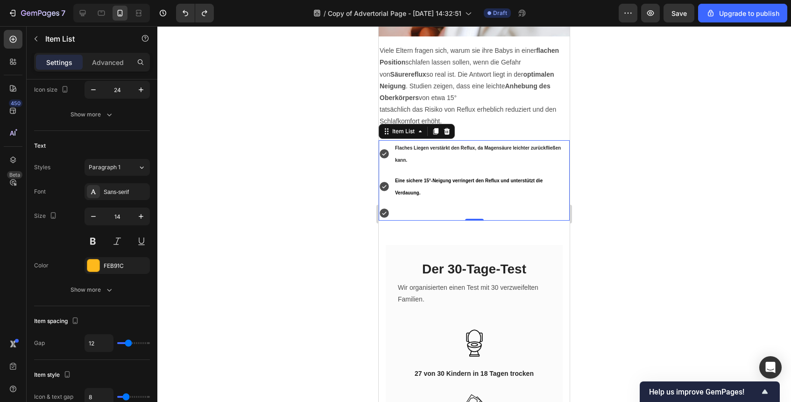
click at [385, 213] on icon at bounding box center [384, 212] width 9 height 9
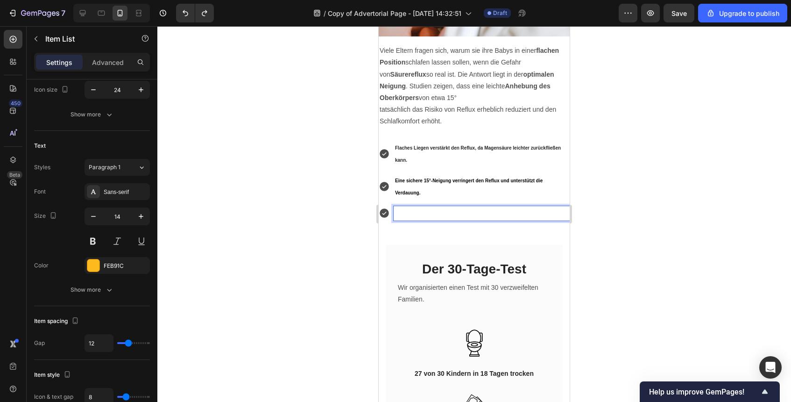
click at [424, 214] on p "Rich Text Editor. Editing area: main" at bounding box center [481, 213] width 173 height 12
click at [506, 216] on p "Rich Text Editor. Editing area: main" at bounding box center [481, 213] width 173 height 12
click at [556, 214] on p "Rich Text Editor. Editing area: main" at bounding box center [481, 213] width 173 height 12
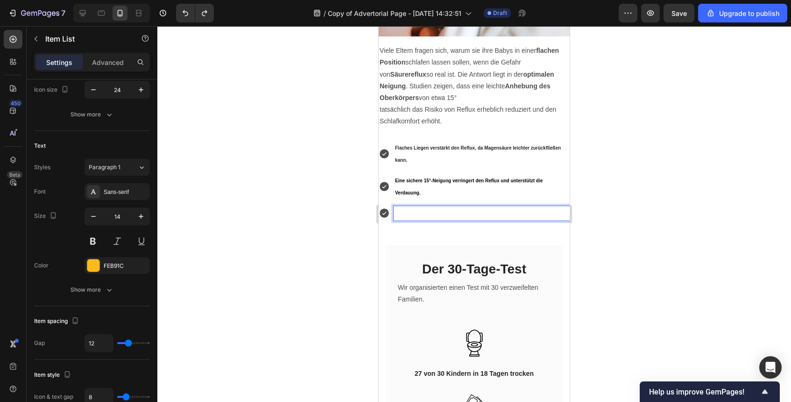
click at [532, 208] on div "Rich Text Editor. Editing area: main" at bounding box center [482, 213] width 176 height 14
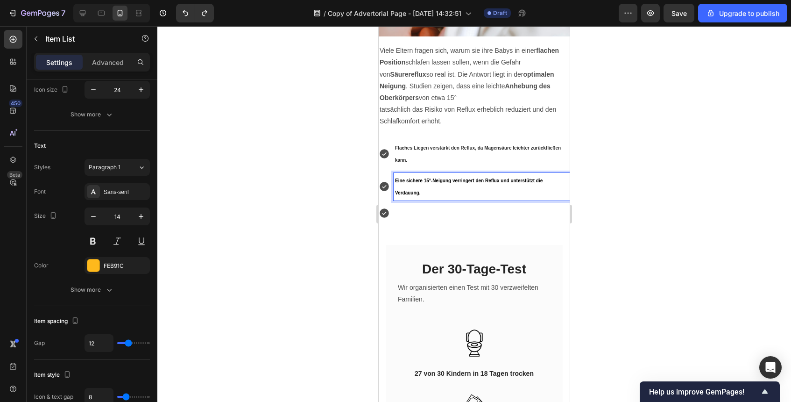
click at [522, 198] on p "Eine sichere 15°-Neigung verringert den Reflux und unterstützt die Verdauung." at bounding box center [481, 186] width 173 height 24
click at [383, 214] on icon at bounding box center [384, 212] width 9 height 9
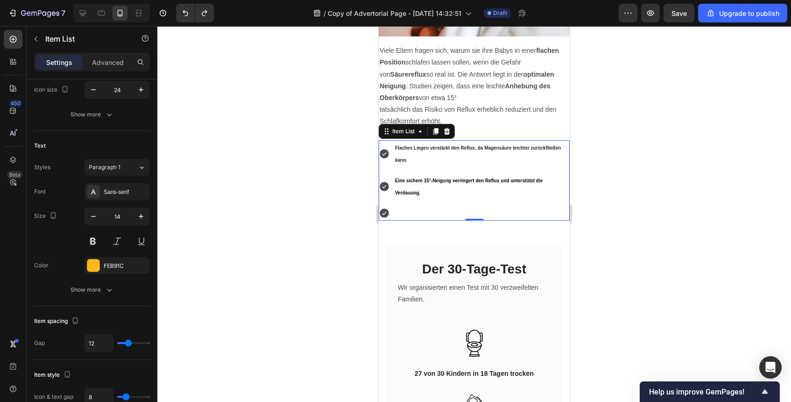
click at [383, 214] on icon at bounding box center [384, 212] width 9 height 9
click at [418, 133] on icon at bounding box center [420, 131] width 7 height 7
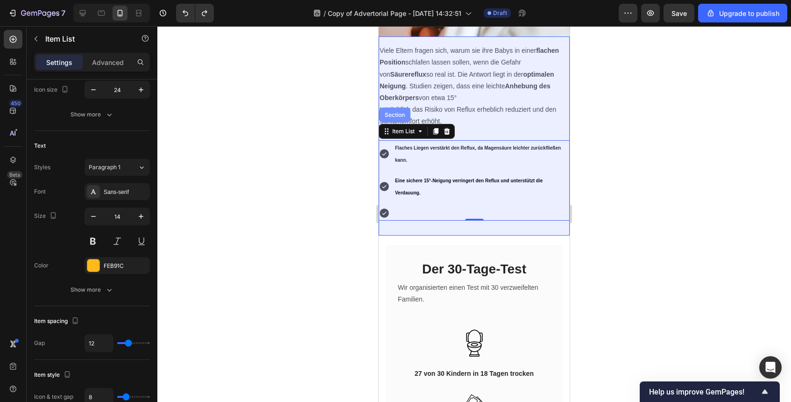
click at [394, 117] on div "Section" at bounding box center [395, 115] width 24 height 6
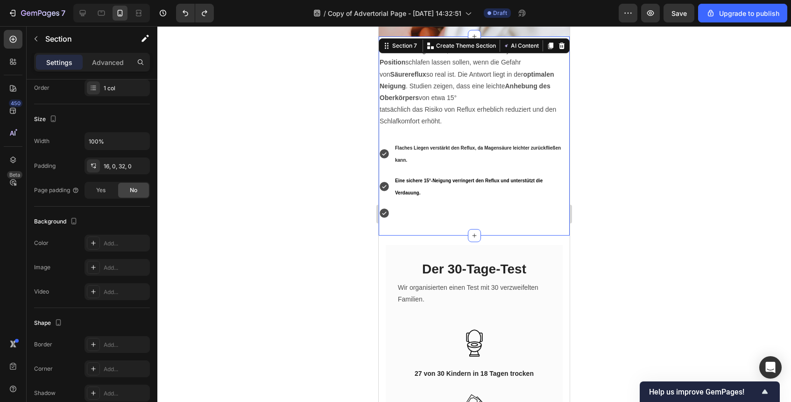
scroll to position [0, 0]
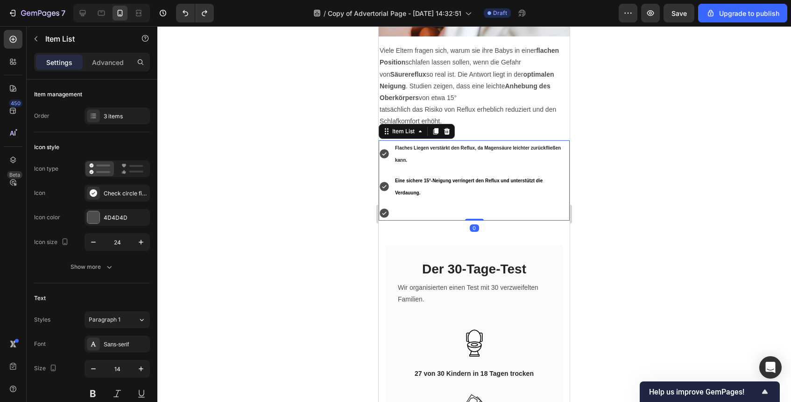
click at [457, 193] on p "Eine sichere 15°-Neigung verringert den Reflux und unterstützt die Verdauung." at bounding box center [481, 186] width 173 height 24
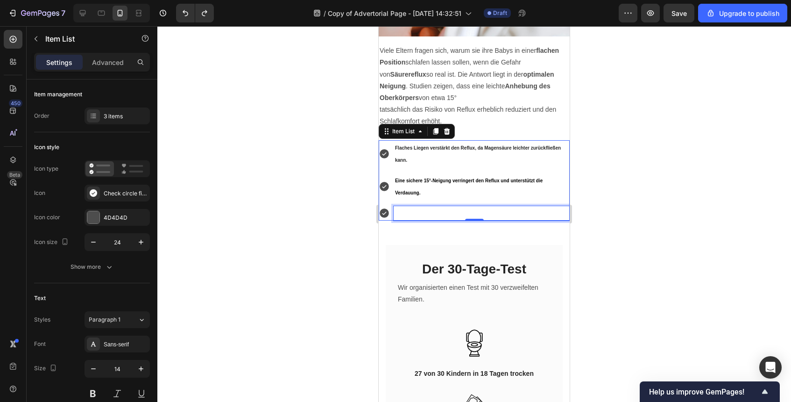
click at [450, 211] on p "Rich Text Editor. Editing area: main" at bounding box center [481, 213] width 173 height 12
click at [463, 220] on div "Rich Text Editor. Editing area: main" at bounding box center [482, 213] width 176 height 14
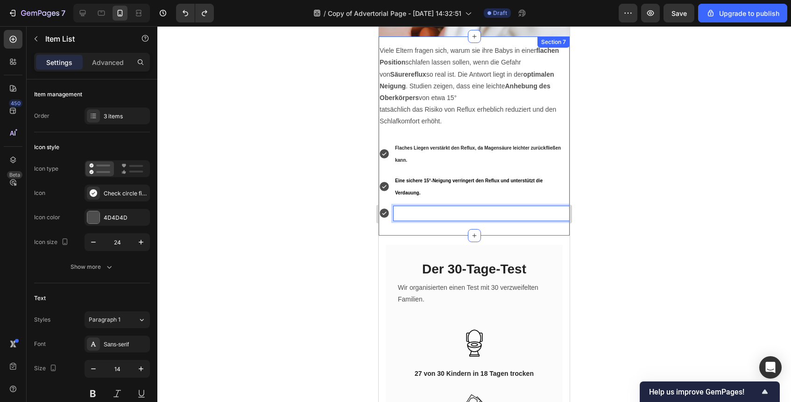
click at [476, 223] on div "Viele Eltern fragen sich, warum sie ihre Babys in einer flachen Position schlaf…" at bounding box center [474, 135] width 191 height 199
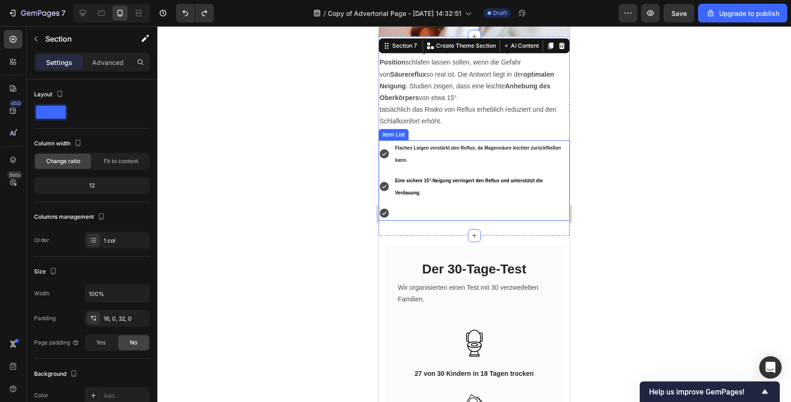
click at [474, 213] on p "Rich Text Editor. Editing area: main" at bounding box center [481, 213] width 173 height 12
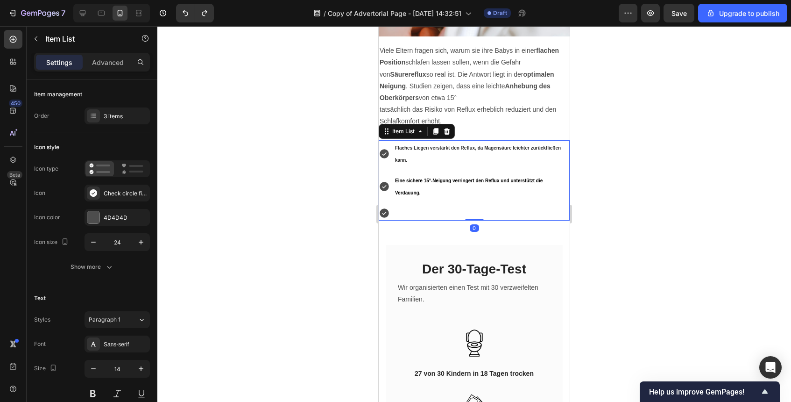
drag, startPoint x: 477, startPoint y: 220, endPoint x: 477, endPoint y: 207, distance: 13.5
click at [477, 207] on div "Flaches Liegen verstärkt den Reflux, da Magensäure leichter zurückfließen kann.…" at bounding box center [474, 180] width 191 height 80
type input "100%"
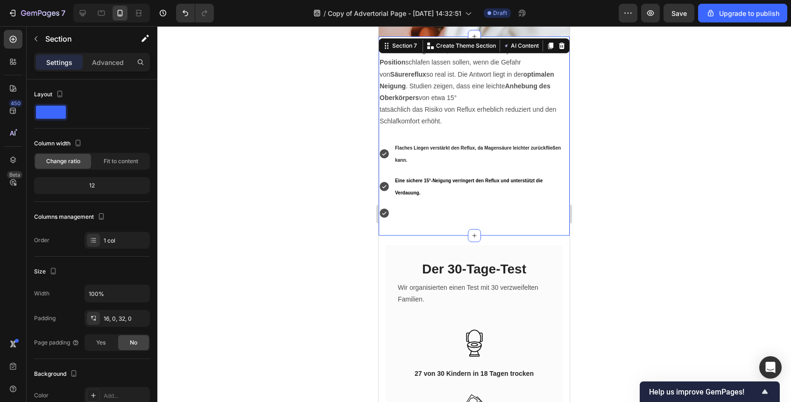
click at [496, 233] on div "Viele Eltern fragen sich, warum sie ihre Babys in einer flachen Position schlaf…" at bounding box center [474, 135] width 191 height 199
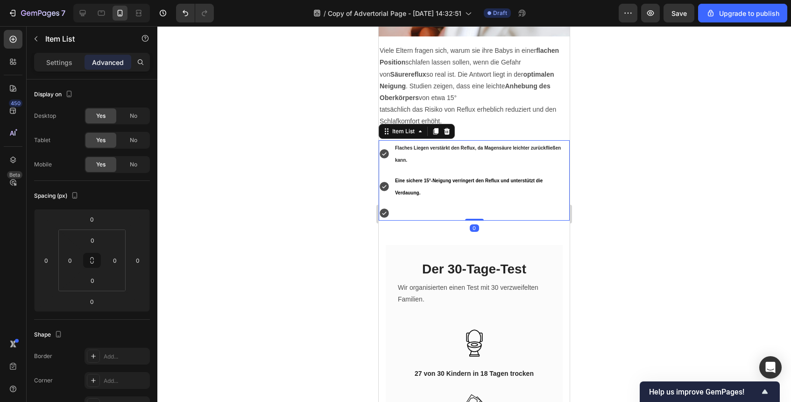
click at [385, 213] on icon at bounding box center [384, 212] width 9 height 9
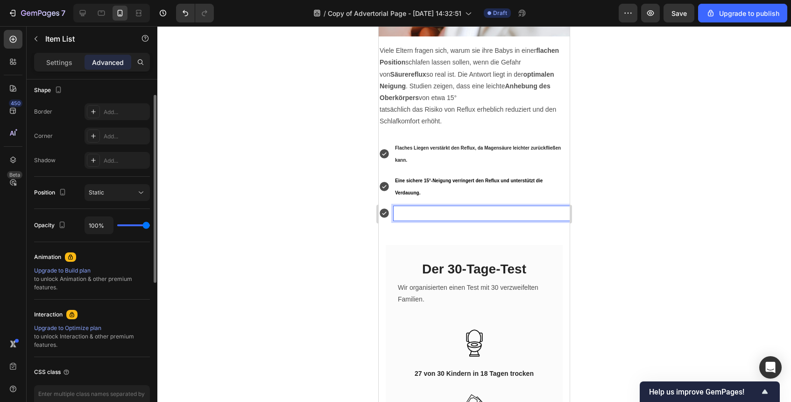
scroll to position [299, 0]
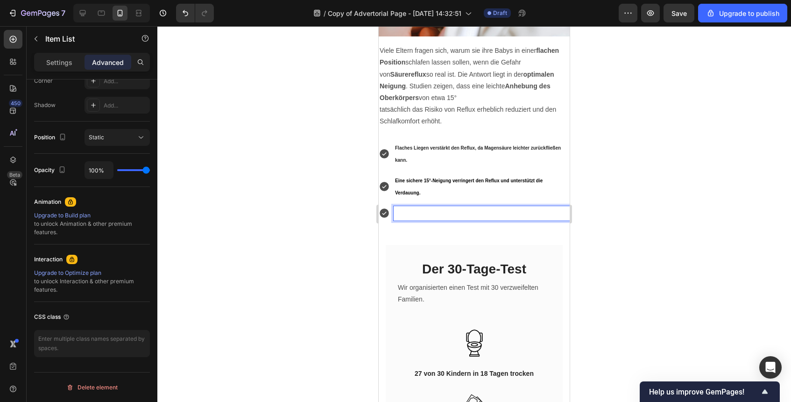
click at [390, 213] on icon at bounding box center [384, 212] width 11 height 11
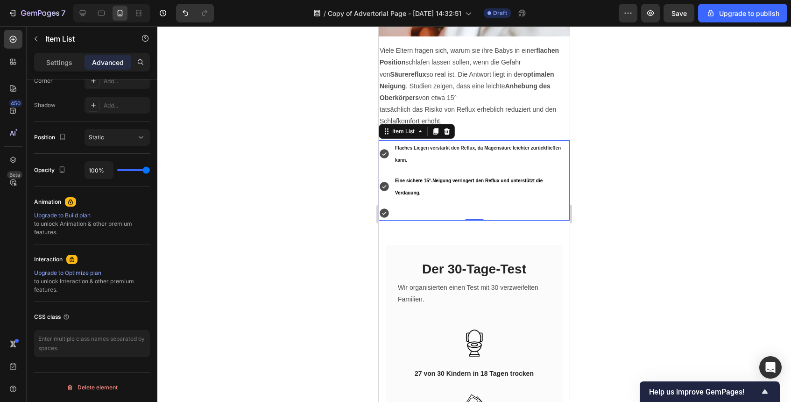
click at [401, 216] on p "Rich Text Editor. Editing area: main" at bounding box center [481, 213] width 173 height 12
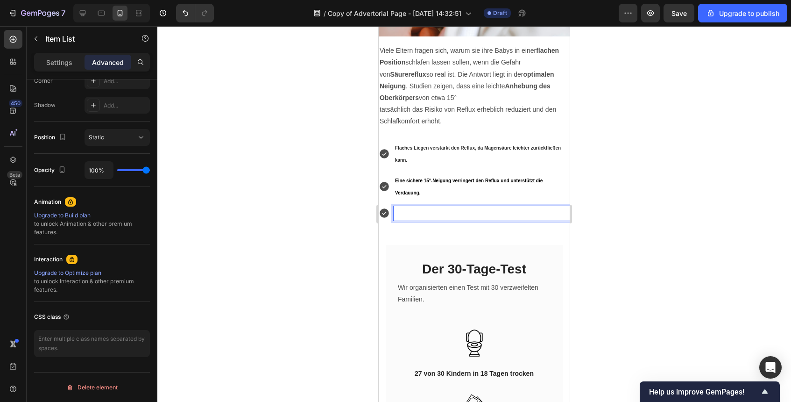
click at [398, 216] on p "Rich Text Editor. Editing area: main" at bounding box center [481, 213] width 173 height 12
click at [730, 151] on div at bounding box center [474, 214] width 634 height 376
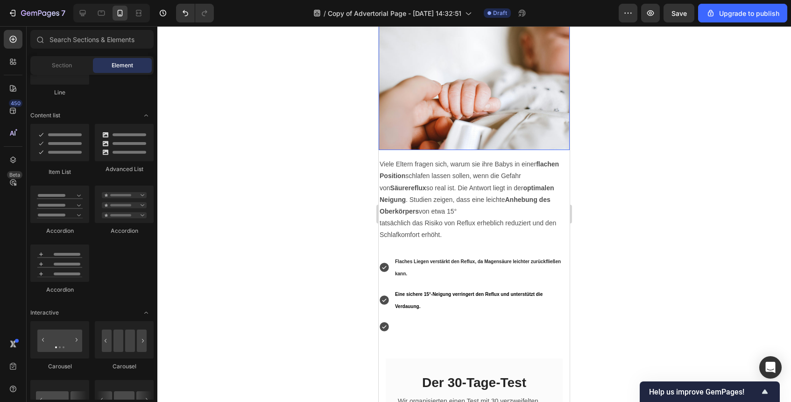
scroll to position [1338, 0]
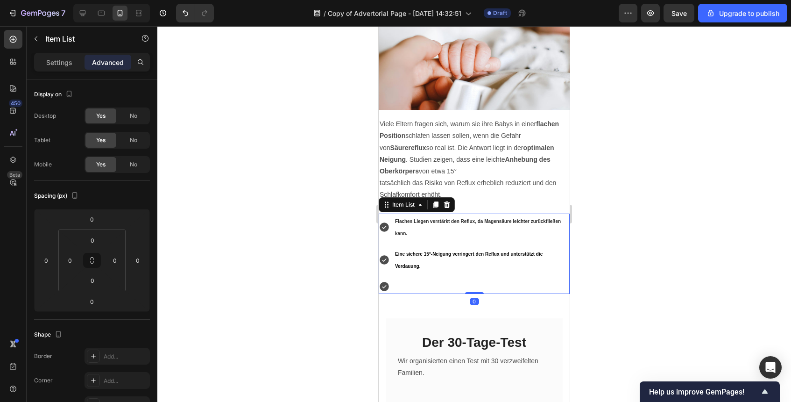
click at [424, 290] on p "Rich Text Editor. Editing area: main" at bounding box center [481, 287] width 173 height 12
click at [435, 204] on icon at bounding box center [435, 204] width 5 height 7
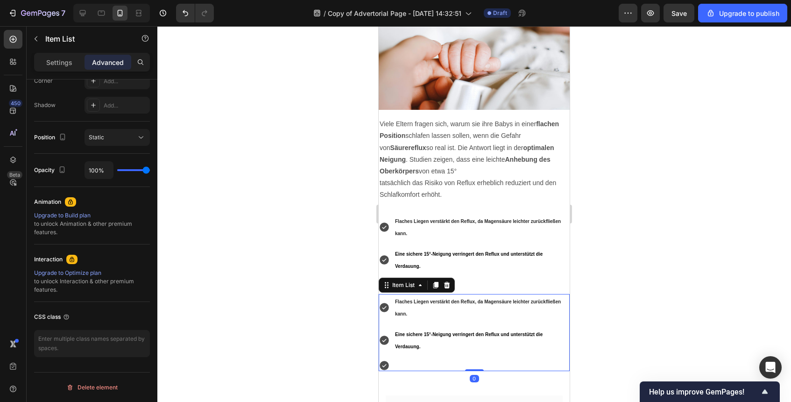
click at [422, 364] on div at bounding box center [474, 365] width 191 height 11
click at [447, 285] on icon at bounding box center [447, 285] width 6 height 7
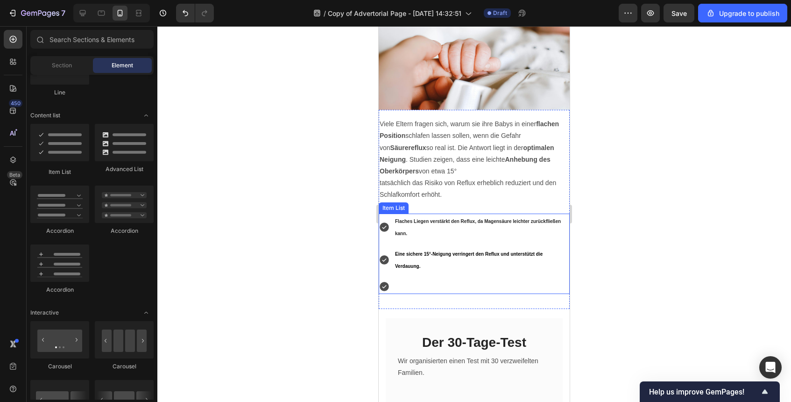
click at [440, 290] on p "Rich Text Editor. Editing area: main" at bounding box center [481, 287] width 173 height 12
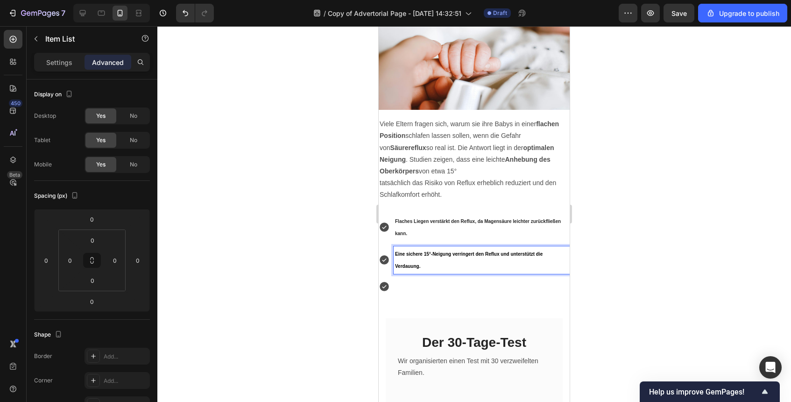
click at [456, 235] on p "Flaches Liegen verstärkt den Reflux, da Magensäure leichter zurückfließen kann." at bounding box center [481, 227] width 173 height 24
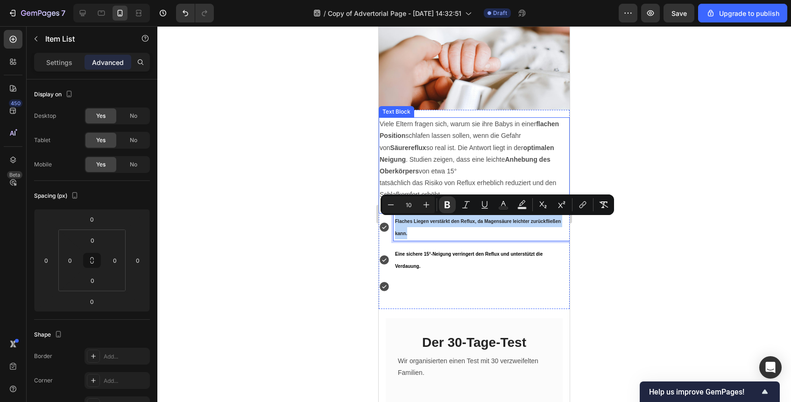
drag, startPoint x: 456, startPoint y: 235, endPoint x: 464, endPoint y: 208, distance: 28.2
click at [464, 208] on div "Viele Eltern fragen sich, warum sie ihre Babys in einer flachen Position schlaf…" at bounding box center [474, 205] width 191 height 177
click at [456, 232] on p "Flaches Liegen verstärkt den Reflux, da Magensäure leichter zurückfließen kann." at bounding box center [481, 227] width 173 height 24
drag, startPoint x: 564, startPoint y: 230, endPoint x: 923, endPoint y: 229, distance: 359.7
click at [549, 201] on div "Viele Eltern fragen sich, warum sie ihre Babys in einer flachen Position schlaf…" at bounding box center [474, 205] width 191 height 177
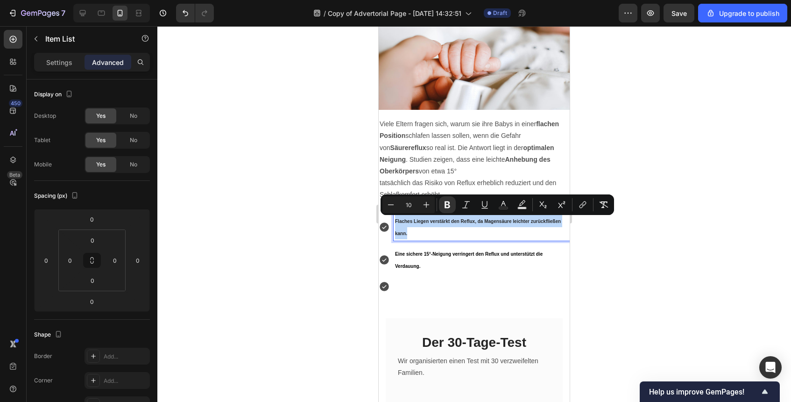
click at [385, 230] on icon at bounding box center [384, 226] width 9 height 9
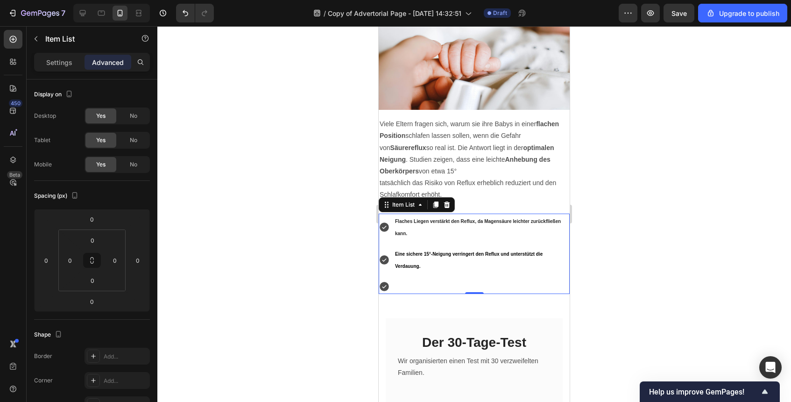
click at [435, 282] on p "Rich Text Editor. Editing area: main" at bounding box center [481, 287] width 173 height 12
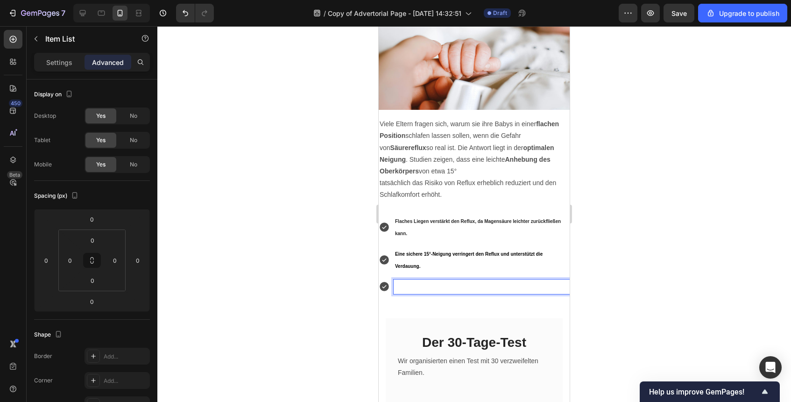
click at [435, 283] on p "Rich Text Editor. Editing area: main" at bounding box center [481, 287] width 173 height 12
click at [386, 286] on icon at bounding box center [384, 286] width 9 height 9
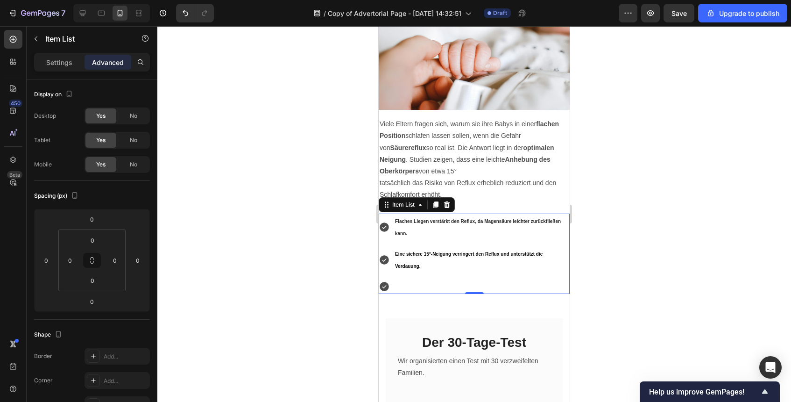
click at [386, 286] on icon at bounding box center [384, 286] width 9 height 9
click at [390, 287] on div at bounding box center [474, 286] width 191 height 14
click at [396, 287] on p "Rich Text Editor. Editing area: main" at bounding box center [481, 287] width 173 height 12
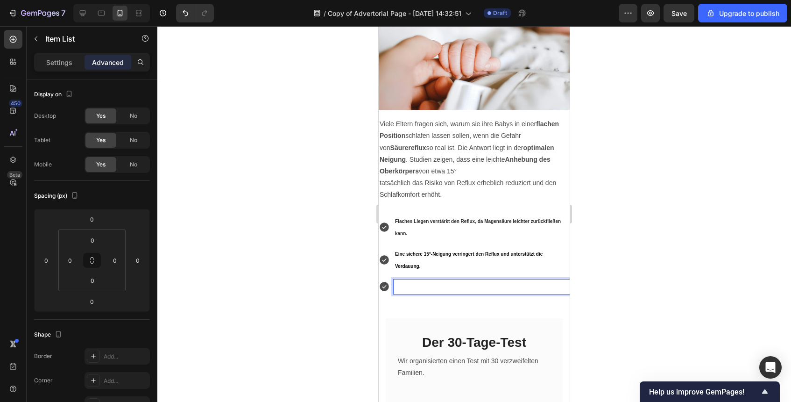
click at [396, 287] on p "Rich Text Editor. Editing area: main" at bounding box center [481, 287] width 173 height 12
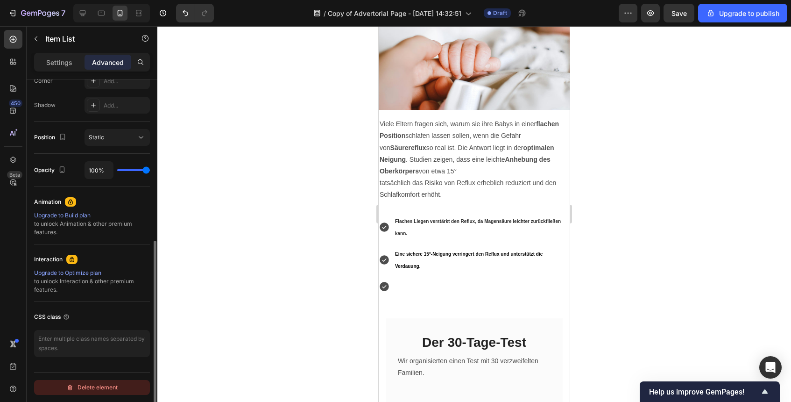
click at [106, 382] on div "Delete element" at bounding box center [91, 387] width 51 height 11
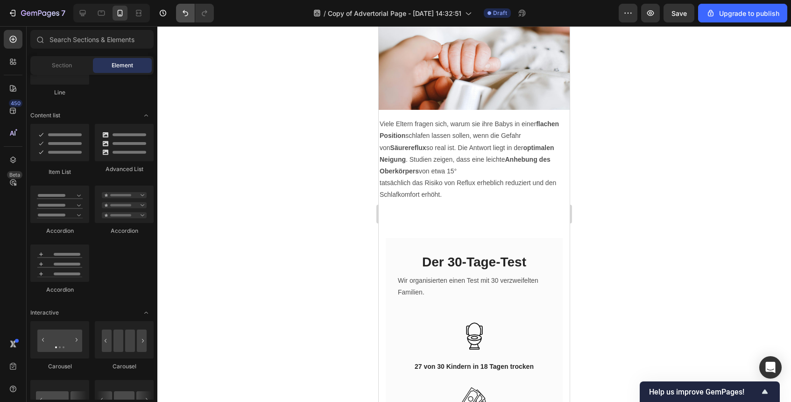
click at [188, 16] on icon "Undo/Redo" at bounding box center [185, 12] width 9 height 9
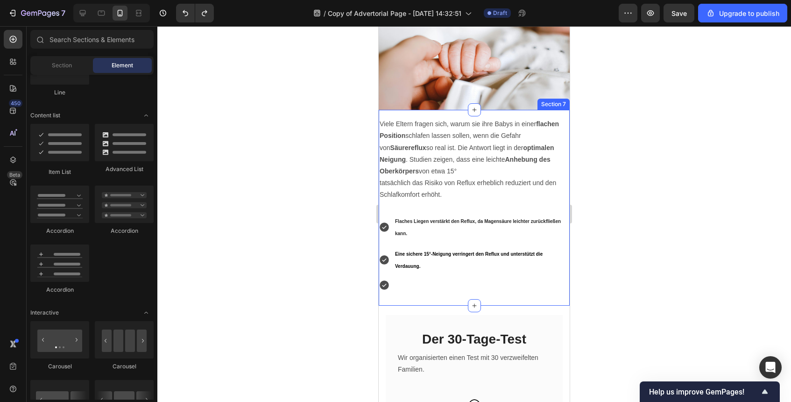
click at [395, 299] on div "Viele Eltern fragen sich, warum sie ihre Babys in einer flachen Position schlaf…" at bounding box center [474, 207] width 191 height 195
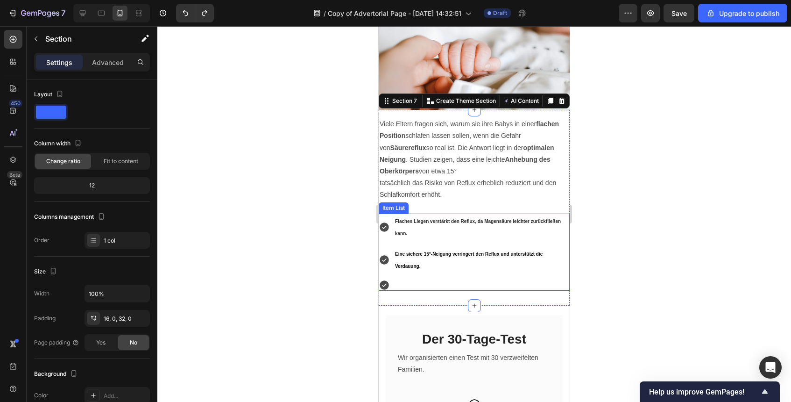
click at [416, 281] on div at bounding box center [474, 284] width 191 height 11
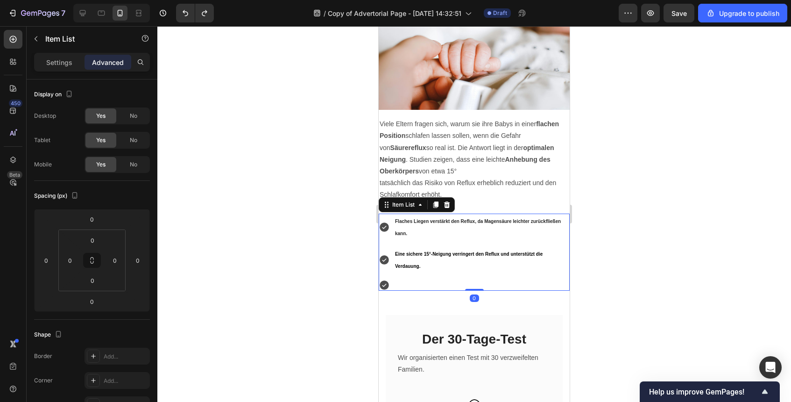
click at [408, 211] on div "Item List" at bounding box center [417, 204] width 76 height 15
click at [408, 209] on div "Item List" at bounding box center [403, 204] width 45 height 11
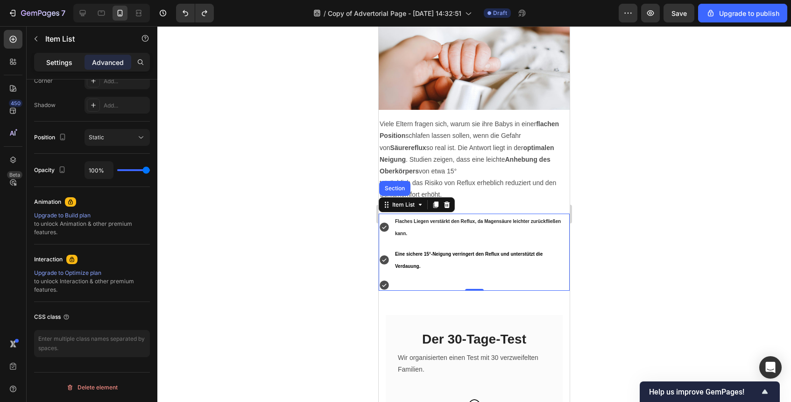
click at [70, 63] on p "Settings" at bounding box center [59, 62] width 26 height 10
type input "8"
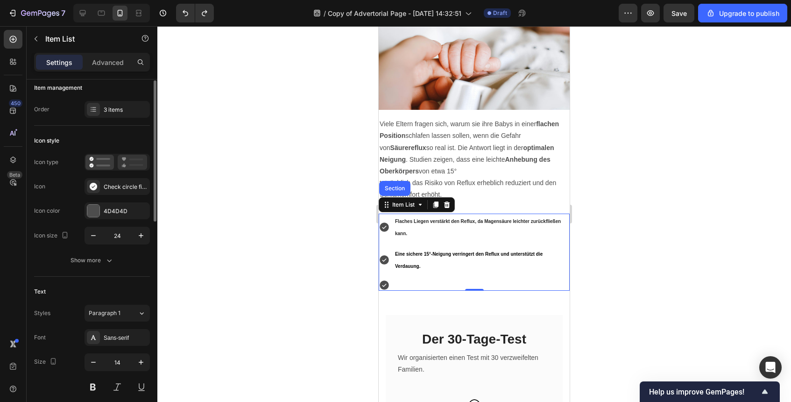
scroll to position [6, 0]
click at [119, 109] on div "3 items" at bounding box center [126, 110] width 44 height 8
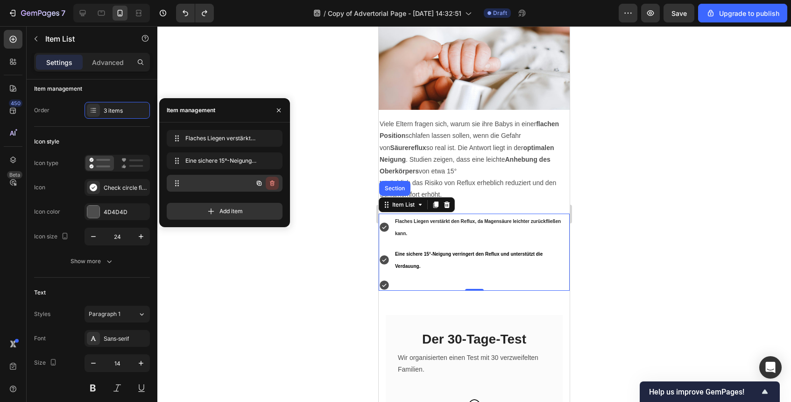
click at [275, 181] on icon "button" at bounding box center [272, 182] width 7 height 7
click at [270, 183] on div "Delete" at bounding box center [265, 183] width 17 height 8
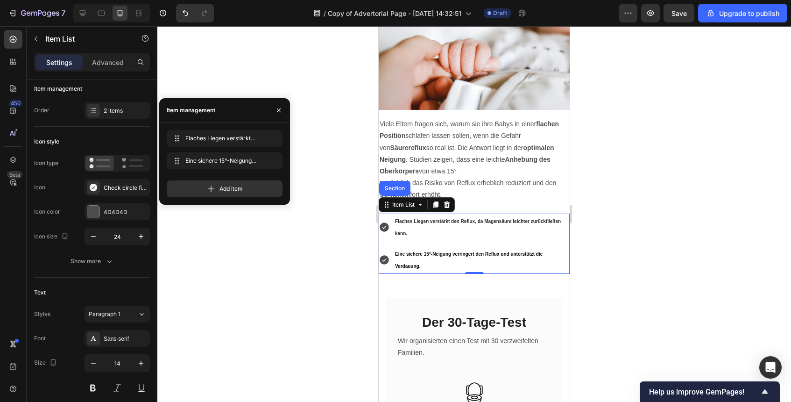
click at [657, 258] on div at bounding box center [474, 214] width 634 height 376
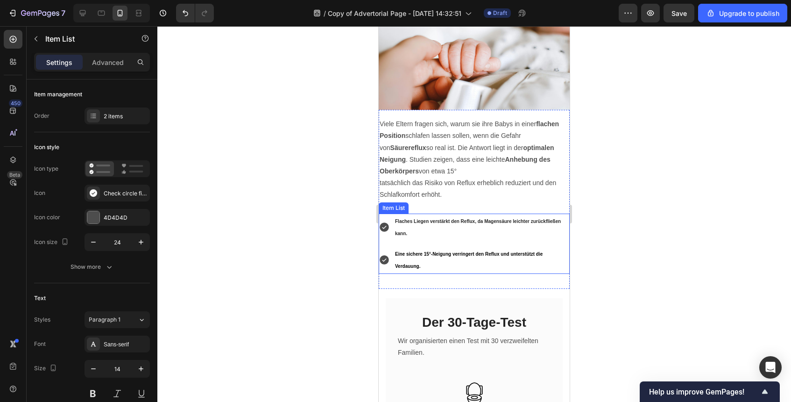
click at [488, 270] on p "Eine sichere 15°-Neigung verringert den Reflux und unterstützt die Verdauung." at bounding box center [481, 260] width 173 height 24
click at [493, 282] on div "Viele Eltern fragen sich, warum sie ihre Babys in einer flachen Position schlaf…" at bounding box center [474, 199] width 191 height 178
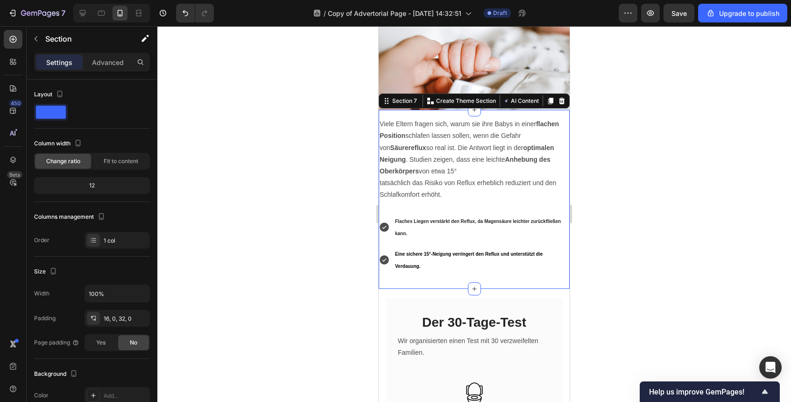
click at [493, 281] on div "Viele Eltern fragen sich, warum sie ihre Babys in einer flachen Position schlaf…" at bounding box center [474, 199] width 191 height 178
click at [119, 57] on p "Advanced" at bounding box center [108, 62] width 32 height 10
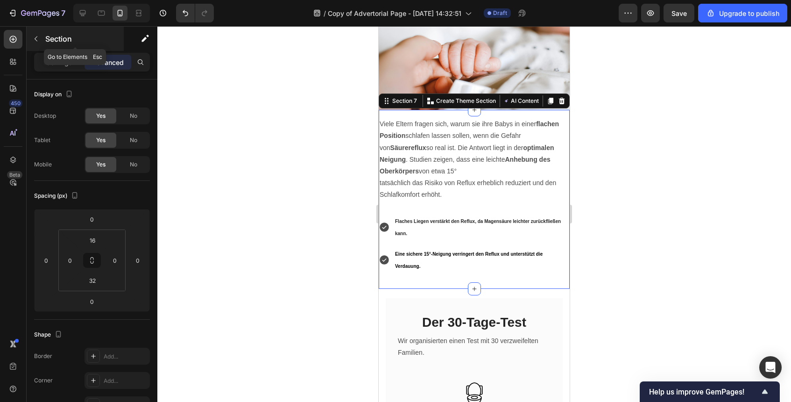
click at [39, 38] on icon "button" at bounding box center [35, 38] width 7 height 7
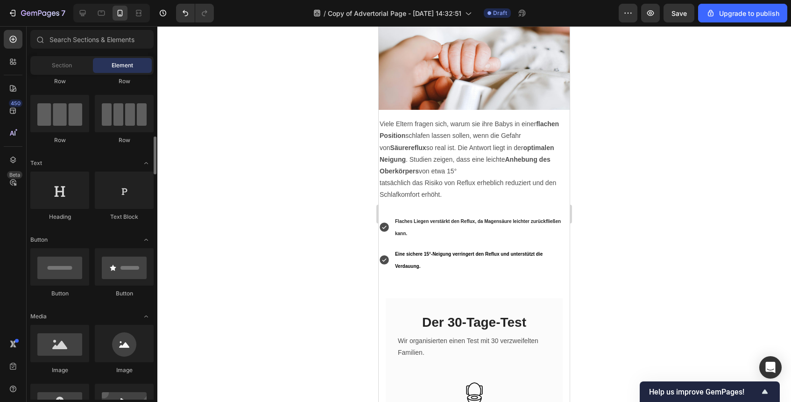
scroll to position [0, 0]
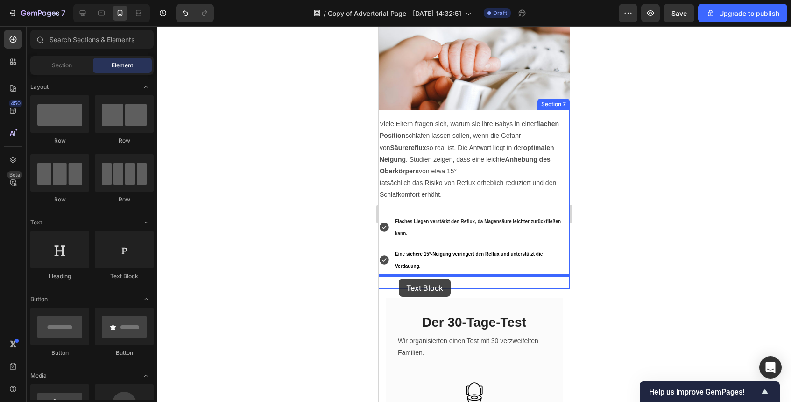
drag, startPoint x: 497, startPoint y: 293, endPoint x: 399, endPoint y: 278, distance: 99.7
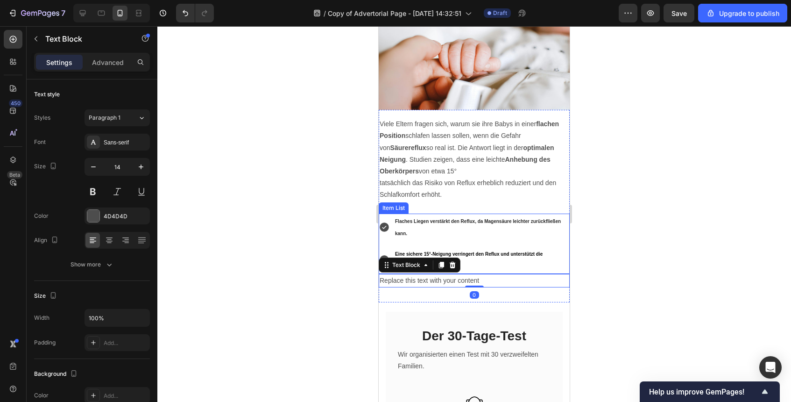
click at [494, 267] on p "Eine sichere 15°-Neigung verringert den Reflux und unterstützt die Verdauung." at bounding box center [481, 260] width 173 height 24
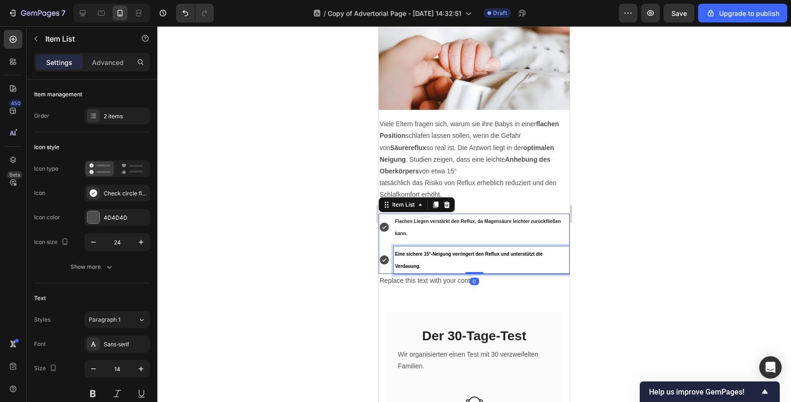
click at [494, 267] on p "Eine sichere 15°-Neigung verringert den Reflux und unterstützt die Verdauung." at bounding box center [481, 260] width 173 height 24
click at [477, 273] on div "Eine sichere 15°-Neigung verringert den Reflux und unterstützt die Verdauung." at bounding box center [482, 259] width 176 height 27
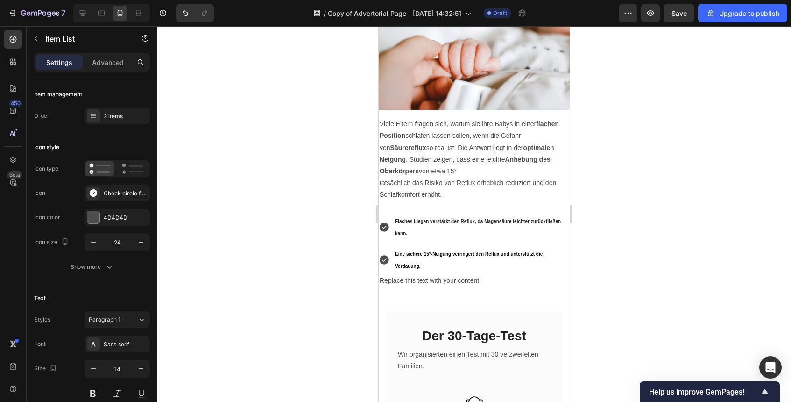
drag, startPoint x: 628, startPoint y: 274, endPoint x: 621, endPoint y: 273, distance: 6.6
click at [628, 274] on div at bounding box center [474, 214] width 634 height 376
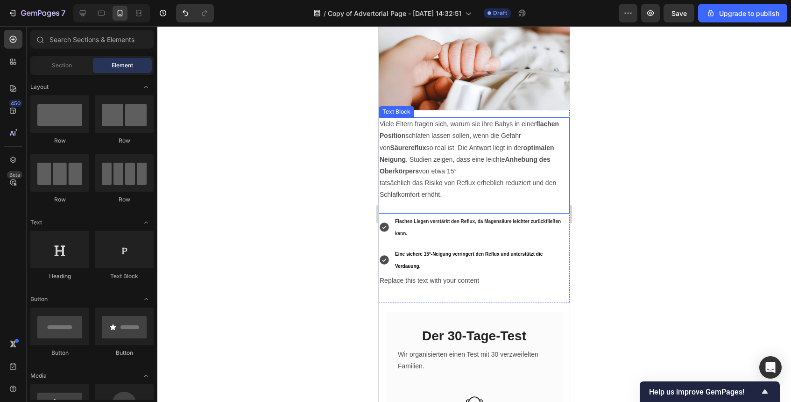
click at [466, 208] on p at bounding box center [474, 207] width 189 height 12
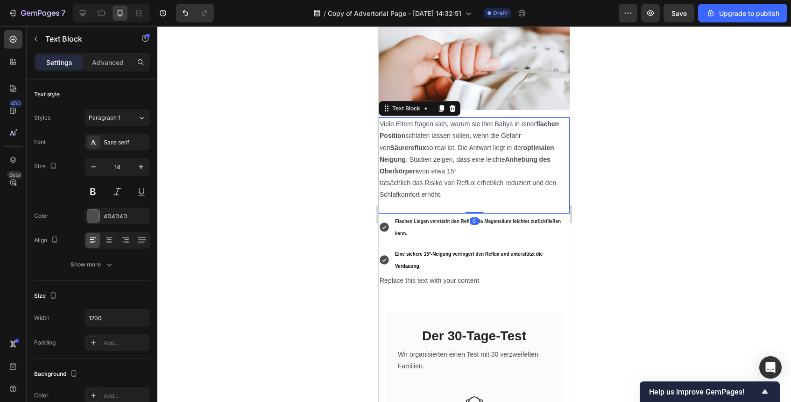
drag, startPoint x: 475, startPoint y: 212, endPoint x: 476, endPoint y: 196, distance: 15.9
click at [476, 196] on div "Viele Eltern fragen sich, warum sie ihre Babys in einer flachen Position schlaf…" at bounding box center [474, 165] width 191 height 96
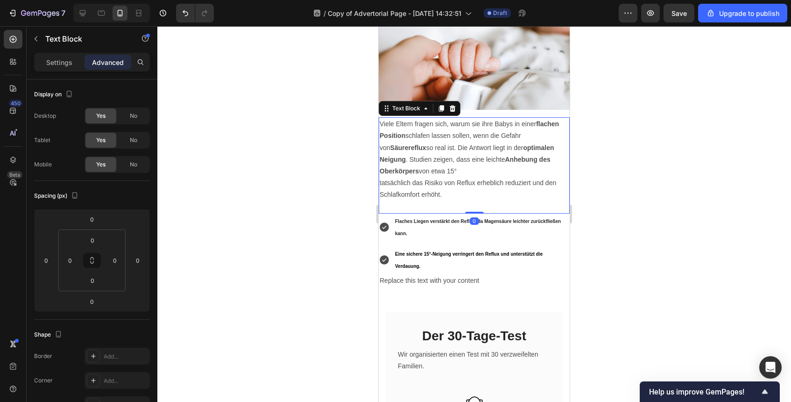
click at [461, 201] on p at bounding box center [474, 207] width 189 height 12
click at [426, 201] on p "Rich Text Editor. Editing area: main" at bounding box center [474, 207] width 189 height 12
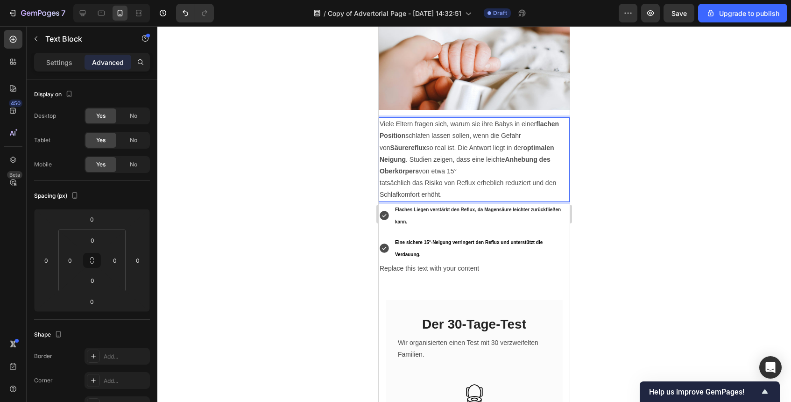
drag, startPoint x: 188, startPoint y: 160, endPoint x: 614, endPoint y: 199, distance: 427.8
click at [614, 199] on div at bounding box center [474, 214] width 634 height 376
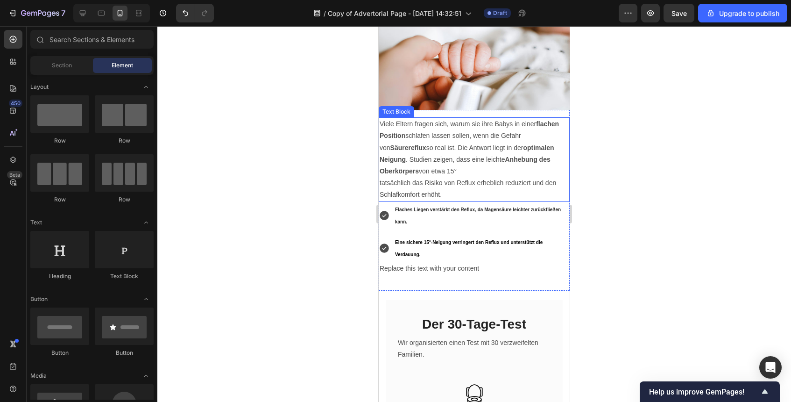
click at [472, 199] on div "Viele Eltern fragen sich, warum sie ihre Babys in einer flachen Position schlaf…" at bounding box center [474, 159] width 191 height 84
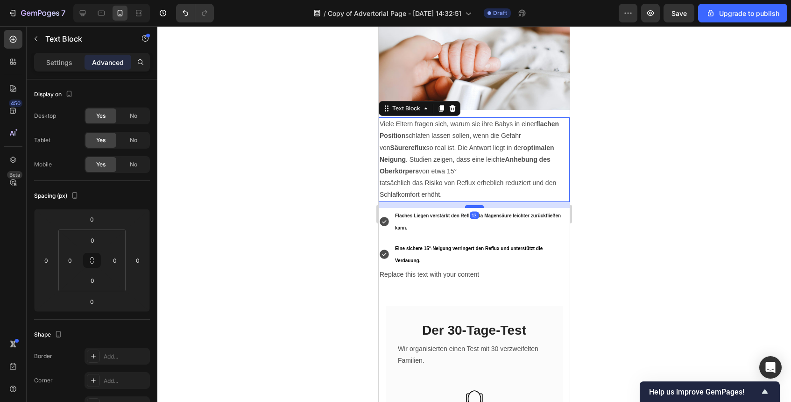
drag, startPoint x: 472, startPoint y: 201, endPoint x: 474, endPoint y: 207, distance: 6.5
click at [474, 207] on div at bounding box center [474, 206] width 19 height 3
type input "13"
click at [636, 214] on div at bounding box center [474, 214] width 634 height 376
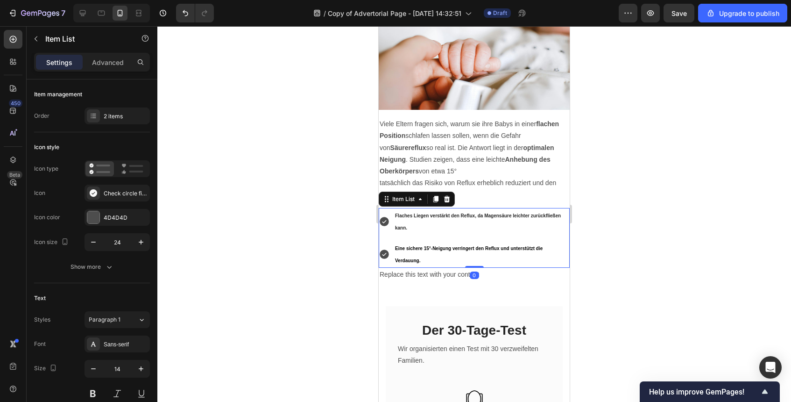
click at [475, 265] on p "Eine sichere 15°-Neigung verringert den Reflux und unterstützt die Verdauung." at bounding box center [481, 254] width 173 height 24
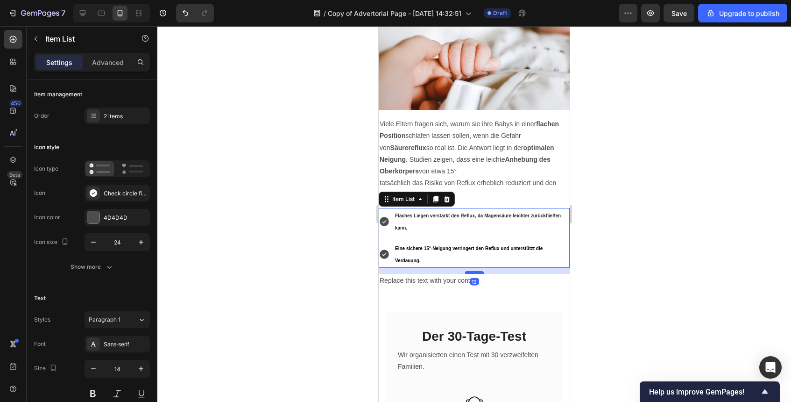
drag, startPoint x: 475, startPoint y: 269, endPoint x: 474, endPoint y: 275, distance: 6.1
click at [474, 274] on div at bounding box center [474, 272] width 19 height 3
type input "100%"
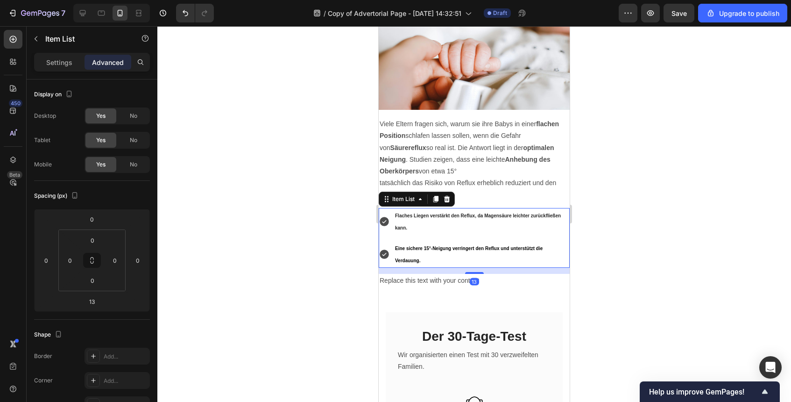
click at [655, 294] on div at bounding box center [474, 214] width 634 height 376
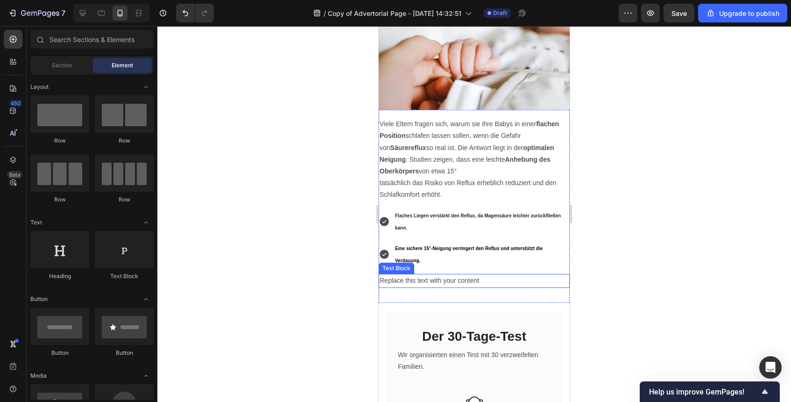
click at [468, 285] on div "Replace this text with your content" at bounding box center [474, 281] width 191 height 14
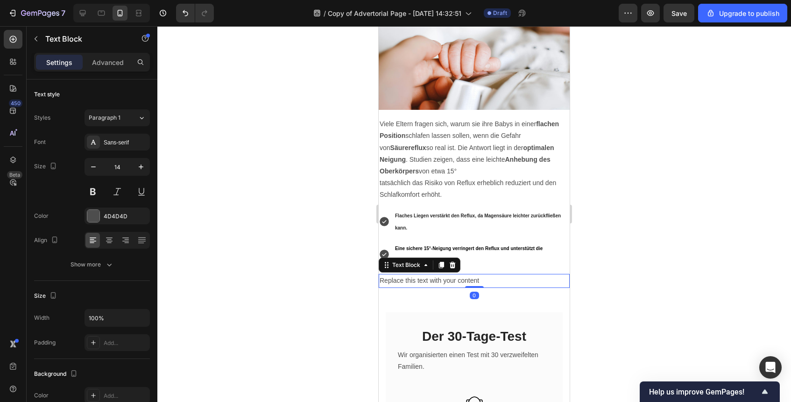
click at [468, 285] on div "Replace this text with your content" at bounding box center [474, 281] width 191 height 14
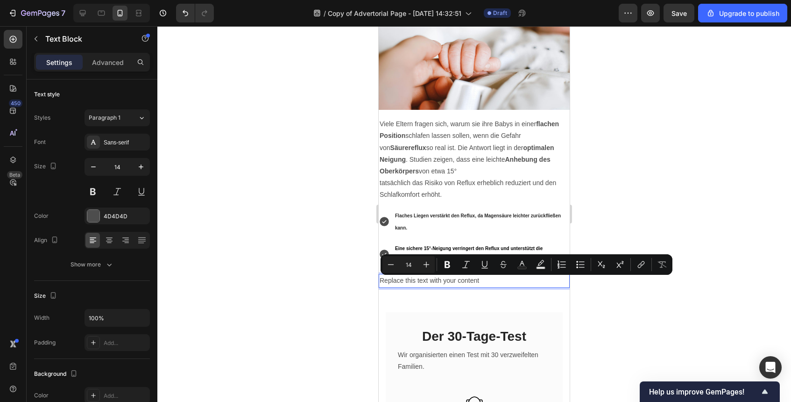
click at [467, 284] on p "Replace this text with your content" at bounding box center [474, 281] width 189 height 12
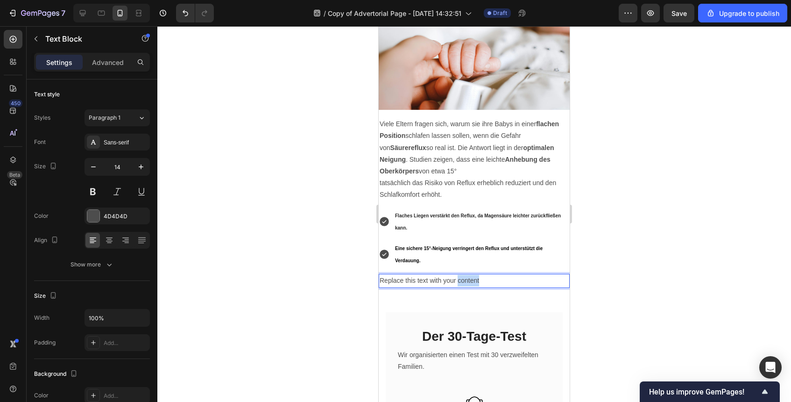
click at [467, 284] on p "Replace this text with your content" at bounding box center [474, 281] width 189 height 12
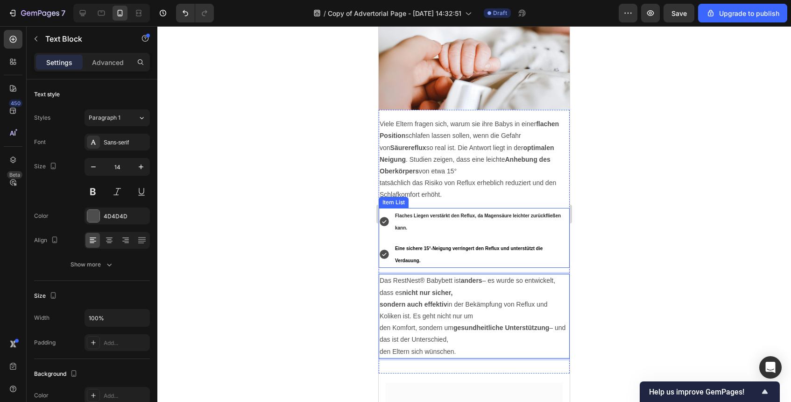
click at [660, 260] on div at bounding box center [474, 214] width 634 height 376
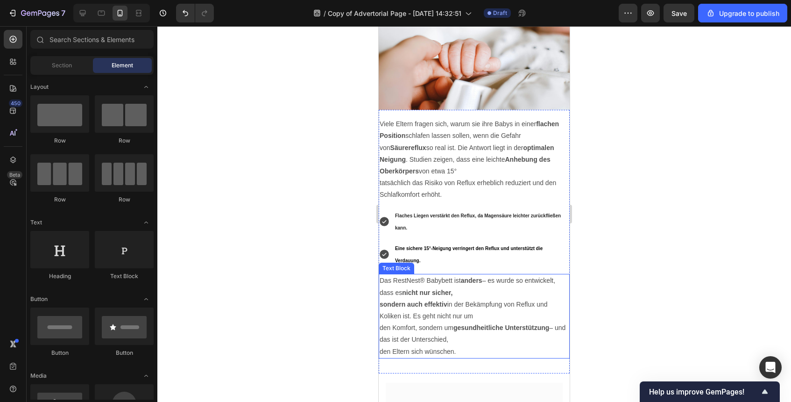
scroll to position [1412, 0]
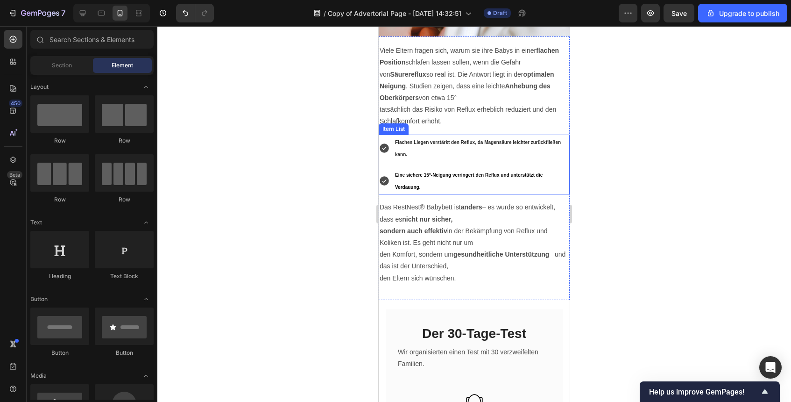
click at [483, 189] on p "Eine sichere 15°-Neigung verringert den Reflux und unterstützt die Verdauung." at bounding box center [481, 181] width 173 height 24
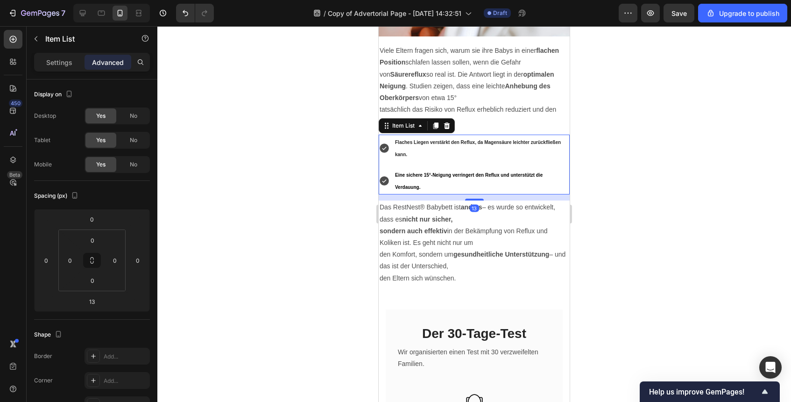
click at [469, 162] on div "Flaches Liegen verstärkt den Reflux, da Magensäure leichter zurückfließen kann." at bounding box center [482, 148] width 176 height 27
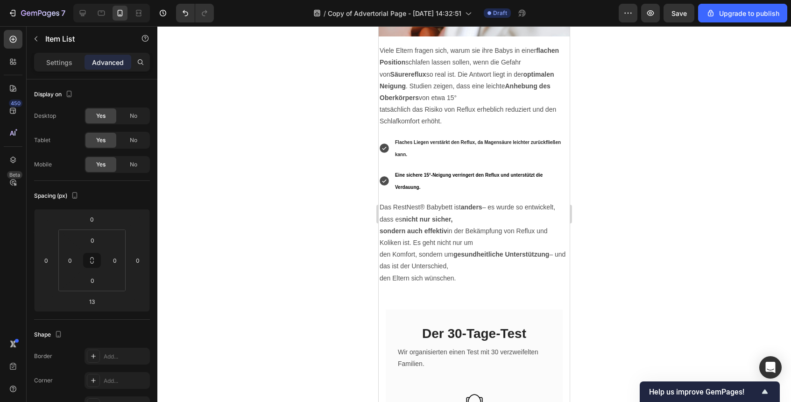
click at [661, 235] on div at bounding box center [474, 214] width 634 height 376
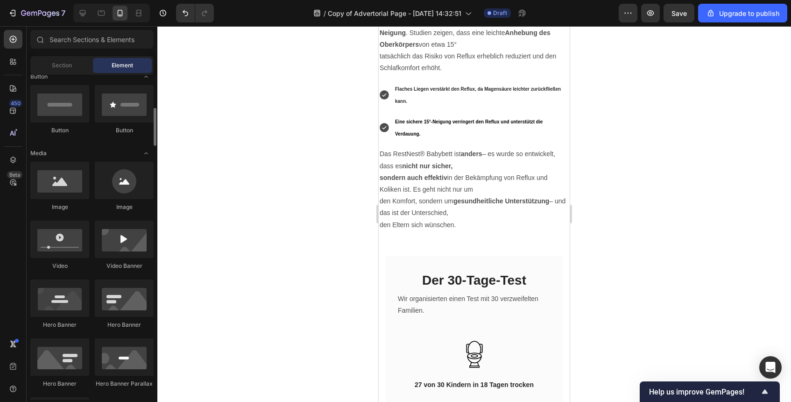
scroll to position [209, 0]
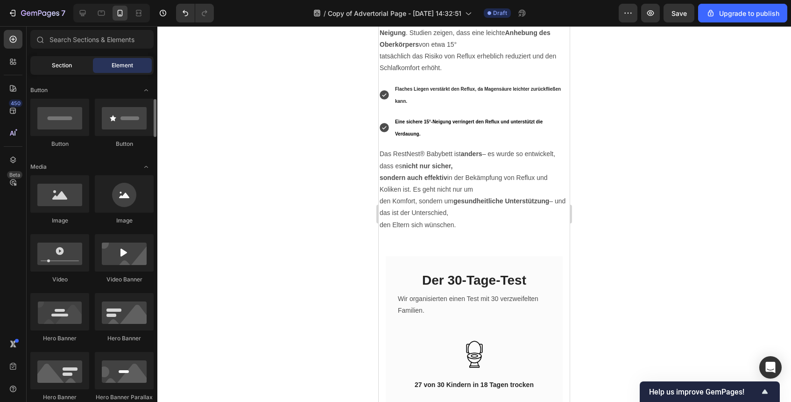
click at [69, 66] on span "Section" at bounding box center [62, 65] width 20 height 8
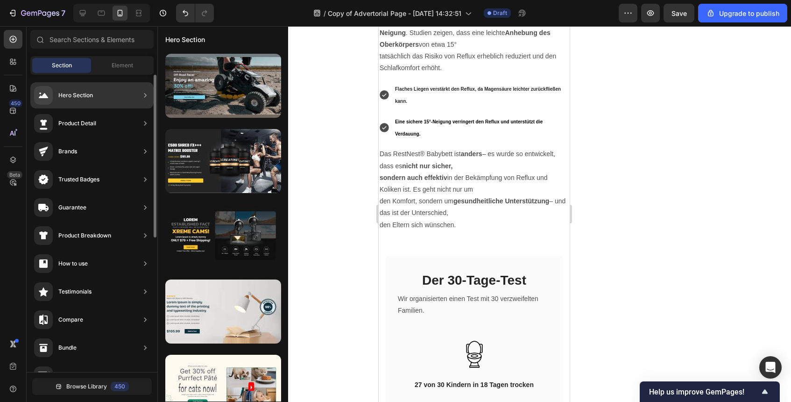
click at [122, 178] on div "Trusted Badges" at bounding box center [91, 179] width 123 height 26
click at [136, 178] on div "Trusted Badges" at bounding box center [91, 179] width 123 height 26
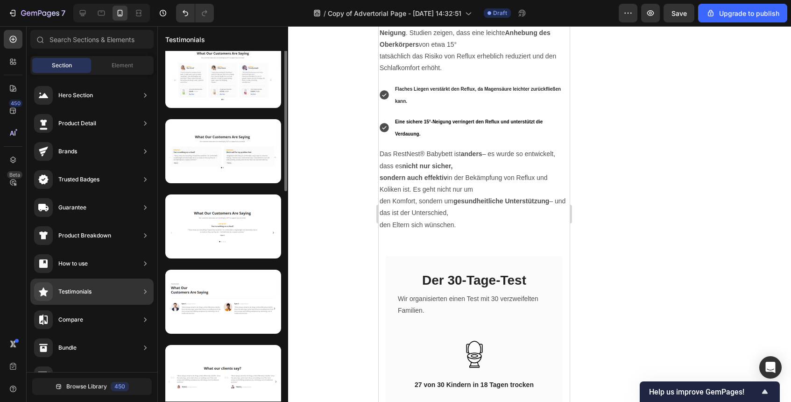
scroll to position [0, 0]
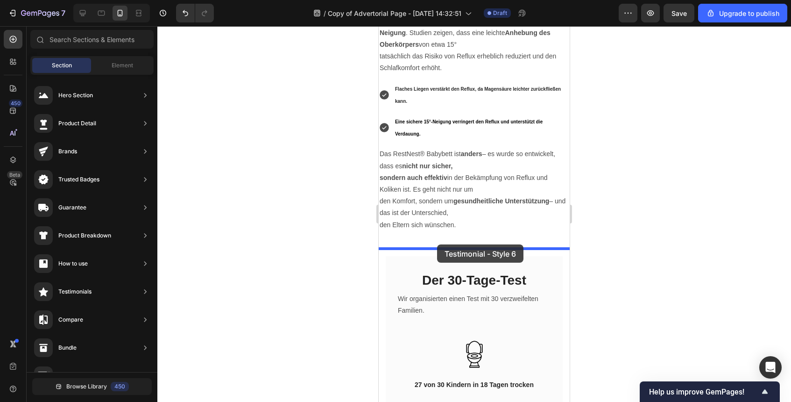
drag, startPoint x: 625, startPoint y: 263, endPoint x: 437, endPoint y: 244, distance: 189.1
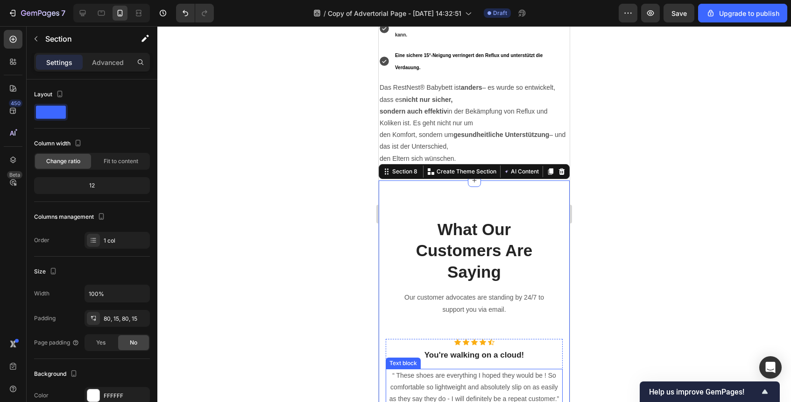
scroll to position [1498, 0]
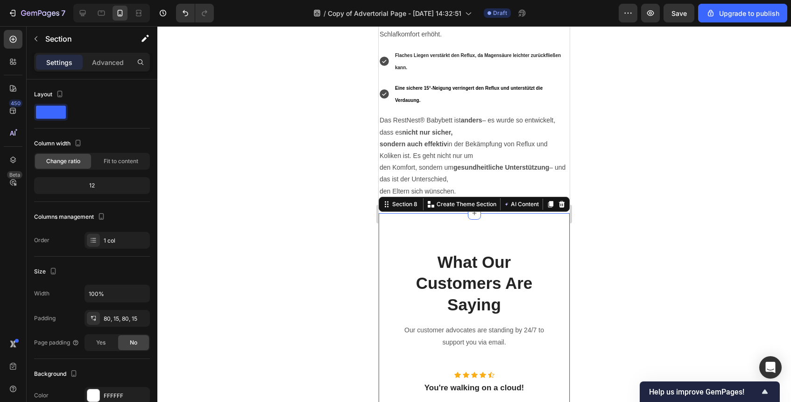
click at [512, 235] on div "What Our Customers Are Saying Heading Our customer advocates are standing by 24…" at bounding box center [474, 371] width 191 height 316
drag, startPoint x: 639, startPoint y: 204, endPoint x: 624, endPoint y: 204, distance: 15.9
click at [639, 204] on div at bounding box center [474, 214] width 634 height 376
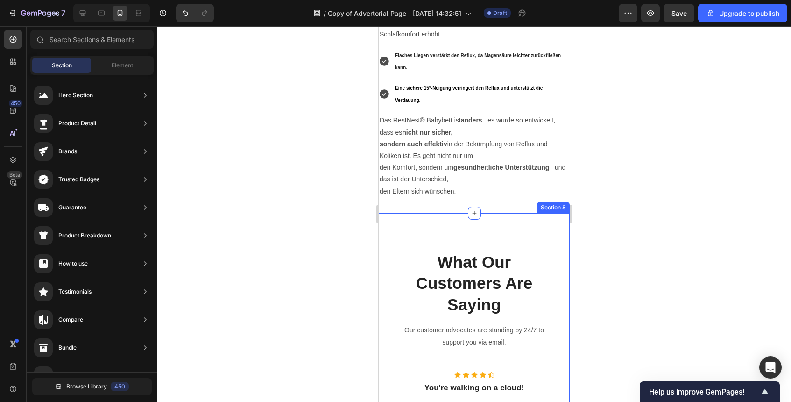
click at [491, 222] on div "What Our Customers Are Saying Heading Our customer advocates are standing by 24…" at bounding box center [474, 371] width 191 height 316
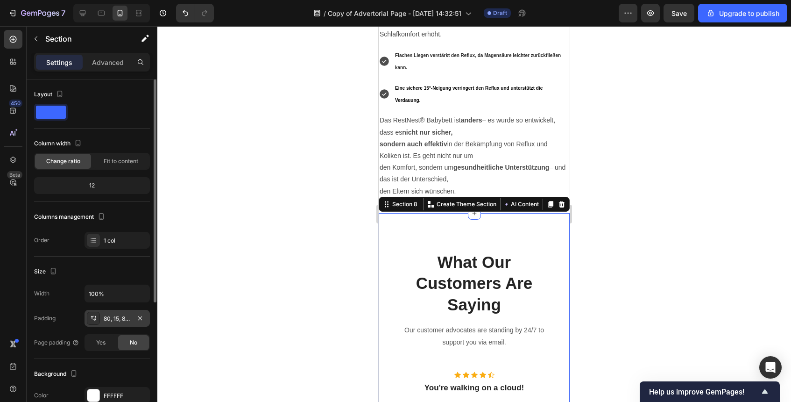
click at [106, 312] on div "80, 15, 80, 15" at bounding box center [117, 318] width 65 height 17
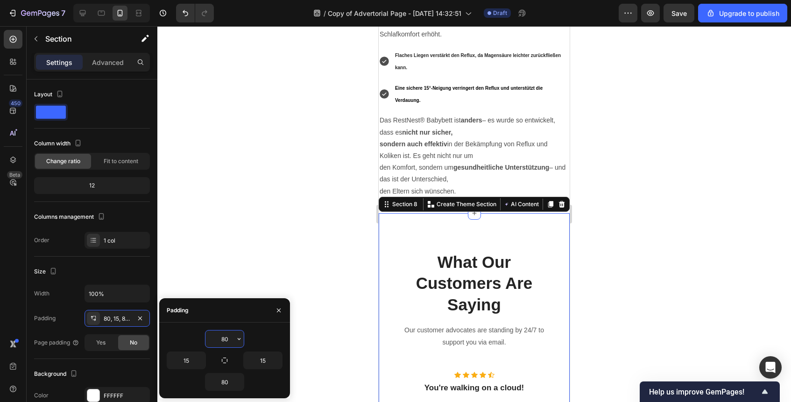
click at [223, 333] on input "80" at bounding box center [225, 338] width 38 height 17
click at [223, 332] on input "80" at bounding box center [225, 338] width 38 height 17
click at [222, 334] on input "80" at bounding box center [225, 338] width 38 height 17
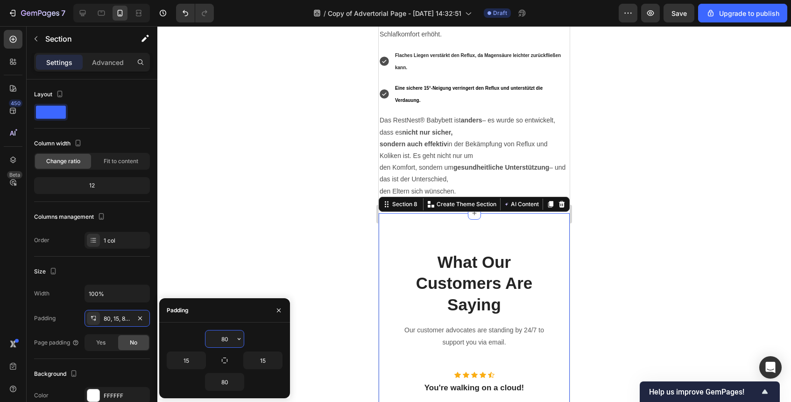
click at [222, 334] on input "80" at bounding box center [225, 338] width 38 height 17
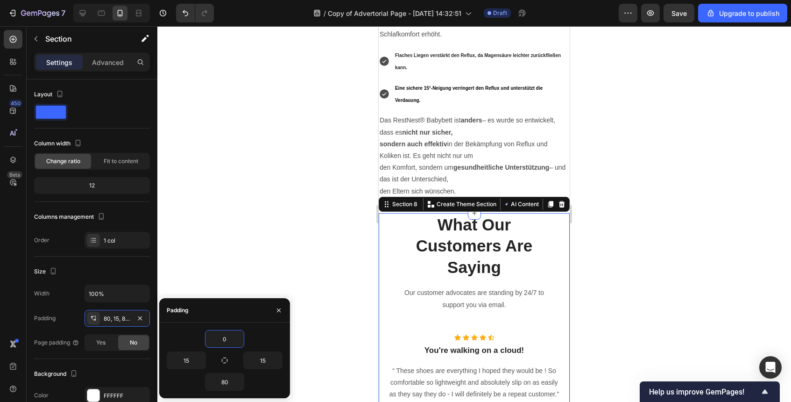
click at [601, 277] on div at bounding box center [474, 214] width 634 height 376
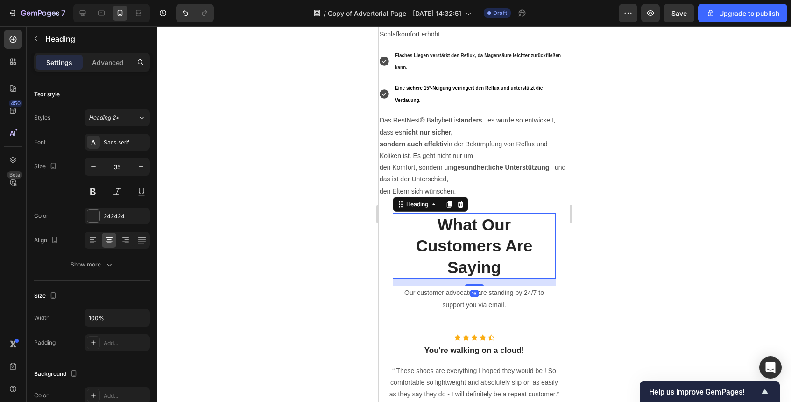
click at [467, 260] on p "What Our Customers Are Saying" at bounding box center [474, 246] width 161 height 64
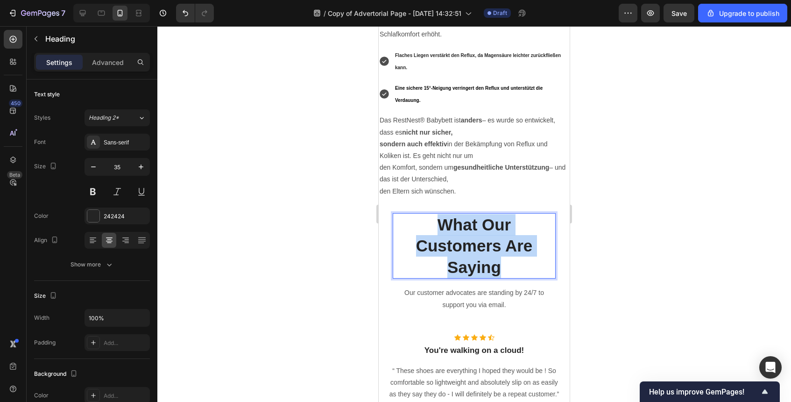
click at [467, 260] on p "What Our Customers Are Saying" at bounding box center [474, 246] width 161 height 64
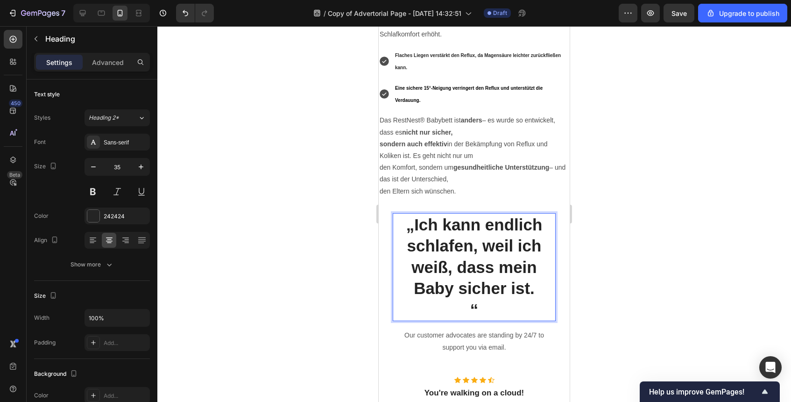
click at [464, 307] on p "“" at bounding box center [474, 309] width 161 height 21
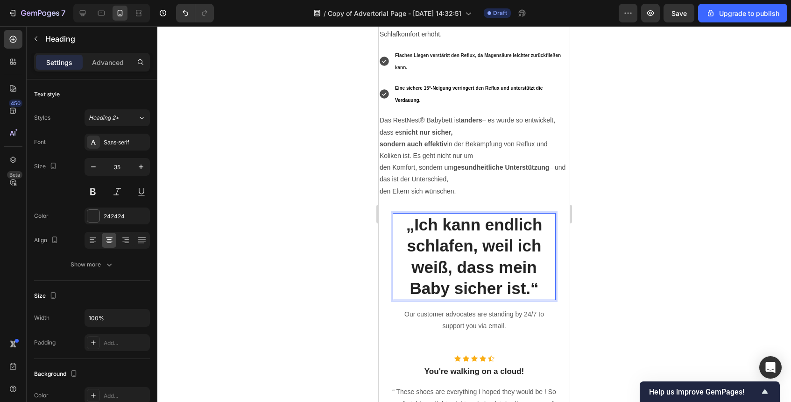
click at [653, 226] on div at bounding box center [474, 214] width 634 height 376
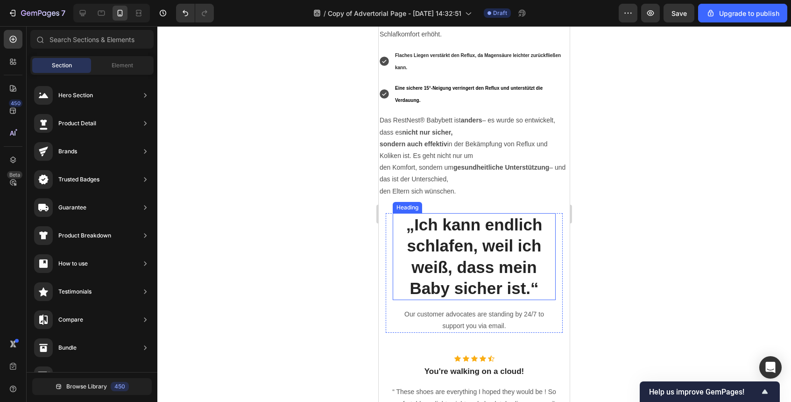
click at [530, 244] on strong "„Ich kann endlich schlafen, weil ich weiß, dass mein" at bounding box center [474, 245] width 136 height 61
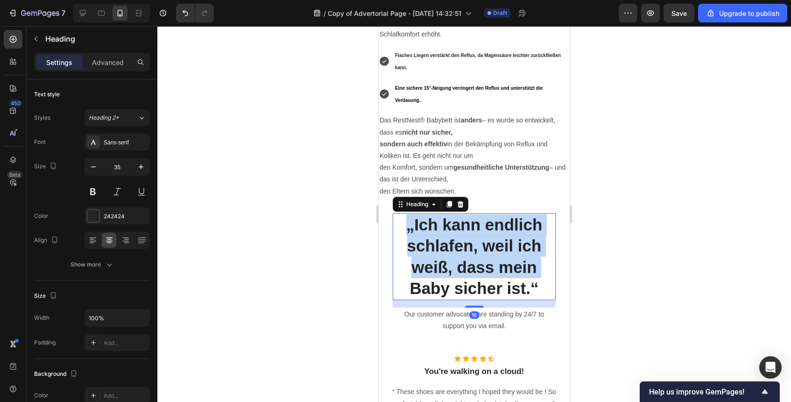
click at [530, 244] on strong "„Ich kann endlich schlafen, weil ich weiß, dass mein" at bounding box center [474, 245] width 136 height 61
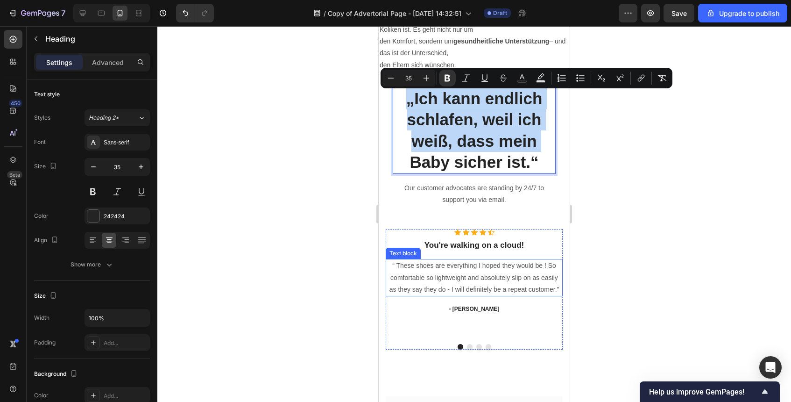
scroll to position [1626, 0]
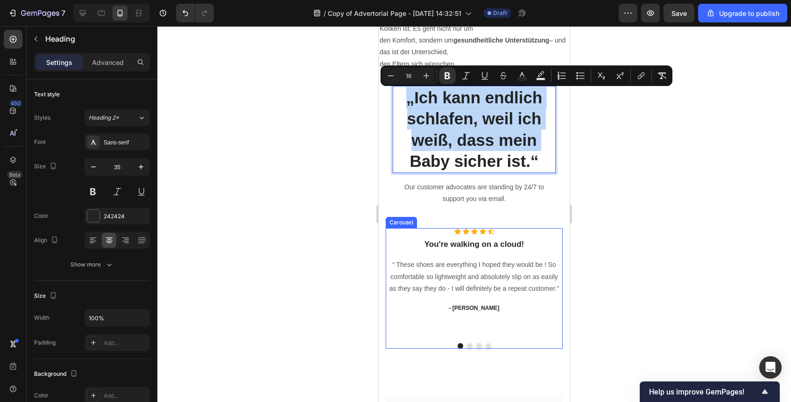
click at [494, 319] on div "Icon Icon Icon Icon Icon Icon List Hoz You're walking on a cloud! Heading “ The…" at bounding box center [474, 281] width 177 height 107
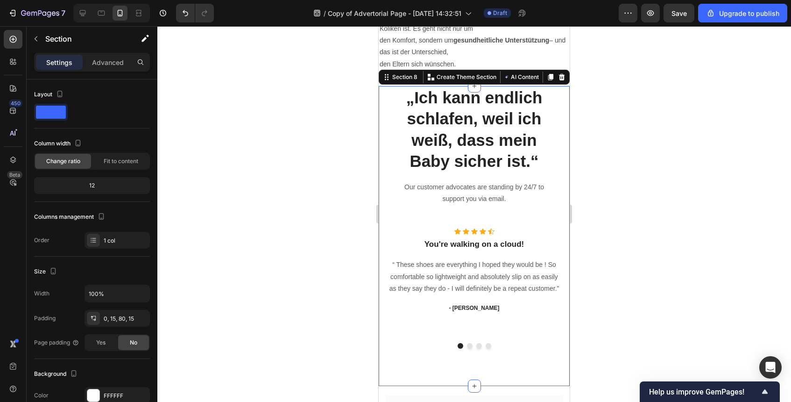
click at [555, 360] on div "⁠⁠⁠⁠⁠⁠⁠ „Ich kann endlich schlafen, weil ich weiß, dass mein Baby sicher ist.“ …" at bounding box center [474, 236] width 191 height 300
click at [562, 76] on icon at bounding box center [561, 76] width 7 height 7
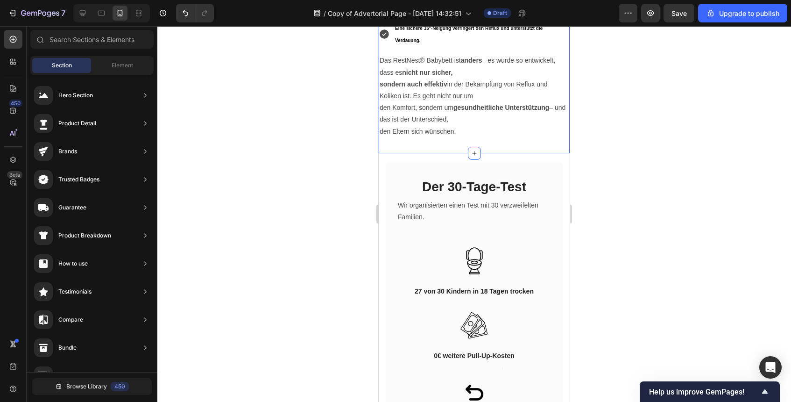
scroll to position [1542, 0]
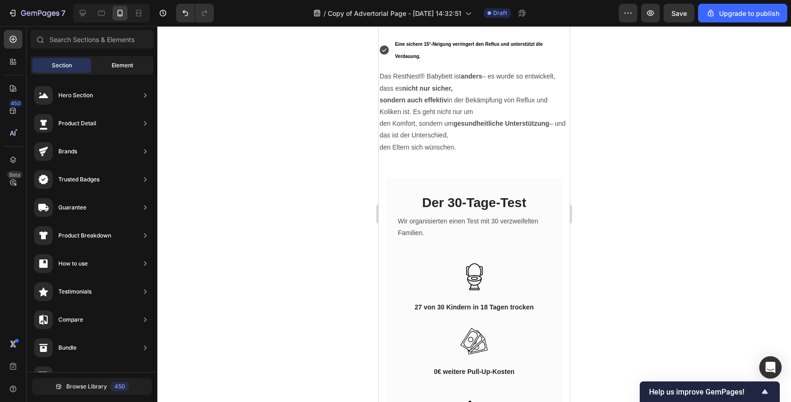
click at [118, 69] on span "Element" at bounding box center [122, 65] width 21 height 8
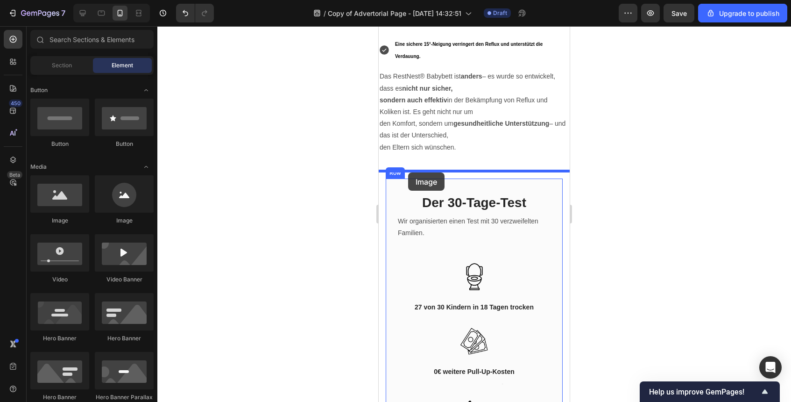
drag, startPoint x: 442, startPoint y: 230, endPoint x: 408, endPoint y: 172, distance: 66.6
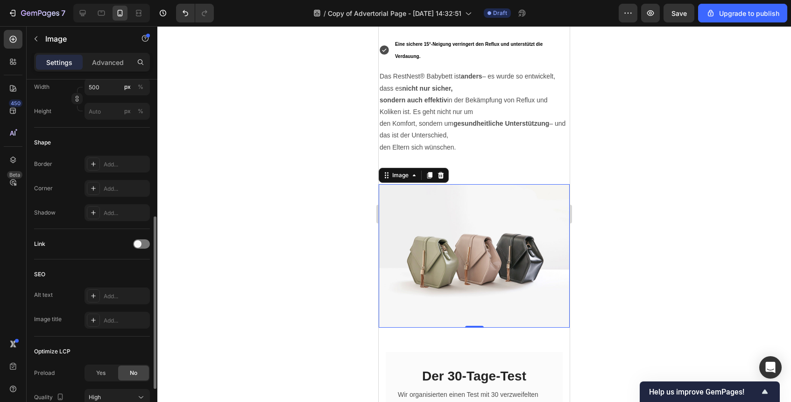
scroll to position [276, 0]
click at [454, 150] on p "den Eltern sich wünschen." at bounding box center [474, 148] width 189 height 12
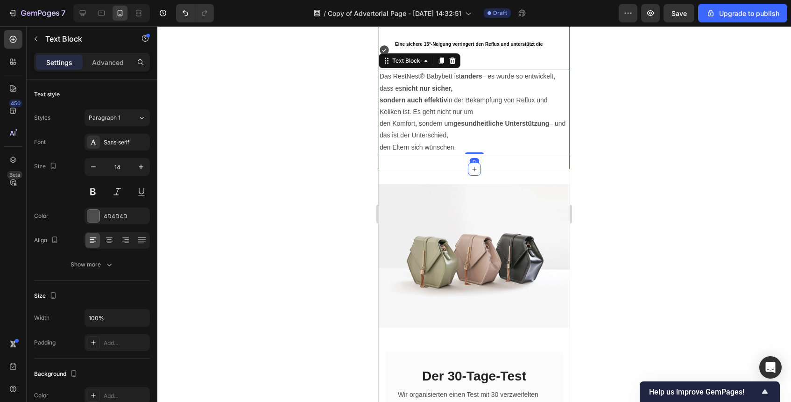
click at [489, 163] on div "Viele Eltern fragen sich, warum sie ihre Babys in einer flachen Position schlaf…" at bounding box center [474, 37] width 191 height 263
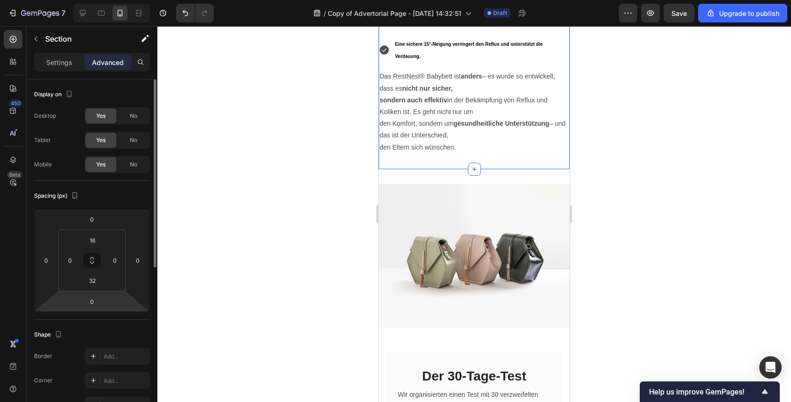
click at [98, 0] on html "7 / Copy of Advertorial Page - Sep 25, 14:32:51 Draft Preview Save Upgrade to p…" at bounding box center [395, 0] width 791 height 0
click at [98, 284] on input "32" at bounding box center [92, 280] width 19 height 14
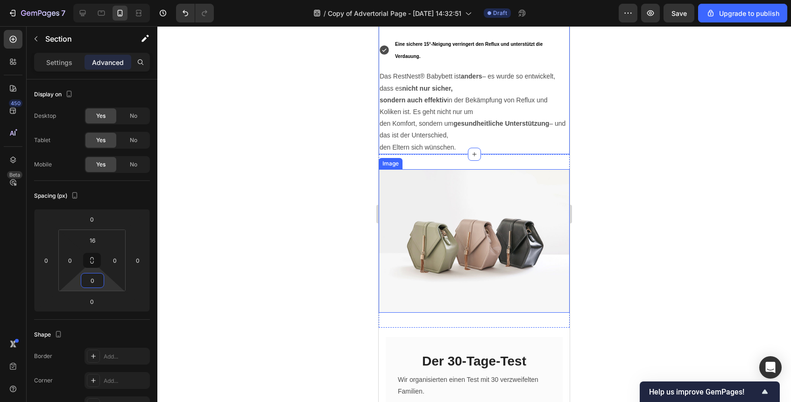
type input "0"
drag, startPoint x: 590, startPoint y: 214, endPoint x: 185, endPoint y: 193, distance: 405.5
click at [590, 214] on div at bounding box center [474, 214] width 634 height 376
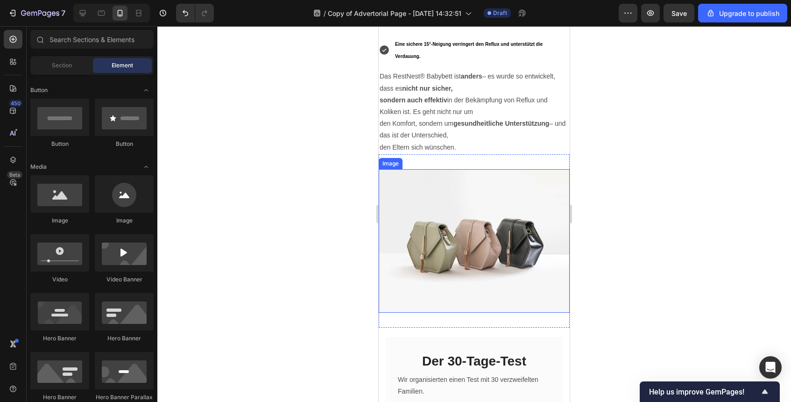
click at [526, 201] on img at bounding box center [474, 240] width 191 height 143
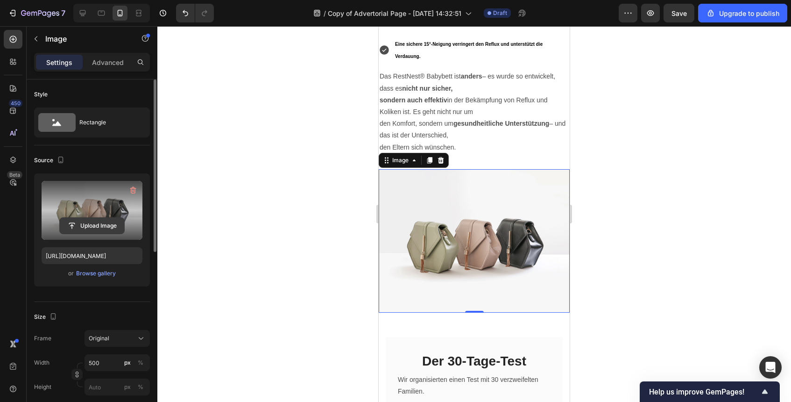
click at [115, 221] on input "file" at bounding box center [92, 226] width 64 height 16
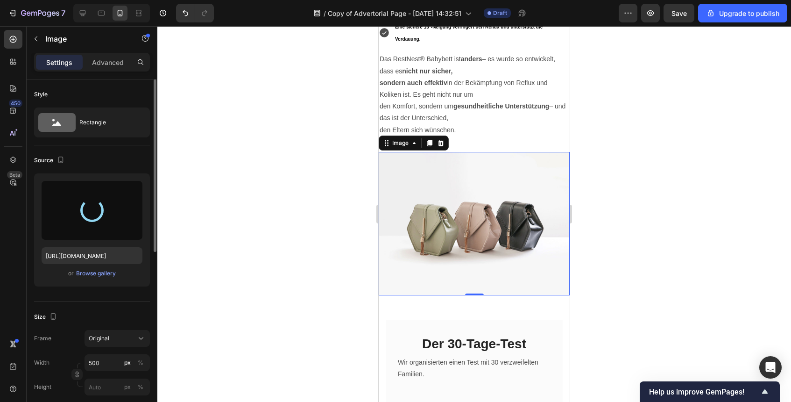
scroll to position [1556, 0]
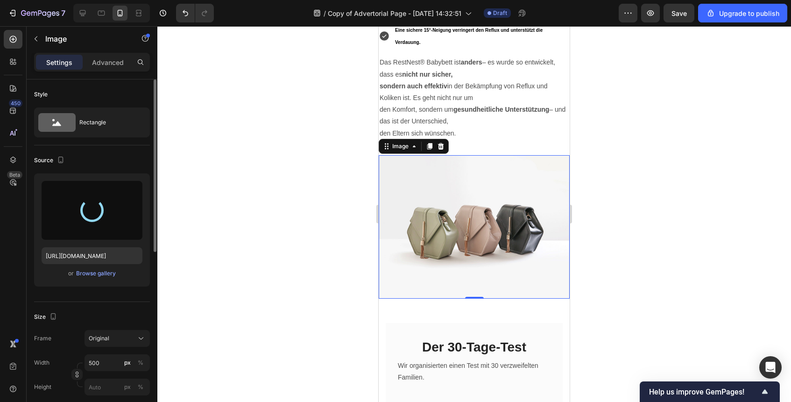
type input "https://cdn.shopify.com/s/files/1/0915/9285/1833/files/gempages_585888952540463…"
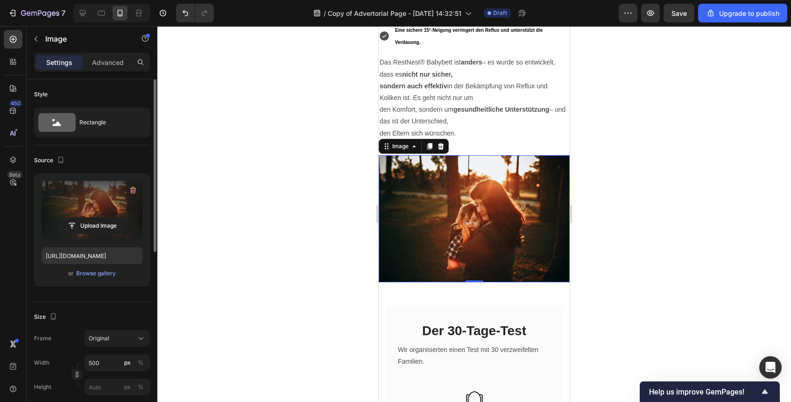
click at [651, 251] on div at bounding box center [474, 214] width 634 height 376
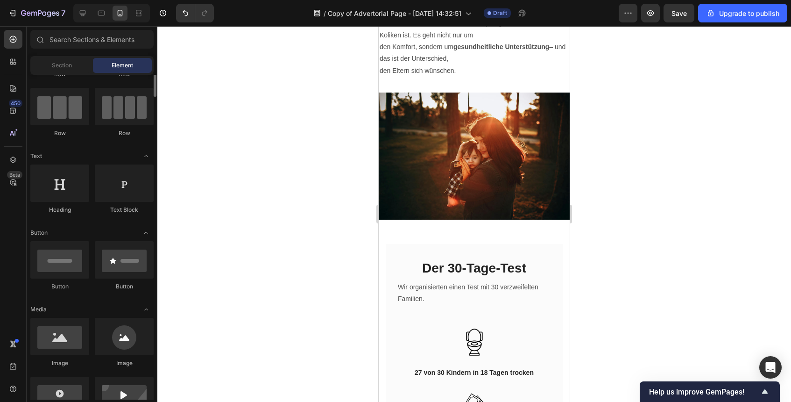
scroll to position [88, 0]
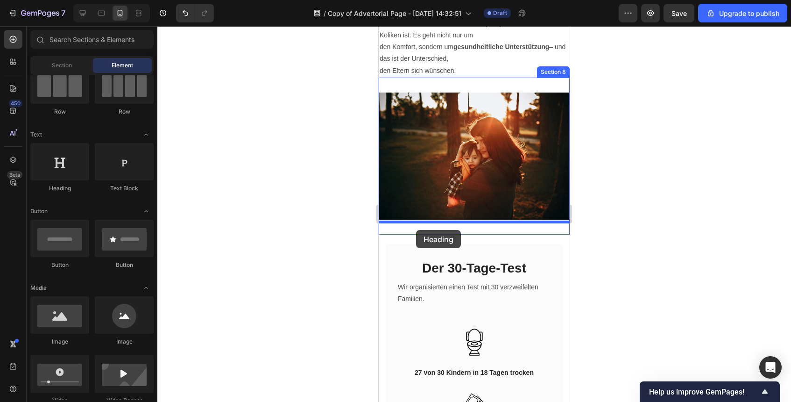
drag, startPoint x: 418, startPoint y: 193, endPoint x: 416, endPoint y: 230, distance: 36.9
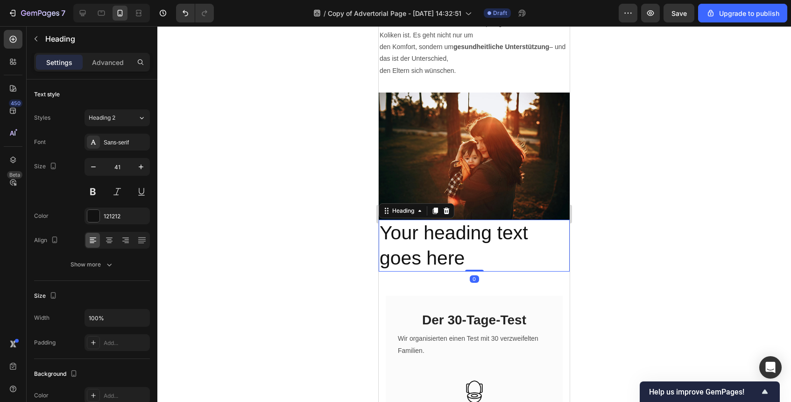
click at [528, 255] on h2 "Your heading text goes here" at bounding box center [474, 246] width 191 height 52
click at [528, 255] on p "Your heading text goes here" at bounding box center [474, 245] width 189 height 50
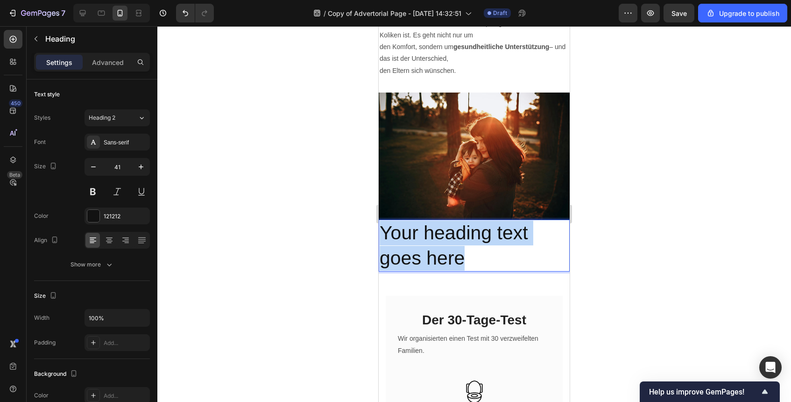
click at [528, 255] on p "Your heading text goes here" at bounding box center [474, 245] width 189 height 50
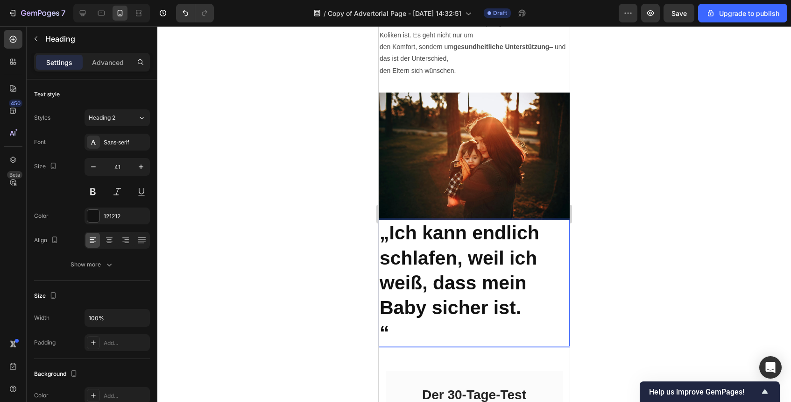
click at [483, 288] on strong "„Ich kann endlich schlafen, weil ich weiß, dass mein" at bounding box center [460, 257] width 160 height 71
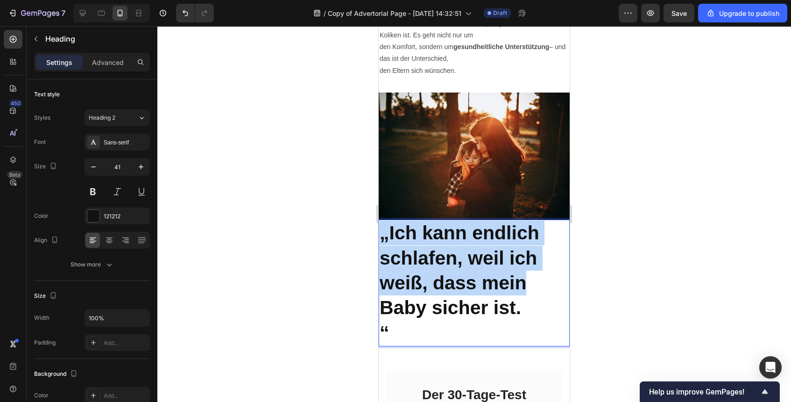
click at [483, 288] on strong "„Ich kann endlich schlafen, weil ich weiß, dass mein" at bounding box center [460, 257] width 160 height 71
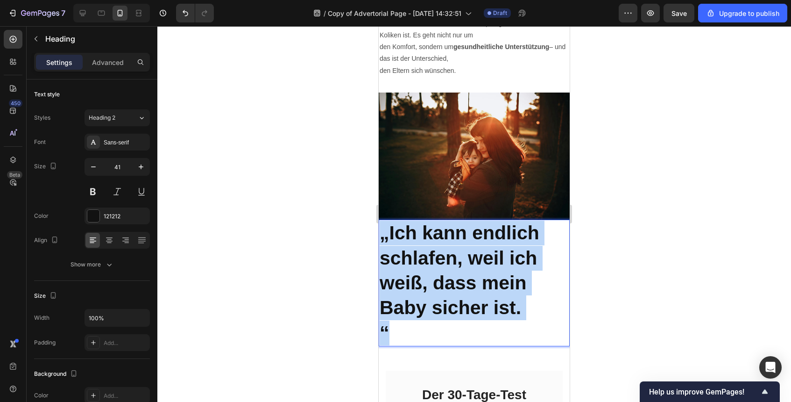
drag, startPoint x: 438, startPoint y: 330, endPoint x: 380, endPoint y: 234, distance: 112.1
click at [380, 234] on h2 "„Ich kann endlich schlafen, weil ich weiß, dass mein Baby sicher ist. “" at bounding box center [474, 283] width 191 height 126
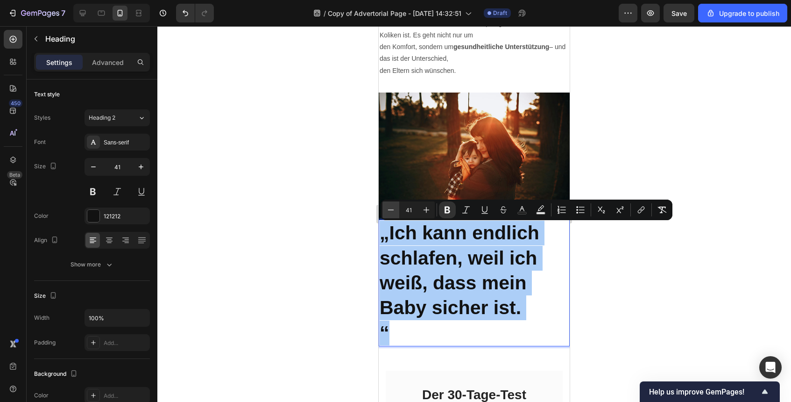
click at [391, 210] on icon "Editor contextual toolbar" at bounding box center [390, 209] width 9 height 9
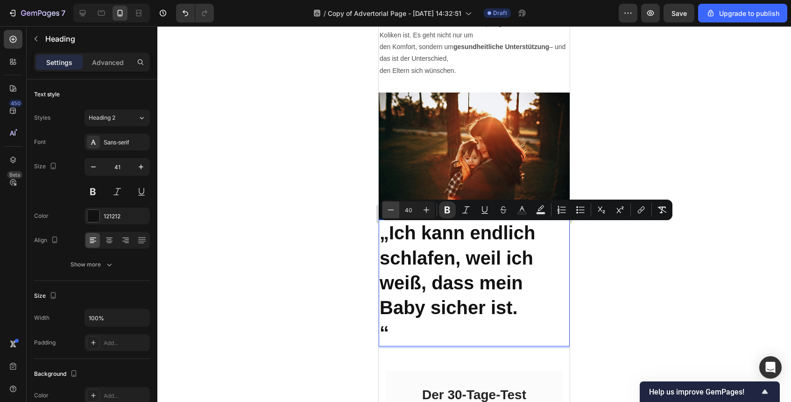
click at [391, 210] on icon "Editor contextual toolbar" at bounding box center [390, 209] width 9 height 9
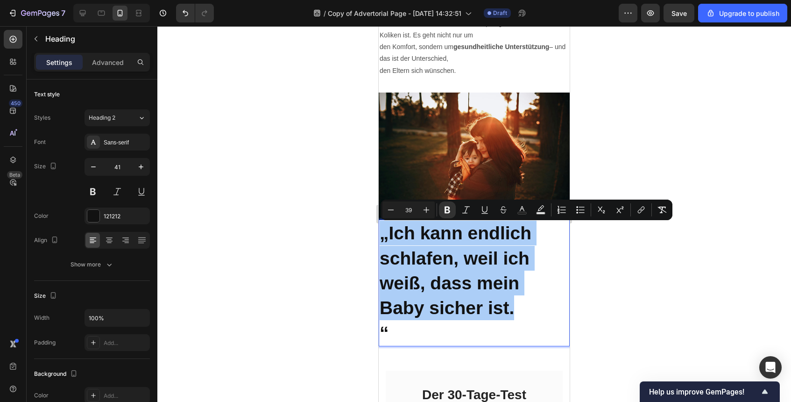
click at [409, 211] on input "39" at bounding box center [408, 209] width 19 height 11
type input "23"
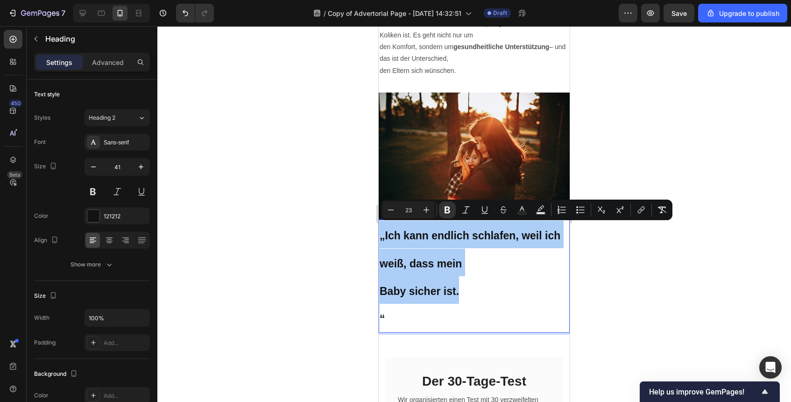
click at [604, 253] on div at bounding box center [474, 214] width 634 height 376
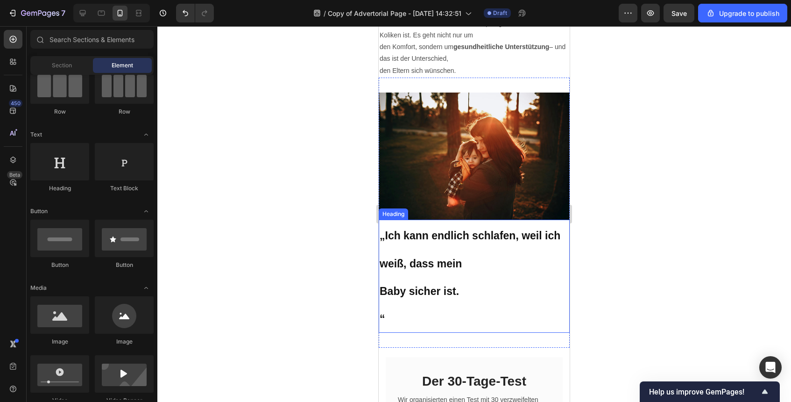
click at [427, 312] on p "⁠⁠⁠⁠⁠⁠⁠ „Ich kann endlich schlafen, weil ich weiß, dass mein Baby sicher ist. “" at bounding box center [474, 275] width 189 height 111
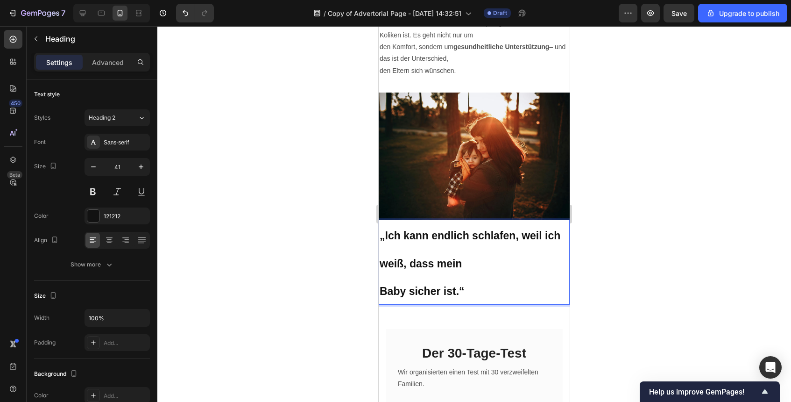
click at [454, 281] on p "„Ich kann endlich schlafen, weil ich weiß, dass mein Baby sicher ist.“" at bounding box center [474, 261] width 189 height 83
click at [94, 170] on icon "button" at bounding box center [93, 166] width 9 height 9
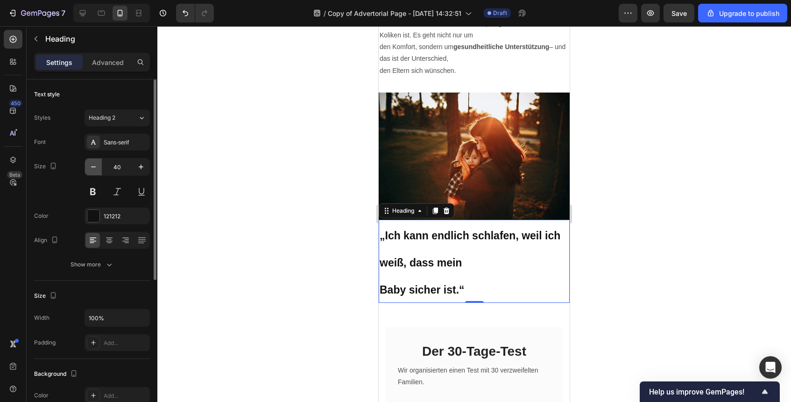
click at [94, 170] on icon "button" at bounding box center [93, 166] width 9 height 9
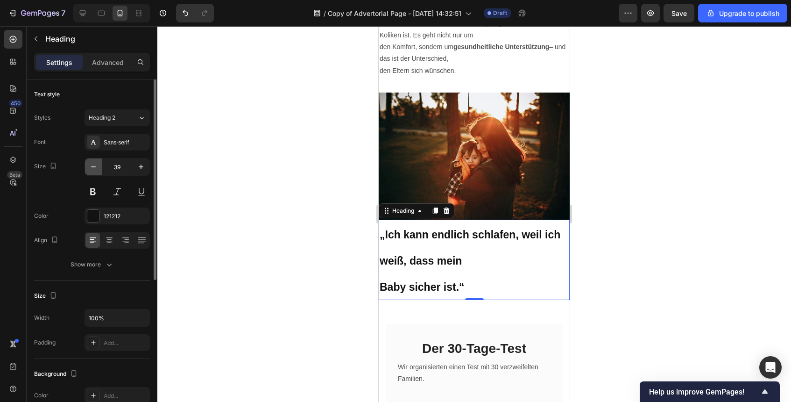
click at [94, 170] on icon "button" at bounding box center [93, 166] width 9 height 9
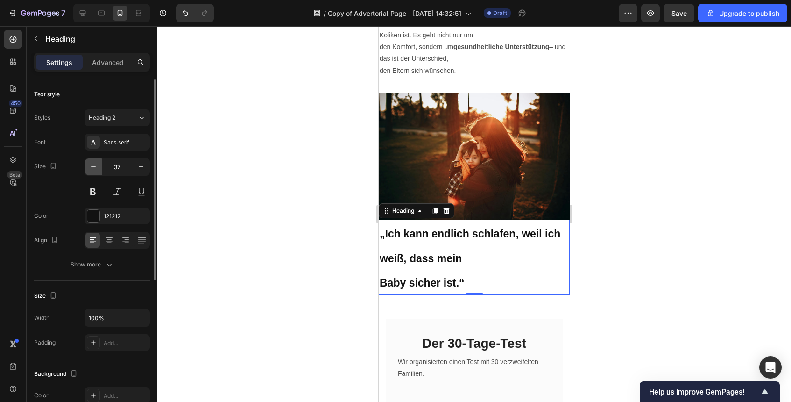
click at [94, 170] on icon "button" at bounding box center [93, 166] width 9 height 9
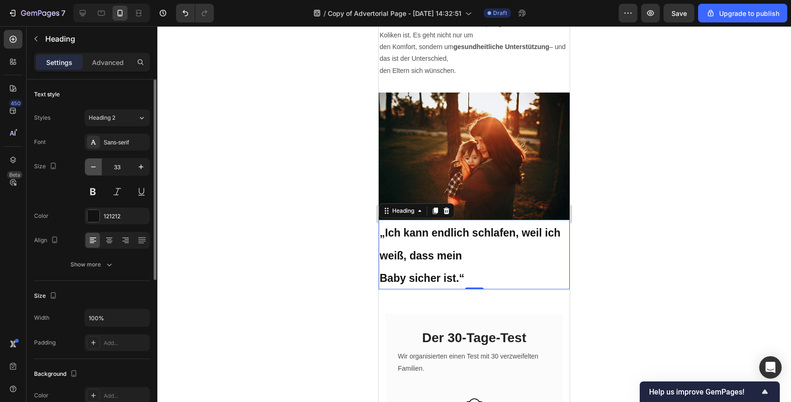
click at [94, 170] on icon "button" at bounding box center [93, 166] width 9 height 9
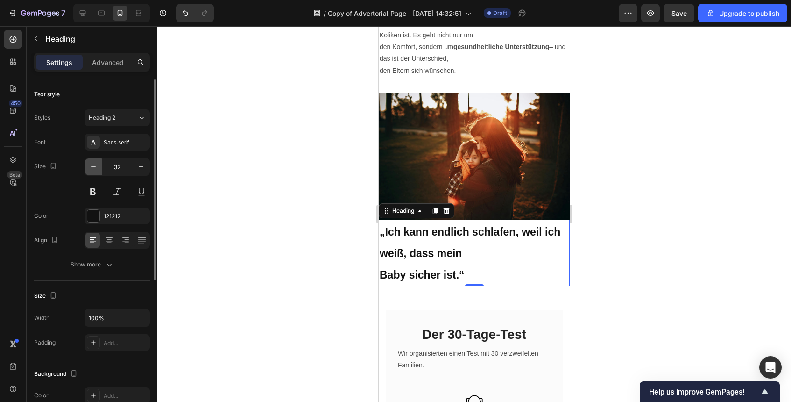
click at [94, 170] on icon "button" at bounding box center [93, 166] width 9 height 9
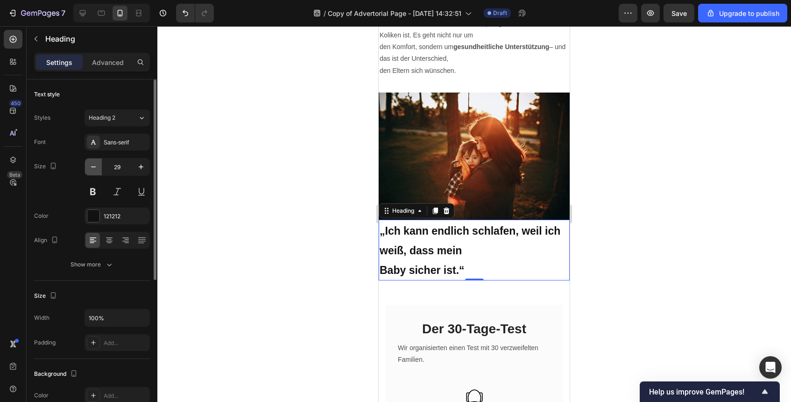
click at [94, 170] on icon "button" at bounding box center [93, 166] width 9 height 9
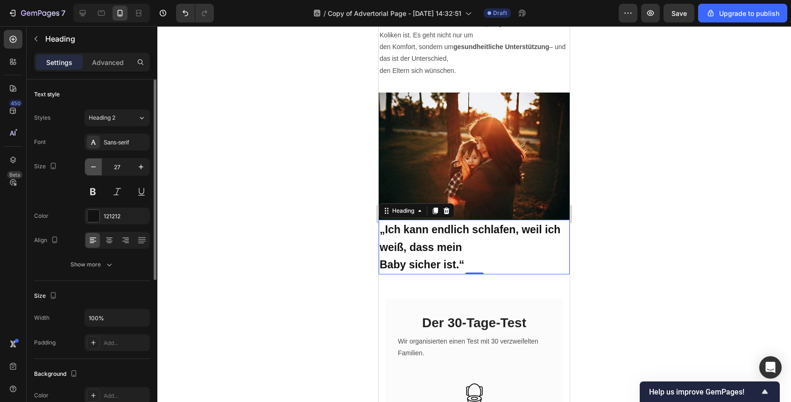
click at [94, 170] on icon "button" at bounding box center [93, 166] width 9 height 9
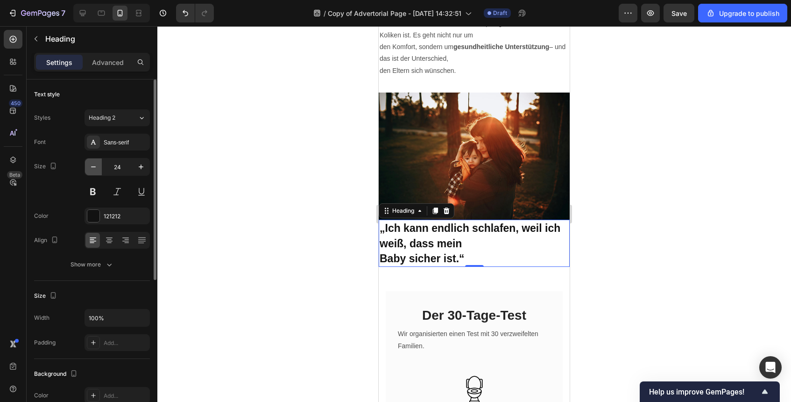
click at [94, 170] on icon "button" at bounding box center [93, 166] width 9 height 9
type input "22"
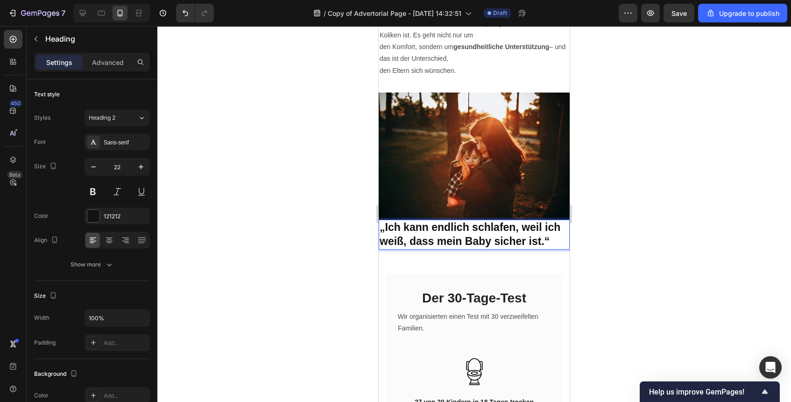
click at [691, 230] on div at bounding box center [474, 214] width 634 height 376
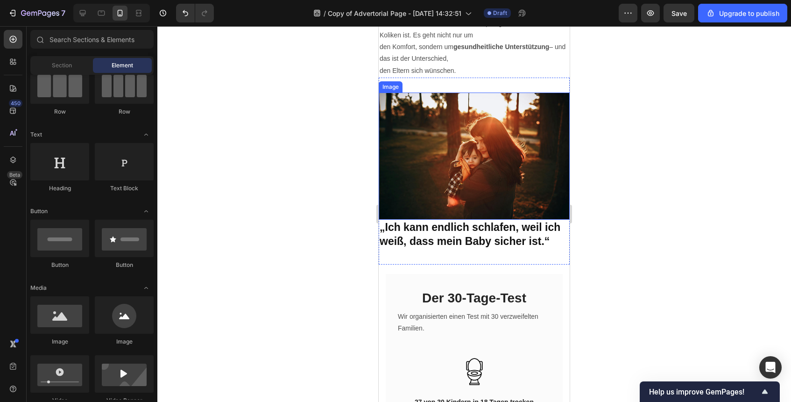
click at [538, 220] on img at bounding box center [474, 156] width 191 height 128
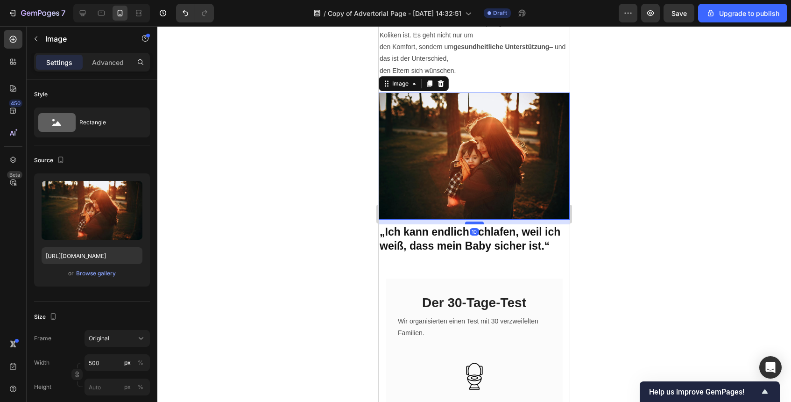
drag, startPoint x: 476, startPoint y: 220, endPoint x: 476, endPoint y: 225, distance: 4.7
click at [476, 224] on div at bounding box center [474, 222] width 19 height 3
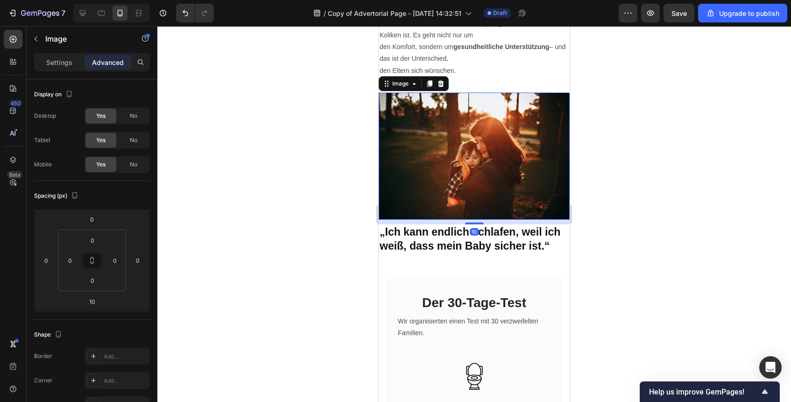
click at [671, 249] on div at bounding box center [474, 214] width 634 height 376
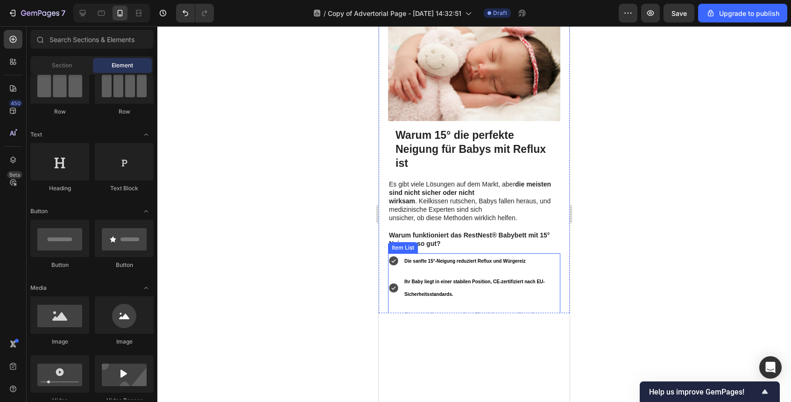
scroll to position [615, 0]
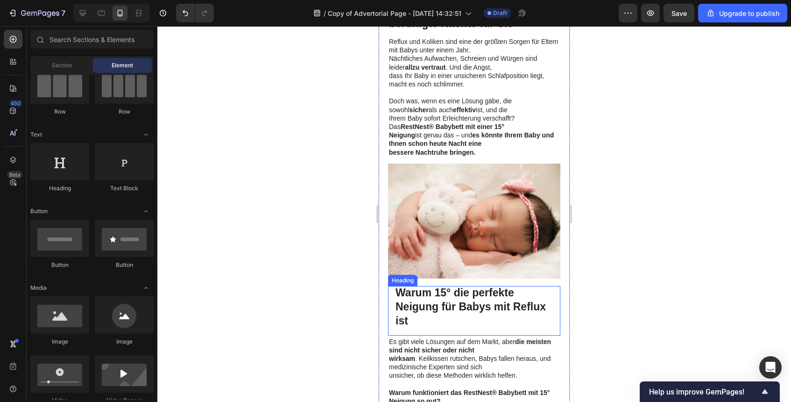
click at [496, 286] on strong "Warum 15° die perfekte Neigung für Babys mit Reflux ist" at bounding box center [471, 306] width 150 height 40
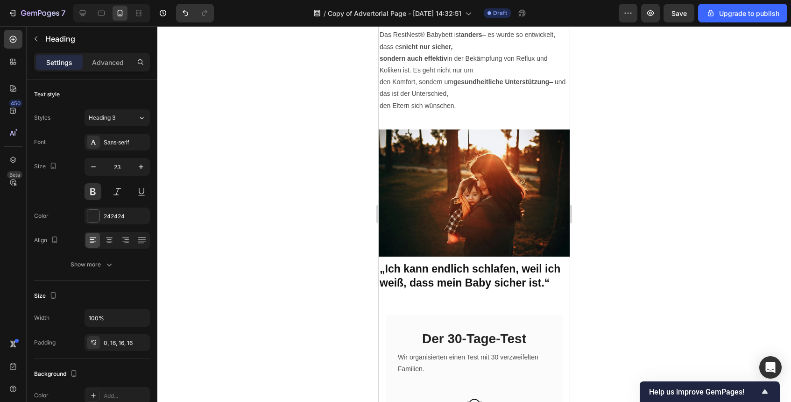
scroll to position [1621, 0]
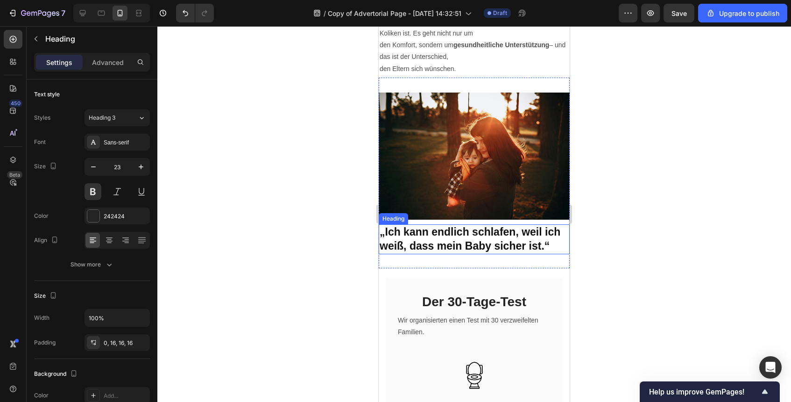
click at [487, 239] on strong "„Ich kann endlich schlafen, weil ich weiß, dass mein Baby sicher ist.“" at bounding box center [470, 239] width 181 height 26
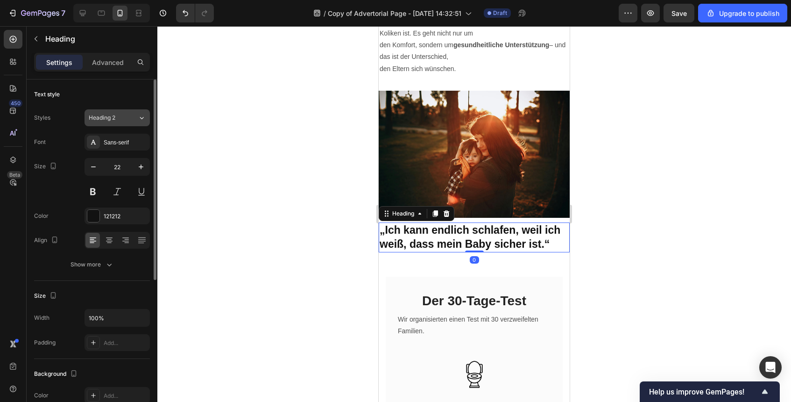
click at [147, 120] on button "Heading 2" at bounding box center [117, 117] width 65 height 17
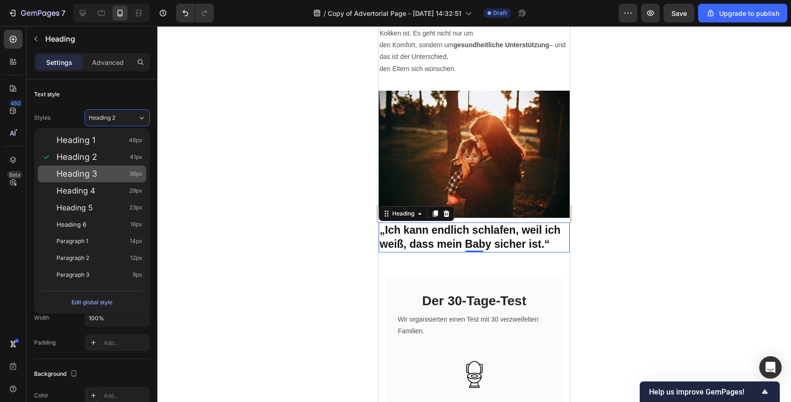
click at [131, 173] on span "36px" at bounding box center [135, 173] width 13 height 9
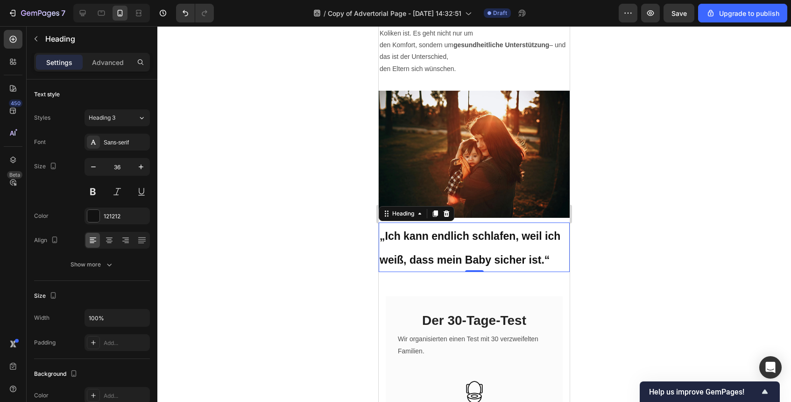
click at [420, 249] on h2 "„Ich kann endlich schlafen, weil ich weiß, dass mein Baby sicher ist.“" at bounding box center [474, 247] width 191 height 50
click at [381, 263] on strong "„Ich kann endlich schlafen, weil ich weiß, dass mein Baby sicher ist.“" at bounding box center [470, 248] width 181 height 36
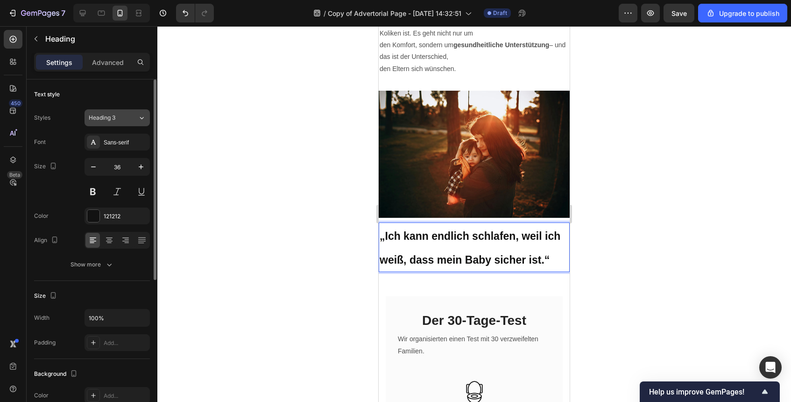
click at [146, 120] on button "Heading 3" at bounding box center [117, 117] width 65 height 17
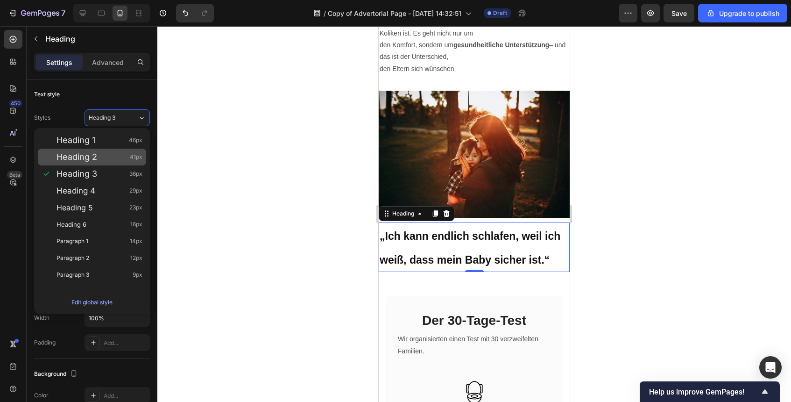
click at [136, 157] on span "41px" at bounding box center [136, 156] width 13 height 9
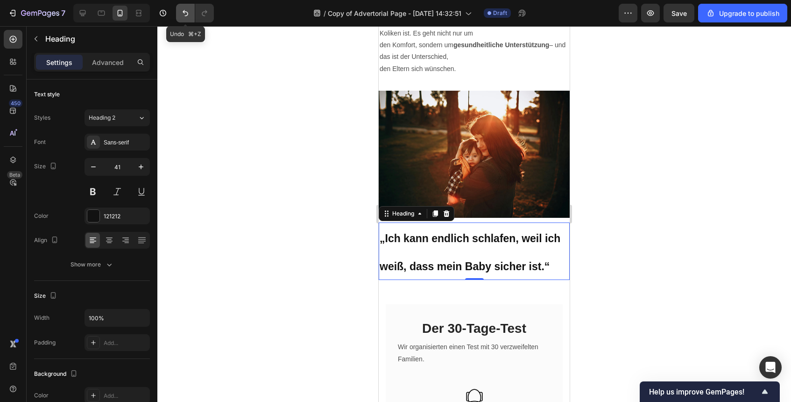
click at [185, 11] on icon "Undo/Redo" at bounding box center [185, 12] width 9 height 9
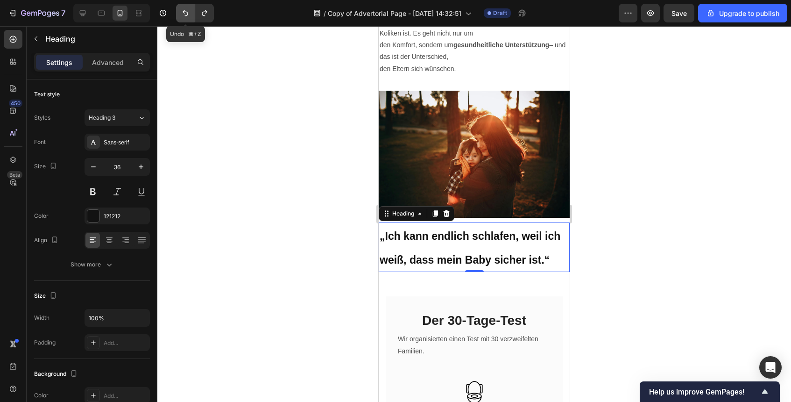
click at [185, 11] on icon "Undo/Redo" at bounding box center [185, 12] width 9 height 9
click at [183, 13] on icon "Undo/Redo" at bounding box center [185, 12] width 9 height 9
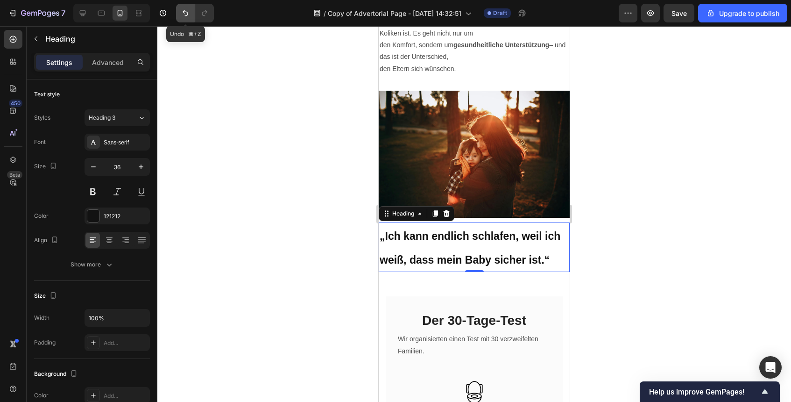
click at [183, 13] on icon "Undo/Redo" at bounding box center [185, 12] width 9 height 9
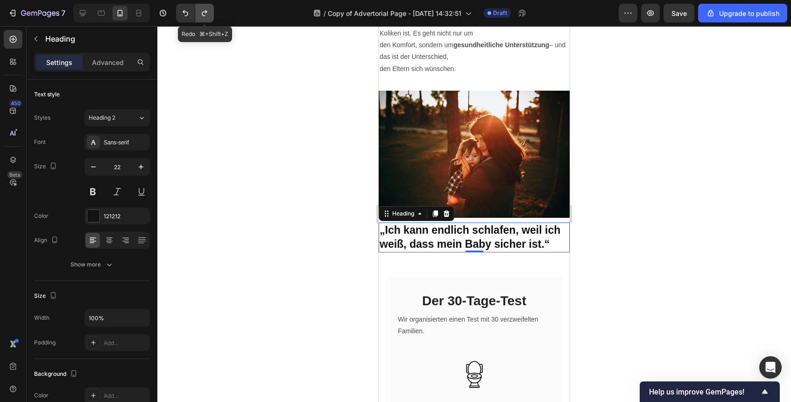
click at [208, 11] on icon "Undo/Redo" at bounding box center [204, 12] width 9 height 9
click at [203, 14] on icon "Undo/Redo" at bounding box center [204, 12] width 9 height 9
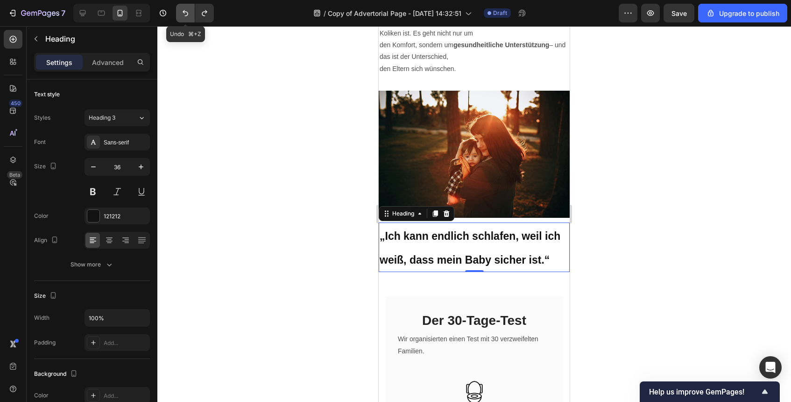
click at [184, 9] on icon "Undo/Redo" at bounding box center [185, 12] width 9 height 9
type input "22"
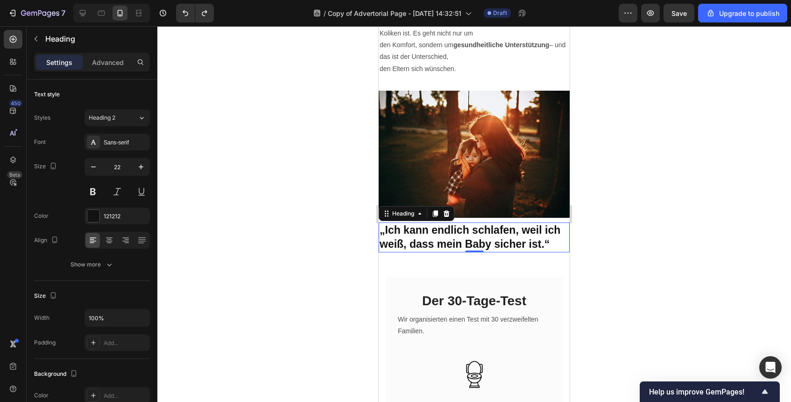
click at [641, 187] on div at bounding box center [474, 214] width 634 height 376
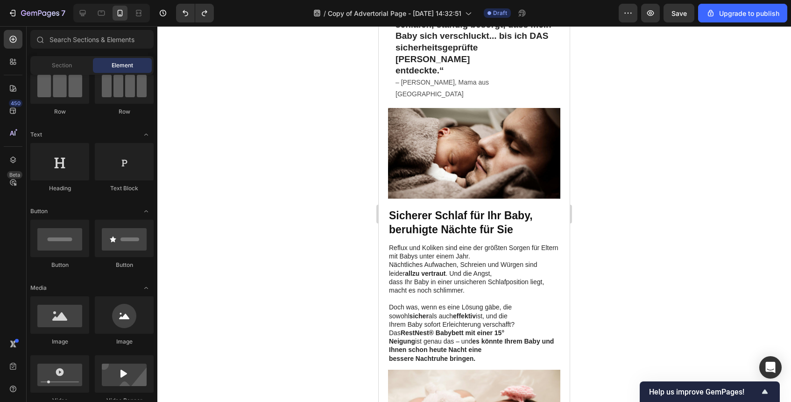
scroll to position [430, 0]
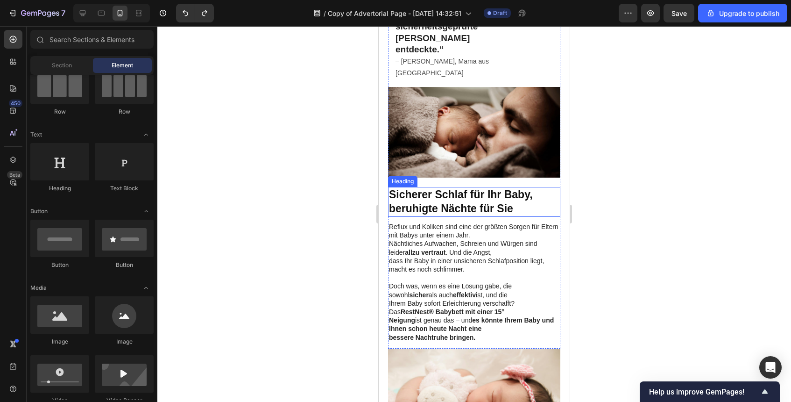
click at [504, 188] on strong "Sicherer Schlaf für Ihr Baby, beruhigte Nächte für Sie" at bounding box center [461, 201] width 144 height 26
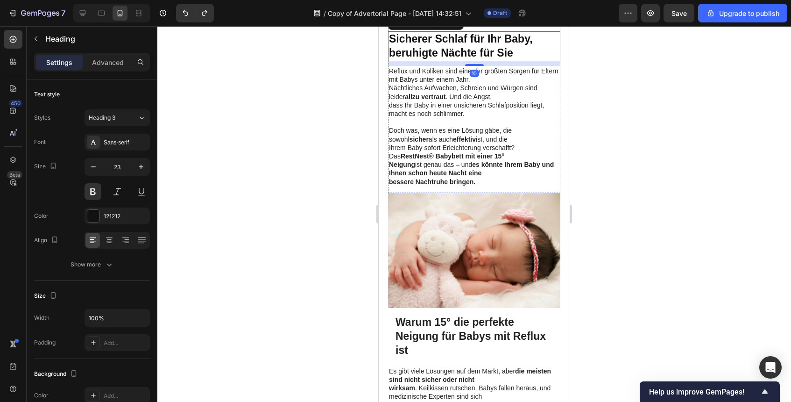
scroll to position [630, 0]
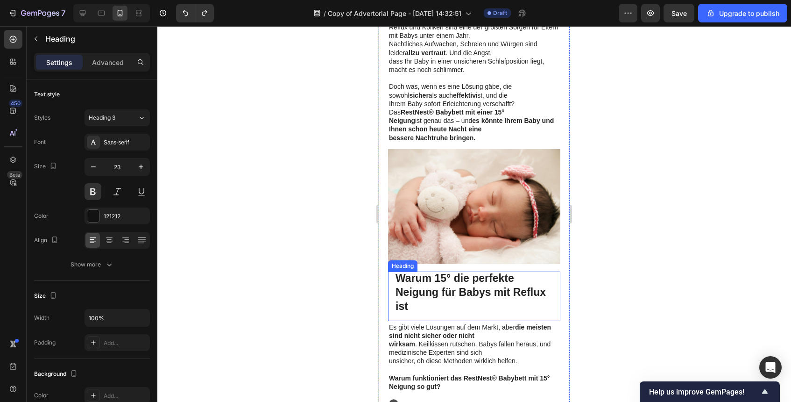
click at [478, 272] on strong "Warum 15° die perfekte Neigung für Babys mit Reflux ist" at bounding box center [471, 292] width 150 height 40
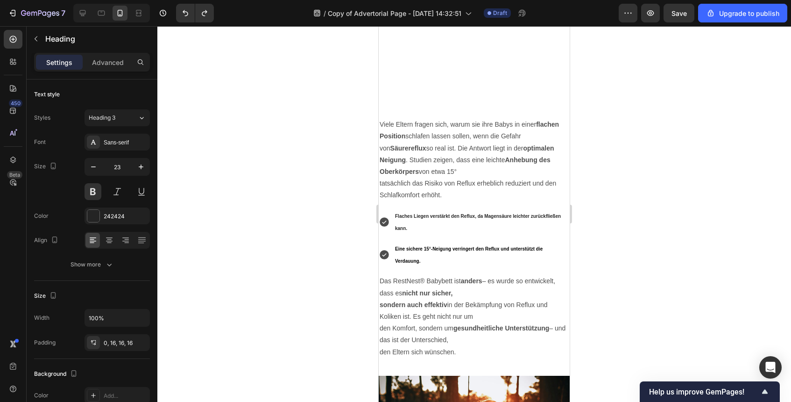
scroll to position [1561, 0]
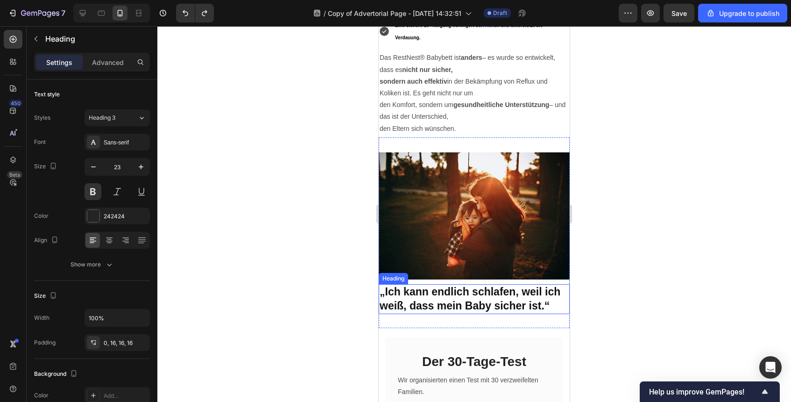
click at [475, 304] on strong "„Ich kann endlich schlafen, weil ich weiß, dass mein Baby sicher ist.“" at bounding box center [470, 298] width 181 height 26
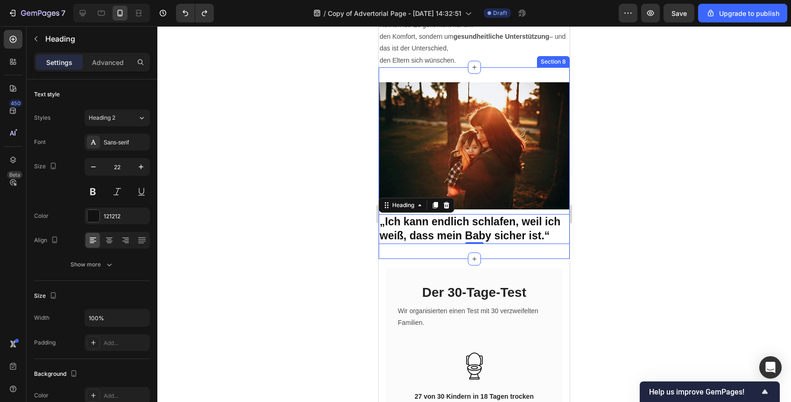
scroll to position [1637, 0]
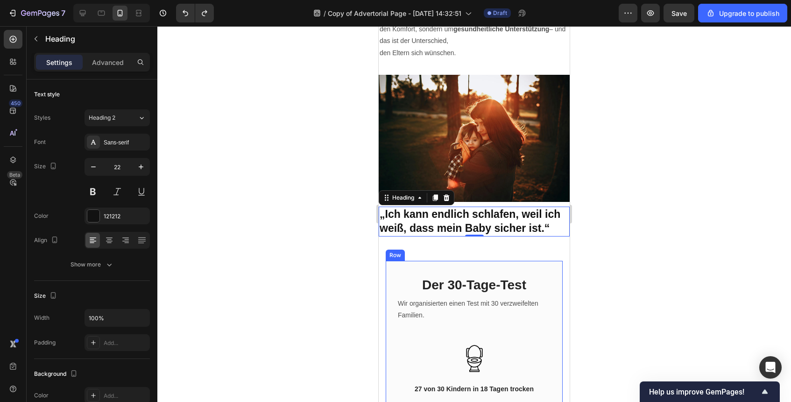
click at [624, 314] on div at bounding box center [474, 214] width 634 height 376
click at [529, 234] on strong "„Ich kann endlich schlafen, weil ich weiß, dass mein Baby sicher ist.“" at bounding box center [470, 221] width 181 height 26
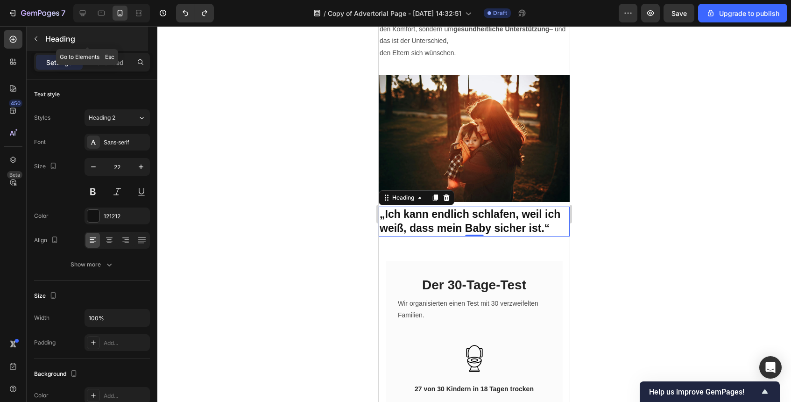
click at [39, 35] on icon "button" at bounding box center [35, 38] width 7 height 7
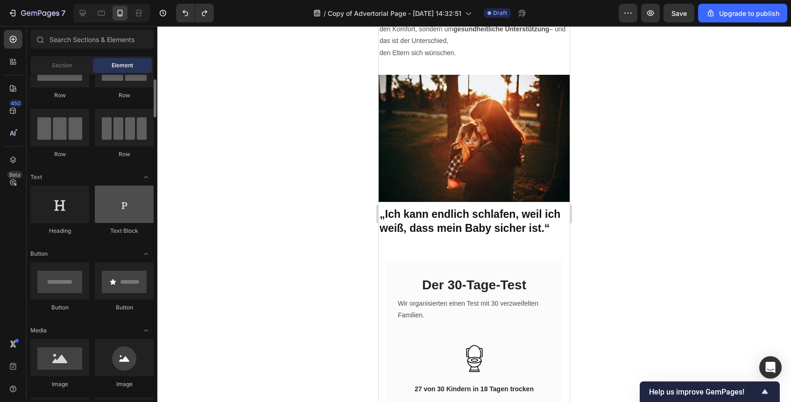
scroll to position [44, 0]
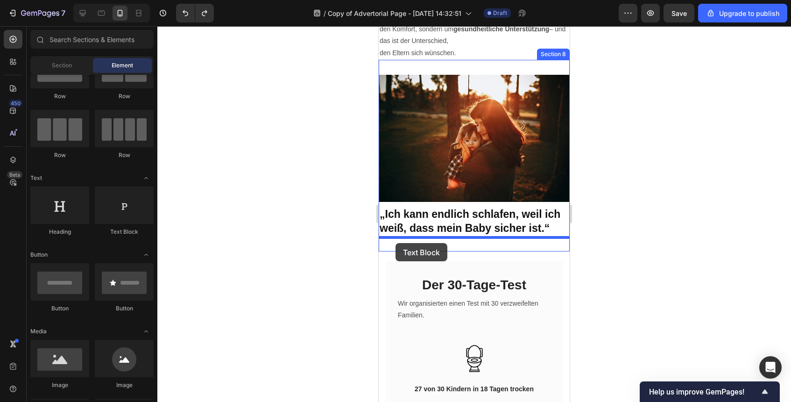
drag, startPoint x: 515, startPoint y: 235, endPoint x: 396, endPoint y: 243, distance: 119.3
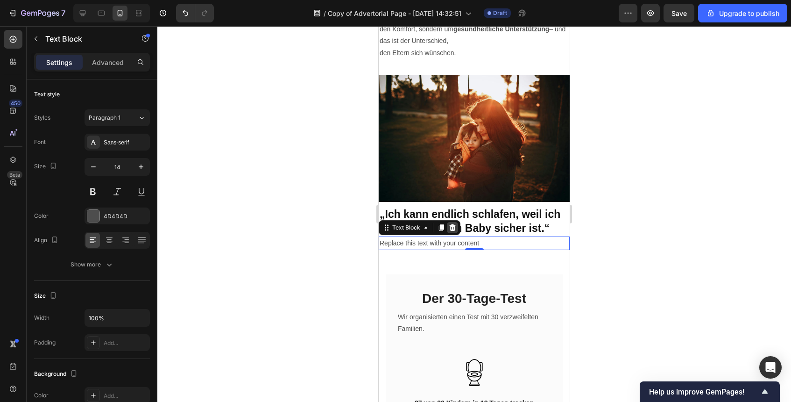
click at [449, 226] on icon at bounding box center [452, 227] width 7 height 7
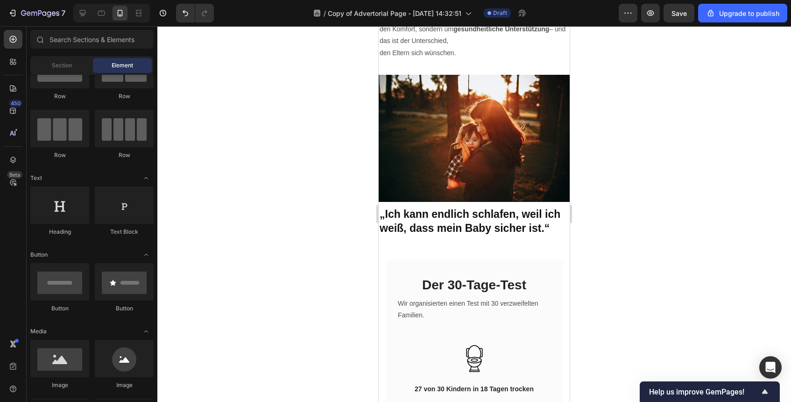
click at [14, 71] on div "450 Beta" at bounding box center [13, 182] width 19 height 305
click at [14, 68] on div at bounding box center [13, 61] width 19 height 19
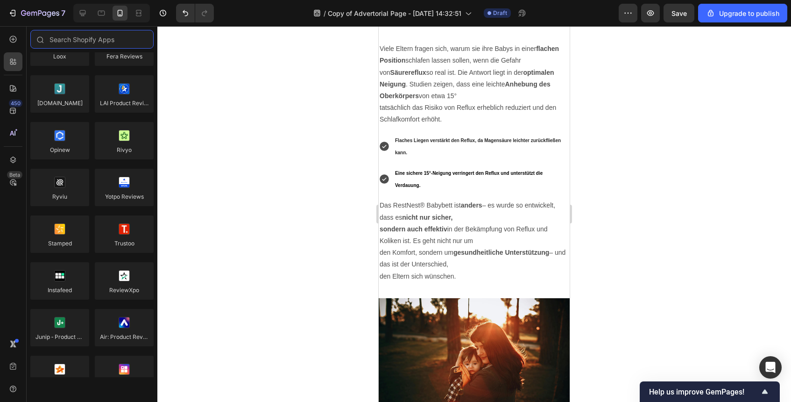
scroll to position [1547, 0]
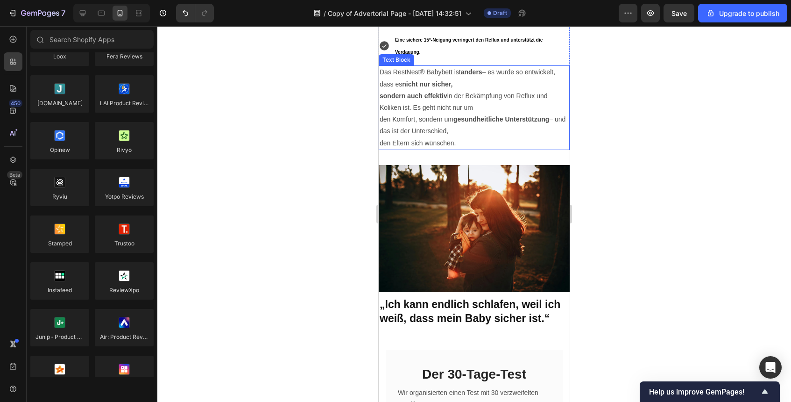
click at [476, 140] on p "den Eltern sich wünschen." at bounding box center [474, 143] width 189 height 12
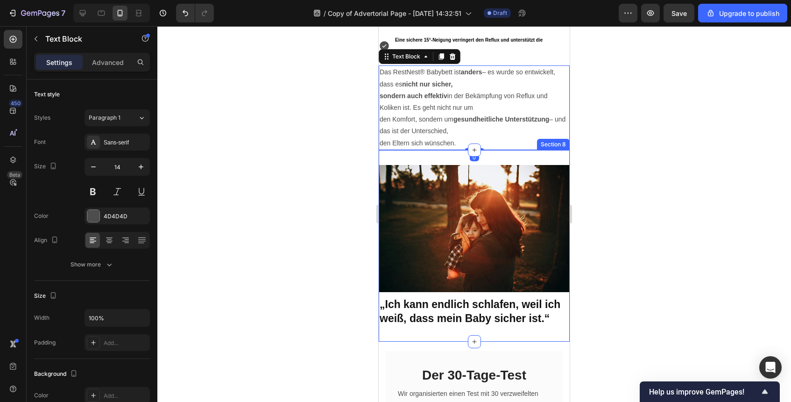
click at [503, 159] on div "Image „Ich kann endlich schlafen, weil ich weiß, dass mein Baby sicher ist.“ He…" at bounding box center [474, 246] width 191 height 192
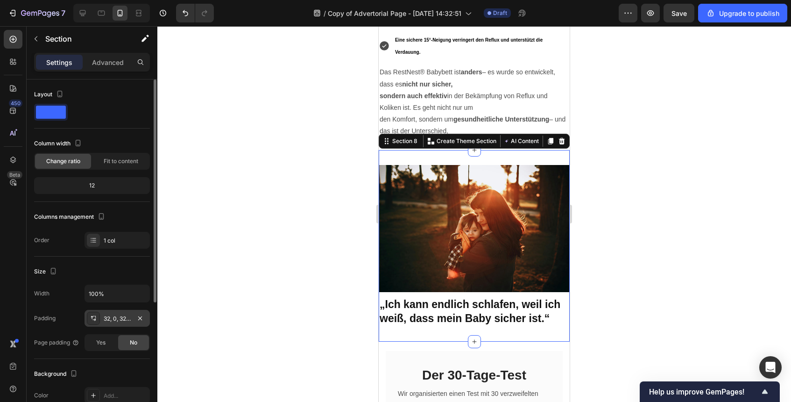
click at [127, 325] on div "32, 0, 32, 0" at bounding box center [117, 318] width 65 height 17
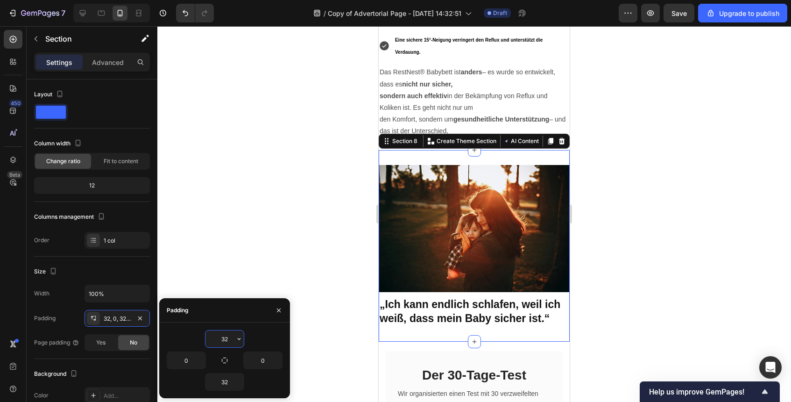
click at [227, 333] on input "32" at bounding box center [225, 338] width 38 height 17
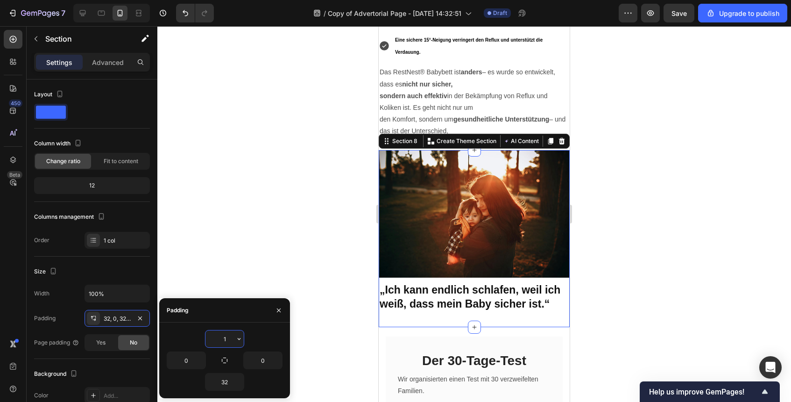
type input "16"
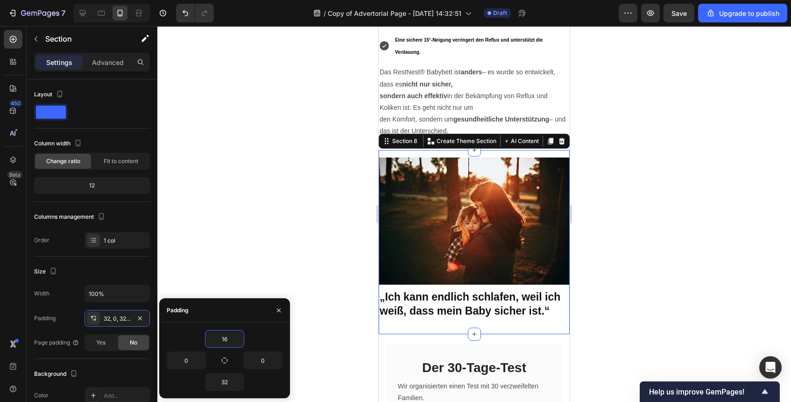
click at [746, 255] on div at bounding box center [474, 214] width 634 height 376
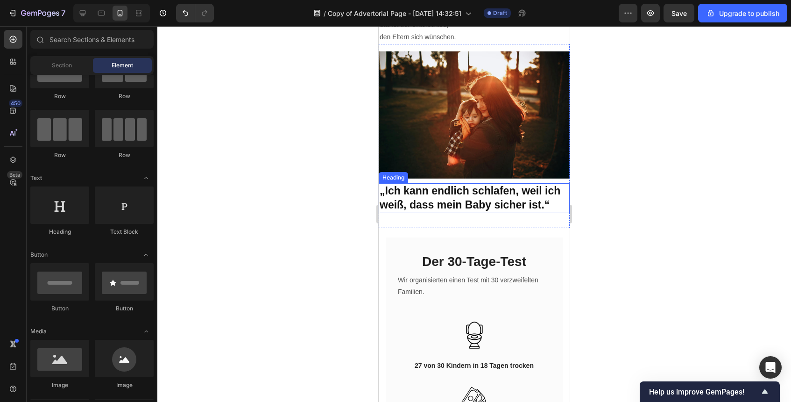
scroll to position [1670, 0]
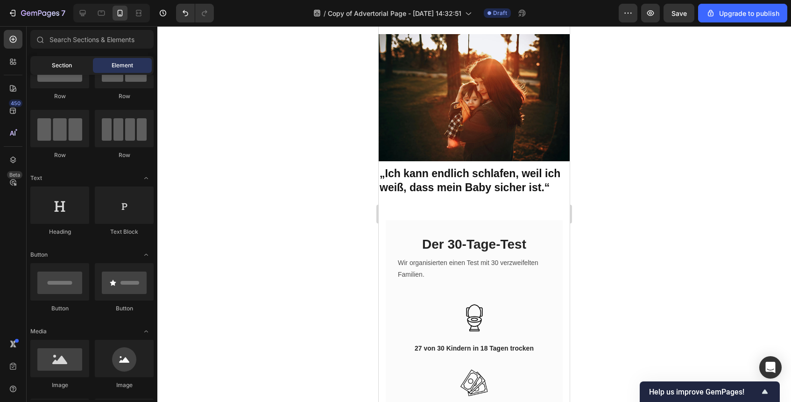
click at [63, 61] on span "Section" at bounding box center [62, 65] width 20 height 8
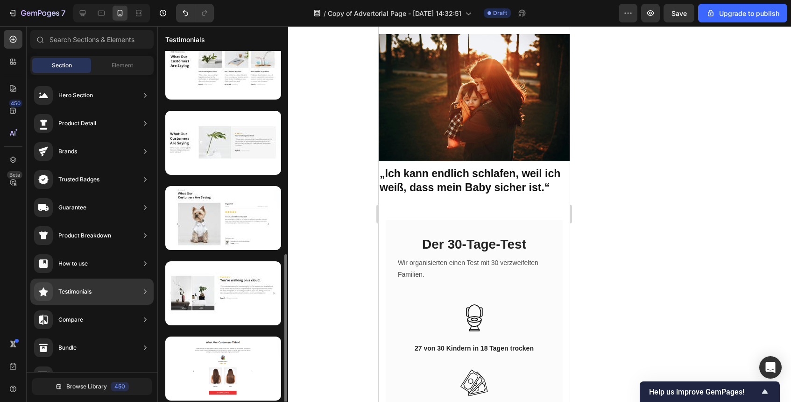
scroll to position [471, 0]
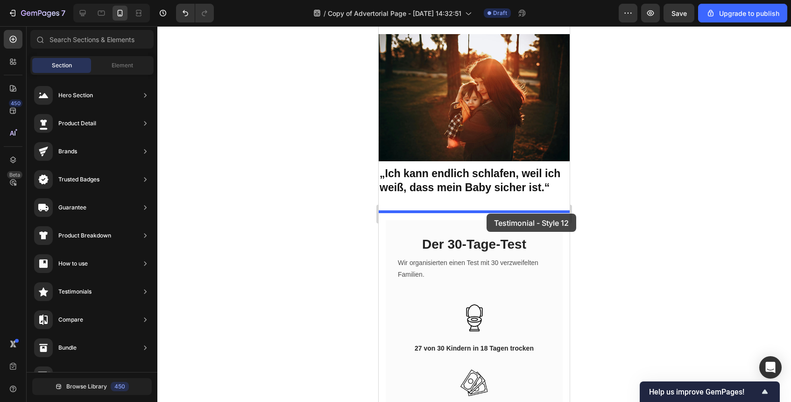
drag, startPoint x: 606, startPoint y: 261, endPoint x: 486, endPoint y: 213, distance: 129.5
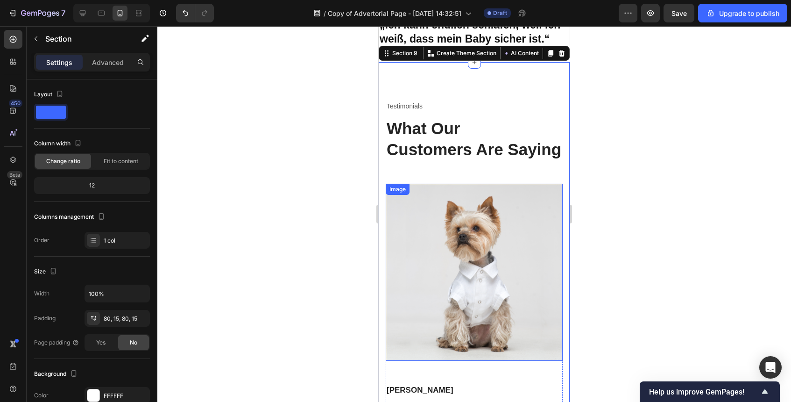
scroll to position [1822, 0]
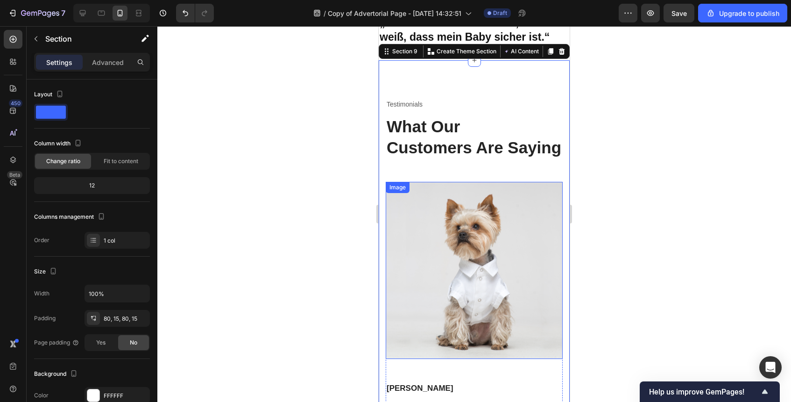
click at [469, 189] on img at bounding box center [474, 270] width 177 height 177
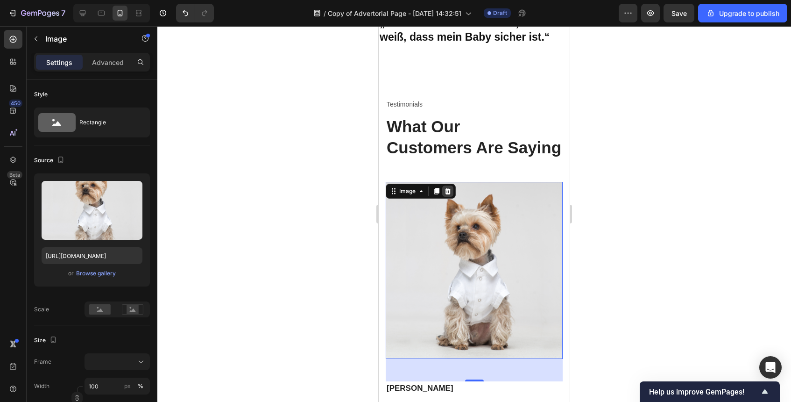
click at [448, 189] on icon at bounding box center [447, 190] width 7 height 7
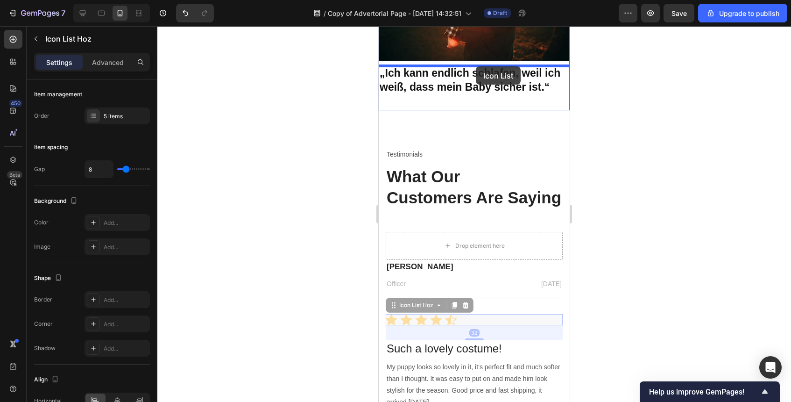
scroll to position [1767, 0]
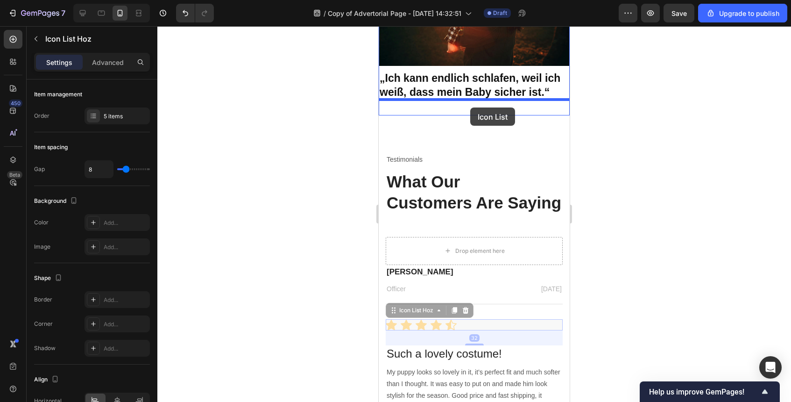
drag, startPoint x: 472, startPoint y: 269, endPoint x: 470, endPoint y: 107, distance: 161.6
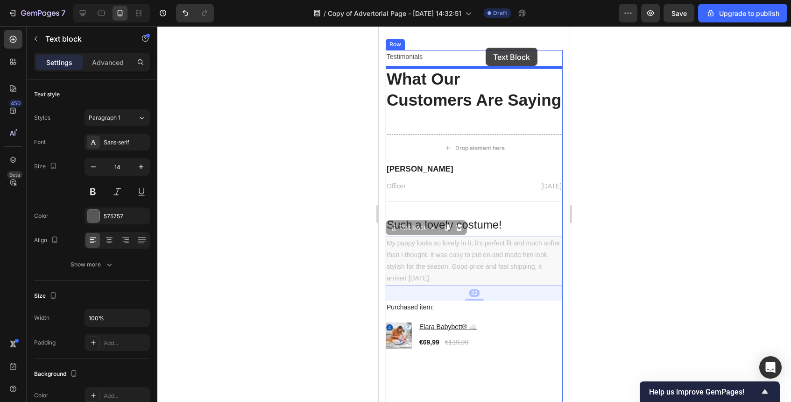
scroll to position [1869, 0]
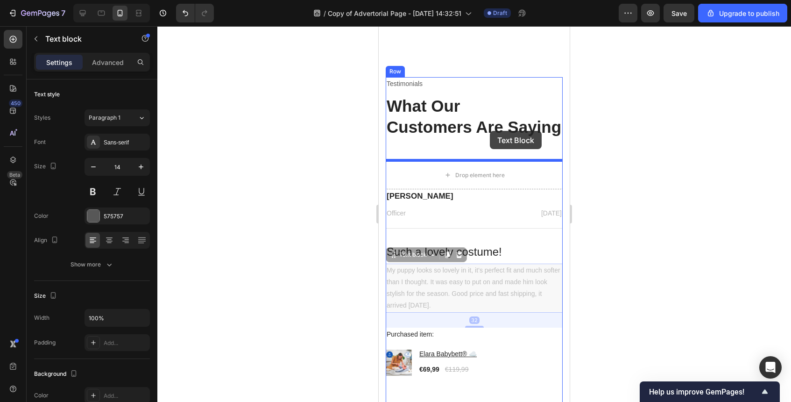
drag, startPoint x: 485, startPoint y: 183, endPoint x: 490, endPoint y: 131, distance: 51.6
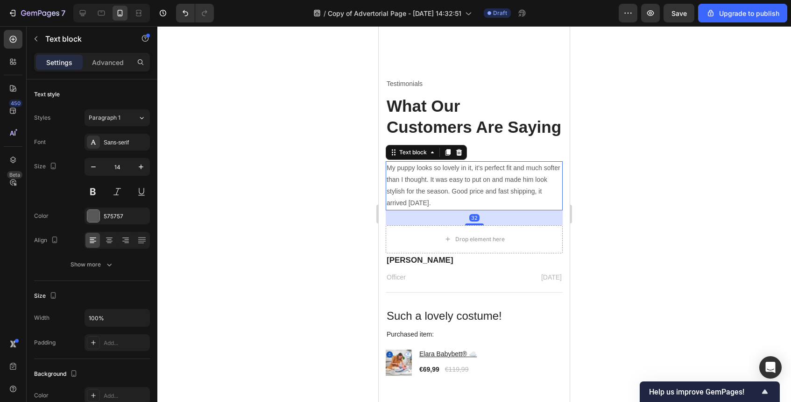
click at [596, 169] on div at bounding box center [474, 214] width 634 height 376
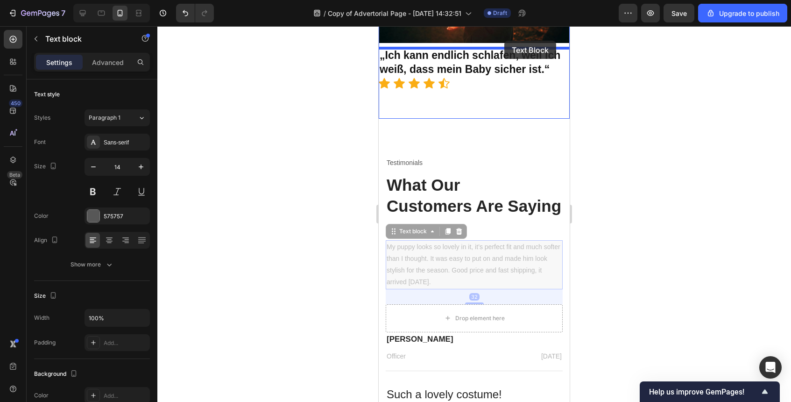
scroll to position [1726, 0]
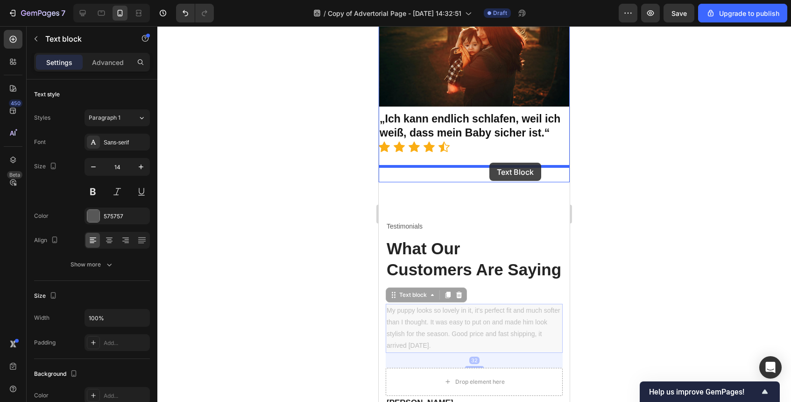
drag, startPoint x: 499, startPoint y: 177, endPoint x: 490, endPoint y: 163, distance: 17.9
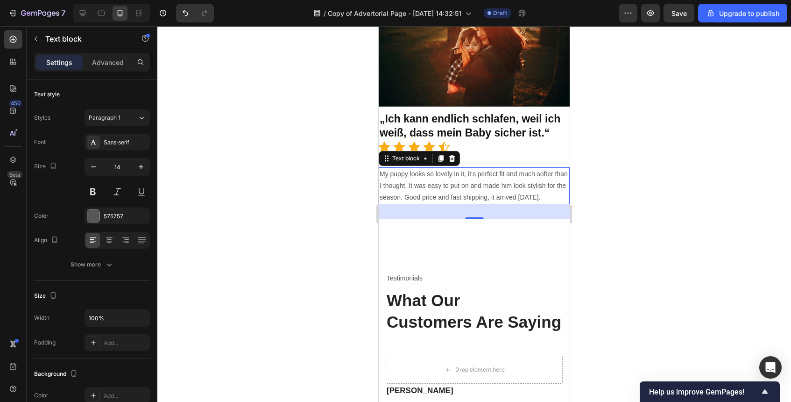
click at [438, 191] on p "My puppy looks so lovely in it, it’s perfect fit and much softer than I thought…" at bounding box center [474, 185] width 189 height 35
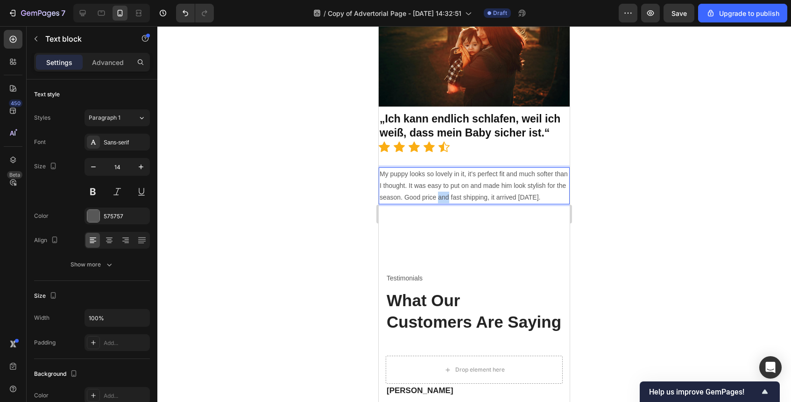
click at [438, 191] on p "My puppy looks so lovely in it, it’s perfect fit and much softer than I thought…" at bounding box center [474, 185] width 189 height 35
click at [379, 192] on div "„Ich kann endlich schlafen, weil ich weiß, dass mein Baby sicher ist. “" at bounding box center [474, 185] width 191 height 37
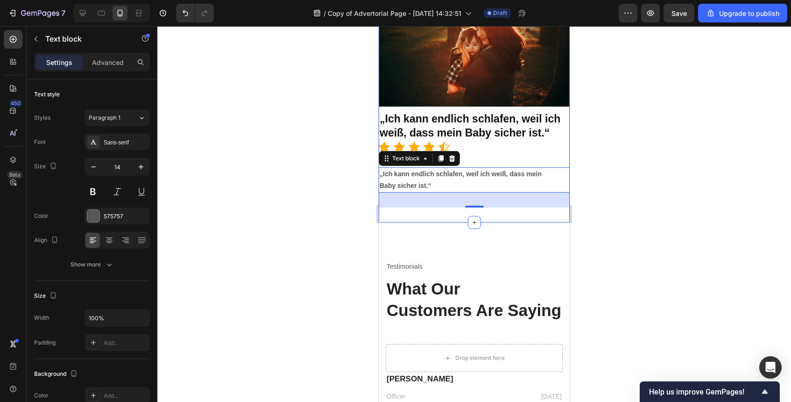
click at [608, 155] on div at bounding box center [474, 214] width 634 height 376
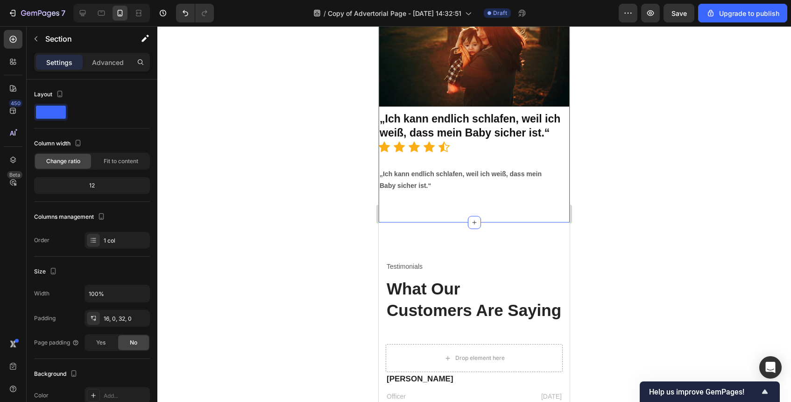
click at [477, 158] on div "Image „Ich kann endlich schlafen, weil ich weiß, dass mein Baby sicher ist.“ He…" at bounding box center [474, 93] width 191 height 228
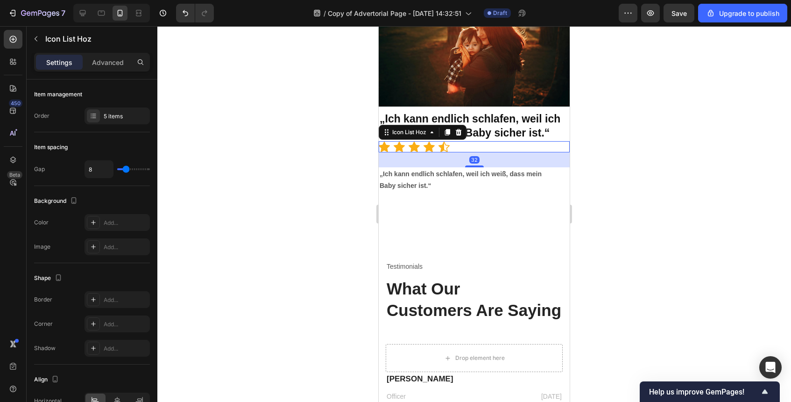
click at [470, 149] on div "Icon Icon Icon Icon Icon" at bounding box center [474, 146] width 191 height 11
click at [475, 164] on div at bounding box center [474, 165] width 19 height 3
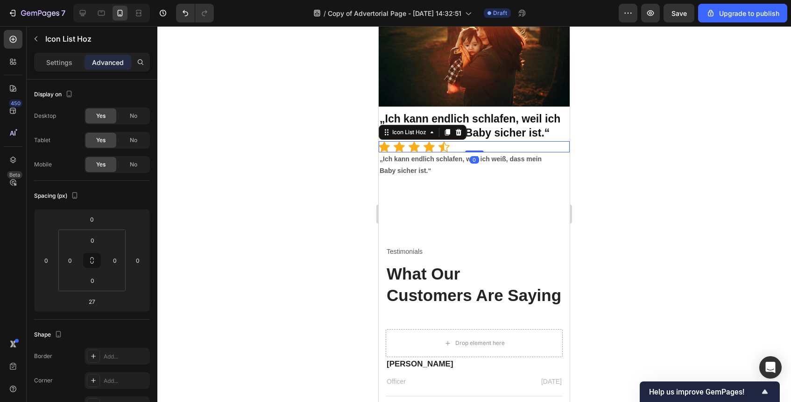
drag, startPoint x: 475, startPoint y: 162, endPoint x: 478, endPoint y: 147, distance: 15.8
click at [478, 147] on div "Icon Icon Icon Icon Icon Icon List Hoz 0" at bounding box center [474, 146] width 191 height 11
type input "0"
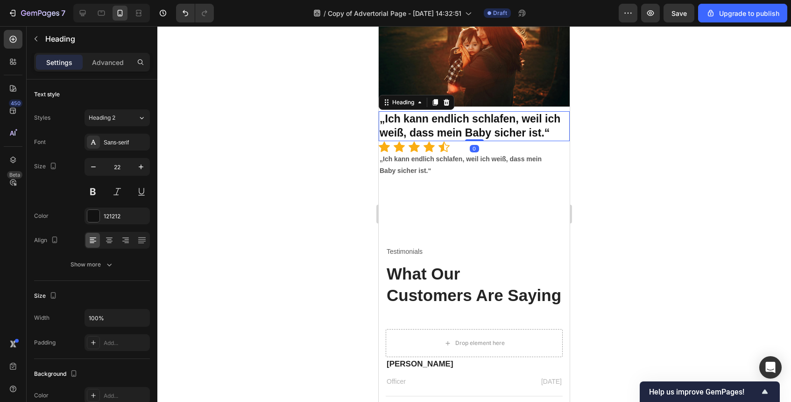
click at [520, 134] on strong "„Ich kann endlich schlafen, weil ich weiß, dass mein Baby sicher ist.“" at bounding box center [470, 126] width 181 height 26
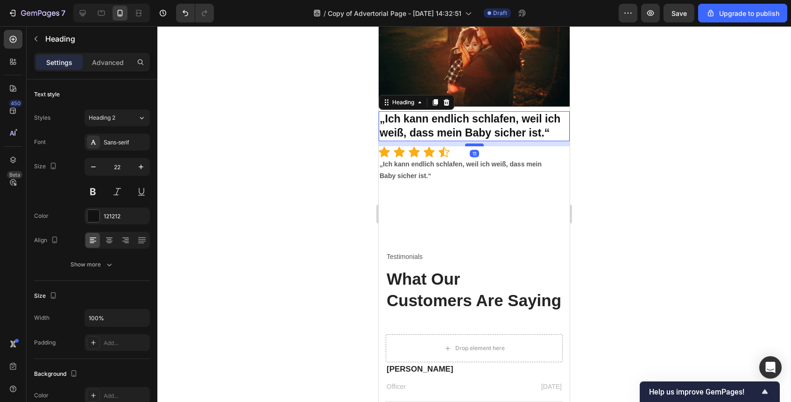
drag, startPoint x: 478, startPoint y: 138, endPoint x: 477, endPoint y: 144, distance: 5.6
click at [477, 144] on div at bounding box center [474, 144] width 19 height 3
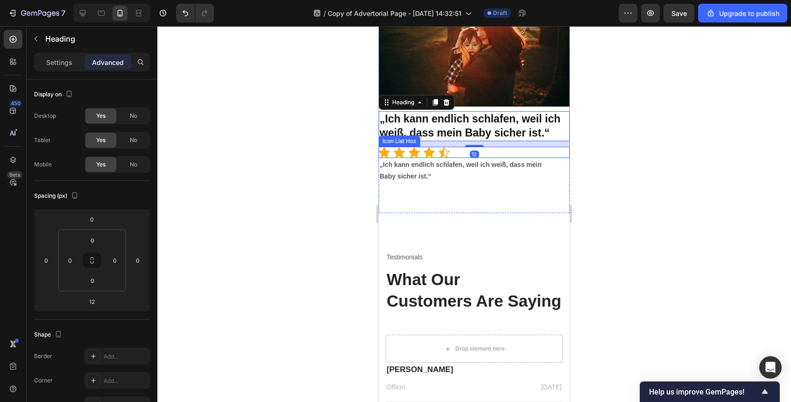
click at [603, 156] on div at bounding box center [474, 214] width 634 height 376
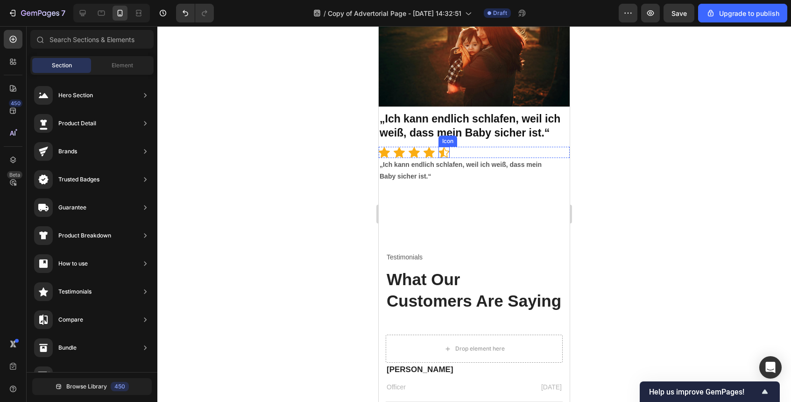
click at [447, 154] on div "Icon" at bounding box center [444, 152] width 11 height 11
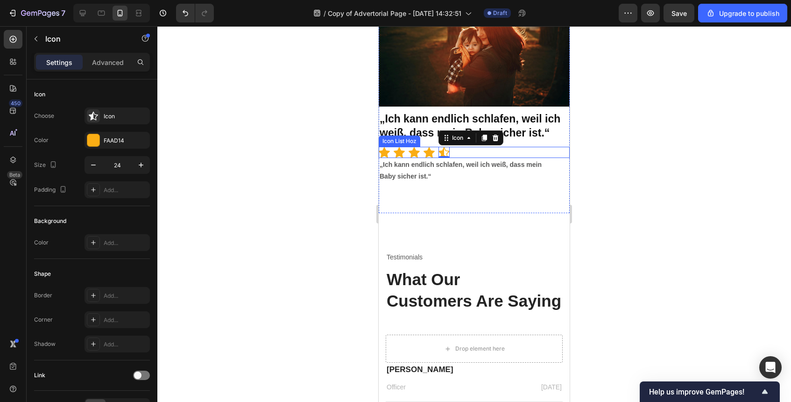
click at [459, 149] on div "Icon Icon Icon Icon Icon 0" at bounding box center [474, 152] width 191 height 11
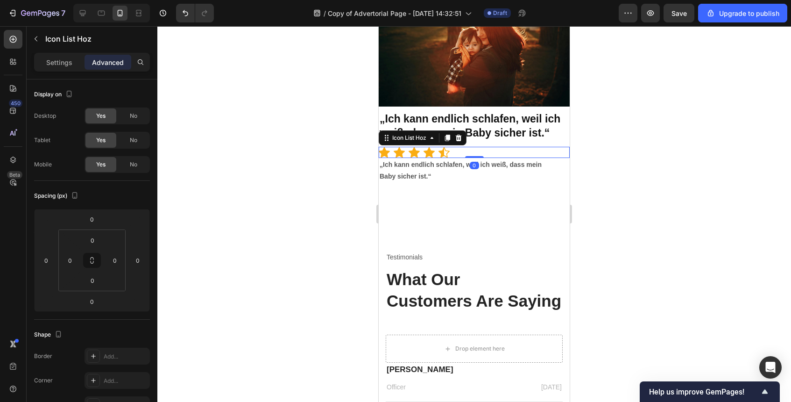
click at [459, 149] on div "Icon Icon Icon Icon Icon" at bounding box center [474, 152] width 191 height 11
click at [459, 132] on div at bounding box center [458, 137] width 11 height 11
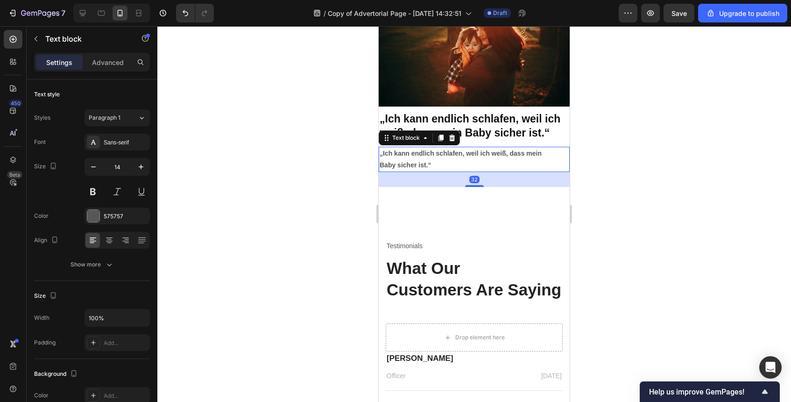
click at [476, 154] on strong "„Ich kann endlich schlafen, weil ich weiß, dass mein" at bounding box center [461, 152] width 162 height 7
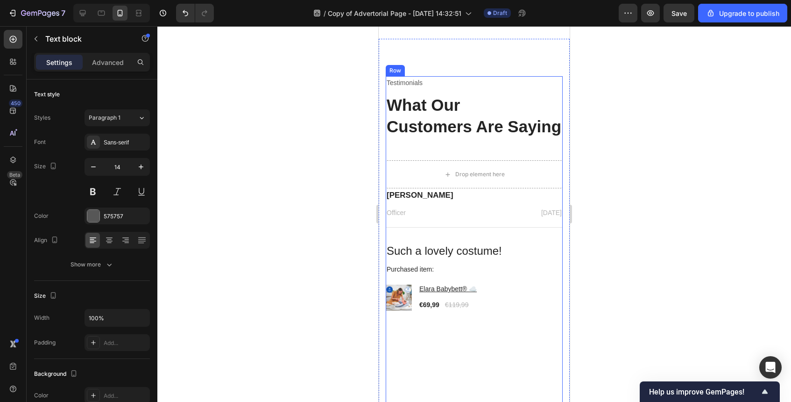
scroll to position [1849, 0]
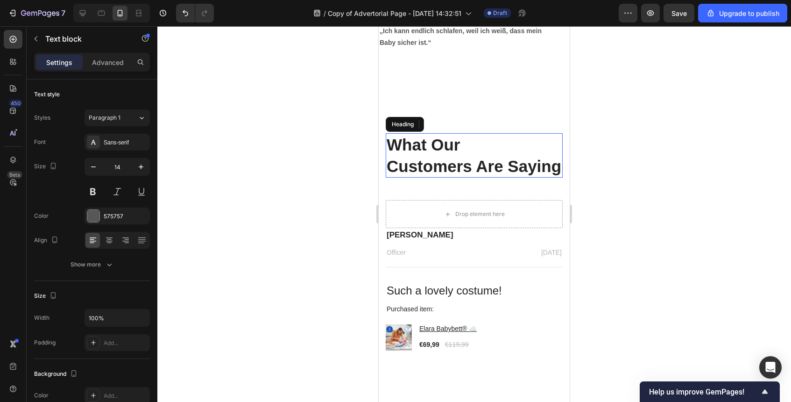
click at [526, 142] on p "What Our Customers Are Saying" at bounding box center [474, 155] width 175 height 43
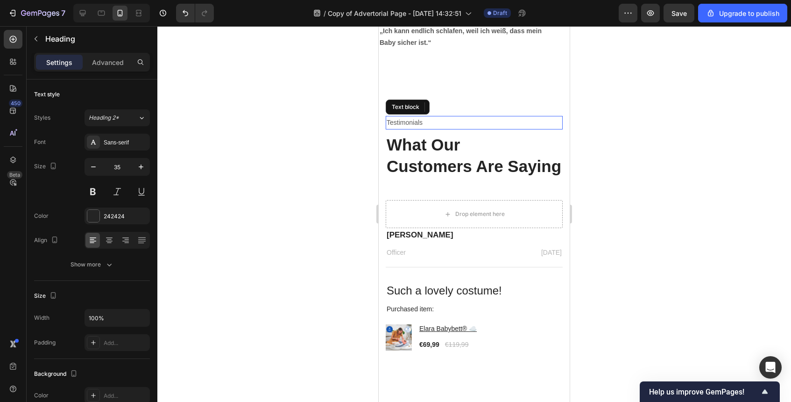
click at [535, 118] on p "Testimonials" at bounding box center [474, 123] width 175 height 12
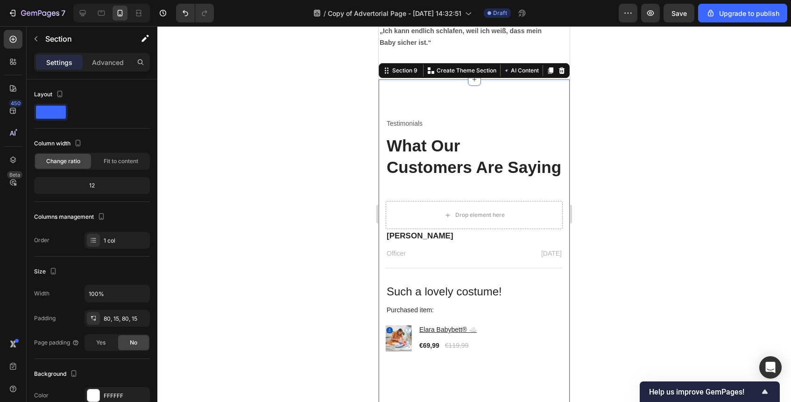
click at [566, 134] on div "Testimonials Text block What Our Customers Are Saying Heading Drop element here…" at bounding box center [474, 365] width 191 height 572
click at [562, 67] on icon at bounding box center [561, 70] width 7 height 7
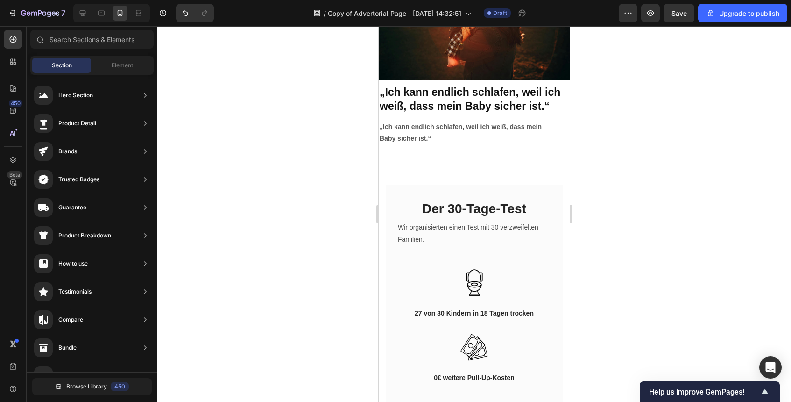
scroll to position [1701, 0]
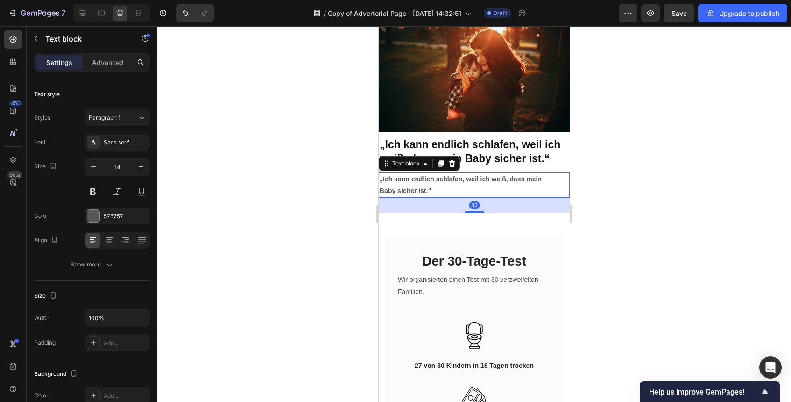
click at [499, 186] on p "Baby sicher ist.“" at bounding box center [474, 191] width 189 height 12
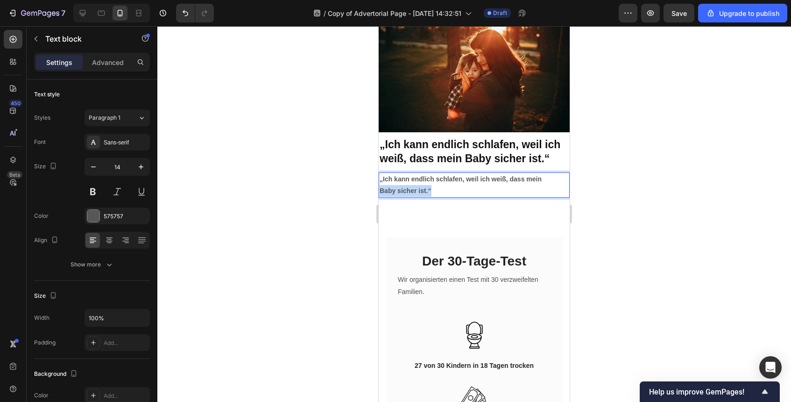
click at [499, 186] on p "Baby sicher ist.“" at bounding box center [474, 191] width 189 height 12
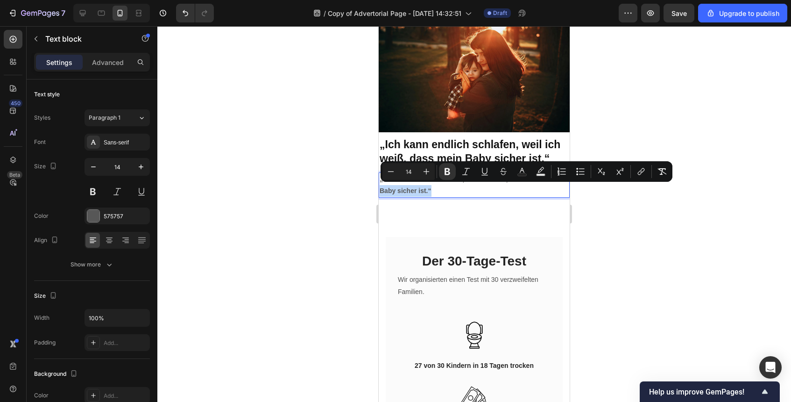
click at [499, 186] on p "Baby sicher ist.“" at bounding box center [474, 191] width 189 height 12
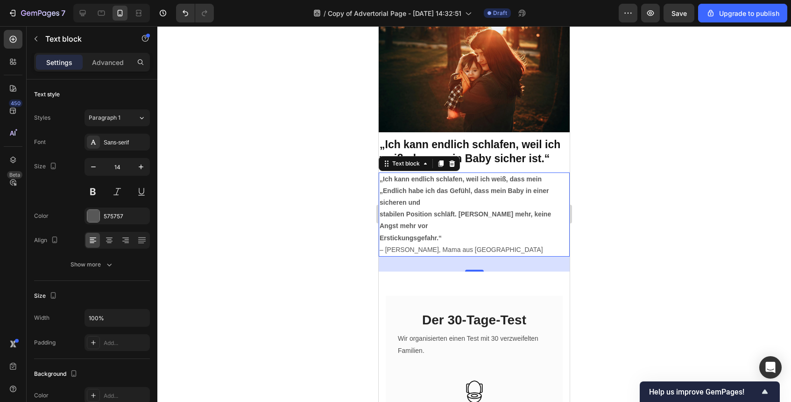
click at [587, 236] on div at bounding box center [474, 214] width 634 height 376
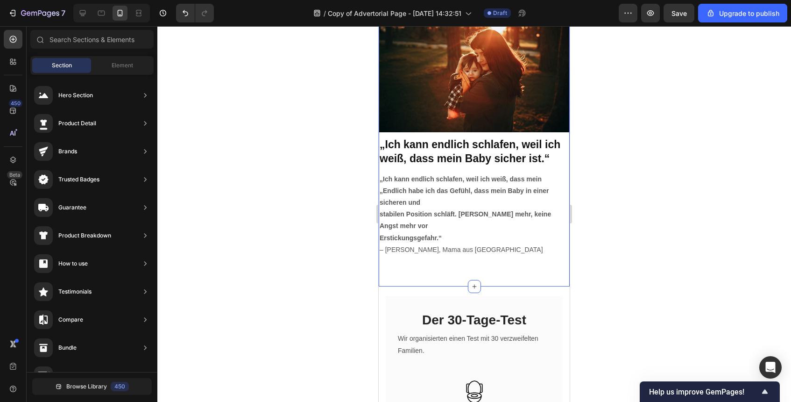
click at [471, 166] on div "Image „Ich kann endlich schlafen, weil ich weiß, dass mein Baby sicher ist.“ He…" at bounding box center [474, 138] width 191 height 266
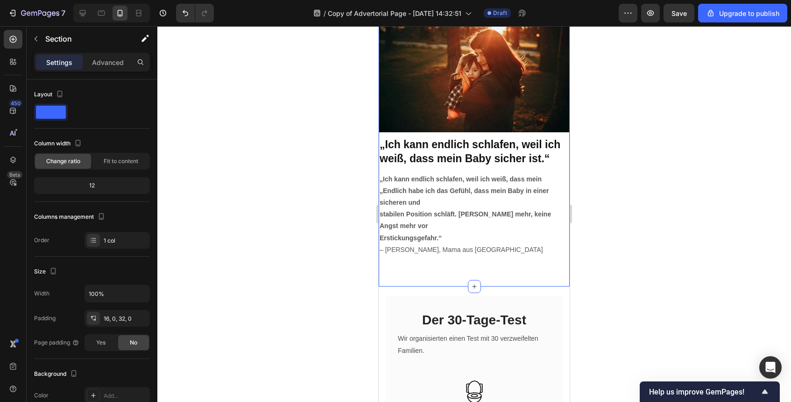
click at [474, 162] on strong "„Ich kann endlich schlafen, weil ich weiß, dass mein Baby sicher ist.“" at bounding box center [470, 151] width 181 height 26
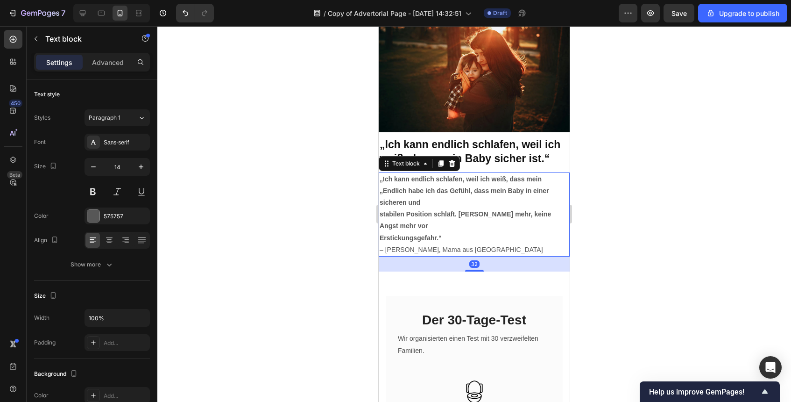
click at [475, 172] on div "„Ich kann endlich schlafen, weil ich weiß, dass mein „Endlich habe ich das Gefü…" at bounding box center [474, 214] width 191 height 84
click at [476, 168] on div "Image „Ich kann endlich schlafen, weil ich weiß, dass mein Baby sicher ist.“ He…" at bounding box center [474, 138] width 191 height 266
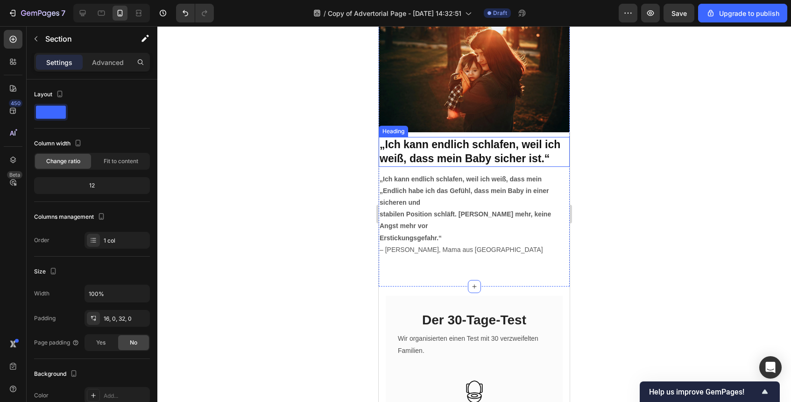
click at [478, 160] on strong "„Ich kann endlich schlafen, weil ich weiß, dass mein Baby sicher ist.“" at bounding box center [470, 151] width 181 height 26
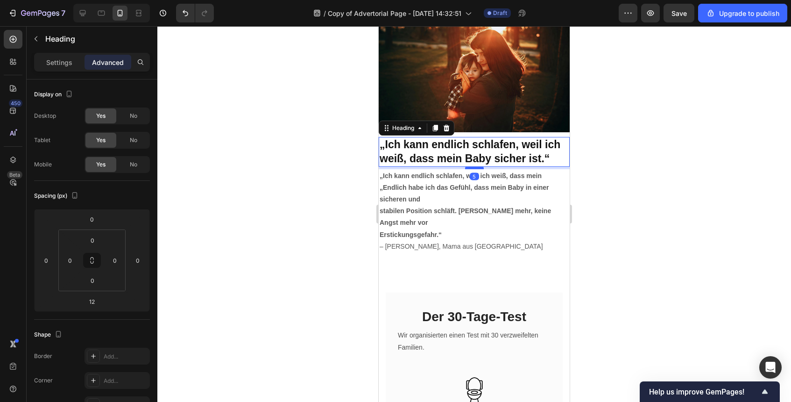
drag, startPoint x: 478, startPoint y: 170, endPoint x: 482, endPoint y: 166, distance: 5.6
click at [482, 166] on div at bounding box center [474, 167] width 19 height 3
type input "4"
click at [594, 187] on div at bounding box center [474, 214] width 634 height 376
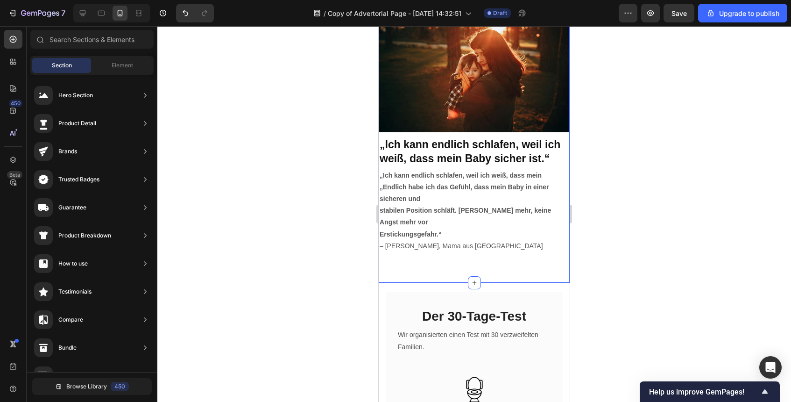
click at [463, 224] on p "stabilen Position schläft. Kein Rutschen mehr, keine Angst mehr vor" at bounding box center [474, 216] width 189 height 23
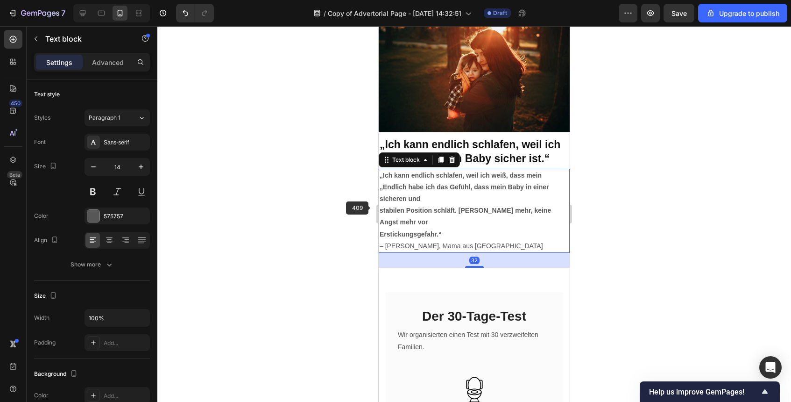
click at [379, 208] on div "„Ich kann endlich schlafen, weil ich weiß, dass mein „Endlich habe ich das Gefü…" at bounding box center [474, 211] width 191 height 84
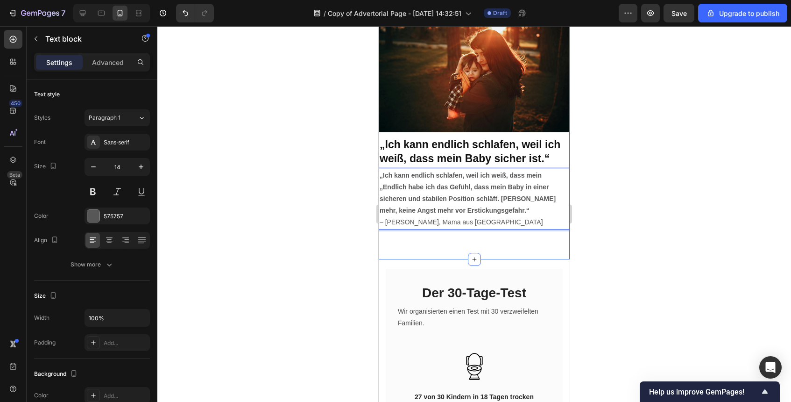
click at [625, 234] on div at bounding box center [474, 214] width 634 height 376
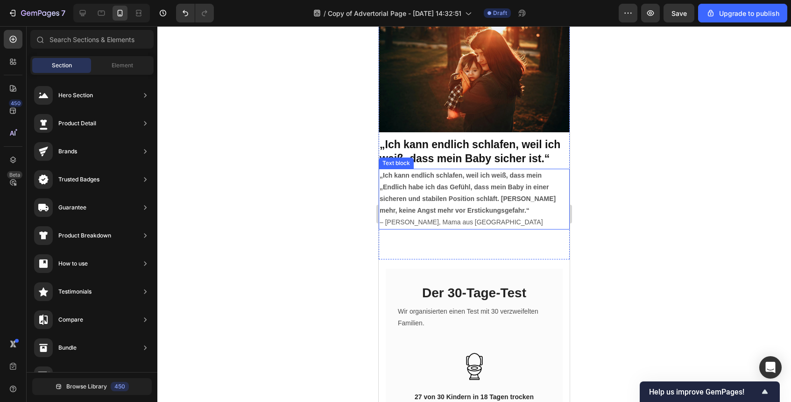
click at [484, 225] on p "– [PERSON_NAME], Mama aus [GEOGRAPHIC_DATA]" at bounding box center [474, 222] width 189 height 12
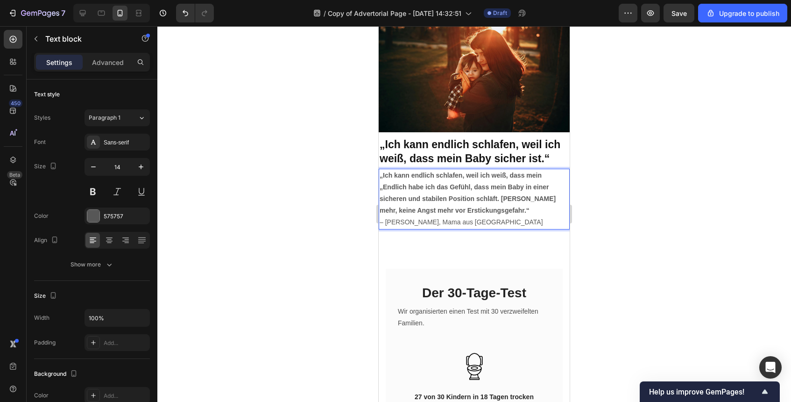
scroll to position [1709, 0]
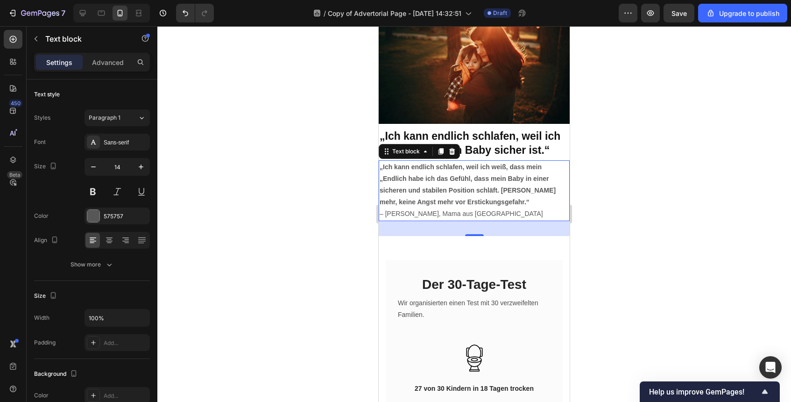
click at [637, 239] on div at bounding box center [474, 214] width 634 height 376
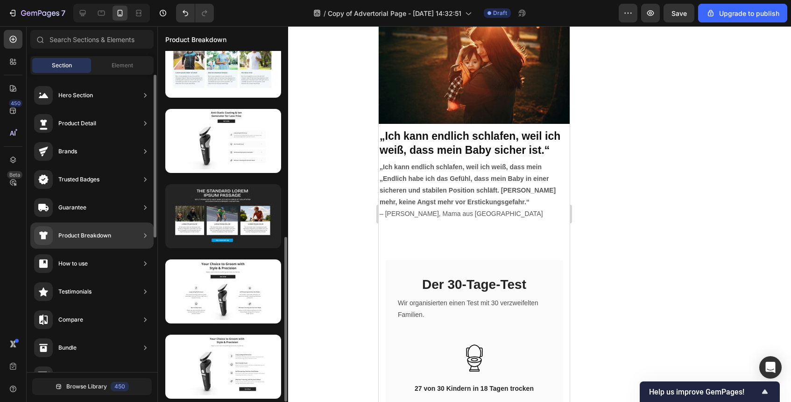
scroll to position [0, 0]
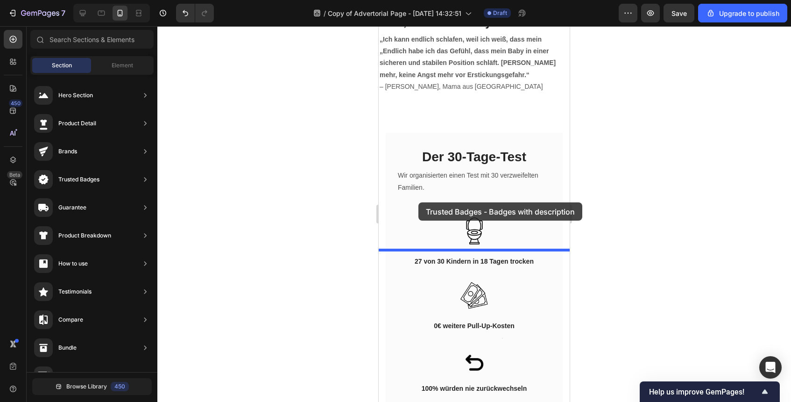
drag, startPoint x: 607, startPoint y: 204, endPoint x: 416, endPoint y: 206, distance: 191.5
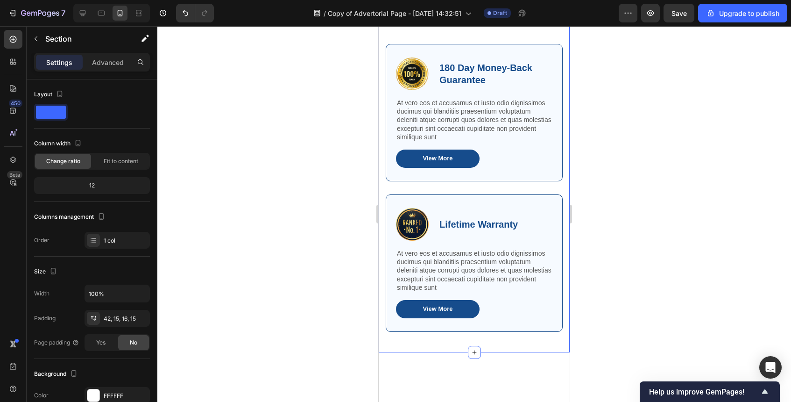
scroll to position [1875, 0]
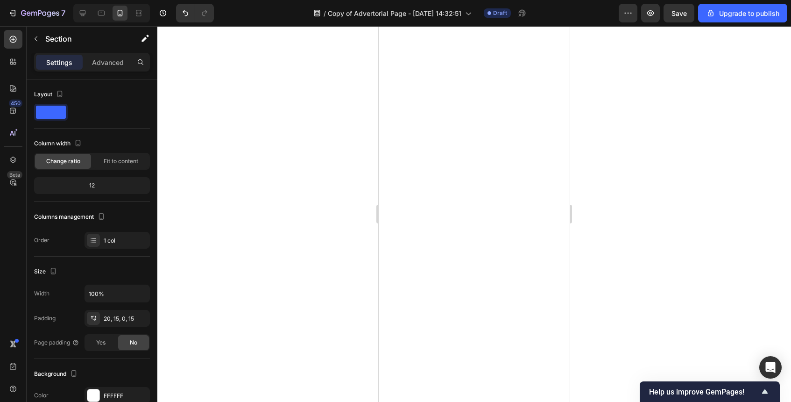
click at [465, 165] on div at bounding box center [474, 106] width 191 height 299
click at [503, 168] on div at bounding box center [474, 106] width 191 height 299
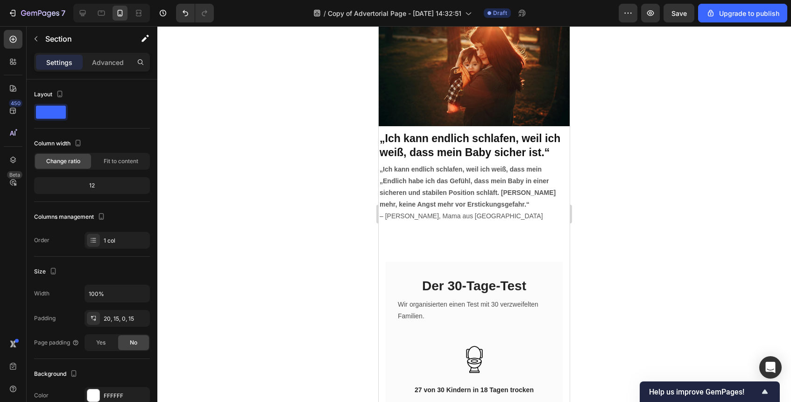
scroll to position [1692, 0]
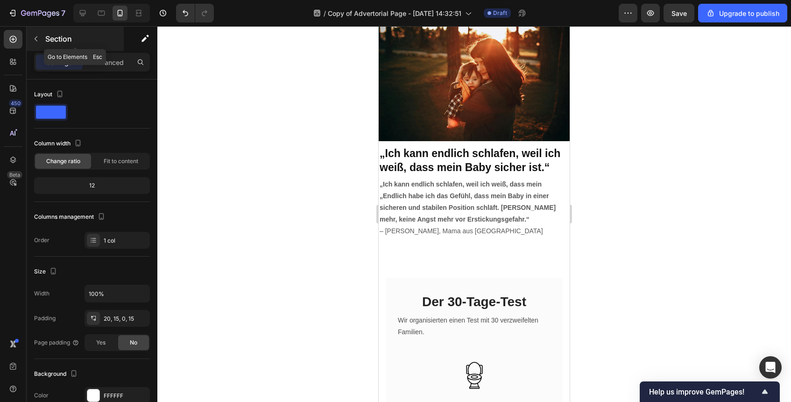
click at [37, 36] on icon "button" at bounding box center [35, 38] width 7 height 7
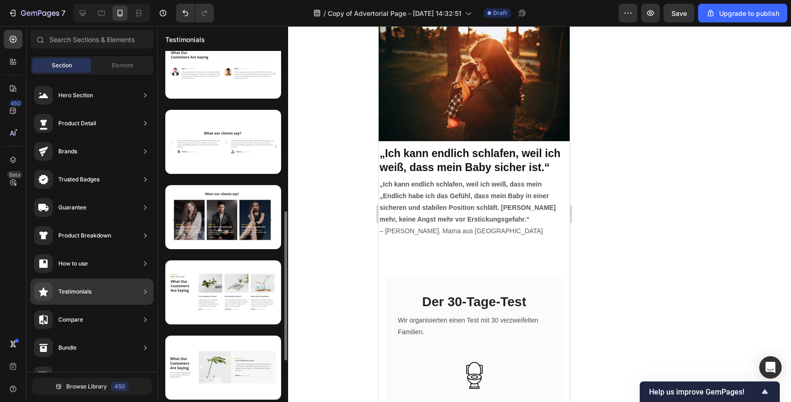
scroll to position [217, 0]
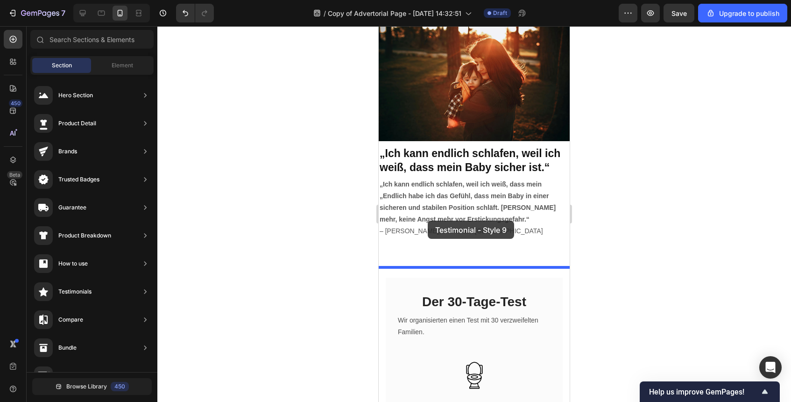
drag, startPoint x: 614, startPoint y: 206, endPoint x: 428, endPoint y: 220, distance: 186.4
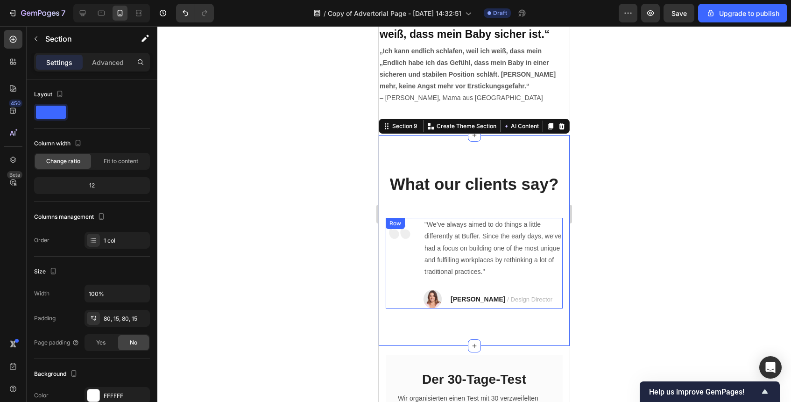
scroll to position [1777, 0]
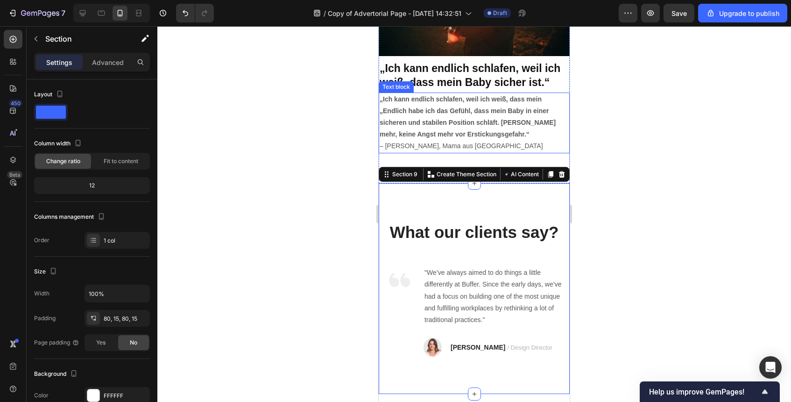
click at [456, 114] on p "„Endlich habe ich das Gefühl, dass mein Baby in einer sicheren und stabilen Pos…" at bounding box center [474, 122] width 189 height 35
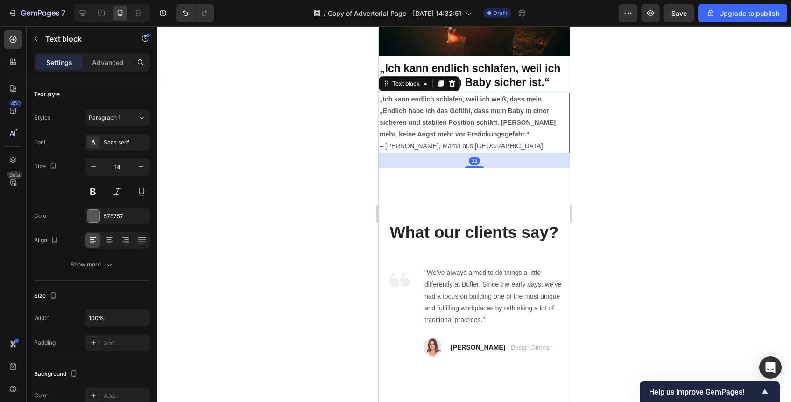
click at [456, 114] on p "„Endlich habe ich das Gefühl, dass mein Baby in einer sicheren und stabilen Pos…" at bounding box center [474, 122] width 189 height 35
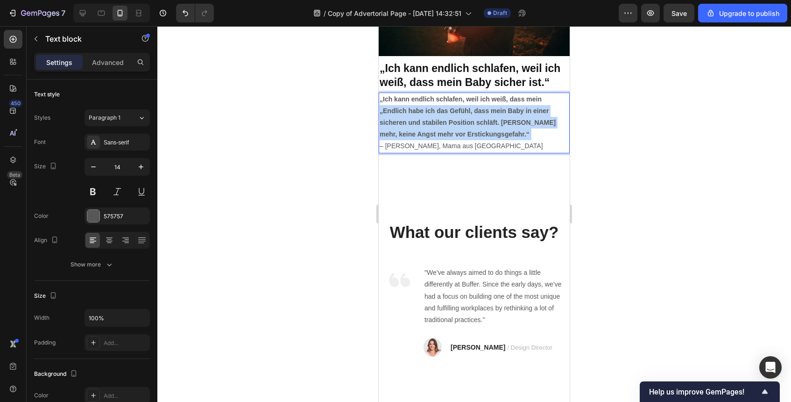
click at [456, 114] on p "„Endlich habe ich das Gefühl, dass mein Baby in einer sicheren und stabilen Pos…" at bounding box center [474, 122] width 189 height 35
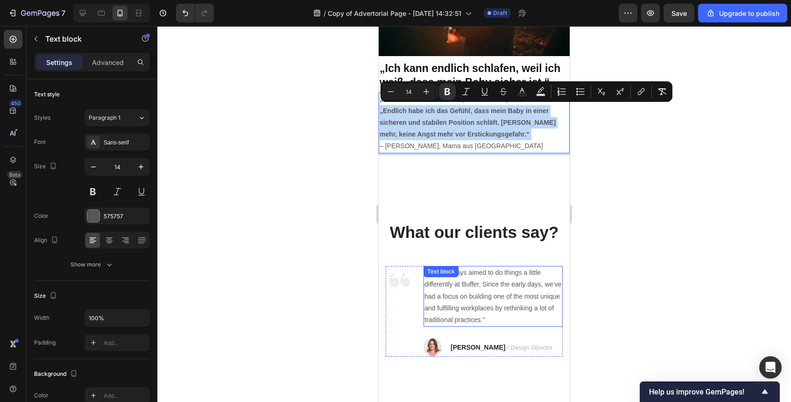
click at [527, 296] on p ""We’ve always aimed to do things a little differently at Buffer. Since the earl…" at bounding box center [493, 296] width 137 height 59
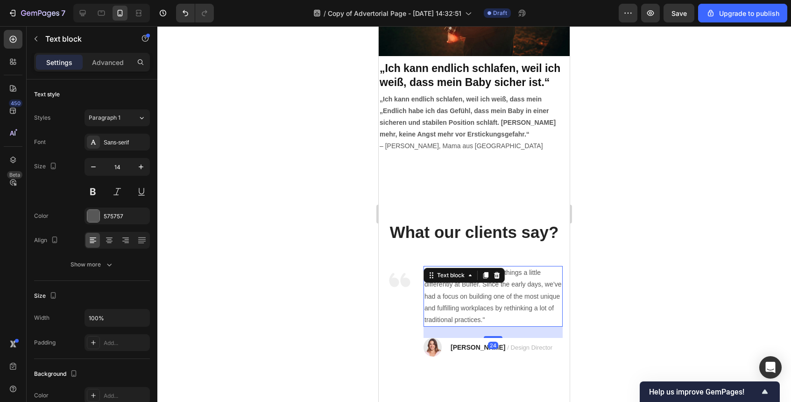
click at [527, 296] on p ""We’ve always aimed to do things a little differently at Buffer. Since the earl…" at bounding box center [493, 296] width 137 height 59
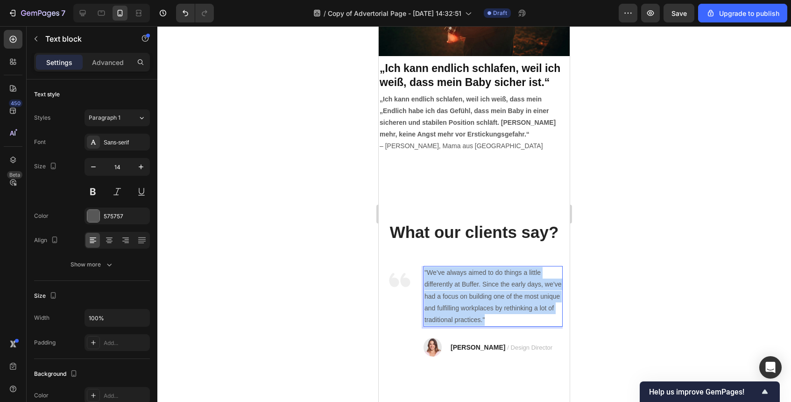
click at [527, 296] on p ""We’ve always aimed to do things a little differently at Buffer. Since the earl…" at bounding box center [493, 296] width 137 height 59
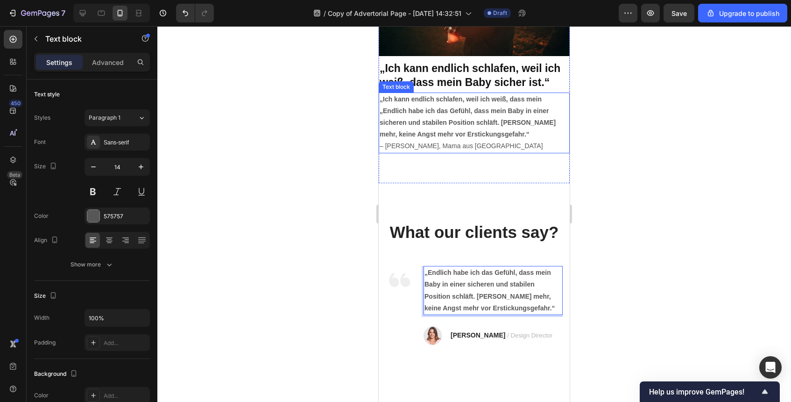
click at [450, 141] on p "– [PERSON_NAME], Mama aus [GEOGRAPHIC_DATA]" at bounding box center [474, 146] width 189 height 12
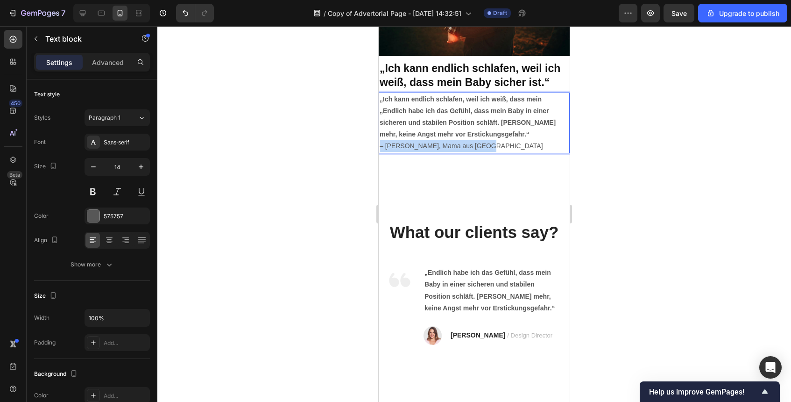
click at [450, 141] on p "– [PERSON_NAME], Mama aus [GEOGRAPHIC_DATA]" at bounding box center [474, 146] width 189 height 12
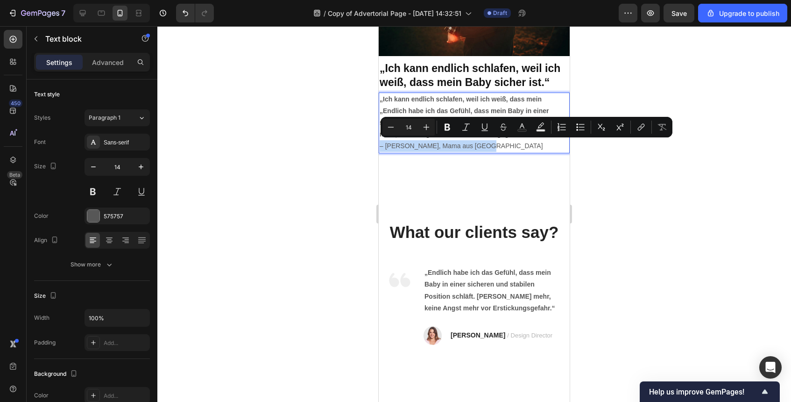
click at [402, 144] on p "– [PERSON_NAME], Mama aus [GEOGRAPHIC_DATA]" at bounding box center [474, 146] width 189 height 12
drag, startPoint x: 387, startPoint y: 146, endPoint x: 417, endPoint y: 149, distance: 30.0
click at [417, 149] on p "– [PERSON_NAME], Mama aus [GEOGRAPHIC_DATA]" at bounding box center [474, 146] width 189 height 12
copy p "[PERSON_NAME]"
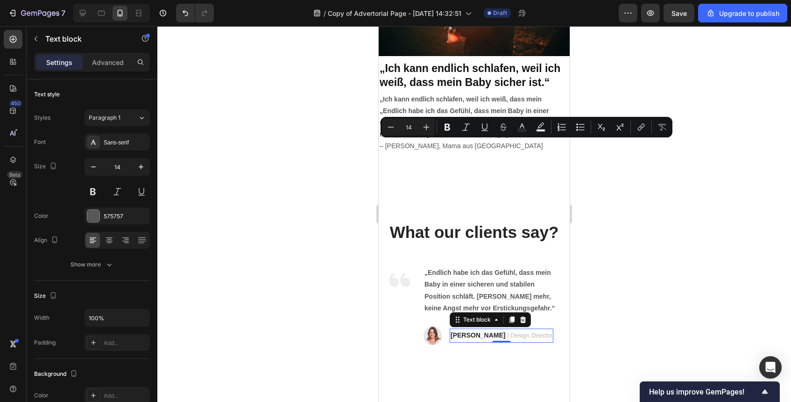
click at [464, 332] on strong "[PERSON_NAME]" at bounding box center [478, 334] width 55 height 7
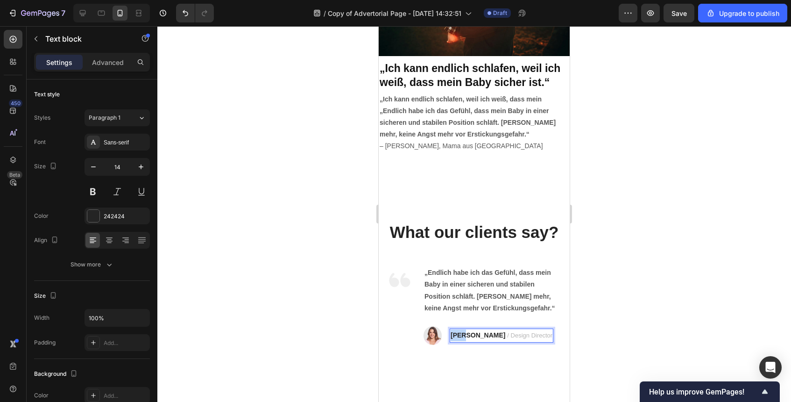
click at [464, 332] on strong "[PERSON_NAME]" at bounding box center [478, 334] width 55 height 7
click at [477, 336] on p "[PERSON_NAME] / Design Director" at bounding box center [502, 335] width 102 height 12
drag, startPoint x: 477, startPoint y: 336, endPoint x: 464, endPoint y: 336, distance: 13.1
click at [465, 336] on p "[PERSON_NAME] / Design Director" at bounding box center [502, 335] width 102 height 12
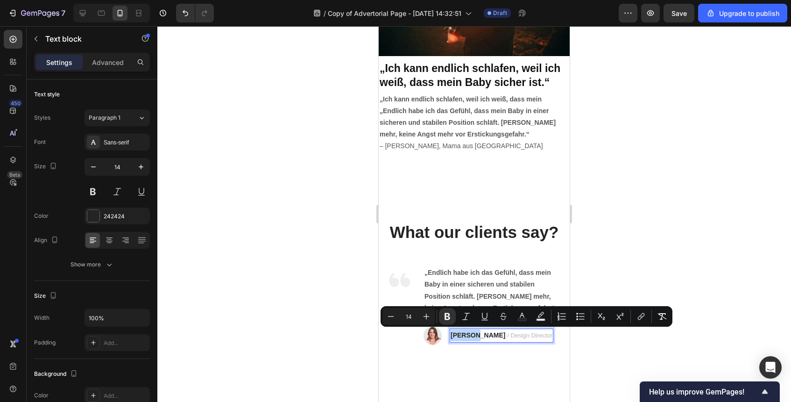
drag, startPoint x: 451, startPoint y: 334, endPoint x: 476, endPoint y: 339, distance: 25.1
click at [476, 339] on p "[PERSON_NAME] / Design Director" at bounding box center [502, 335] width 102 height 12
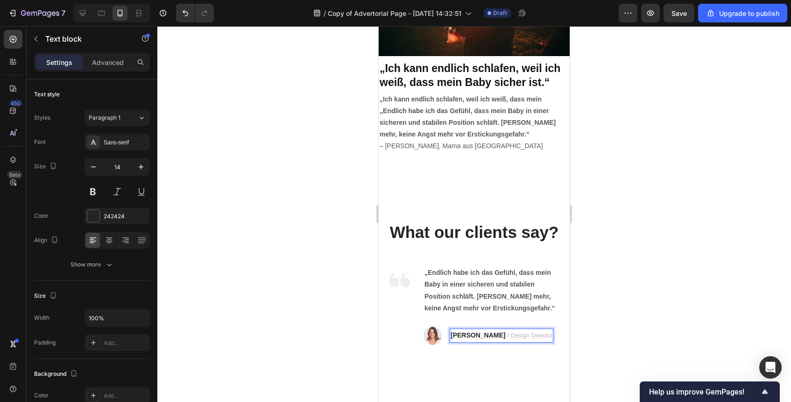
click at [507, 332] on span "/ Design Director" at bounding box center [529, 335] width 45 height 7
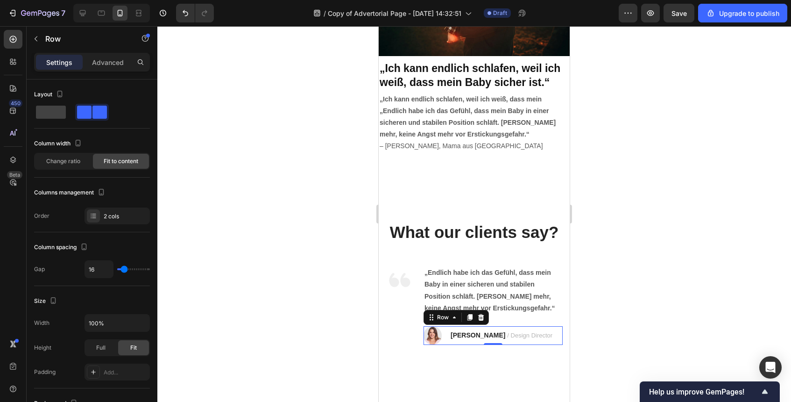
click at [497, 327] on div "[PERSON_NAME] / Design Director Text block" at bounding box center [502, 335] width 104 height 19
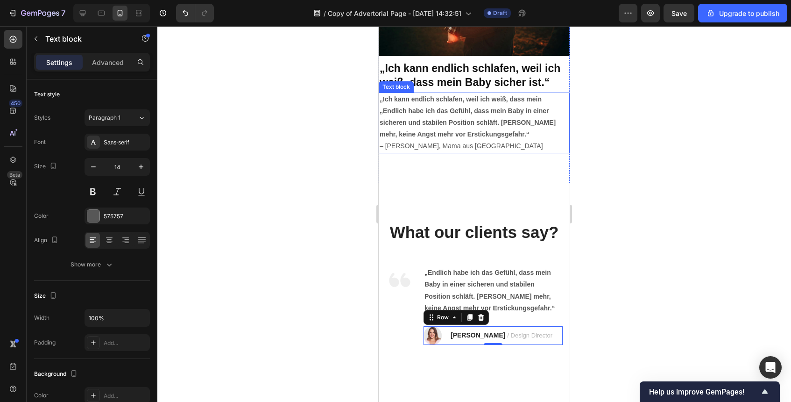
click at [435, 148] on p "– [PERSON_NAME], Mama aus [GEOGRAPHIC_DATA]" at bounding box center [474, 146] width 189 height 12
click at [420, 146] on p "– [PERSON_NAME], Mama aus [GEOGRAPHIC_DATA]" at bounding box center [474, 146] width 189 height 12
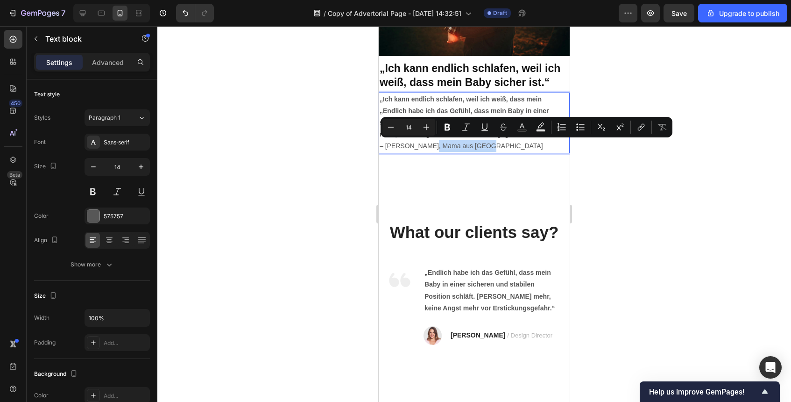
drag, startPoint x: 420, startPoint y: 146, endPoint x: 488, endPoint y: 147, distance: 67.7
click at [488, 147] on p "– [PERSON_NAME], Mama aus [GEOGRAPHIC_DATA]" at bounding box center [474, 146] width 189 height 12
copy p "Mama aus [GEOGRAPHIC_DATA]"
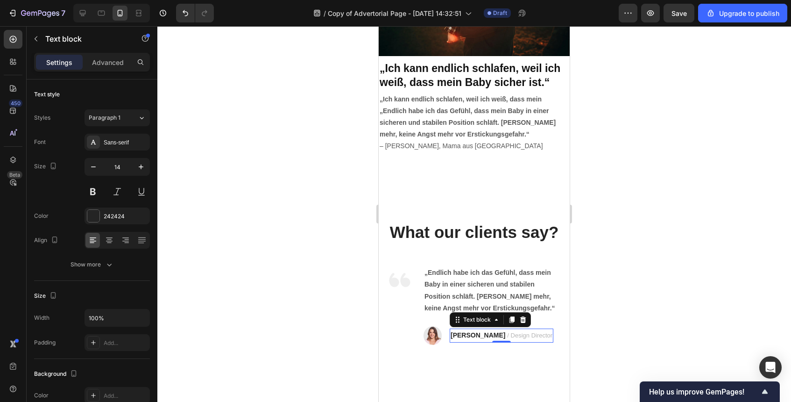
click at [514, 334] on span "/ Design Director" at bounding box center [529, 335] width 45 height 7
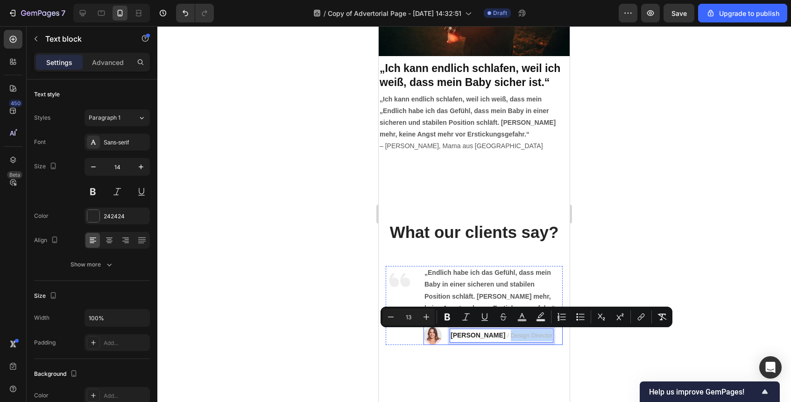
drag, startPoint x: 491, startPoint y: 333, endPoint x: 539, endPoint y: 337, distance: 47.8
click at [539, 337] on div "Image [PERSON_NAME] / Design Director Text block 0 Row" at bounding box center [493, 335] width 139 height 19
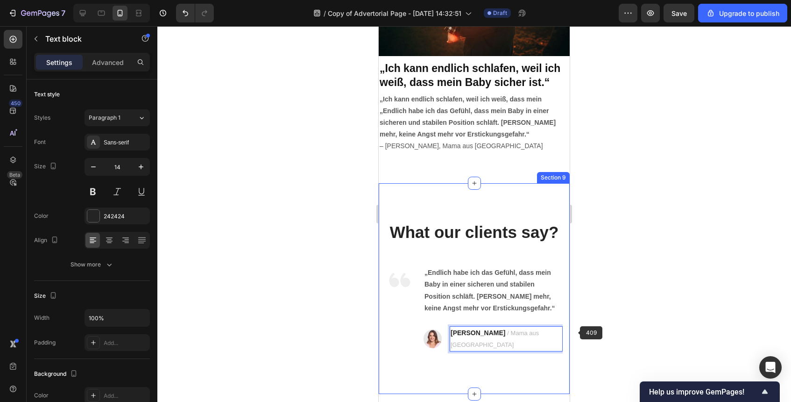
click at [584, 331] on div at bounding box center [474, 214] width 634 height 376
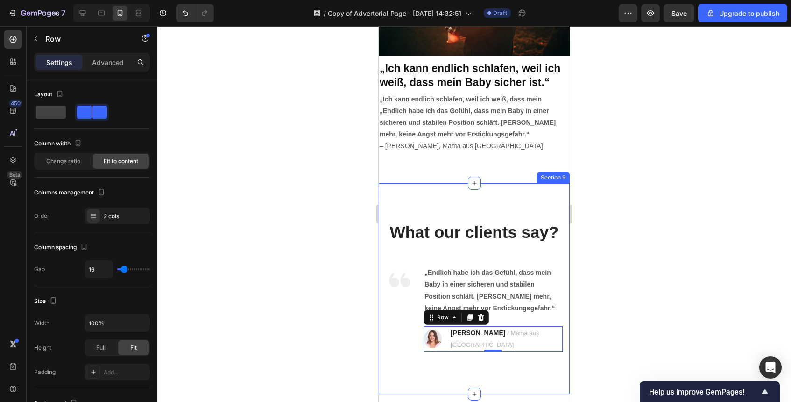
click at [616, 326] on div at bounding box center [474, 214] width 634 height 376
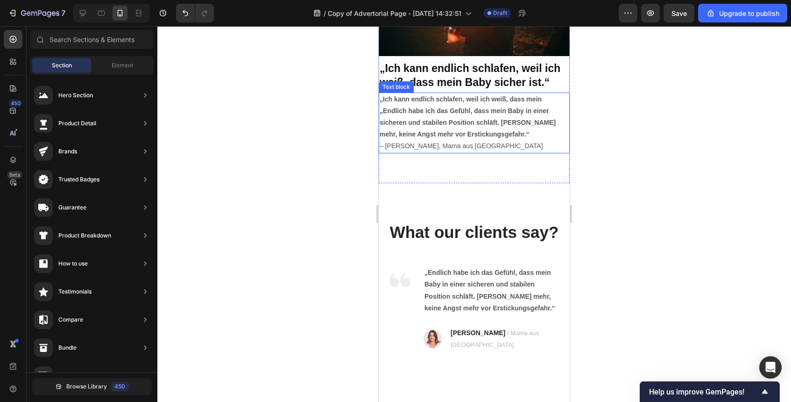
click at [456, 115] on p "„Endlich habe ich das Gefühl, dass mein Baby in einer sicheren und stabilen Pos…" at bounding box center [474, 122] width 189 height 35
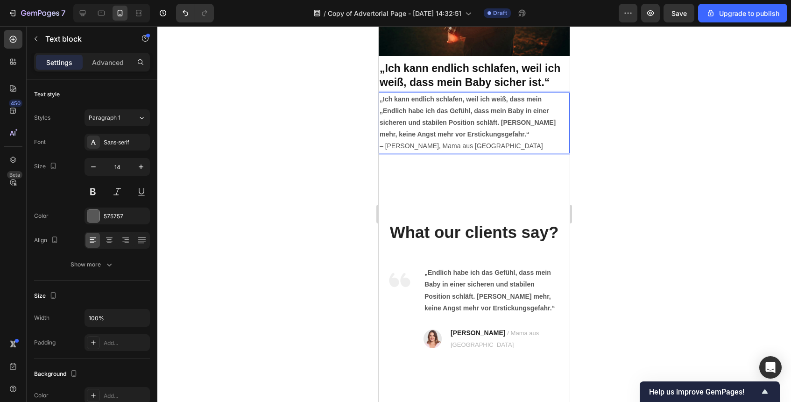
click at [456, 115] on p "„Endlich habe ich das Gefühl, dass mein Baby in einer sicheren und stabilen Pos…" at bounding box center [474, 122] width 189 height 35
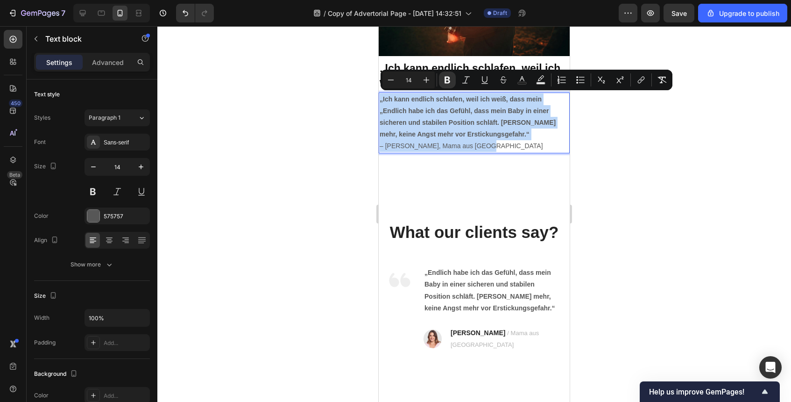
drag, startPoint x: 485, startPoint y: 144, endPoint x: 379, endPoint y: 92, distance: 118.2
click at [379, 92] on div "„Ich kann endlich schlafen, weil ich weiß, dass mein „Endlich habe ich das Gefü…" at bounding box center [474, 122] width 191 height 61
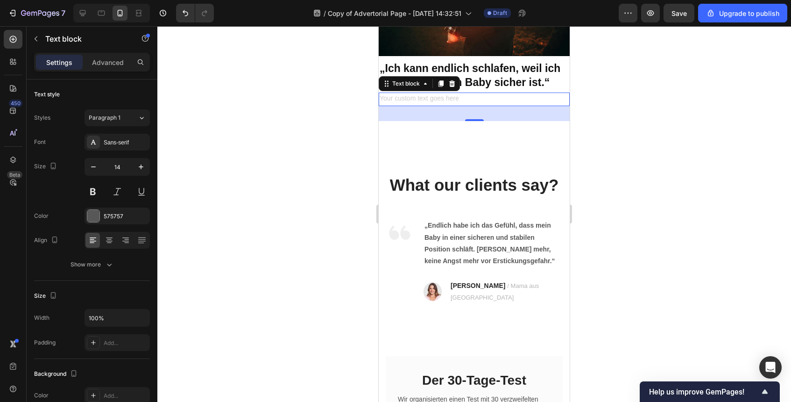
click at [616, 118] on div at bounding box center [474, 214] width 634 height 376
click at [544, 98] on p "Rich Text Editor. Editing area: main" at bounding box center [474, 99] width 189 height 12
click at [454, 85] on icon at bounding box center [452, 83] width 6 height 7
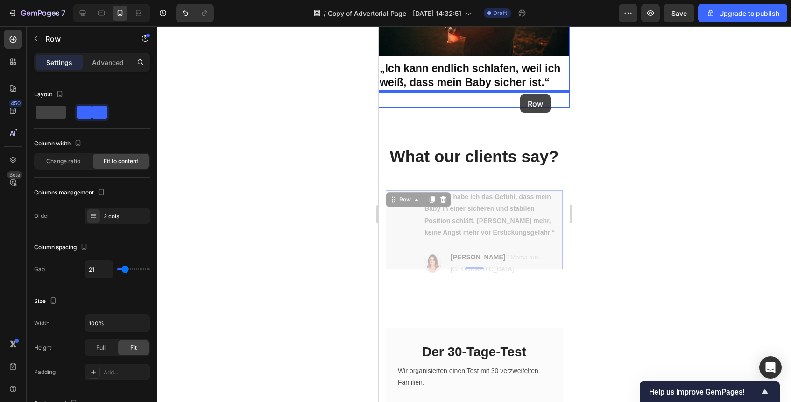
drag, startPoint x: 556, startPoint y: 241, endPoint x: 520, endPoint y: 94, distance: 150.9
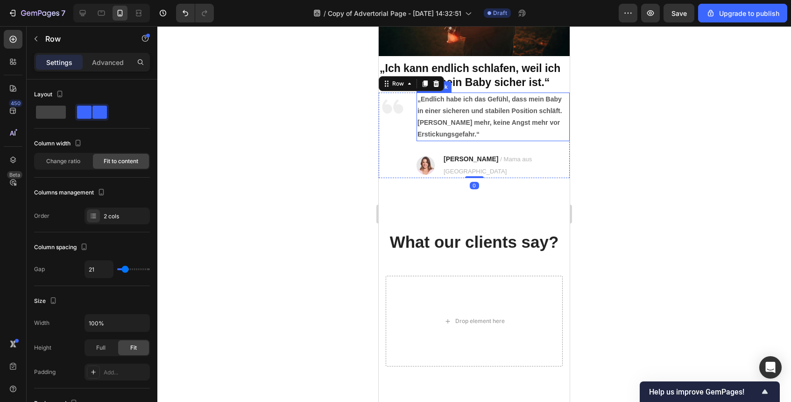
click at [638, 136] on div at bounding box center [474, 214] width 634 height 376
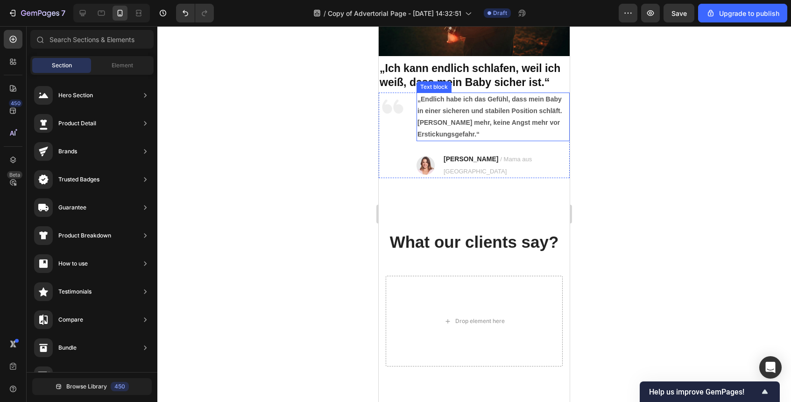
click at [607, 149] on div at bounding box center [474, 214] width 634 height 376
click at [596, 152] on div at bounding box center [474, 214] width 634 height 376
click at [624, 172] on div at bounding box center [474, 214] width 634 height 376
click at [287, 151] on div at bounding box center [474, 214] width 634 height 376
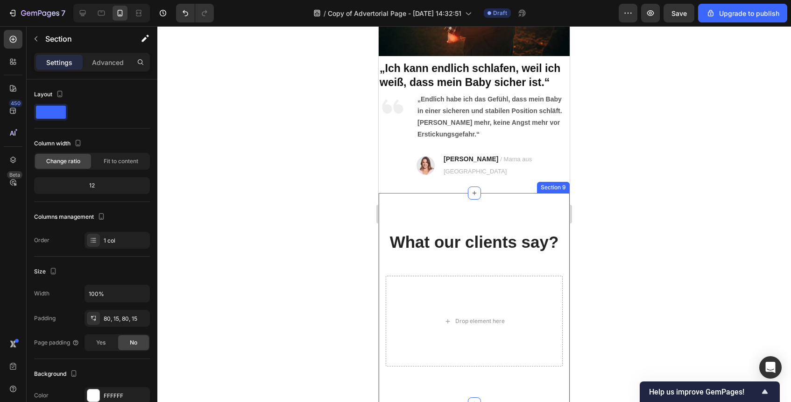
click at [481, 203] on div "What our clients say? Heading Drop element here Image "We’ve always aimed to do…" at bounding box center [474, 298] width 191 height 211
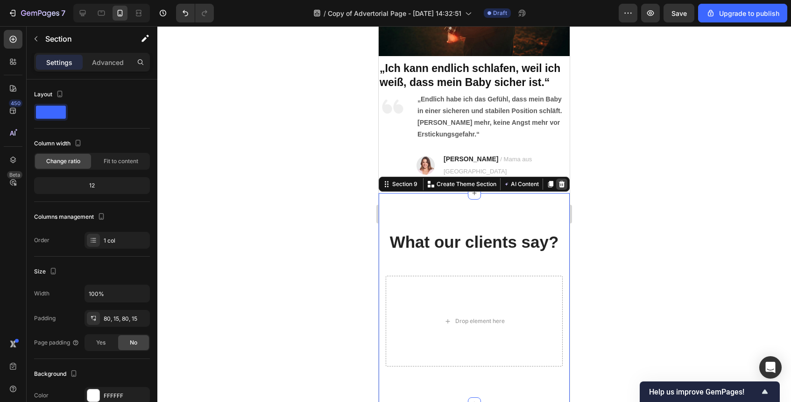
click at [562, 181] on icon at bounding box center [562, 184] width 6 height 7
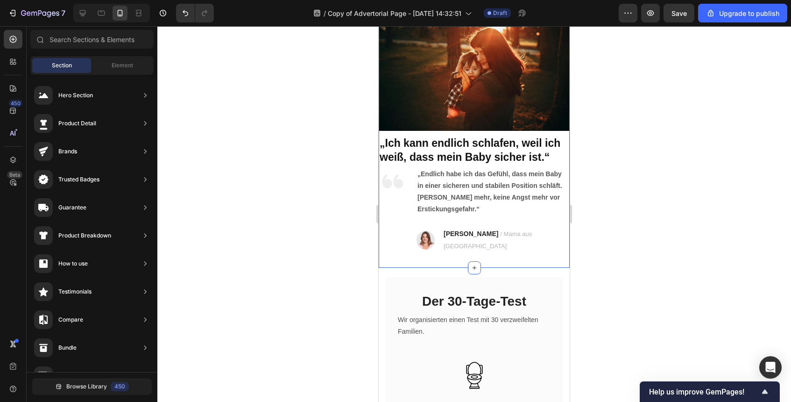
scroll to position [1671, 0]
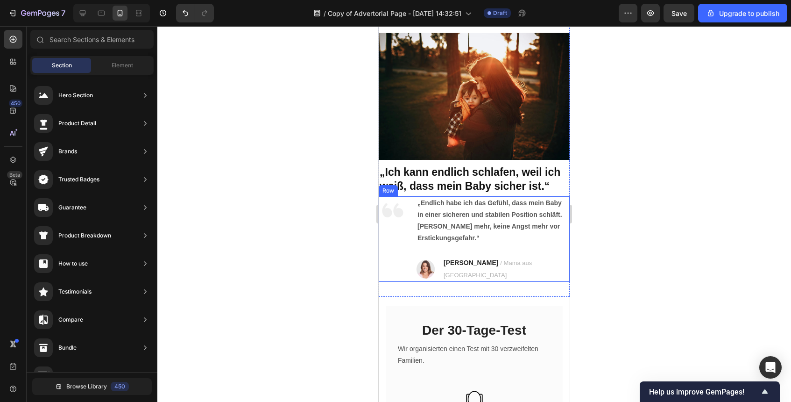
click at [412, 200] on div "Image „Endlich habe ich das Gefühl, dass mein Baby in einer sicheren und stabil…" at bounding box center [474, 238] width 191 height 85
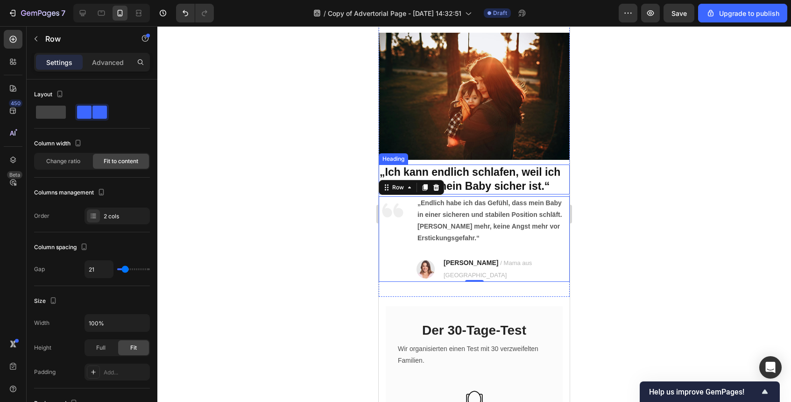
click at [522, 191] on strong "„Ich kann endlich schlafen, weil ich weiß, dass mein Baby sicher ist.“" at bounding box center [470, 179] width 181 height 26
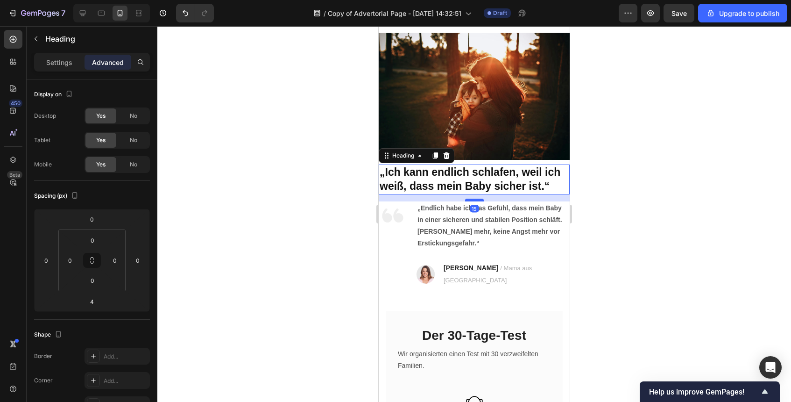
drag, startPoint x: 476, startPoint y: 196, endPoint x: 474, endPoint y: 201, distance: 5.3
click at [474, 201] on div at bounding box center [474, 200] width 19 height 3
type input "15"
click at [613, 213] on div at bounding box center [474, 214] width 634 height 376
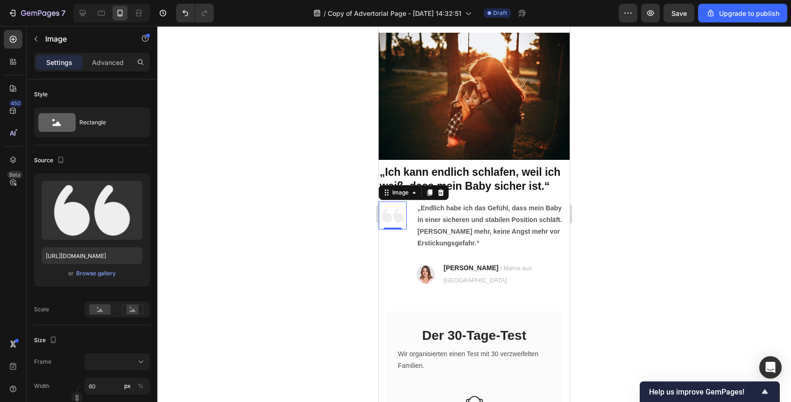
click at [396, 214] on img at bounding box center [393, 215] width 28 height 28
click at [438, 195] on icon at bounding box center [440, 192] width 7 height 7
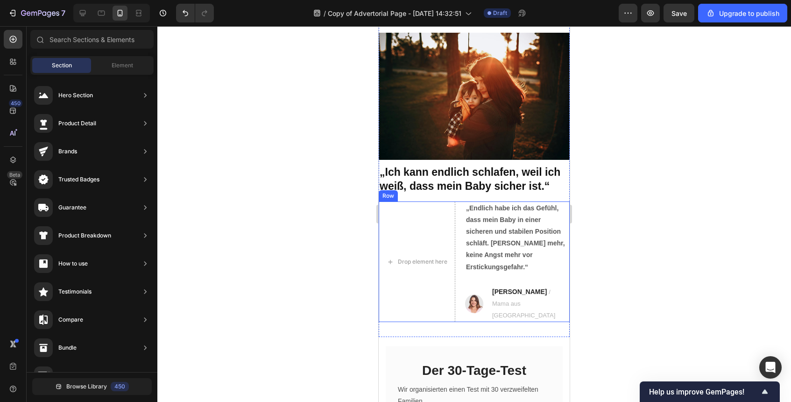
click at [462, 219] on div "Drop element here „Endlich habe ich das Gefühl, dass mein Baby in einer sichere…" at bounding box center [474, 261] width 191 height 121
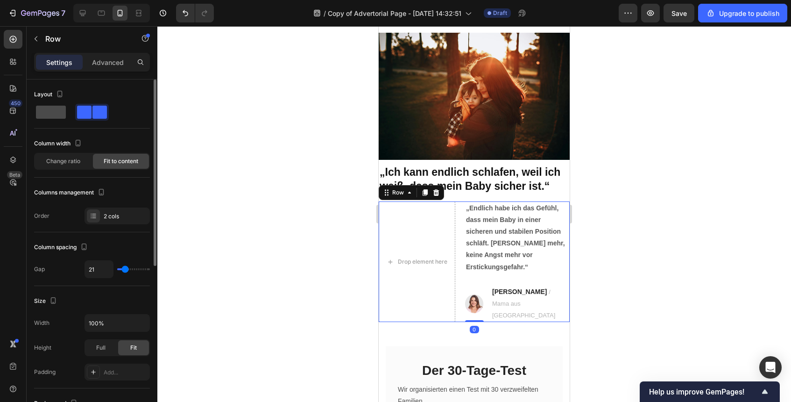
click at [50, 117] on span at bounding box center [51, 112] width 30 height 13
type input "0"
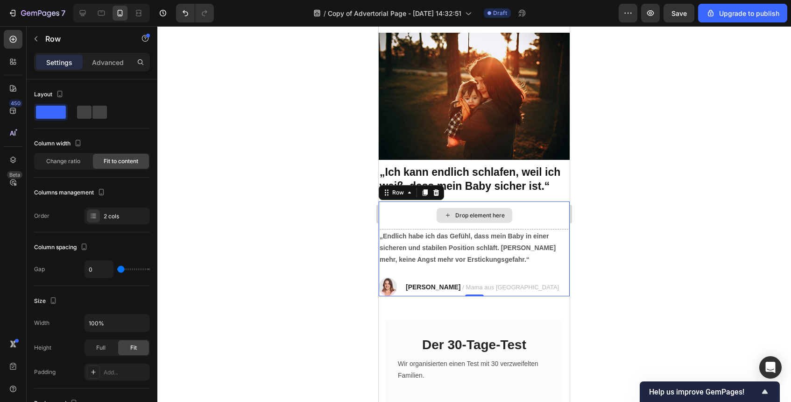
click at [535, 214] on div "Drop element here" at bounding box center [474, 215] width 191 height 28
click at [495, 217] on div "Drop element here" at bounding box center [480, 215] width 50 height 7
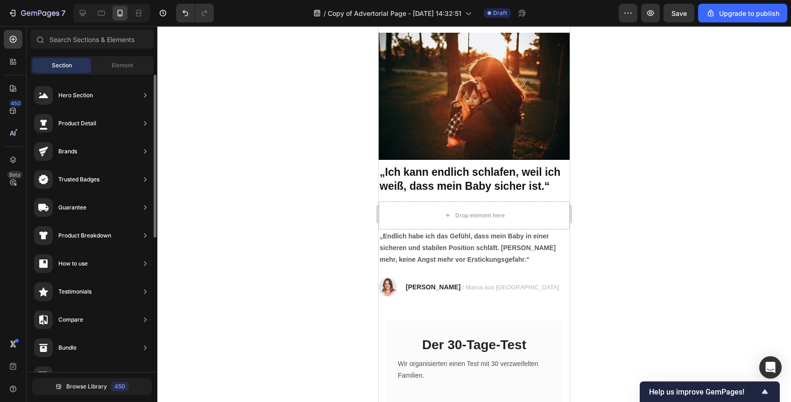
scroll to position [95, 0]
click at [120, 71] on div "Element" at bounding box center [122, 65] width 59 height 15
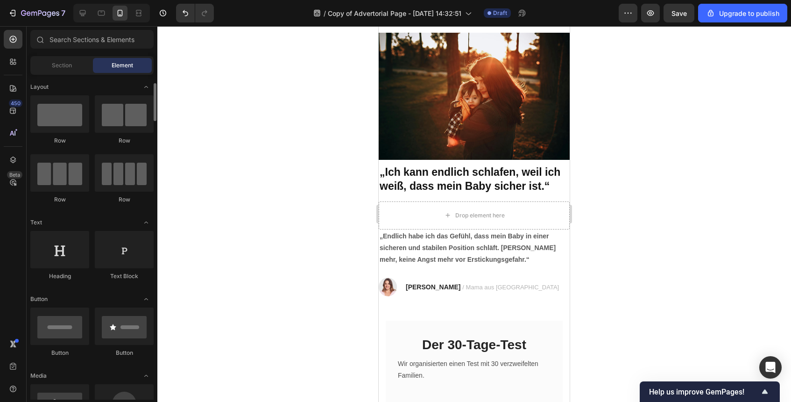
scroll to position [82, 0]
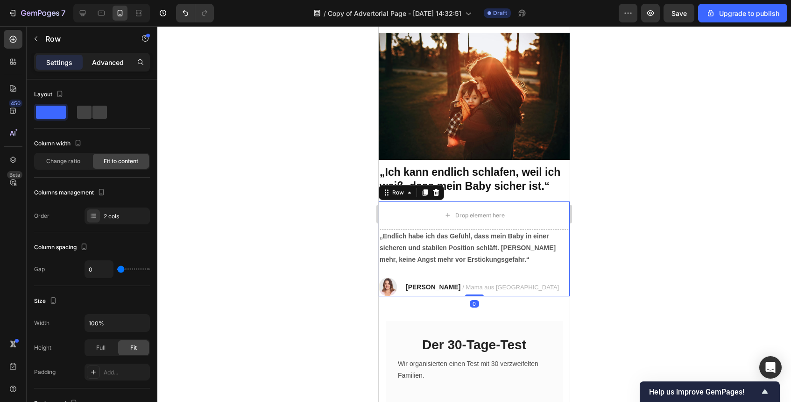
click at [124, 61] on div "Advanced" at bounding box center [108, 62] width 47 height 15
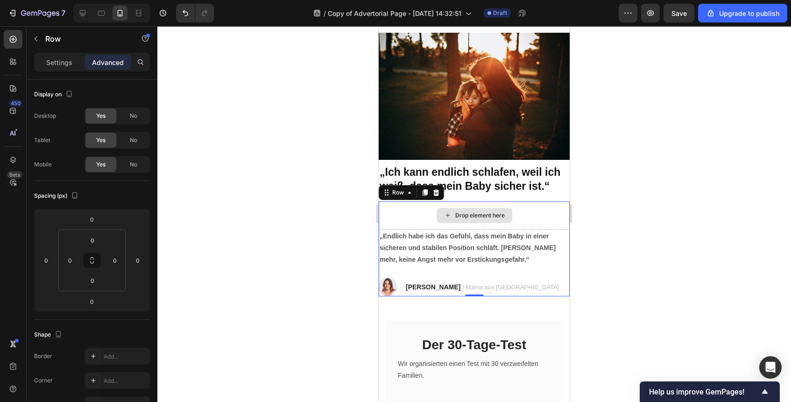
click at [458, 220] on div "Drop element here" at bounding box center [475, 215] width 76 height 15
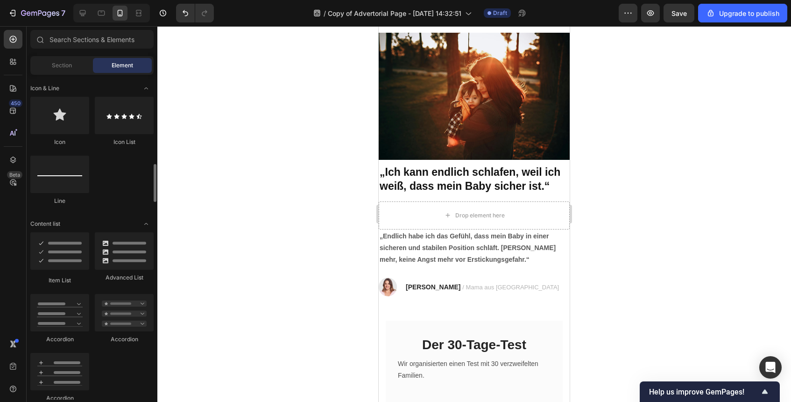
scroll to position [617, 0]
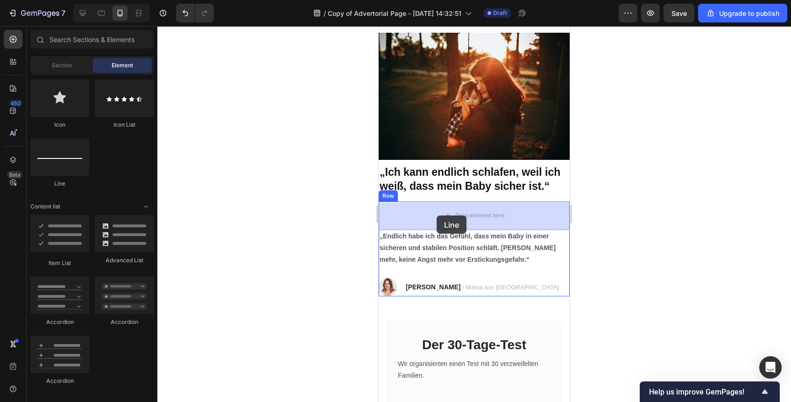
drag, startPoint x: 445, startPoint y: 184, endPoint x: 436, endPoint y: 214, distance: 32.1
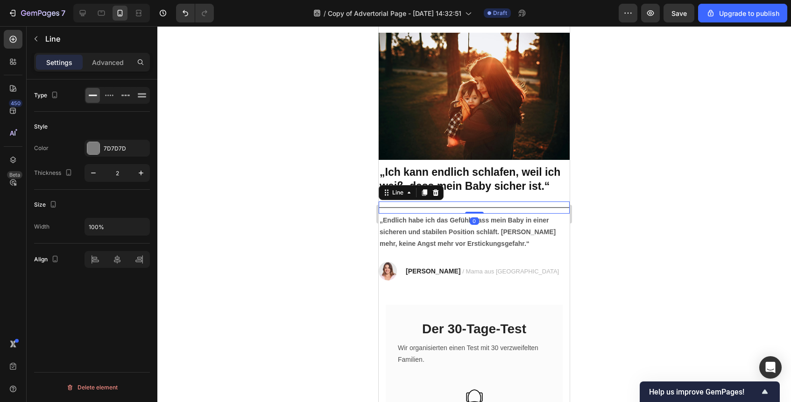
click at [667, 241] on div at bounding box center [474, 214] width 634 height 376
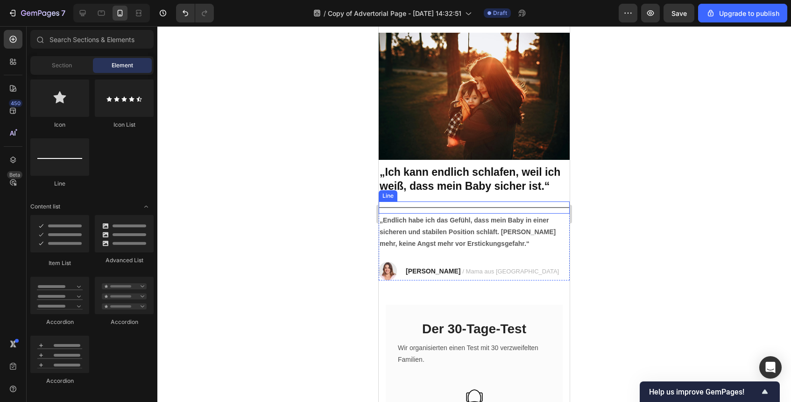
click at [531, 208] on div "Title Line" at bounding box center [474, 207] width 191 height 12
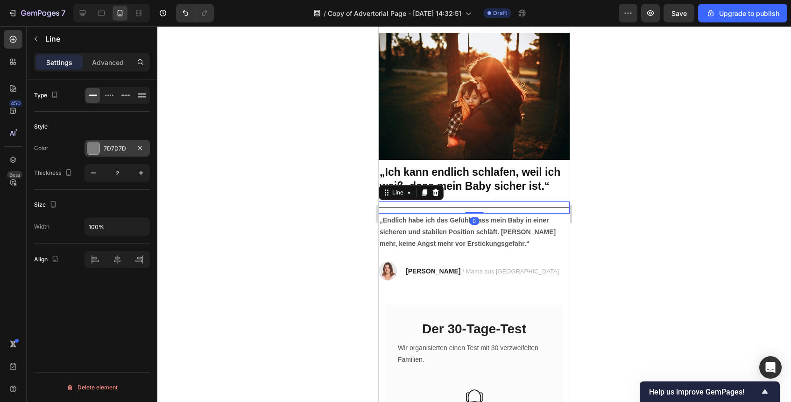
click at [97, 147] on div at bounding box center [93, 148] width 12 height 12
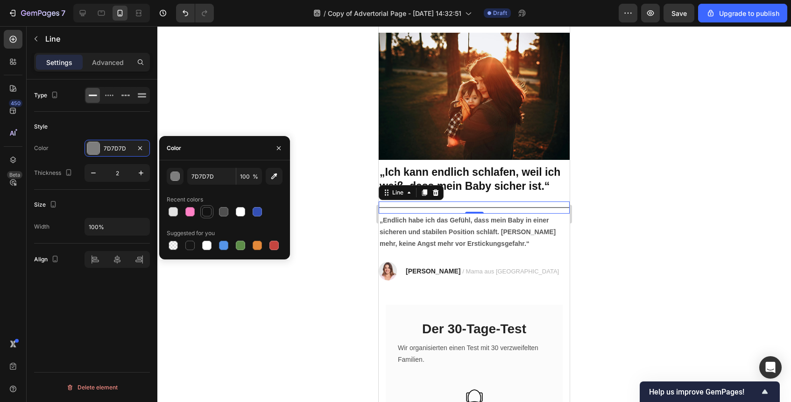
click at [202, 213] on div at bounding box center [206, 211] width 9 height 9
type input "121212"
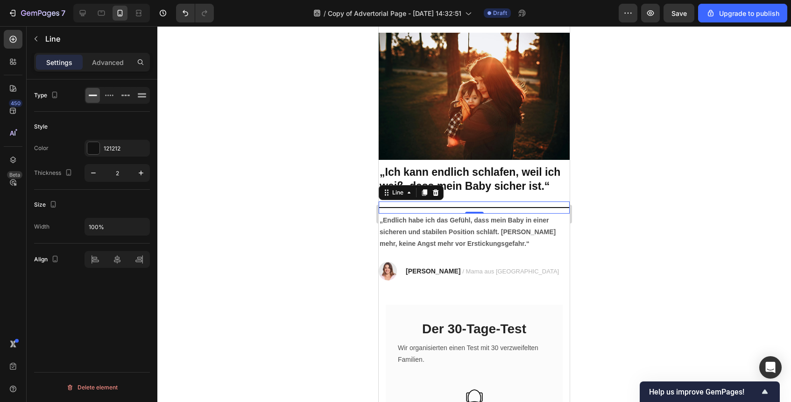
click at [595, 249] on div at bounding box center [474, 214] width 634 height 376
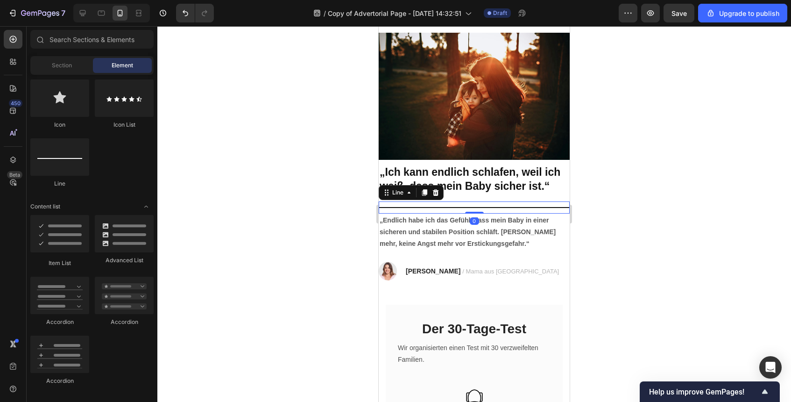
click at [484, 206] on div "Title Line 0" at bounding box center [474, 207] width 191 height 12
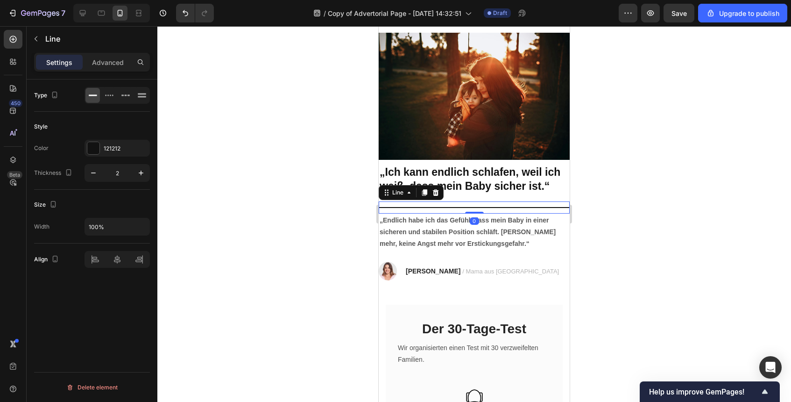
drag, startPoint x: 475, startPoint y: 213, endPoint x: 475, endPoint y: 199, distance: 14.5
click at [475, 199] on div "Image „Ich kann endlich schlafen, weil ich weiß, dass mein Baby sicher ist.“ He…" at bounding box center [474, 157] width 191 height 248
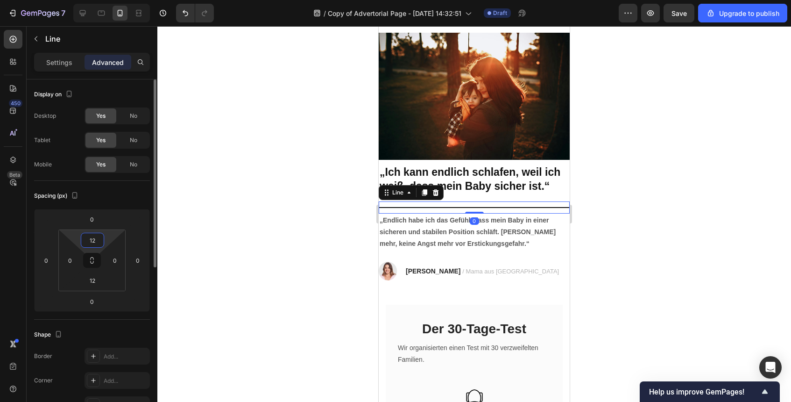
click at [96, 244] on input "12" at bounding box center [92, 240] width 19 height 14
type input "0"
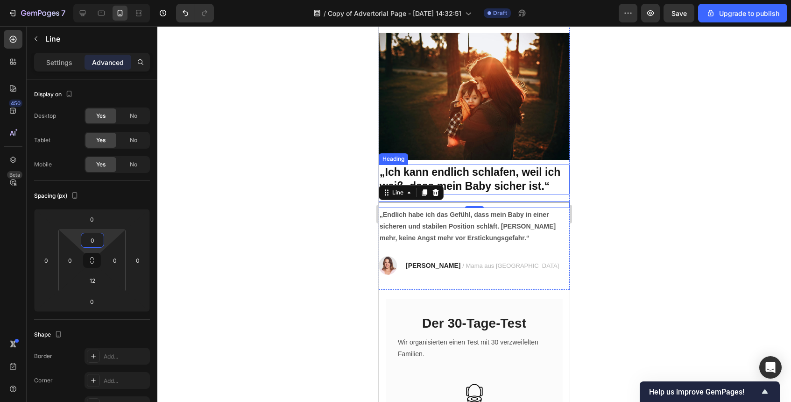
click at [474, 185] on strong "„Ich kann endlich schlafen, weil ich weiß, dass mein Baby sicher ist.“" at bounding box center [470, 179] width 181 height 26
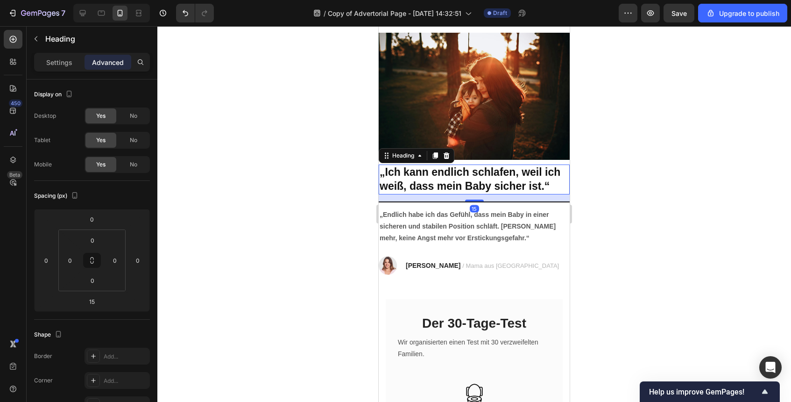
click at [651, 209] on div at bounding box center [474, 214] width 634 height 376
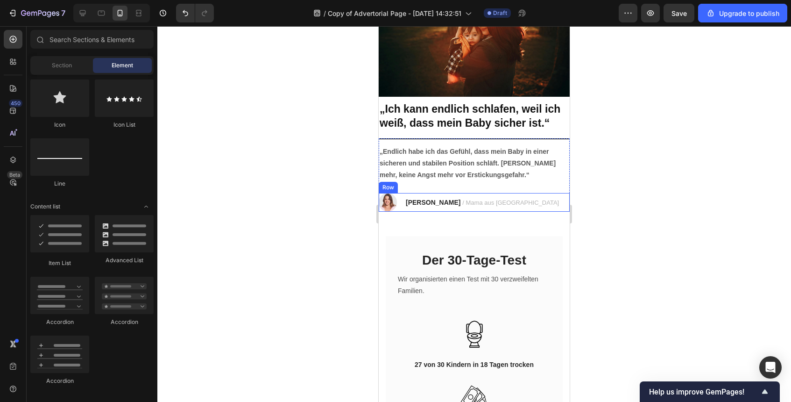
scroll to position [1741, 0]
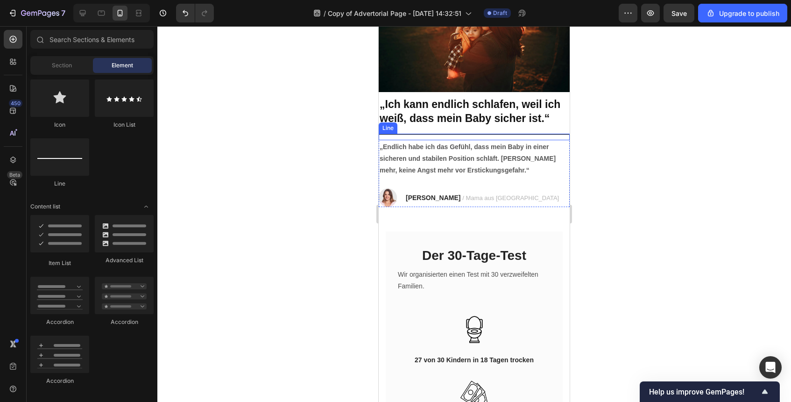
click at [527, 134] on div "Title Line" at bounding box center [474, 137] width 191 height 7
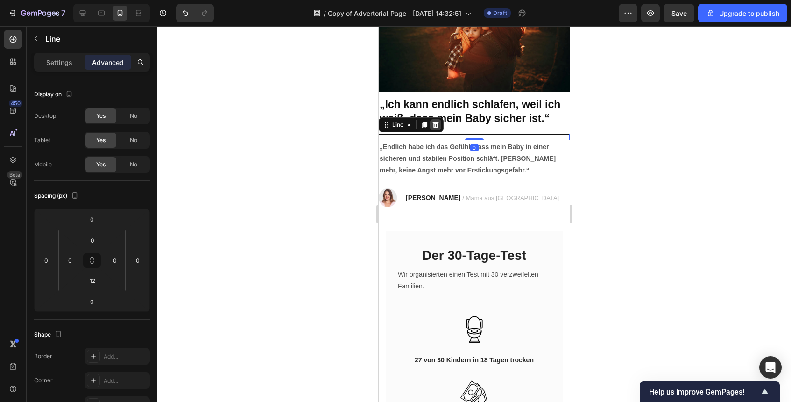
click at [436, 123] on icon at bounding box center [436, 124] width 6 height 7
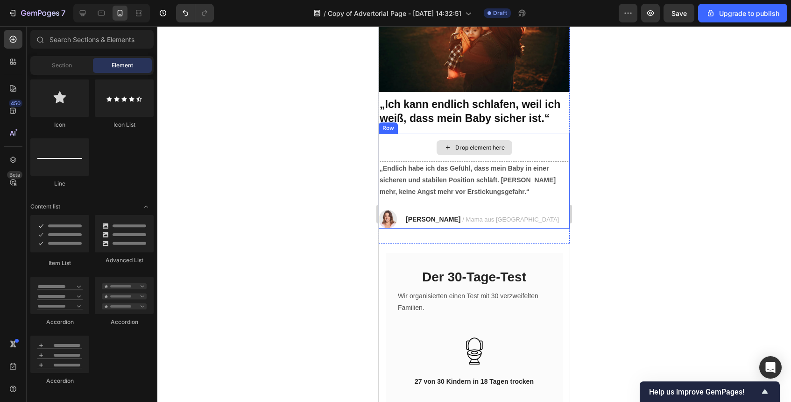
click at [450, 135] on div "Drop element here" at bounding box center [474, 148] width 191 height 28
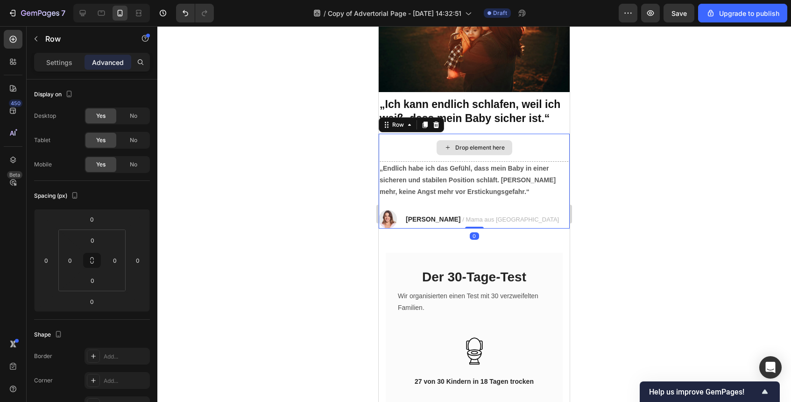
click at [420, 141] on div "Drop element here" at bounding box center [474, 148] width 191 height 28
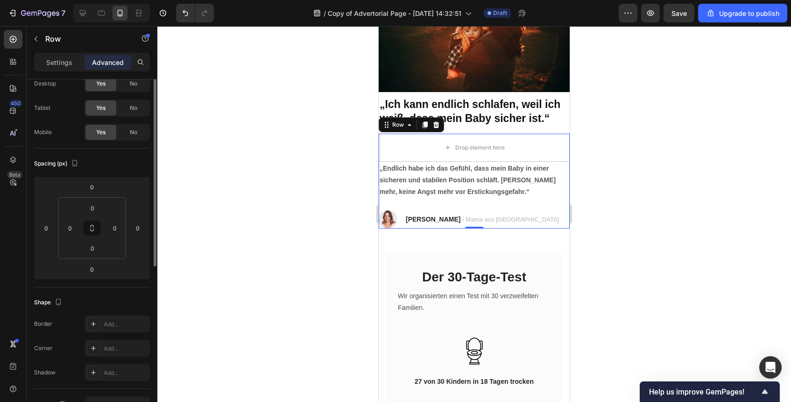
scroll to position [34, 0]
click at [58, 70] on div "Settings Advanced" at bounding box center [92, 62] width 116 height 19
click at [56, 62] on p "Settings" at bounding box center [59, 62] width 26 height 10
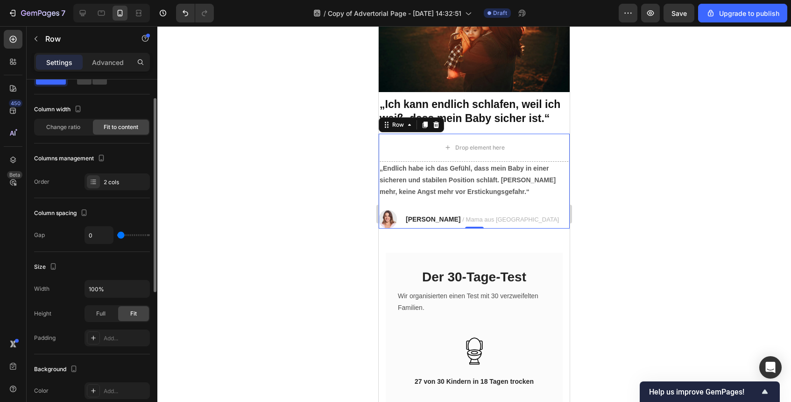
scroll to position [0, 0]
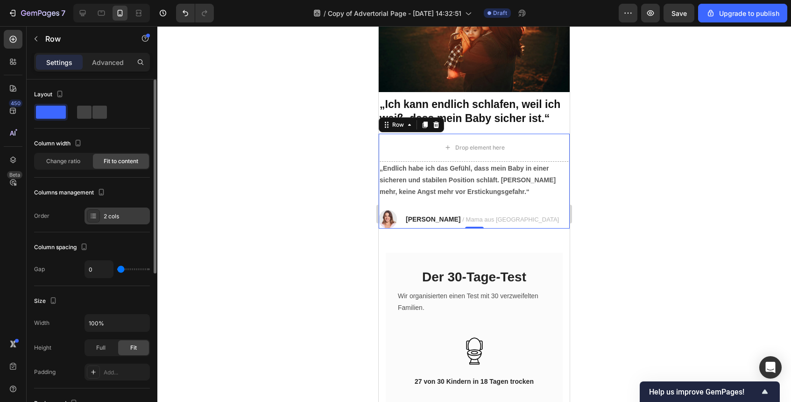
click at [112, 219] on div "2 cols" at bounding box center [126, 216] width 44 height 8
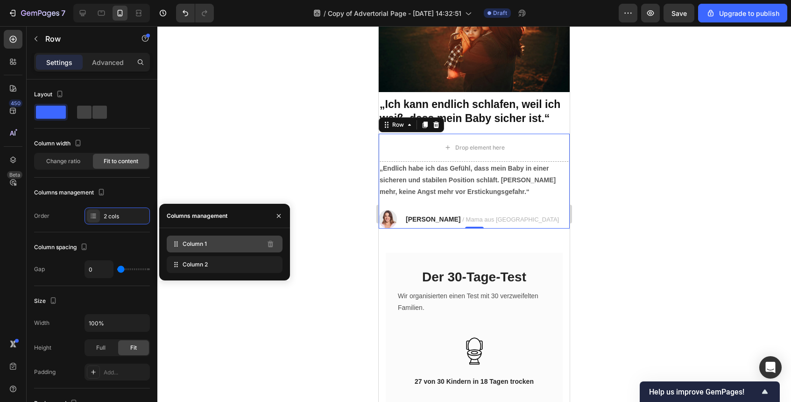
click at [182, 242] on div "Column 1" at bounding box center [225, 243] width 116 height 17
click at [290, 217] on div at bounding box center [279, 216] width 22 height 24
click at [284, 217] on button "button" at bounding box center [278, 215] width 15 height 15
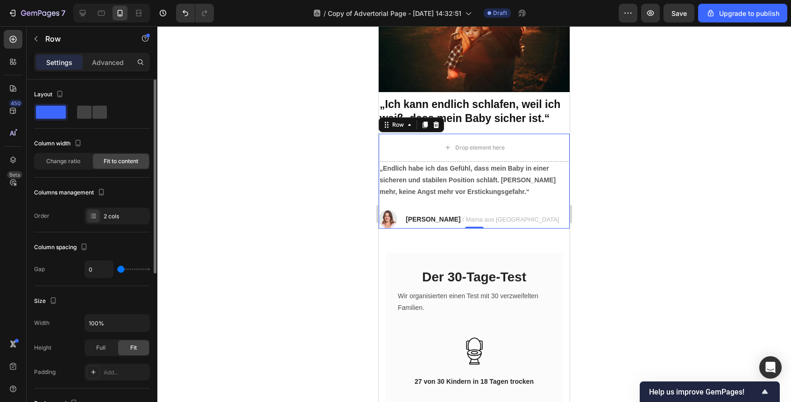
click at [67, 113] on div at bounding box center [51, 112] width 34 height 17
click at [57, 110] on span at bounding box center [51, 112] width 30 height 13
click at [90, 117] on span at bounding box center [84, 112] width 14 height 13
type input "21"
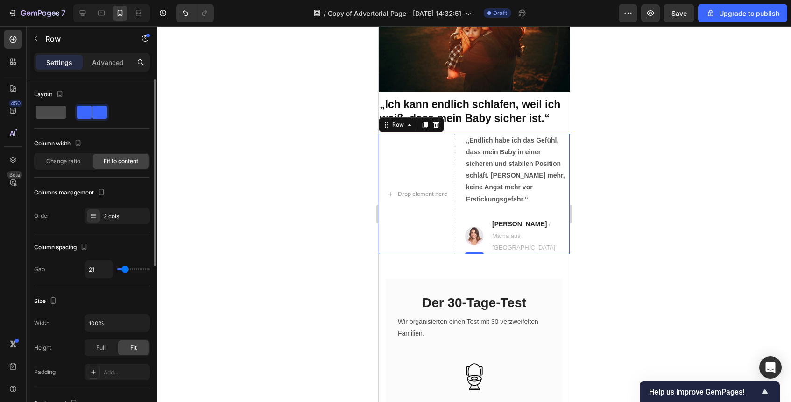
click at [38, 113] on span at bounding box center [51, 112] width 30 height 13
type input "0"
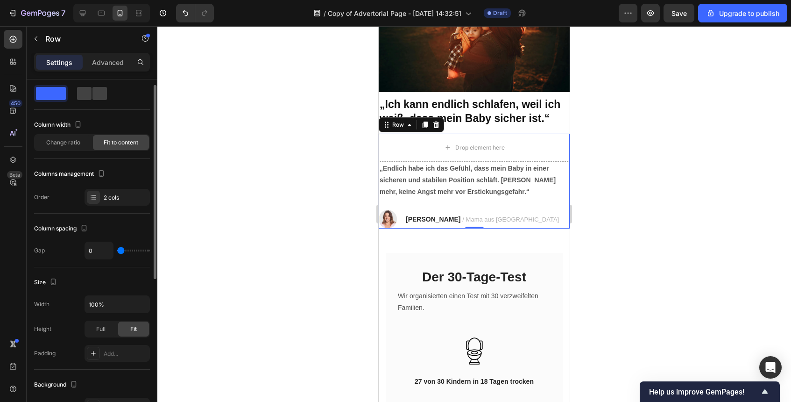
scroll to position [20, 0]
click at [75, 135] on div "Change ratio" at bounding box center [63, 141] width 56 height 15
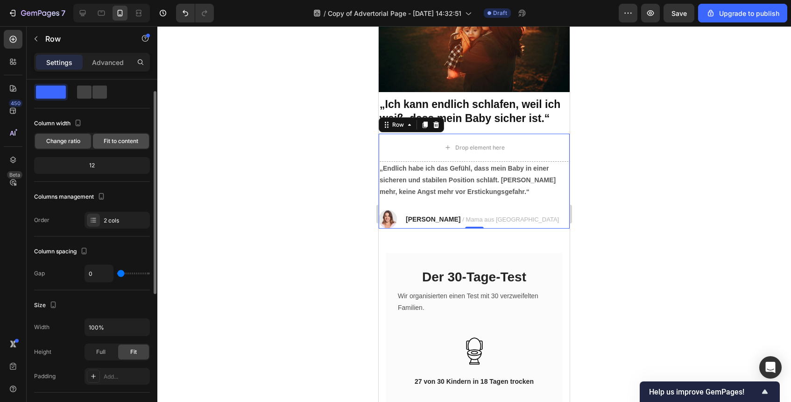
click at [104, 144] on span "Fit to content" at bounding box center [121, 141] width 35 height 8
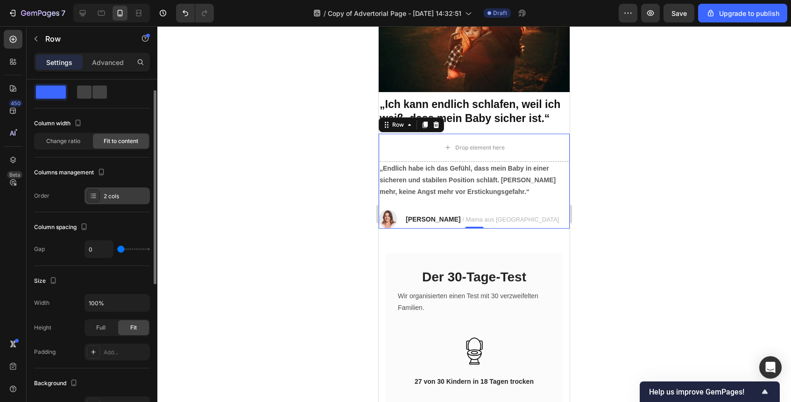
click at [110, 195] on div "2 cols" at bounding box center [126, 196] width 44 height 8
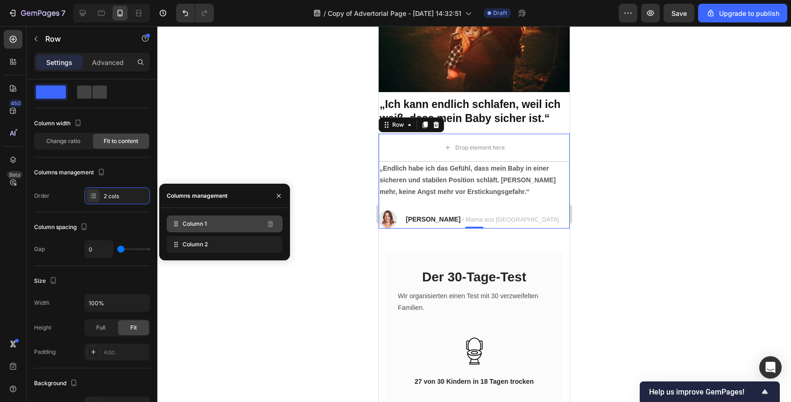
click at [200, 222] on span "Column 1" at bounding box center [195, 224] width 24 height 8
drag, startPoint x: 199, startPoint y: 224, endPoint x: 200, endPoint y: 244, distance: 19.6
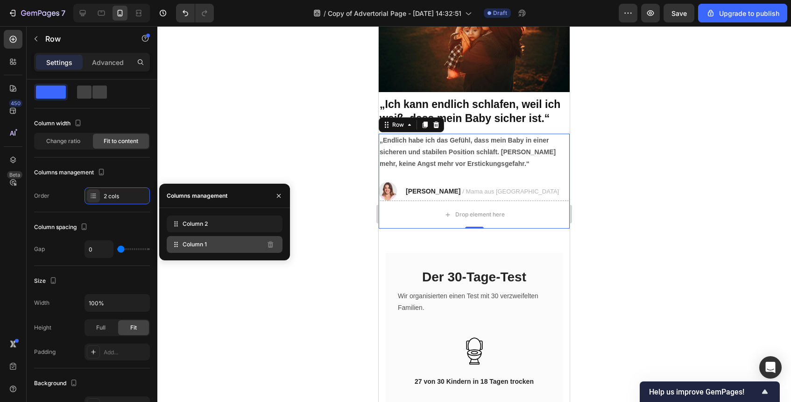
drag, startPoint x: 229, startPoint y: 249, endPoint x: 229, endPoint y: 235, distance: 13.5
click at [229, 247] on div "Column 1" at bounding box center [225, 244] width 116 height 17
click at [229, 235] on div "Column 2 Column 1" at bounding box center [225, 233] width 116 height 37
click at [260, 251] on div "Column 1" at bounding box center [225, 244] width 116 height 17
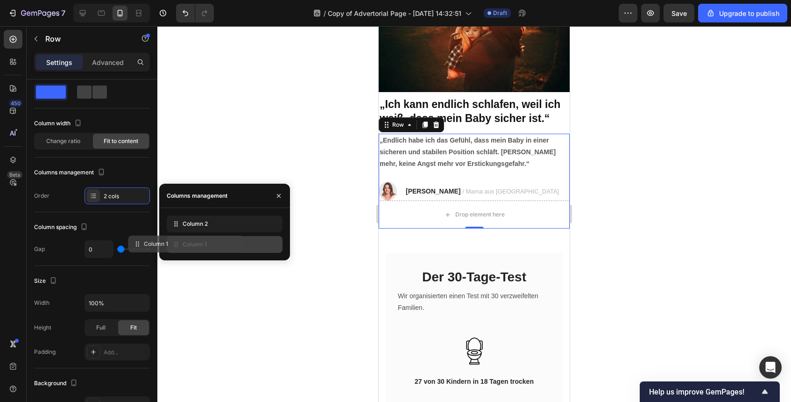
drag, startPoint x: 234, startPoint y: 247, endPoint x: 234, endPoint y: 234, distance: 12.6
click at [234, 245] on div "Column 1" at bounding box center [225, 244] width 116 height 17
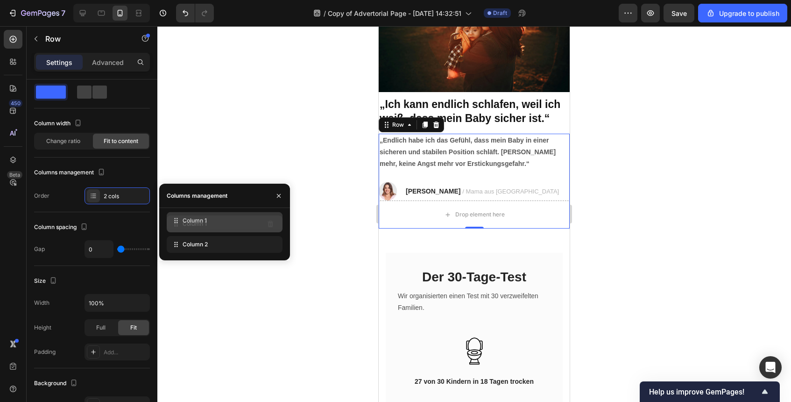
drag, startPoint x: 230, startPoint y: 246, endPoint x: 230, endPoint y: 221, distance: 24.8
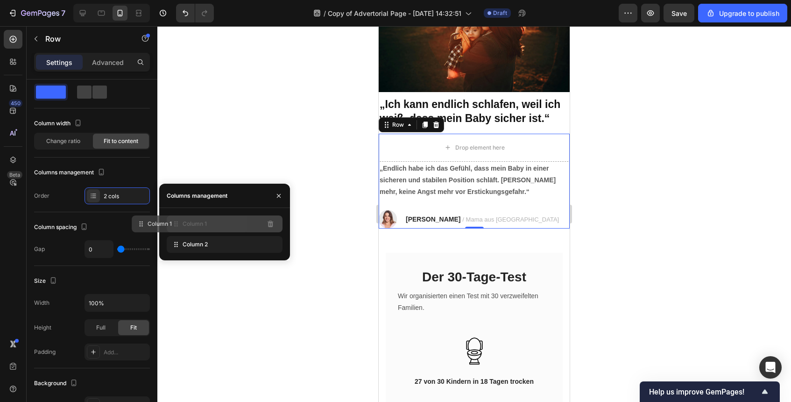
click at [234, 225] on div "Column 1" at bounding box center [225, 223] width 116 height 17
drag, startPoint x: 241, startPoint y: 222, endPoint x: 241, endPoint y: 243, distance: 21.5
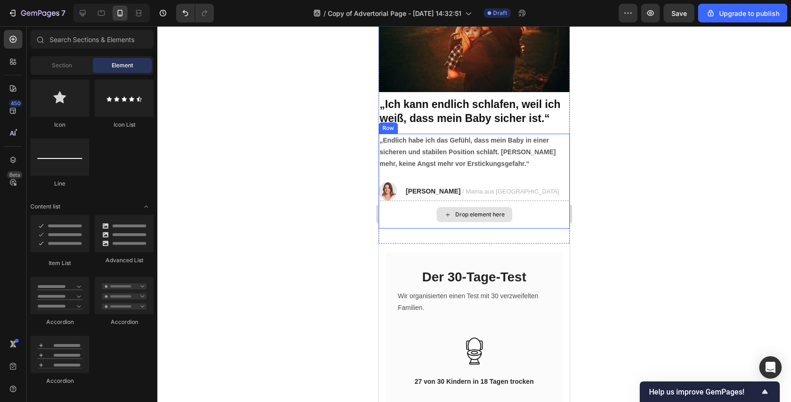
click at [499, 214] on div "Drop element here" at bounding box center [480, 214] width 50 height 7
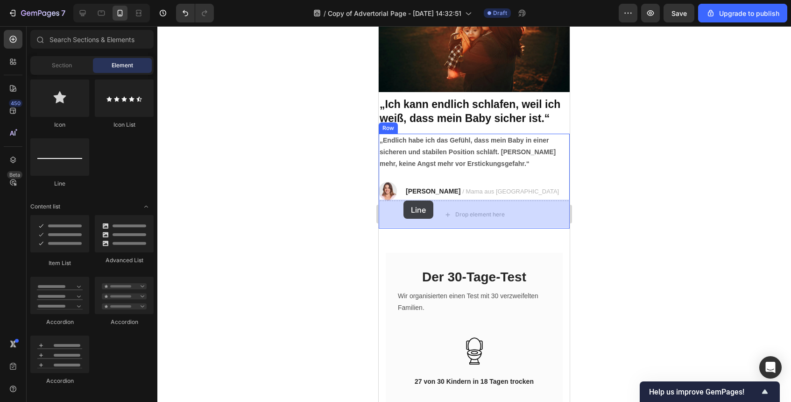
drag, startPoint x: 428, startPoint y: 195, endPoint x: 404, endPoint y: 200, distance: 25.3
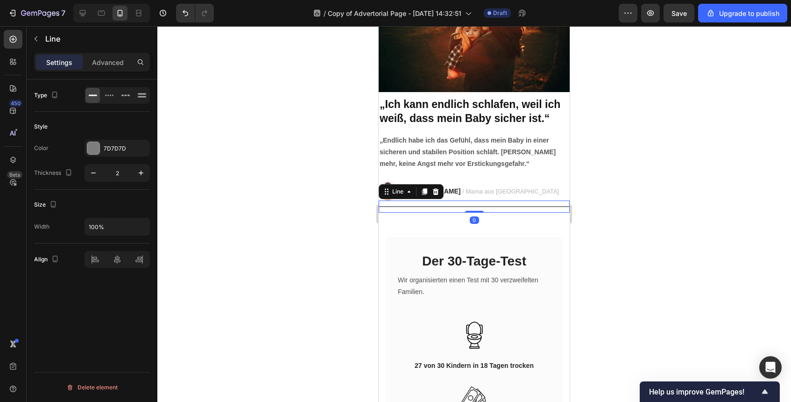
click at [120, 157] on div "Color 7D7D7D Thickness 2" at bounding box center [92, 161] width 116 height 42
click at [120, 153] on div "7D7D7D" at bounding box center [117, 148] width 65 height 17
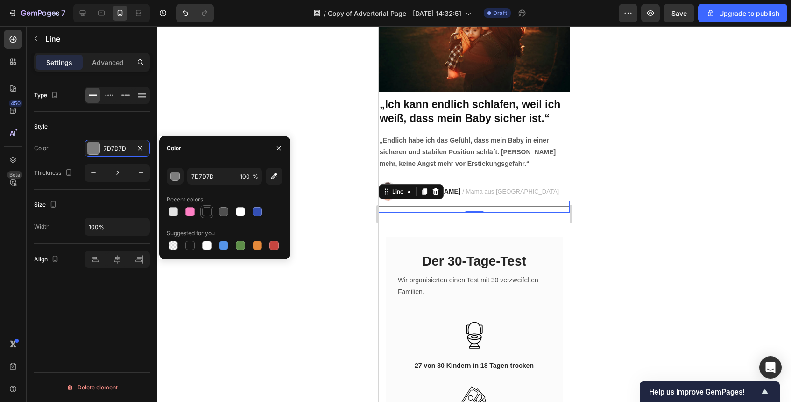
click at [207, 208] on div at bounding box center [206, 211] width 9 height 9
type input "121212"
click at [142, 90] on div at bounding box center [142, 95] width 14 height 15
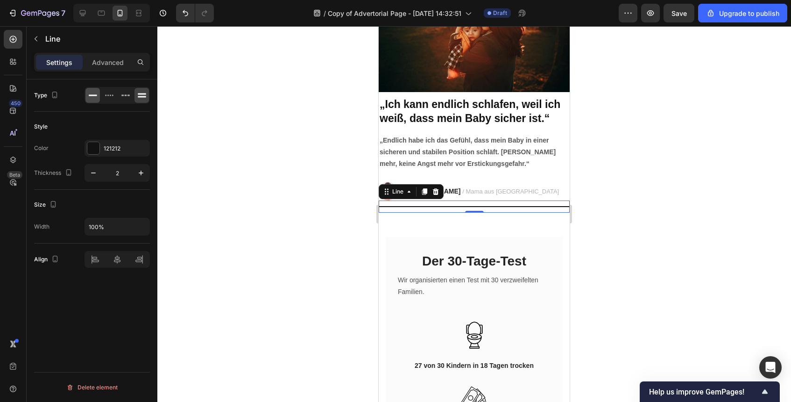
click at [92, 97] on icon at bounding box center [92, 95] width 9 height 9
click at [121, 97] on icon at bounding box center [125, 95] width 9 height 9
click at [108, 97] on icon at bounding box center [109, 95] width 9 height 9
click at [90, 97] on icon at bounding box center [92, 95] width 9 height 9
click at [627, 170] on div at bounding box center [474, 214] width 634 height 376
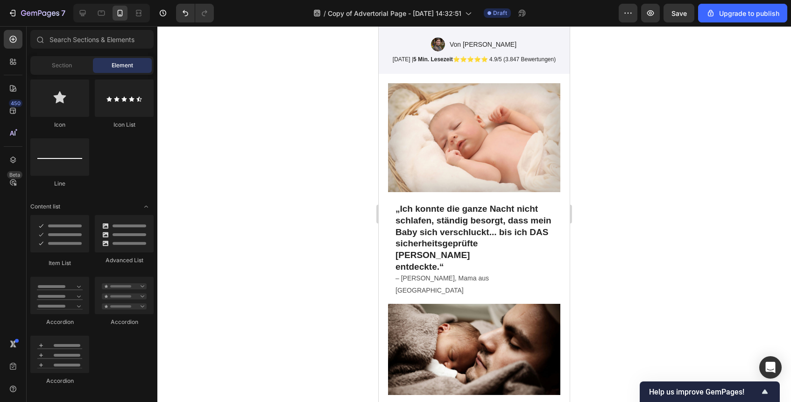
scroll to position [209, 0]
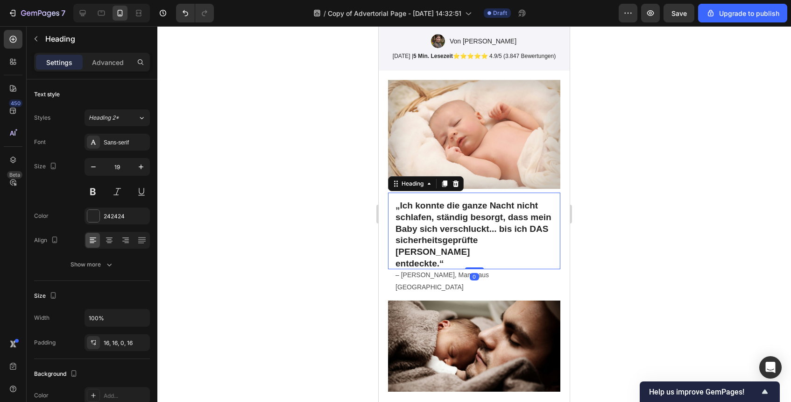
click at [492, 199] on h2 "„Ich konnte die ganze Nacht nicht schlafen, ständig besorgt, dass mein Baby sic…" at bounding box center [474, 230] width 172 height 77
click at [493, 205] on h2 "„Ich konnte die ganze Nacht nicht schlafen, ständig besorgt, dass mein Baby sic…" at bounding box center [474, 230] width 172 height 77
click at [628, 217] on div at bounding box center [474, 214] width 634 height 376
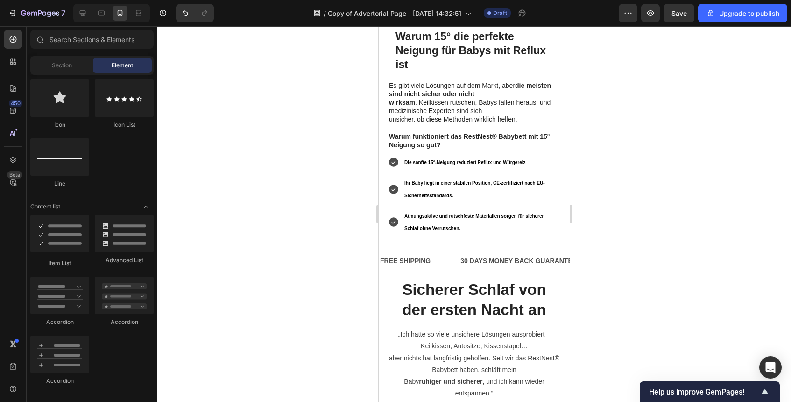
scroll to position [758, 0]
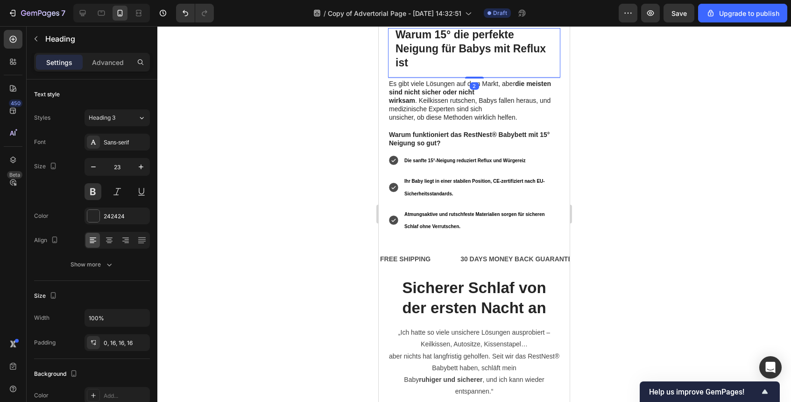
click at [400, 78] on h2 "Warum 15° die perfekte Neigung für Babys mit Reflux ist" at bounding box center [474, 53] width 172 height 50
click at [397, 78] on h2 "Warum 15° die perfekte Neigung für Babys mit Reflux ist" at bounding box center [474, 53] width 172 height 50
click at [588, 226] on div at bounding box center [474, 214] width 634 height 376
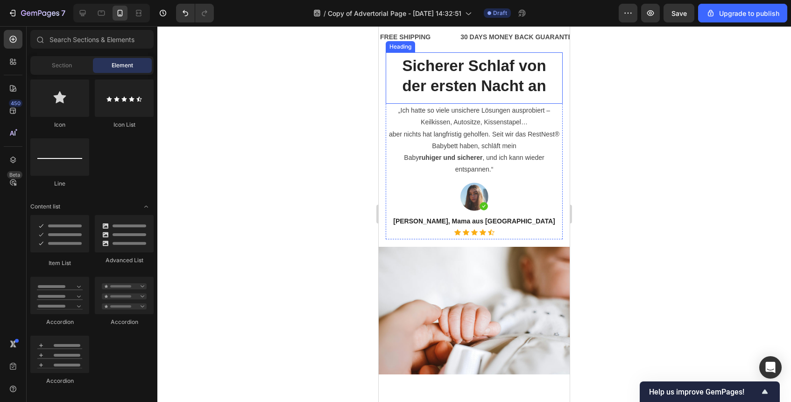
scroll to position [981, 0]
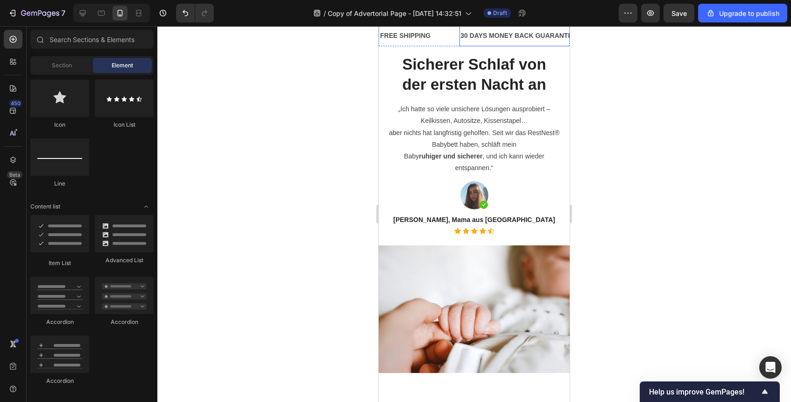
click at [528, 43] on div "30 DAYS MONEY BACK GUARANTEE" at bounding box center [519, 36] width 118 height 14
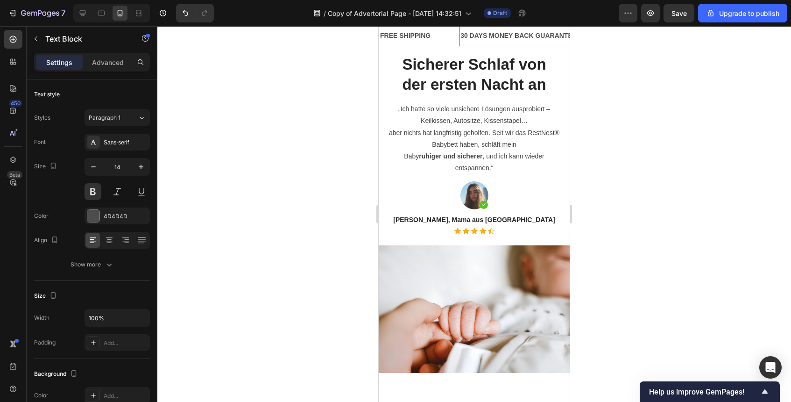
click at [528, 43] on div "30 DAYS MONEY BACK GUARANTEE" at bounding box center [519, 36] width 118 height 14
click at [528, 42] on p "30 DAYS MONEY BACK GUARANTEE" at bounding box center [519, 36] width 116 height 12
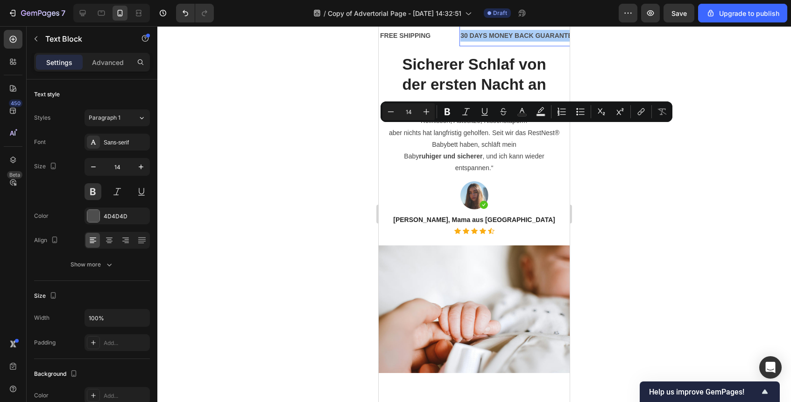
click at [673, 219] on div at bounding box center [474, 214] width 634 height 376
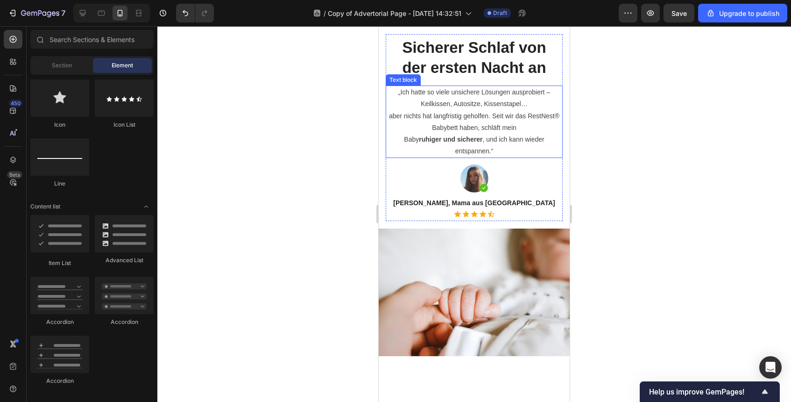
scroll to position [999, 0]
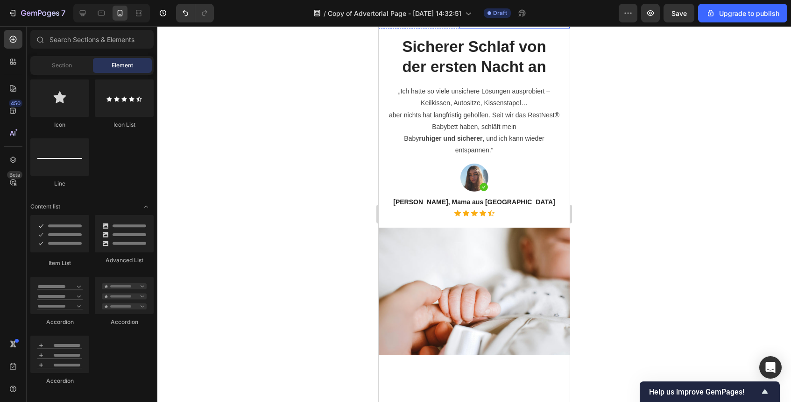
click at [502, 24] on p "30 DAYS MONEY BACK GUARANTEE" at bounding box center [519, 18] width 116 height 12
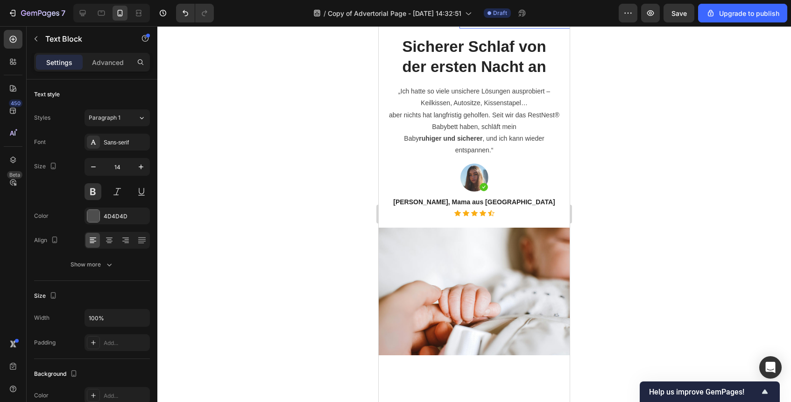
click at [502, 24] on p "30 DAYS MONEY BACK GUARANTEE" at bounding box center [519, 18] width 116 height 12
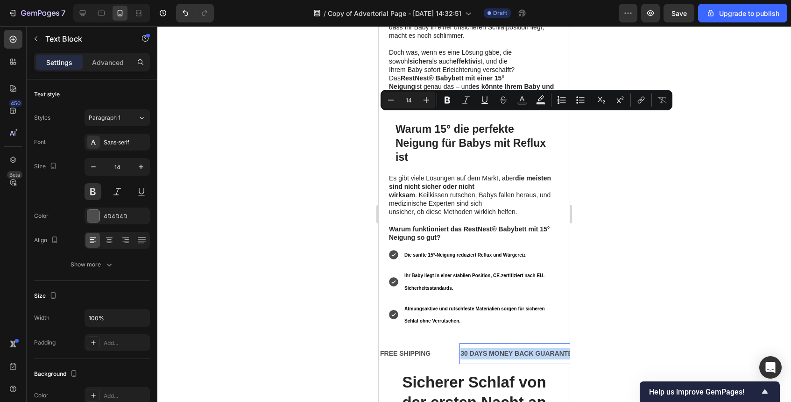
type input "16"
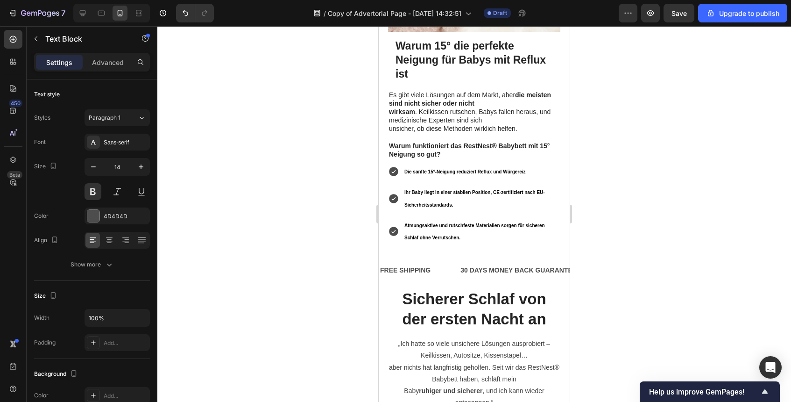
scroll to position [886, 0]
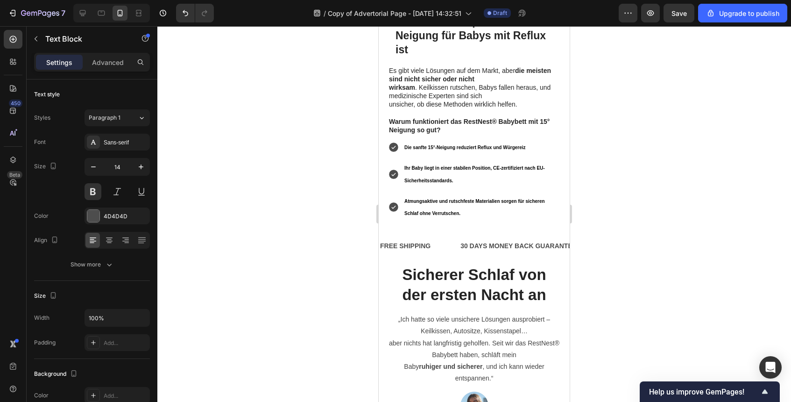
click at [493, 239] on div "30 DAYS MONEY BACK GUARANTEE" at bounding box center [519, 246] width 118 height 14
click at [493, 240] on p "30 DAYS MONEY BACK GUARANTEE" at bounding box center [519, 246] width 116 height 12
click at [484, 235] on div "Nr Text Block" at bounding box center [478, 245] width 37 height 21
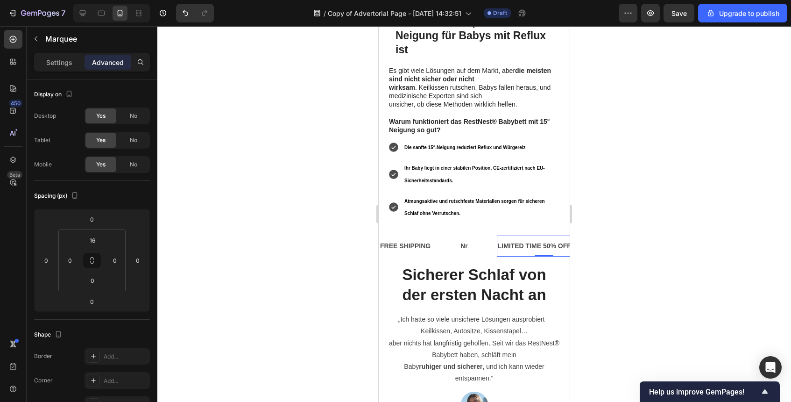
click at [523, 239] on div "LIMITED TIME 50% OFF SALE" at bounding box center [544, 246] width 94 height 14
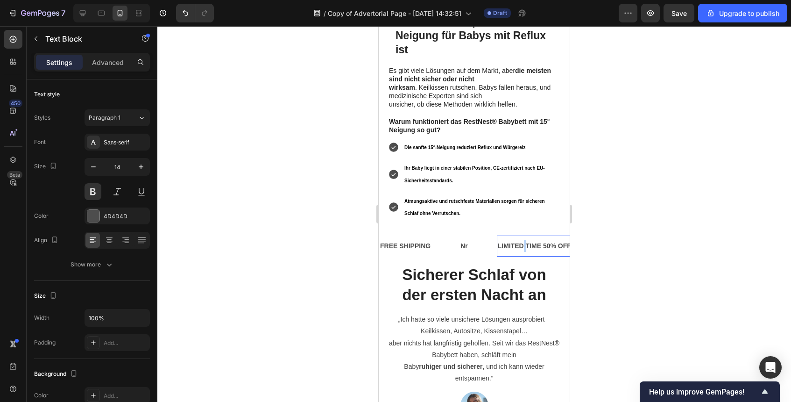
click at [523, 239] on div "LIMITED TIME 50% OFF SALE" at bounding box center [544, 246] width 94 height 14
click at [523, 240] on p "LIMITED TIME 50% OFF SALE" at bounding box center [544, 246] width 92 height 12
click at [457, 240] on p "Nr" at bounding box center [453, 246] width 7 height 12
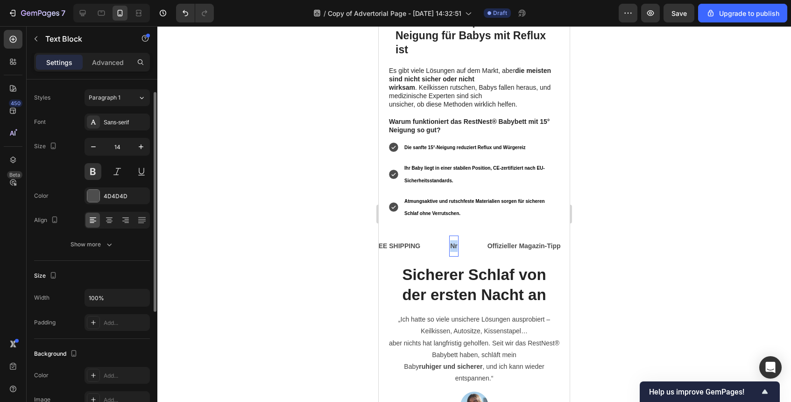
click at [457, 240] on p "Nr" at bounding box center [453, 246] width 7 height 12
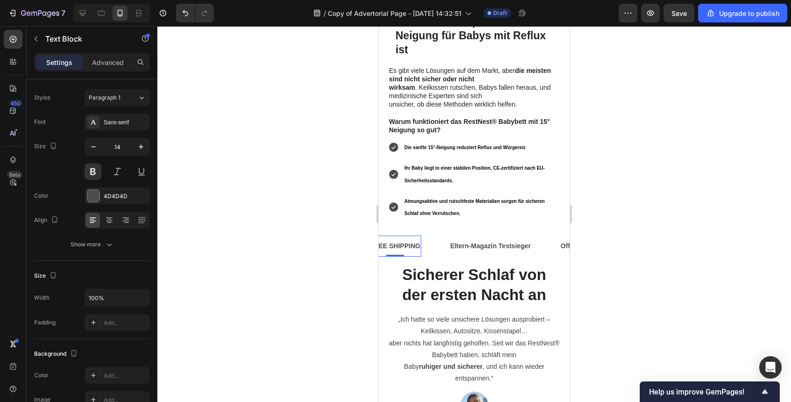
click at [396, 239] on div "FREE SHIPPING" at bounding box center [395, 246] width 52 height 14
click at [396, 240] on p "FREE SHIPPING" at bounding box center [395, 246] width 50 height 12
click at [689, 245] on div at bounding box center [474, 214] width 634 height 376
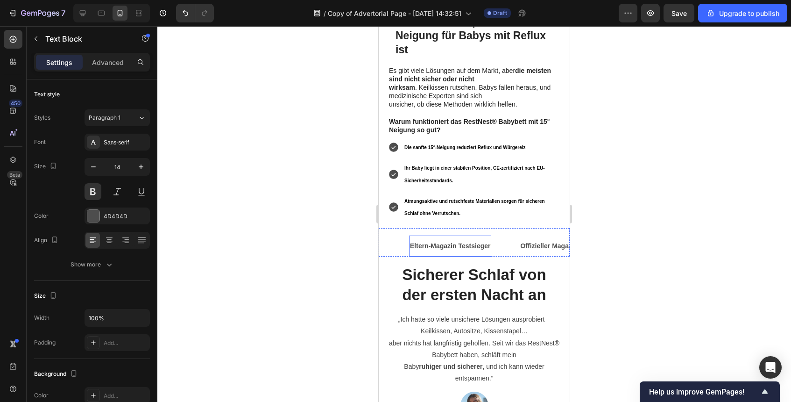
click at [490, 240] on p "Eltern-Magazin Testsieger" at bounding box center [450, 246] width 80 height 12
click at [515, 235] on div "Eltern-Magazin Testsieger Text Block 0" at bounding box center [464, 245] width 110 height 21
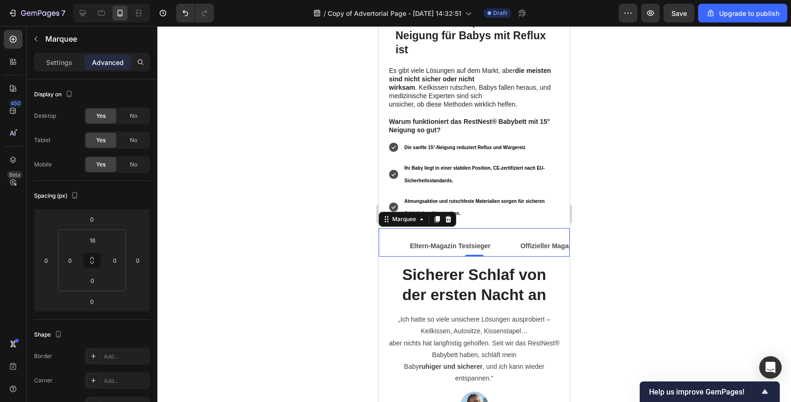
click at [712, 146] on div at bounding box center [474, 214] width 634 height 376
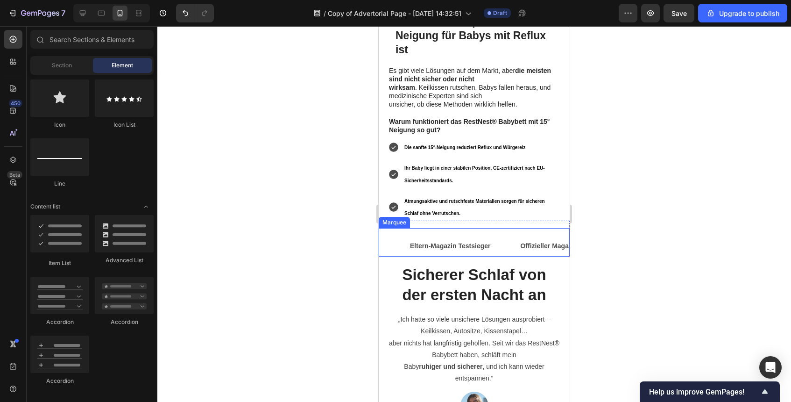
click at [510, 235] on div "Eltern-Magazin Testsieger Text Block" at bounding box center [464, 245] width 110 height 21
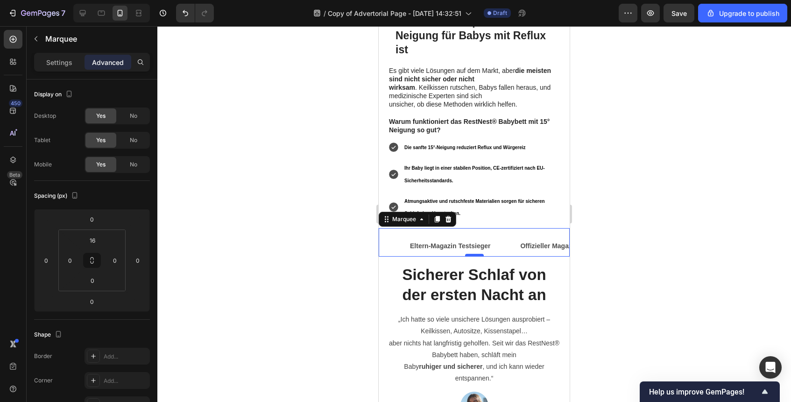
click at [482, 254] on div at bounding box center [474, 255] width 19 height 3
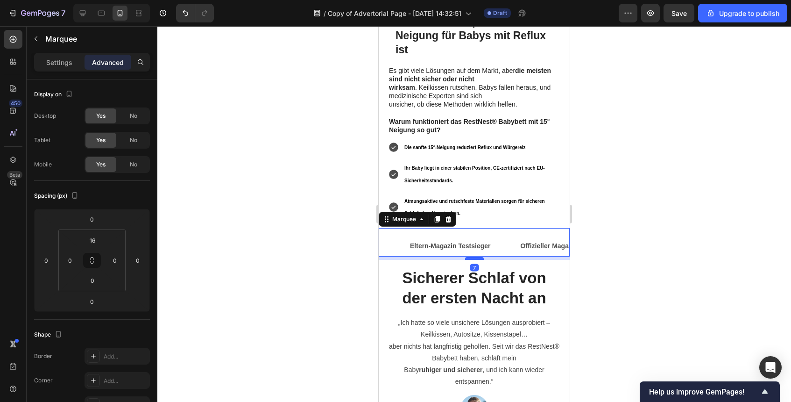
click at [481, 257] on div at bounding box center [474, 258] width 19 height 3
type input "7"
click at [677, 231] on div at bounding box center [474, 214] width 634 height 376
